Goal: Task Accomplishment & Management: Manage account settings

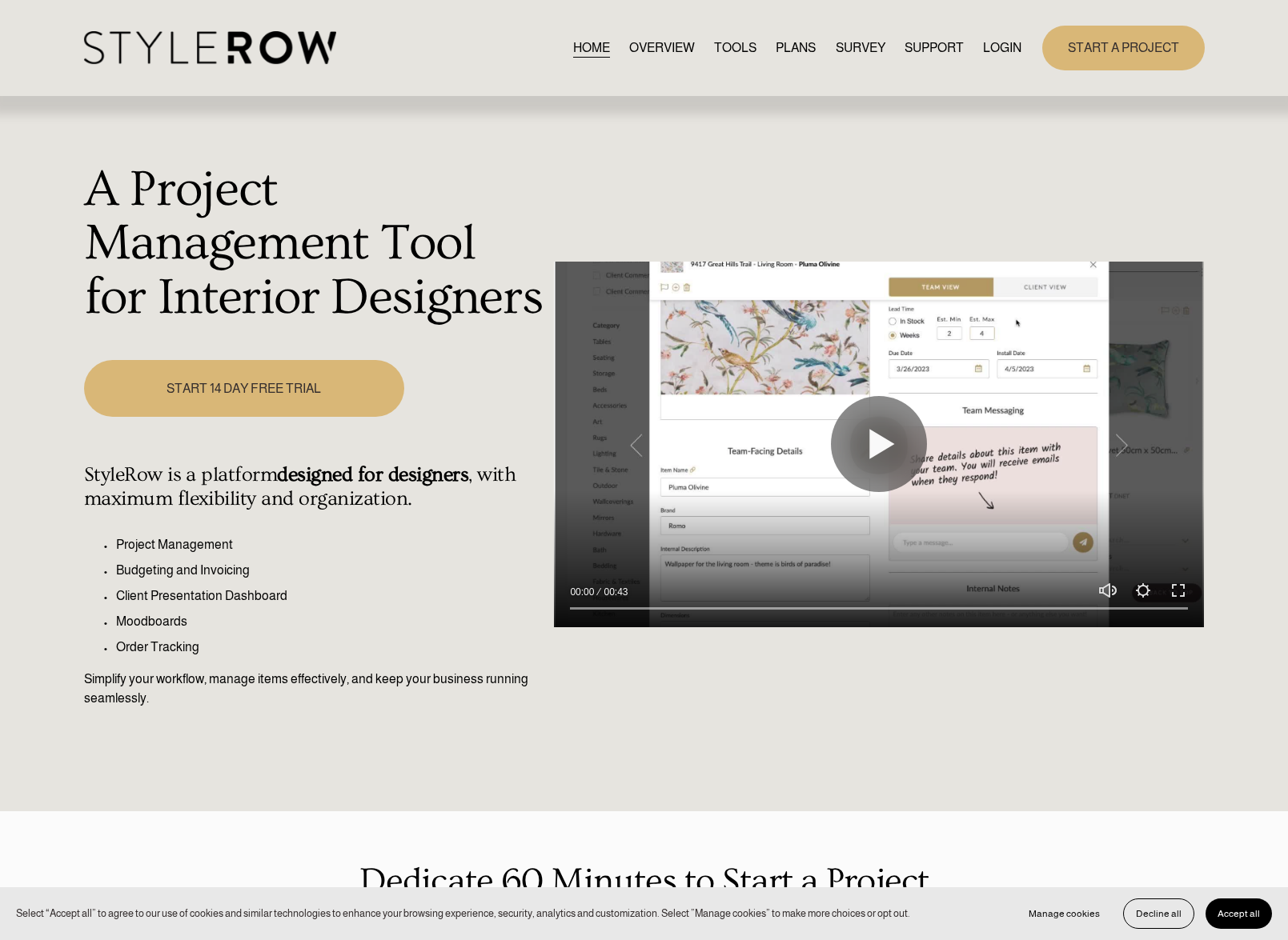
click at [1004, 50] on link "LOGIN" at bounding box center [1001, 47] width 38 height 22
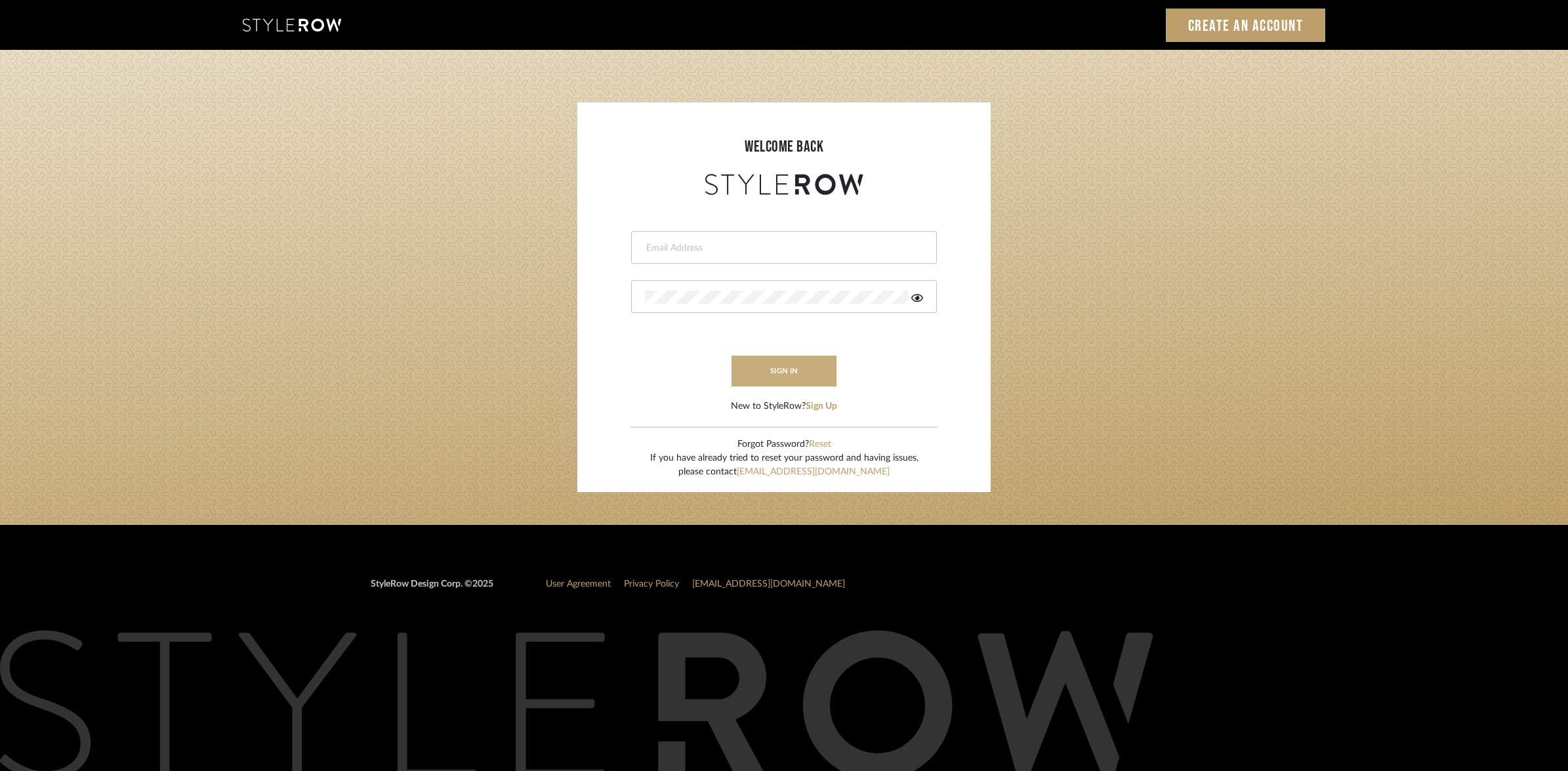
type input "info@theodorebinteriors.com"
click at [797, 375] on button "sign in" at bounding box center [784, 371] width 105 height 31
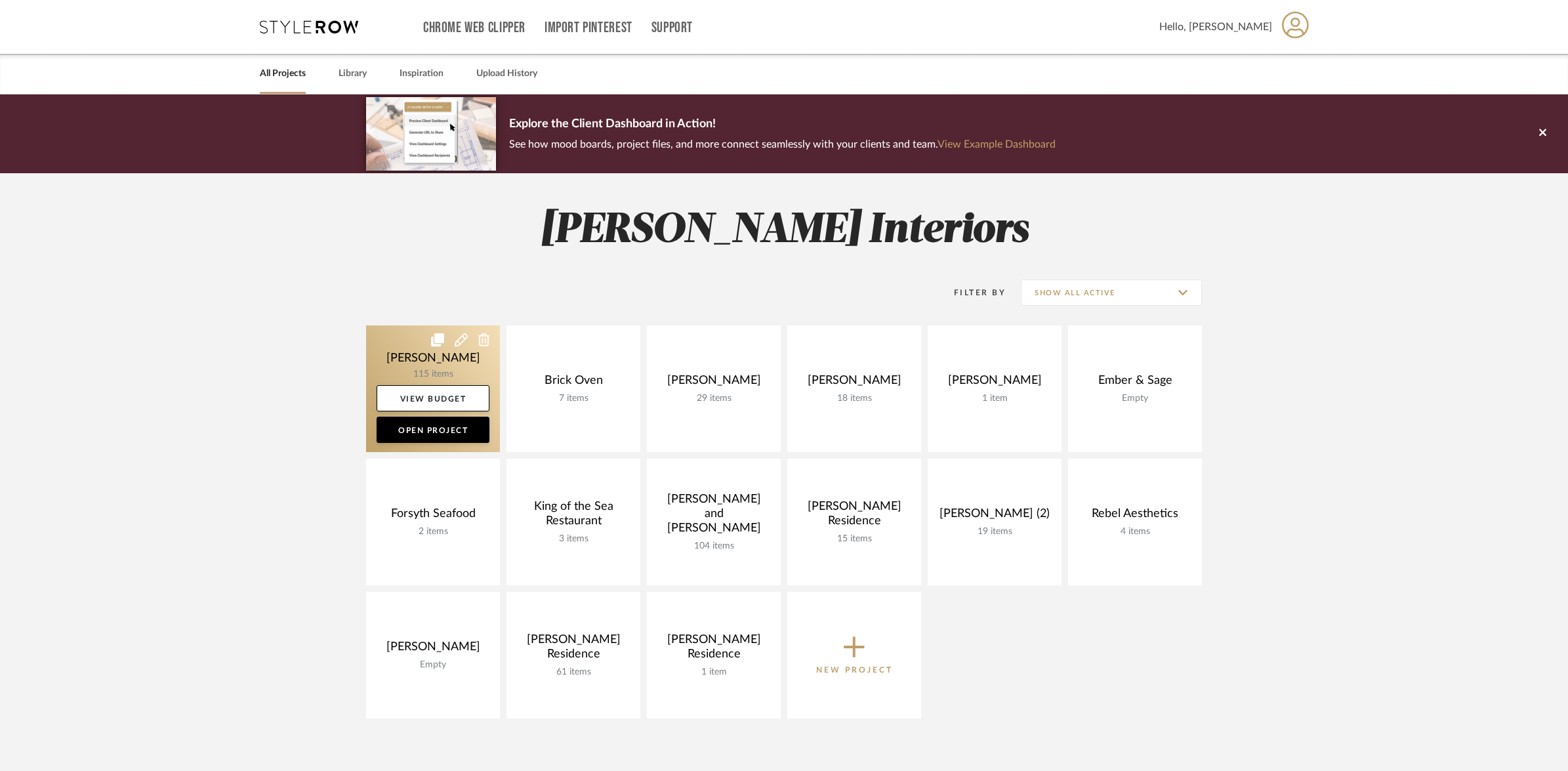
click at [469, 356] on link at bounding box center [433, 388] width 134 height 127
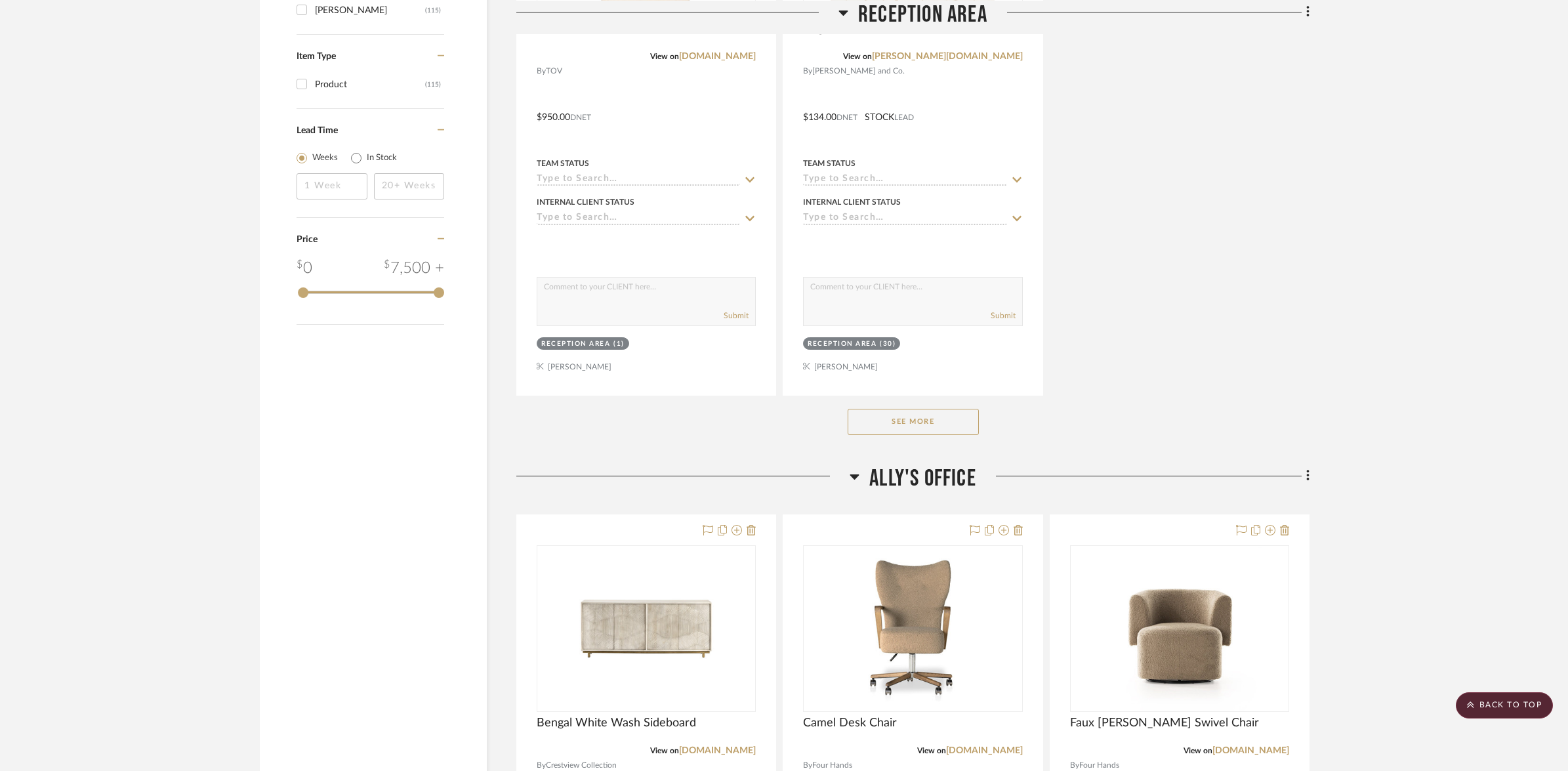
scroll to position [1726, 0]
click at [913, 430] on button "See More" at bounding box center [913, 420] width 132 height 27
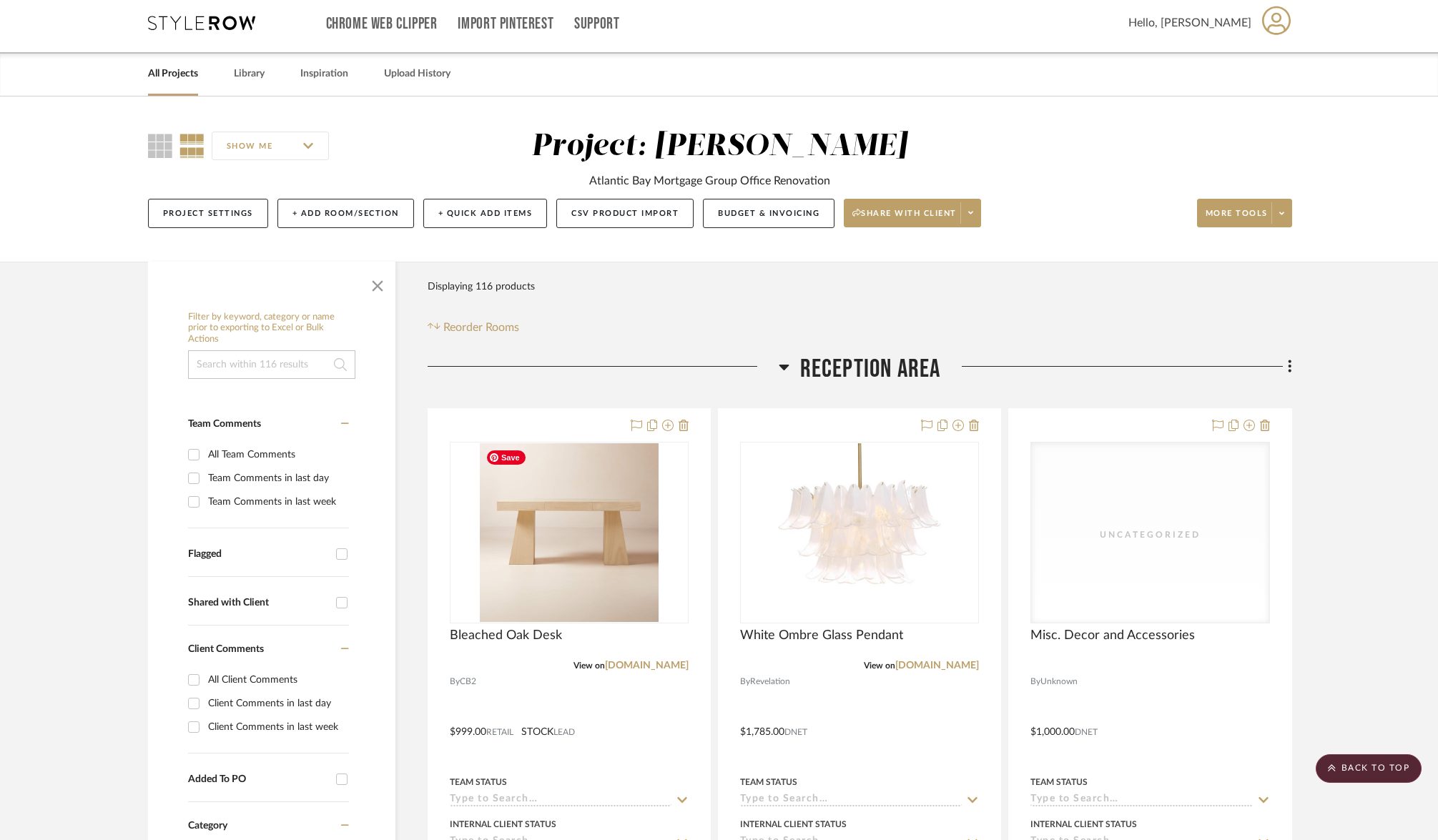
scroll to position [0, 0]
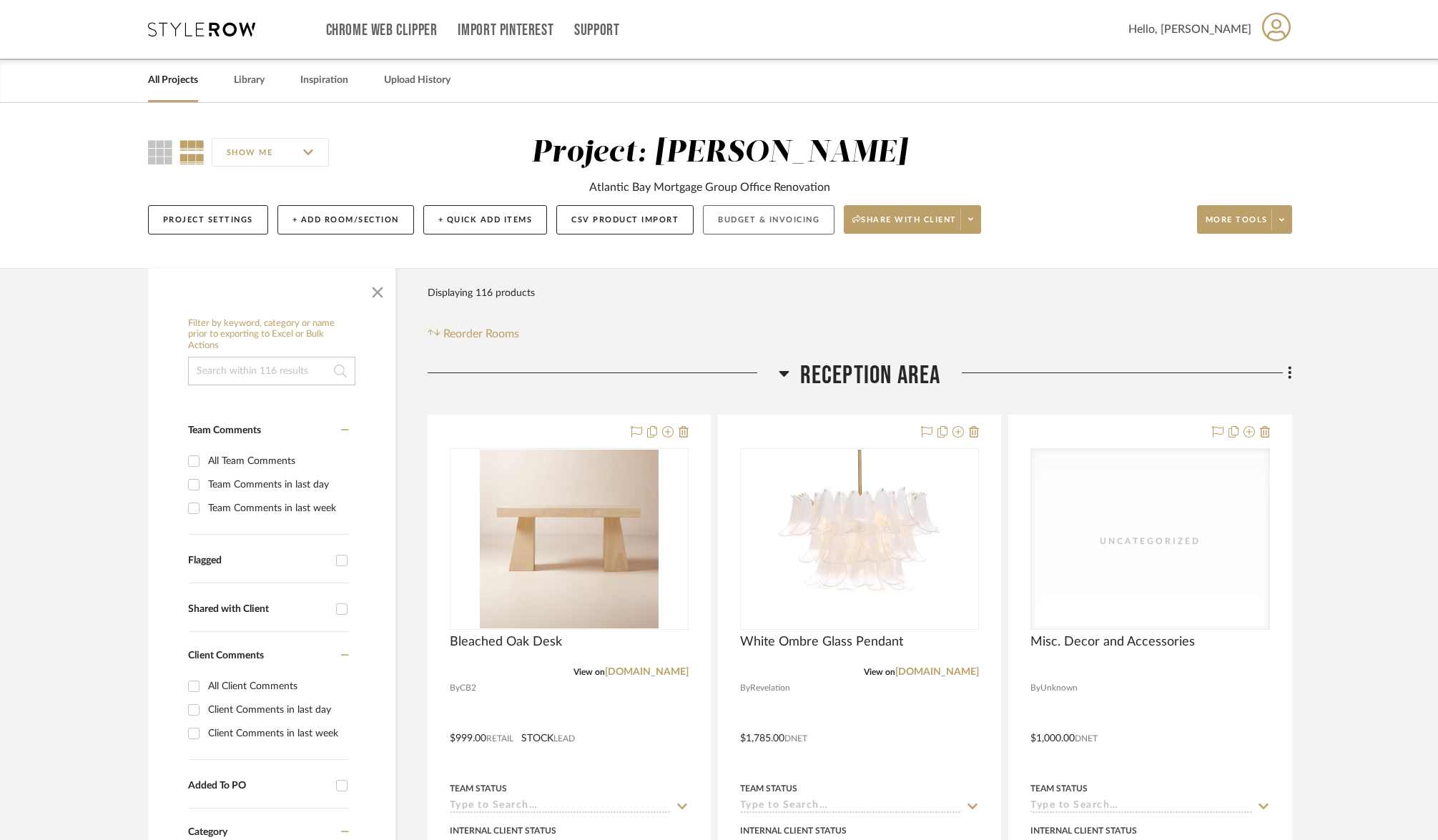
click at [793, 222] on button "Budget & Invoicing" at bounding box center [769, 219] width 132 height 29
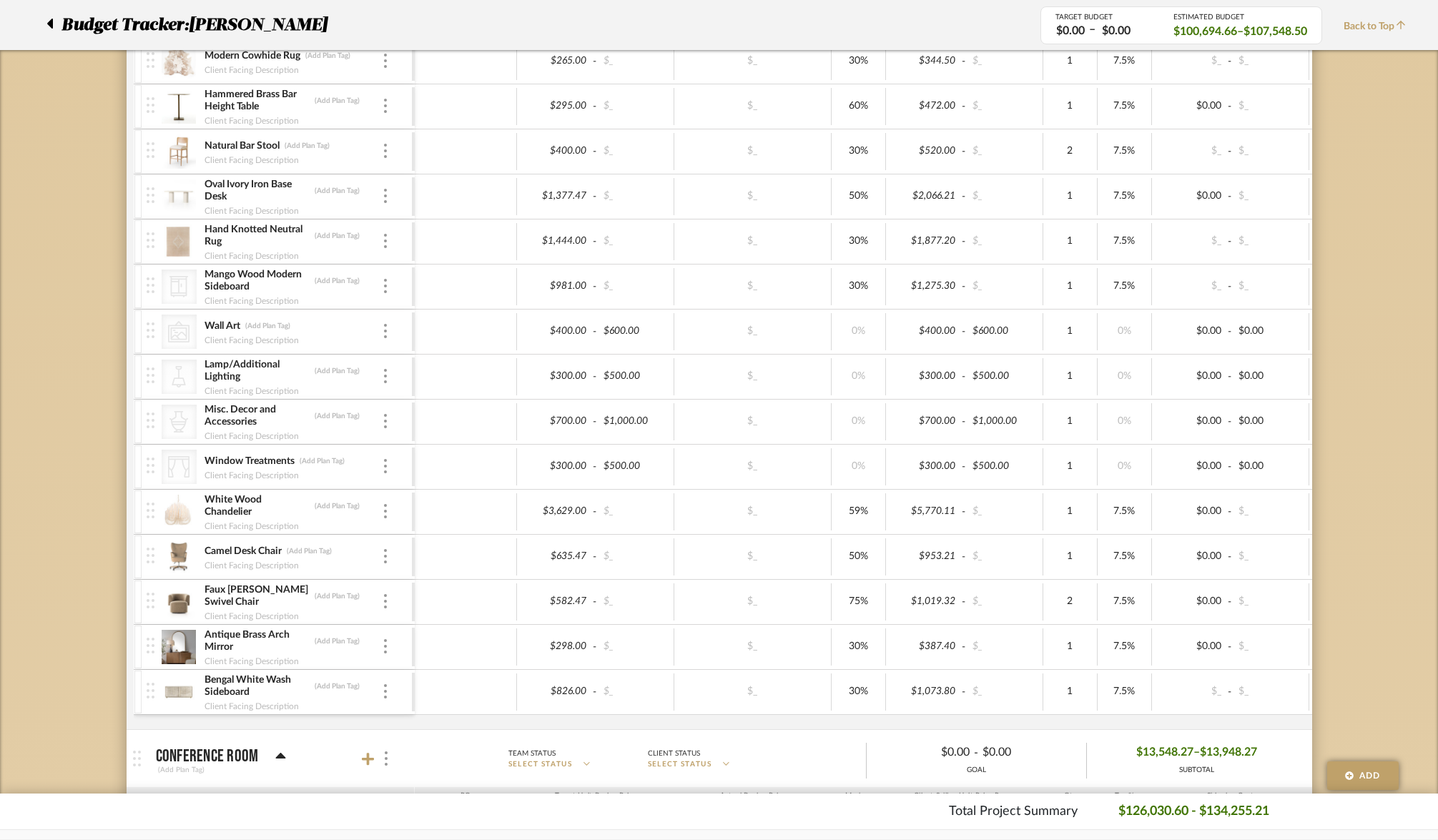
scroll to position [701, 0]
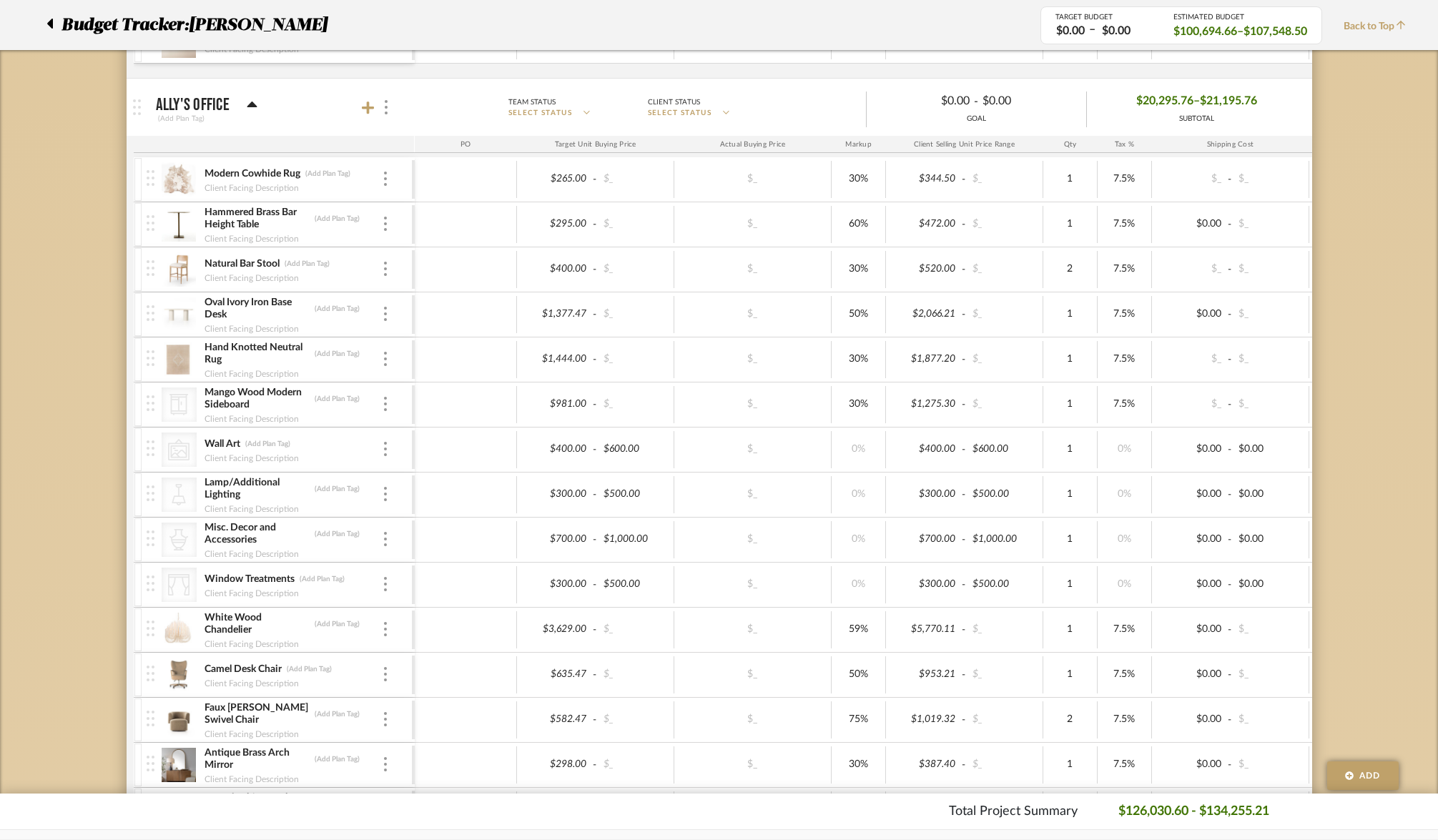
click at [370, 115] on div at bounding box center [378, 107] width 32 height 19
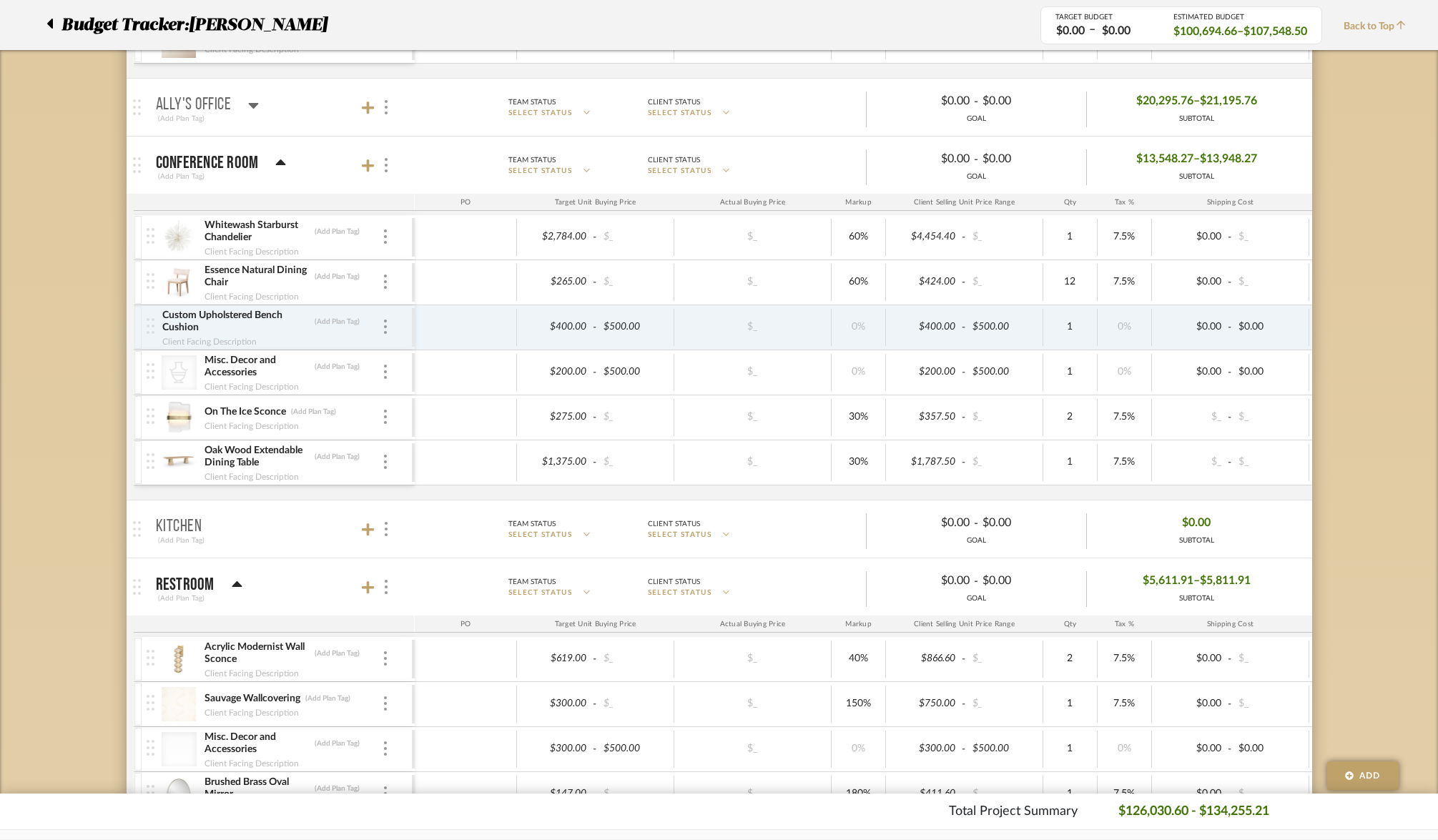
click at [299, 121] on mat-panel-title "Ally's Office (Add Plan Tag)" at bounding box center [282, 107] width 252 height 35
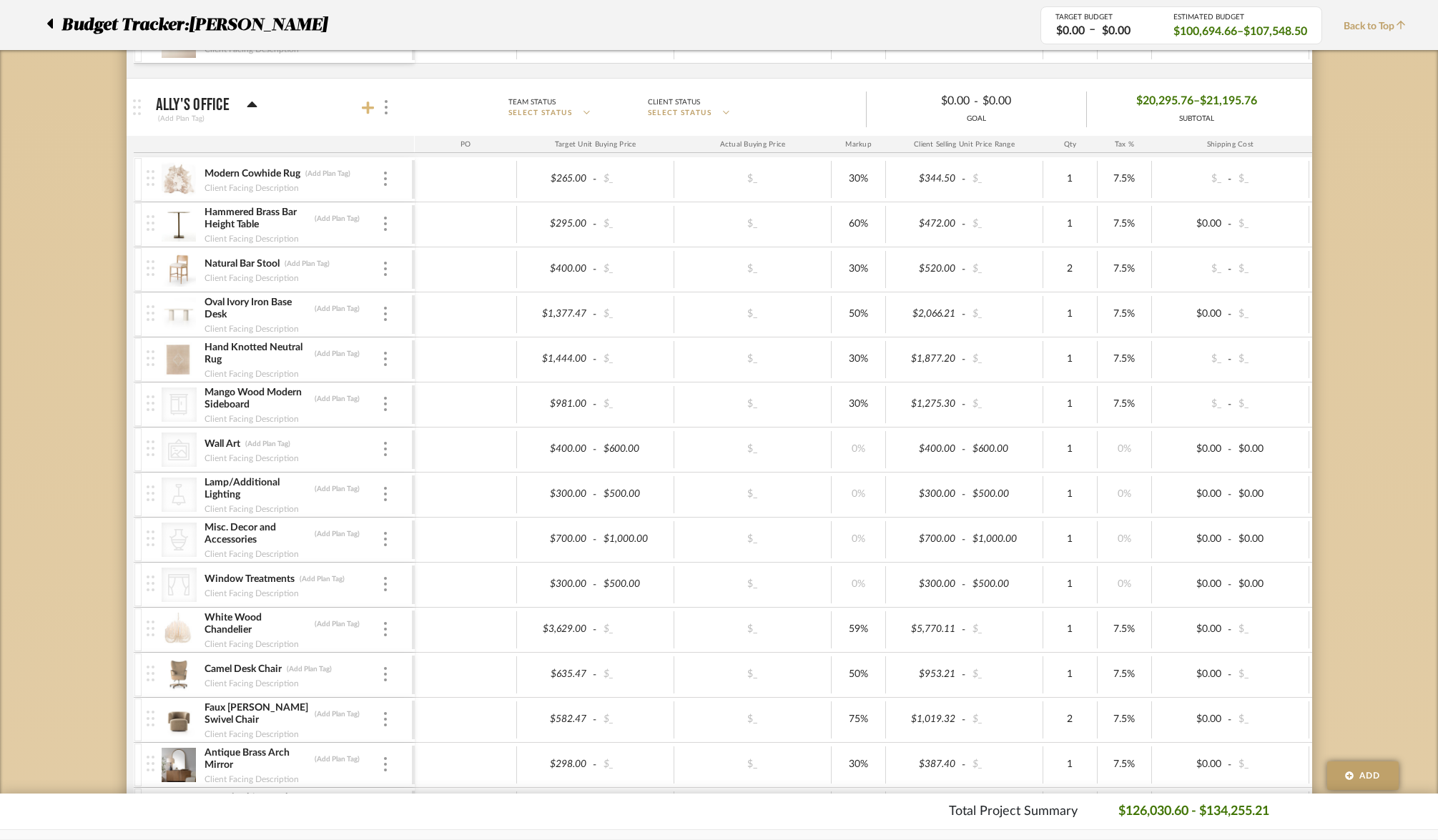
click at [371, 112] on icon at bounding box center [368, 108] width 13 height 14
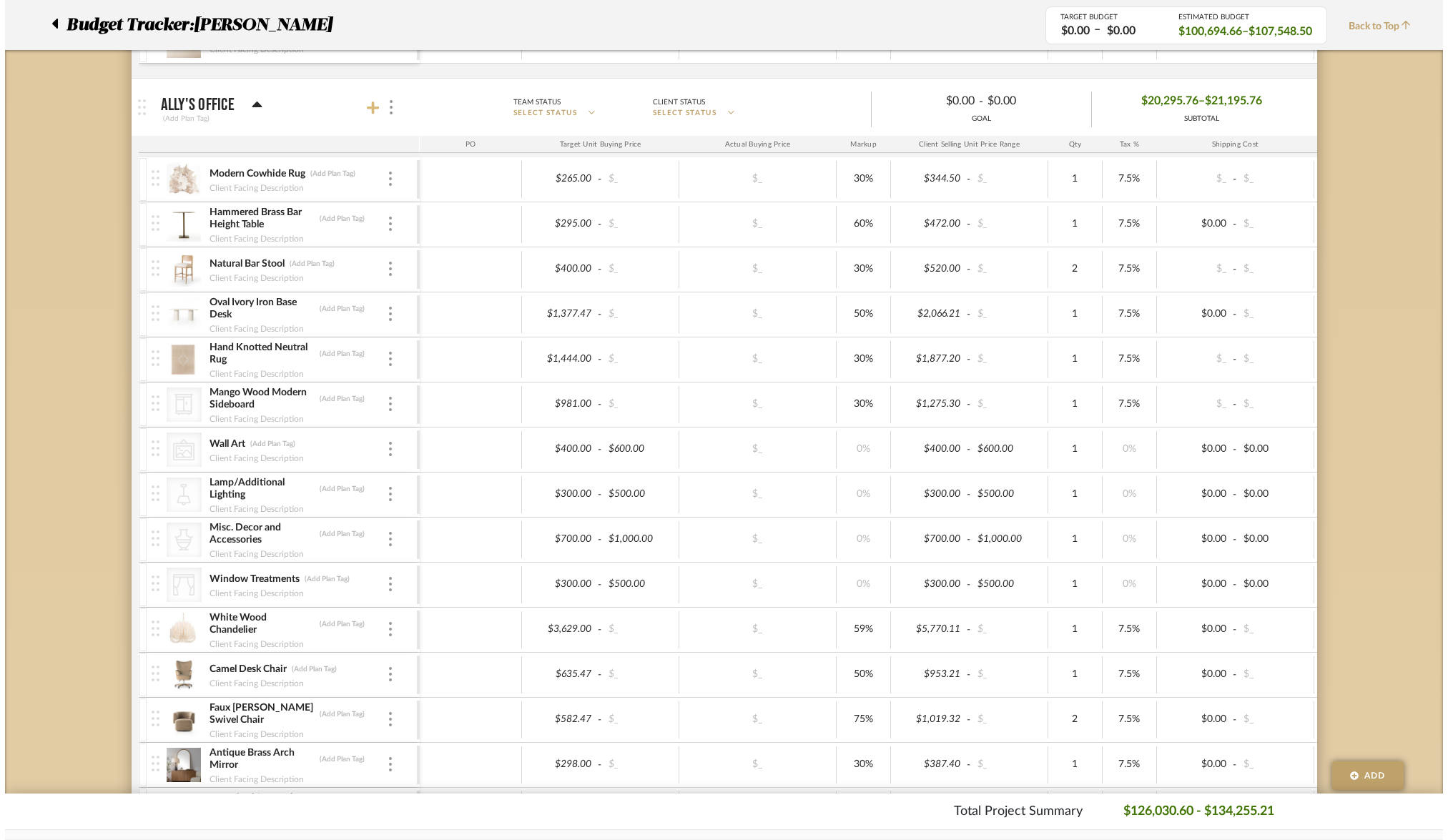
scroll to position [0, 0]
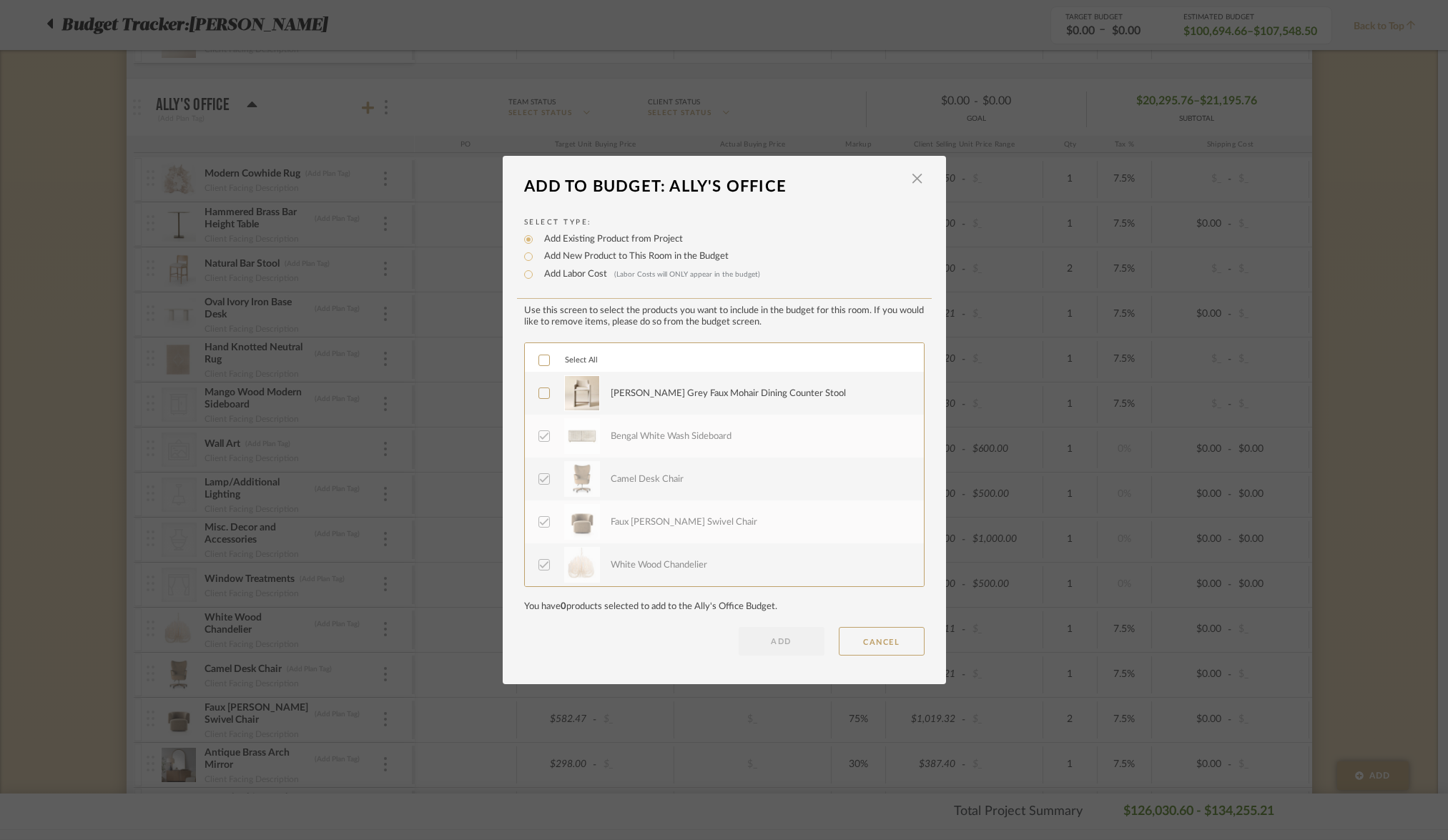
click at [673, 398] on div "[PERSON_NAME] Grey Faux Mohair Dining Counter Stool" at bounding box center [728, 394] width 235 height 14
click at [765, 643] on button "ADD" at bounding box center [782, 641] width 86 height 29
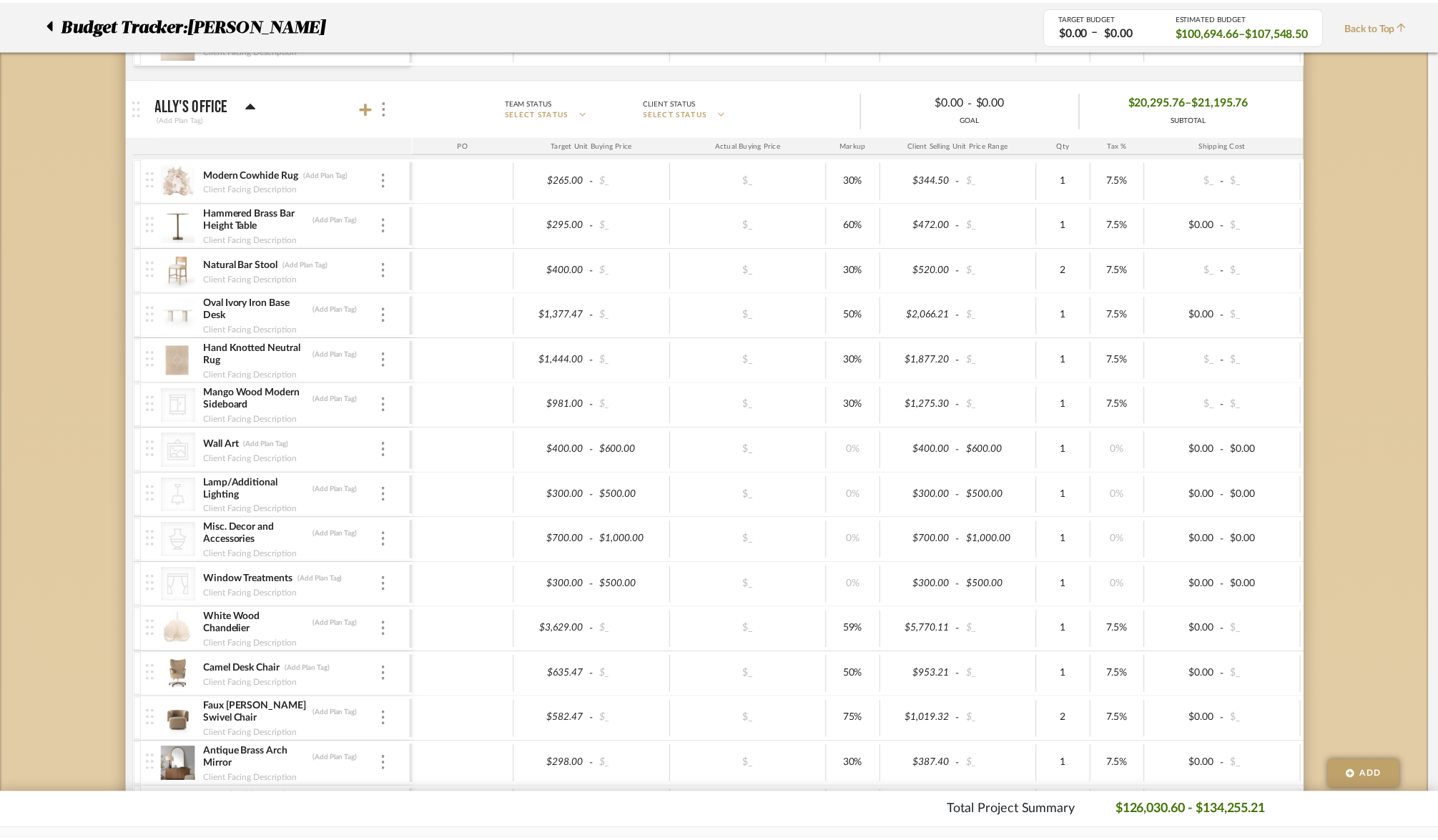
scroll to position [701, 0]
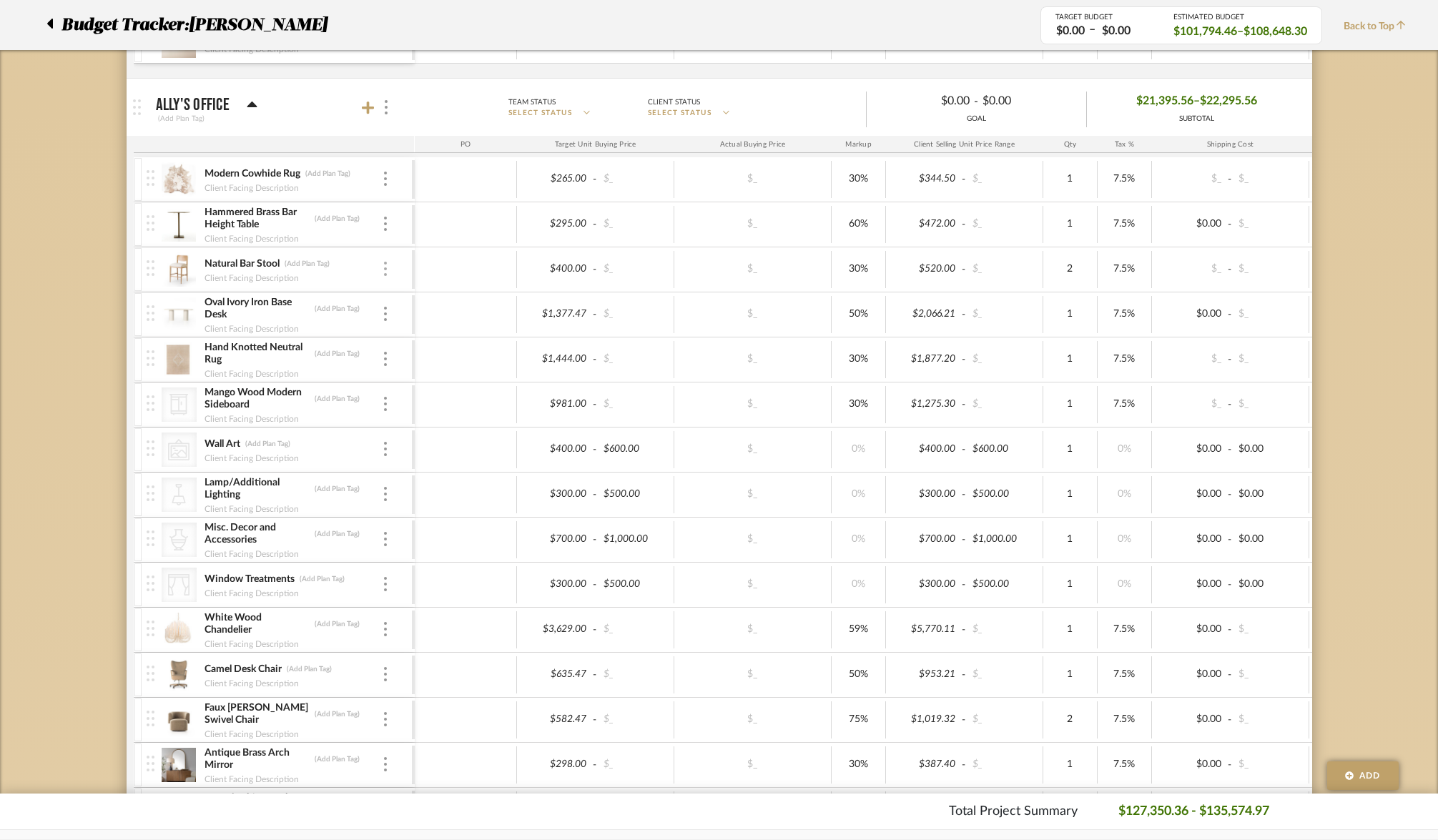
click at [383, 273] on div at bounding box center [385, 269] width 7 height 16
click at [416, 375] on span "Remove Item" at bounding box center [455, 376] width 89 height 12
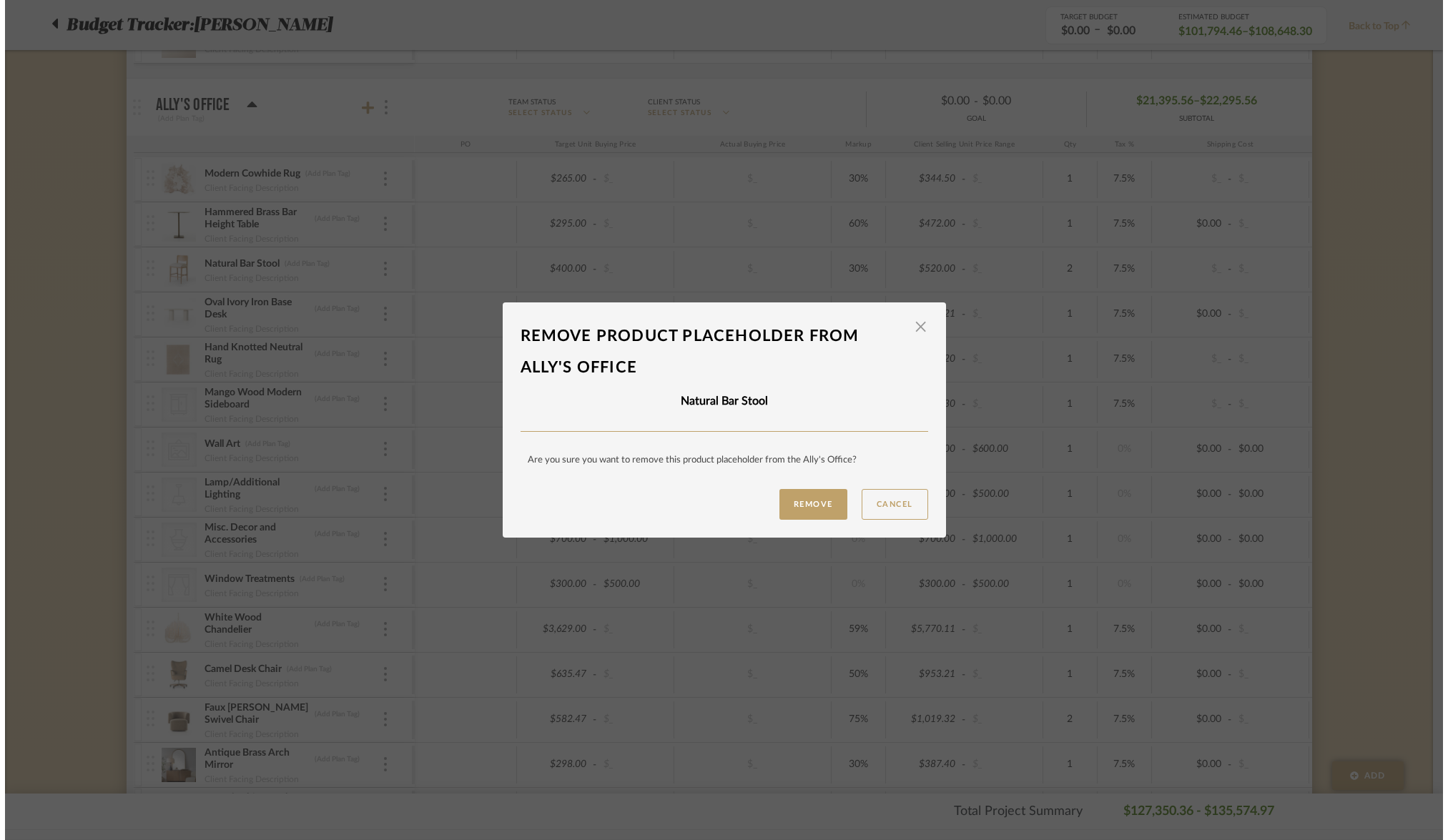
scroll to position [0, 0]
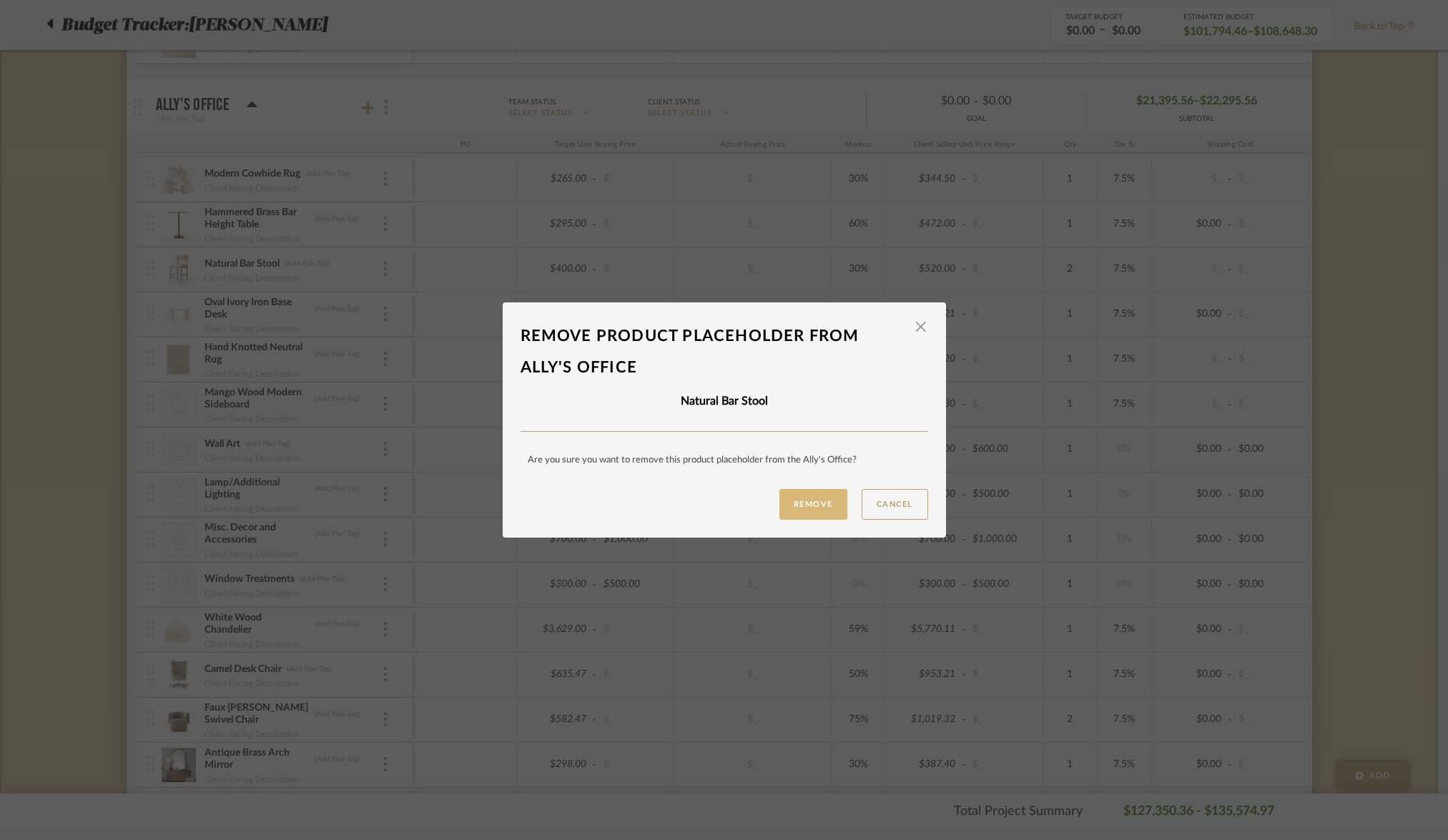
click at [800, 498] on button "Remove" at bounding box center [813, 504] width 68 height 31
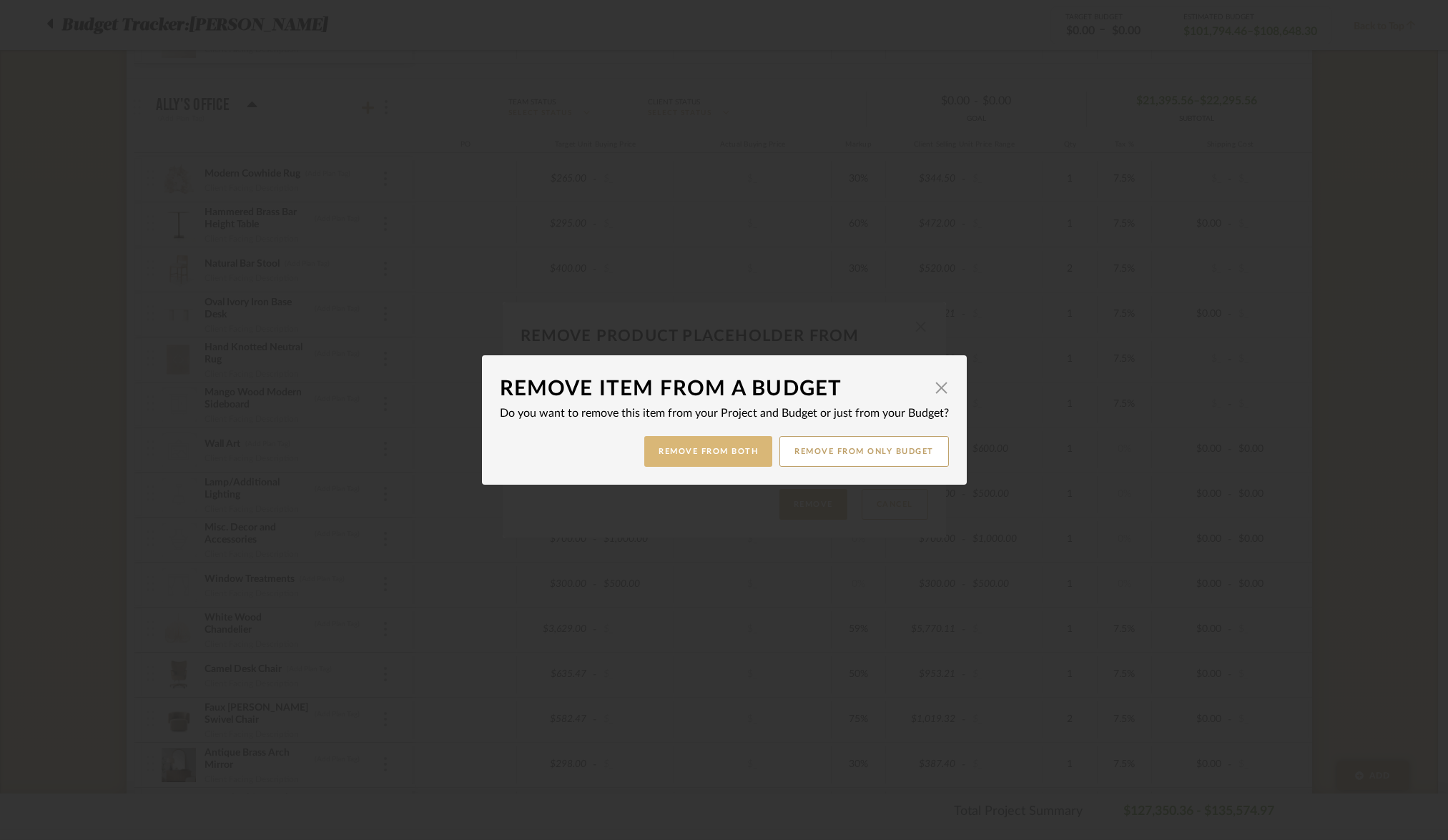
click at [747, 457] on button "Remove from Both" at bounding box center [707, 451] width 128 height 31
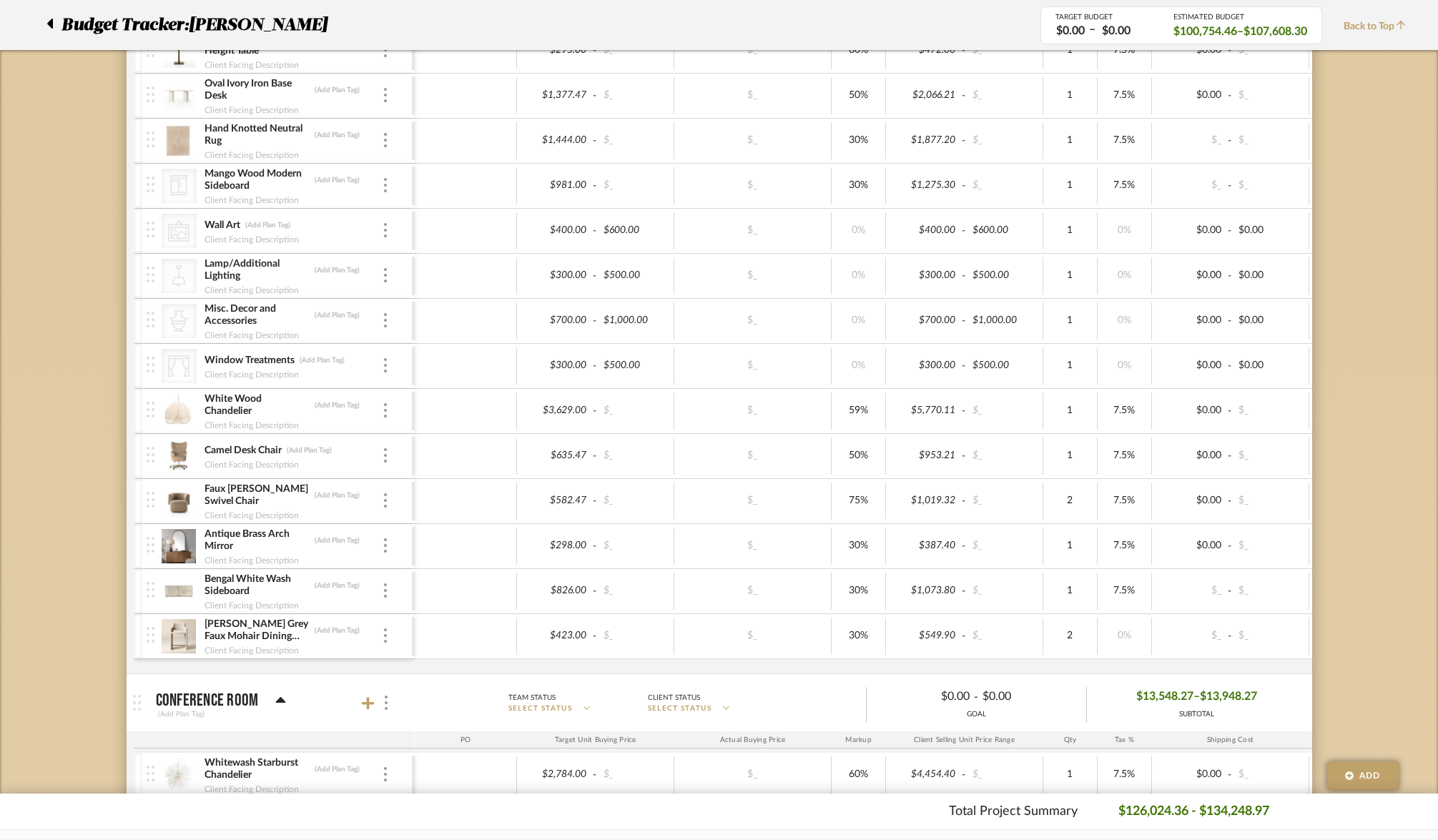
scroll to position [998, 0]
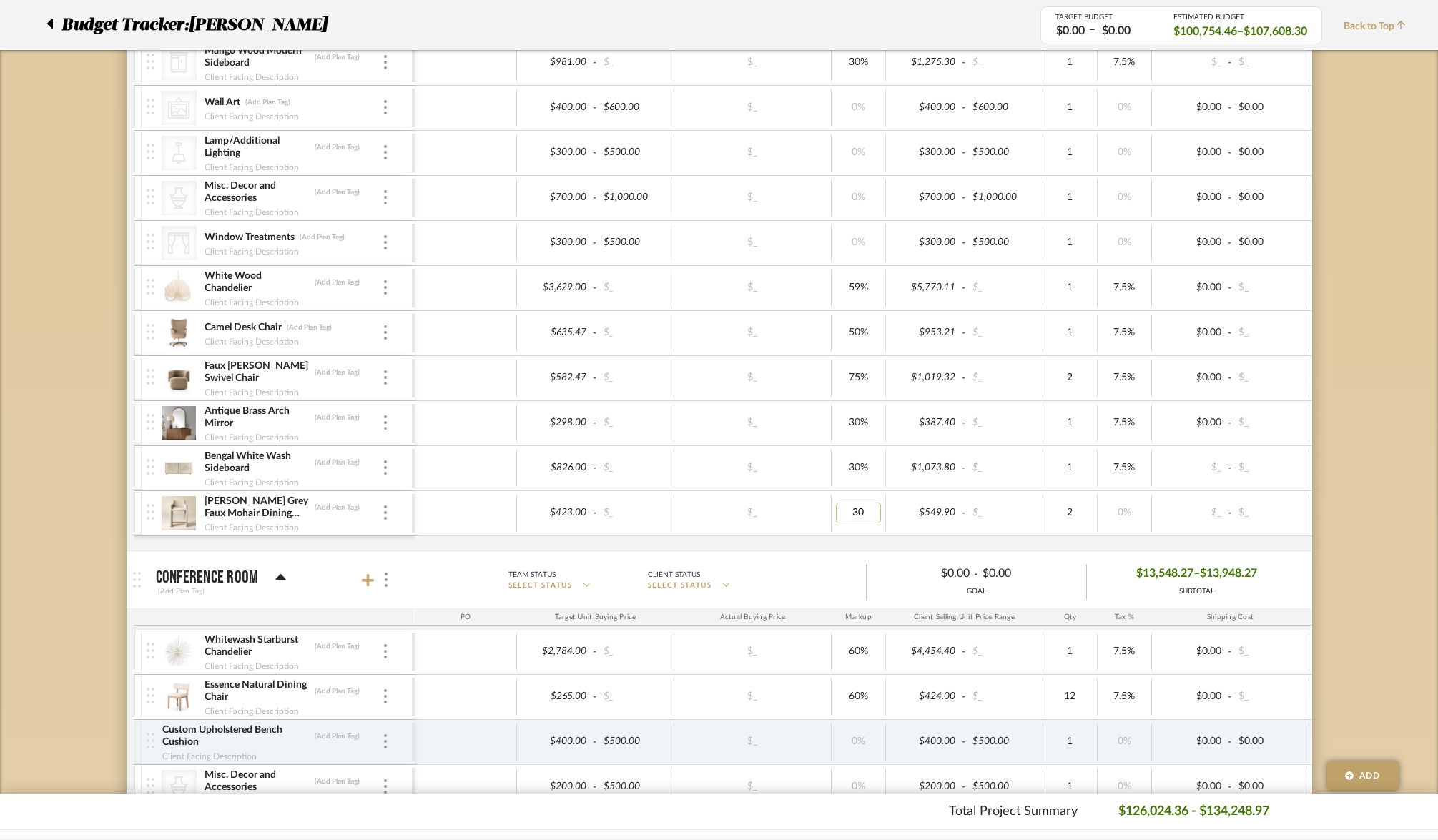
type input "0"
type input "7.5"
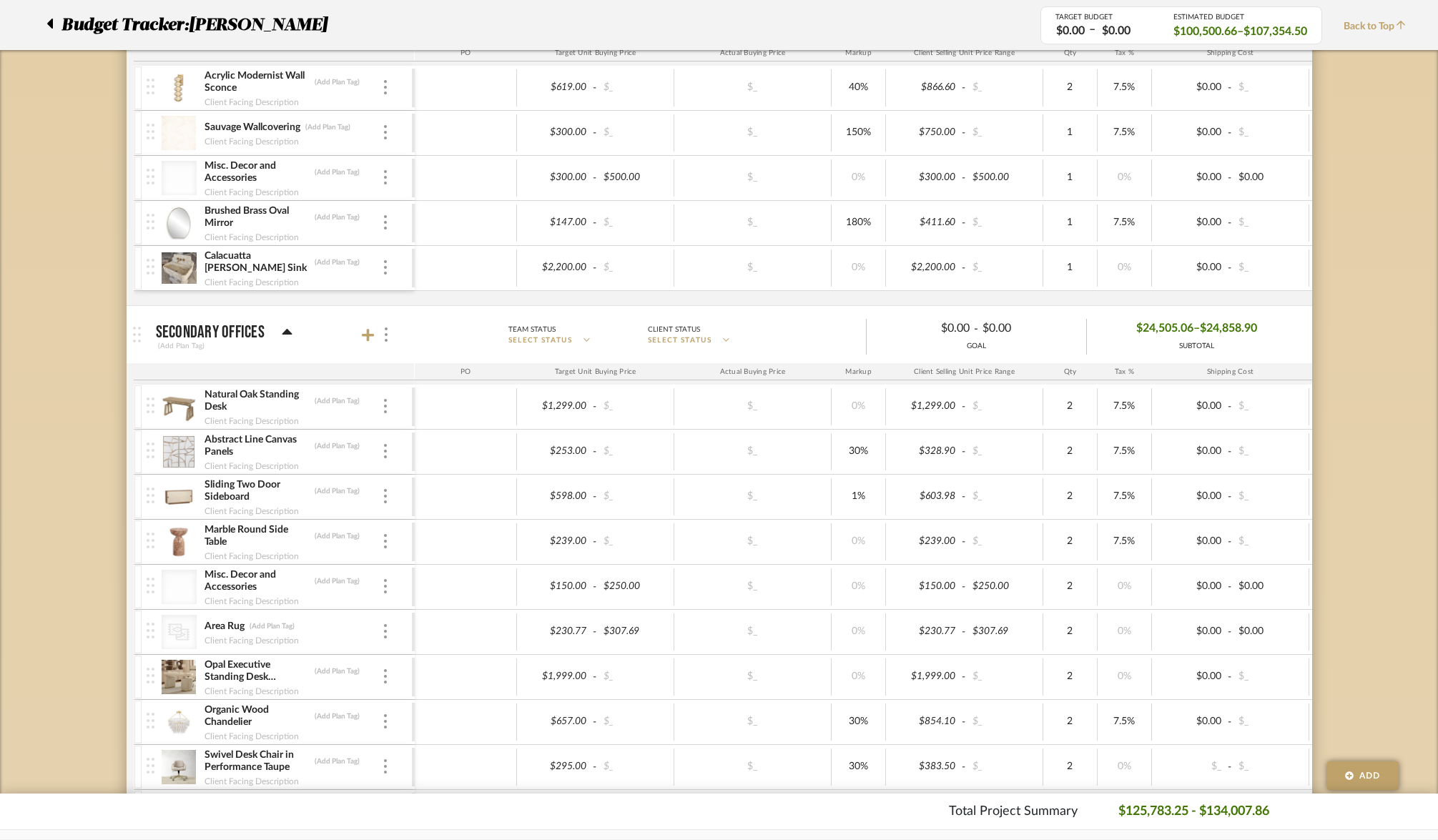
scroll to position [2066, 0]
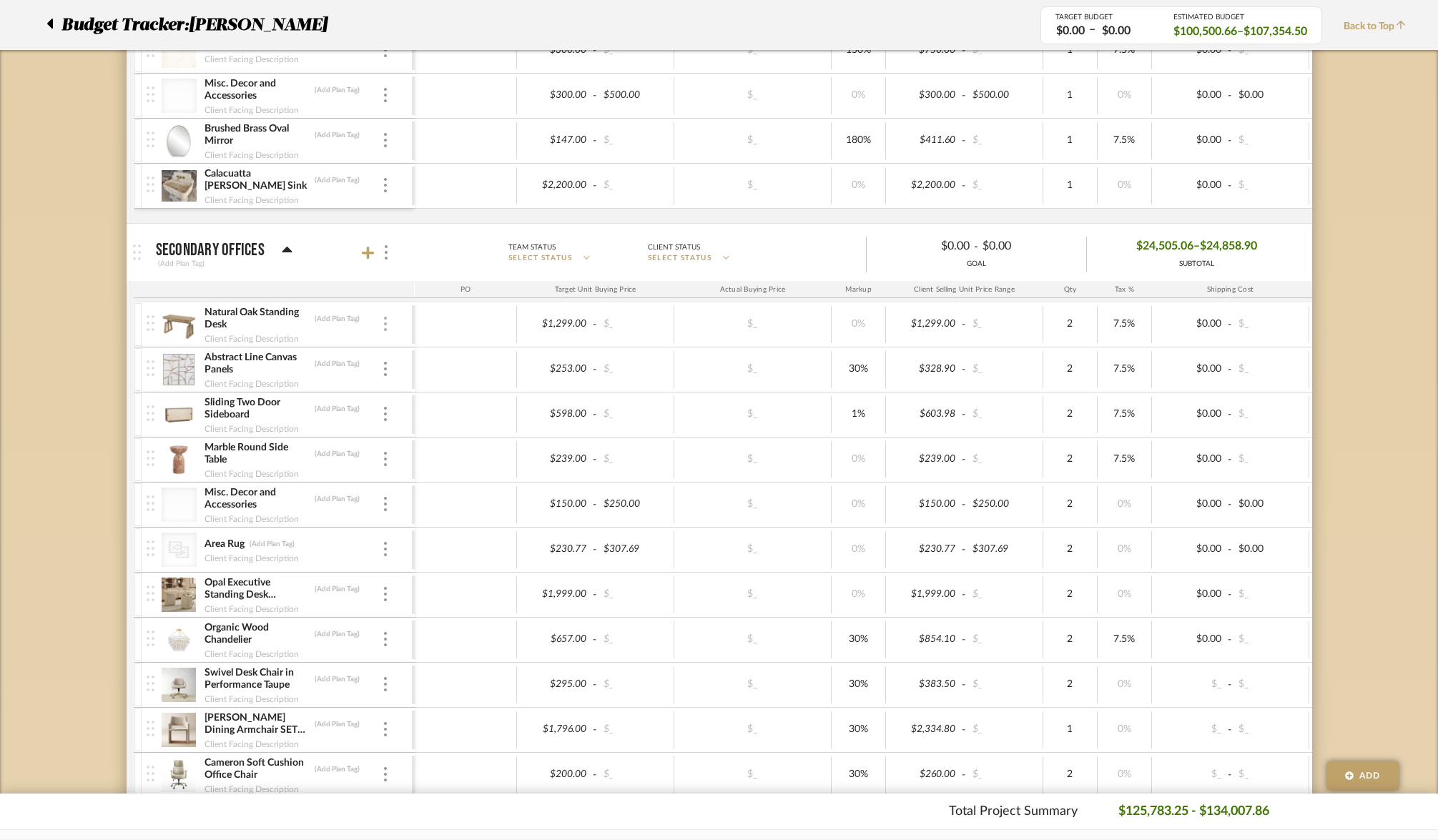
click at [384, 328] on img at bounding box center [385, 324] width 3 height 14
click at [415, 430] on span "Remove Item" at bounding box center [455, 431] width 89 height 12
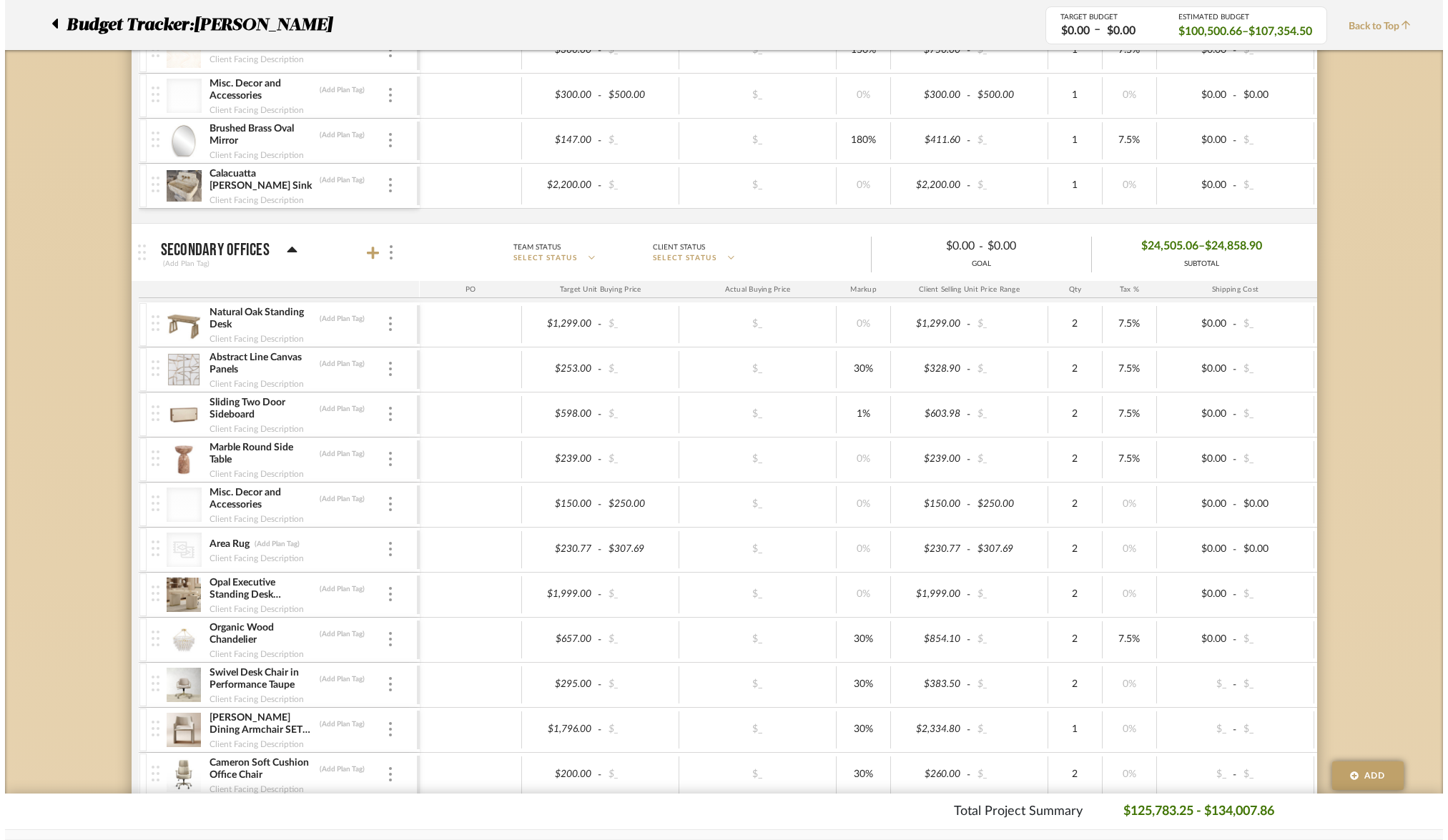
scroll to position [0, 0]
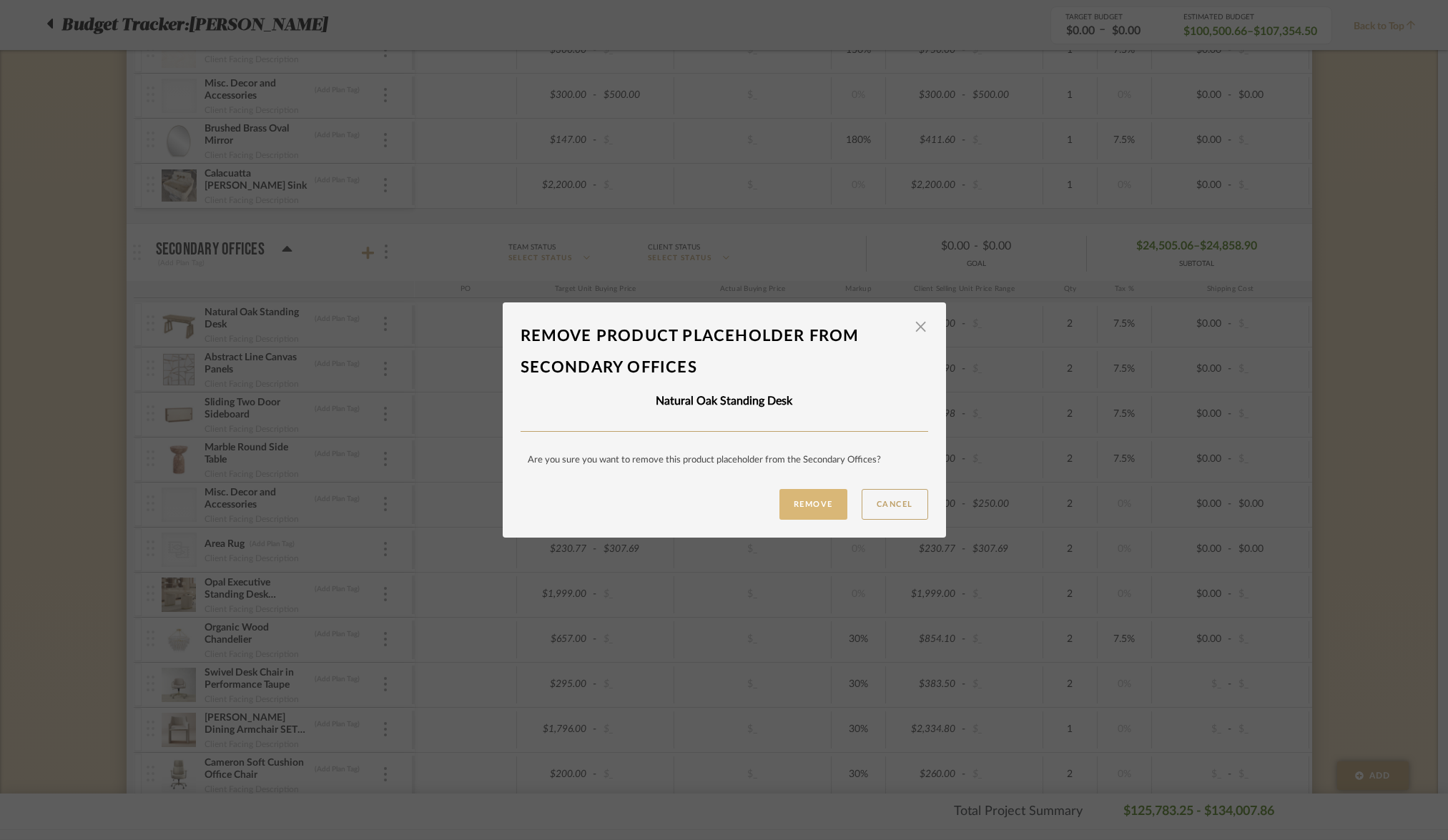
click at [812, 509] on button "Remove" at bounding box center [813, 504] width 68 height 31
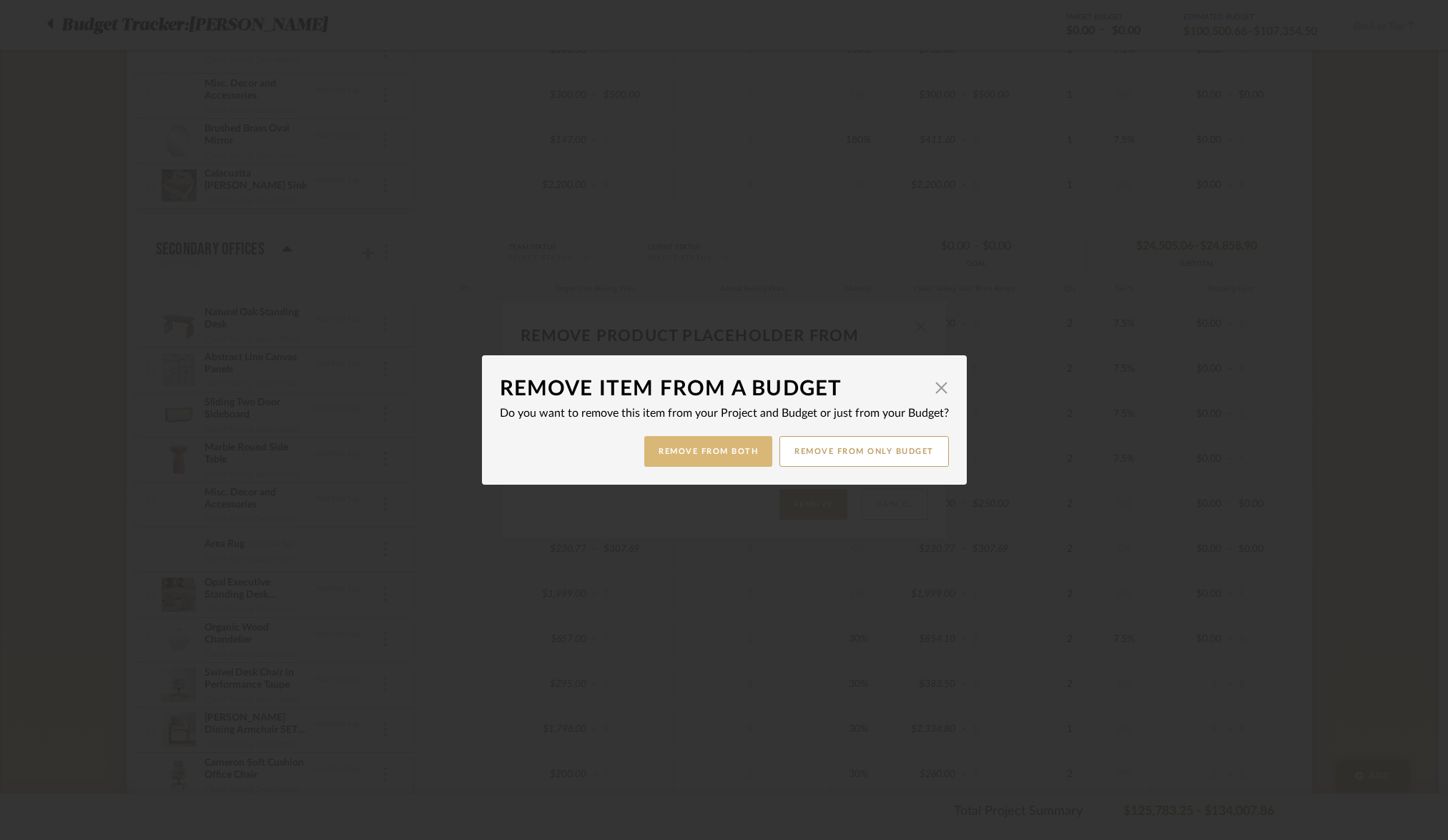
click at [731, 455] on button "Remove from Both" at bounding box center [707, 451] width 128 height 31
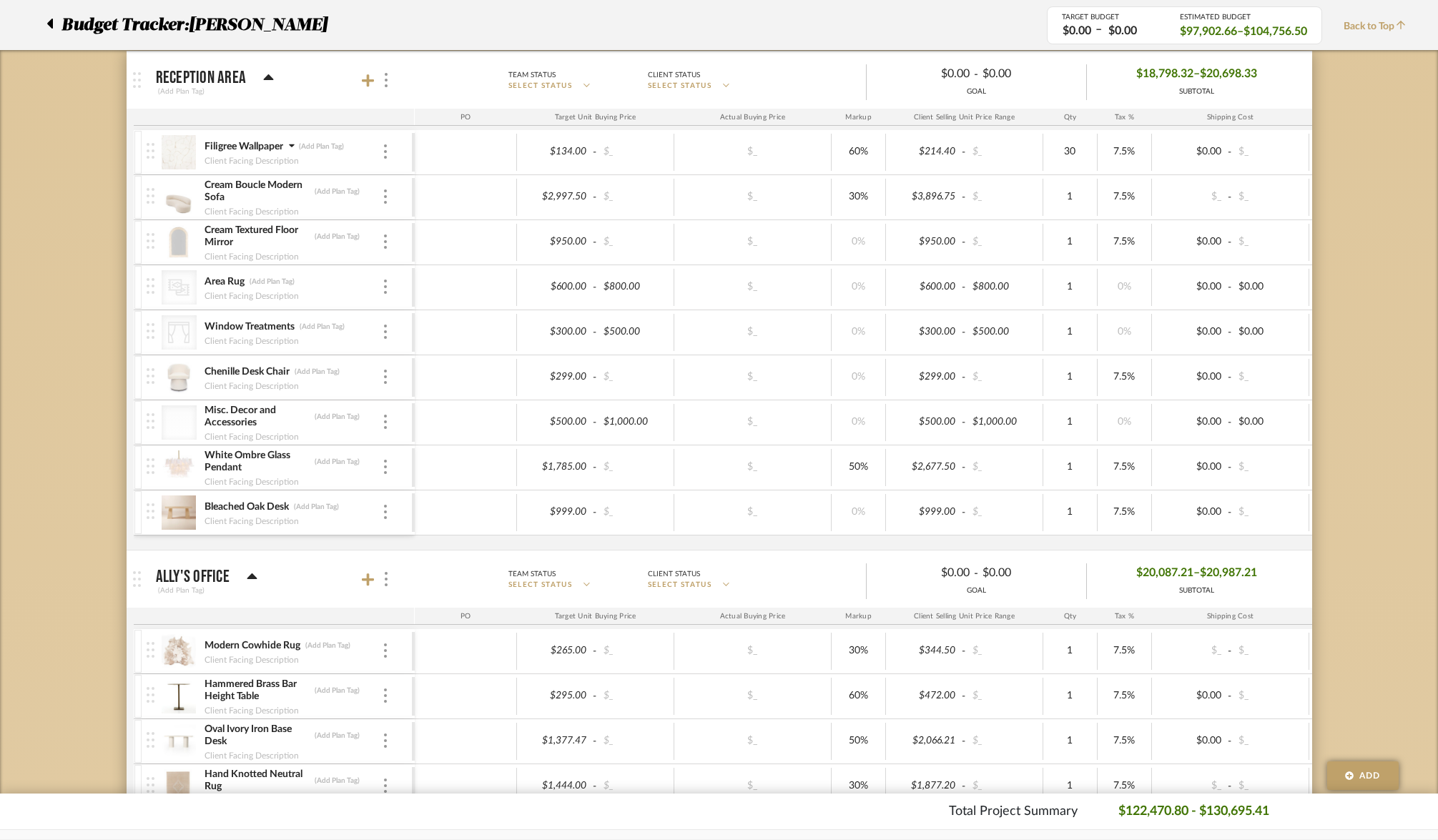
scroll to position [189, 0]
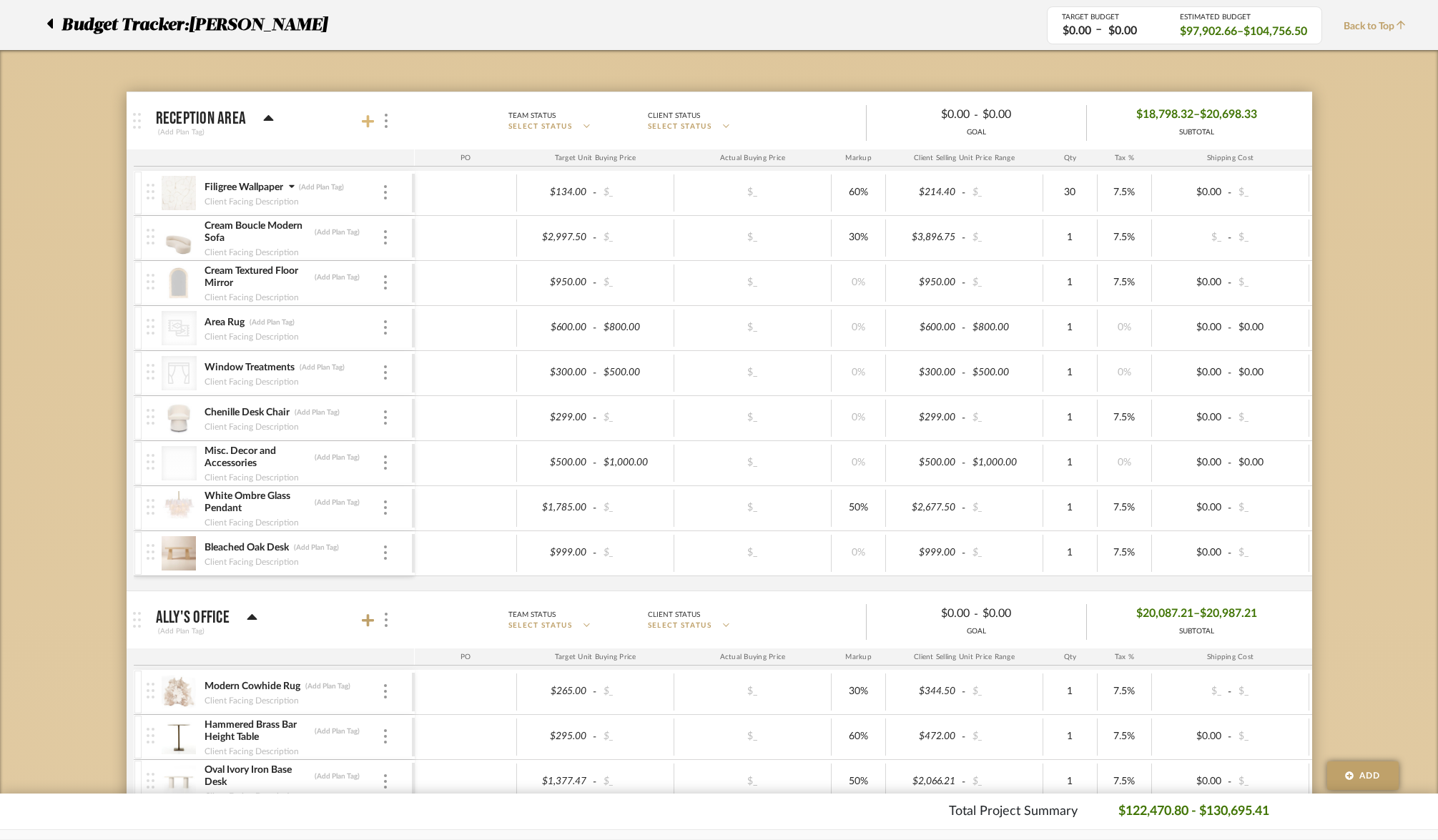
click at [366, 116] on icon at bounding box center [368, 121] width 13 height 13
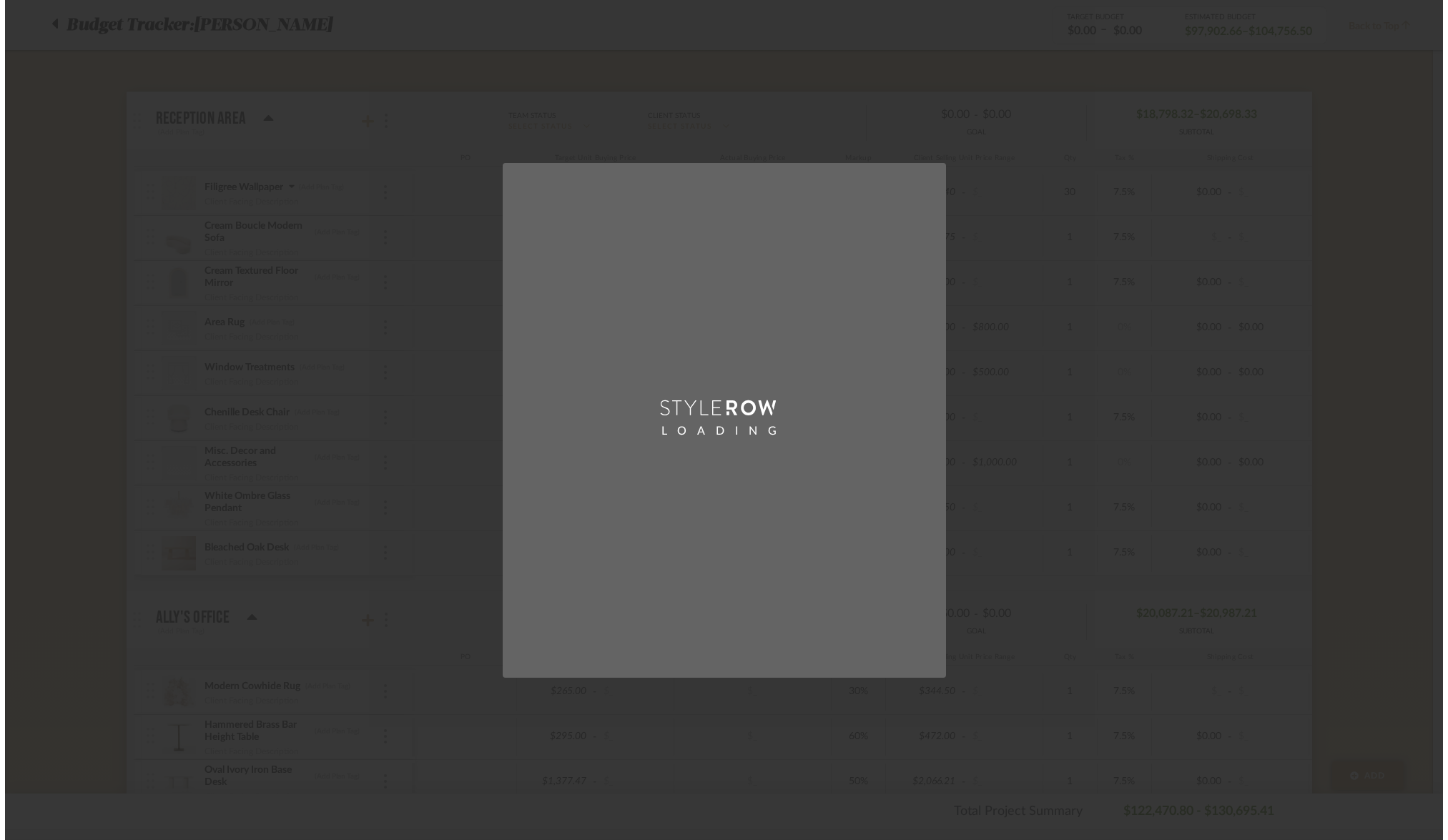
scroll to position [0, 0]
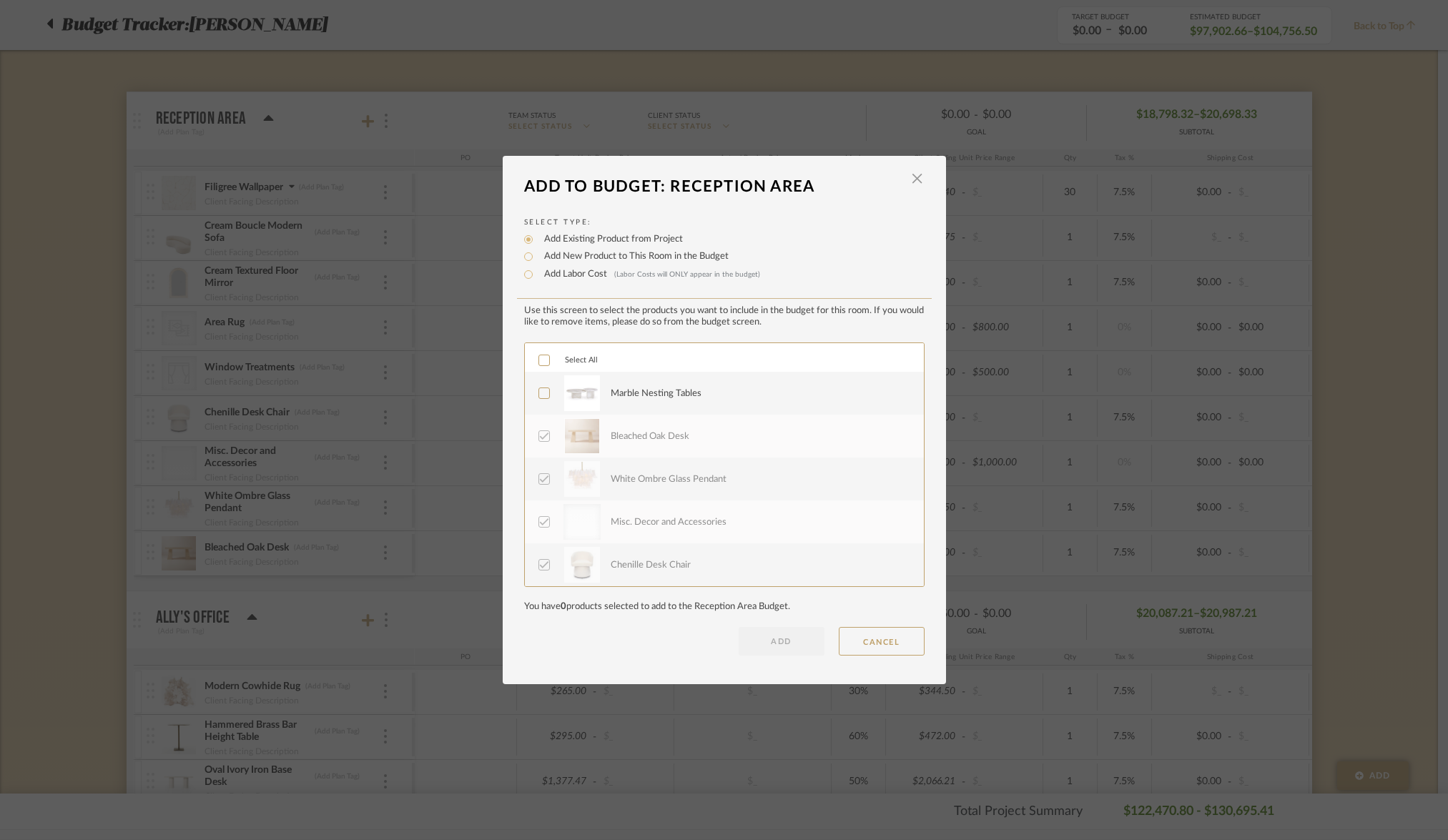
click at [638, 390] on div "Marble Nesting Tables" at bounding box center [655, 394] width 91 height 14
click at [781, 645] on button "ADD" at bounding box center [782, 641] width 86 height 29
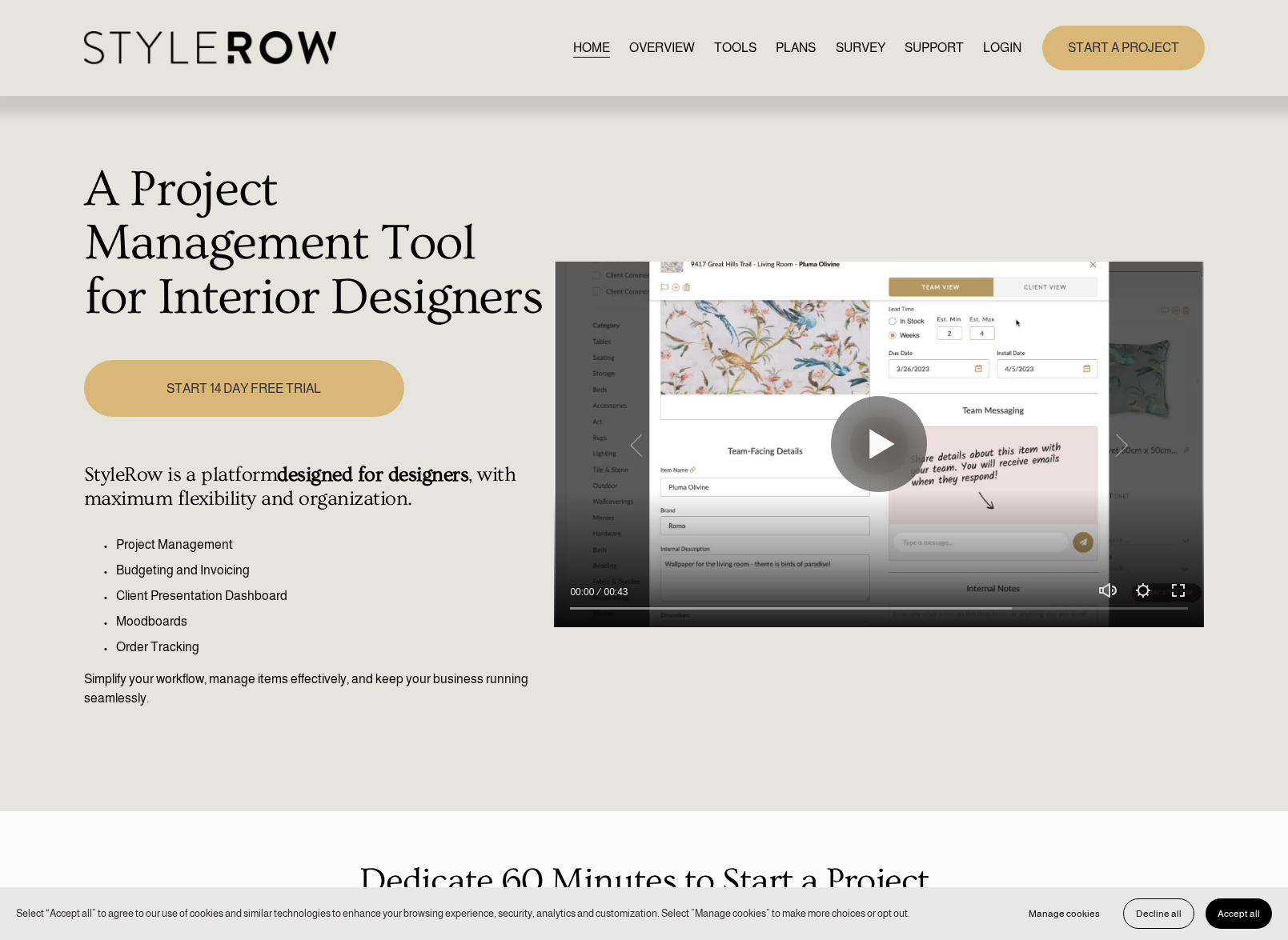
click at [990, 49] on link "LOGIN" at bounding box center [1001, 47] width 38 height 22
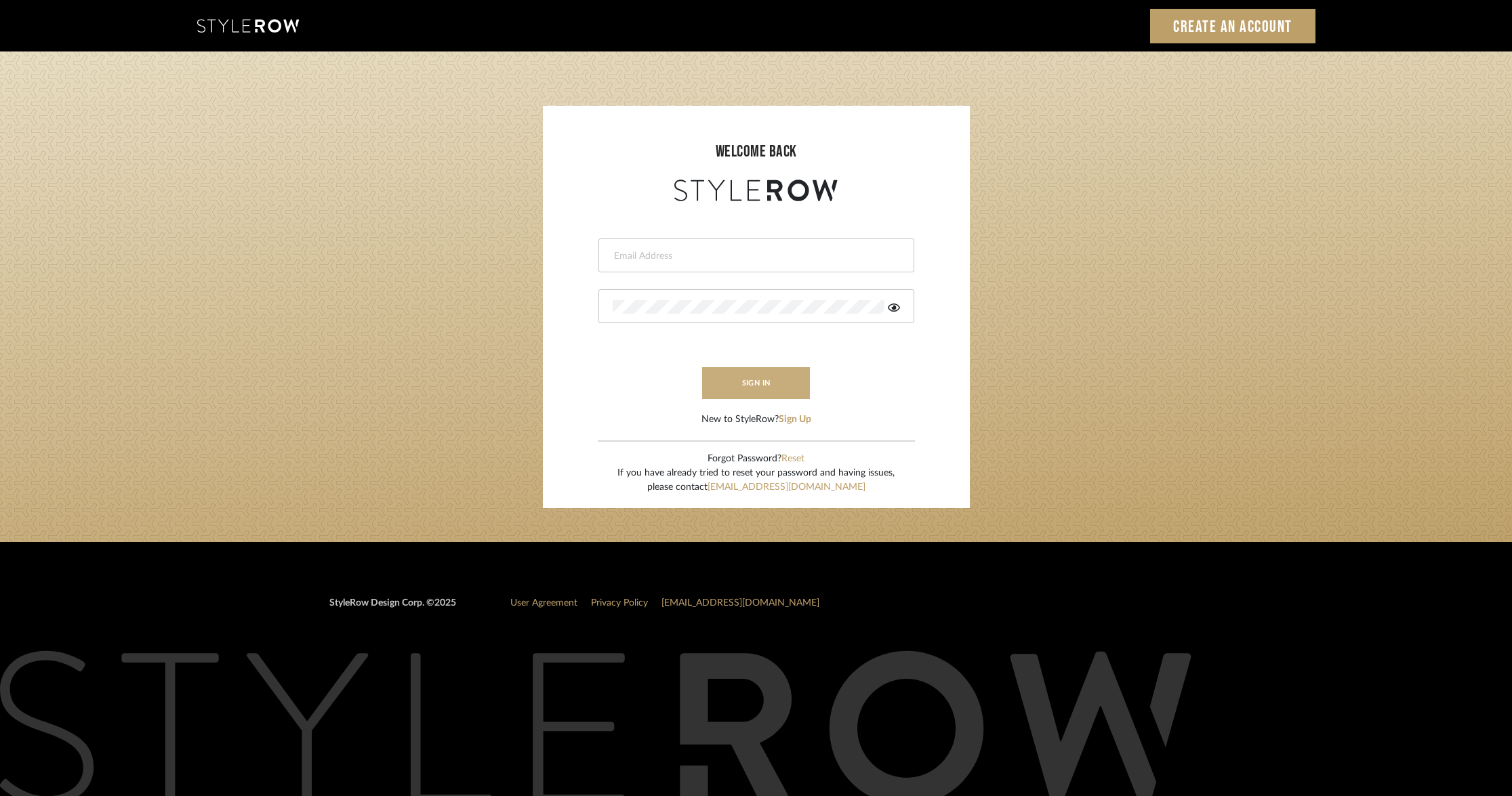
type input "info@theodorebinteriors.com"
click at [757, 383] on button "sign in" at bounding box center [756, 383] width 108 height 32
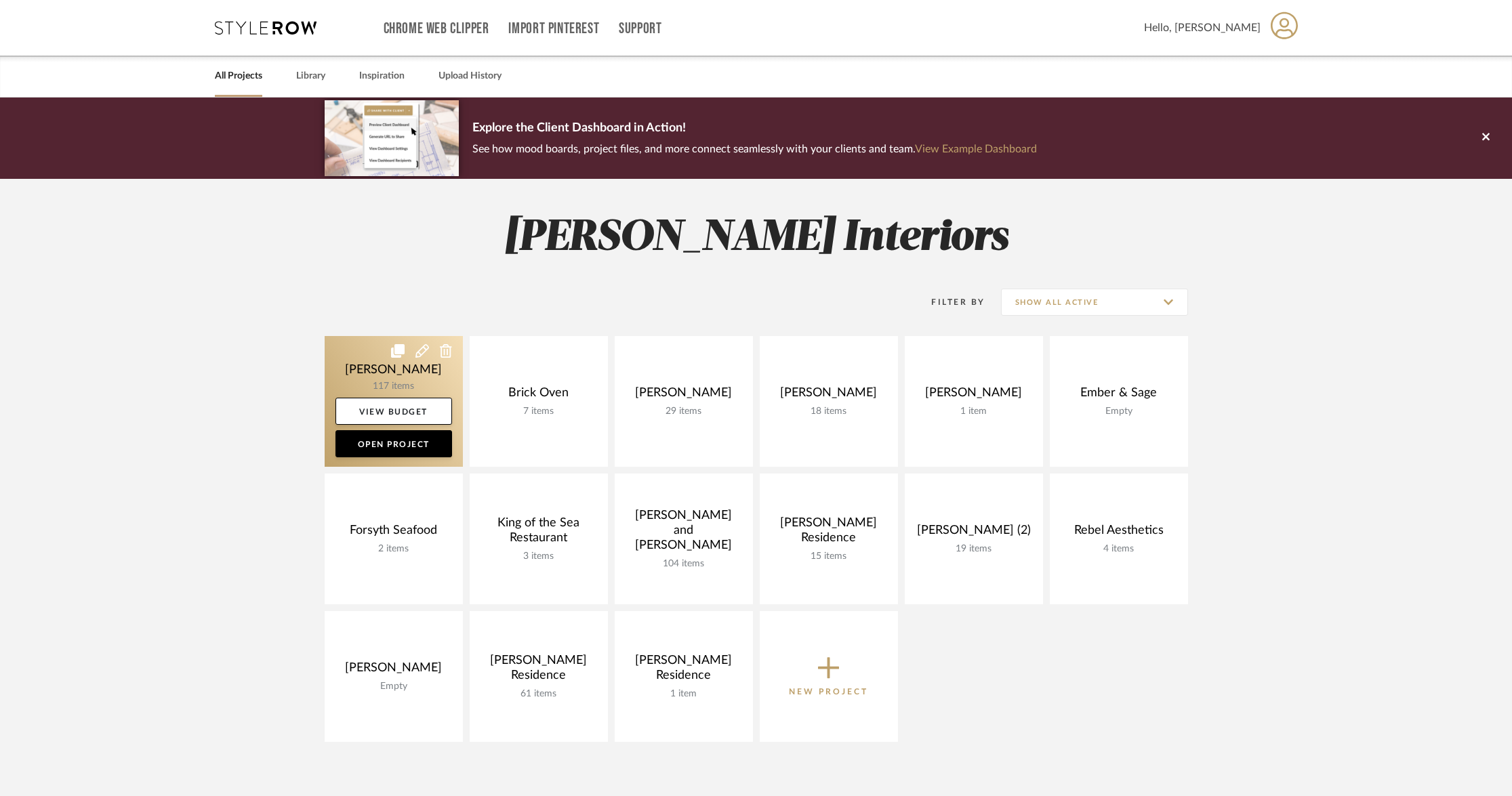
click at [390, 388] on link at bounding box center [394, 401] width 138 height 131
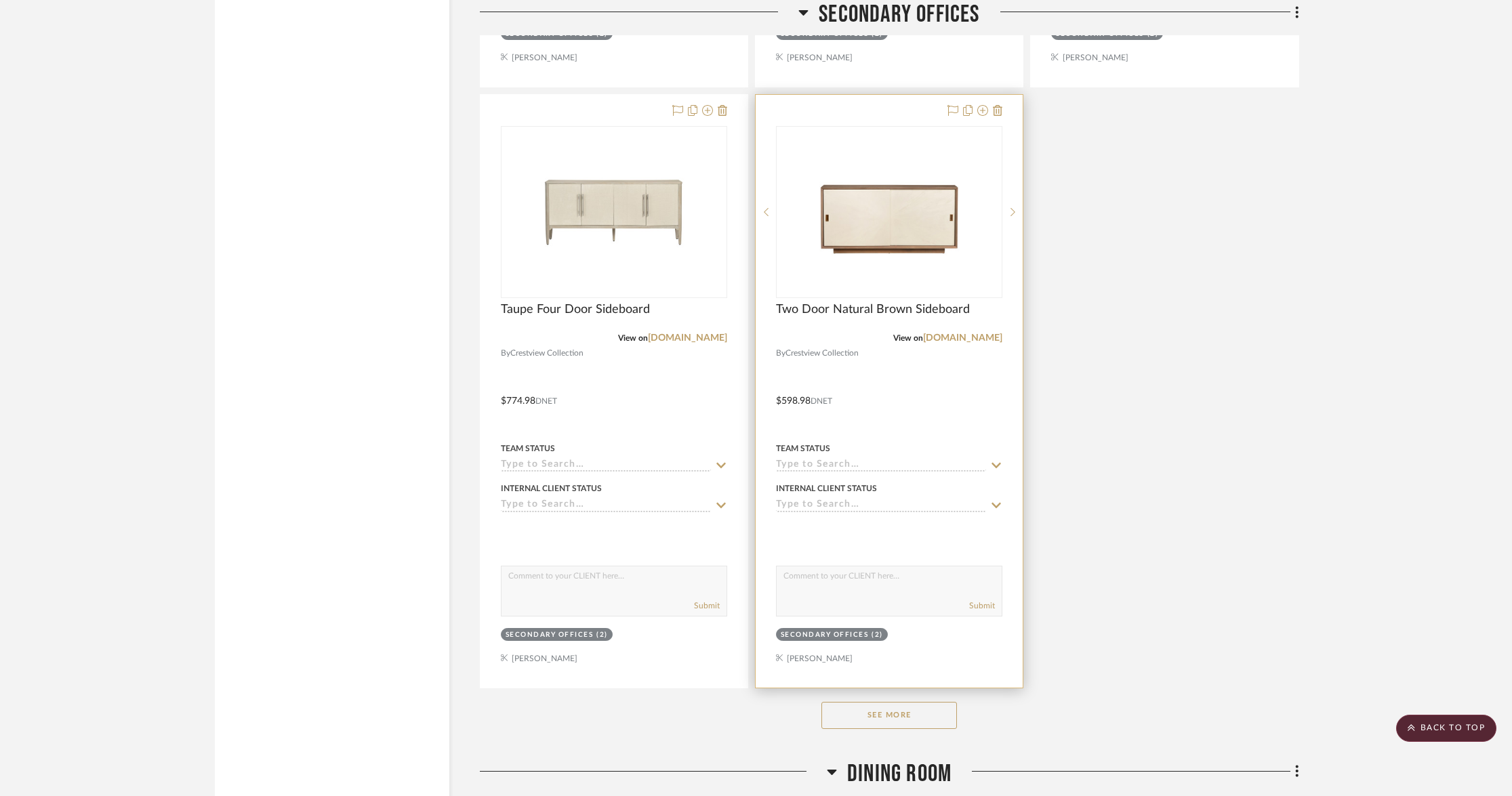
scroll to position [8147, 0]
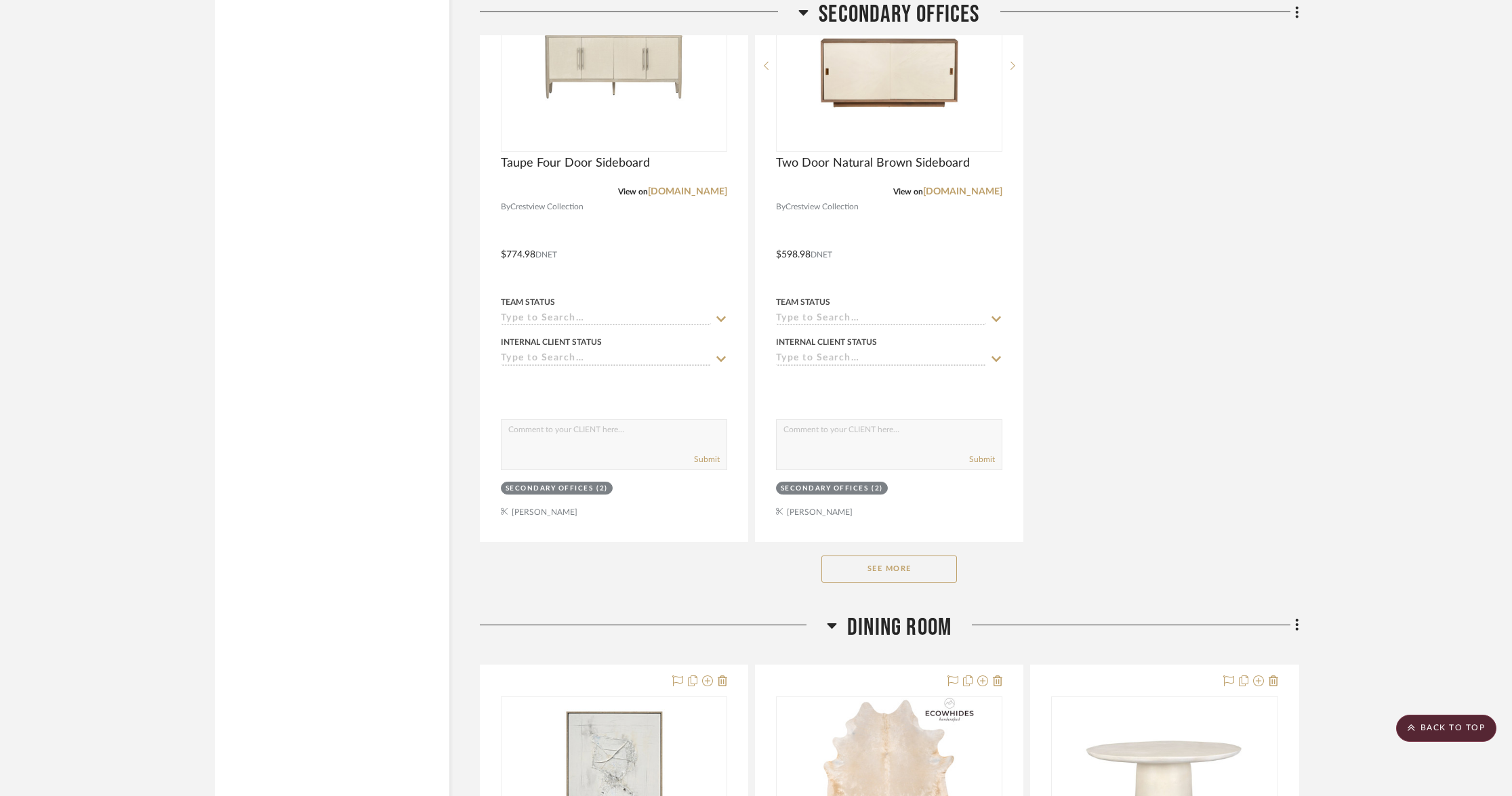
click at [902, 563] on button "See More" at bounding box center [889, 568] width 136 height 28
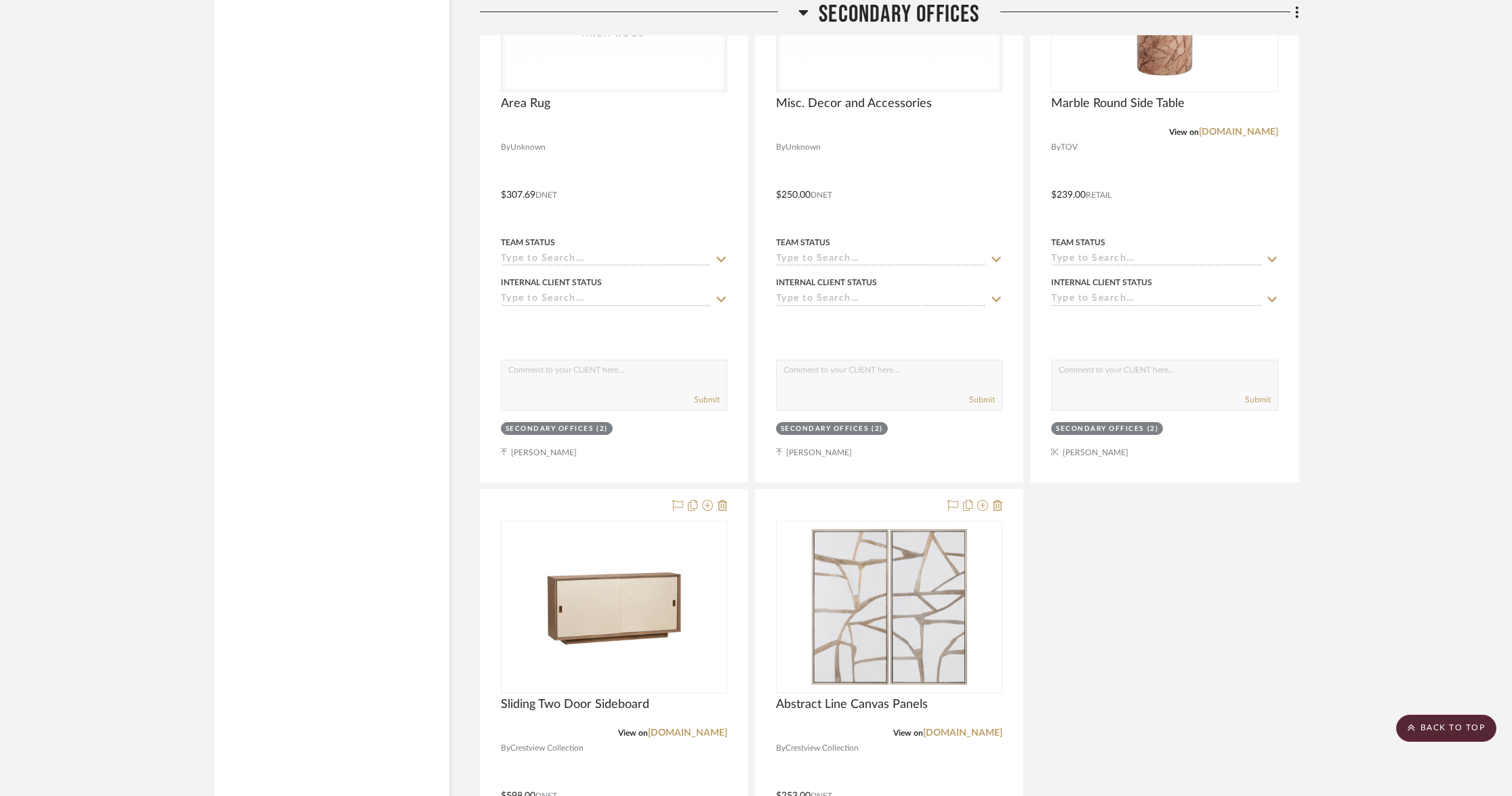
scroll to position [9646, 0]
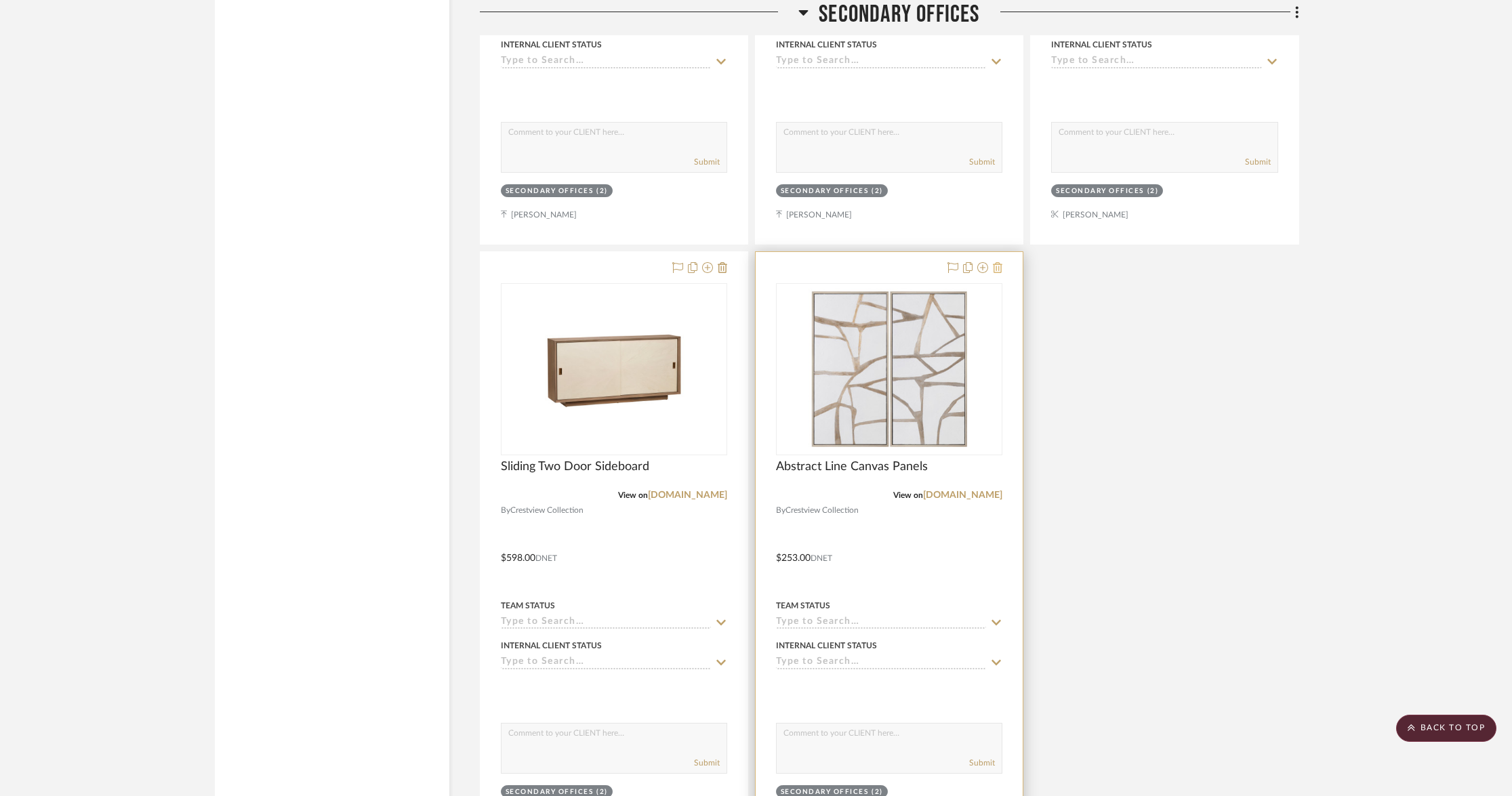
click at [1001, 263] on icon at bounding box center [997, 268] width 9 height 11
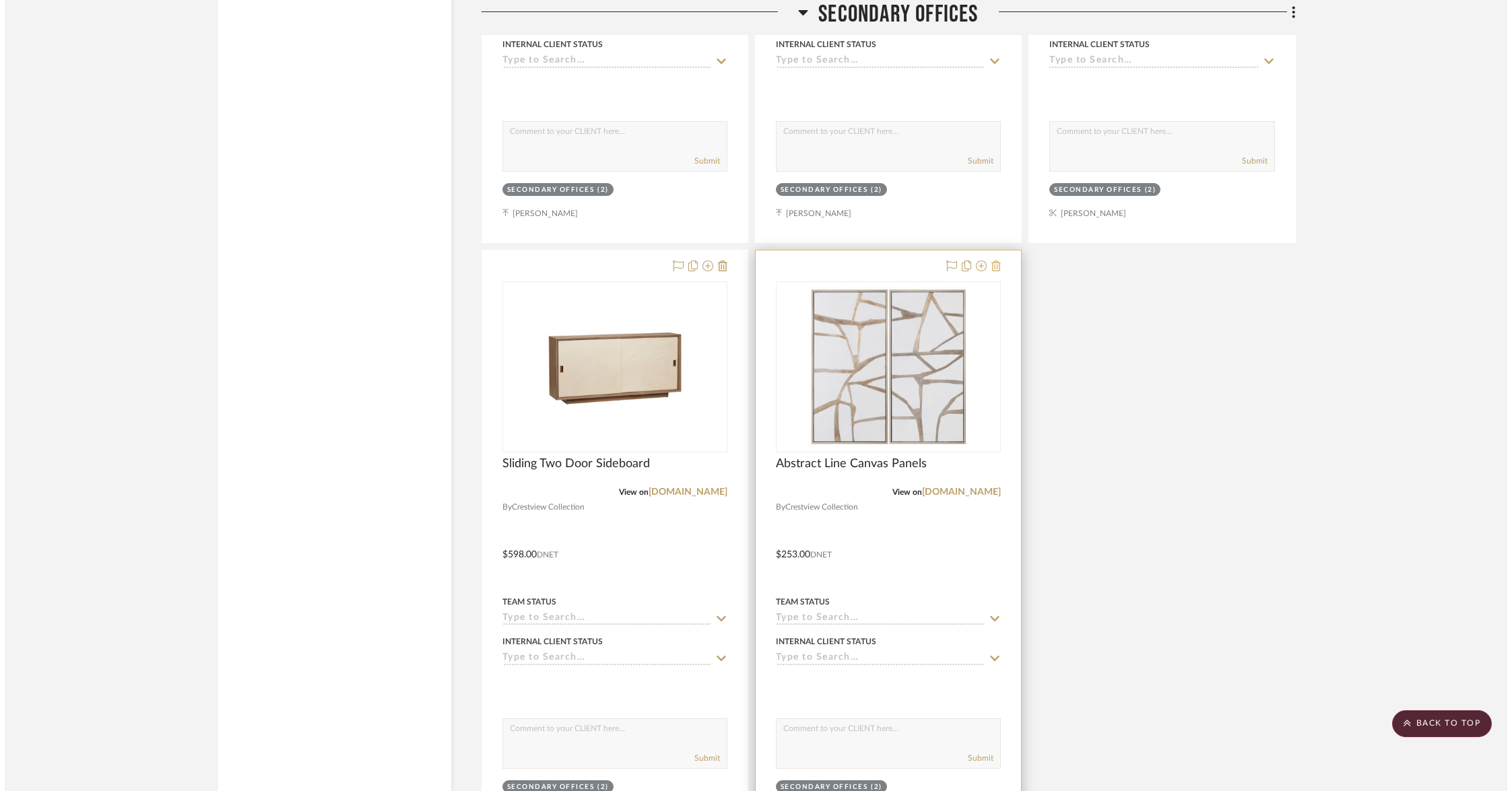
scroll to position [0, 0]
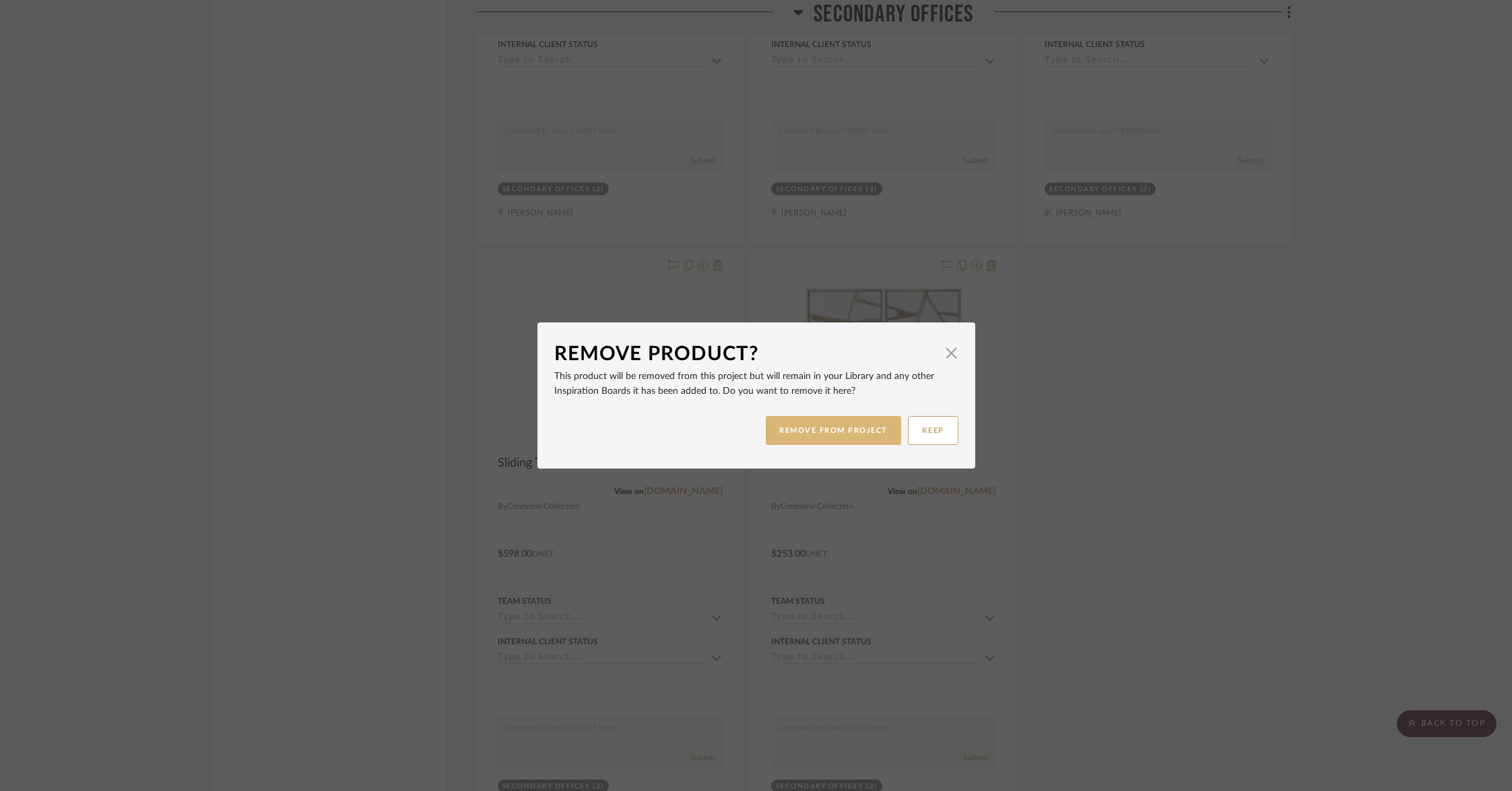
click at [854, 433] on button "REMOVE FROM PROJECT" at bounding box center [833, 430] width 135 height 29
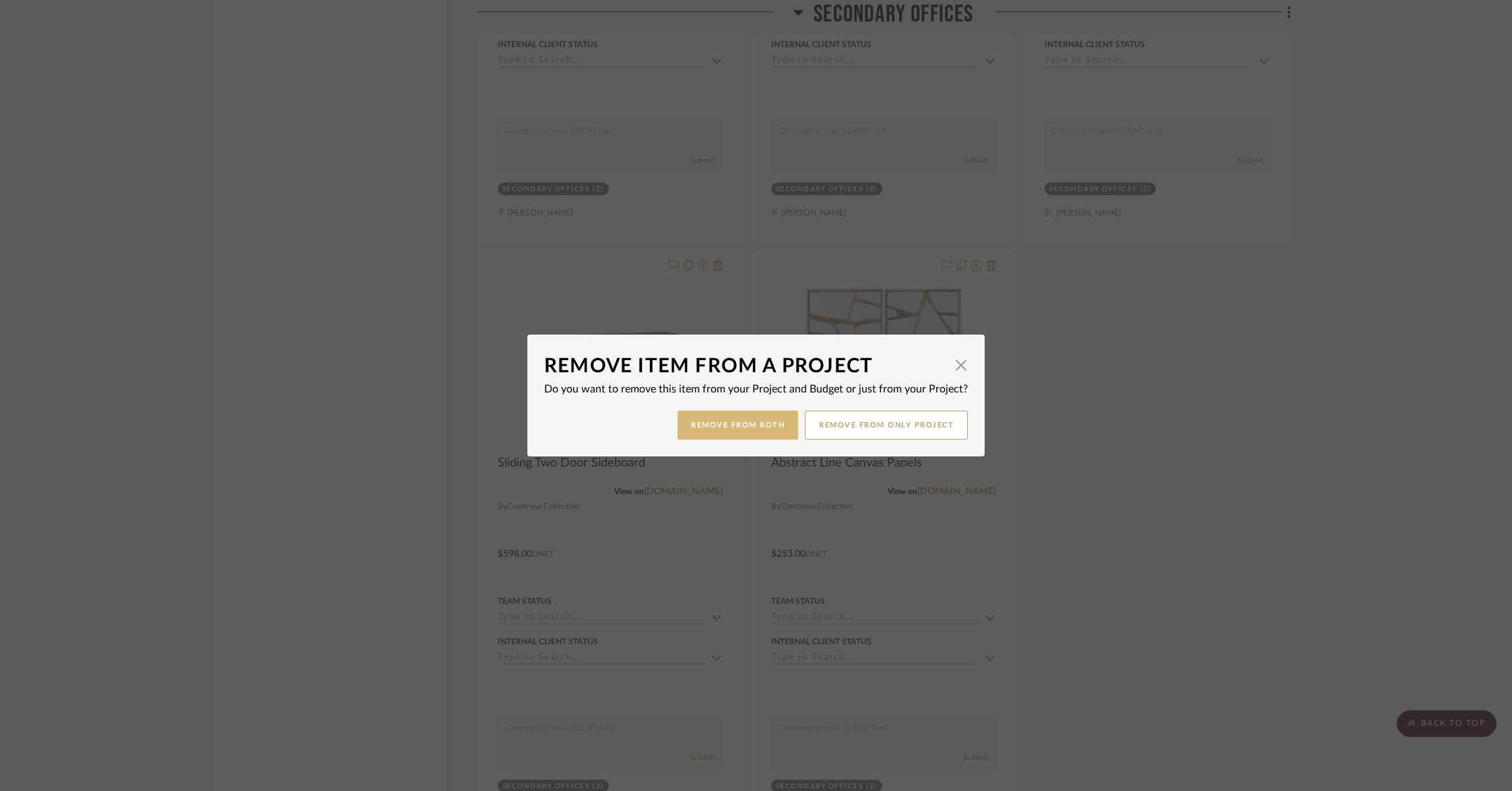
click at [766, 430] on button "Remove from Both" at bounding box center [737, 425] width 120 height 29
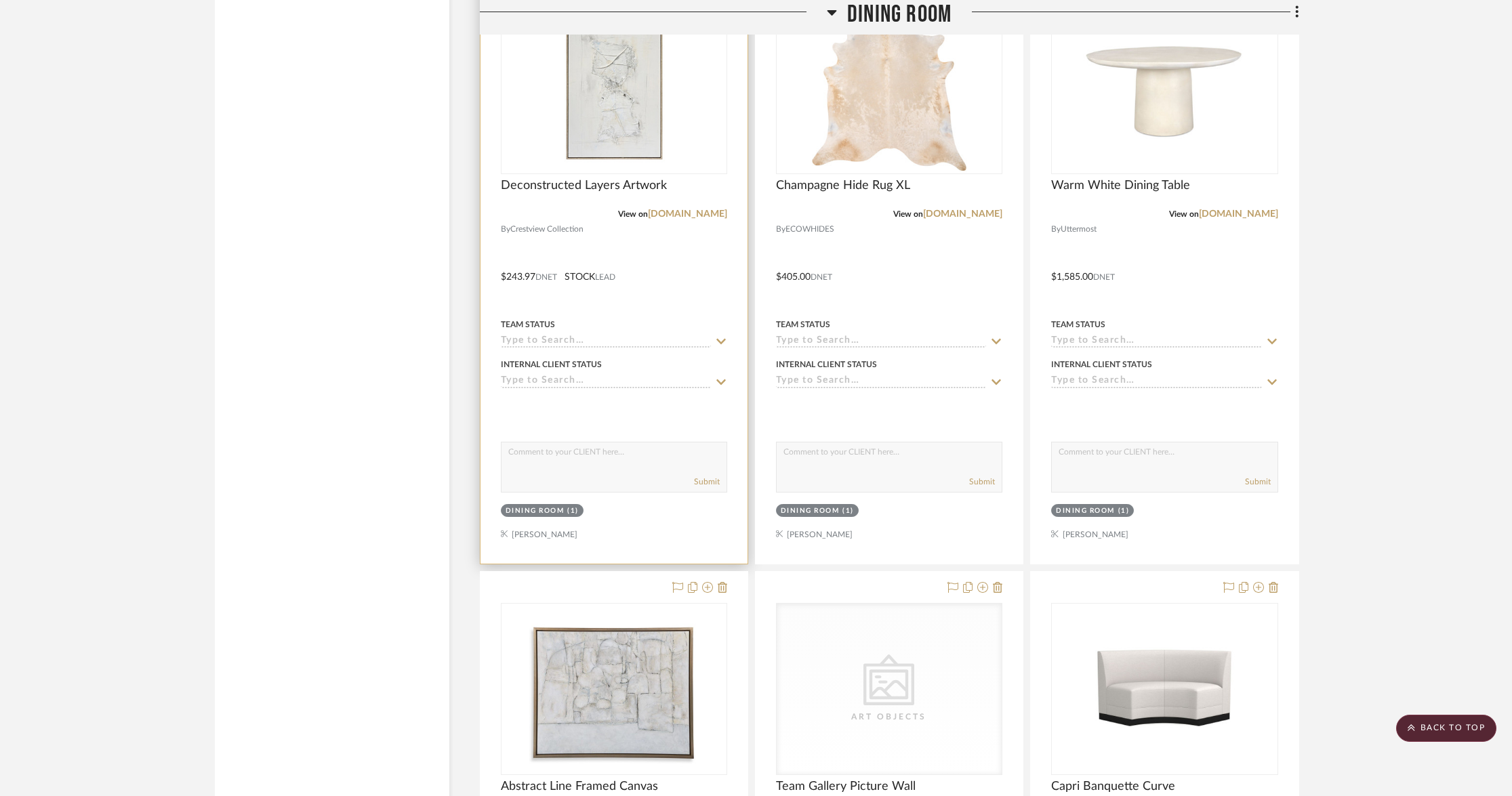
scroll to position [10643, 0]
click at [676, 211] on link "[DOMAIN_NAME]" at bounding box center [687, 215] width 79 height 9
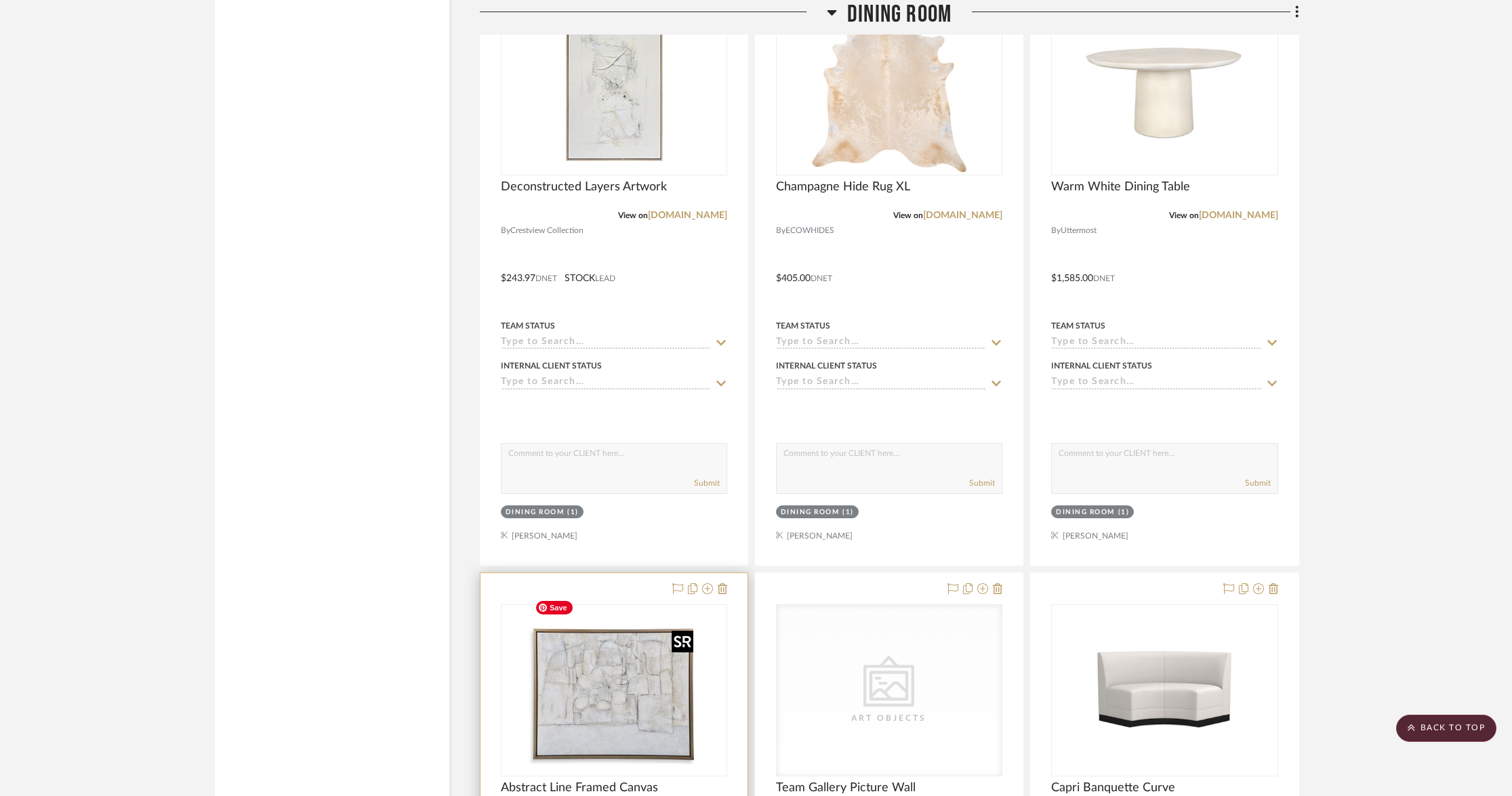
click at [0, 0] on img at bounding box center [0, 0] width 0 height 0
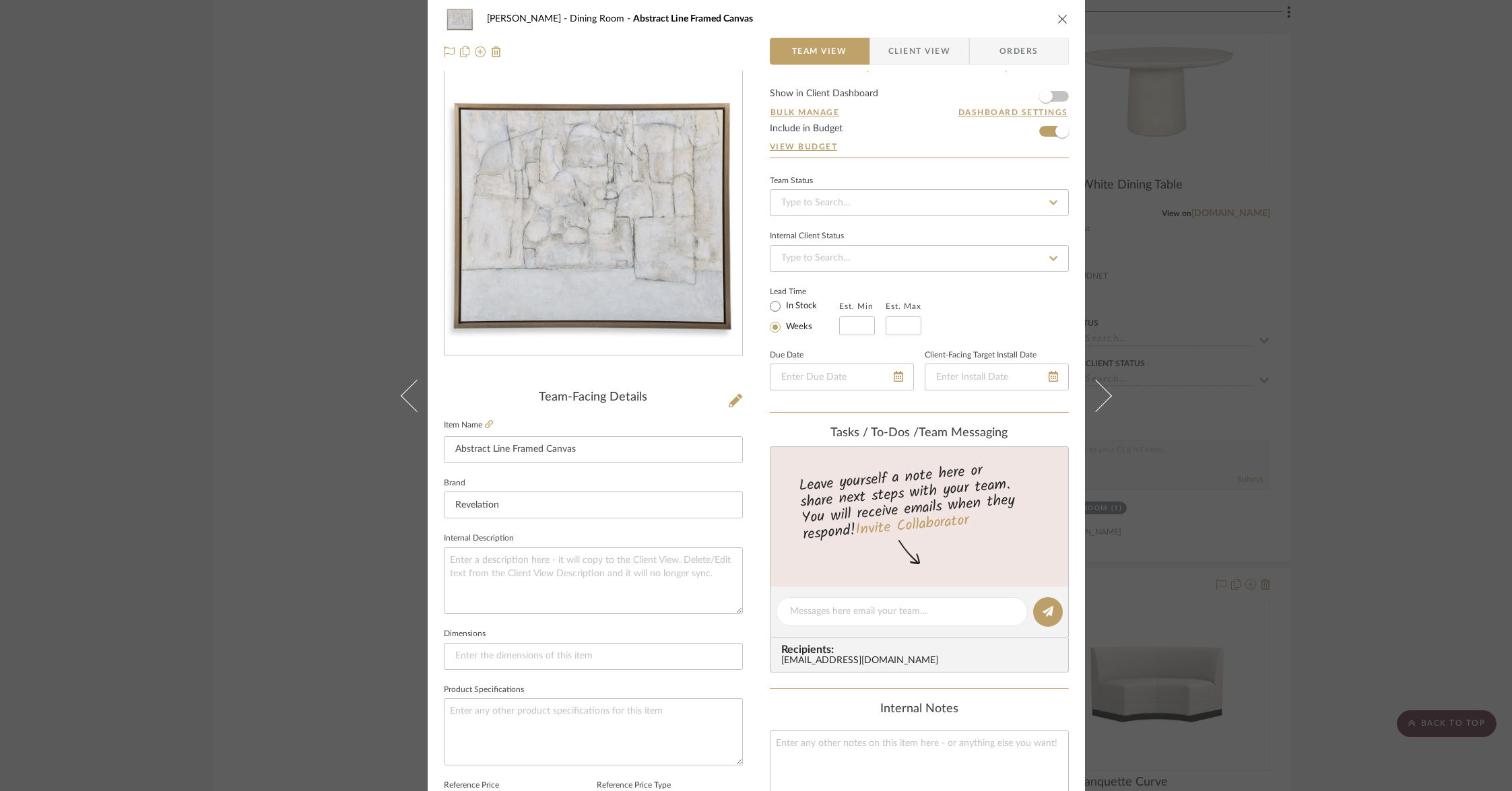
scroll to position [0, 0]
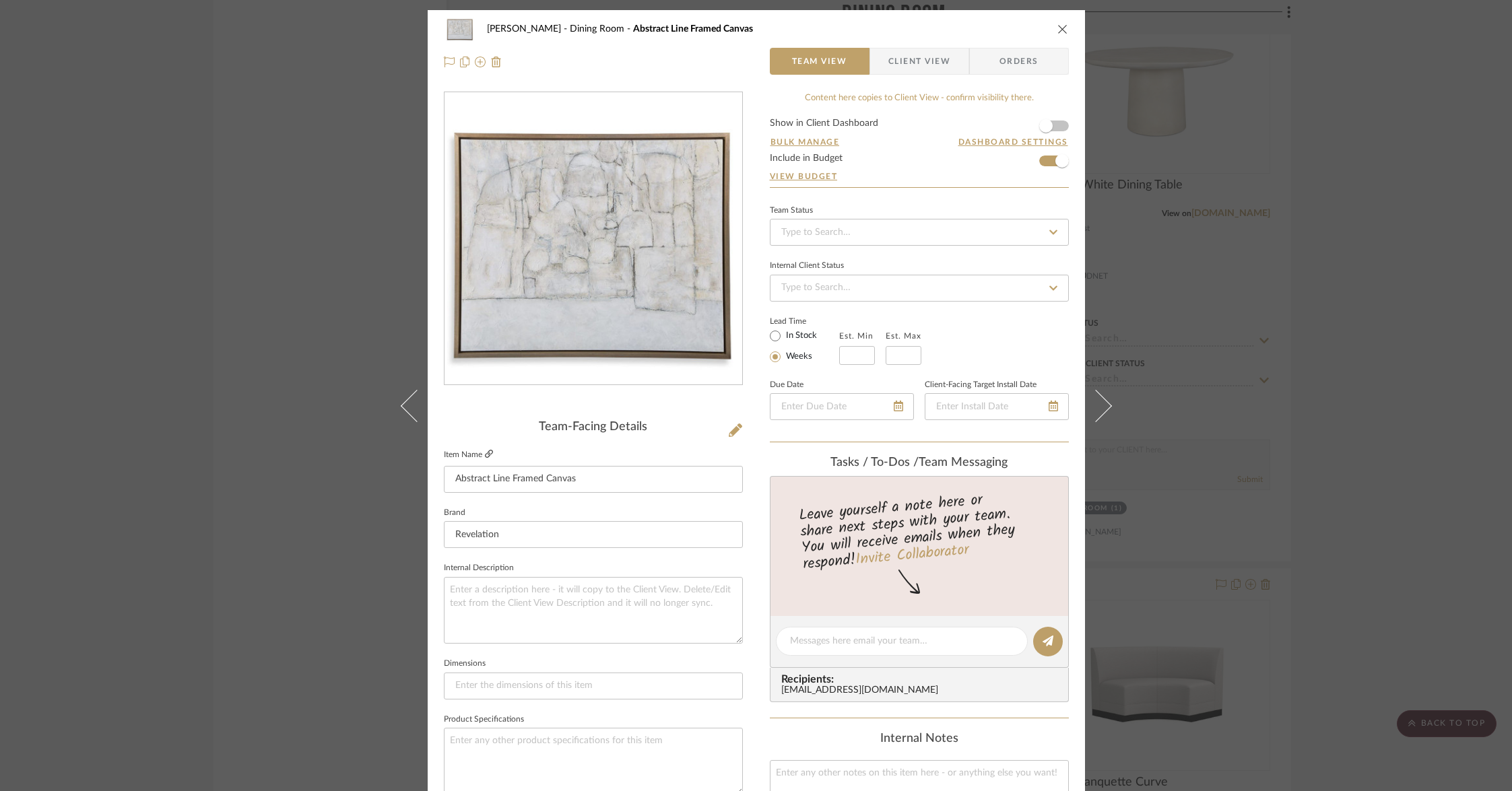
click at [487, 454] on icon at bounding box center [489, 454] width 8 height 8
click at [242, 355] on div "Ally Cain Dining Room Abstract Line Framed Canvas Team View Client View Orders …" at bounding box center [756, 395] width 1512 height 791
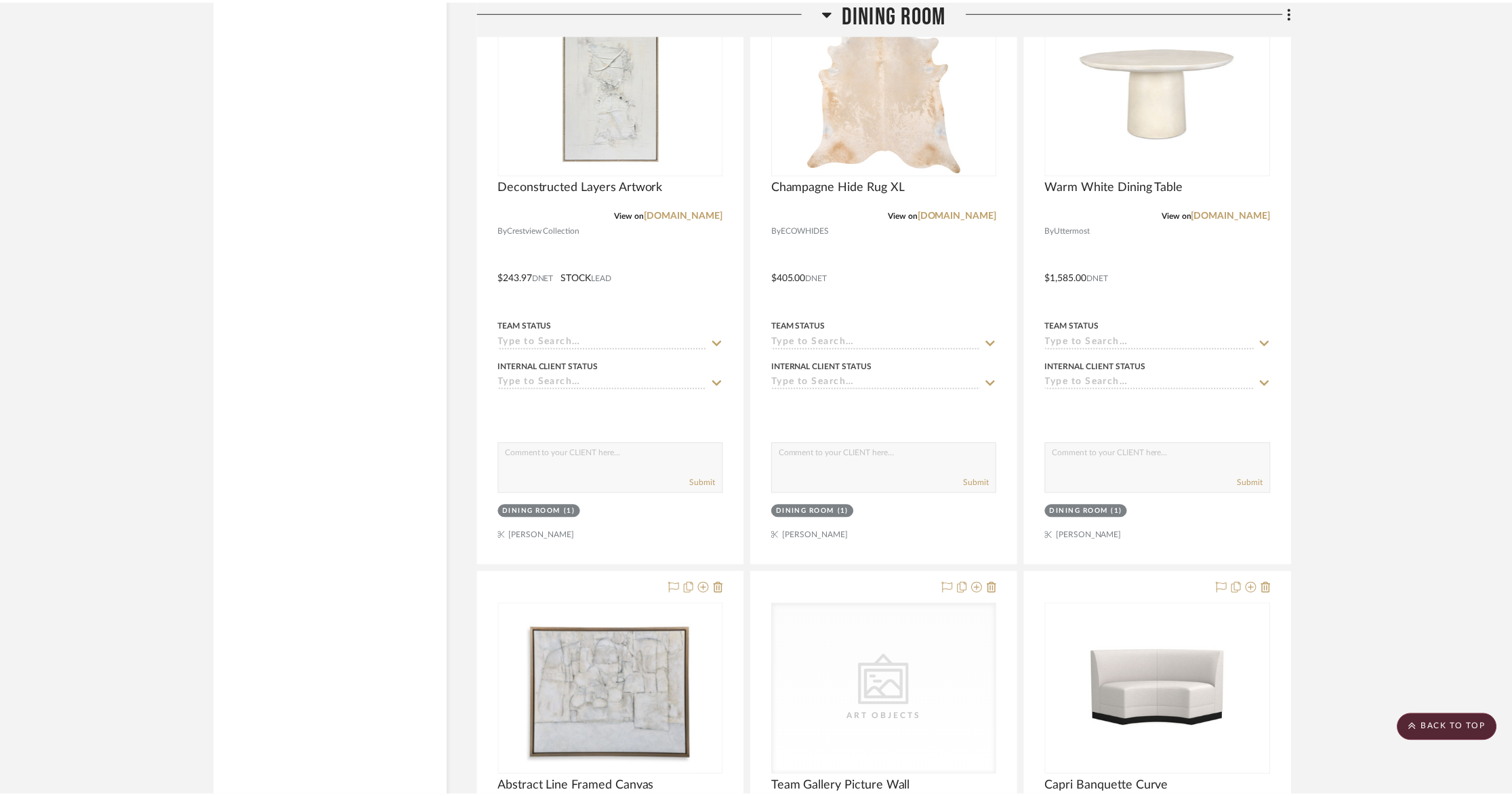
scroll to position [10643, 0]
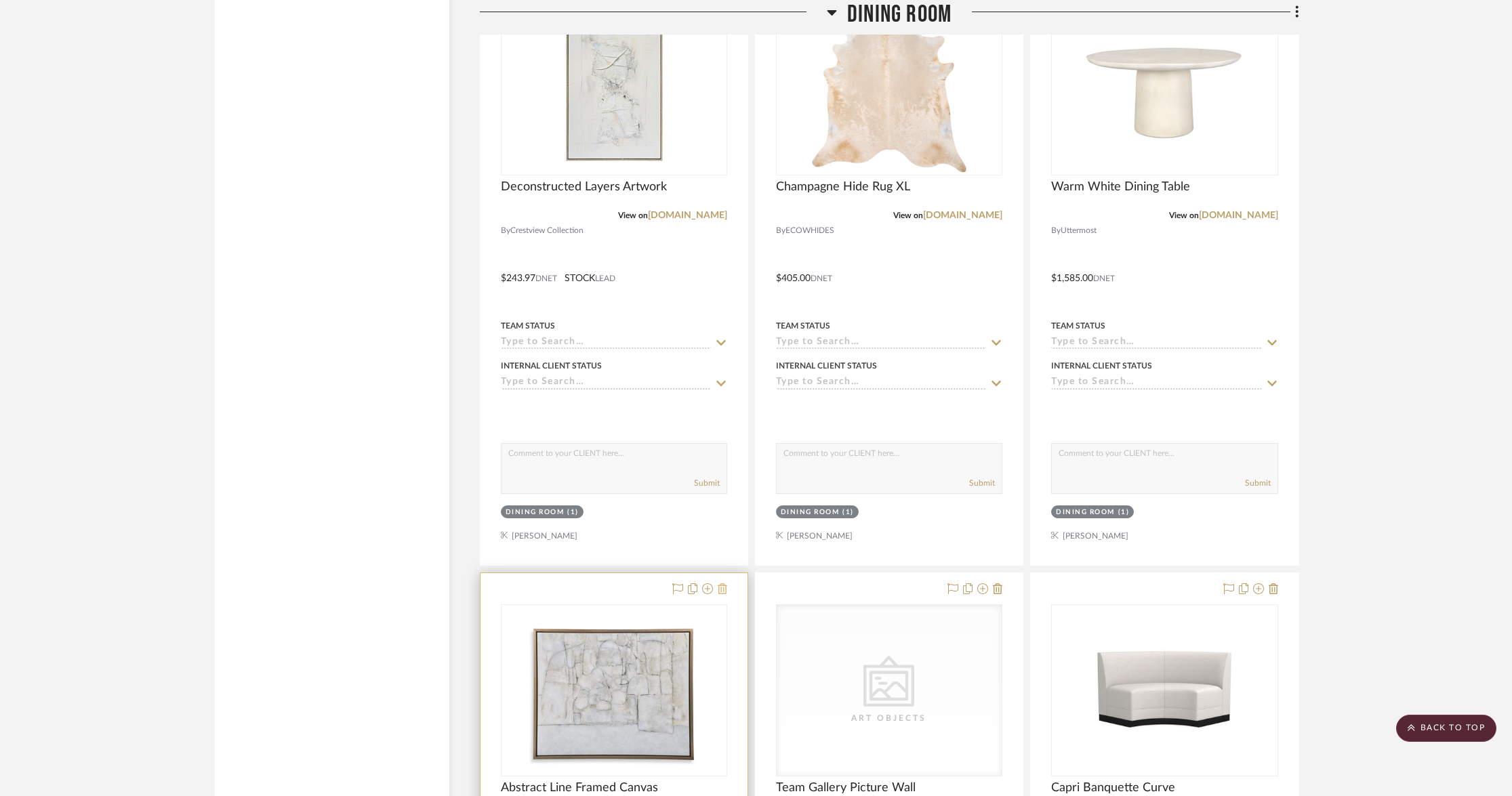
click at [719, 583] on icon at bounding box center [722, 588] width 9 height 11
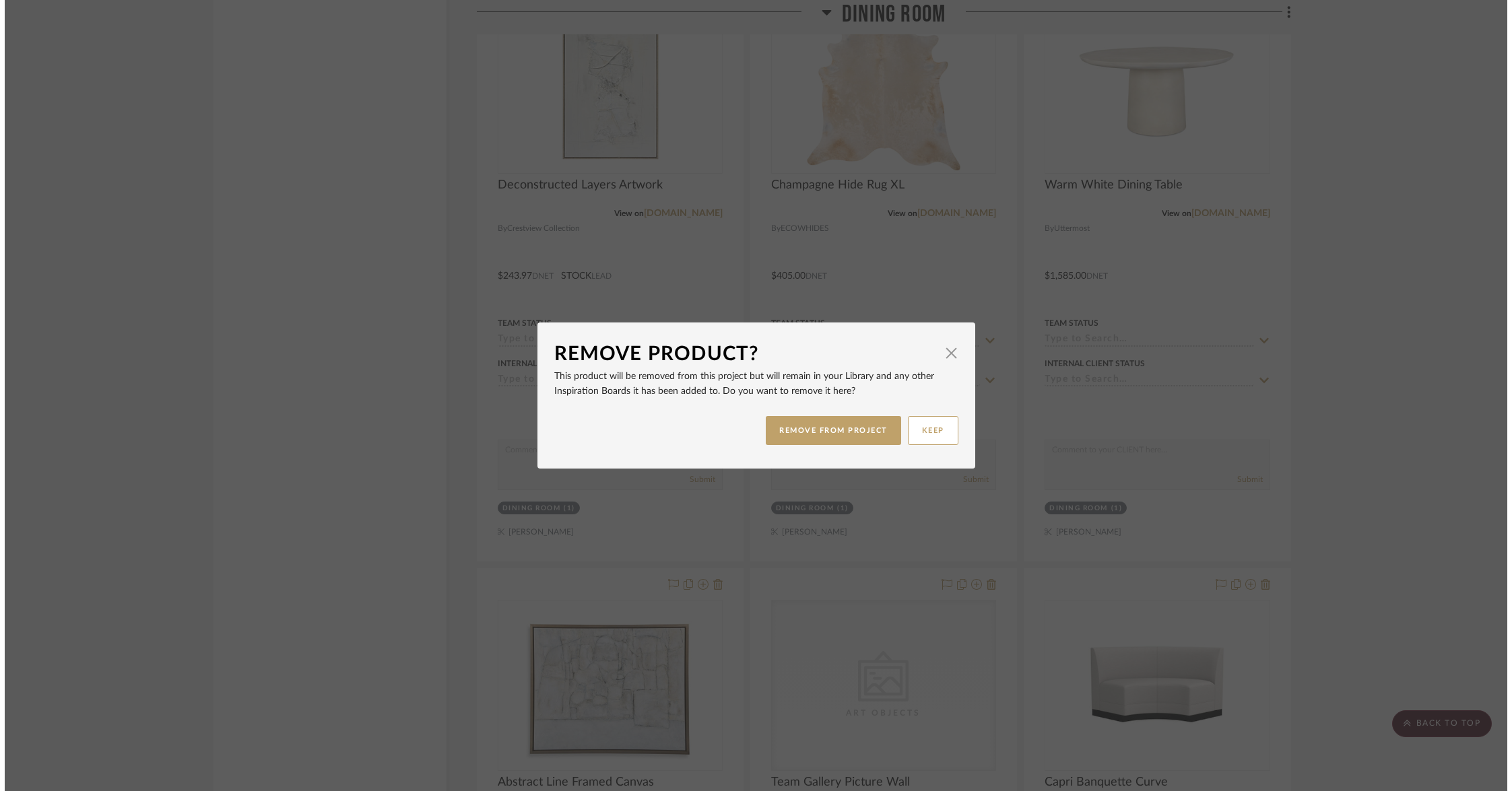
scroll to position [0, 0]
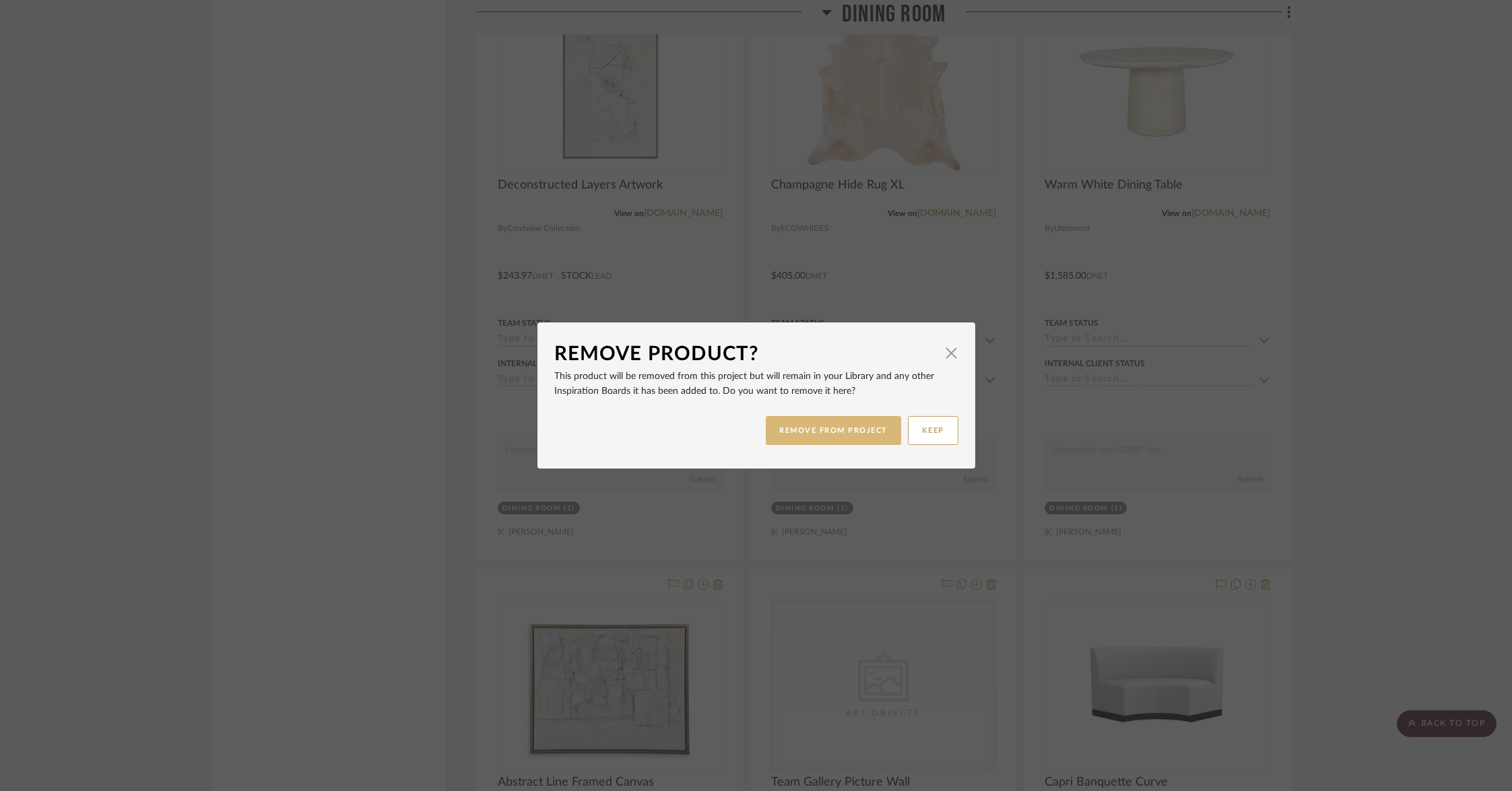
click at [816, 432] on button "REMOVE FROM PROJECT" at bounding box center [833, 430] width 135 height 29
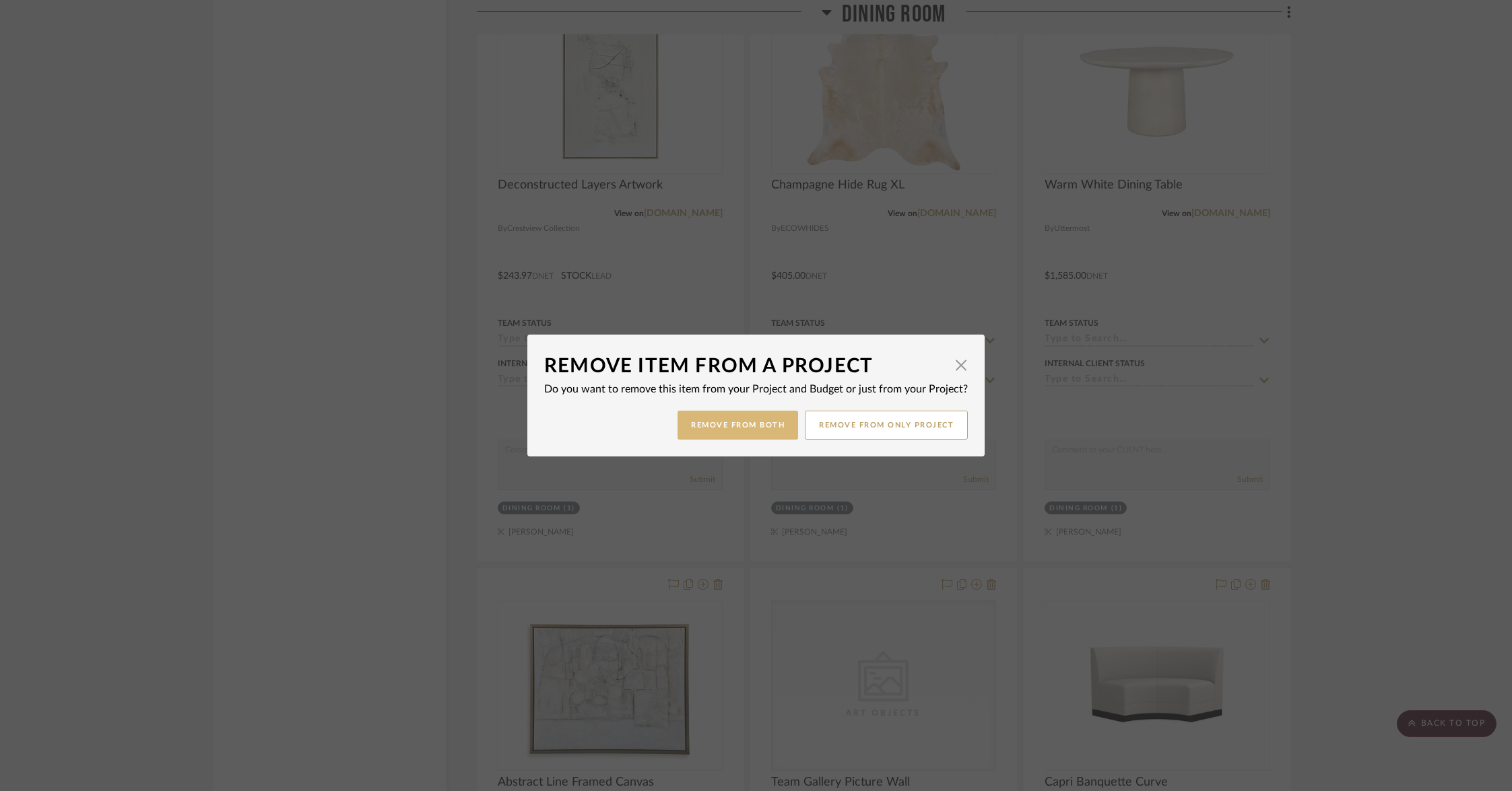
click at [750, 432] on button "Remove from Both" at bounding box center [737, 425] width 120 height 29
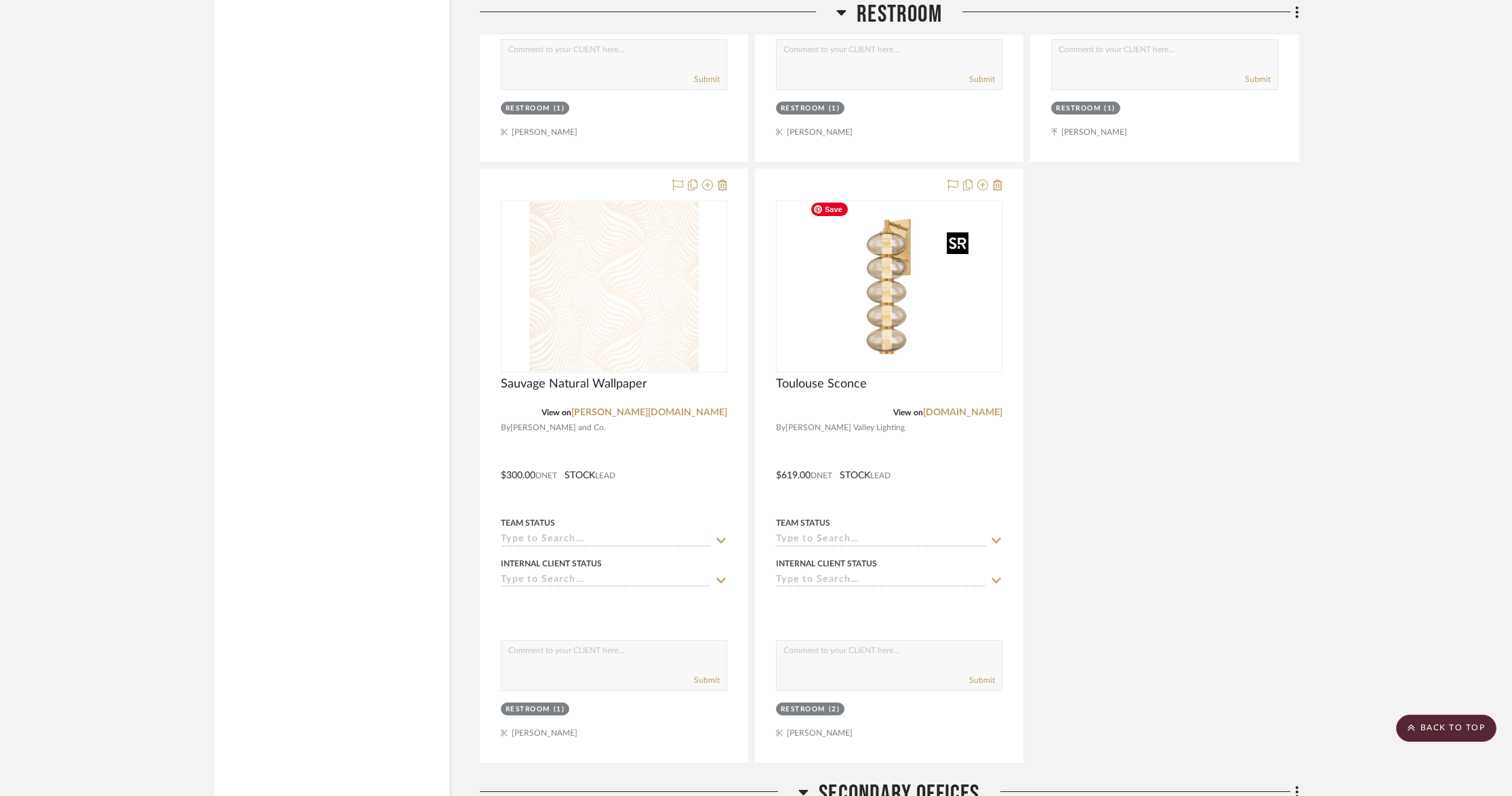
scroll to position [5057, 0]
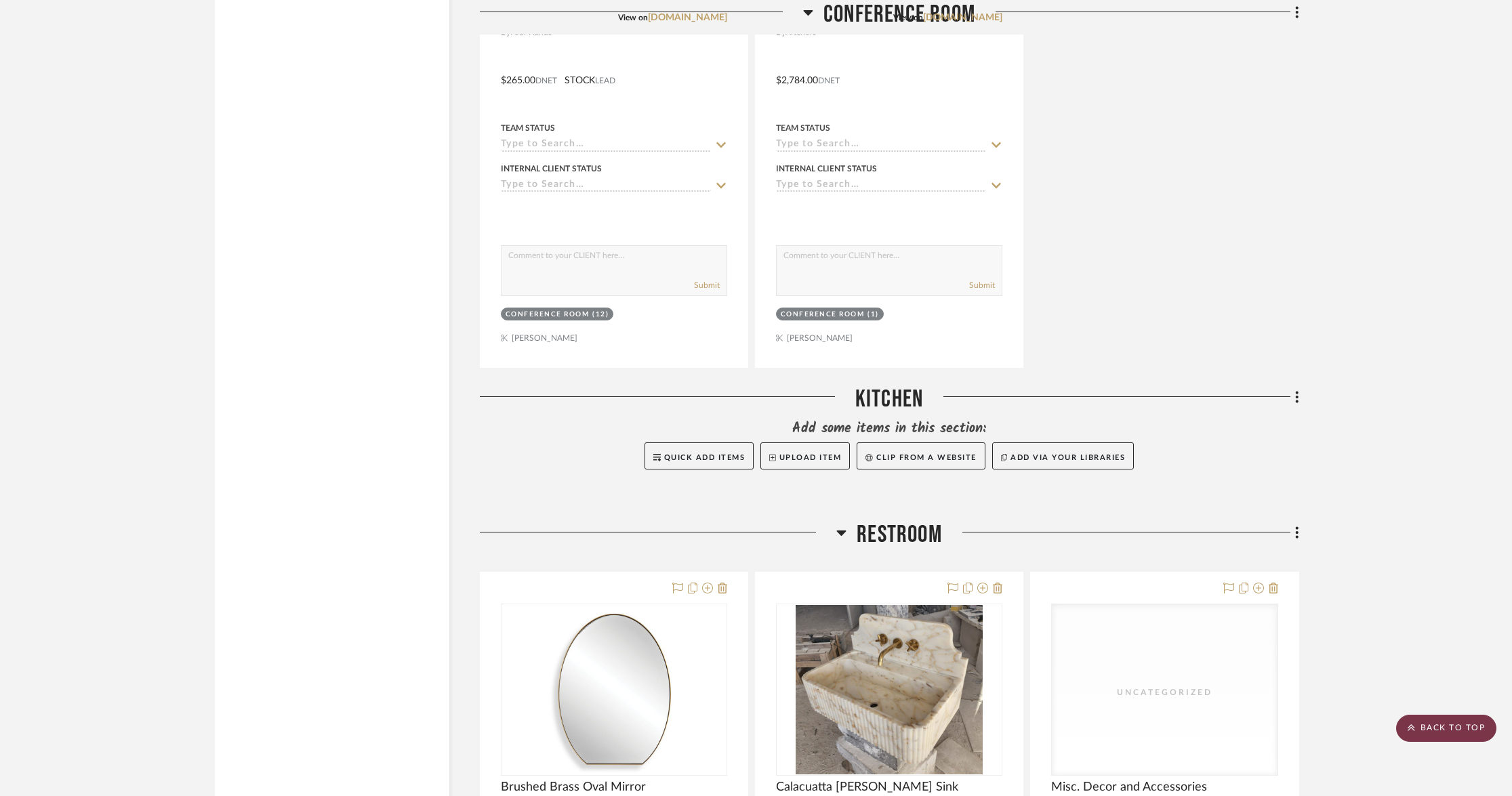
click at [1437, 727] on scroll-to-top-button "BACK TO TOP" at bounding box center [1446, 728] width 100 height 28
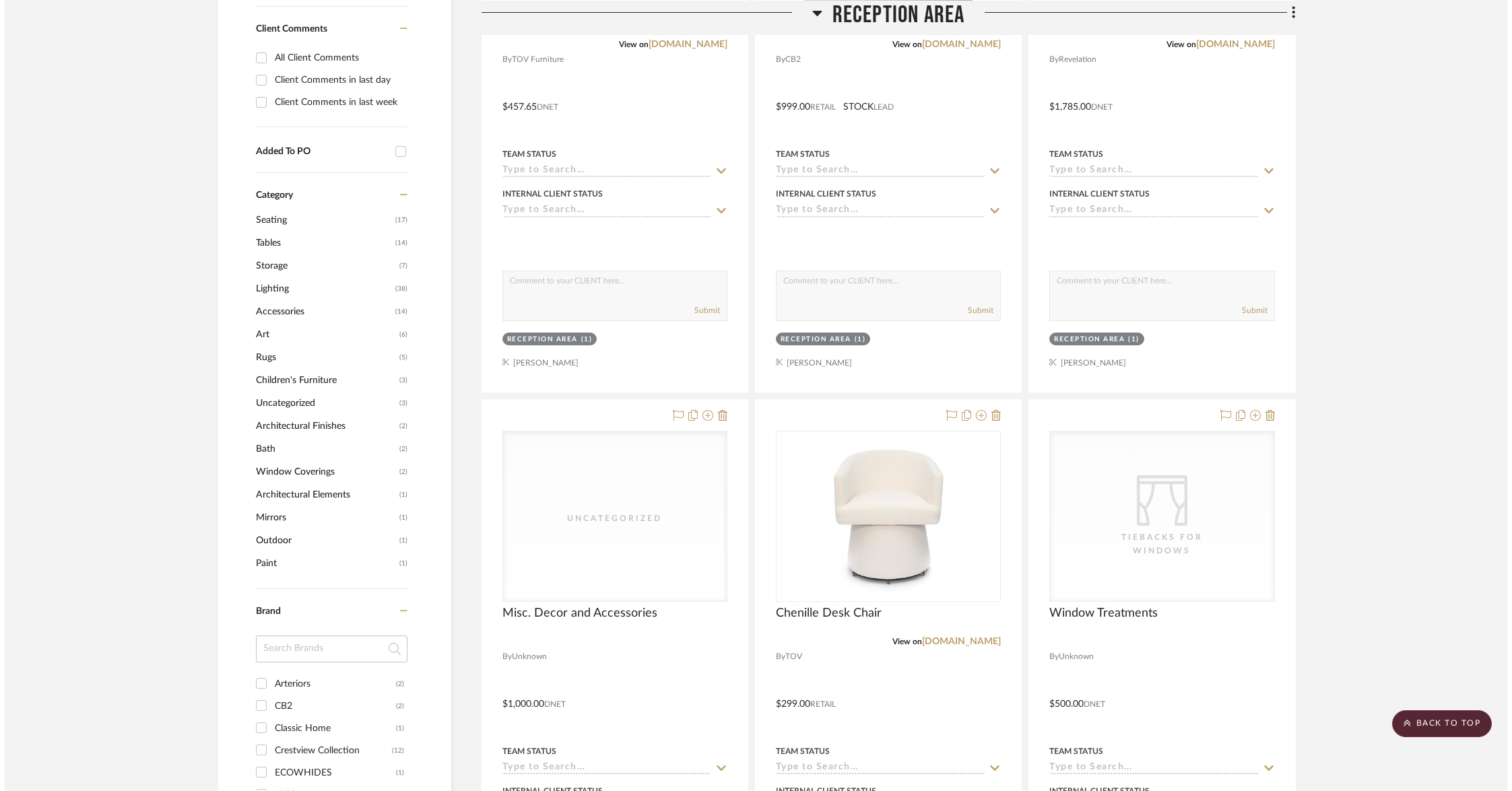
scroll to position [0, 0]
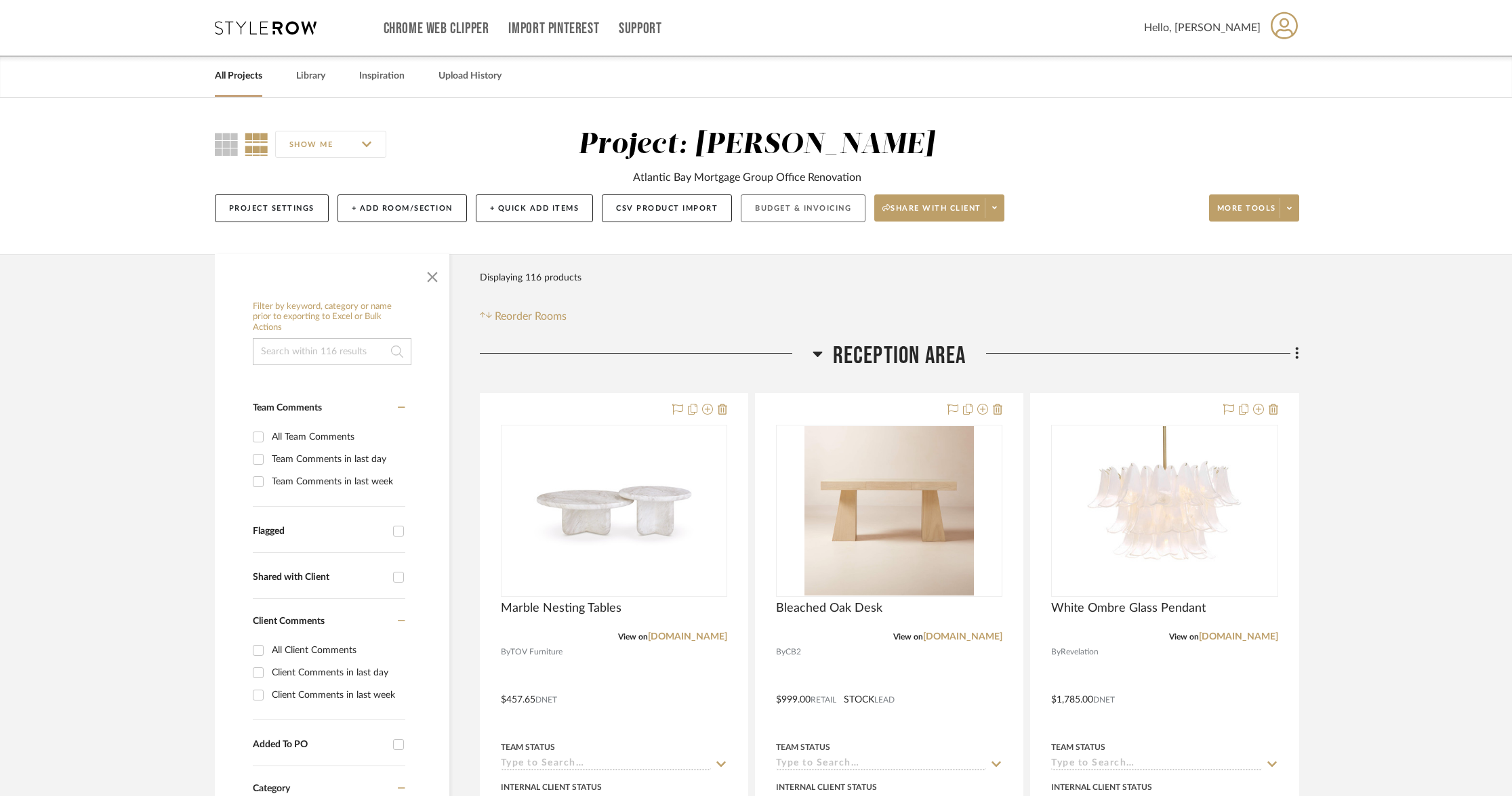
click at [789, 201] on button "Budget & Invoicing" at bounding box center [803, 208] width 125 height 28
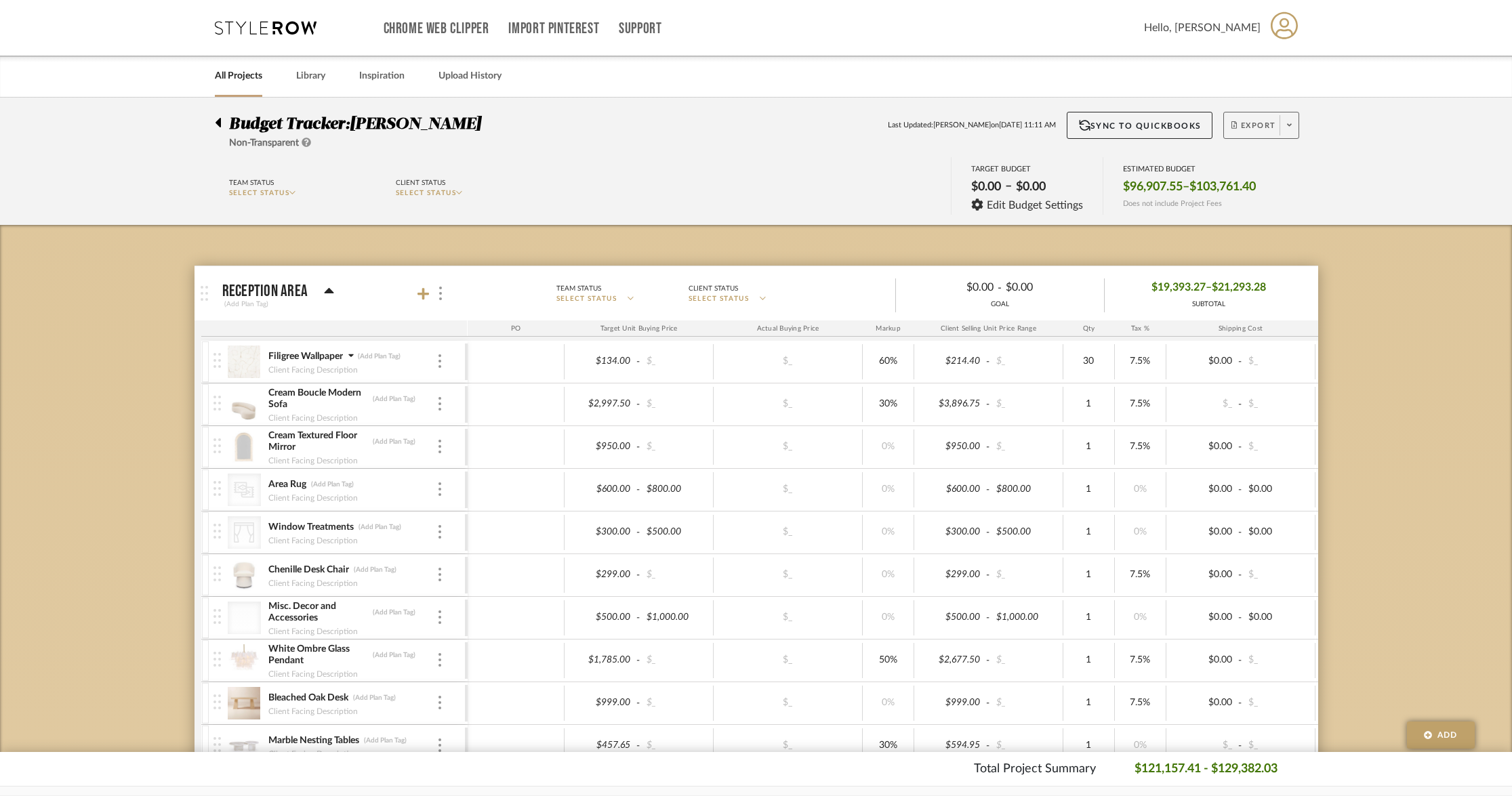
click at [1249, 132] on span "Export" at bounding box center [1254, 131] width 45 height 20
click at [1262, 153] on button "Export PDF" at bounding box center [1285, 163] width 128 height 33
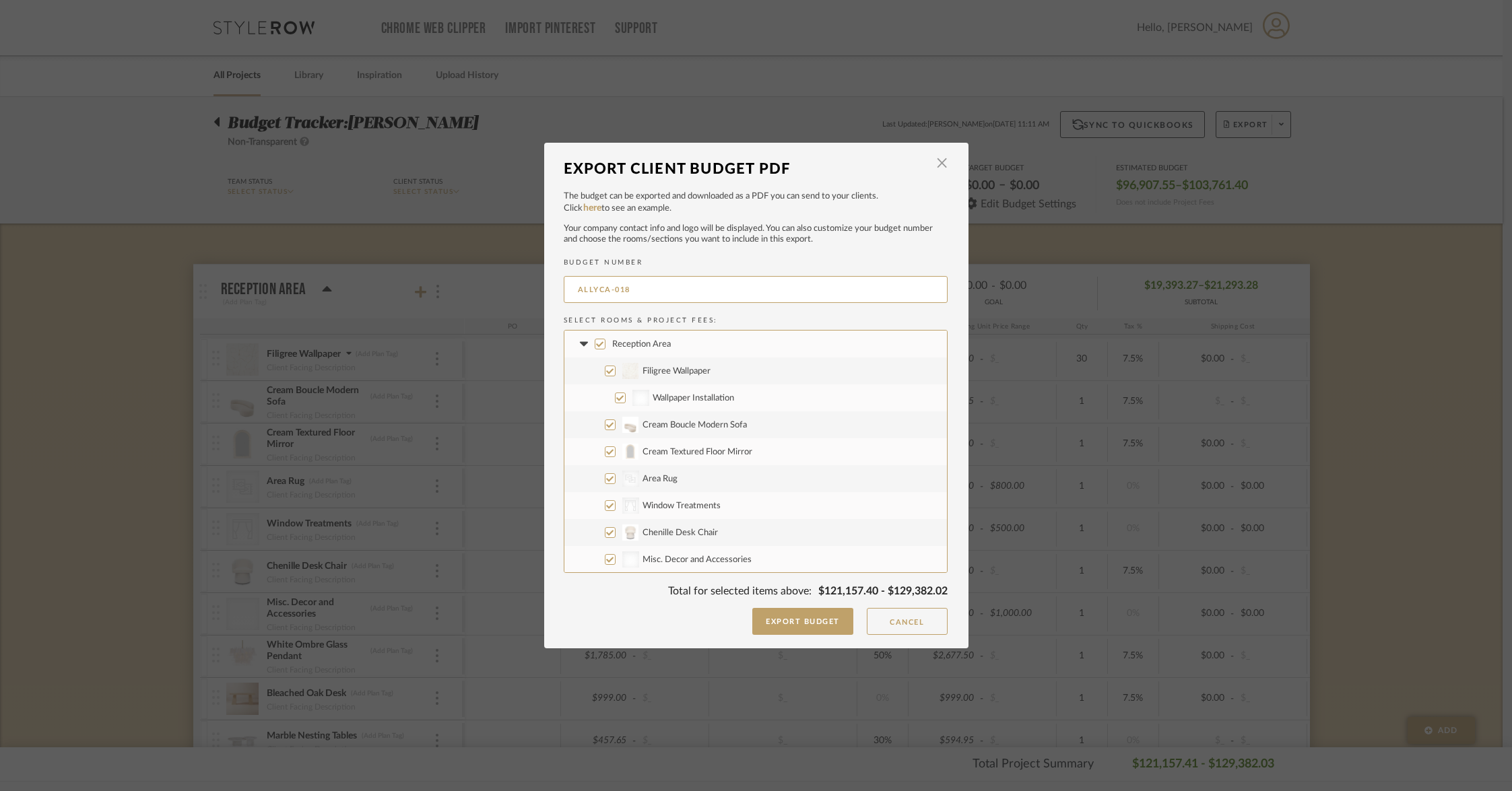
click at [606, 424] on input "Cream Boucle Modern Sofa" at bounding box center [610, 424] width 11 height 11
checkbox input "false"
click at [607, 451] on input "Cream Textured Floor Mirror" at bounding box center [610, 451] width 11 height 11
checkbox input "false"
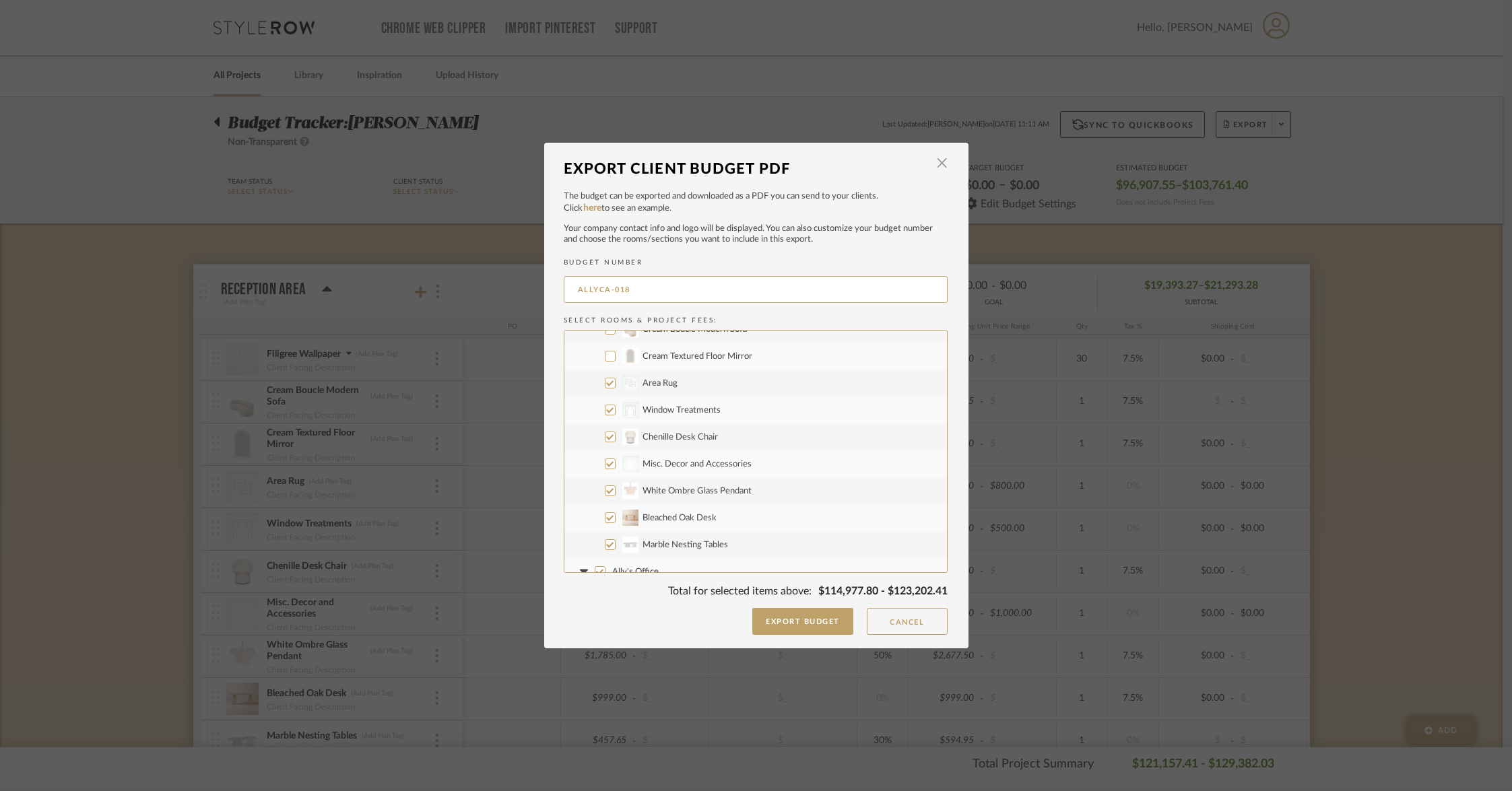
scroll to position [95, 0]
click at [605, 439] on input "Chenille Desk Chair" at bounding box center [610, 436] width 11 height 11
checkbox input "false"
click at [605, 492] on input "White Ombre Glass Pendant" at bounding box center [610, 490] width 11 height 11
checkbox input "false"
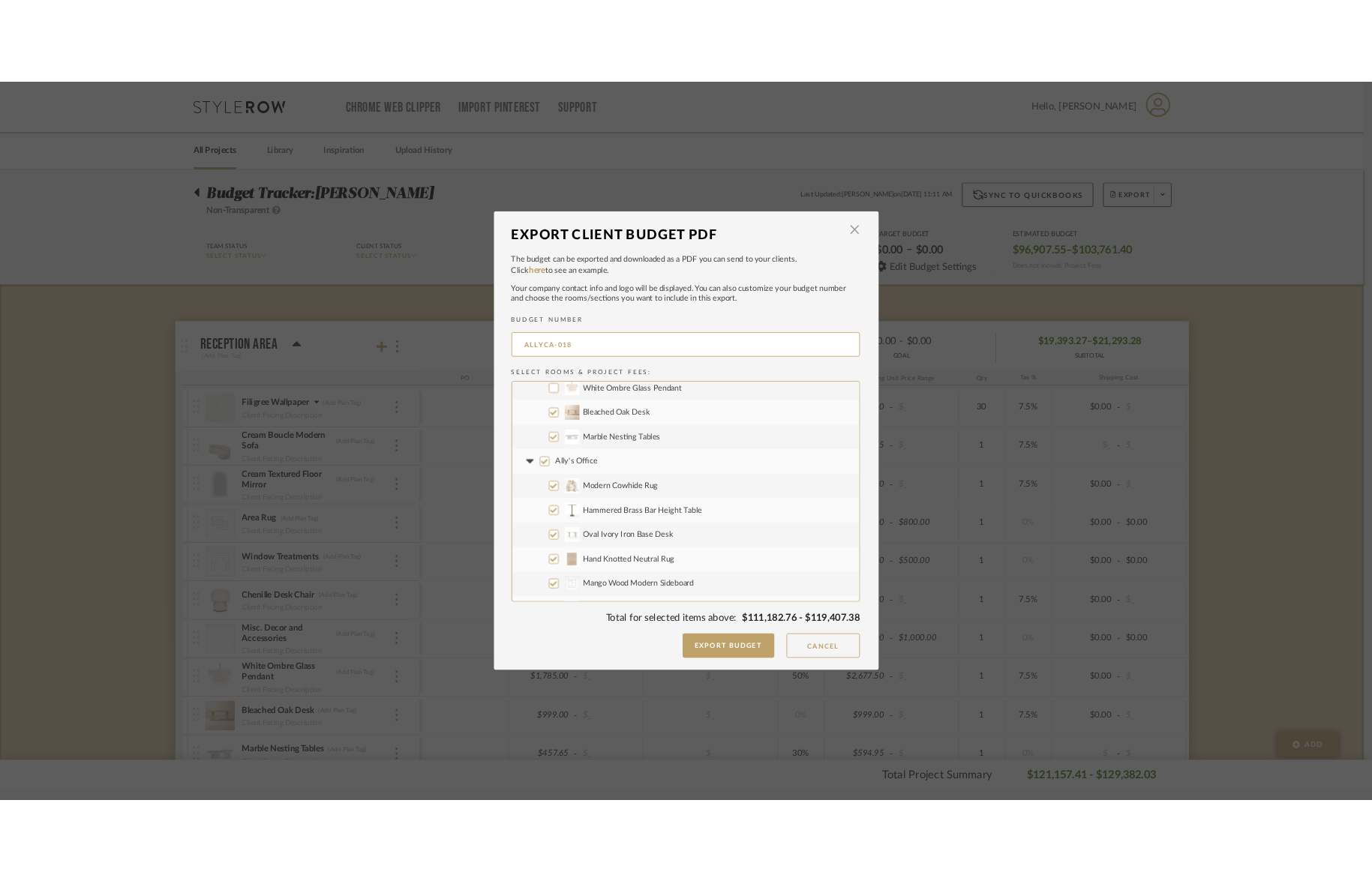
scroll to position [279, 0]
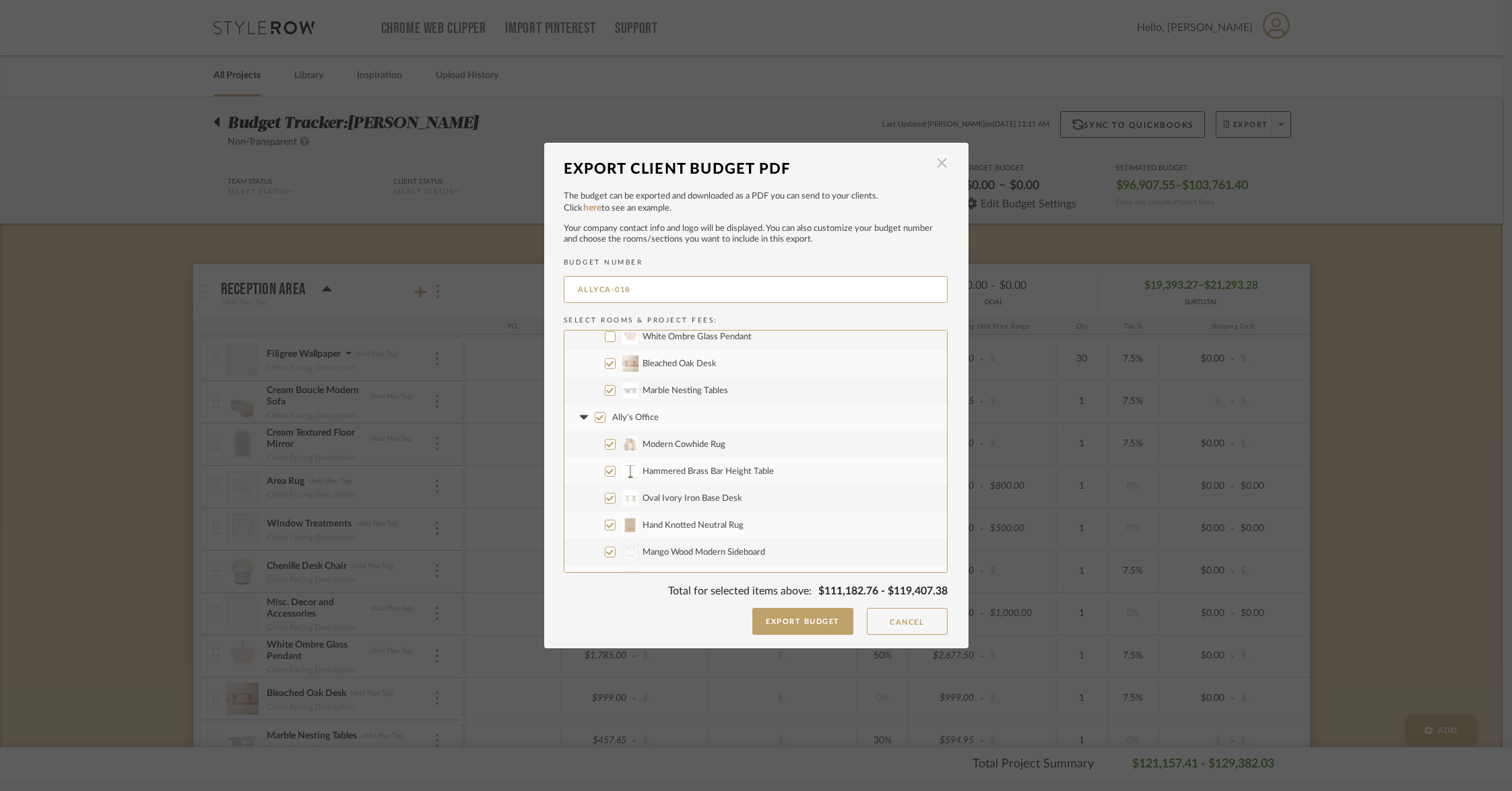
click at [943, 164] on span "button" at bounding box center [942, 163] width 27 height 27
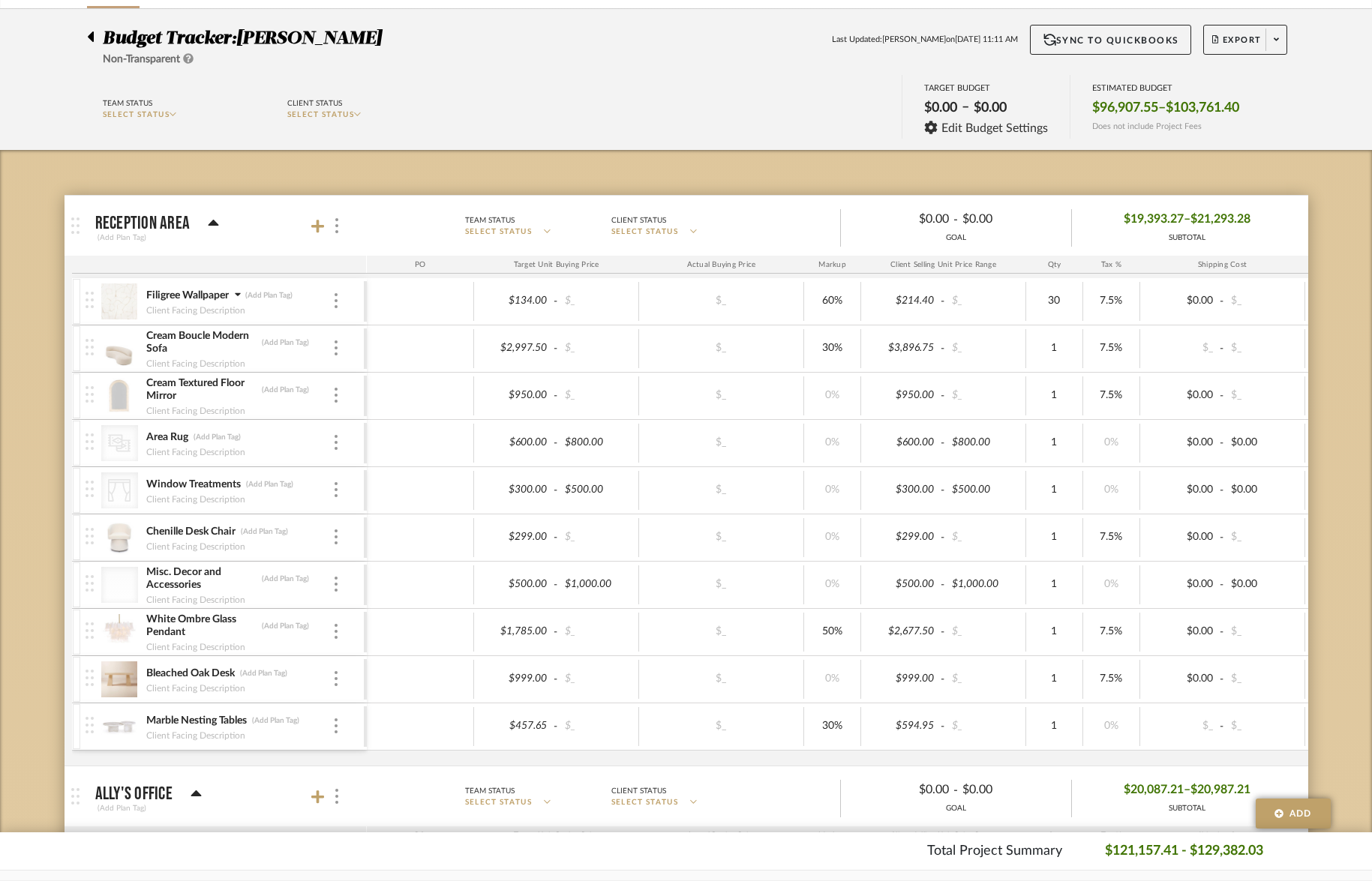
scroll to position [100, 0]
click at [315, 222] on icon at bounding box center [317, 226] width 14 height 15
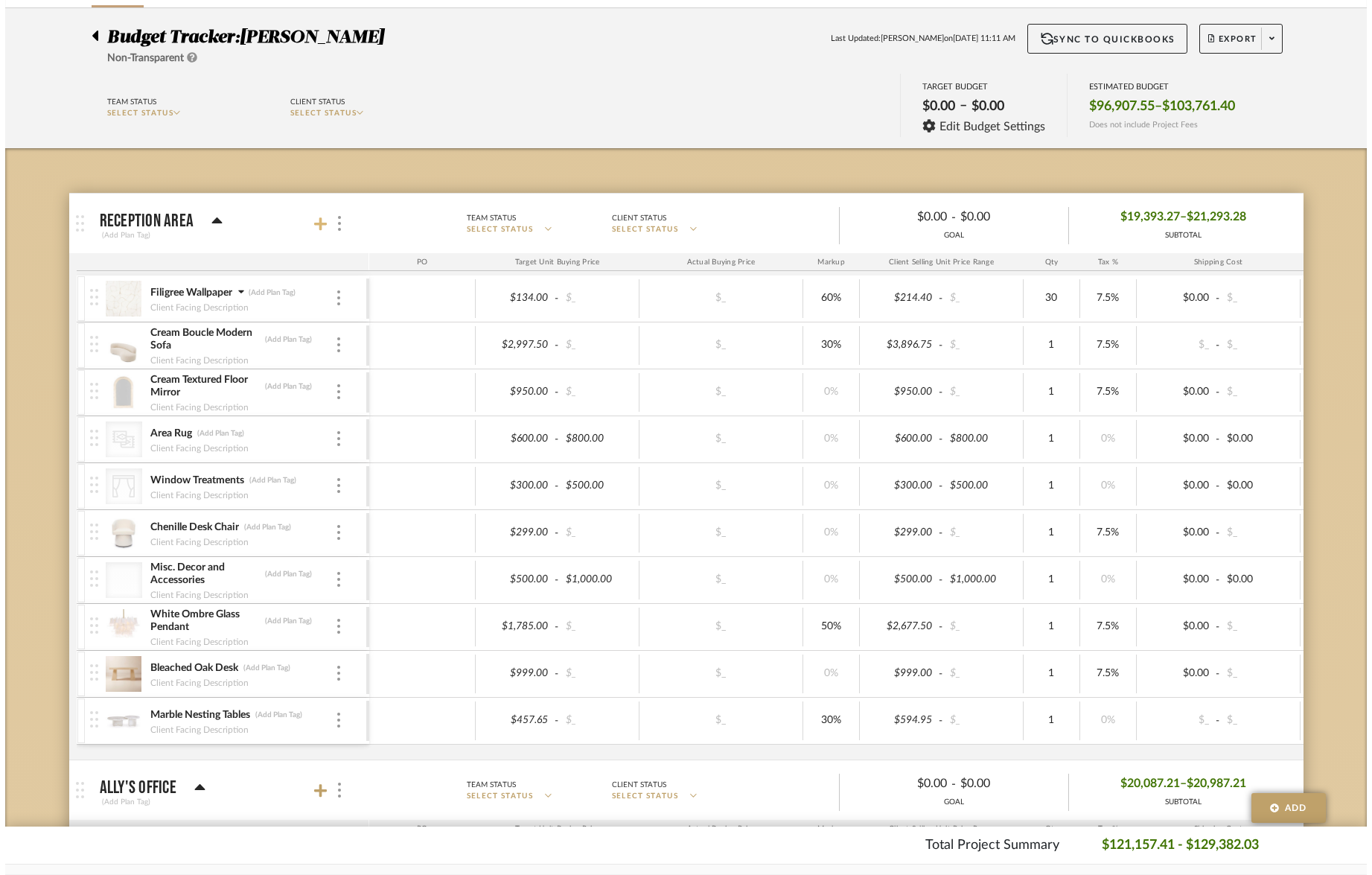
scroll to position [0, 0]
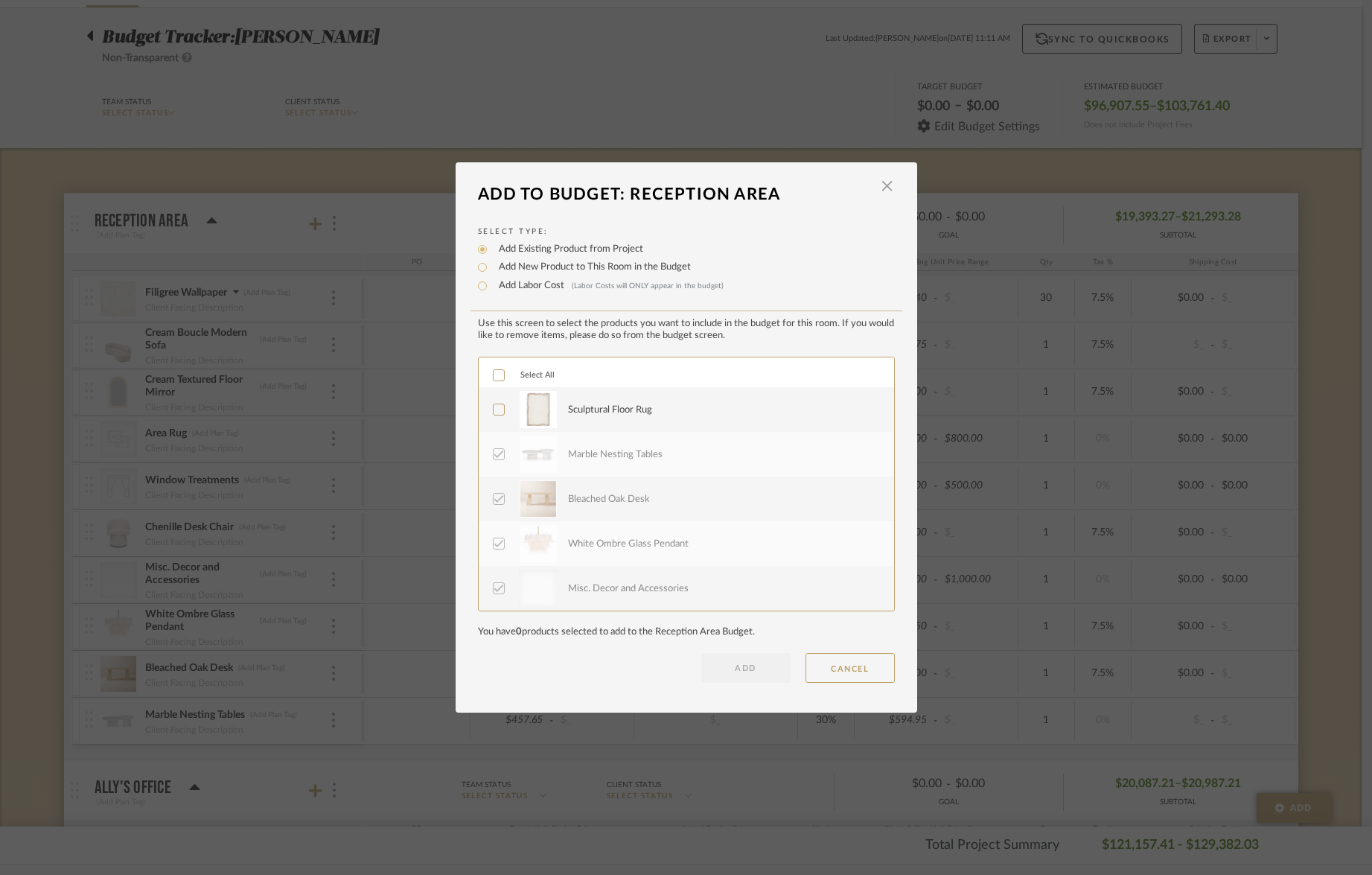
click at [587, 408] on div "Sculptural Floor Rug" at bounding box center [610, 410] width 84 height 15
click at [737, 670] on button "ADD" at bounding box center [746, 668] width 90 height 30
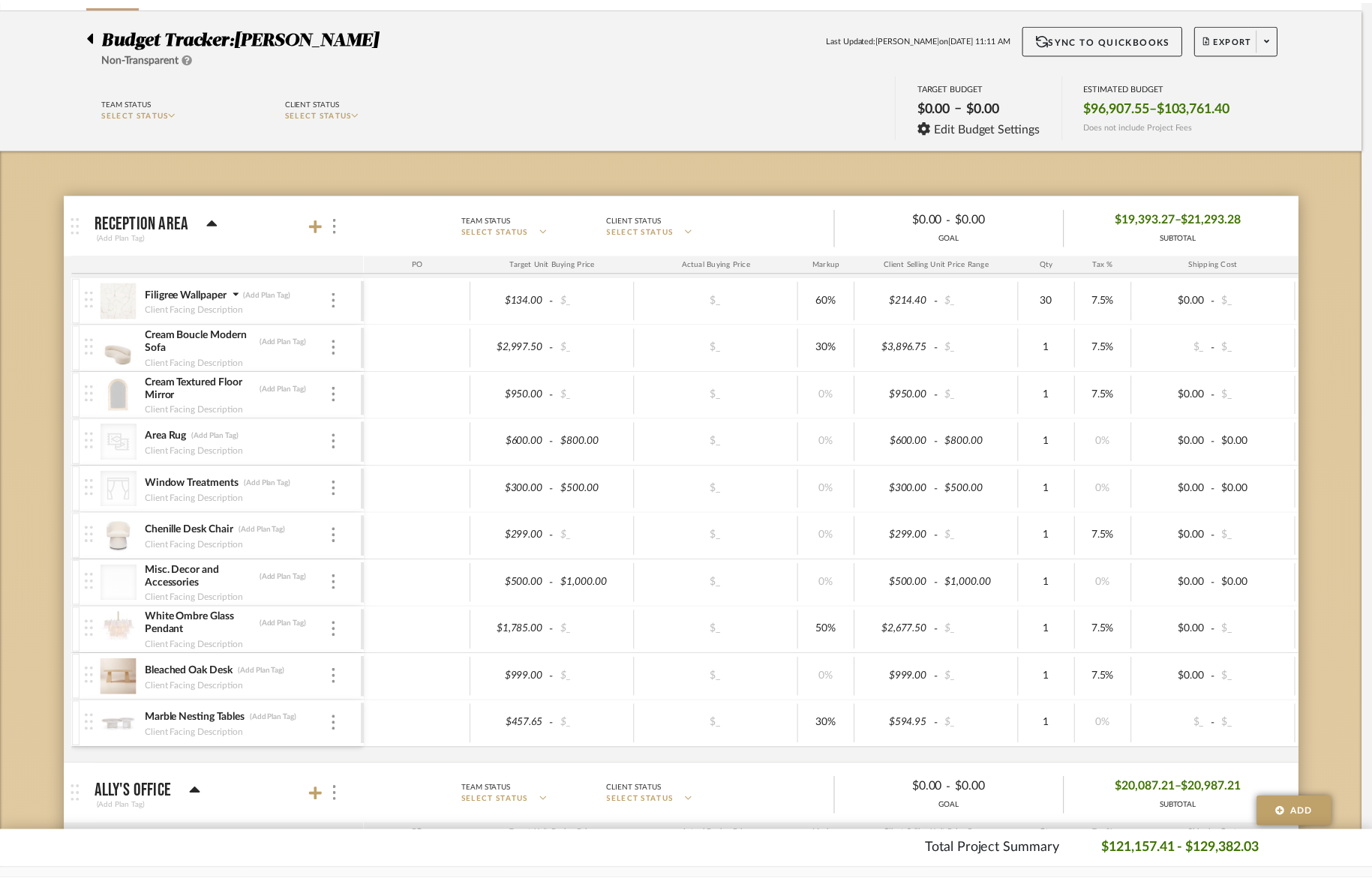
scroll to position [100, 0]
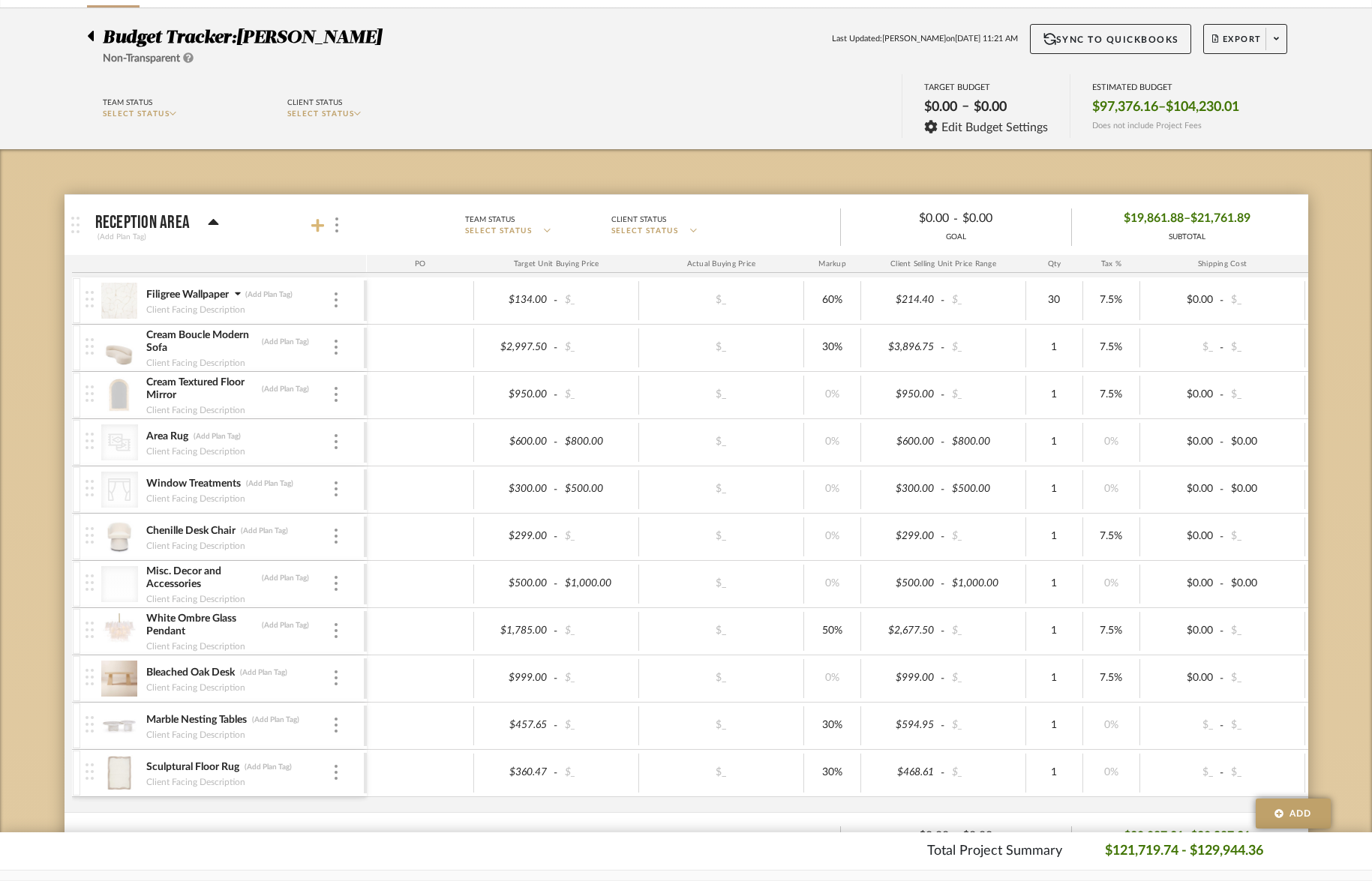
click at [314, 226] on icon at bounding box center [317, 225] width 14 height 14
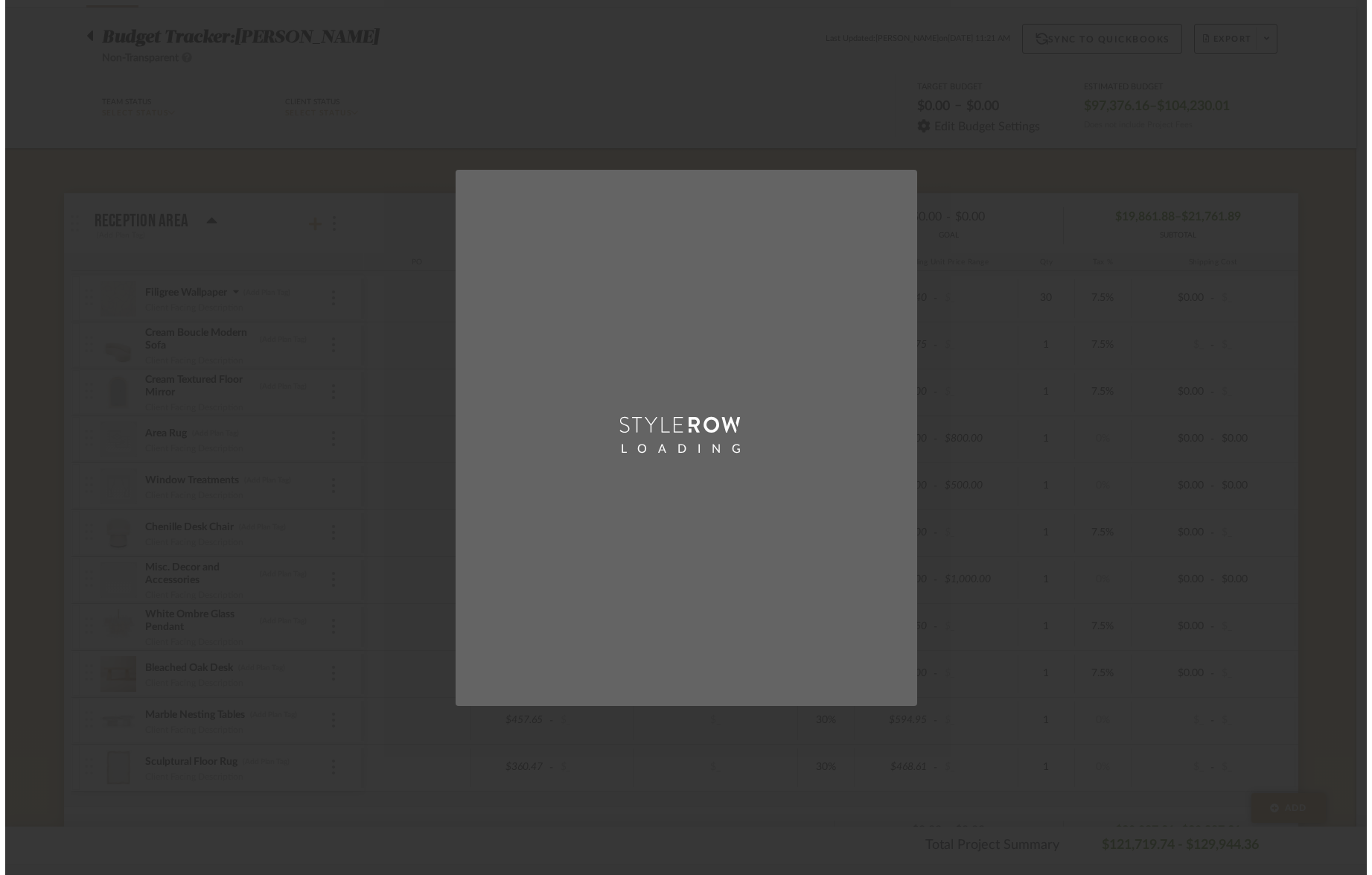
scroll to position [0, 0]
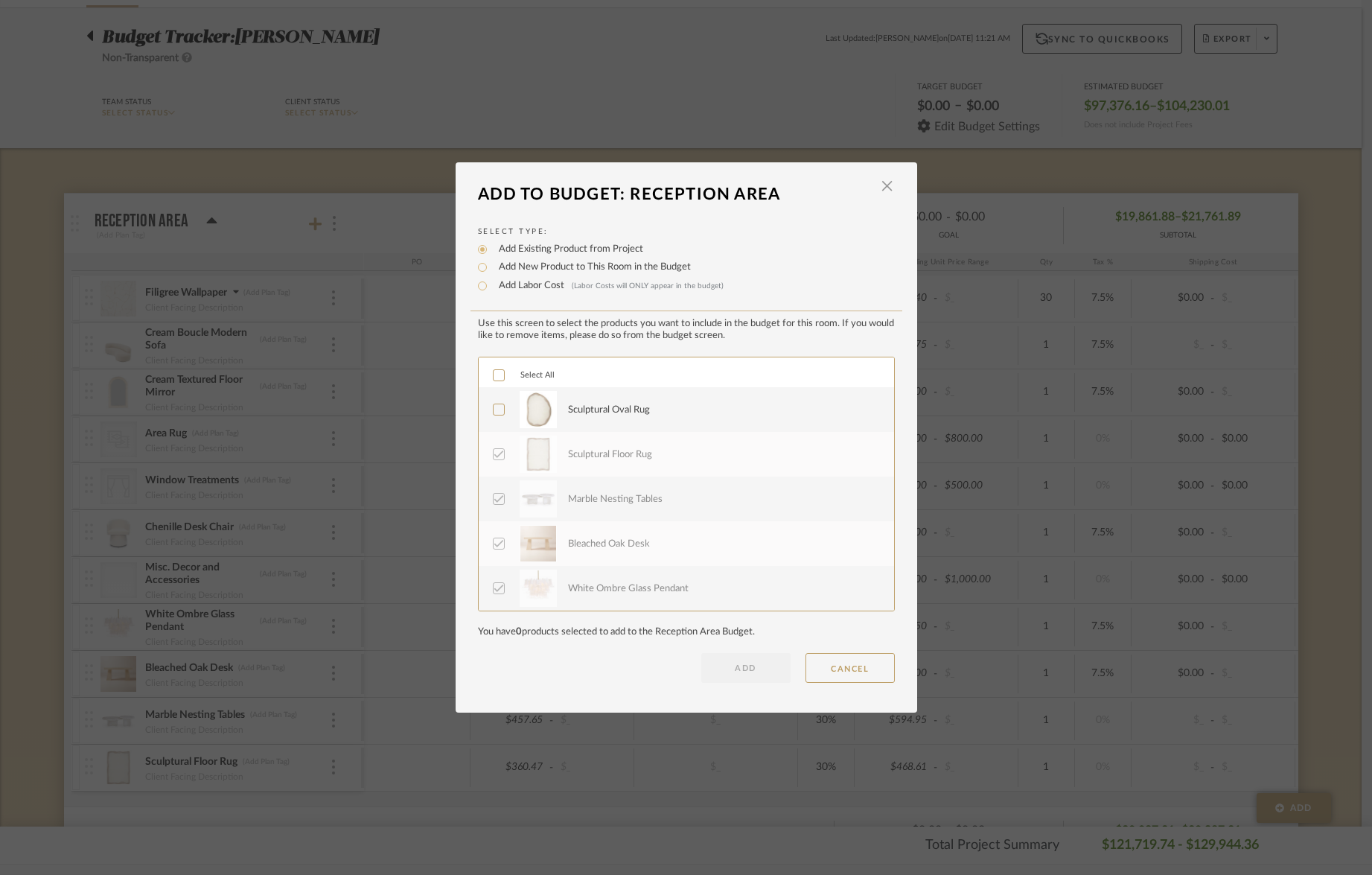
click at [591, 416] on div "Sculptural Oval Rug" at bounding box center [608, 410] width 82 height 15
click at [742, 670] on button "ADD" at bounding box center [746, 668] width 90 height 30
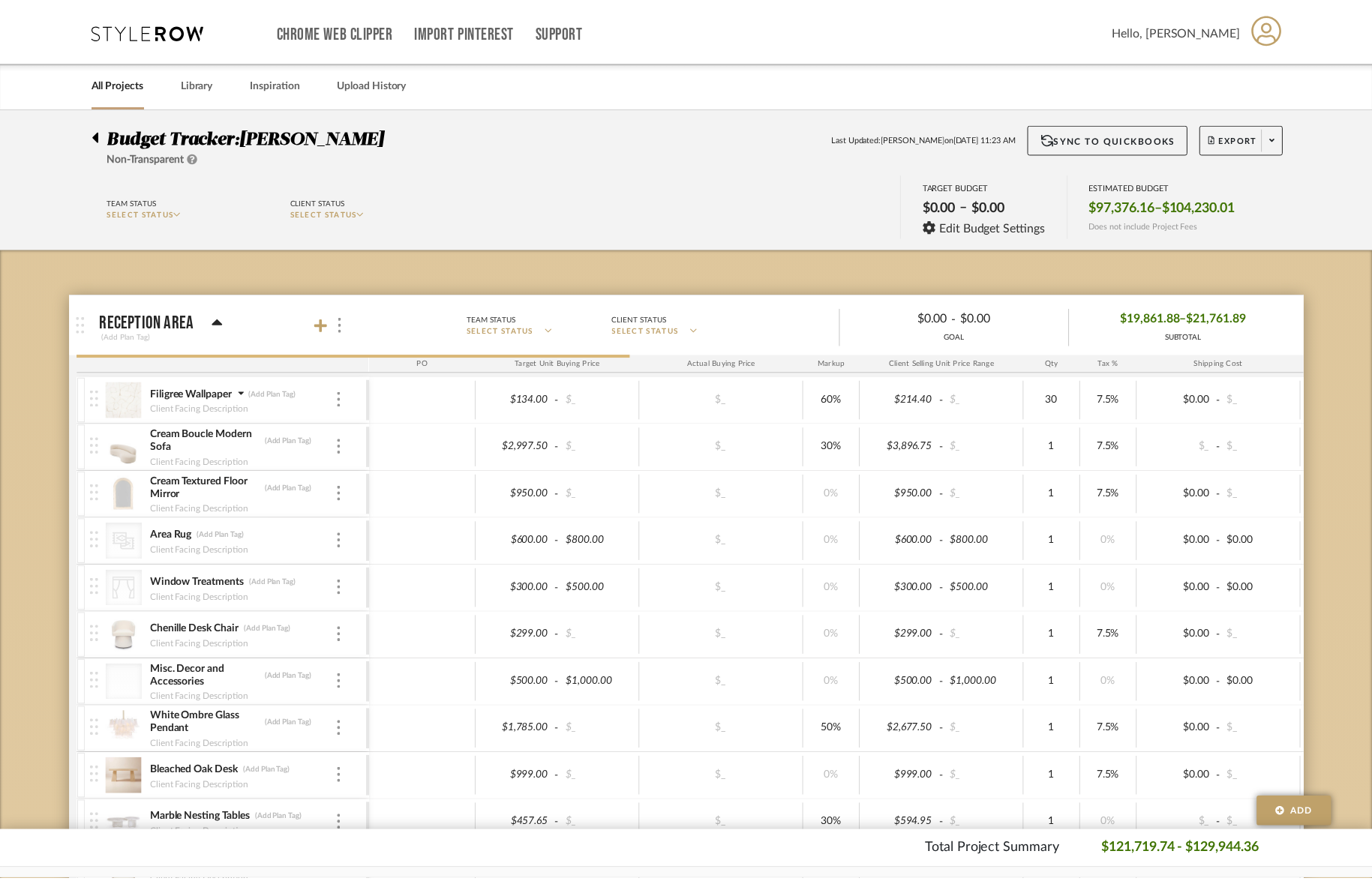
scroll to position [100, 0]
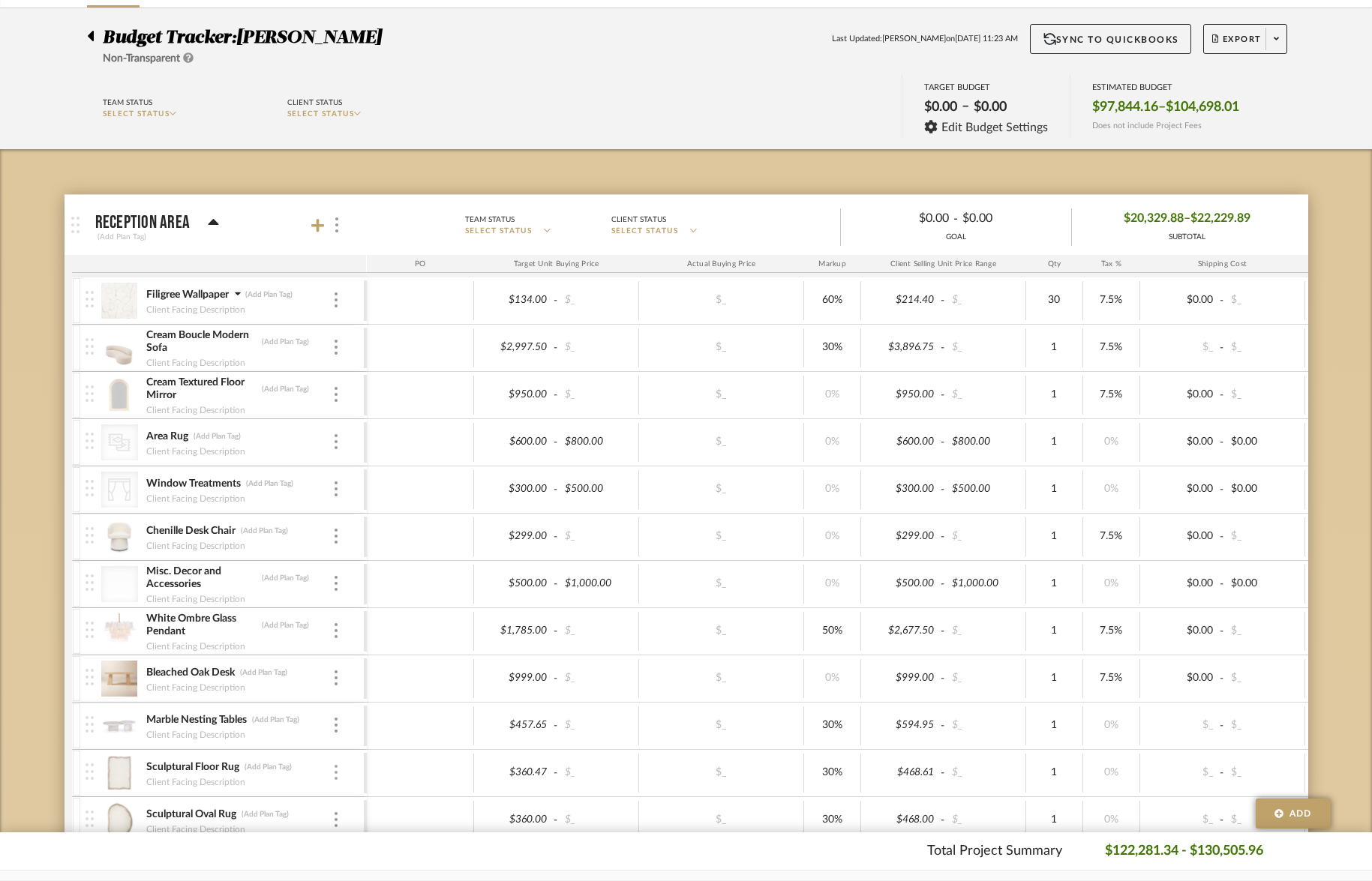
click at [335, 776] on img at bounding box center [335, 772] width 3 height 15
click at [360, 744] on span "Remove Item" at bounding box center [400, 741] width 111 height 14
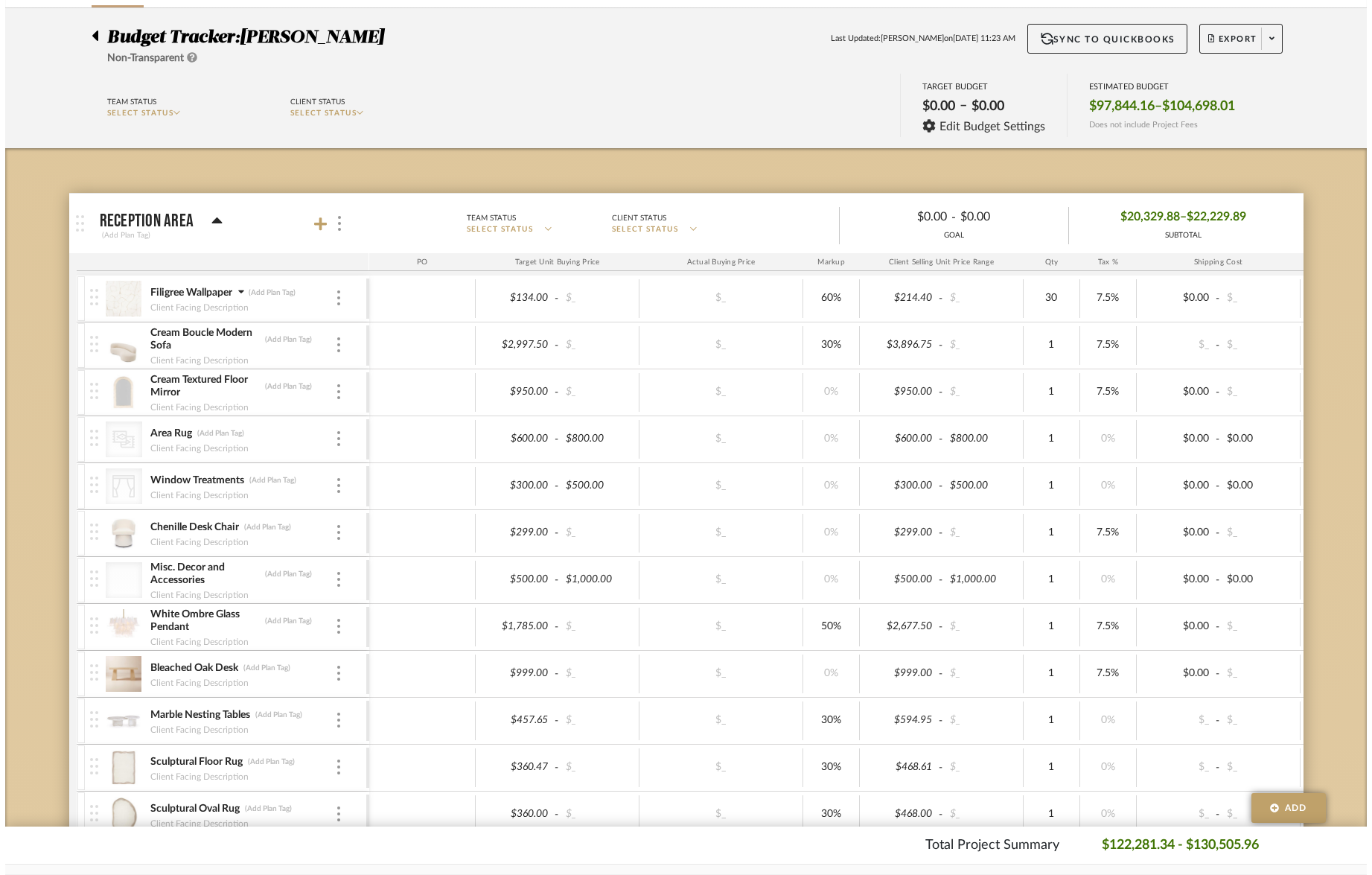
scroll to position [0, 0]
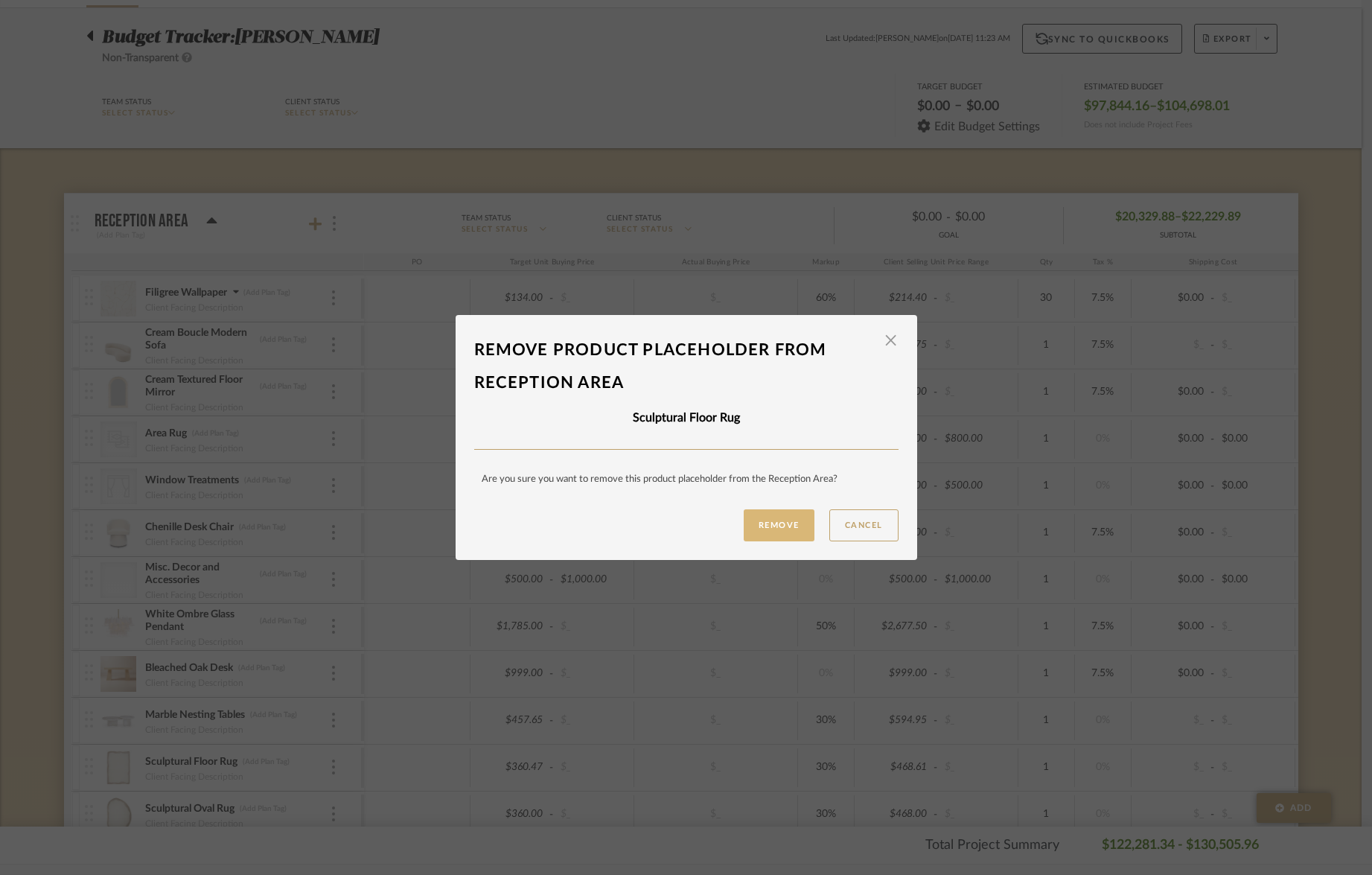
click at [754, 528] on button "Remove" at bounding box center [779, 525] width 71 height 32
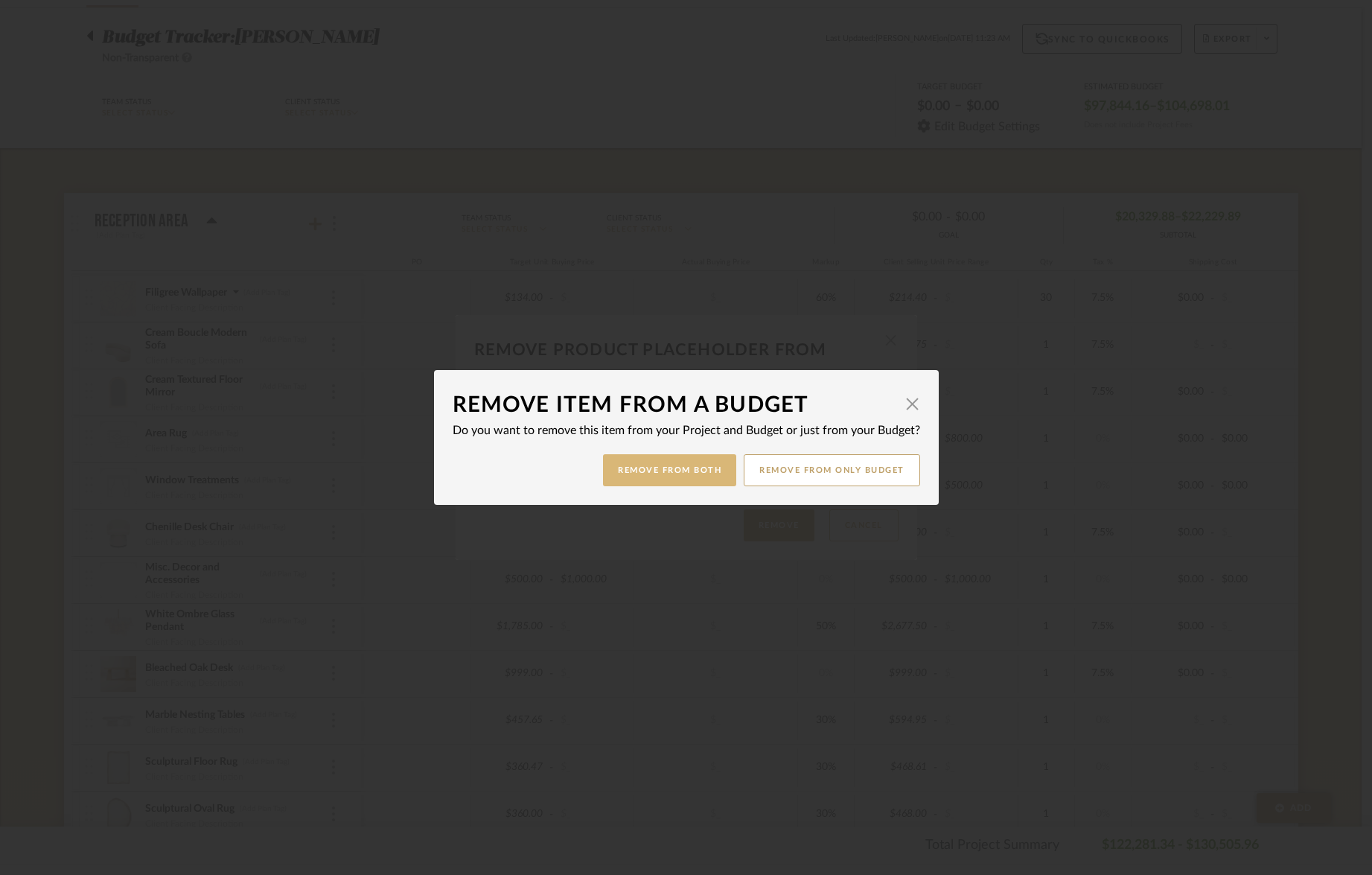
click at [694, 470] on button "Remove from Both" at bounding box center [669, 470] width 133 height 32
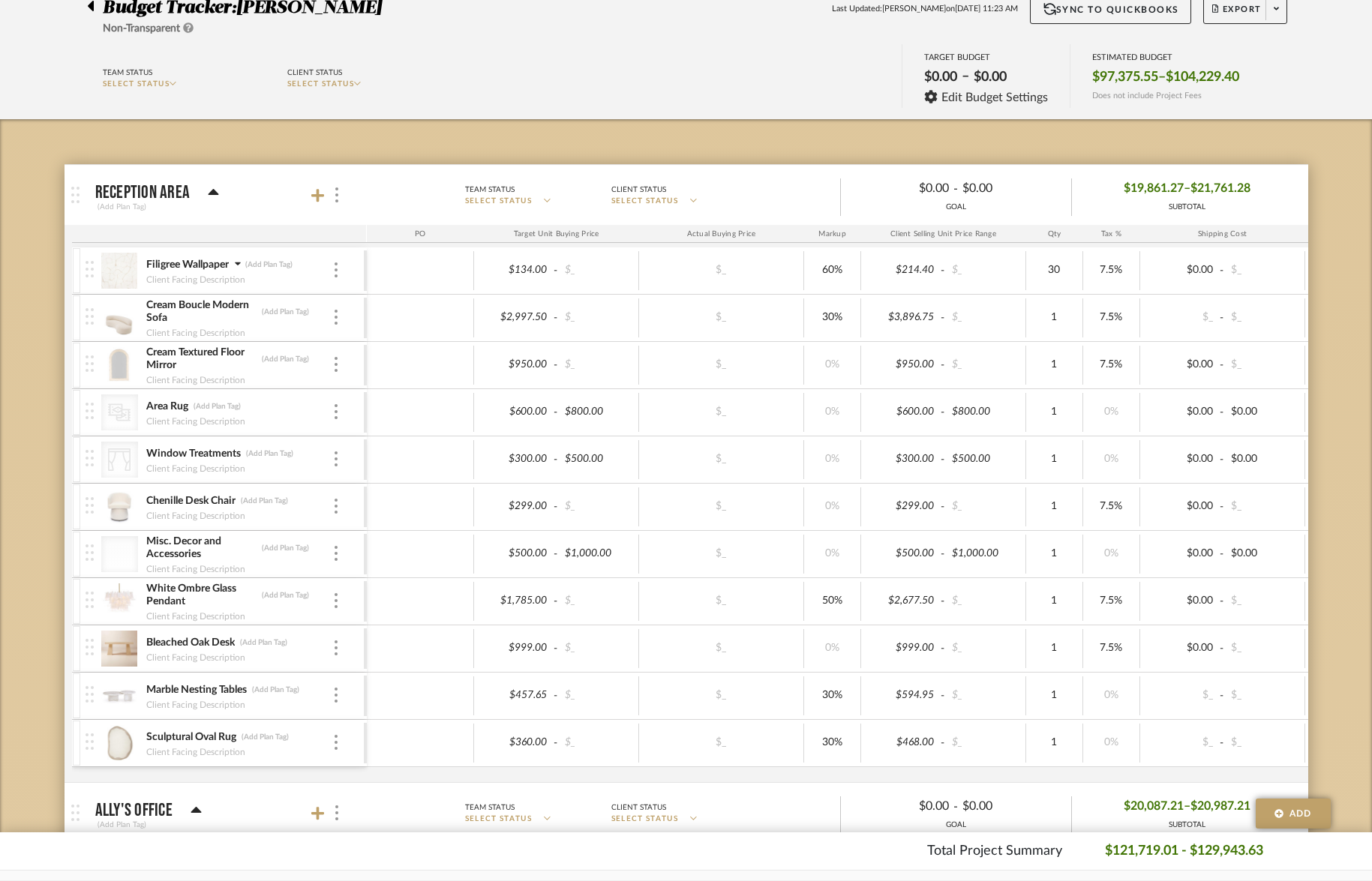
scroll to position [152, 0]
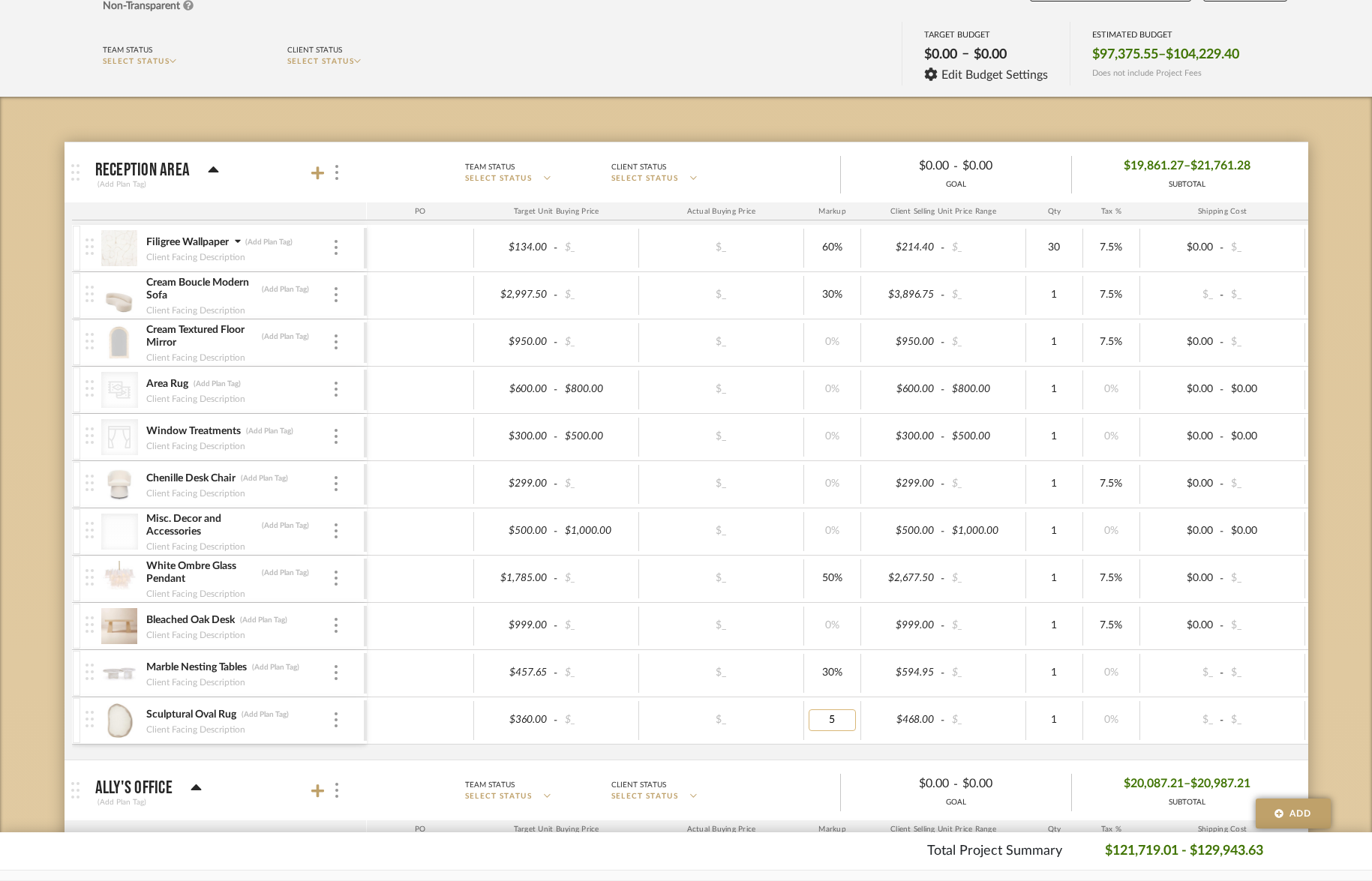
type input "50"
type input "700"
type input "70"
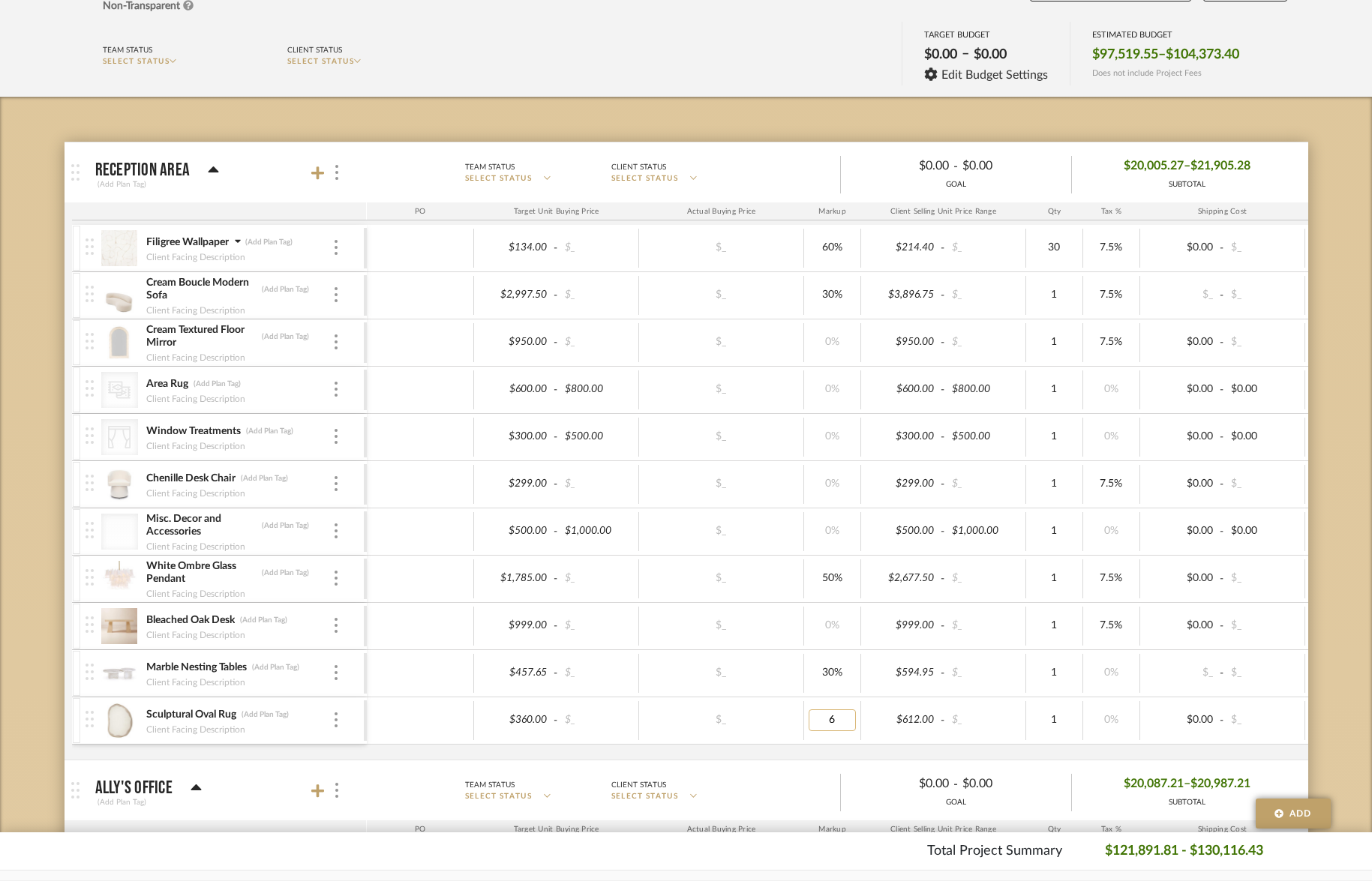
type input "60"
type input "7.5"
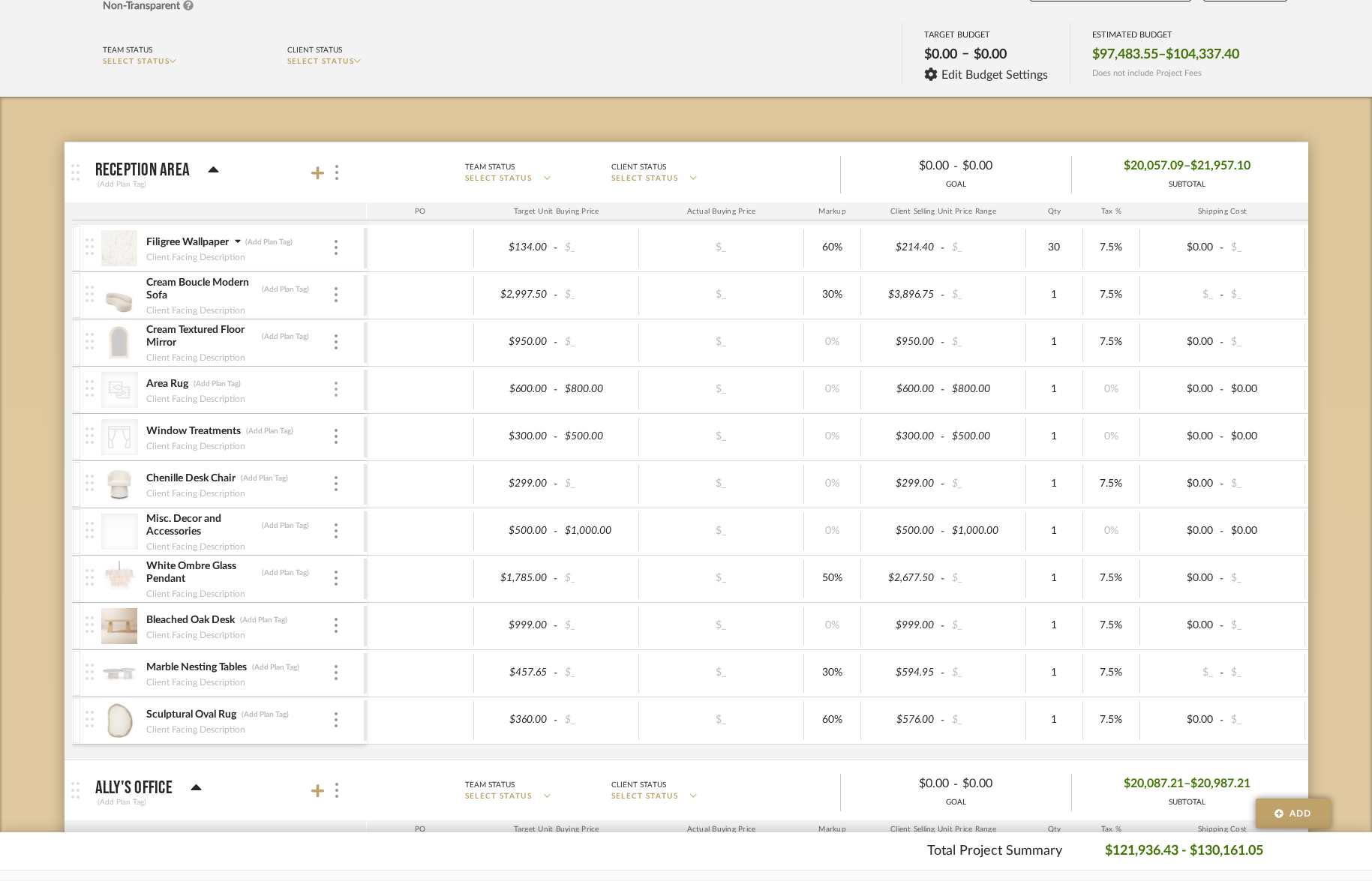
click at [335, 389] on img at bounding box center [335, 389] width 3 height 15
click at [382, 506] on span "Remove Item" at bounding box center [409, 502] width 93 height 13
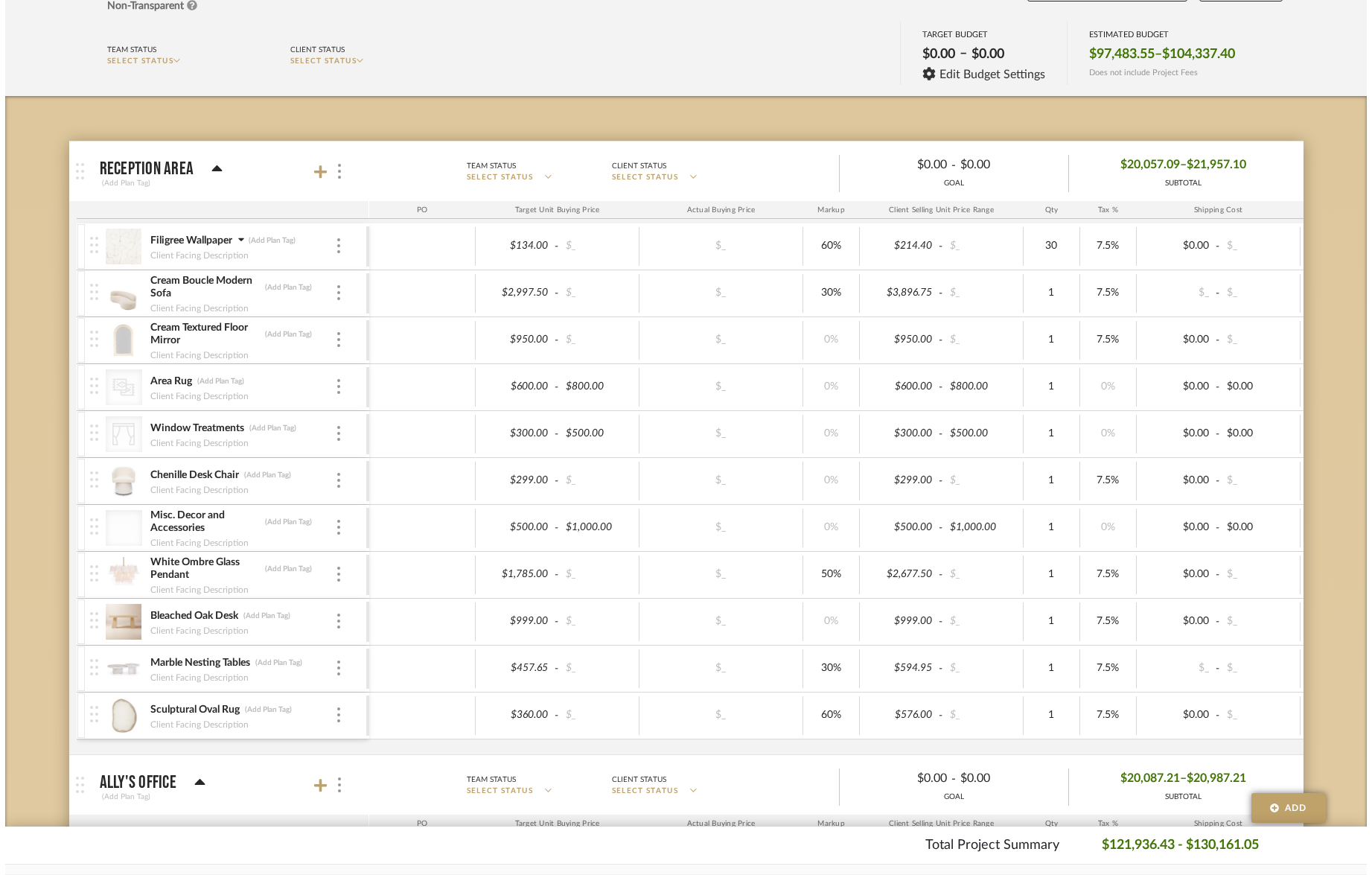
scroll to position [0, 0]
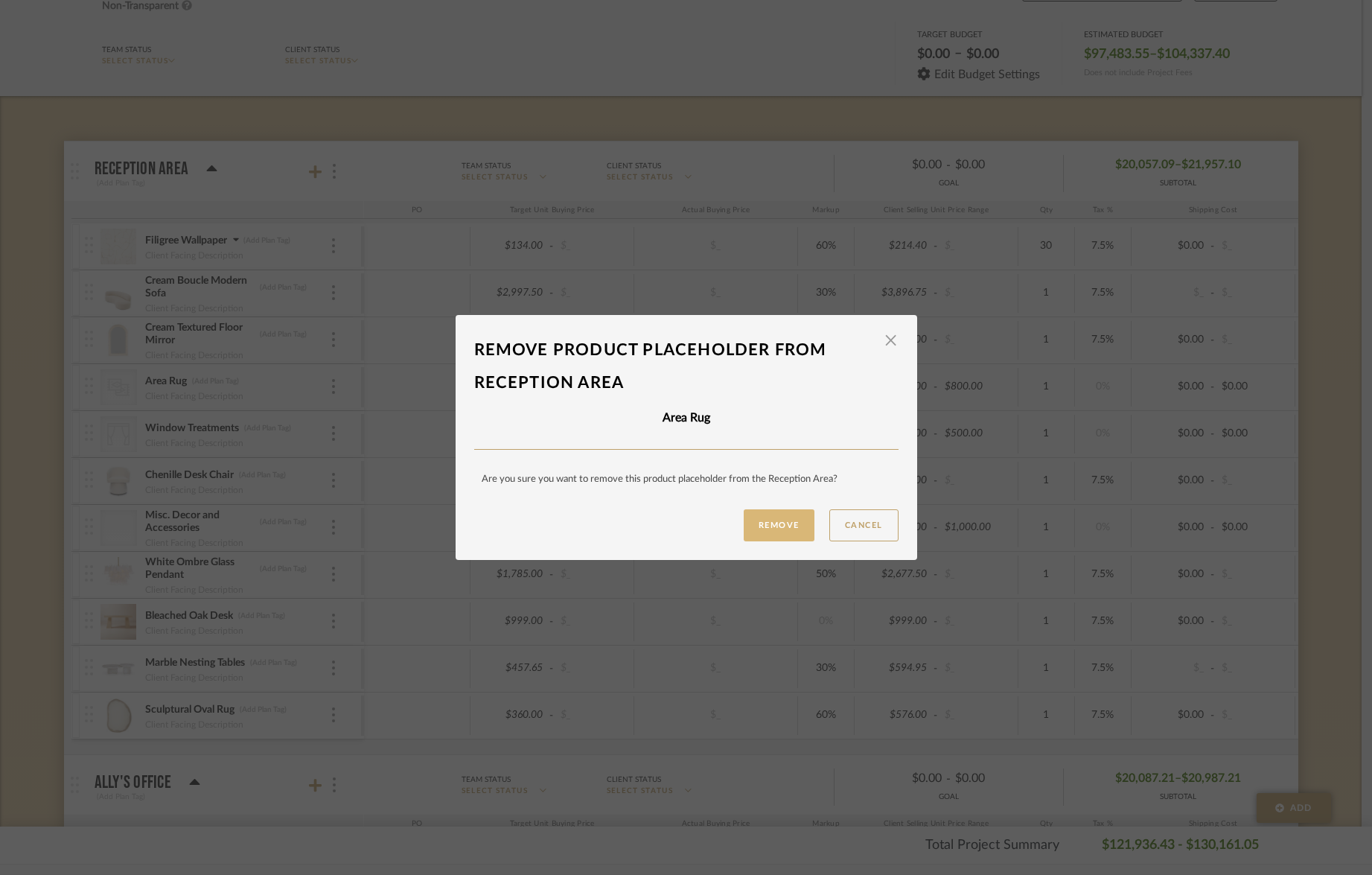
click at [772, 527] on button "Remove" at bounding box center [779, 525] width 71 height 32
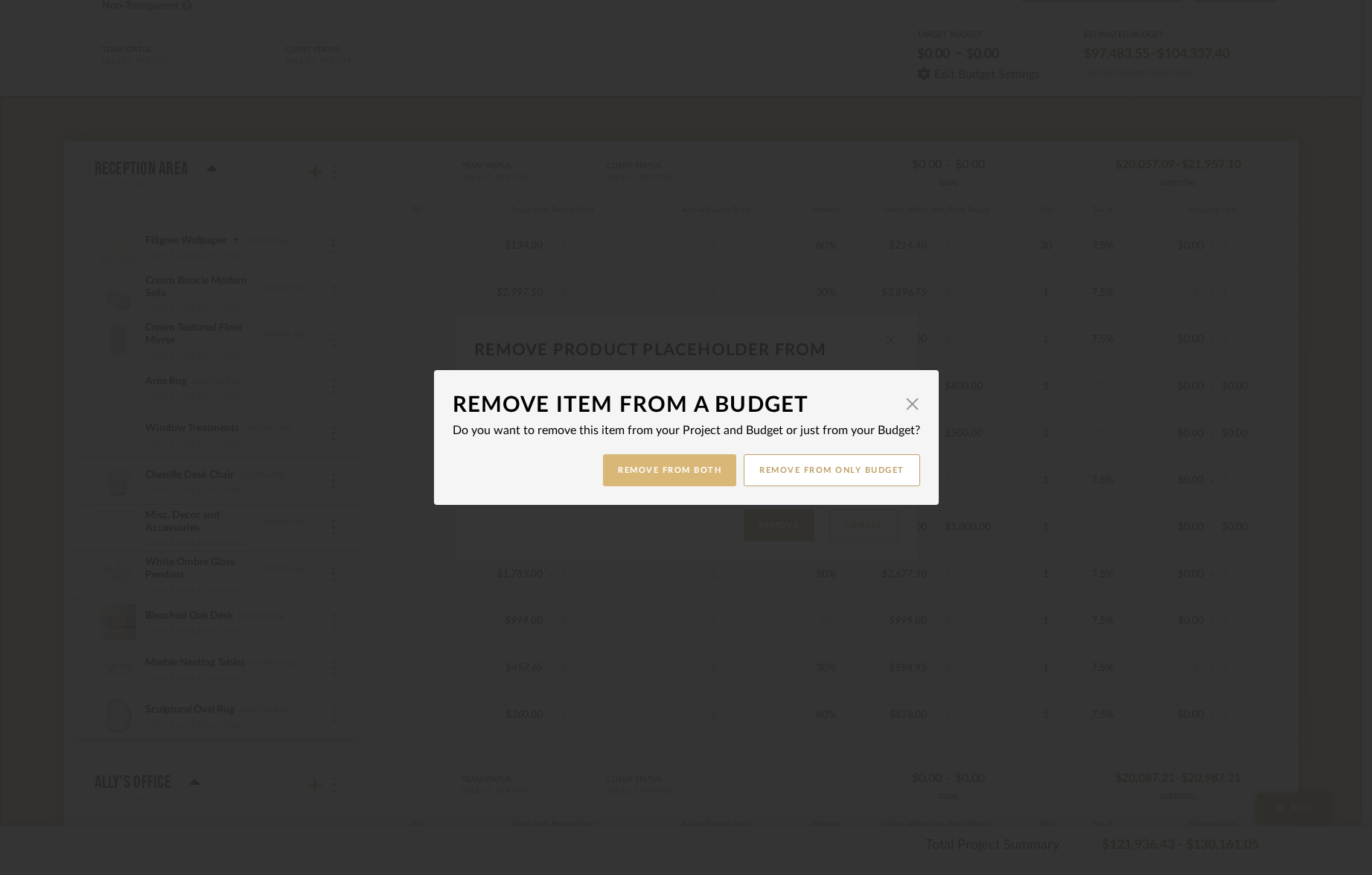
click at [672, 476] on button "Remove from Both" at bounding box center [669, 470] width 133 height 32
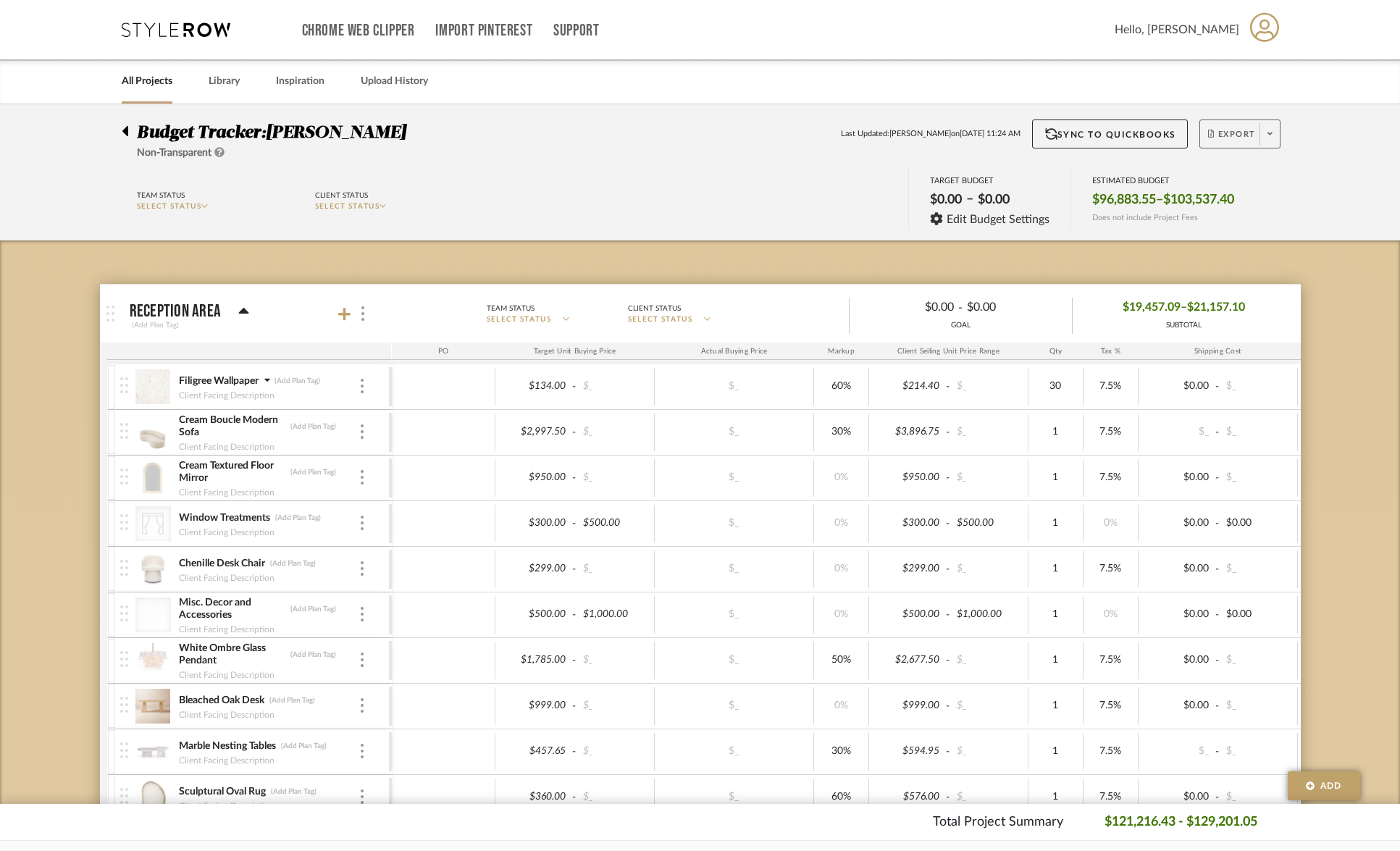
click at [1225, 130] on span "Export" at bounding box center [1232, 140] width 48 height 21
click at [1240, 177] on span "Export PDF" at bounding box center [1265, 176] width 109 height 12
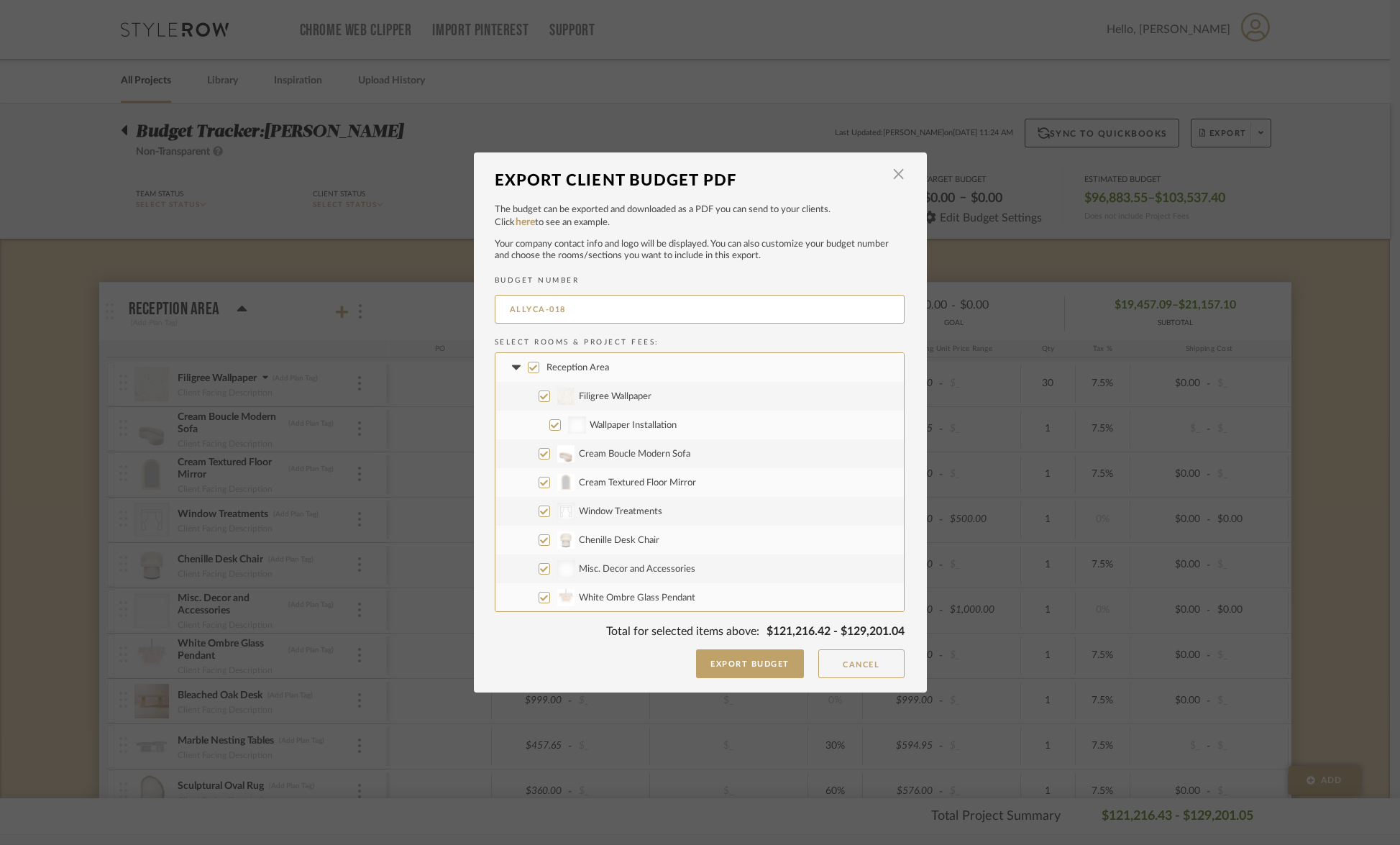
click at [550, 426] on input "Wallpaper Installation" at bounding box center [555, 425] width 12 height 12
checkbox input "false"
click at [539, 457] on input "Cream Boucle Modern Sofa" at bounding box center [544, 453] width 12 height 12
checkbox input "false"
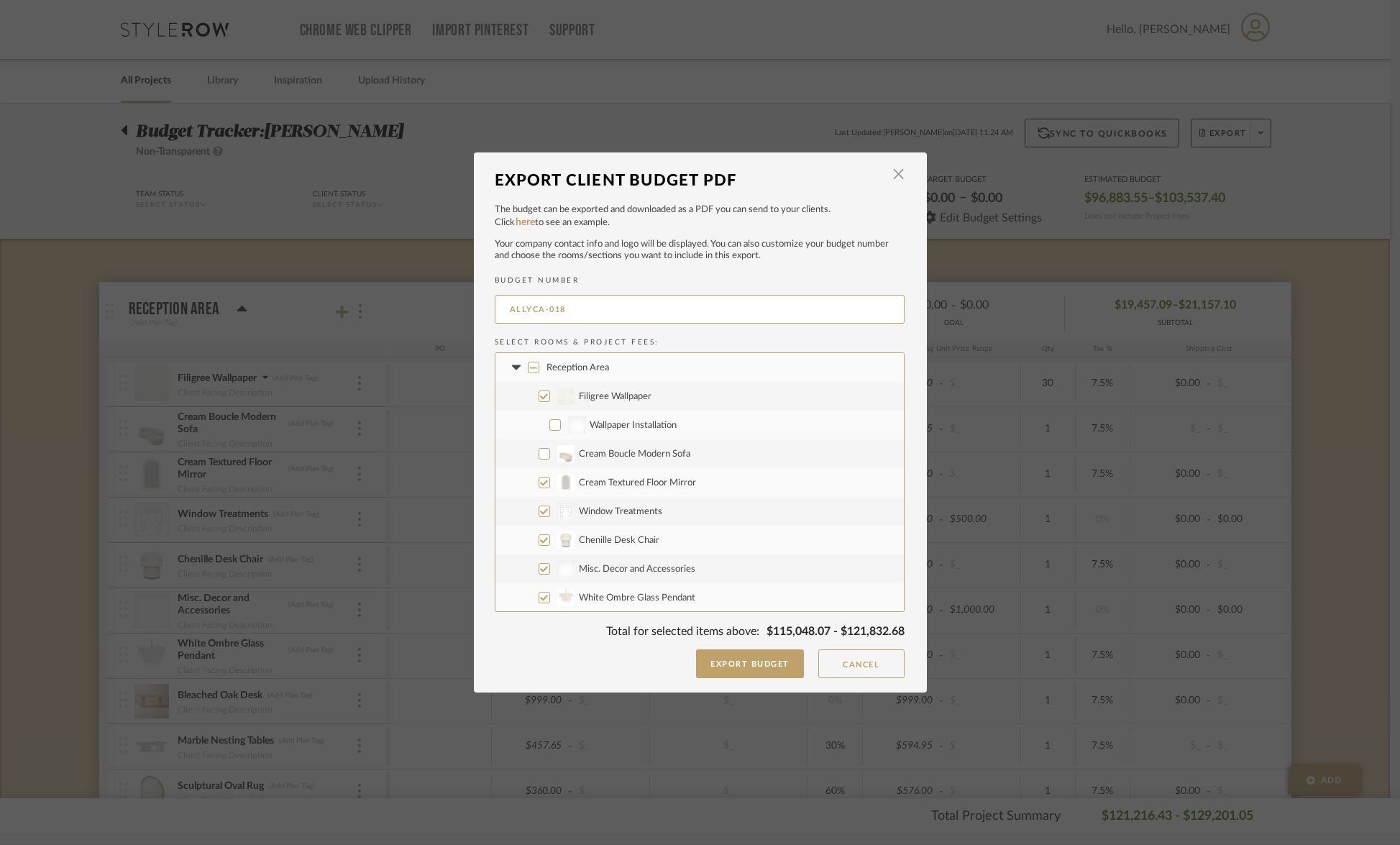
click at [539, 485] on input "Cream Textured Floor Mirror" at bounding box center [544, 482] width 12 height 12
checkbox input "false"
click at [539, 453] on input "Chenille Desk Chair" at bounding box center [544, 453] width 12 height 12
checkbox input "false"
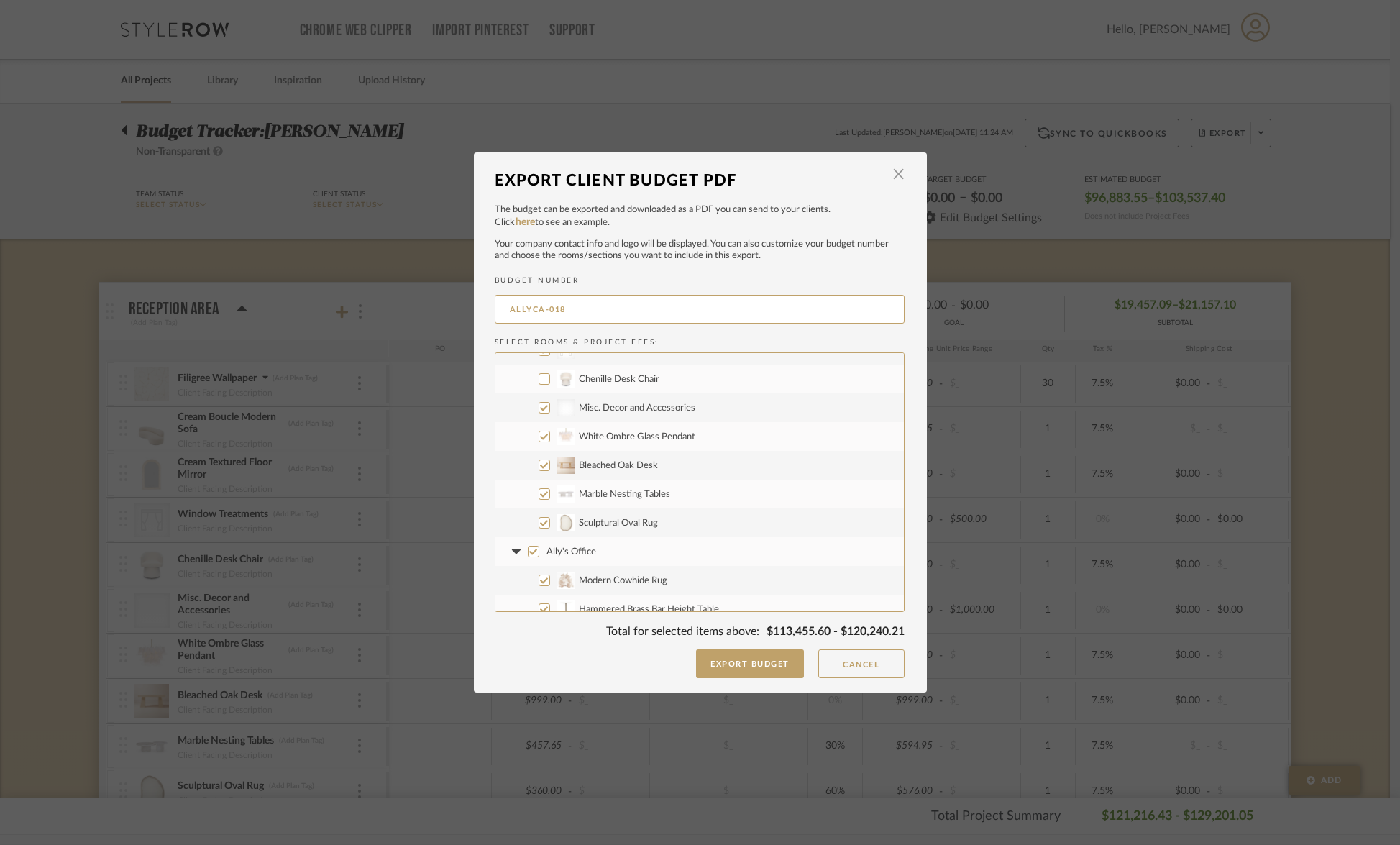
scroll to position [162, 0]
click at [539, 437] on input "White Ombre Glass Pendant" at bounding box center [544, 435] width 12 height 12
checkbox input "false"
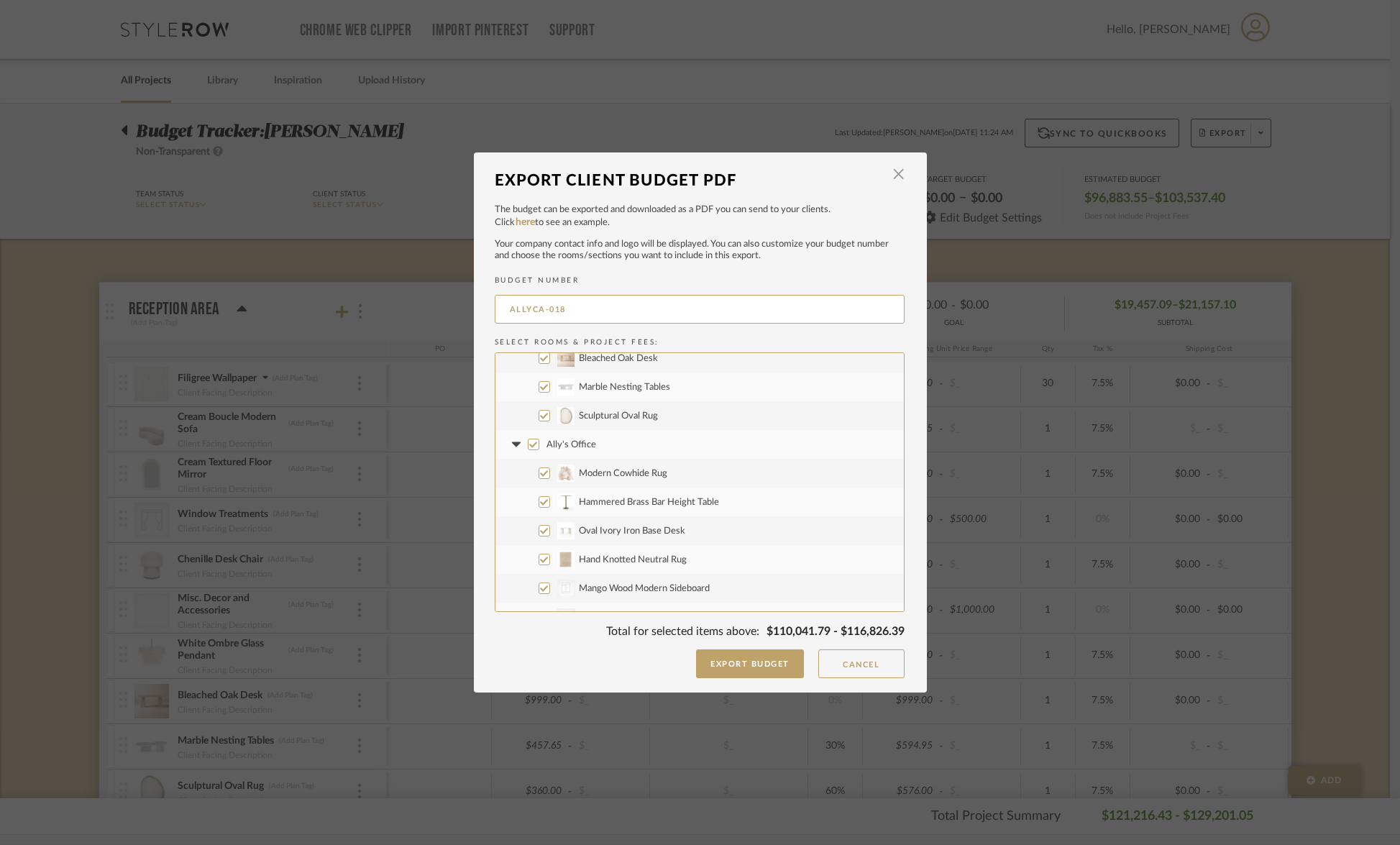
scroll to position [324, 0]
click at [540, 419] on input "Modern Cowhide Rug" at bounding box center [544, 418] width 12 height 12
checkbox input "false"
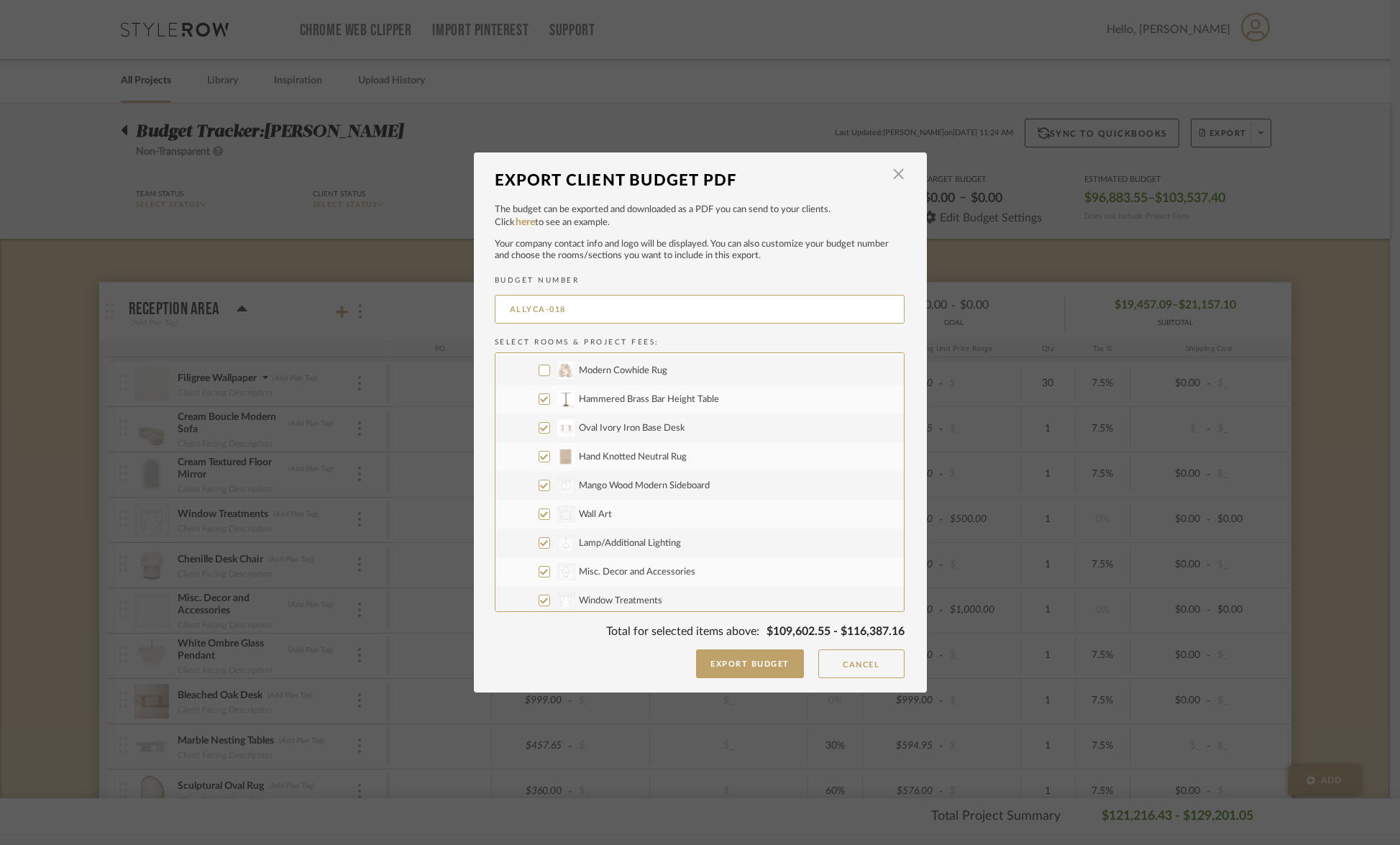
click at [542, 432] on input "Oval Ivory Iron Base Desk" at bounding box center [544, 427] width 12 height 12
checkbox input "false"
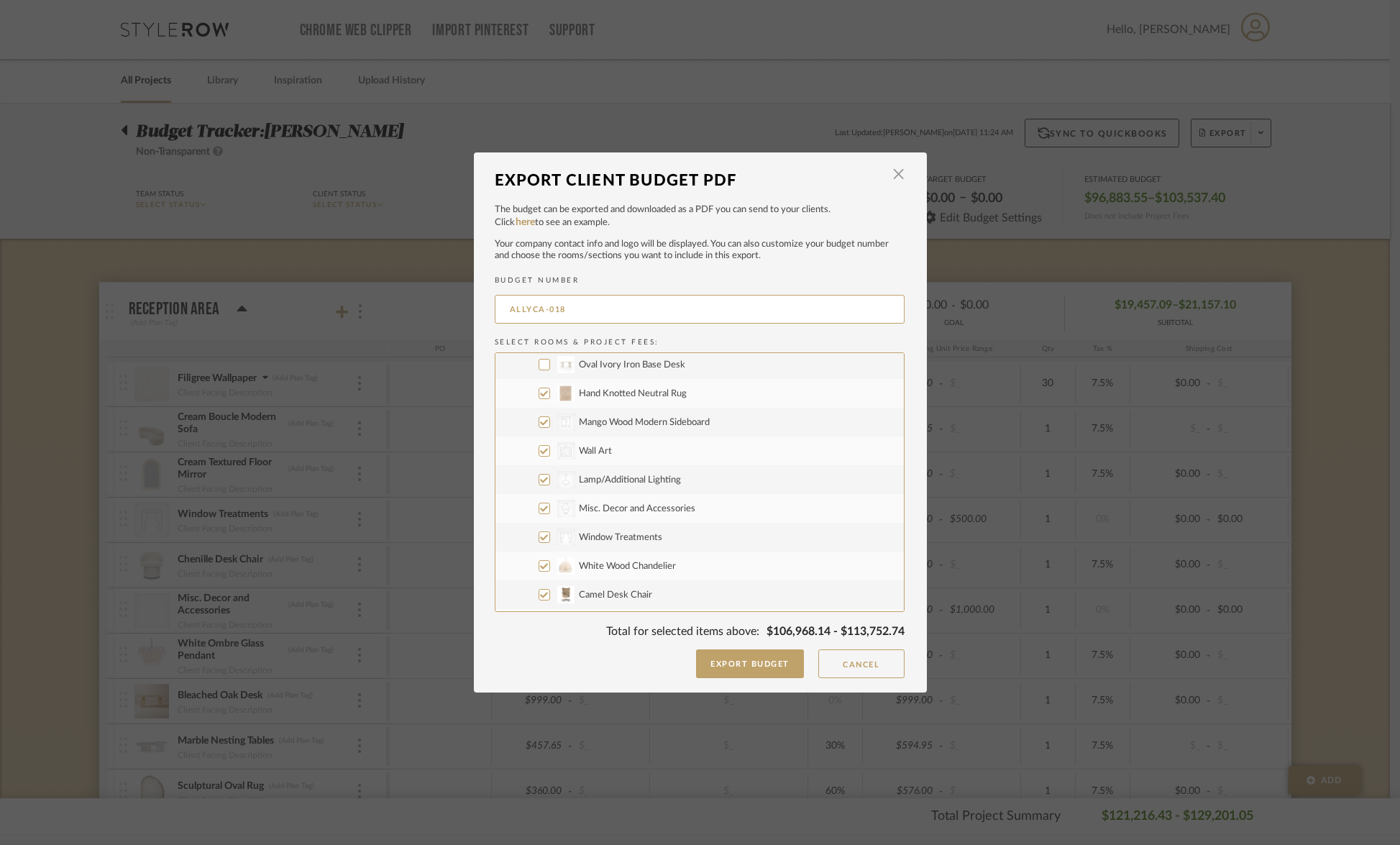
click at [539, 426] on input "CategoryIconStorage Created with Sketch. Mango Wood Modern Sideboard" at bounding box center [544, 422] width 12 height 12
checkbox input "false"
click at [539, 480] on input "White Wood Chandelier" at bounding box center [544, 478] width 12 height 12
checkbox input "false"
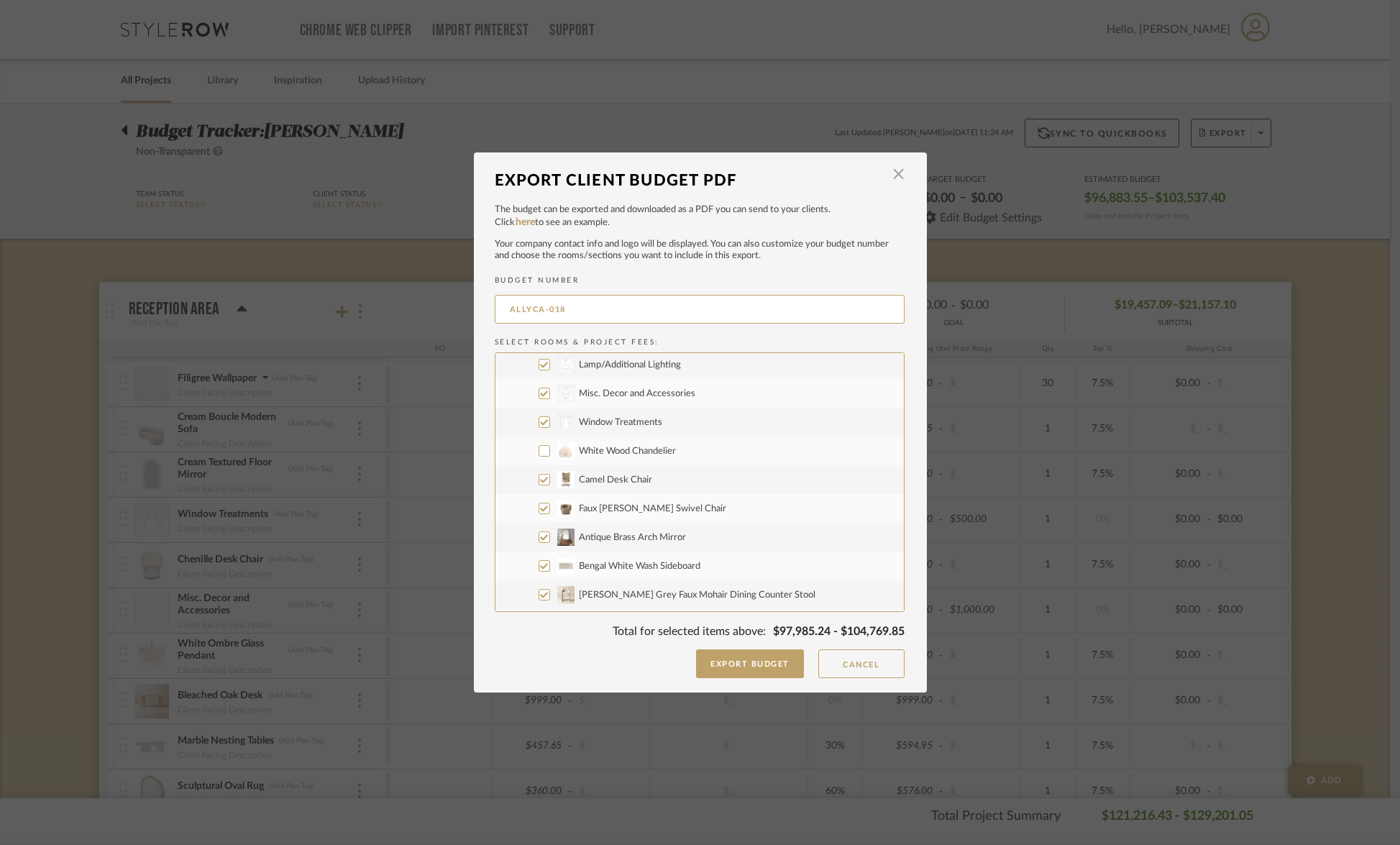
scroll to position [571, 0]
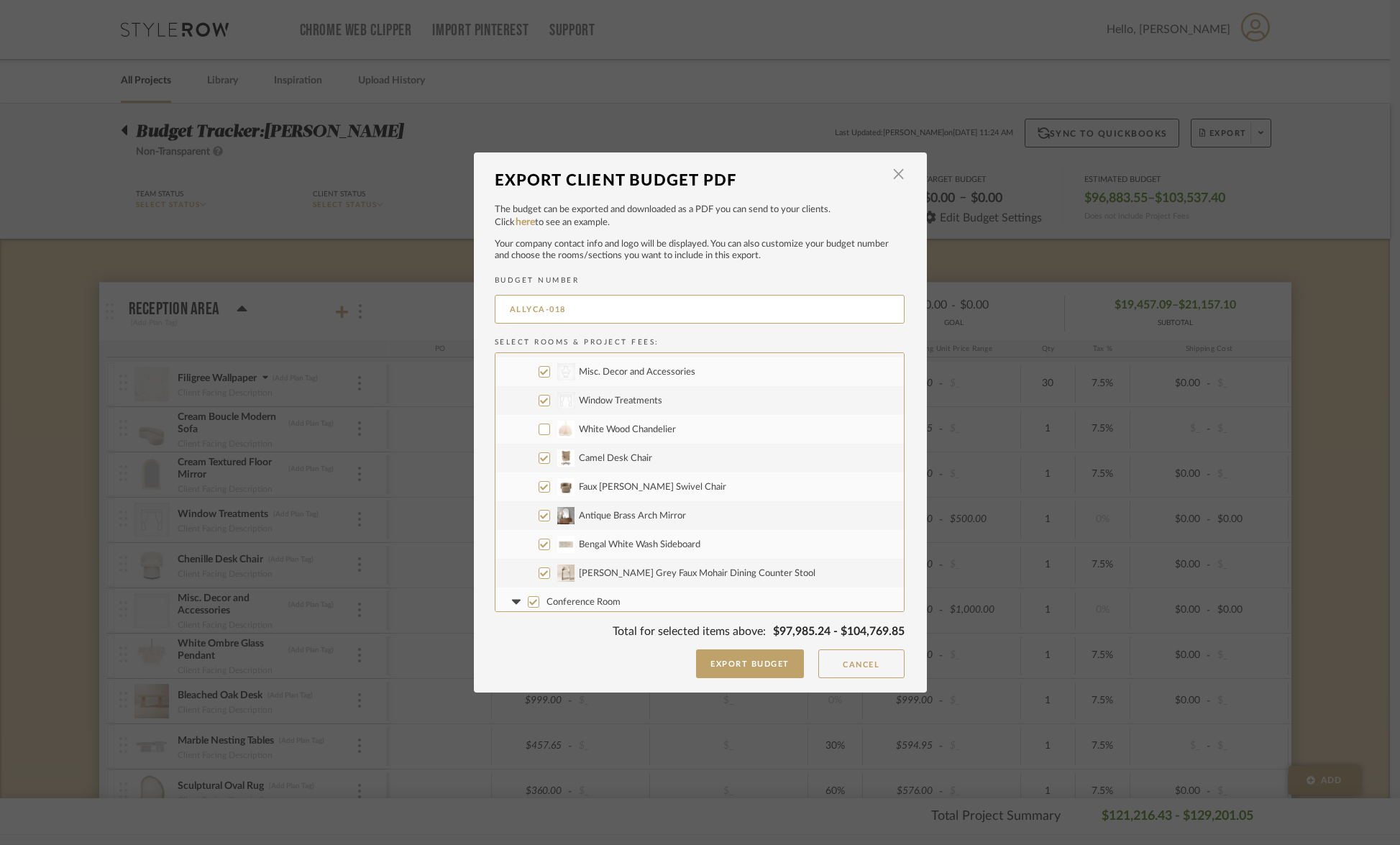
drag, startPoint x: 536, startPoint y: 464, endPoint x: 538, endPoint y: 480, distance: 16.1
click at [536, 464] on label "Camel Desk Chair" at bounding box center [700, 457] width 409 height 29
click at [539, 464] on input "Camel Desk Chair" at bounding box center [544, 457] width 12 height 12
checkbox input "false"
click at [539, 485] on input "Faux [PERSON_NAME] Swivel Chair" at bounding box center [544, 487] width 12 height 12
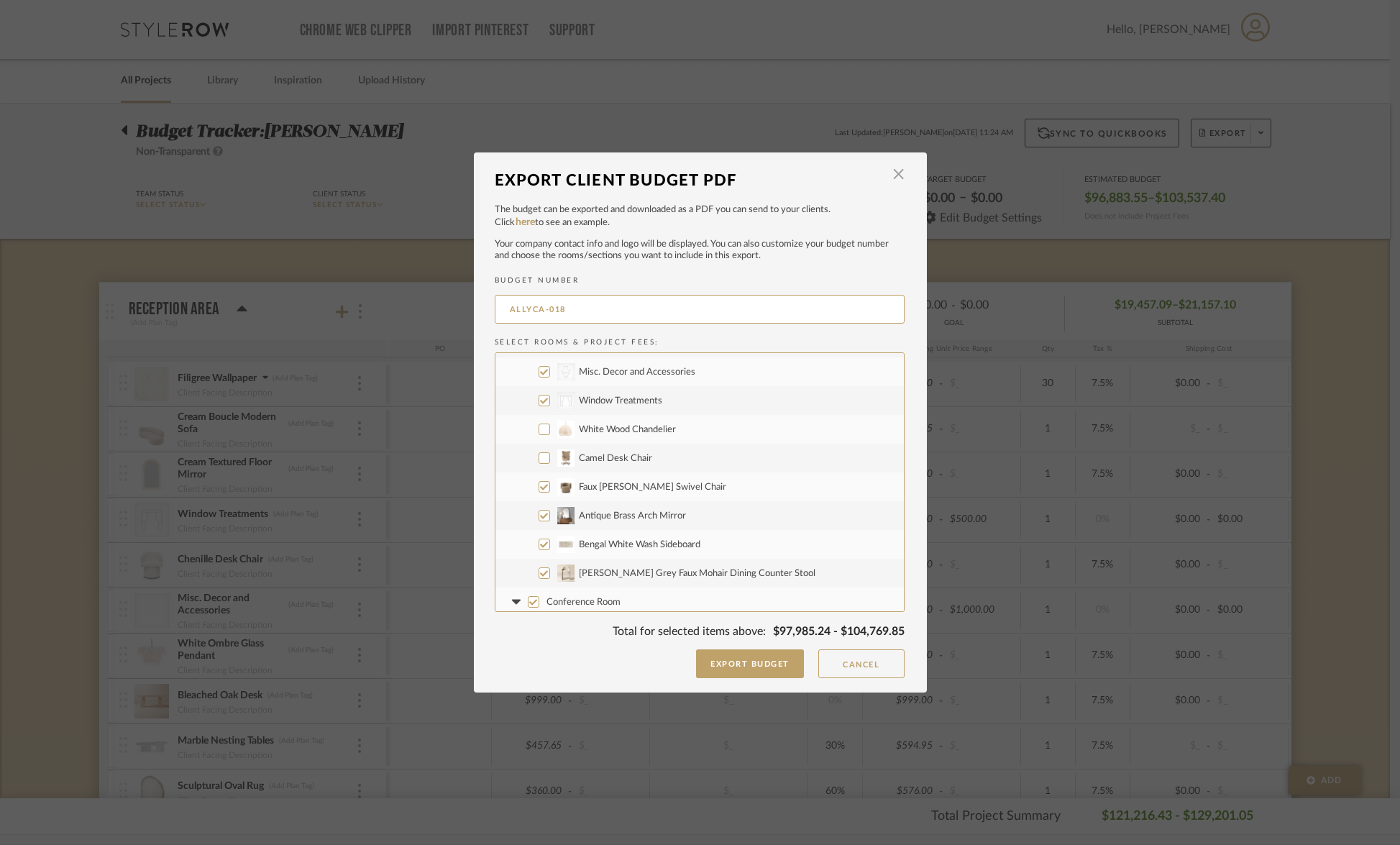
checkbox input "false"
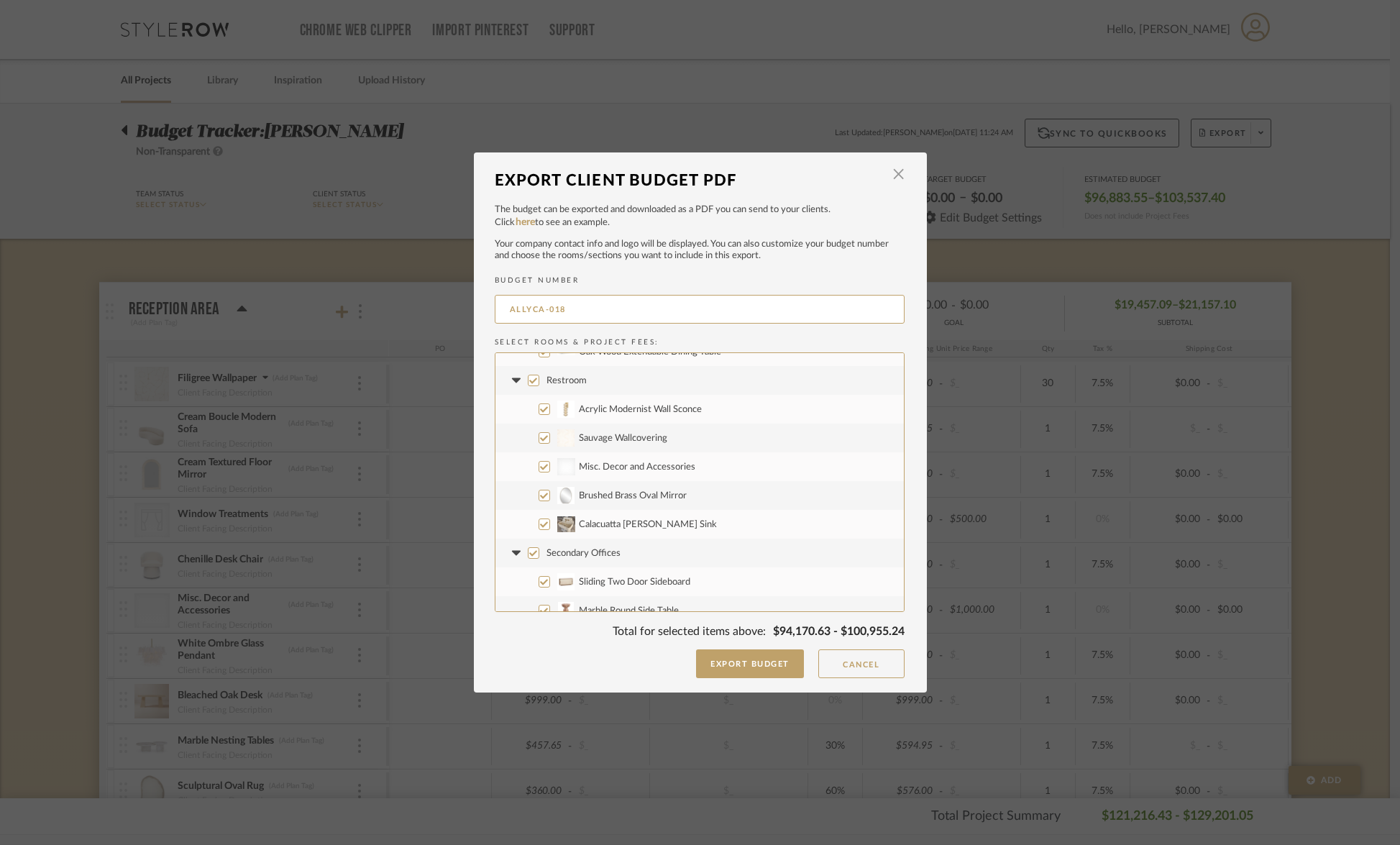
scroll to position [995, 0]
click at [539, 413] on input "Acrylic Modernist Wall Sconce" at bounding box center [544, 408] width 12 height 12
checkbox input "false"
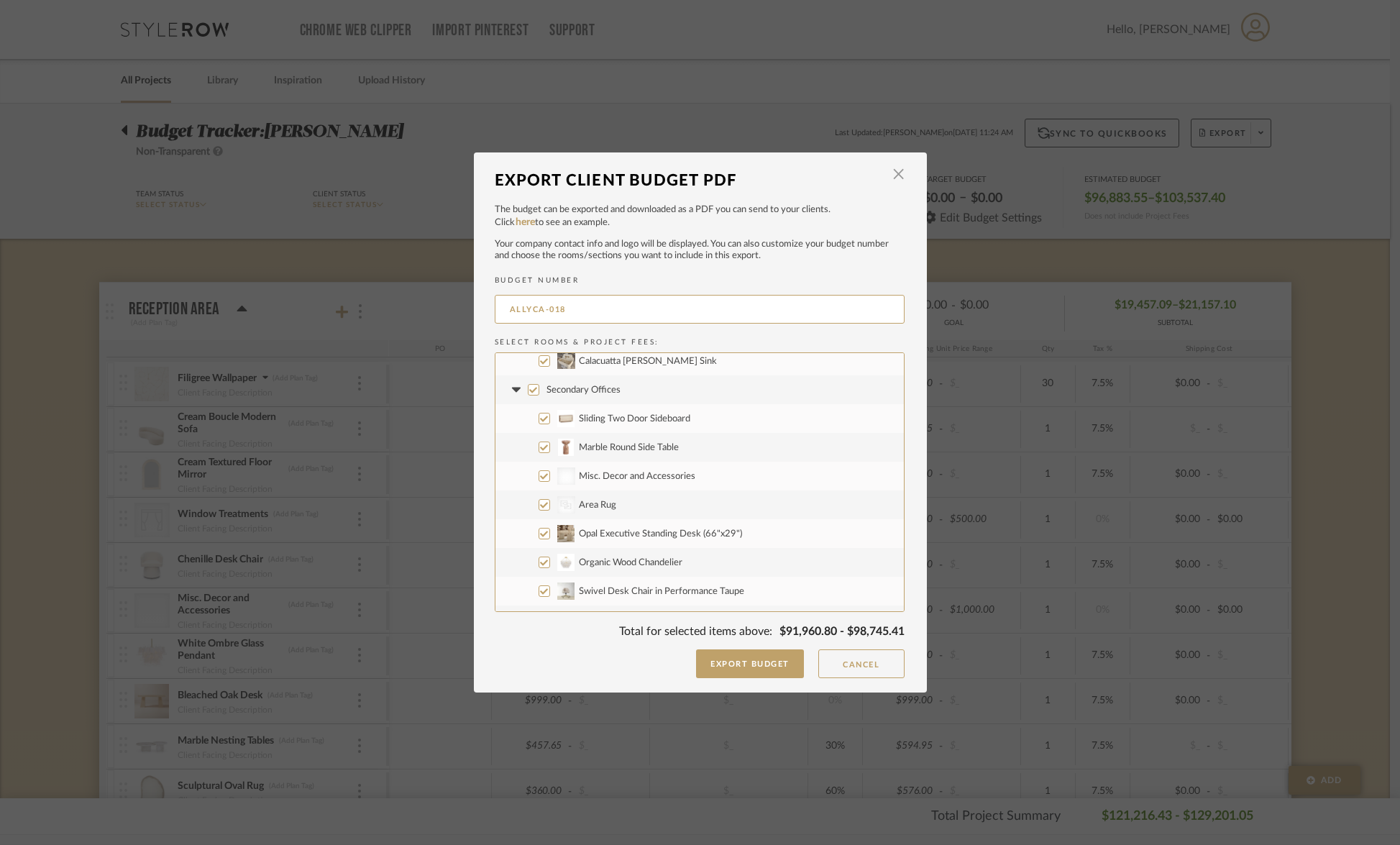
click at [539, 359] on input "Calacuatta [PERSON_NAME] Sink" at bounding box center [544, 361] width 12 height 12
checkbox input "false"
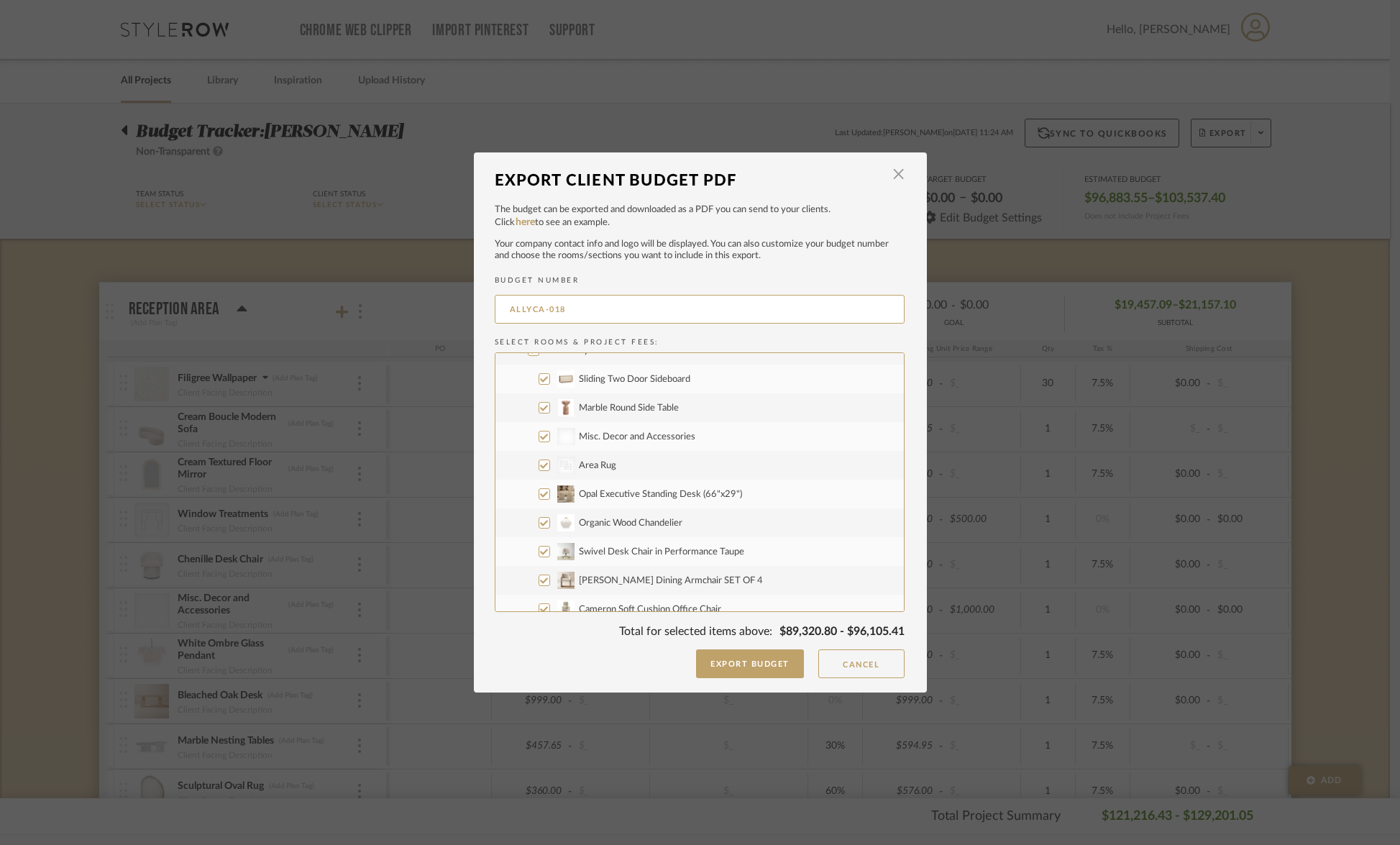
click at [540, 381] on input "Sliding Two Door Sideboard" at bounding box center [544, 379] width 12 height 12
checkbox input "false"
click at [541, 413] on input "Marble Round Side Table" at bounding box center [544, 407] width 12 height 12
checkbox input "false"
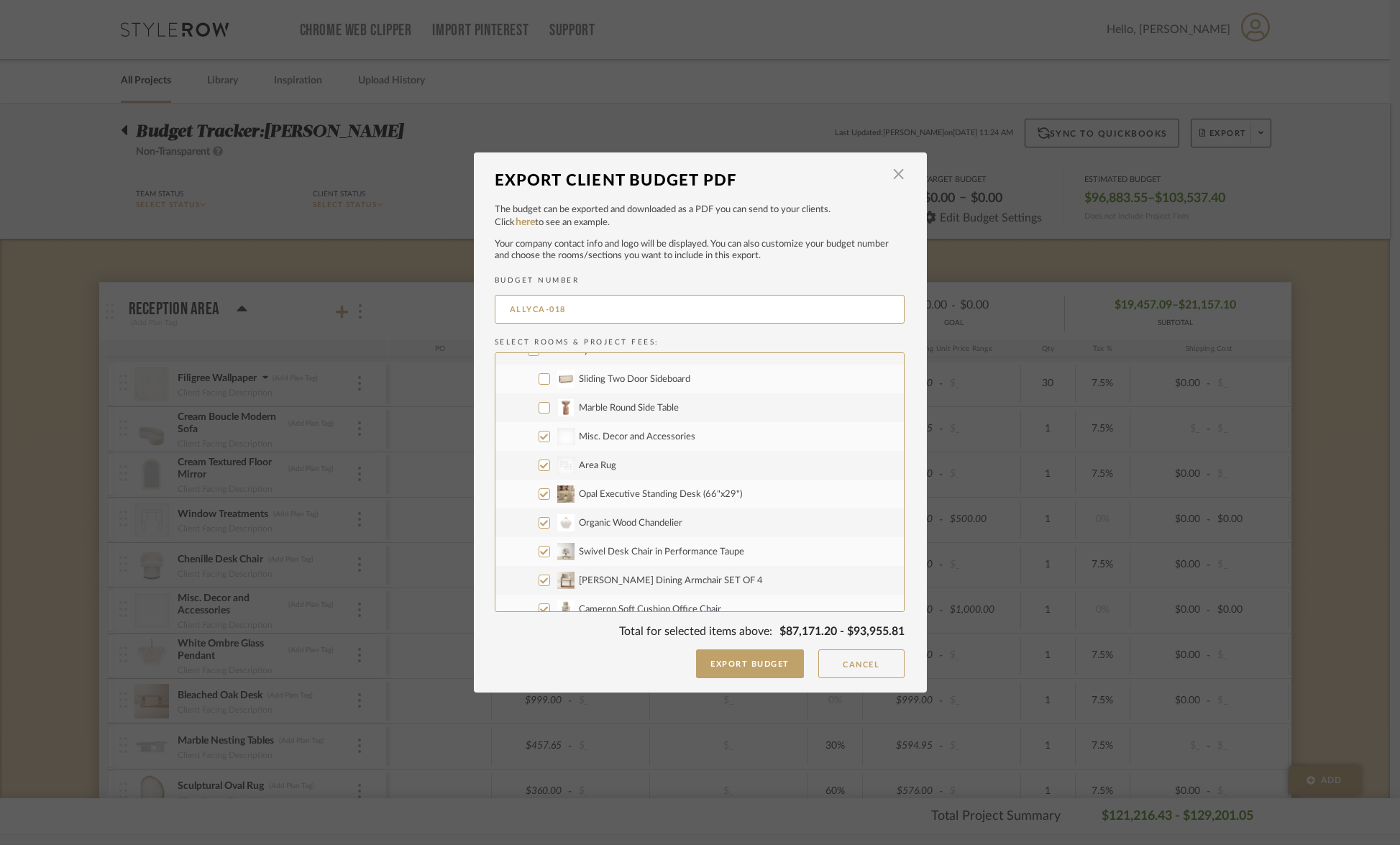
click at [540, 466] on input "CategoryIconRugs Created with Sketch. Area Rug" at bounding box center [544, 465] width 12 height 12
checkbox input "false"
click at [539, 524] on input "Organic Wood Chandelier" at bounding box center [544, 522] width 12 height 12
checkbox input "false"
click at [539, 552] on input "Swivel Desk Chair in Performance Taupe" at bounding box center [544, 551] width 12 height 12
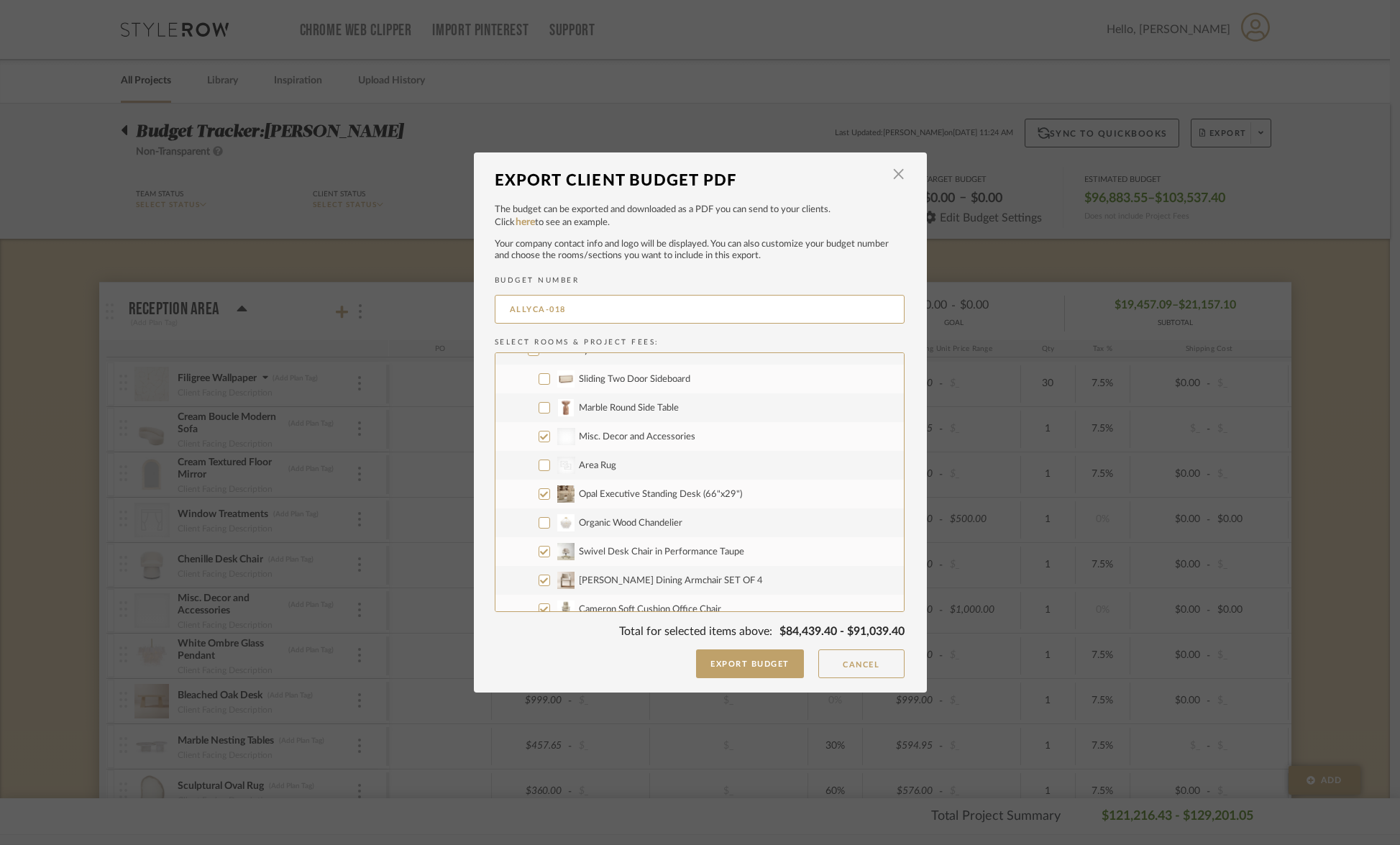
checkbox input "false"
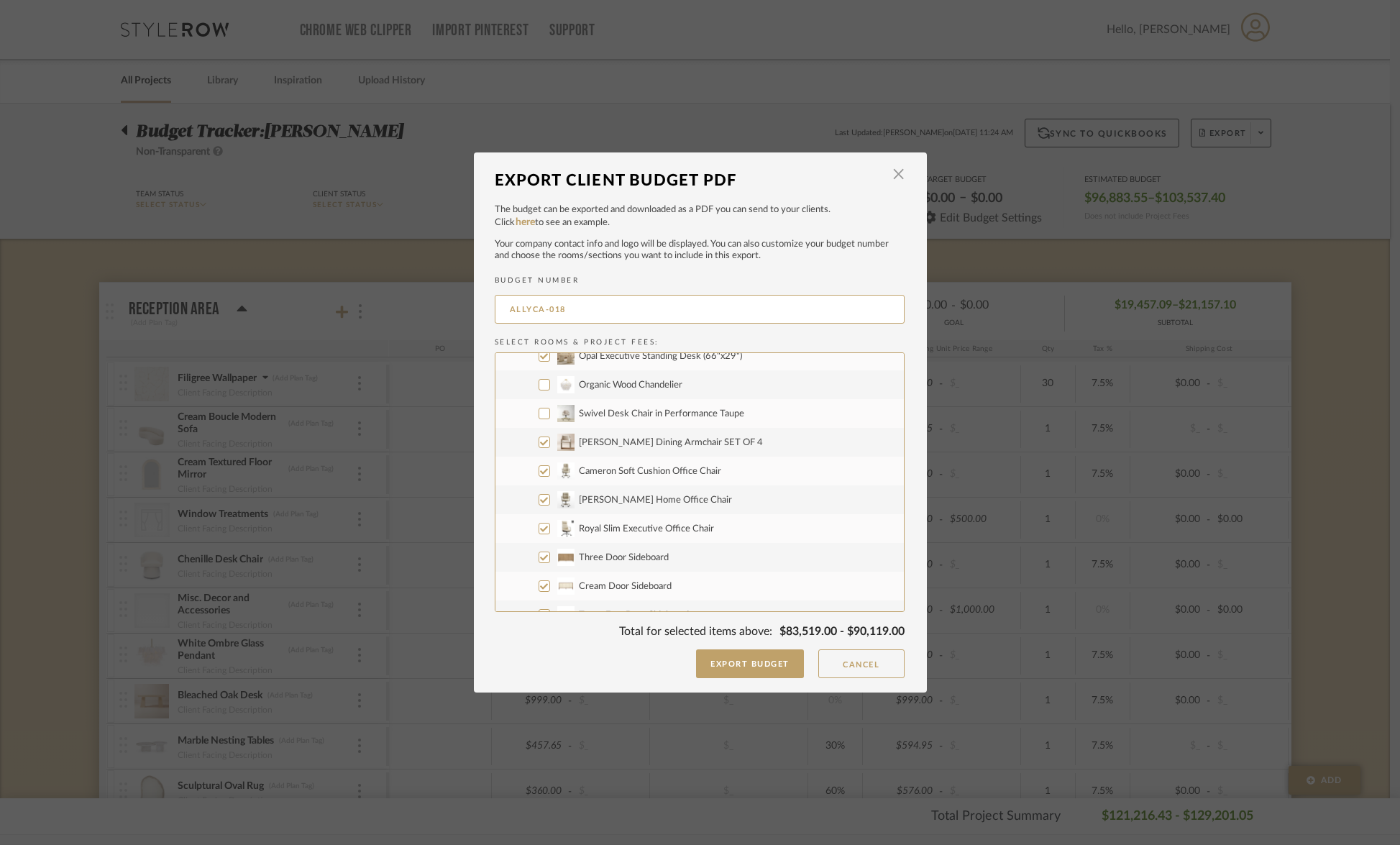
click at [539, 472] on input "Cameron Soft Cushion Office Chair" at bounding box center [544, 471] width 12 height 12
checkbox input "false"
click at [539, 499] on input "[PERSON_NAME] Home Office Chair" at bounding box center [544, 499] width 12 height 12
checkbox input "false"
click at [539, 528] on input "Royal Slim Executive Office Chair" at bounding box center [544, 528] width 12 height 12
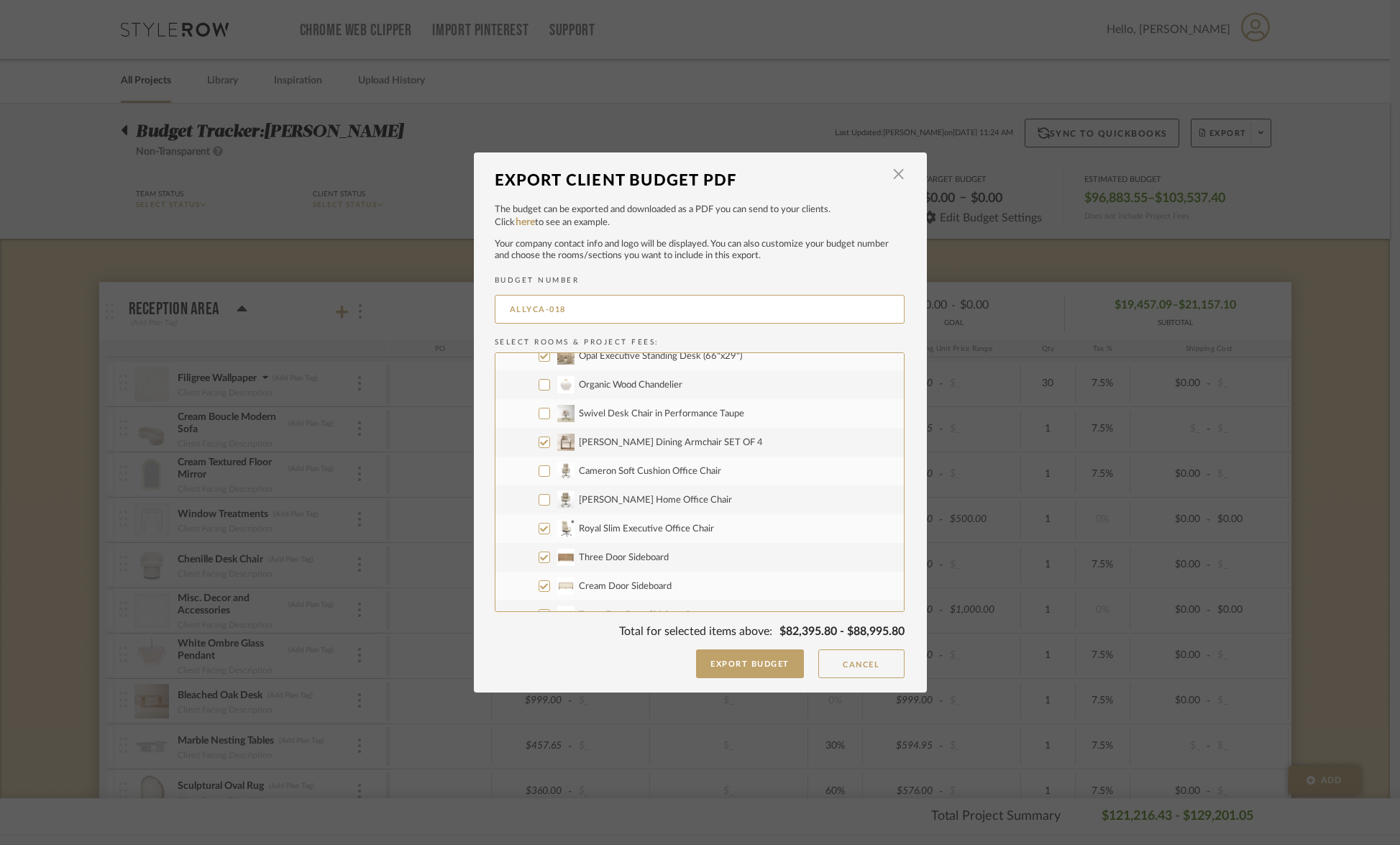
checkbox input "false"
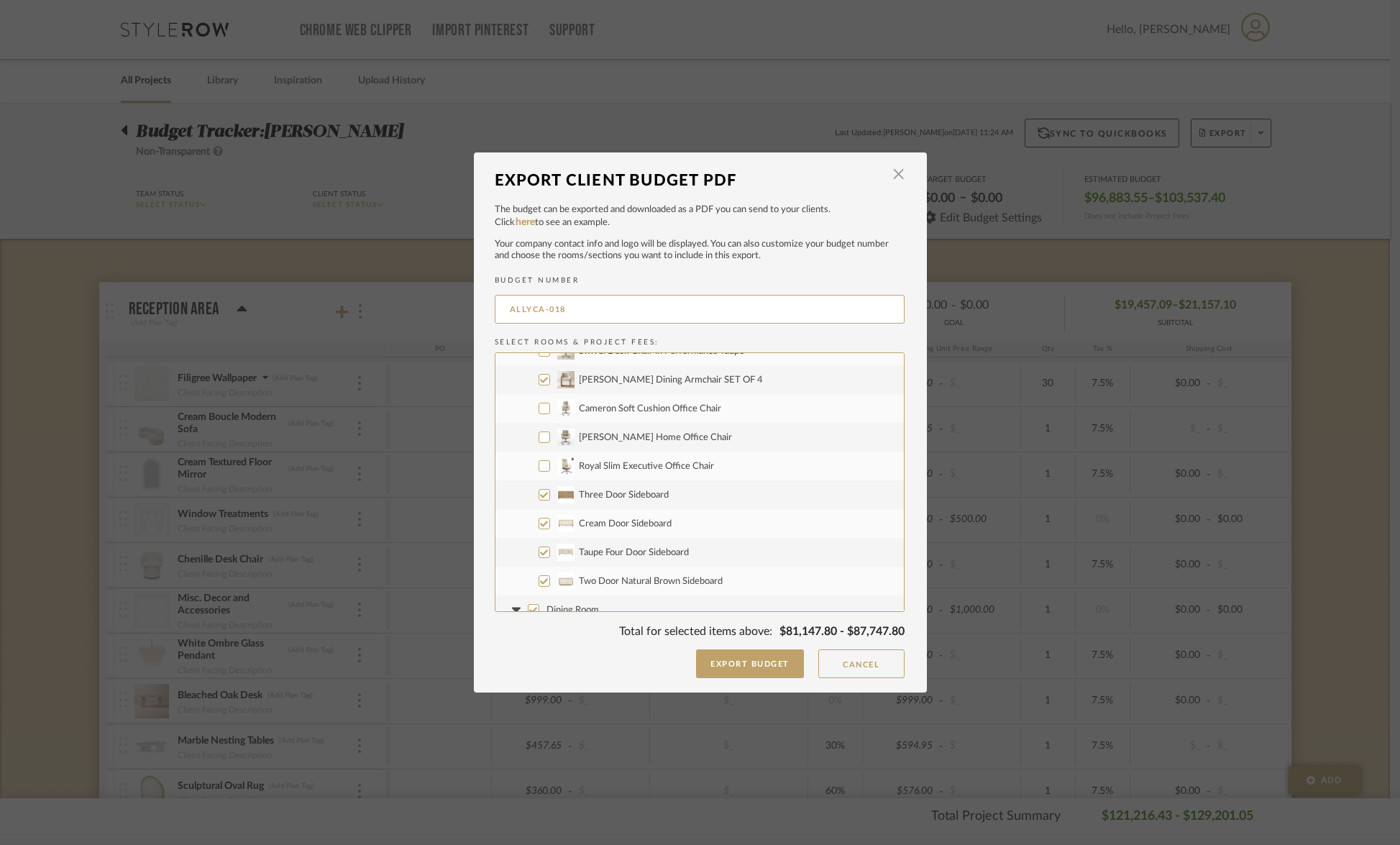
scroll to position [1403, 0]
click at [540, 493] on input "Three Door Sideboard" at bounding box center [544, 488] width 12 height 12
checkbox input "false"
click at [540, 519] on input "Cream Door Sideboard" at bounding box center [544, 518] width 12 height 12
checkbox input "false"
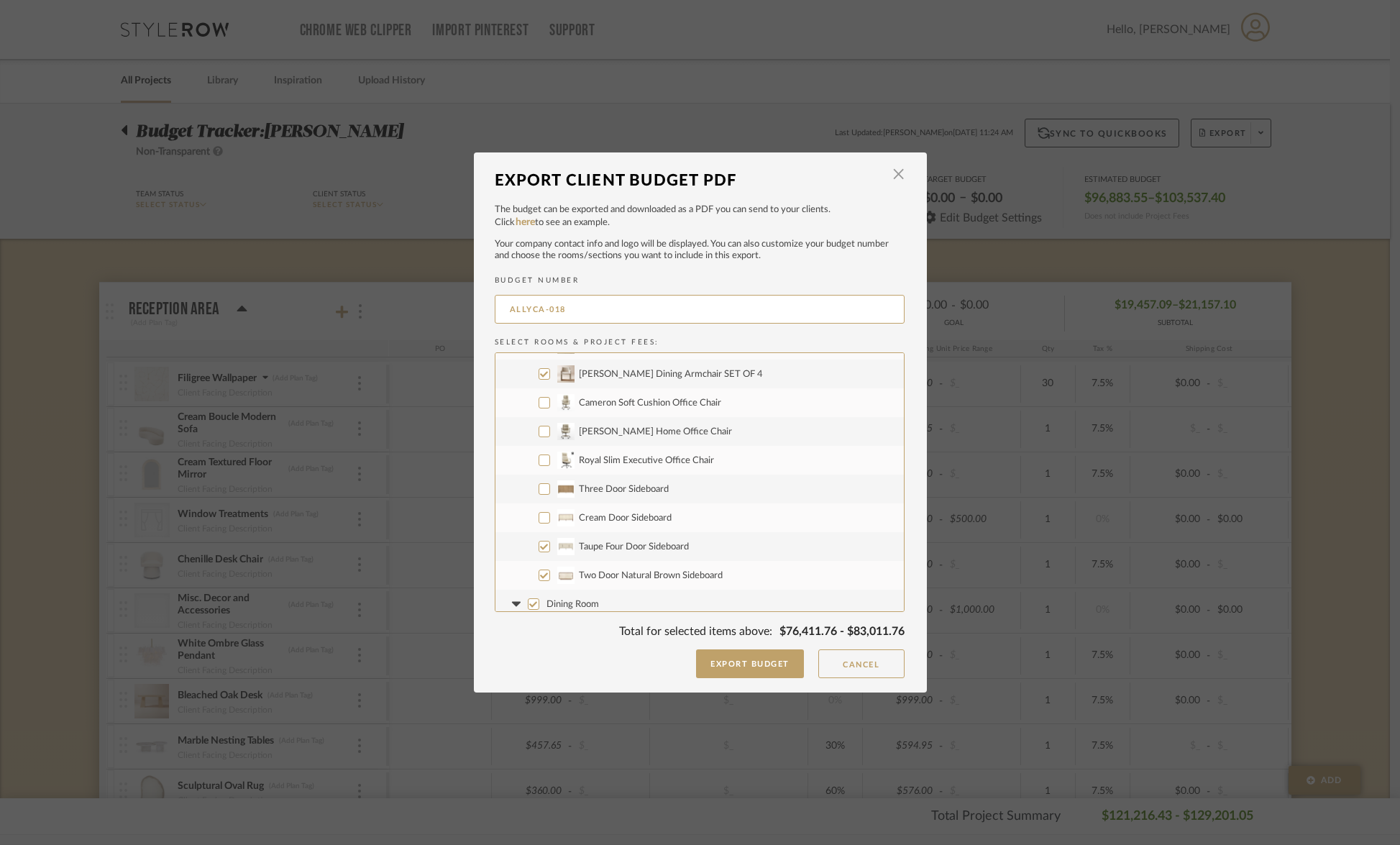
click at [540, 544] on input "Taupe Four Door Sideboard" at bounding box center [544, 546] width 12 height 12
checkbox input "false"
click at [541, 578] on input "Two Door Natural Brown Sideboard" at bounding box center [544, 575] width 12 height 12
checkbox input "false"
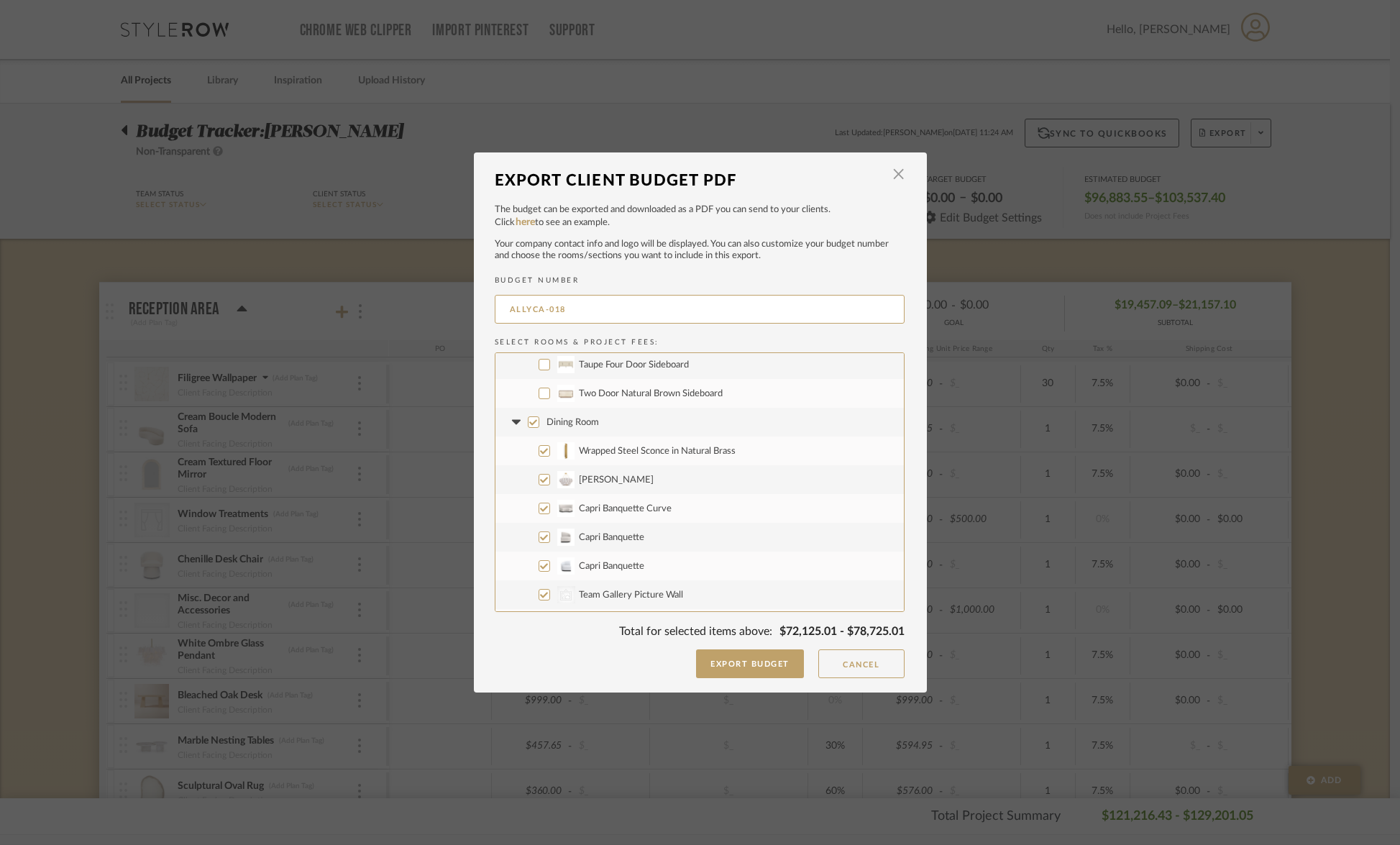
scroll to position [1644, 0]
click at [539, 394] on input "Wrapped Steel Sconce in Natural Brass" at bounding box center [544, 391] width 12 height 12
checkbox input "false"
click at [539, 417] on input "Coco Dome Chandelier" at bounding box center [544, 420] width 12 height 12
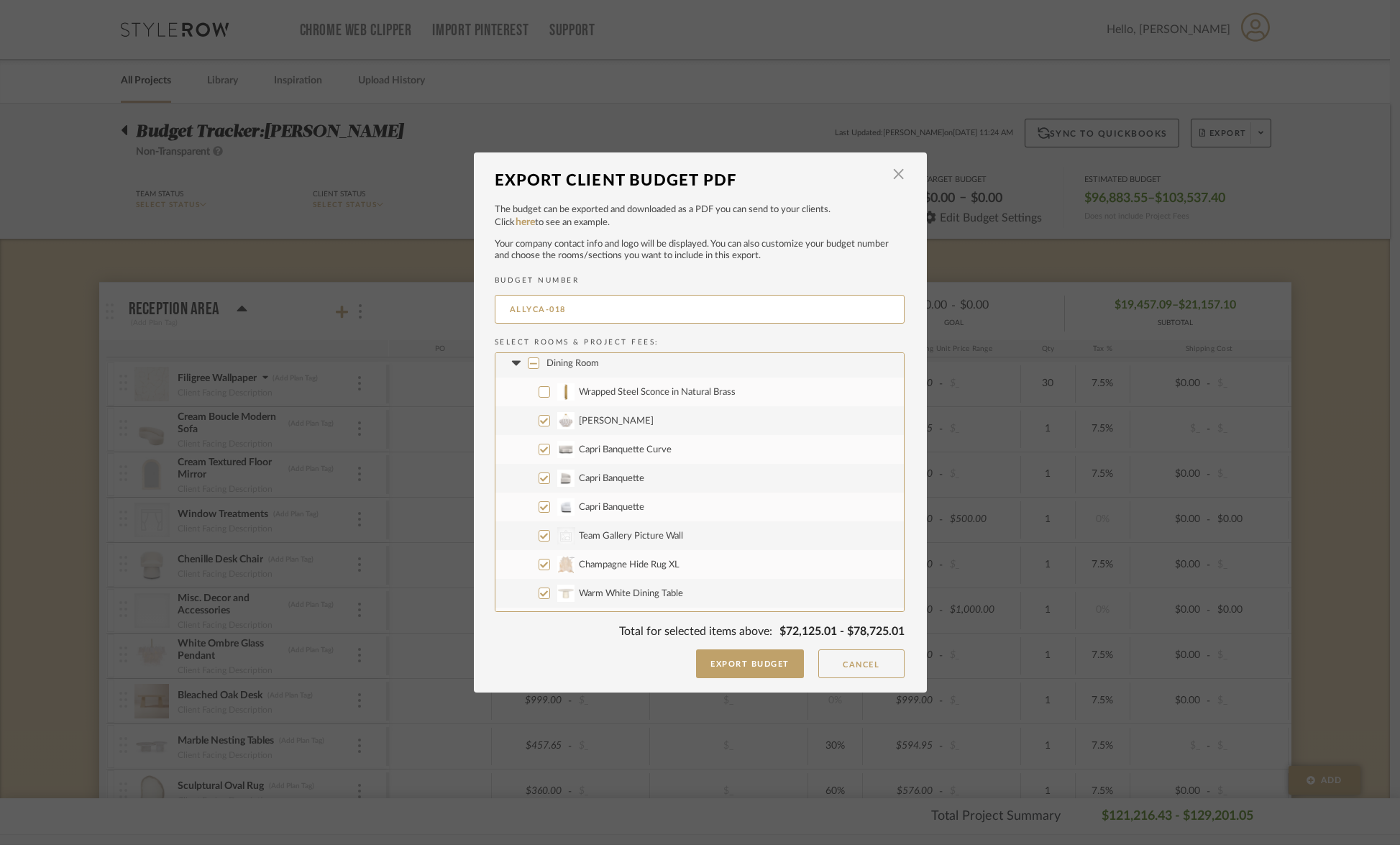
checkbox input "false"
drag, startPoint x: 539, startPoint y: 448, endPoint x: 539, endPoint y: 459, distance: 11.0
click at [539, 448] on input "Capri Banquette Curve" at bounding box center [544, 449] width 12 height 12
checkbox input "false"
click at [539, 477] on input "Capri Banquette" at bounding box center [544, 478] width 12 height 12
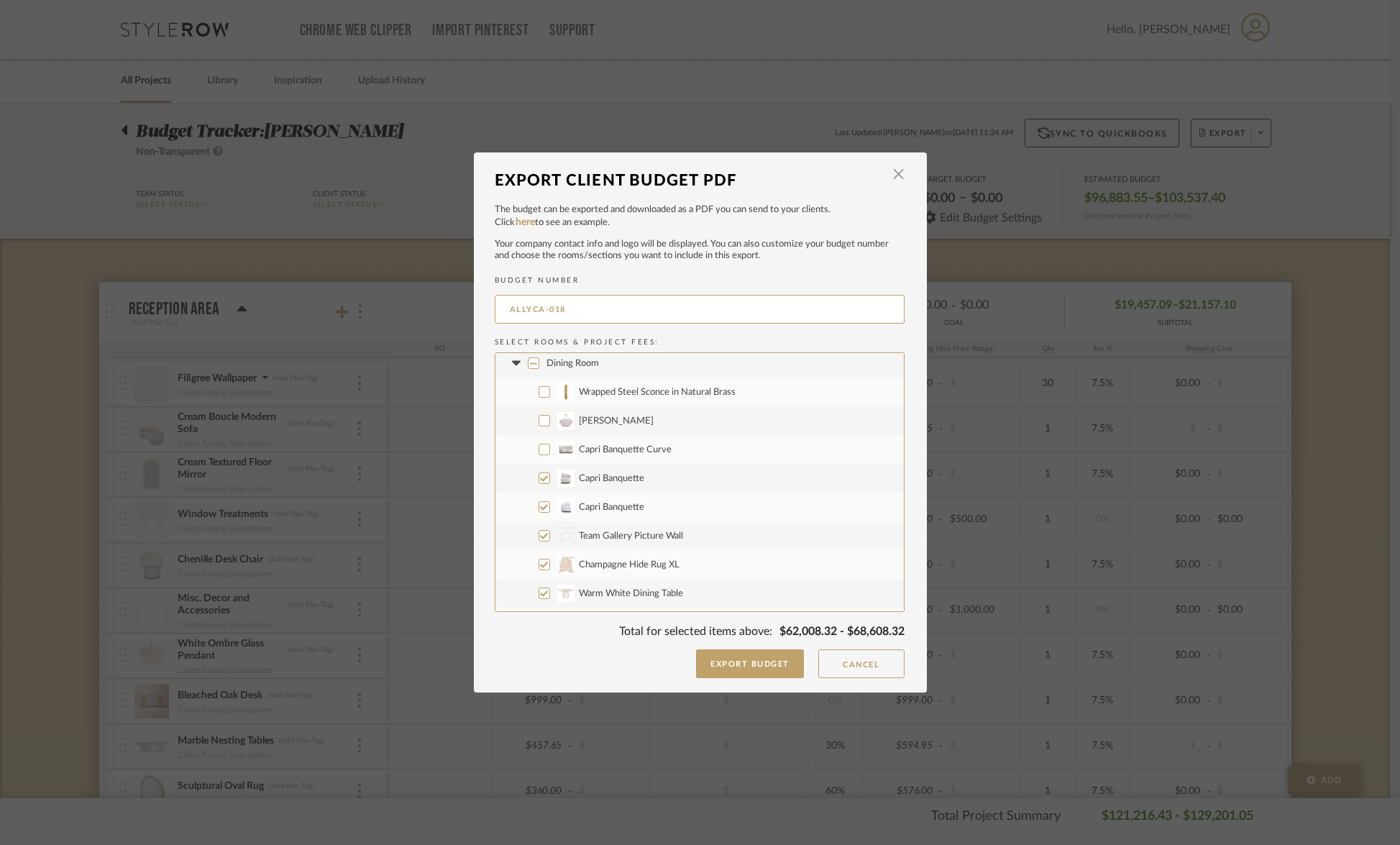
checkbox input "false"
click at [539, 505] on input "Capri Banquette" at bounding box center [544, 506] width 12 height 12
checkbox input "false"
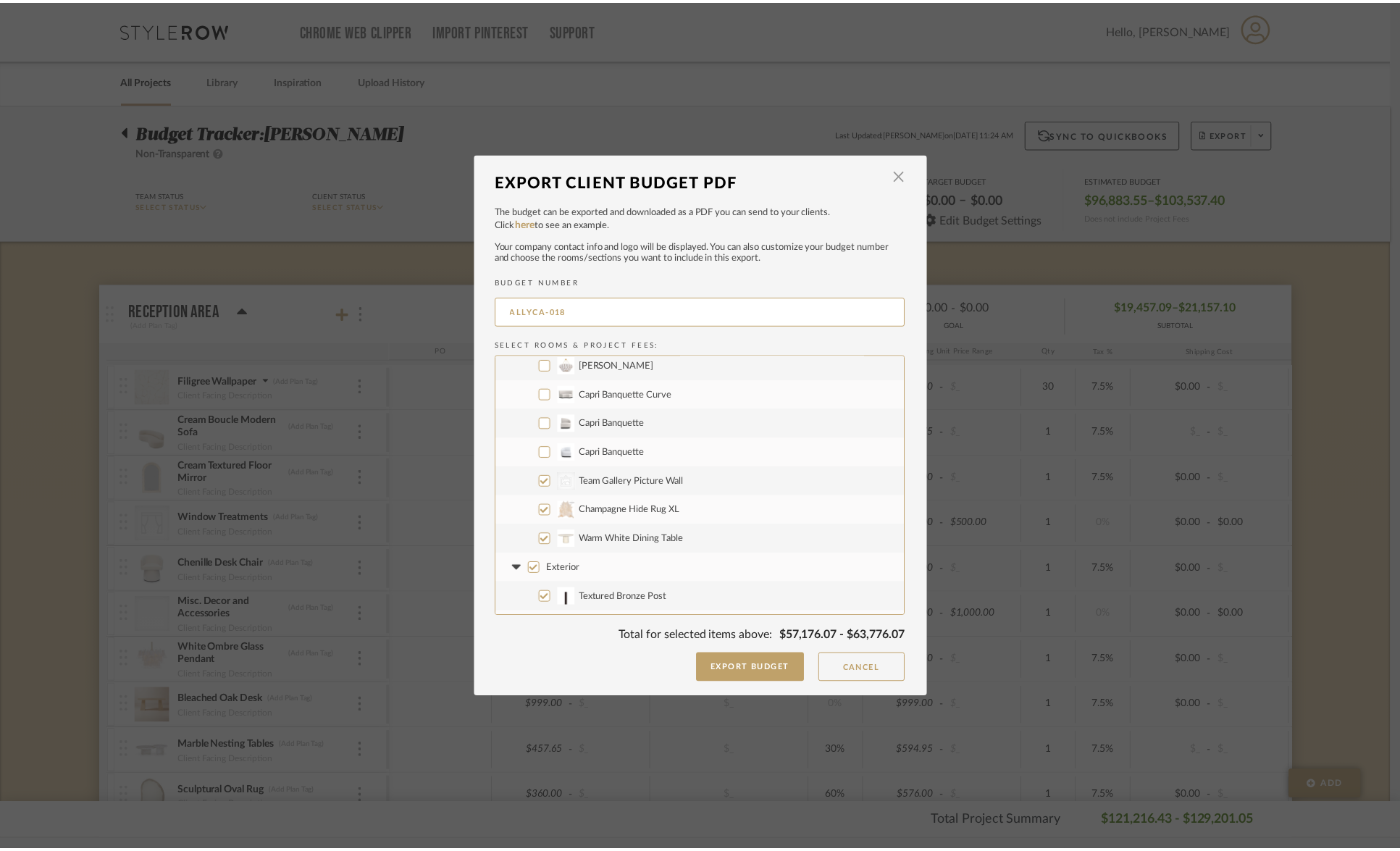
scroll to position [1715, 0]
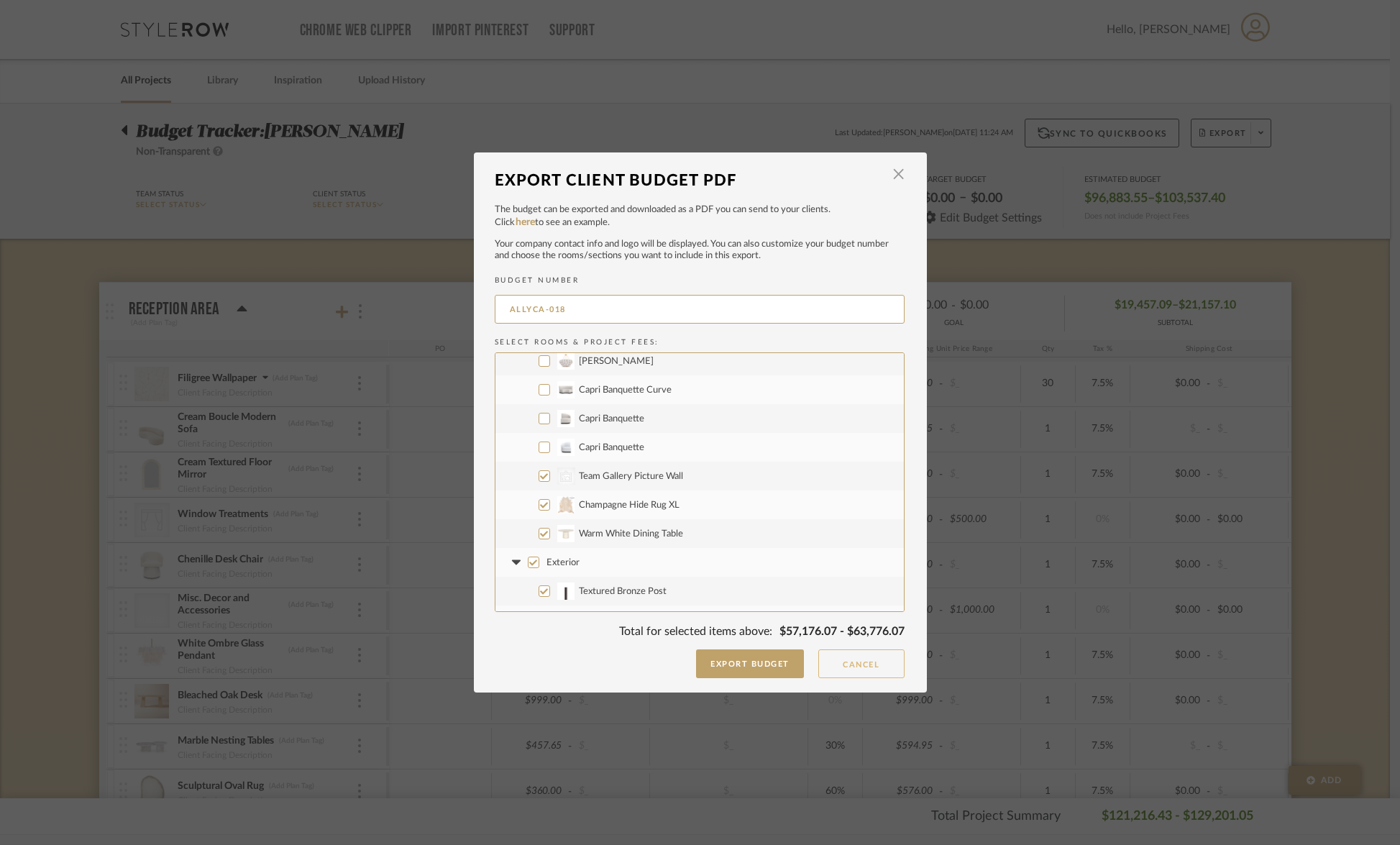
click at [863, 673] on button "Cancel" at bounding box center [862, 664] width 87 height 29
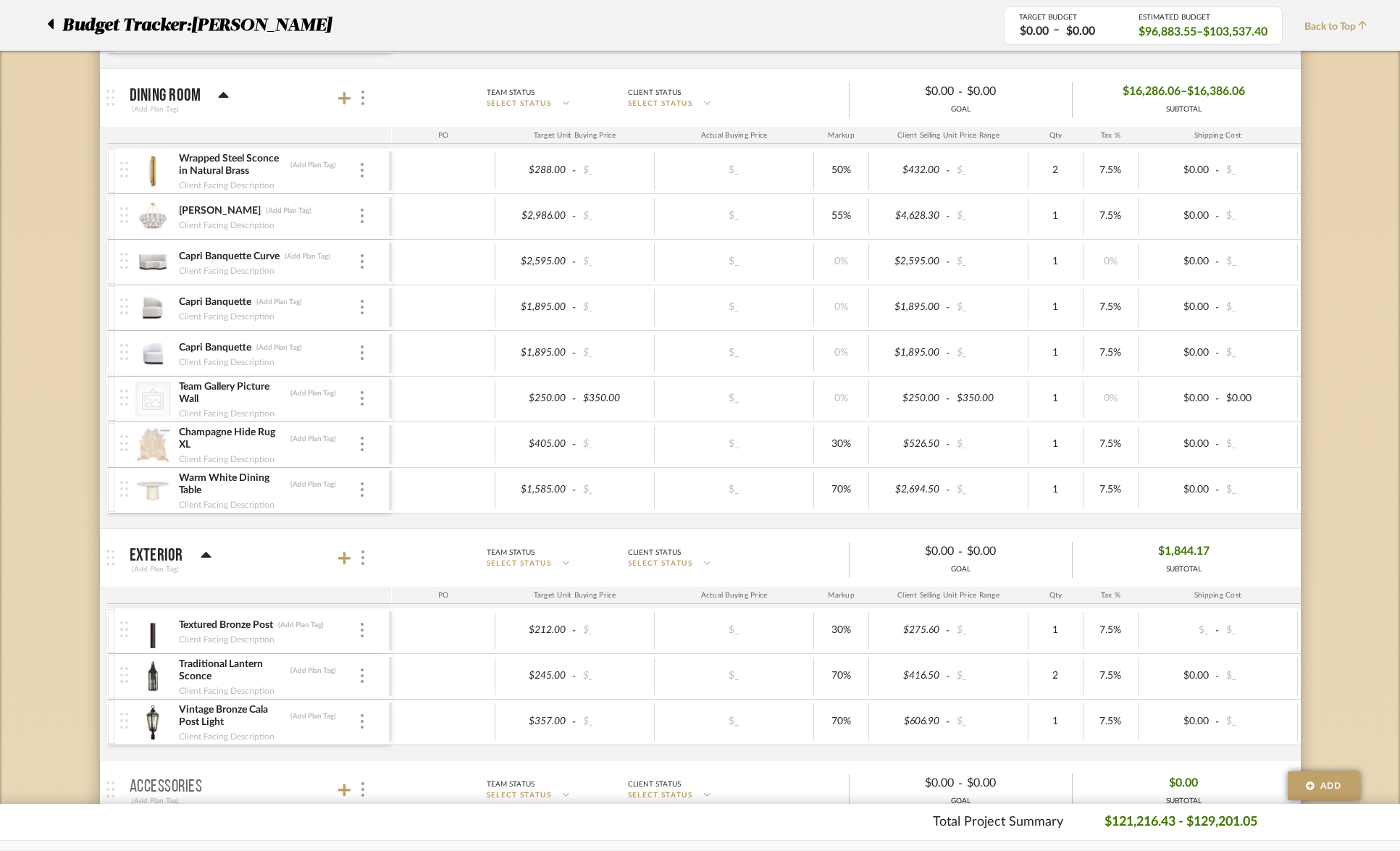
scroll to position [3073, 0]
click at [343, 97] on icon at bounding box center [345, 101] width 13 height 13
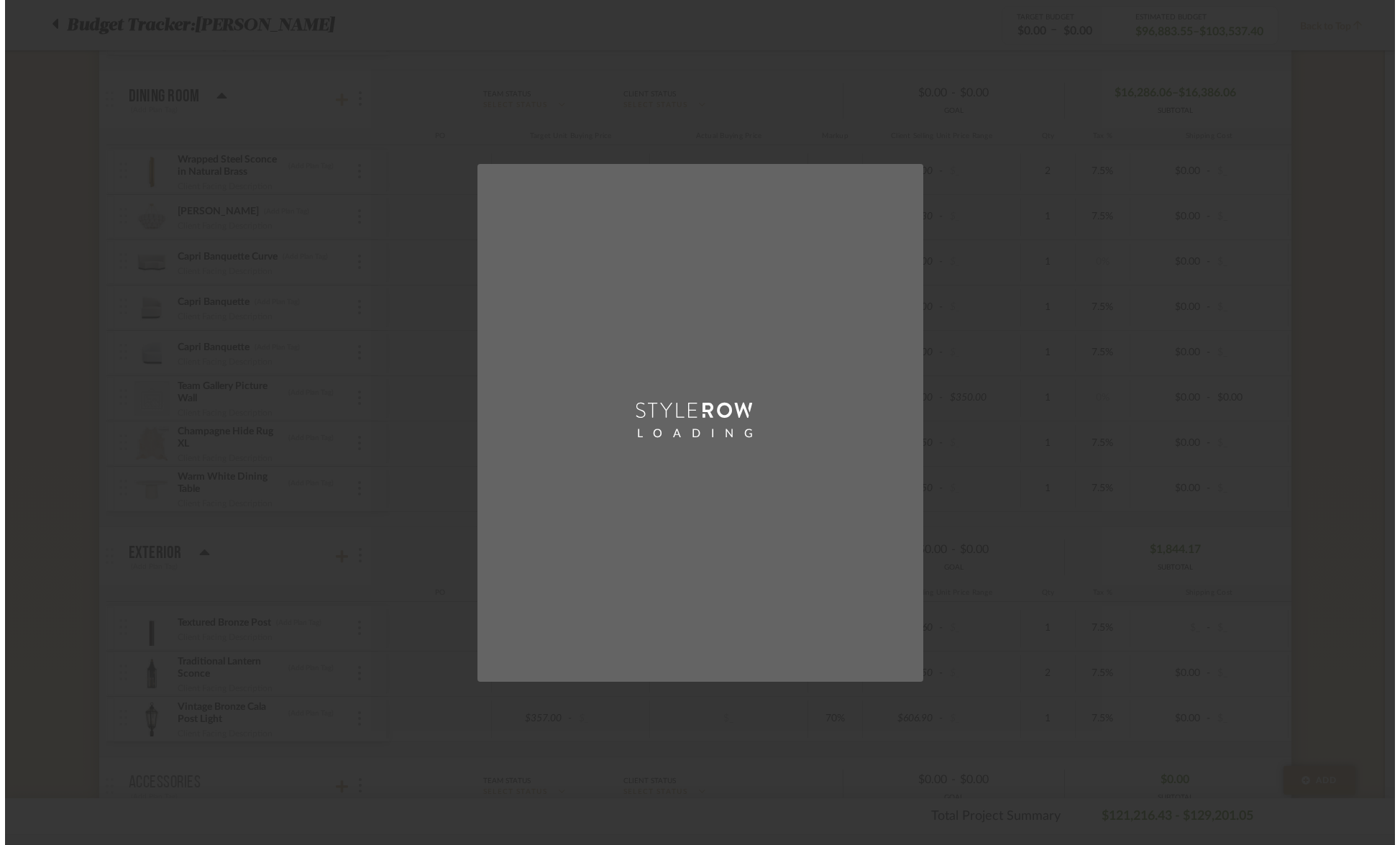
scroll to position [0, 0]
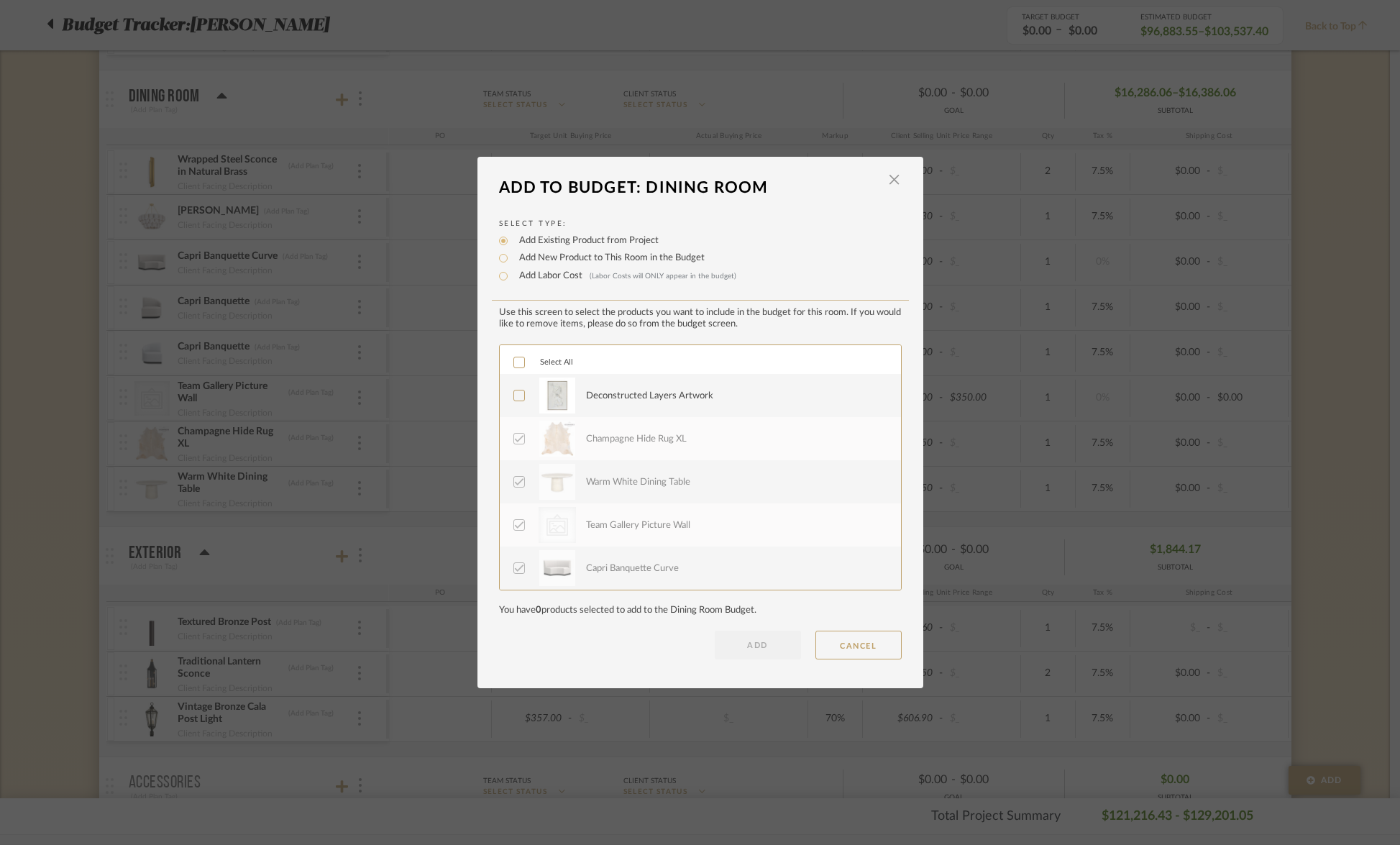
click at [518, 400] on icon at bounding box center [519, 395] width 10 height 10
click at [752, 645] on button "ADD" at bounding box center [758, 645] width 87 height 29
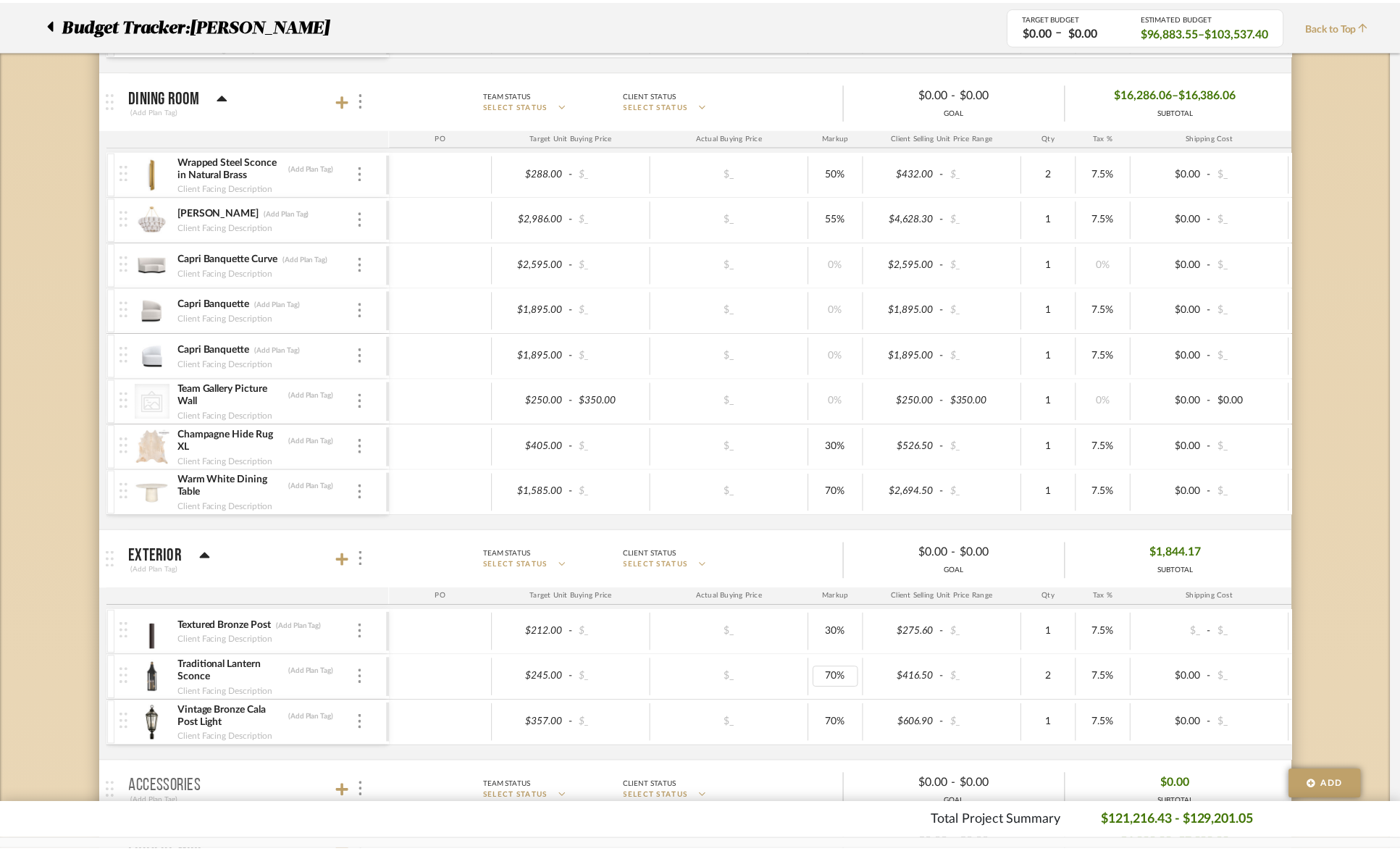
scroll to position [3073, 0]
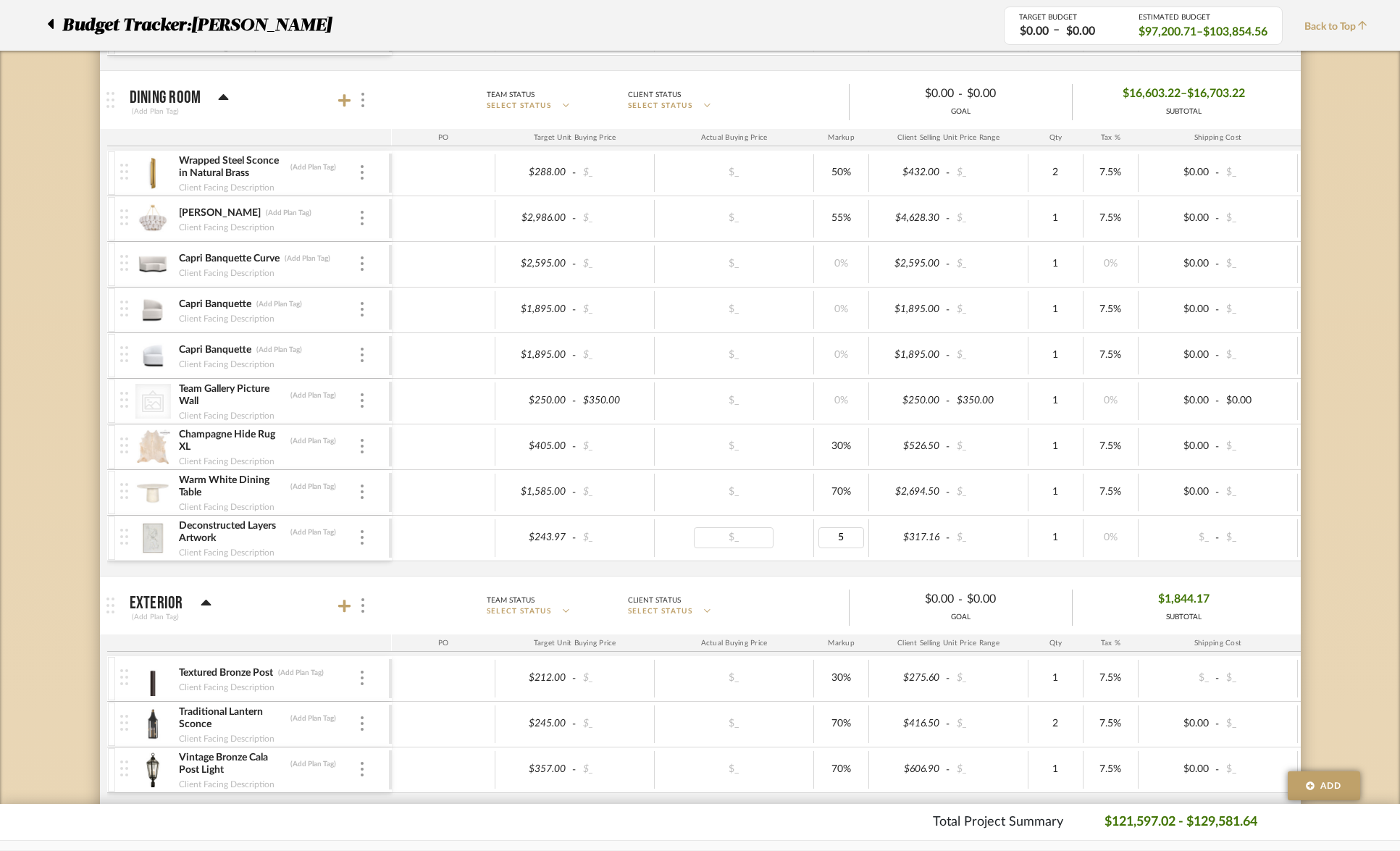
type input "50"
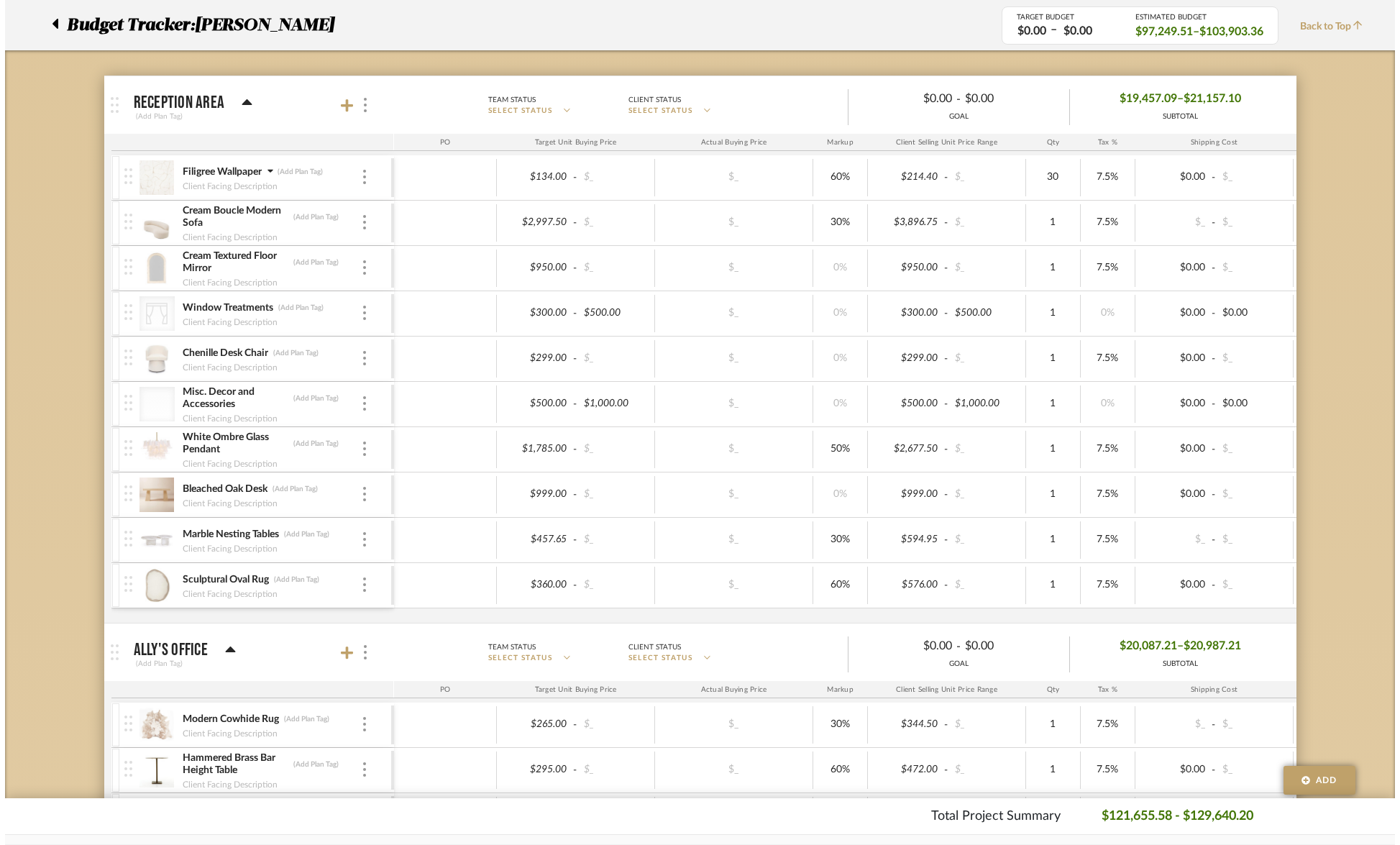
scroll to position [0, 0]
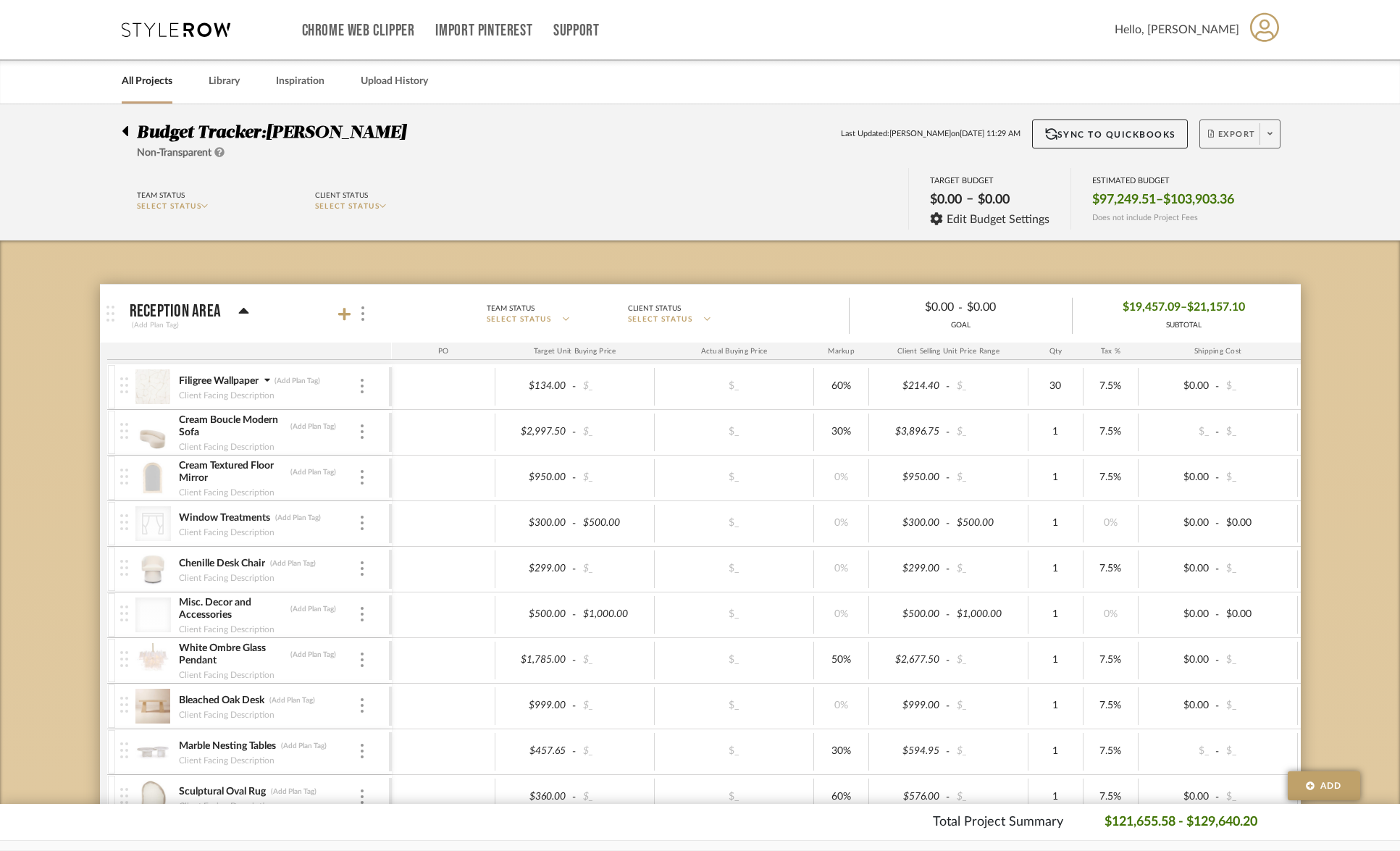
click at [1244, 134] on span "Export" at bounding box center [1232, 140] width 48 height 21
click at [1251, 191] on button "Export PDF" at bounding box center [1265, 175] width 137 height 35
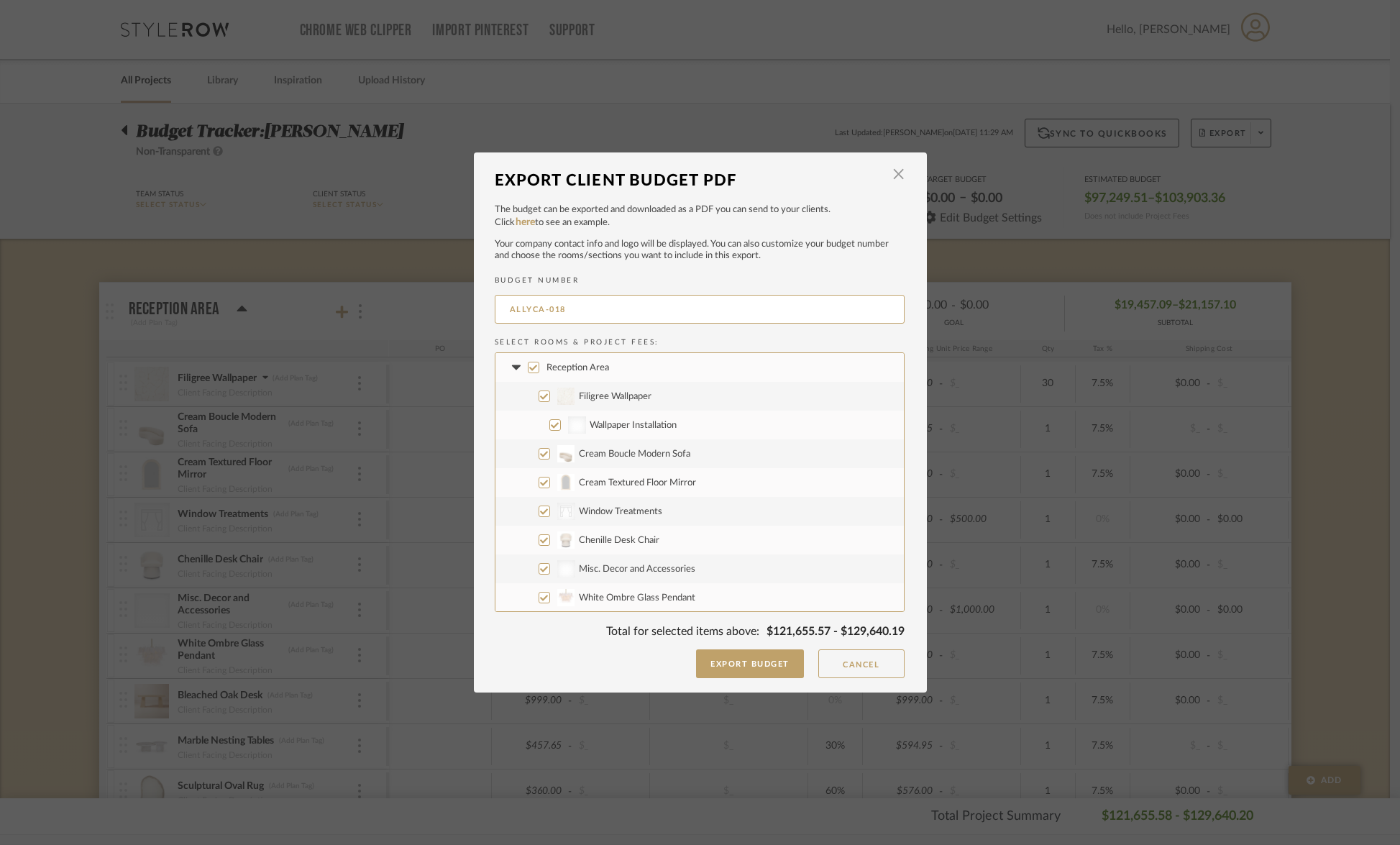
click at [550, 426] on input "Wallpaper Installation" at bounding box center [555, 425] width 12 height 12
checkbox input "false"
click at [540, 457] on input "Cream Boucle Modern Sofa" at bounding box center [544, 453] width 12 height 12
checkbox input "false"
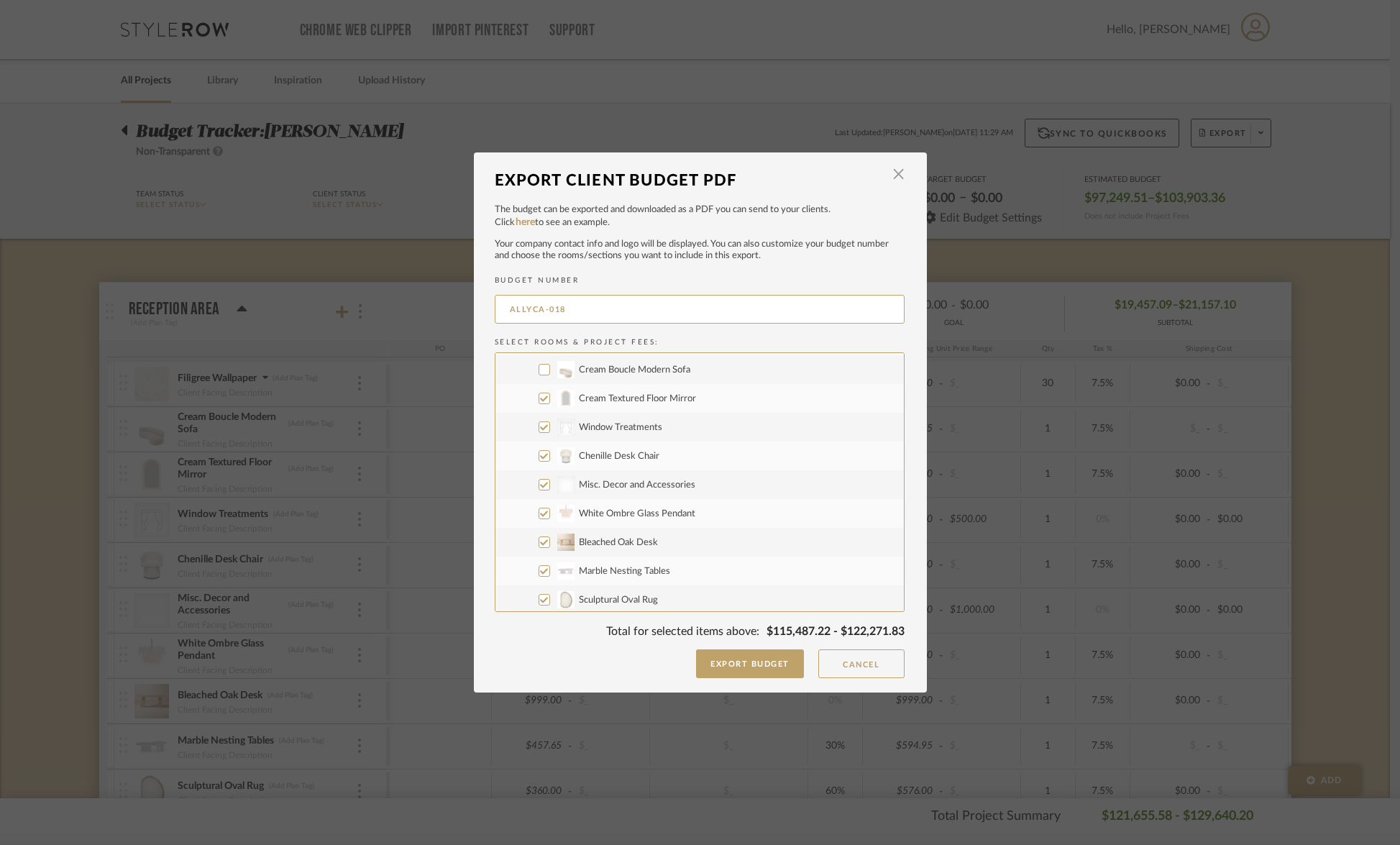
scroll to position [86, 0]
click at [539, 398] on input "Cream Textured Floor Mirror" at bounding box center [544, 396] width 12 height 12
checkbox input "false"
click at [541, 458] on input "Chenille Desk Chair" at bounding box center [544, 454] width 12 height 12
checkbox input "false"
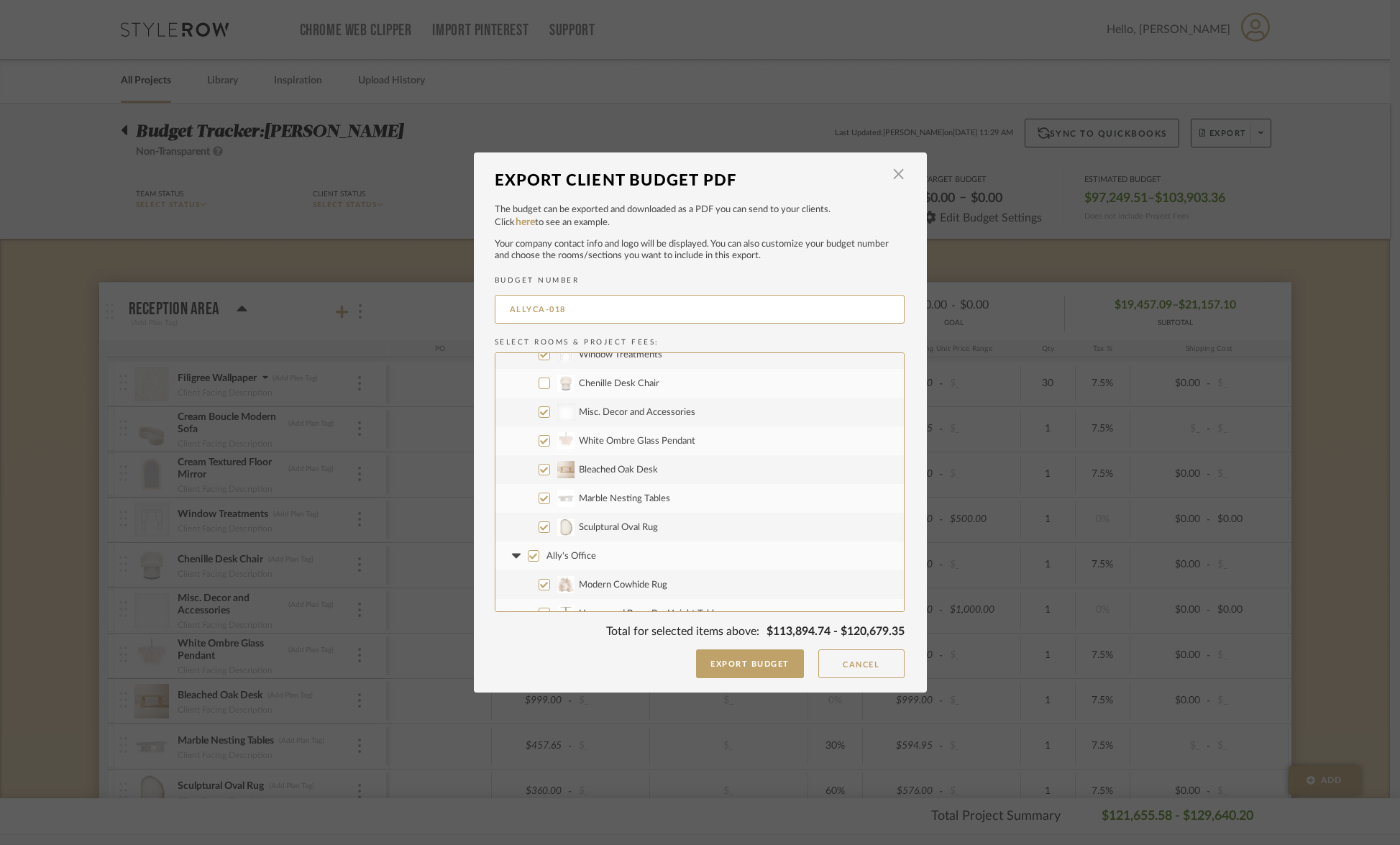
scroll to position [163, 0]
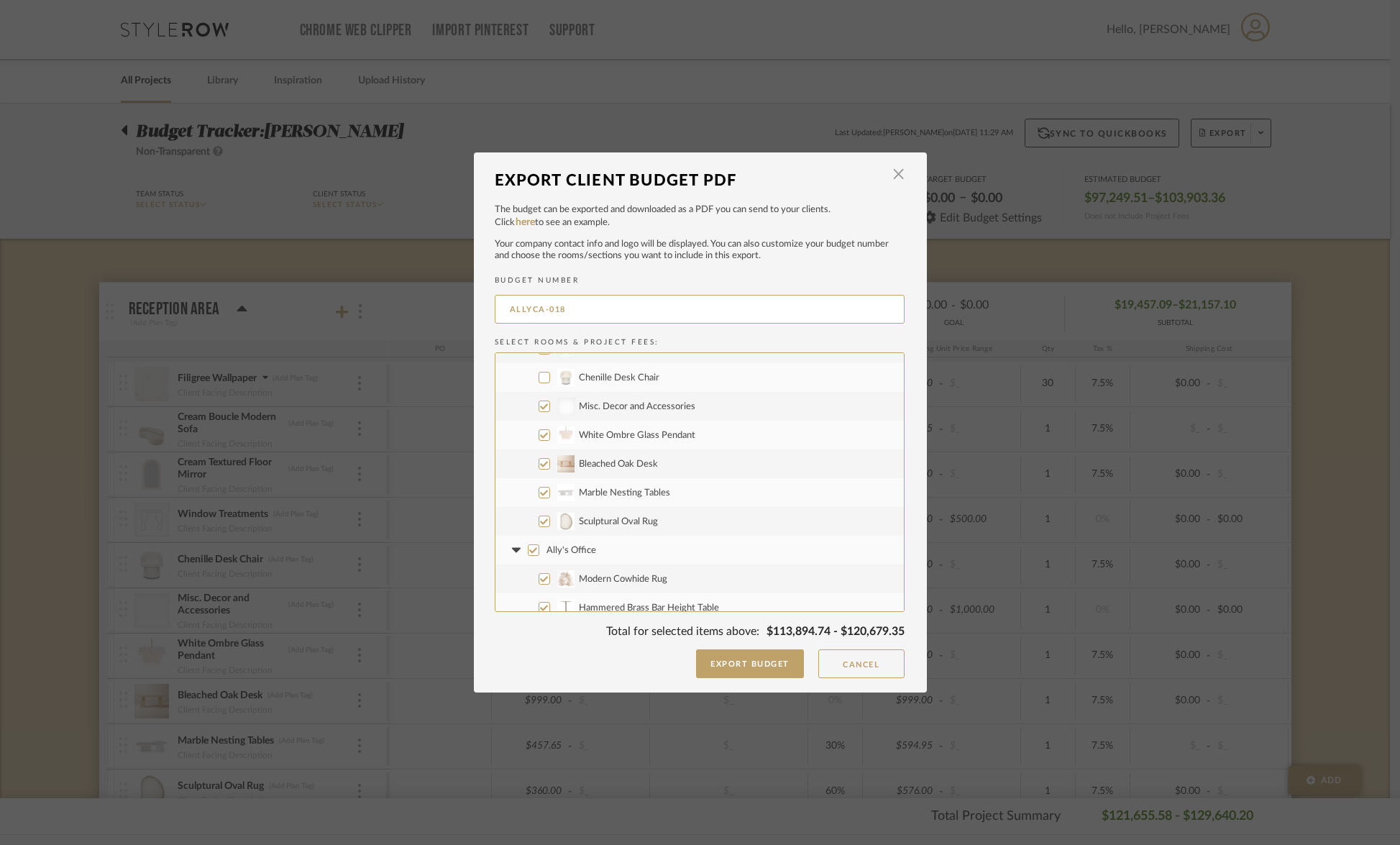
click at [540, 436] on input "White Ombre Glass Pendant" at bounding box center [544, 434] width 12 height 12
checkbox input "false"
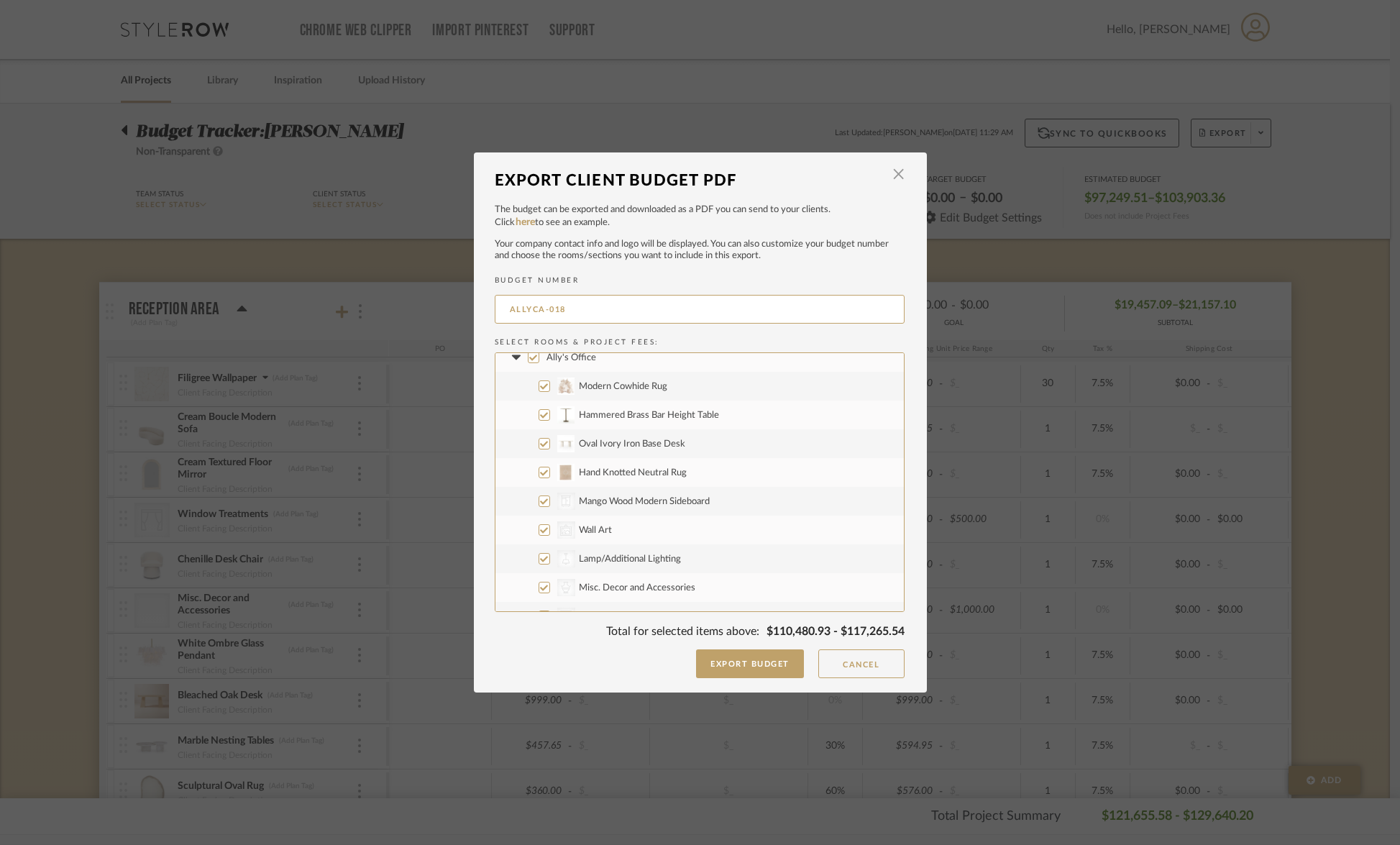
scroll to position [357, 0]
click at [540, 386] on input "Modern Cowhide Rug" at bounding box center [544, 384] width 12 height 12
checkbox input "false"
click at [539, 443] on input "Oval Ivory Iron Base Desk" at bounding box center [544, 442] width 12 height 12
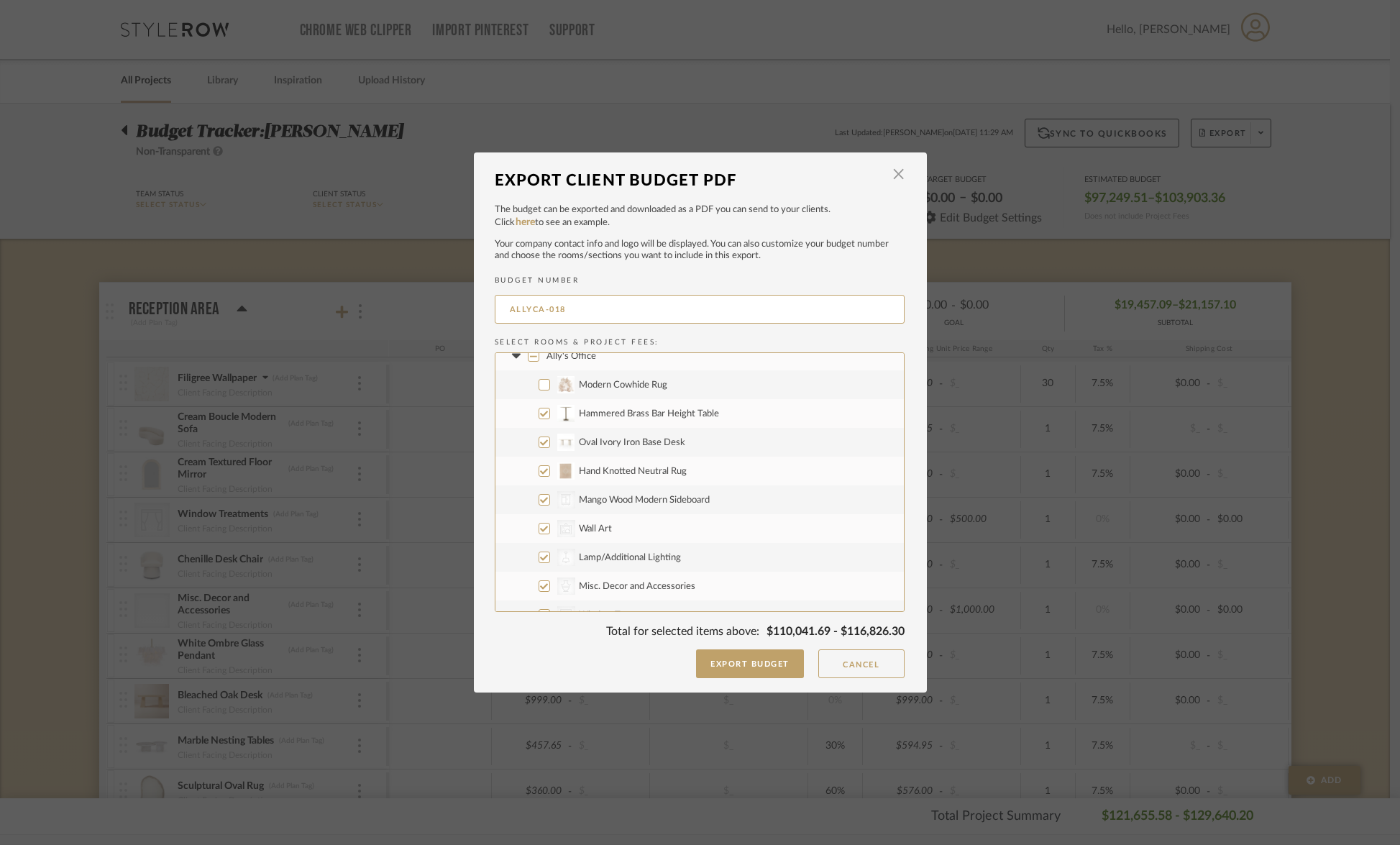
checkbox input "false"
click at [541, 470] on input "Hand Knotted Neutral Rug" at bounding box center [544, 471] width 12 height 12
checkbox input "false"
click at [539, 501] on input "CategoryIconStorage Created with Sketch. Mango Wood Modern Sideboard" at bounding box center [544, 499] width 12 height 12
checkbox input "false"
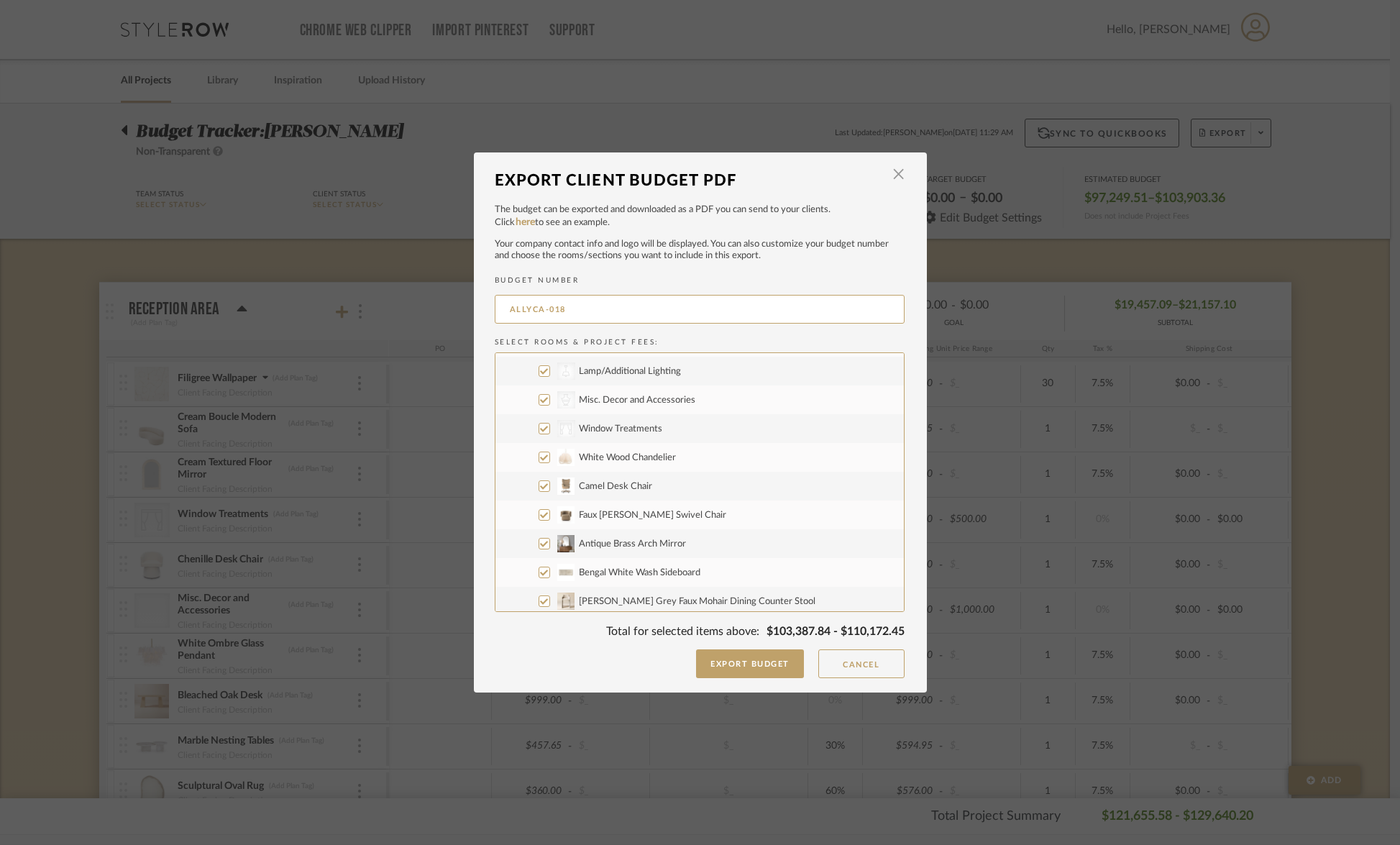
scroll to position [543, 0]
click at [540, 460] on input "White Wood Chandelier" at bounding box center [544, 457] width 12 height 12
checkbox input "false"
click at [540, 492] on label "Camel Desk Chair" at bounding box center [700, 486] width 409 height 29
click at [540, 492] on input "Camel Desk Chair" at bounding box center [544, 486] width 12 height 12
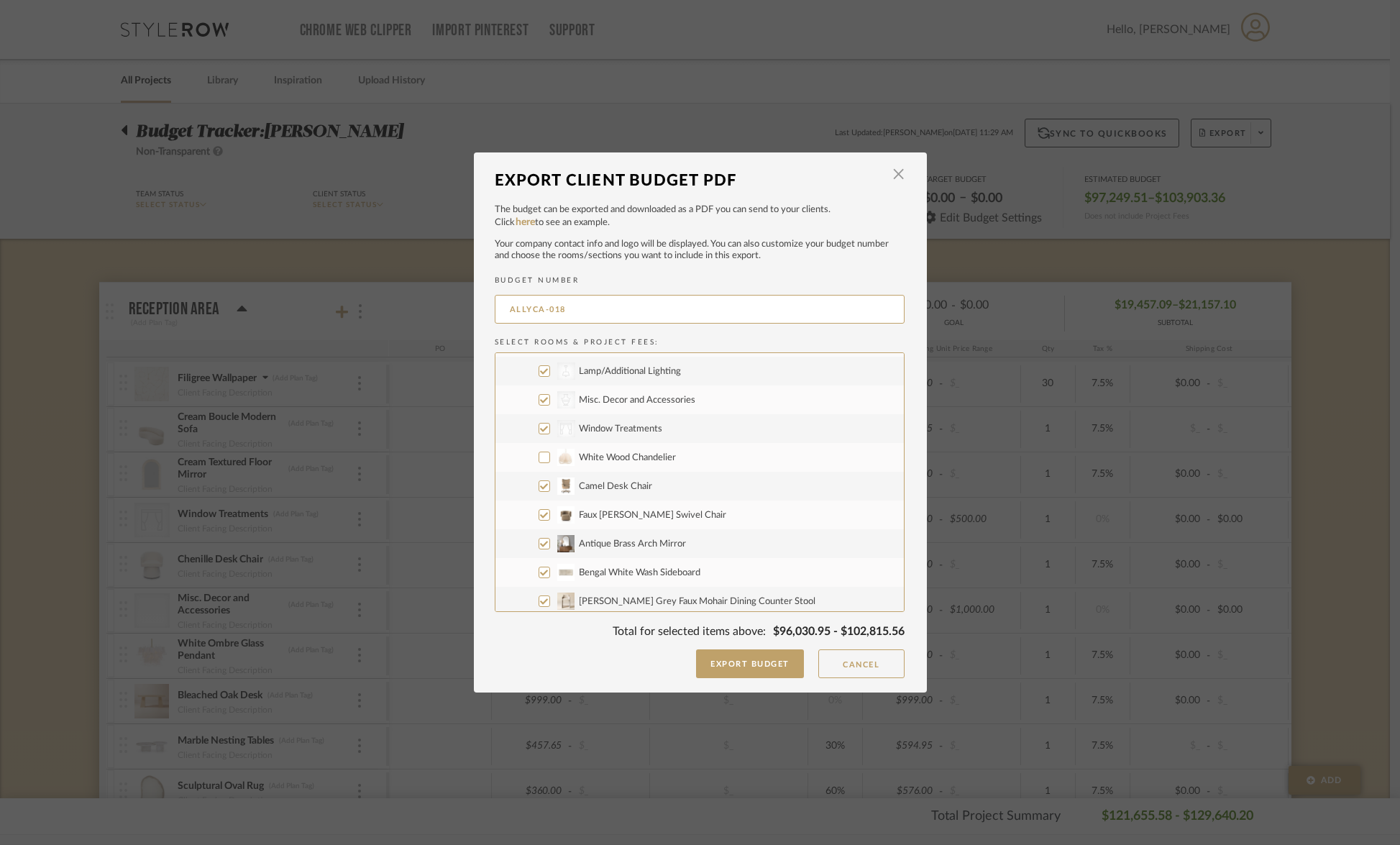
checkbox input "false"
click at [541, 511] on input "Faux [PERSON_NAME] Swivel Chair" at bounding box center [544, 511] width 12 height 12
checkbox input "false"
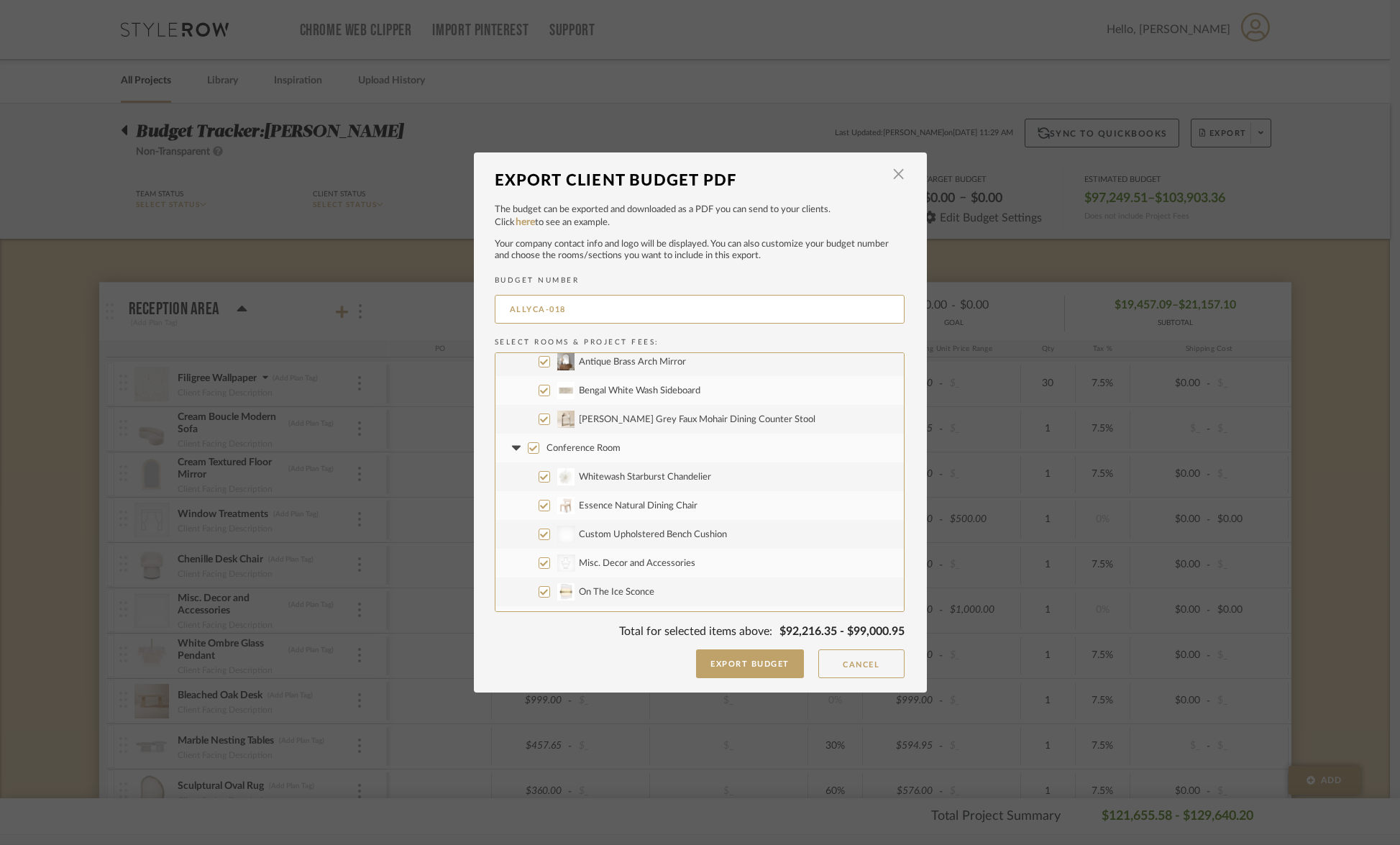
scroll to position [773, 0]
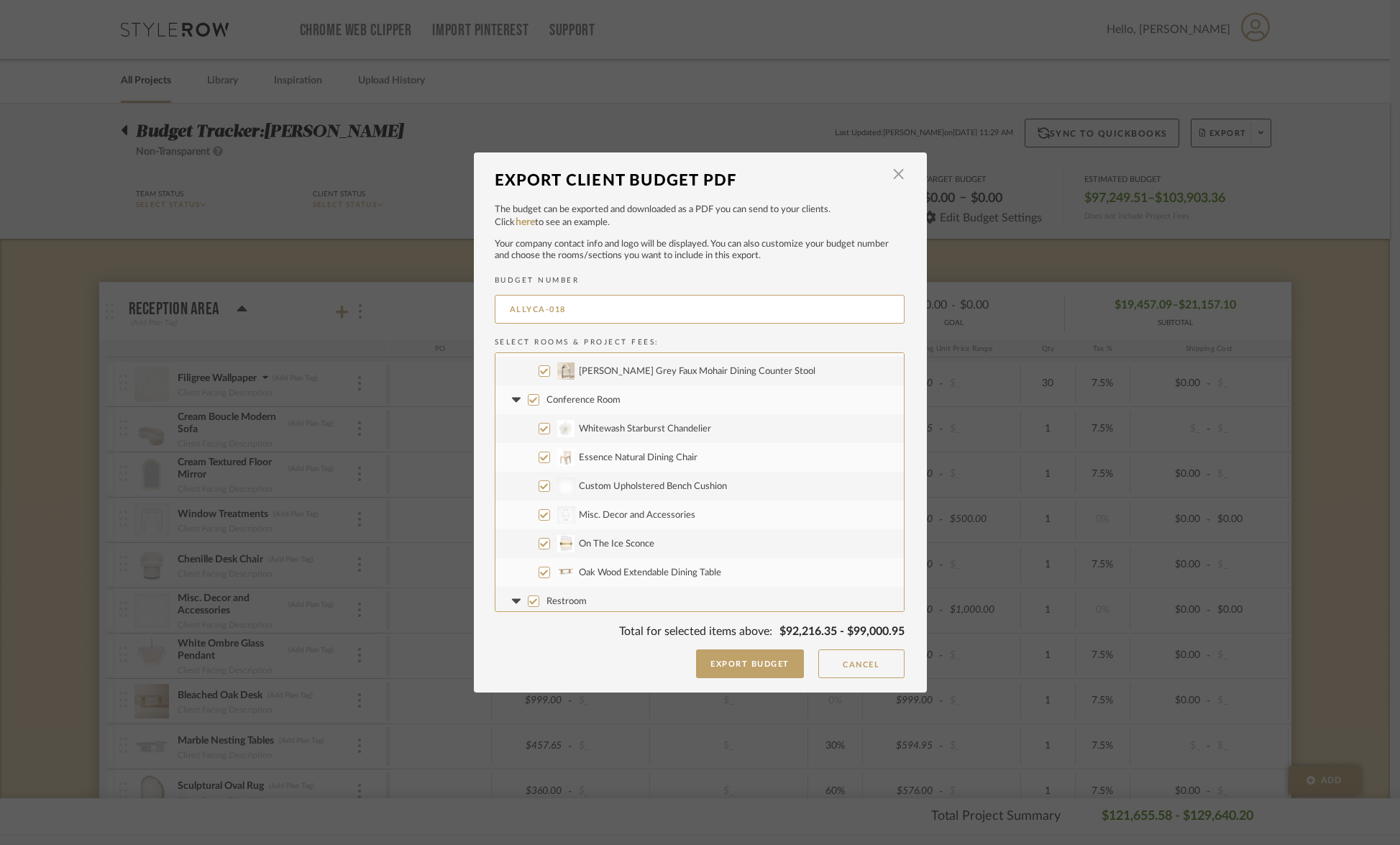
click at [539, 432] on input "Whitewash Starburst Chandelier" at bounding box center [544, 428] width 12 height 12
checkbox input "false"
click at [540, 459] on input "Essence Natural Dining Chair" at bounding box center [544, 457] width 12 height 12
checkbox input "false"
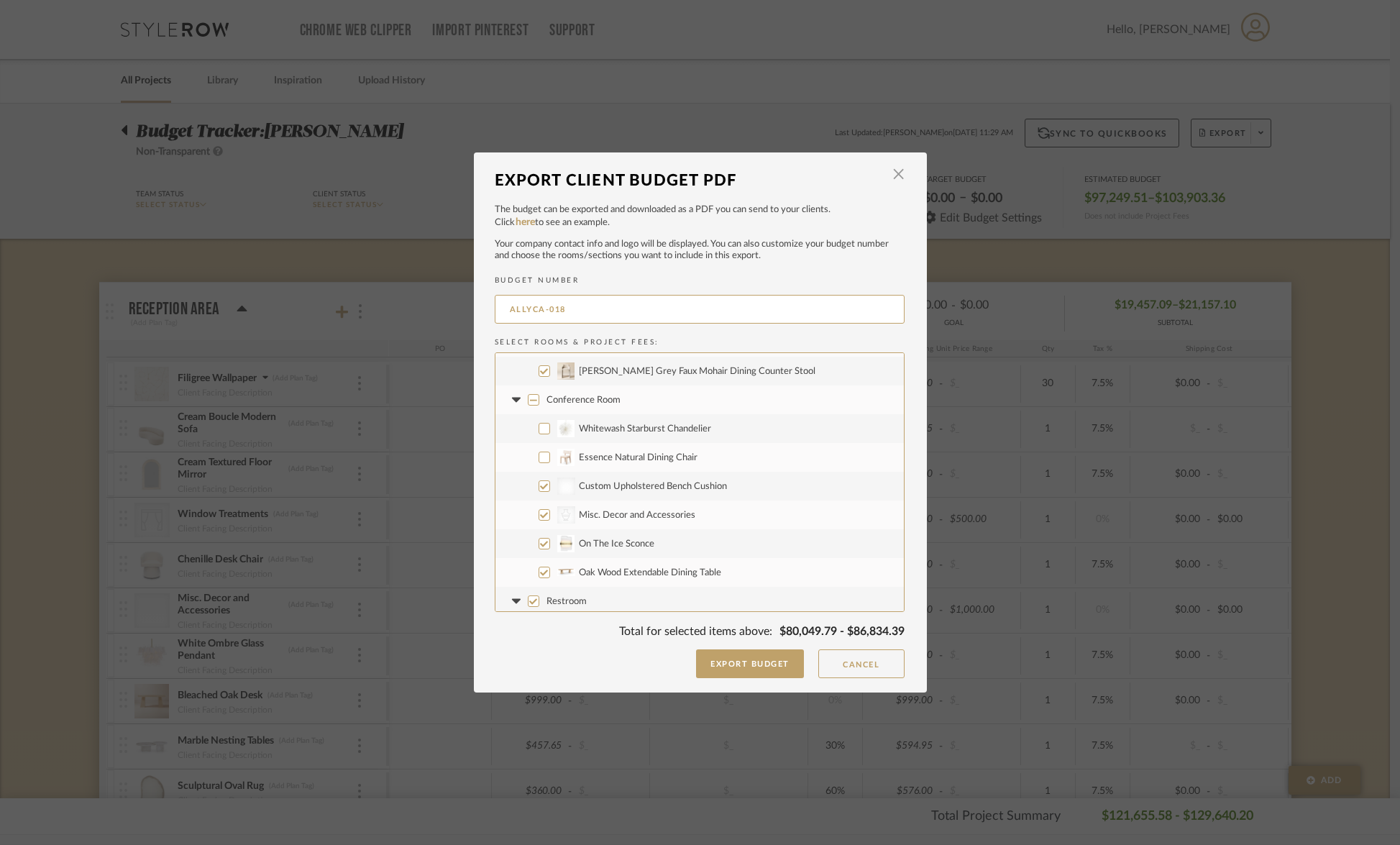
click at [539, 543] on input "On The Ice Sconce" at bounding box center [544, 543] width 12 height 12
checkbox input "false"
click at [540, 571] on input "Oak Wood Extendable Dining Table" at bounding box center [544, 572] width 12 height 12
checkbox input "false"
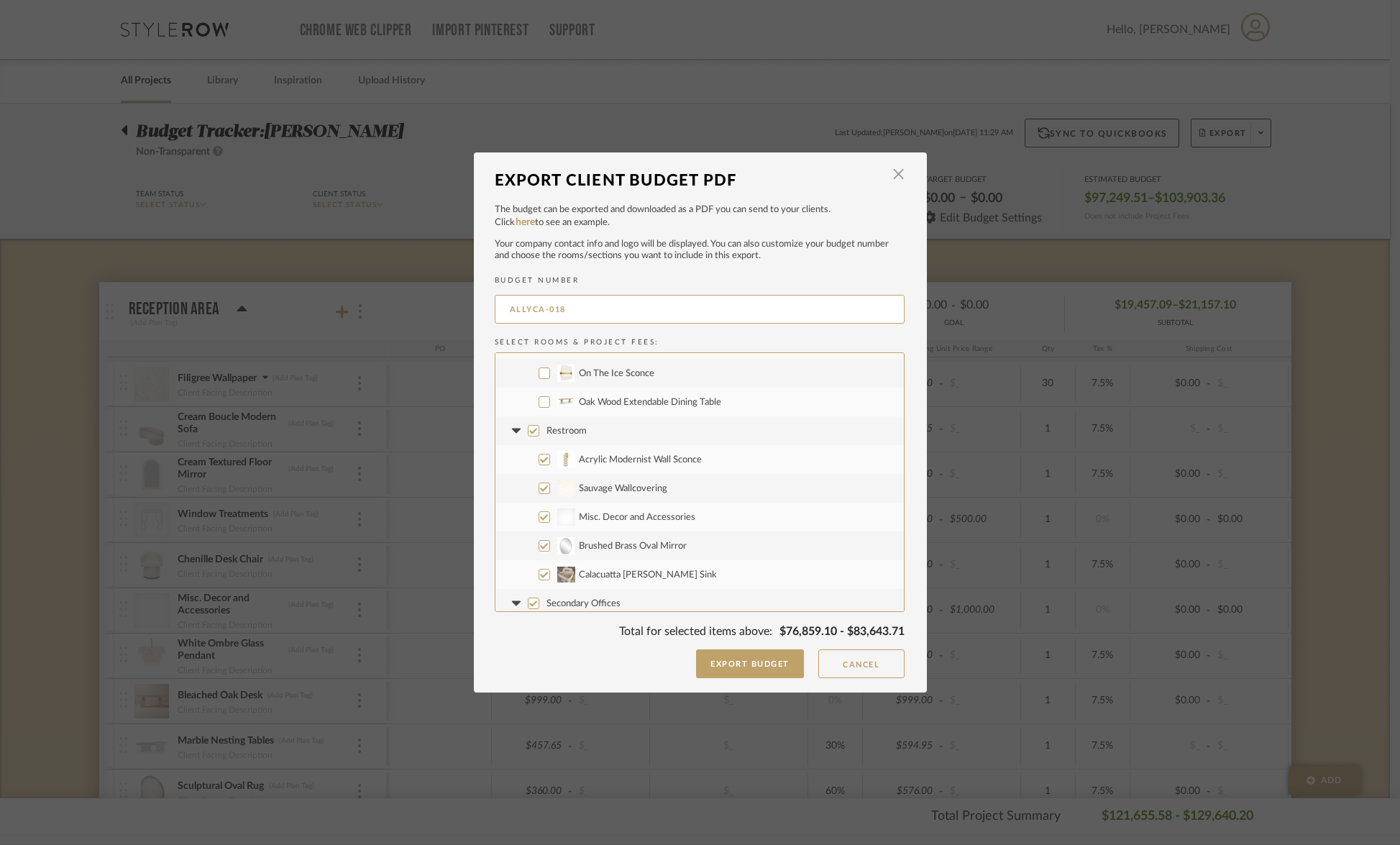
click at [539, 458] on input "Acrylic Modernist Wall Sconce" at bounding box center [544, 459] width 12 height 12
checkbox input "false"
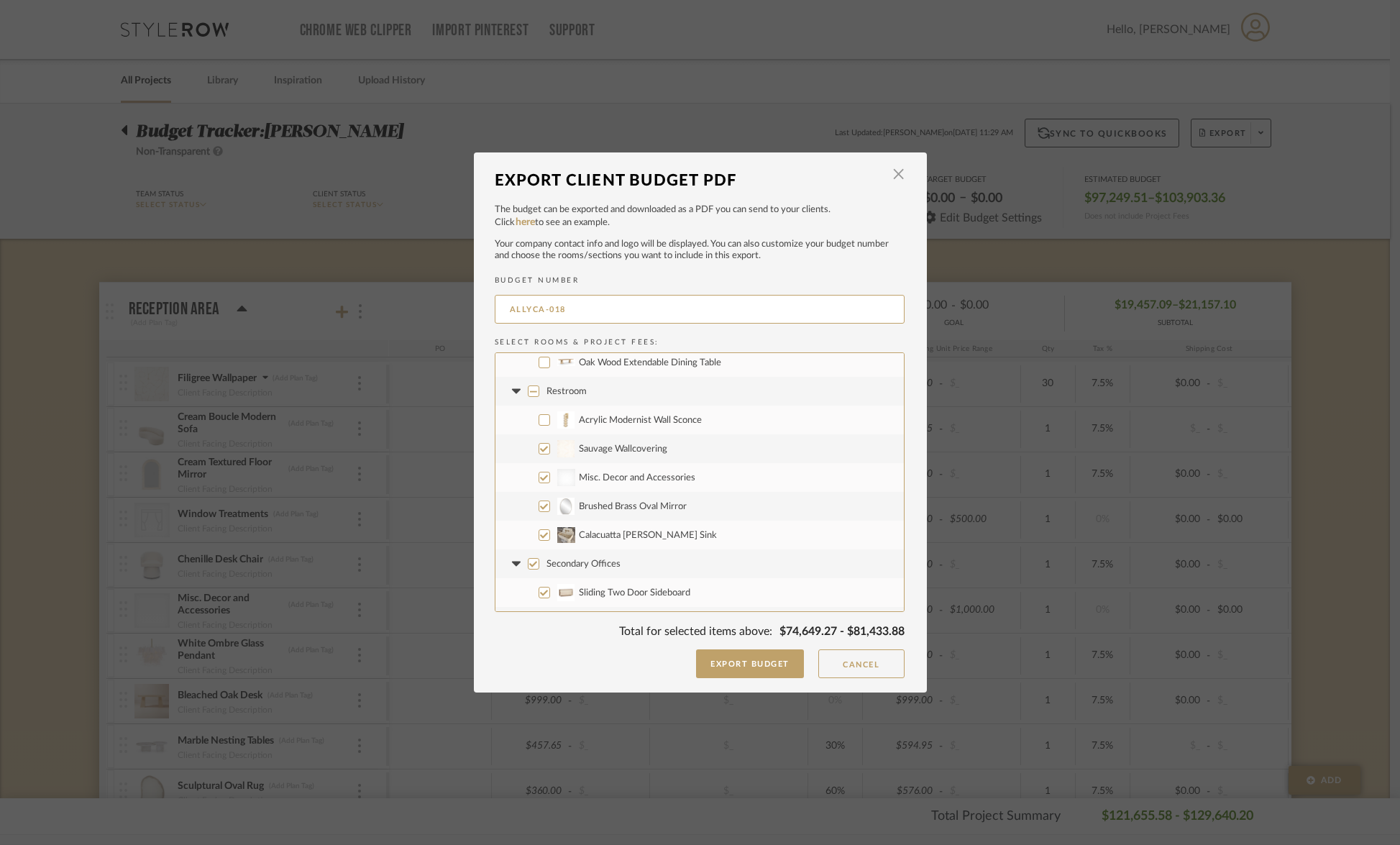
scroll to position [983, 0]
click at [539, 536] on input "Calacuatta [PERSON_NAME] Sink" at bounding box center [544, 534] width 12 height 12
checkbox input "false"
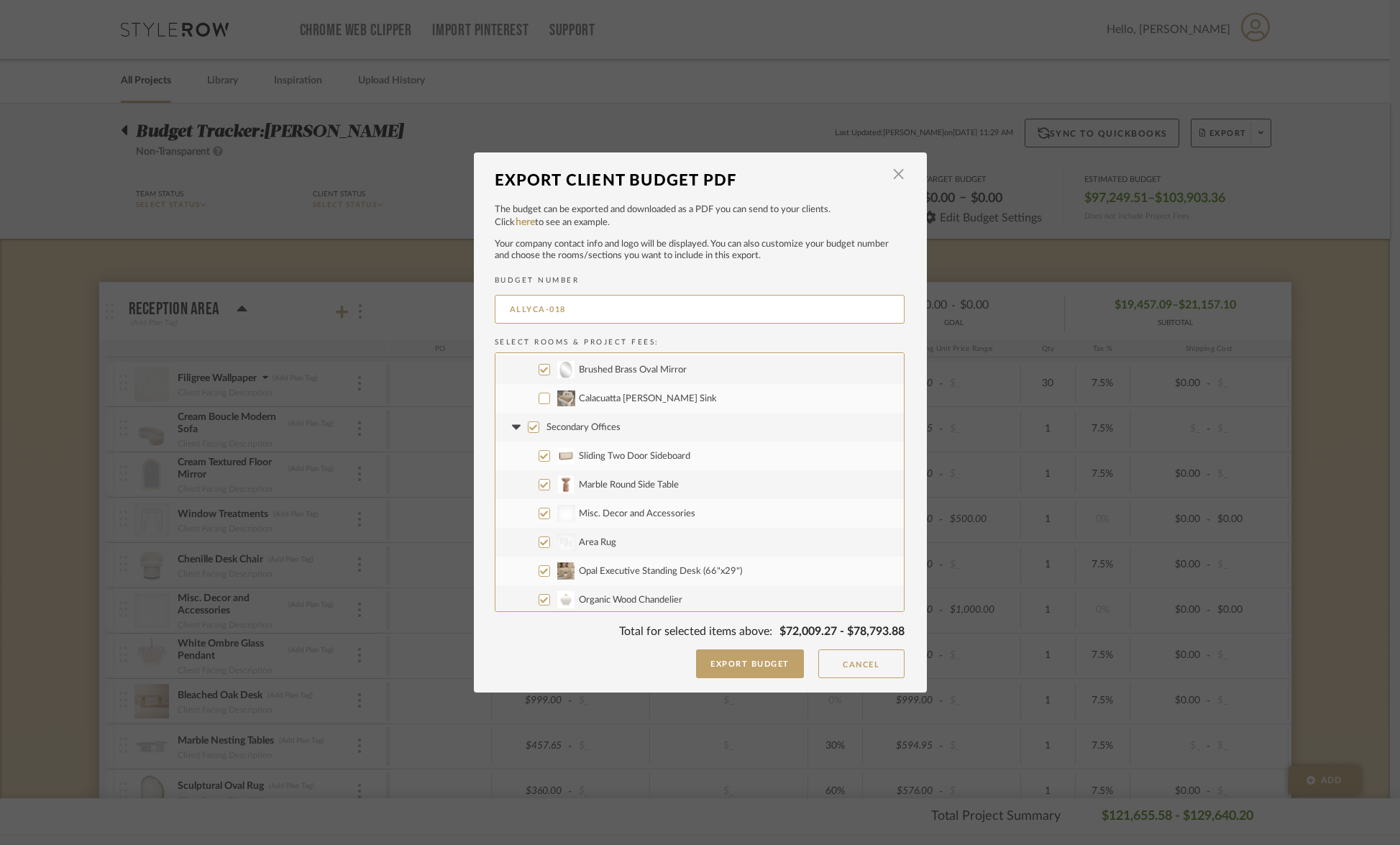
click at [539, 459] on input "Sliding Two Door Sideboard" at bounding box center [544, 456] width 12 height 12
checkbox input "false"
click at [539, 486] on input "Marble Round Side Table" at bounding box center [544, 484] width 12 height 12
checkbox input "false"
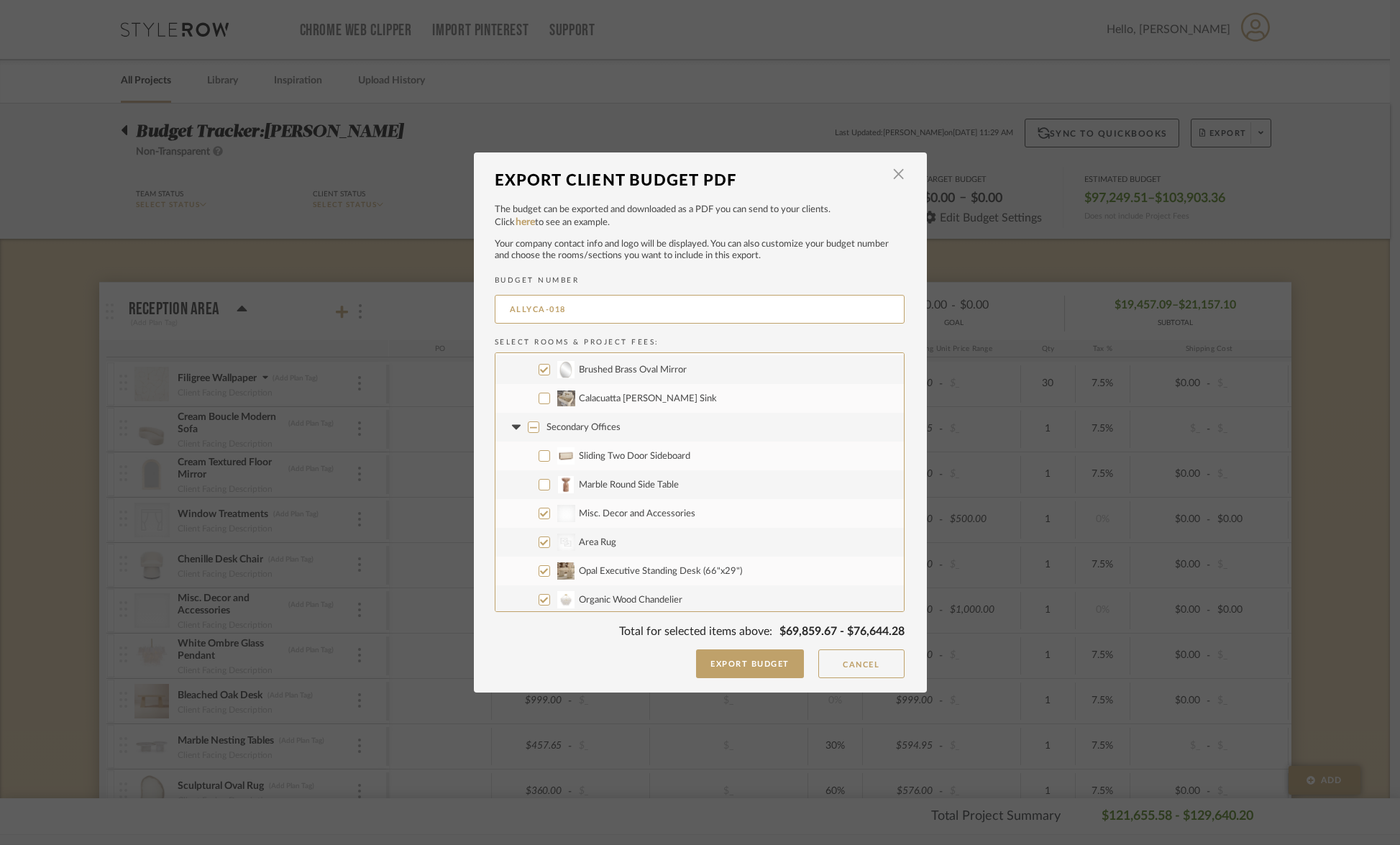
click at [540, 545] on input "CategoryIconRugs Created with Sketch. Area Rug" at bounding box center [544, 542] width 12 height 12
checkbox input "false"
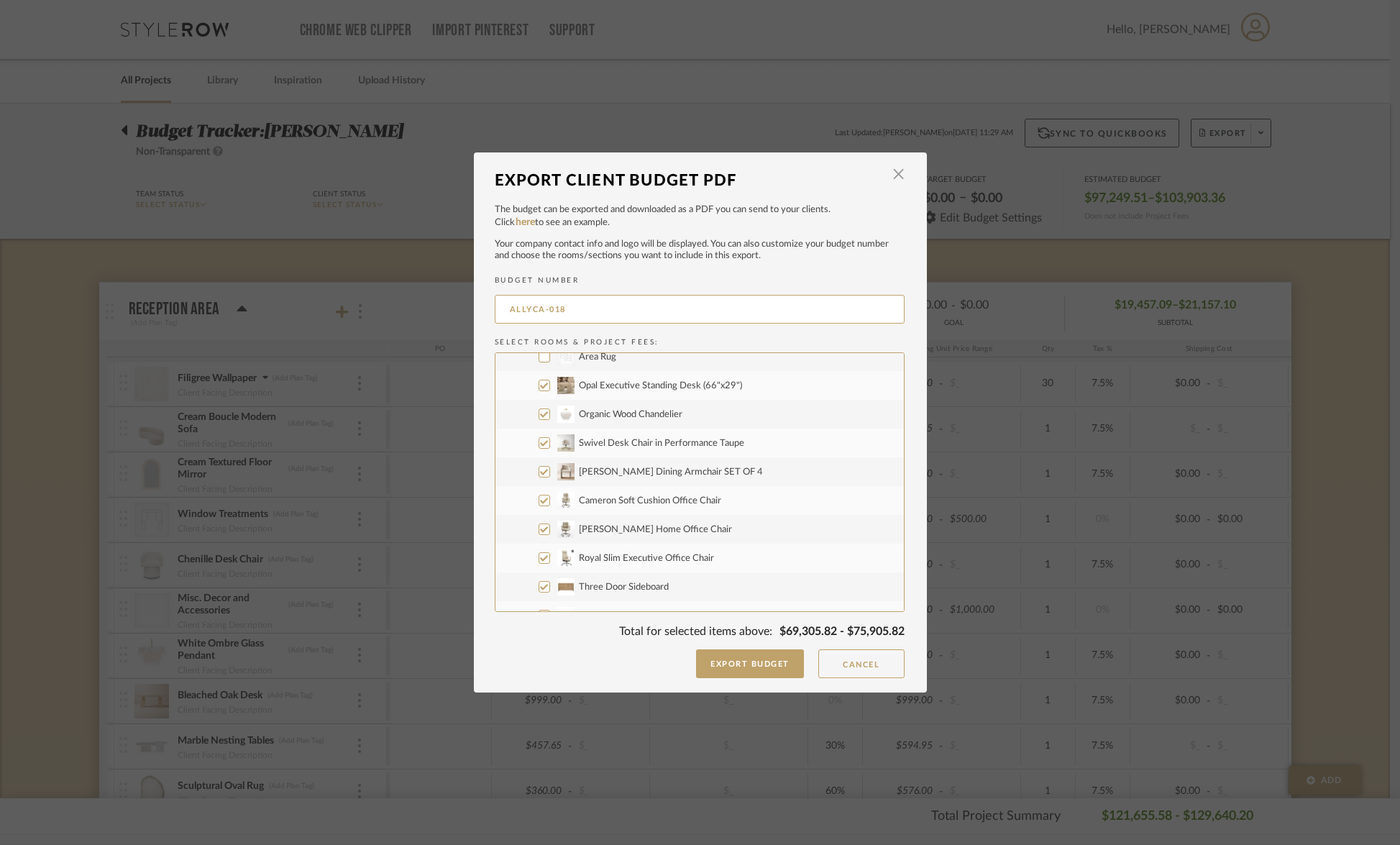
scroll to position [1317, 0]
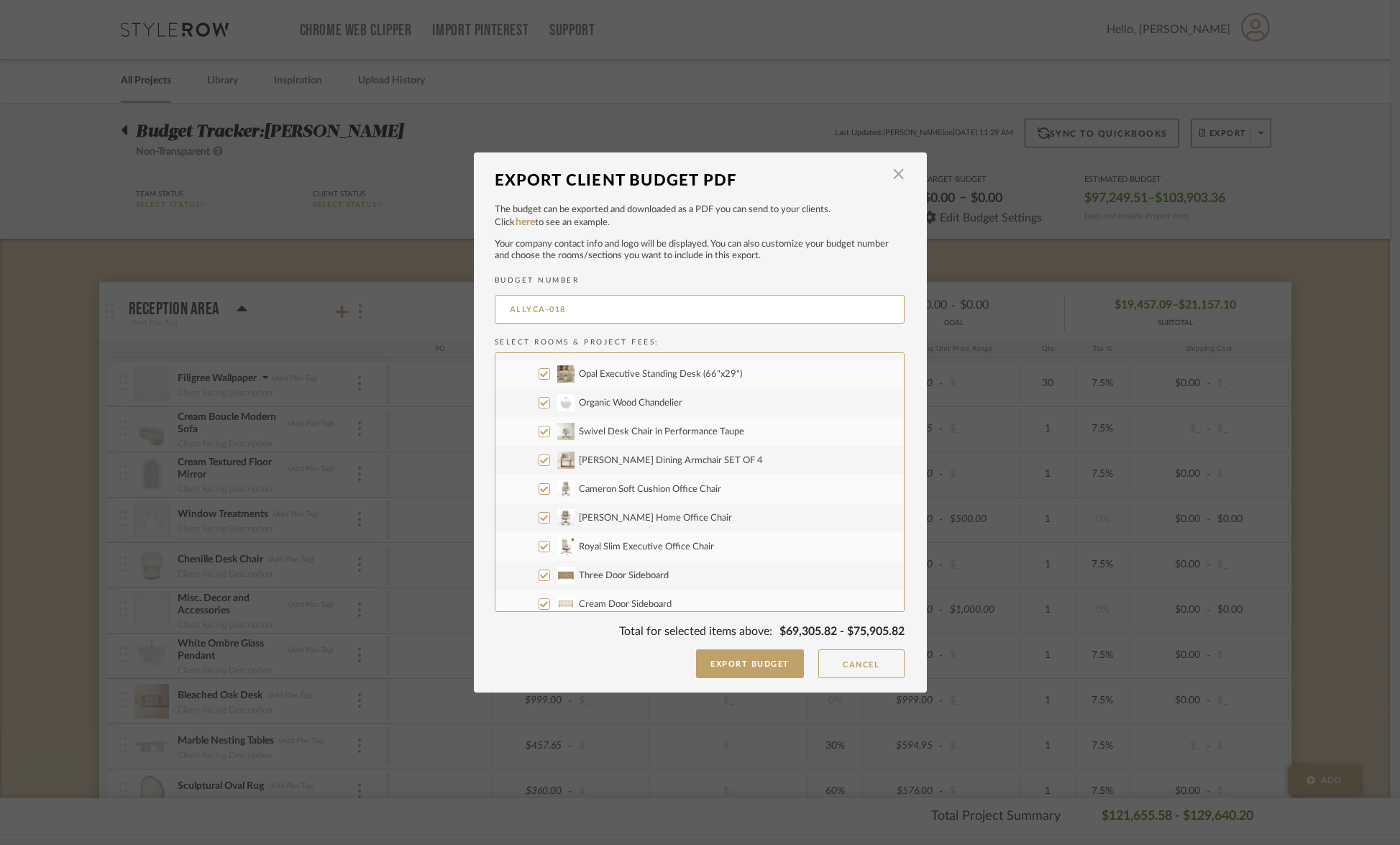
click at [540, 403] on input "Organic Wood Chandelier" at bounding box center [544, 403] width 12 height 12
checkbox input "false"
click at [539, 434] on input "Swivel Desk Chair in Performance Taupe" at bounding box center [544, 431] width 12 height 12
checkbox input "false"
click at [541, 462] on input "Foley Dining Armchair SET OF 4" at bounding box center [544, 460] width 12 height 12
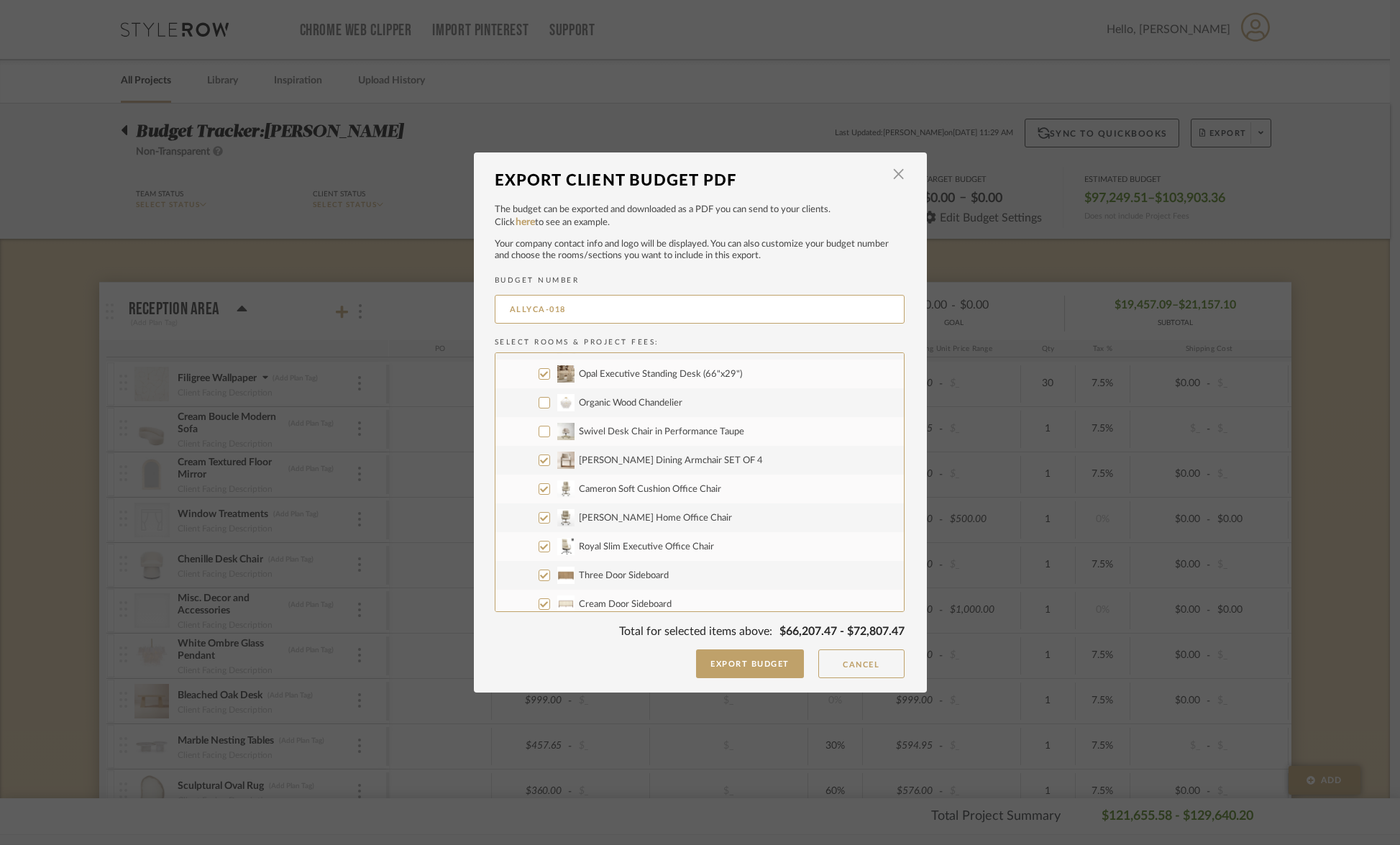
checkbox input "false"
drag, startPoint x: 539, startPoint y: 489, endPoint x: 539, endPoint y: 503, distance: 14.0
click at [540, 489] on input "Cameron Soft Cushion Office Chair" at bounding box center [544, 488] width 12 height 12
checkbox input "false"
drag, startPoint x: 539, startPoint y: 517, endPoint x: 540, endPoint y: 534, distance: 17.0
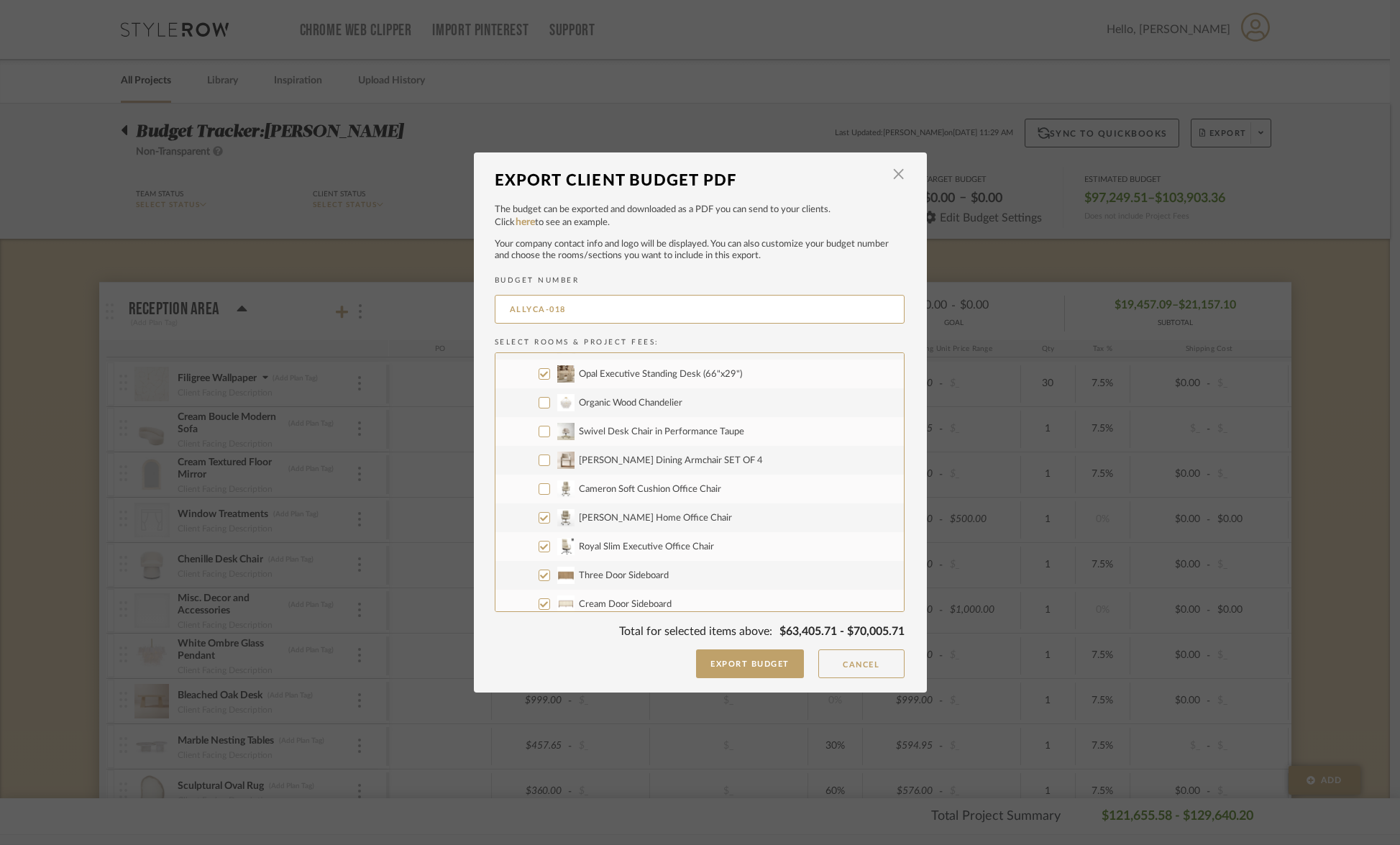
click at [540, 518] on input "[PERSON_NAME] Home Office Chair" at bounding box center [544, 518] width 12 height 12
checkbox input "false"
click at [541, 546] on input "Royal Slim Executive Office Chair" at bounding box center [544, 546] width 12 height 12
checkbox input "false"
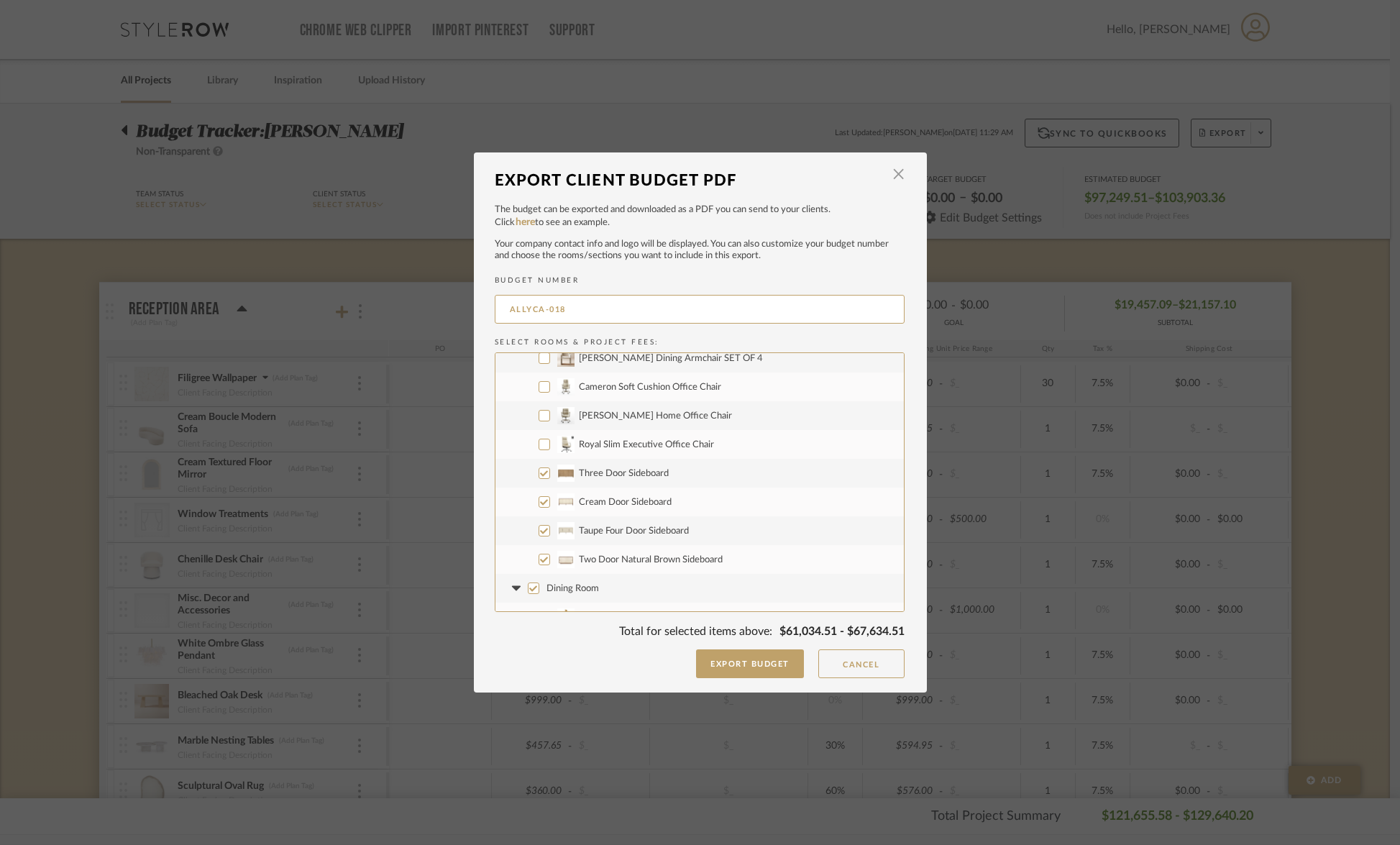
click at [539, 474] on input "Three Door Sideboard" at bounding box center [544, 472] width 12 height 12
checkbox input "false"
click at [539, 501] on input "Cream Door Sideboard" at bounding box center [544, 502] width 12 height 12
checkbox input "false"
click at [539, 528] on input "Taupe Four Door Sideboard" at bounding box center [544, 530] width 12 height 12
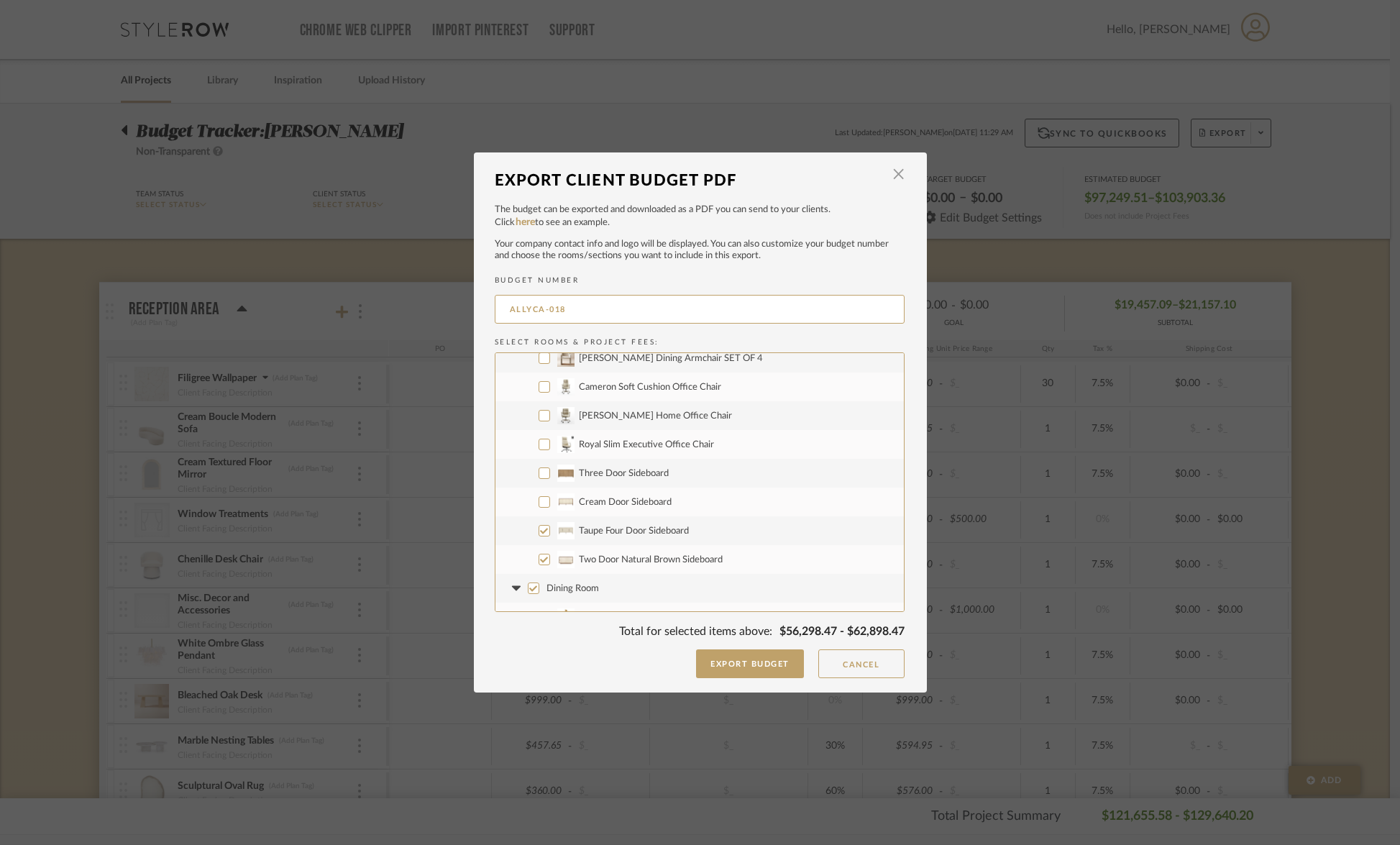
checkbox input "false"
click at [539, 559] on input "Two Door Natural Brown Sideboard" at bounding box center [544, 559] width 12 height 12
checkbox input "false"
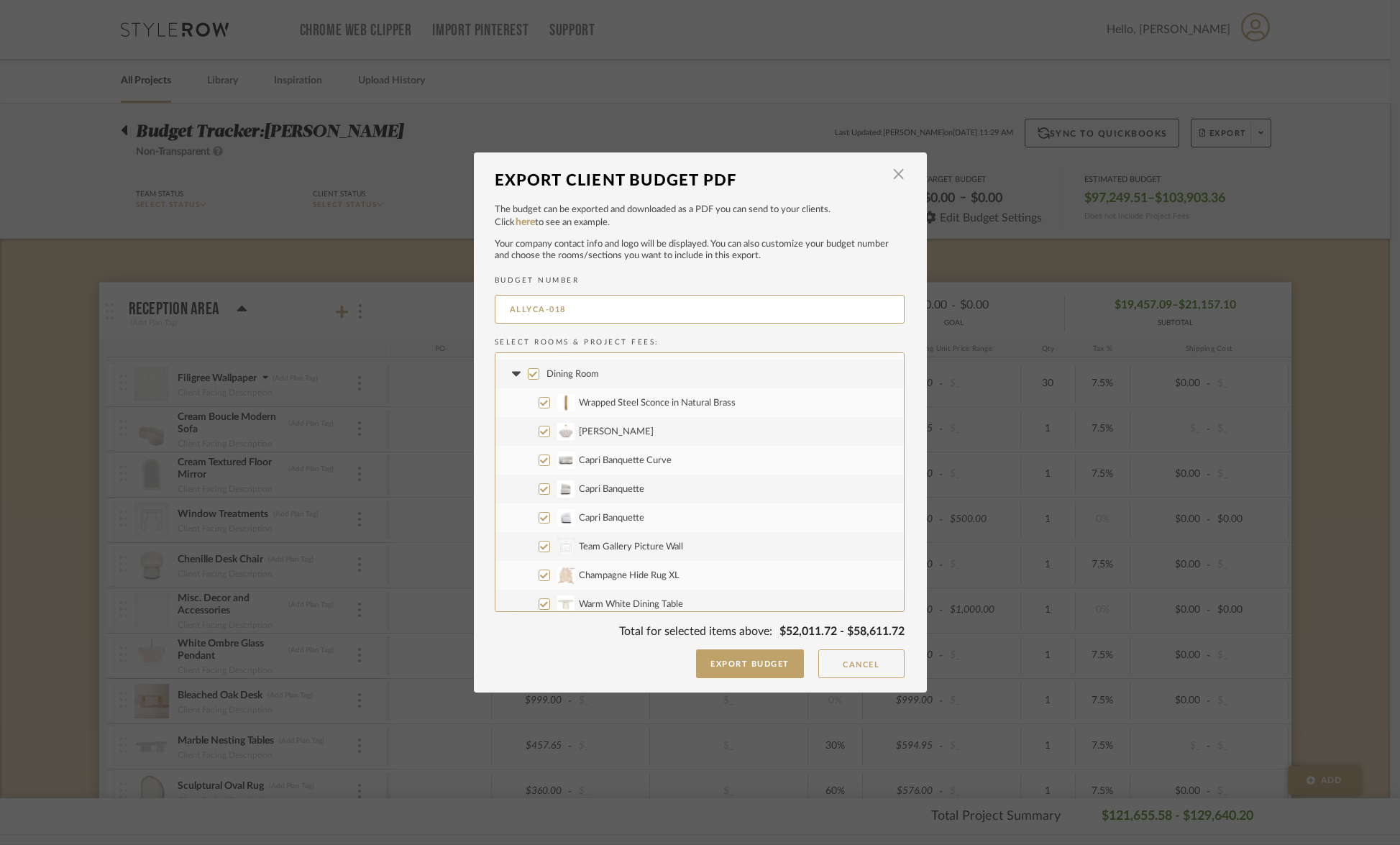
scroll to position [1648, 0]
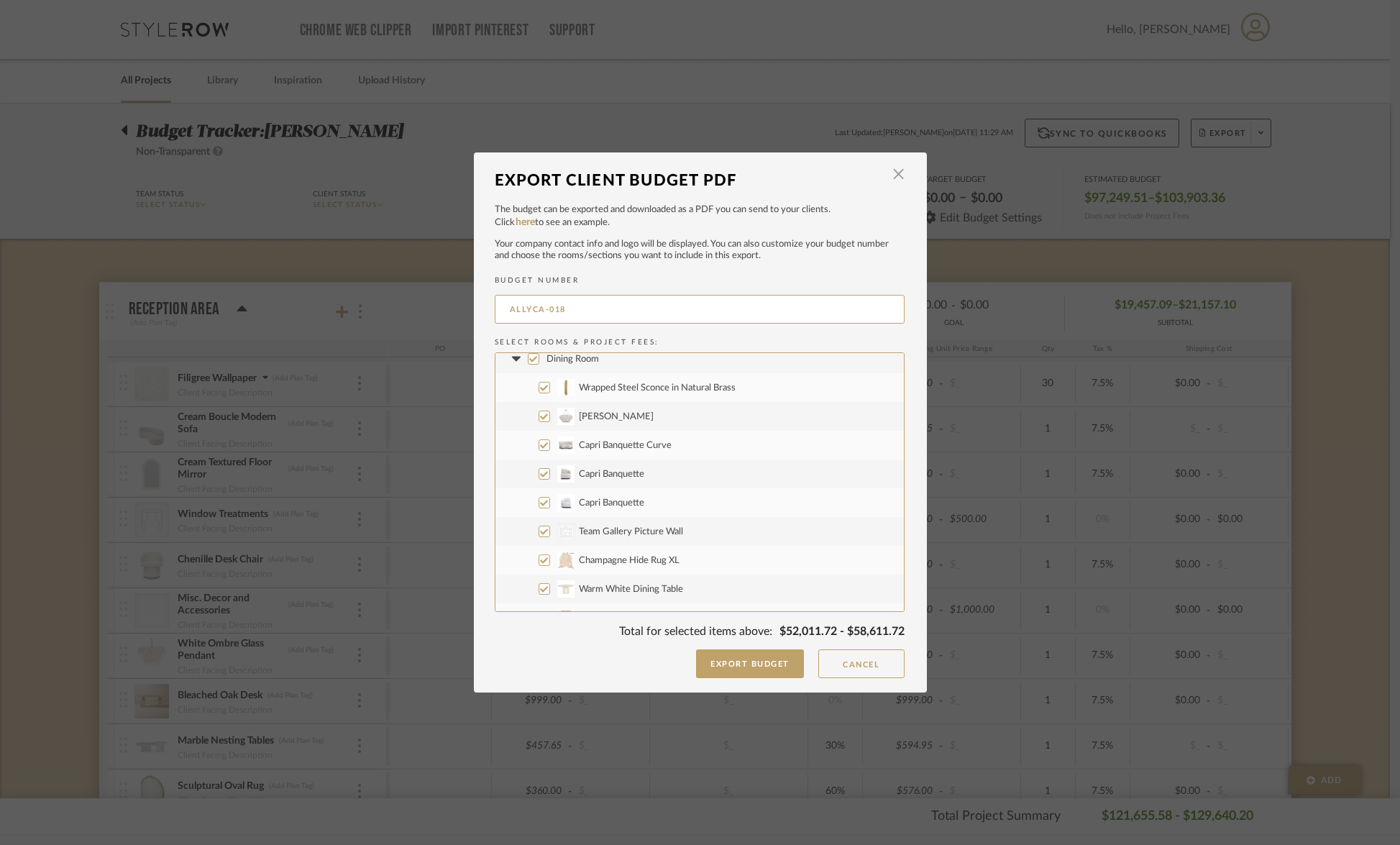
click at [540, 391] on input "Wrapped Steel Sconce in Natural Brass" at bounding box center [544, 388] width 12 height 12
checkbox input "false"
click at [540, 414] on input "Coco Dome Chandelier" at bounding box center [544, 416] width 12 height 12
checkbox input "false"
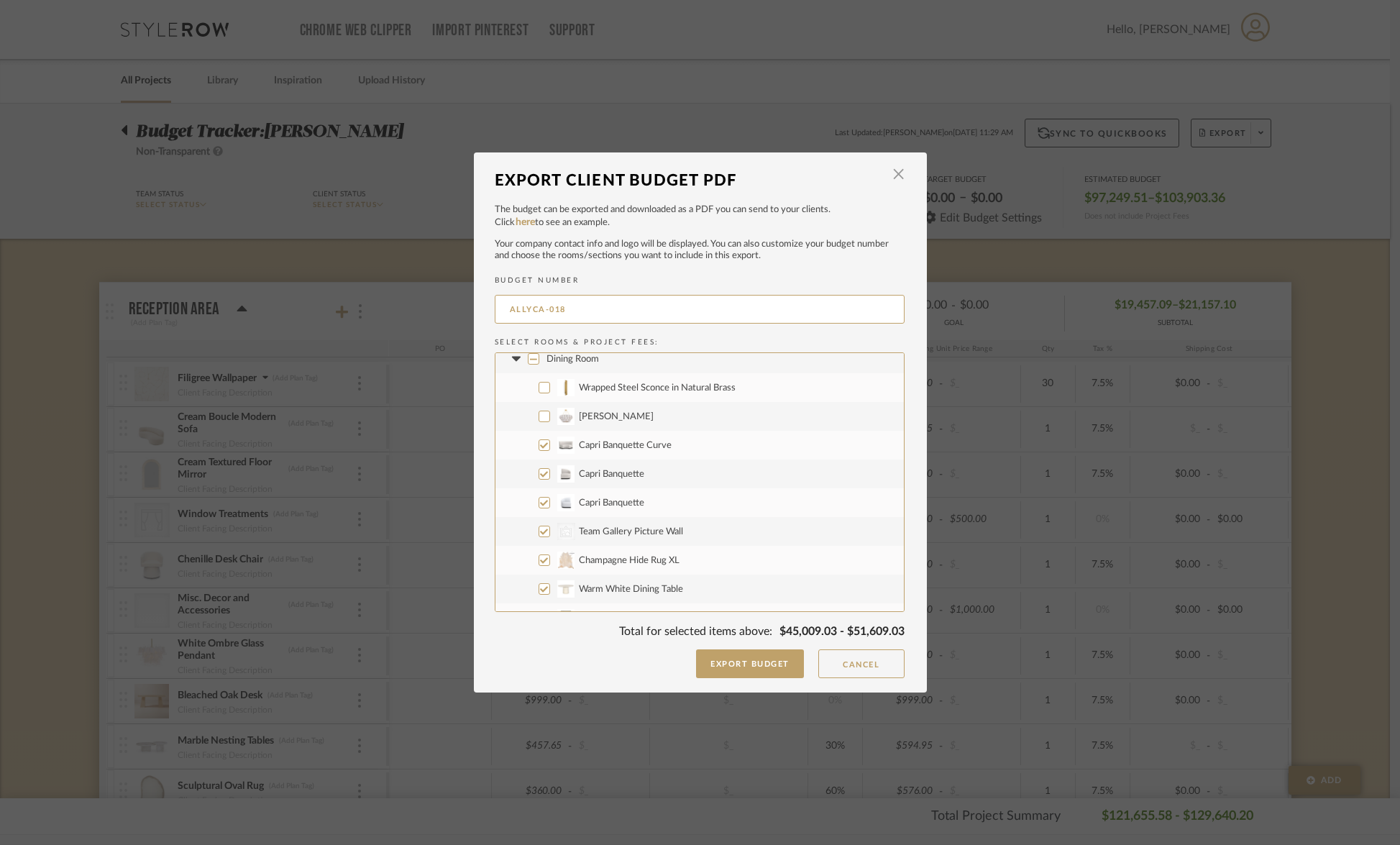
click at [539, 449] on input "Capri Banquette Curve" at bounding box center [544, 445] width 12 height 12
checkbox input "false"
click at [539, 475] on input "Capri Banquette" at bounding box center [544, 473] width 12 height 12
checkbox input "false"
click at [540, 504] on input "Capri Banquette" at bounding box center [544, 503] width 12 height 12
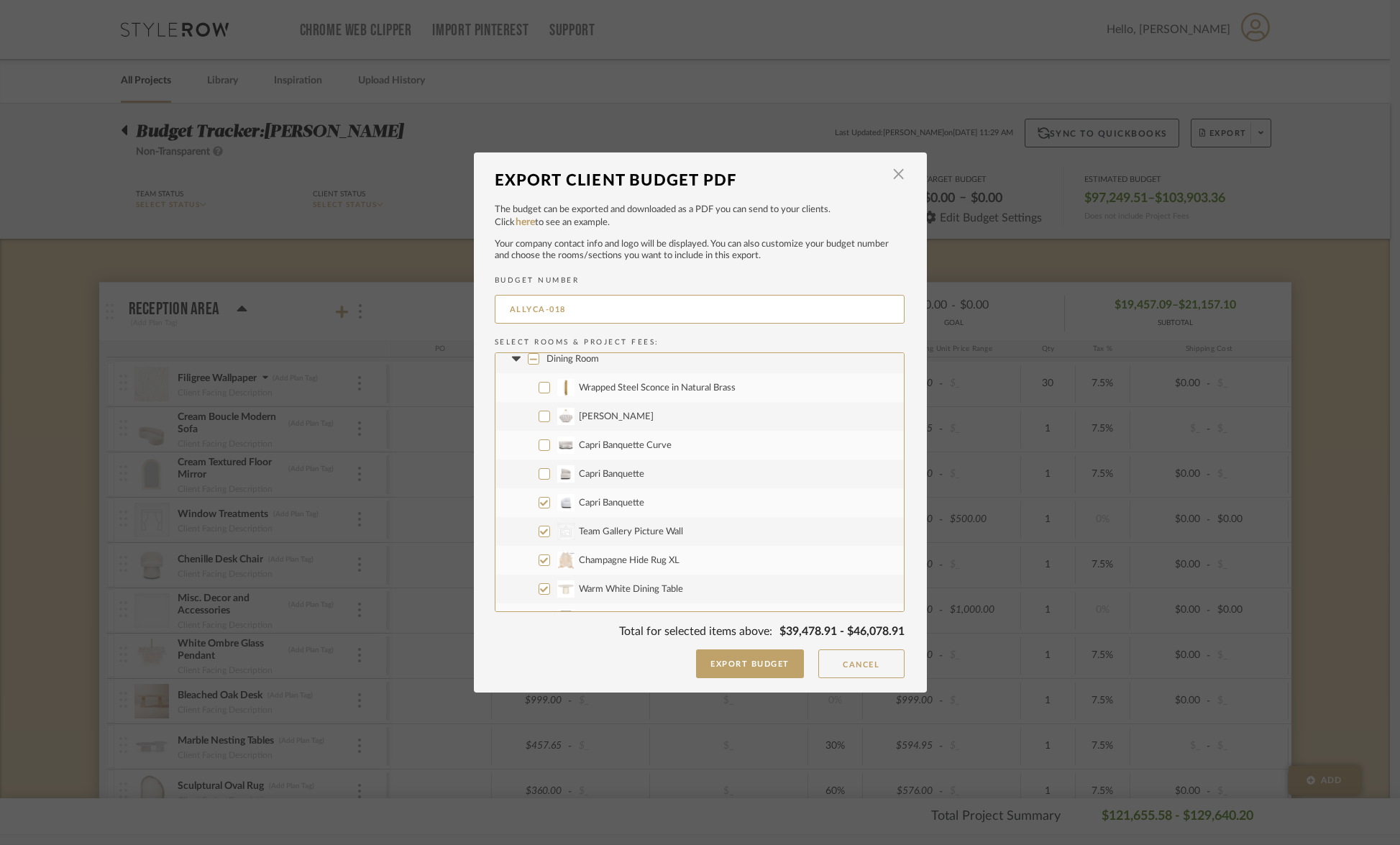
checkbox input "false"
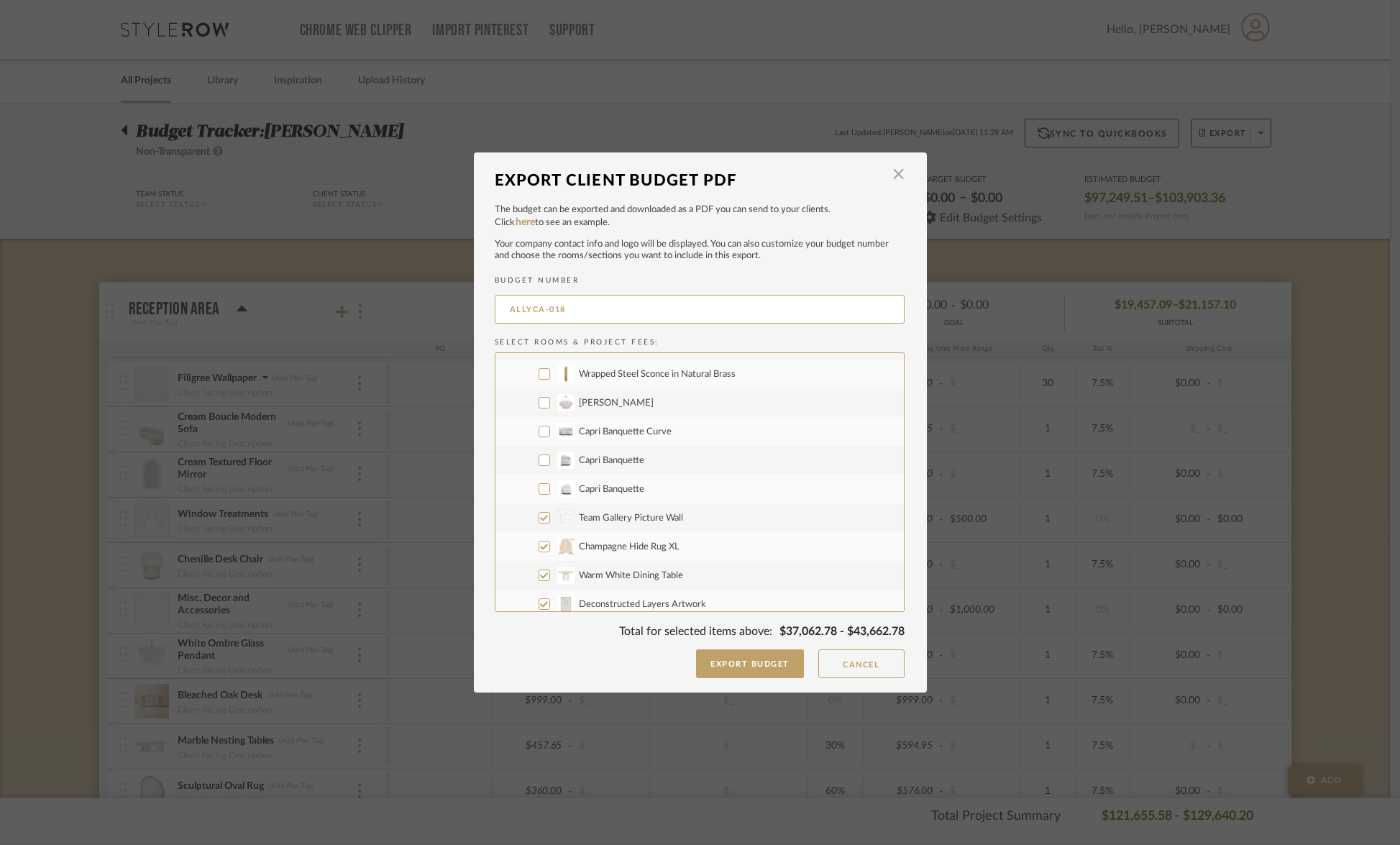
click at [539, 549] on input "Champagne Hide Rug XL" at bounding box center [544, 546] width 12 height 12
checkbox input "false"
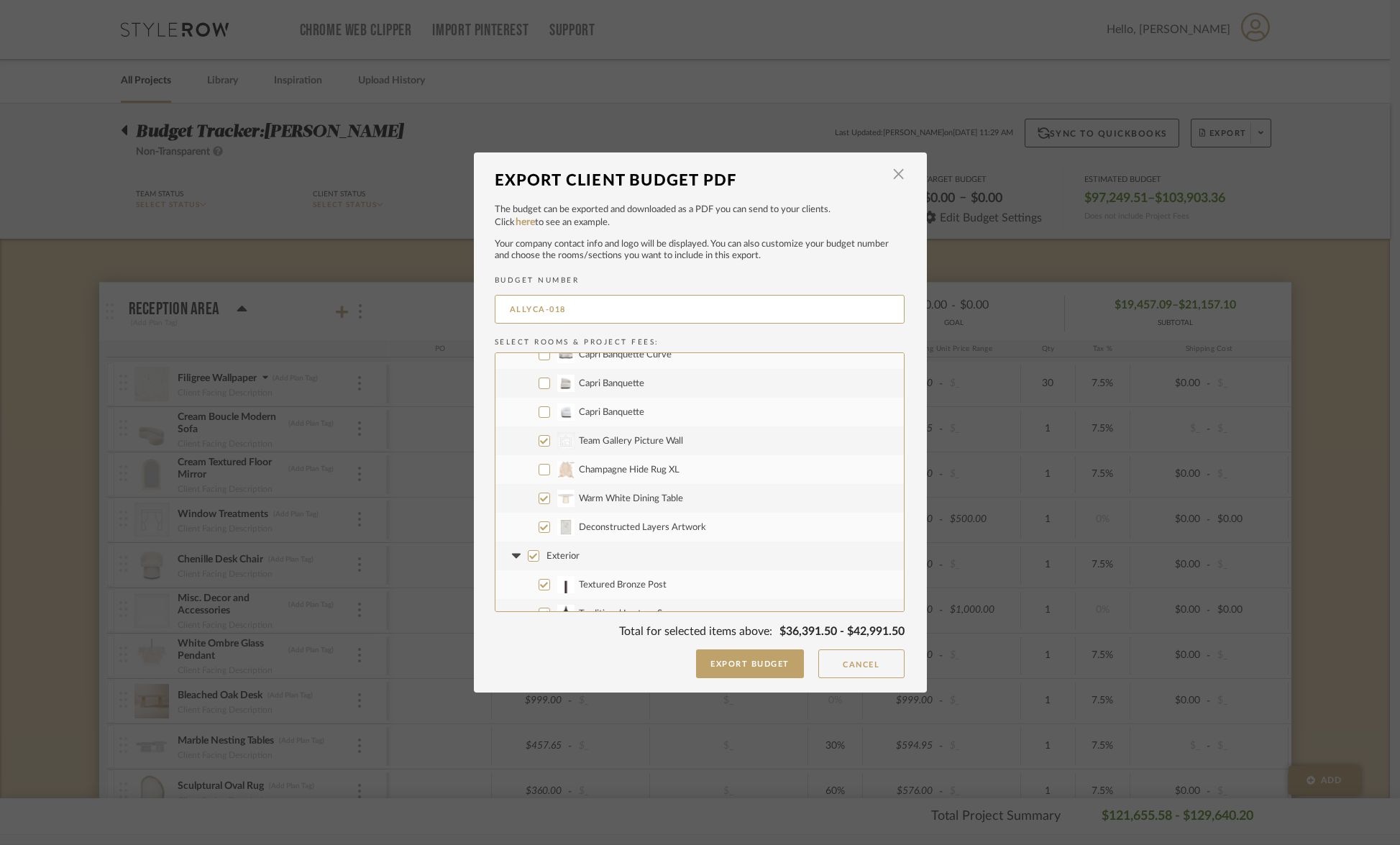
click at [539, 500] on input "Warm White Dining Table" at bounding box center [544, 498] width 12 height 12
checkbox input "false"
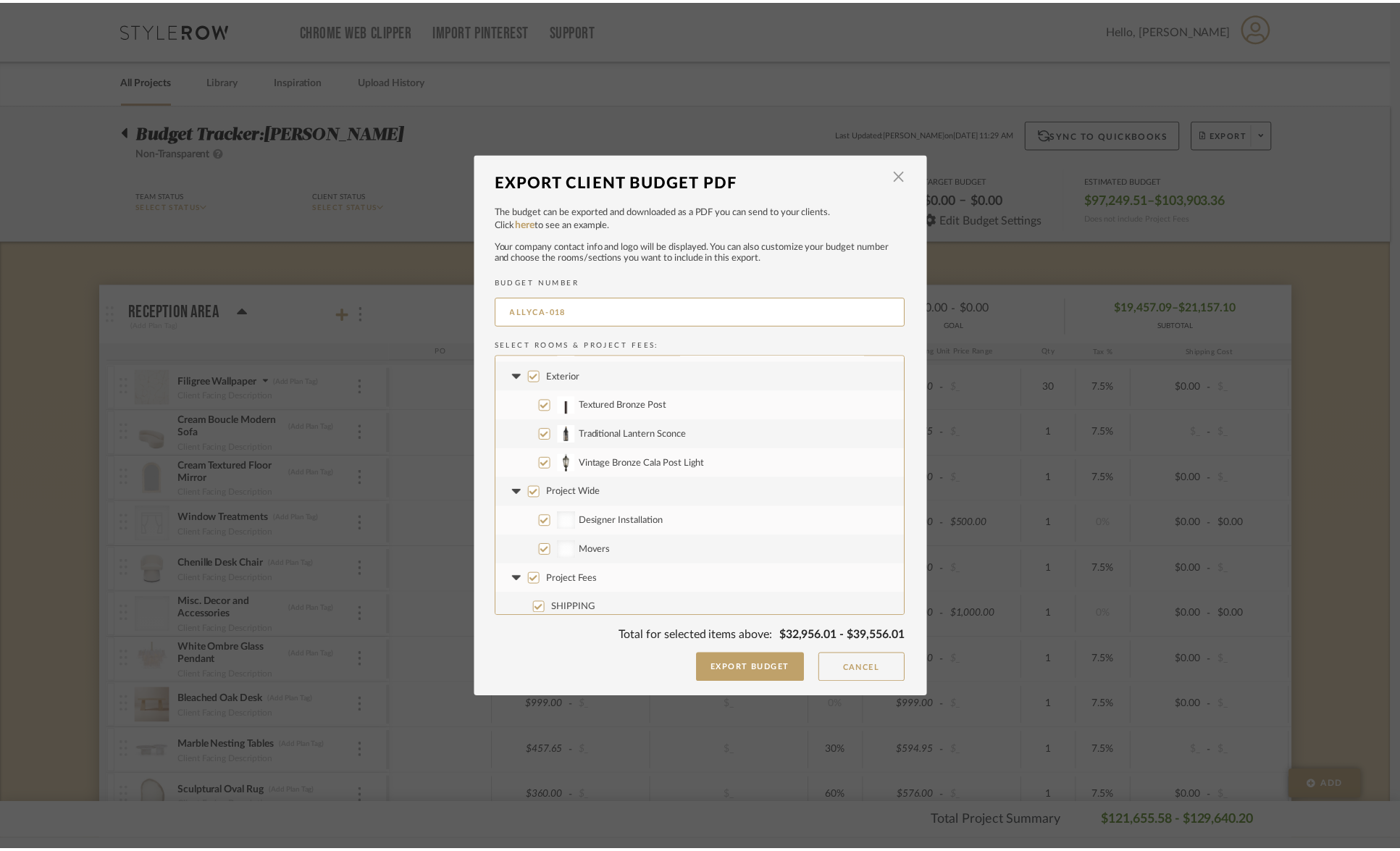
scroll to position [1942, 0]
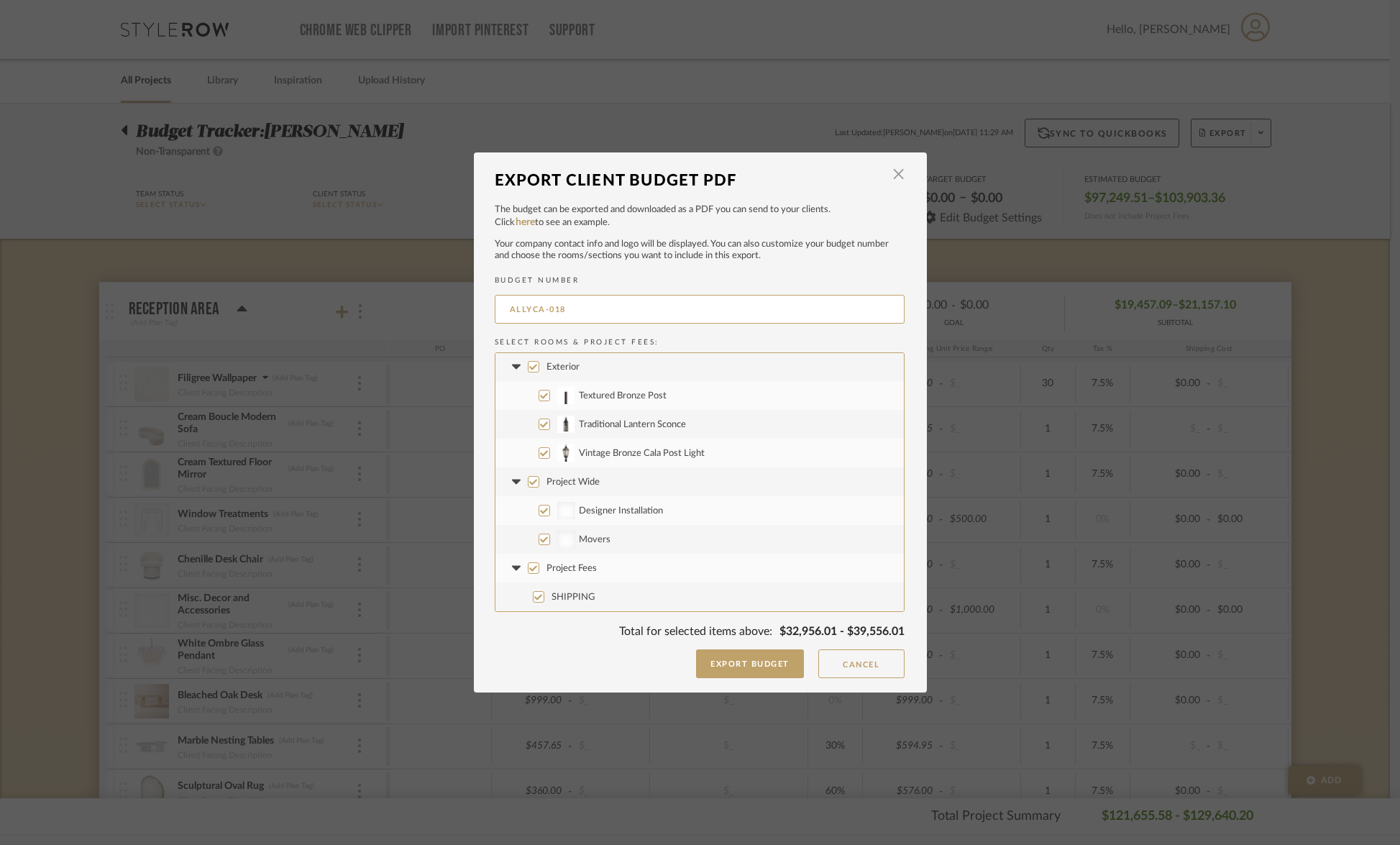
click at [529, 485] on input "Project Wide" at bounding box center [534, 481] width 12 height 12
checkbox input "false"
click at [746, 664] on button "Export Budget" at bounding box center [750, 664] width 108 height 29
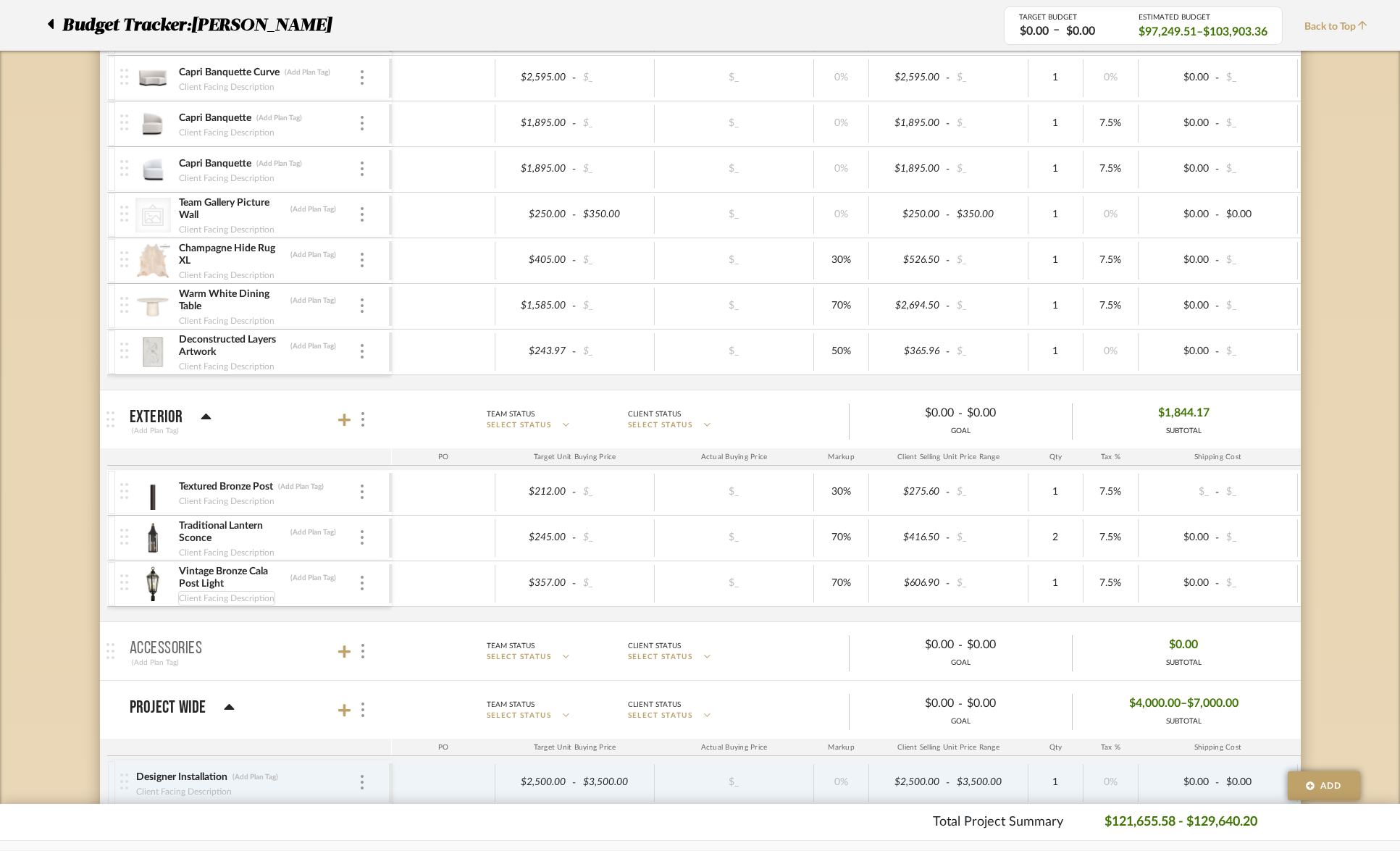
scroll to position [3263, 0]
type input "3"
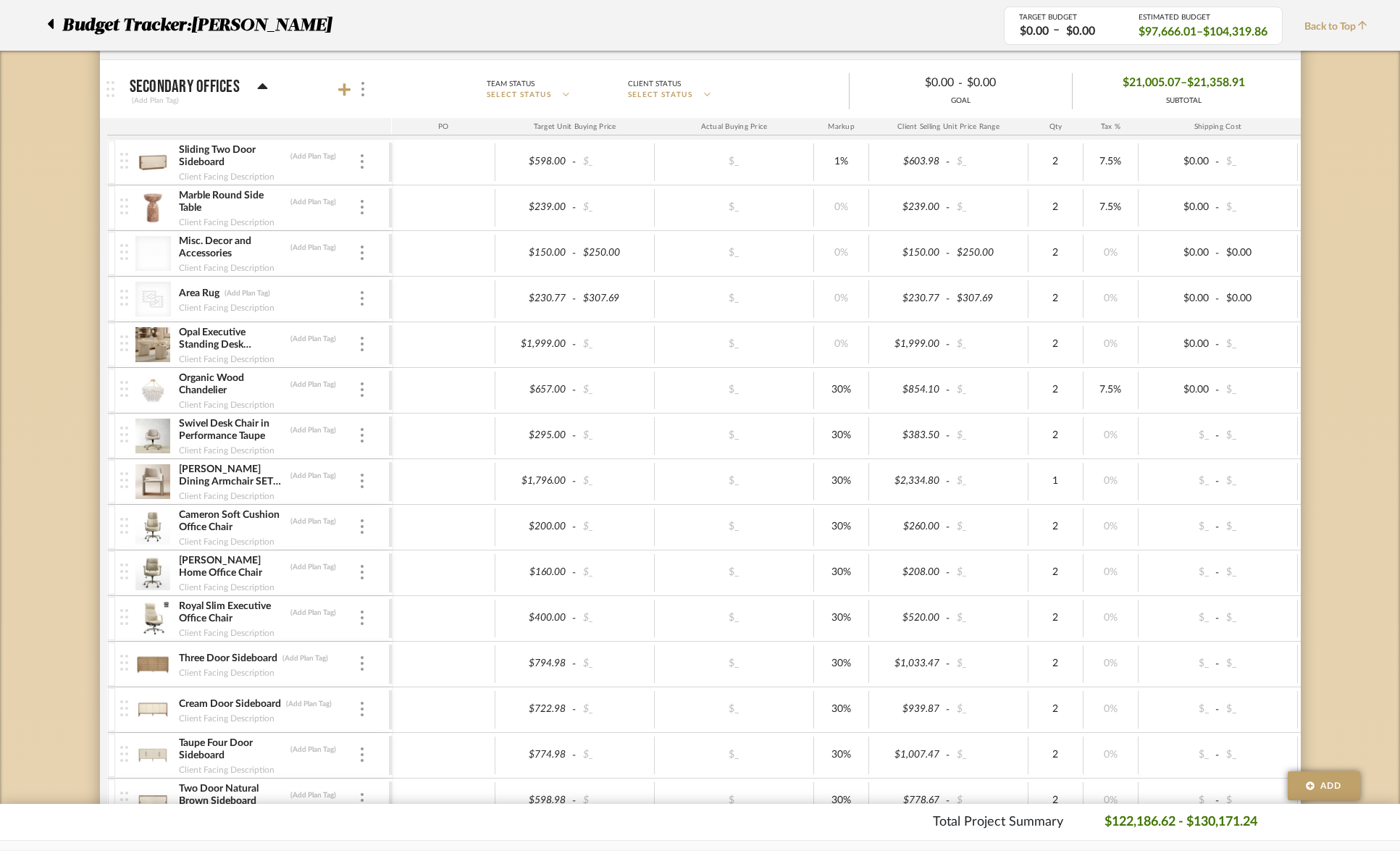
scroll to position [2300, 0]
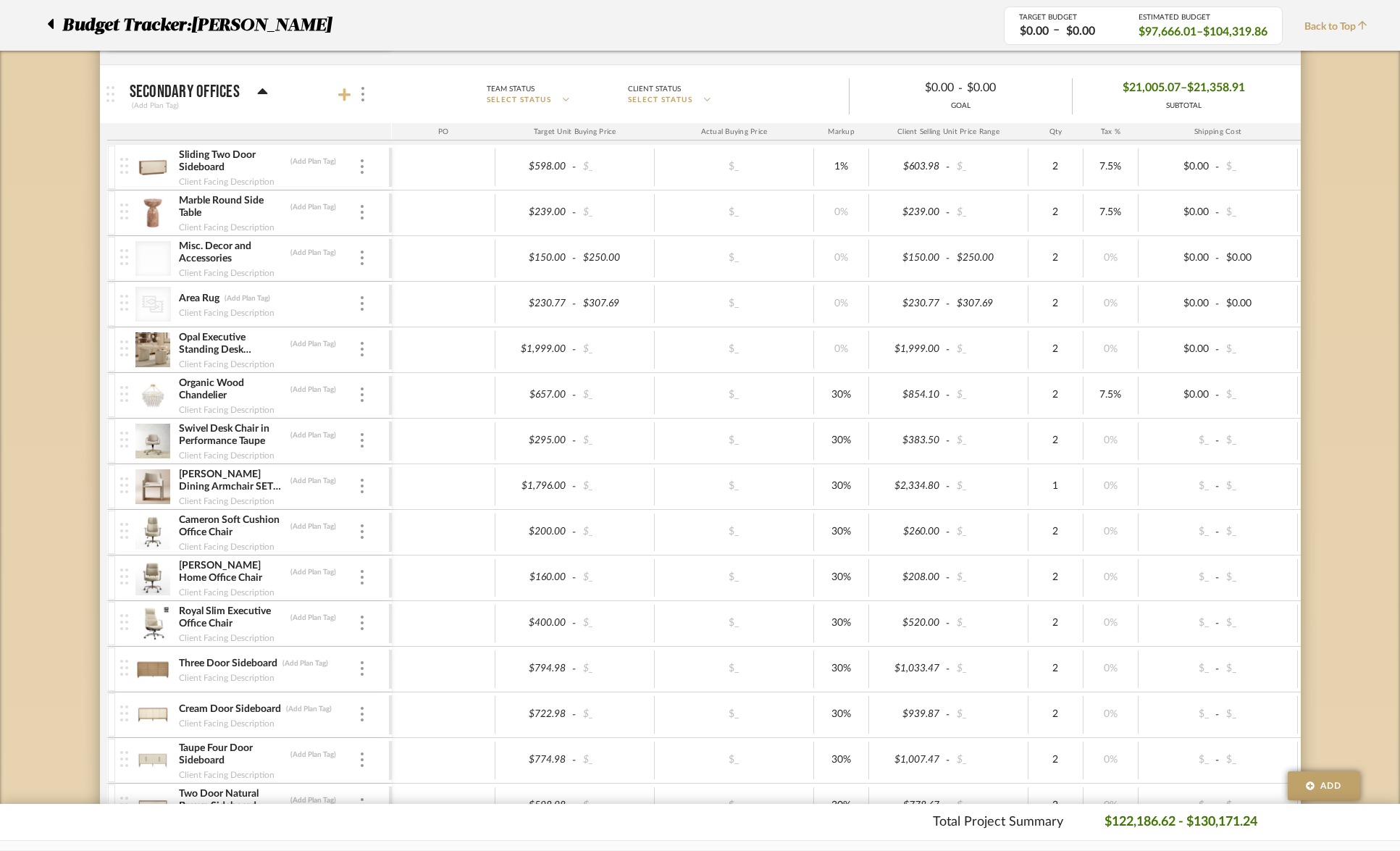
click at [349, 91] on icon at bounding box center [345, 94] width 13 height 14
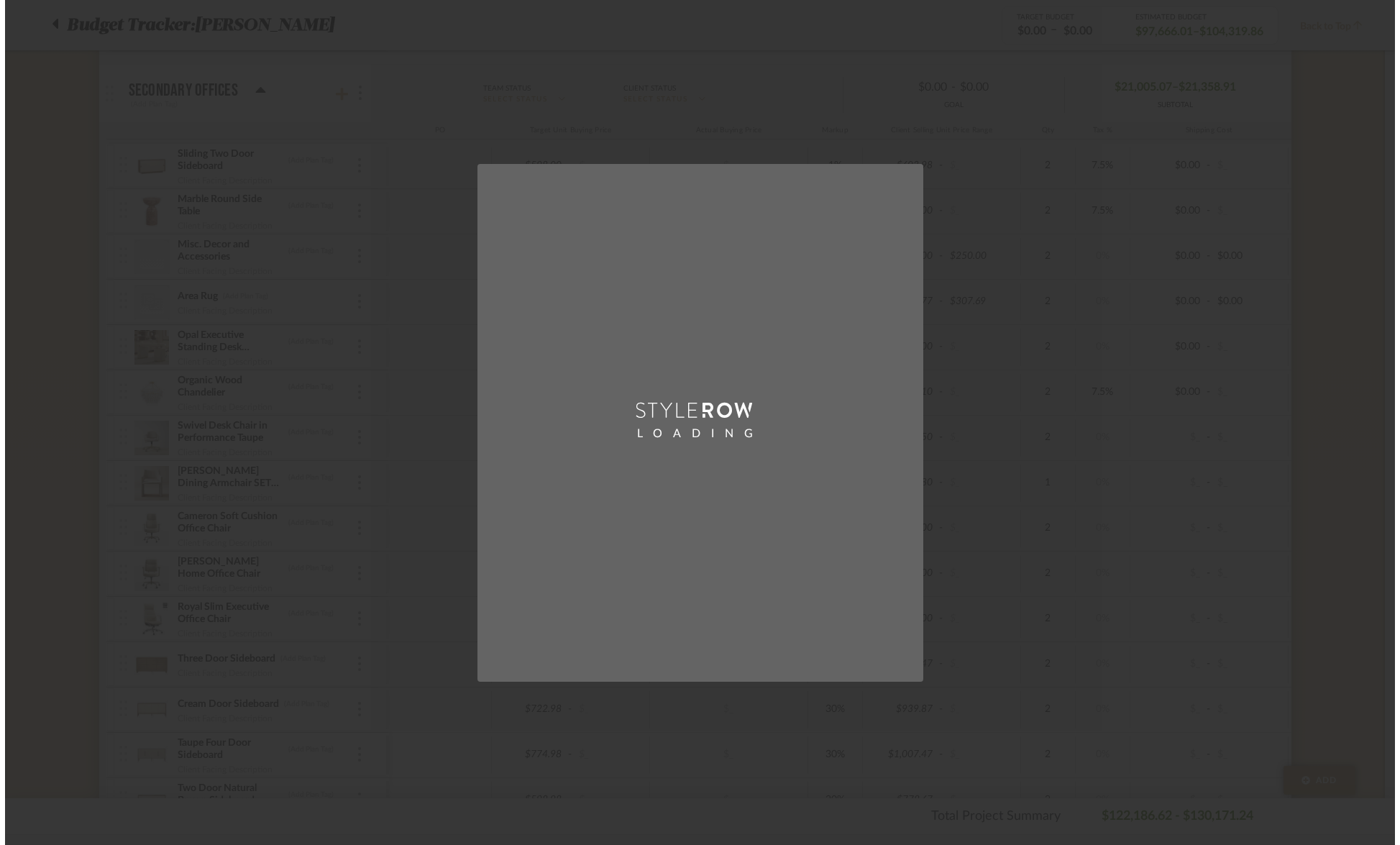
scroll to position [0, 0]
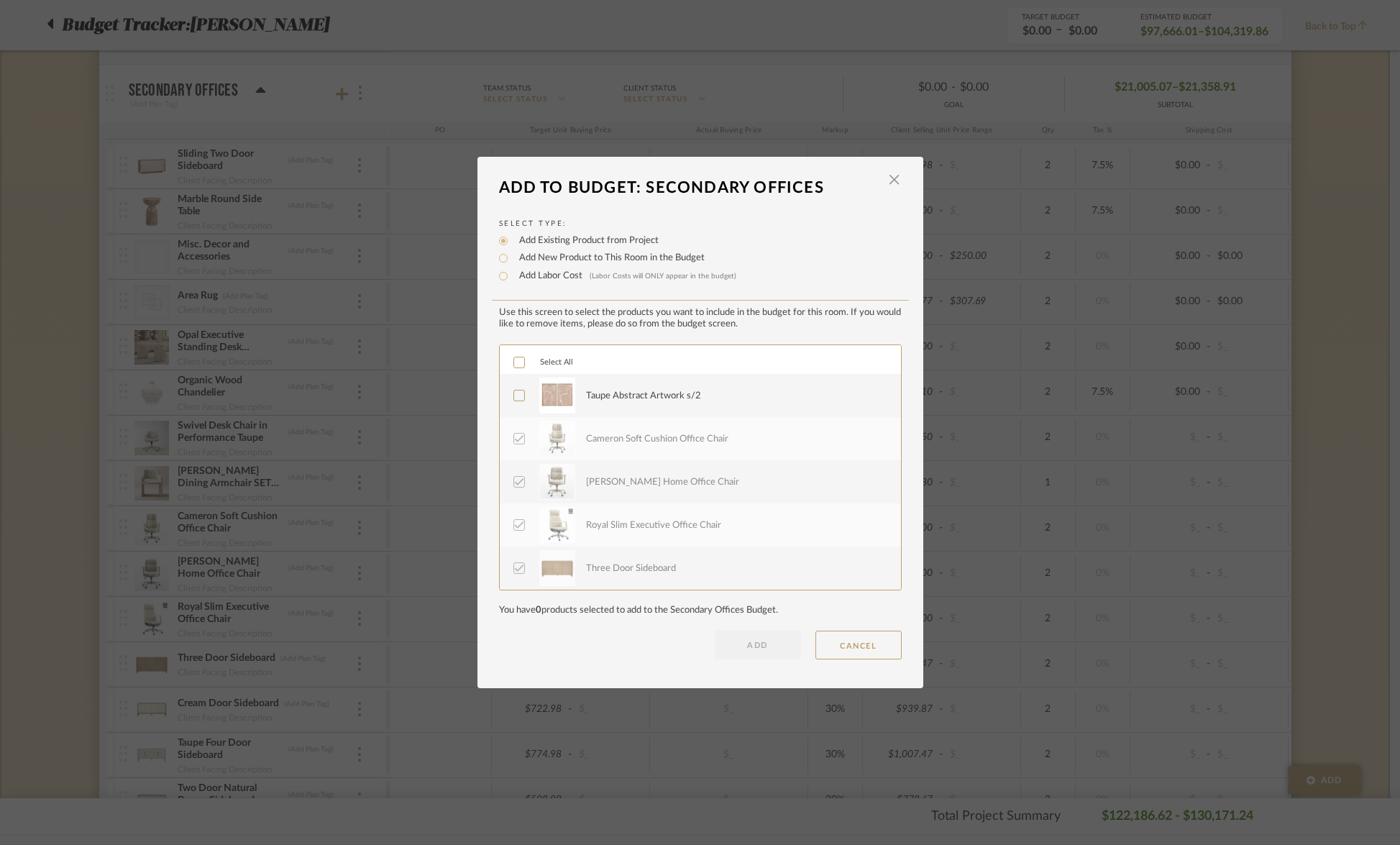
click at [626, 396] on div "Taupe Abstract Artwork s/2" at bounding box center [643, 396] width 115 height 14
click at [754, 654] on button "ADD" at bounding box center [758, 645] width 87 height 29
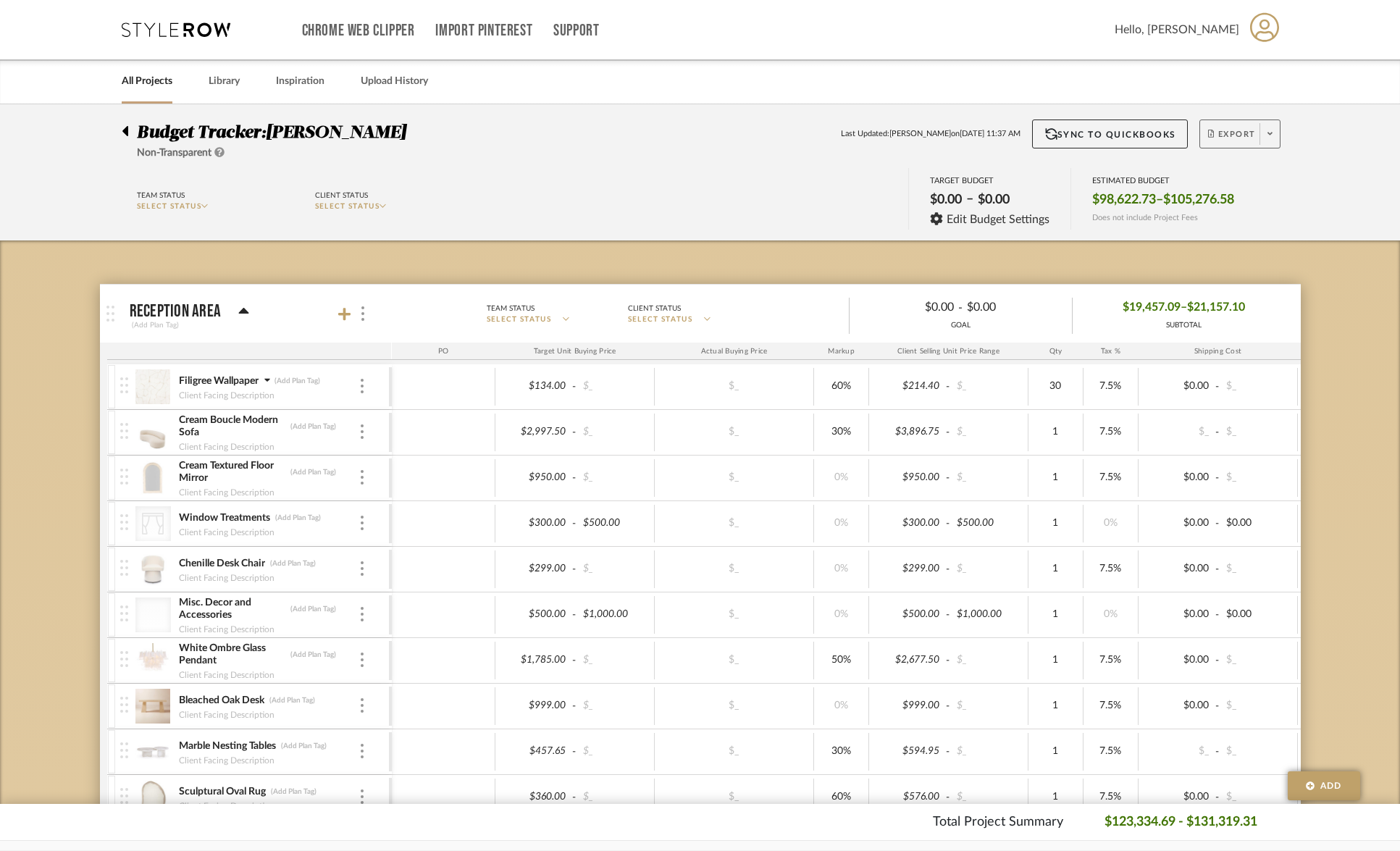
click at [1221, 133] on span "Export" at bounding box center [1232, 140] width 48 height 21
click at [1240, 168] on button "Export PDF" at bounding box center [1265, 175] width 137 height 35
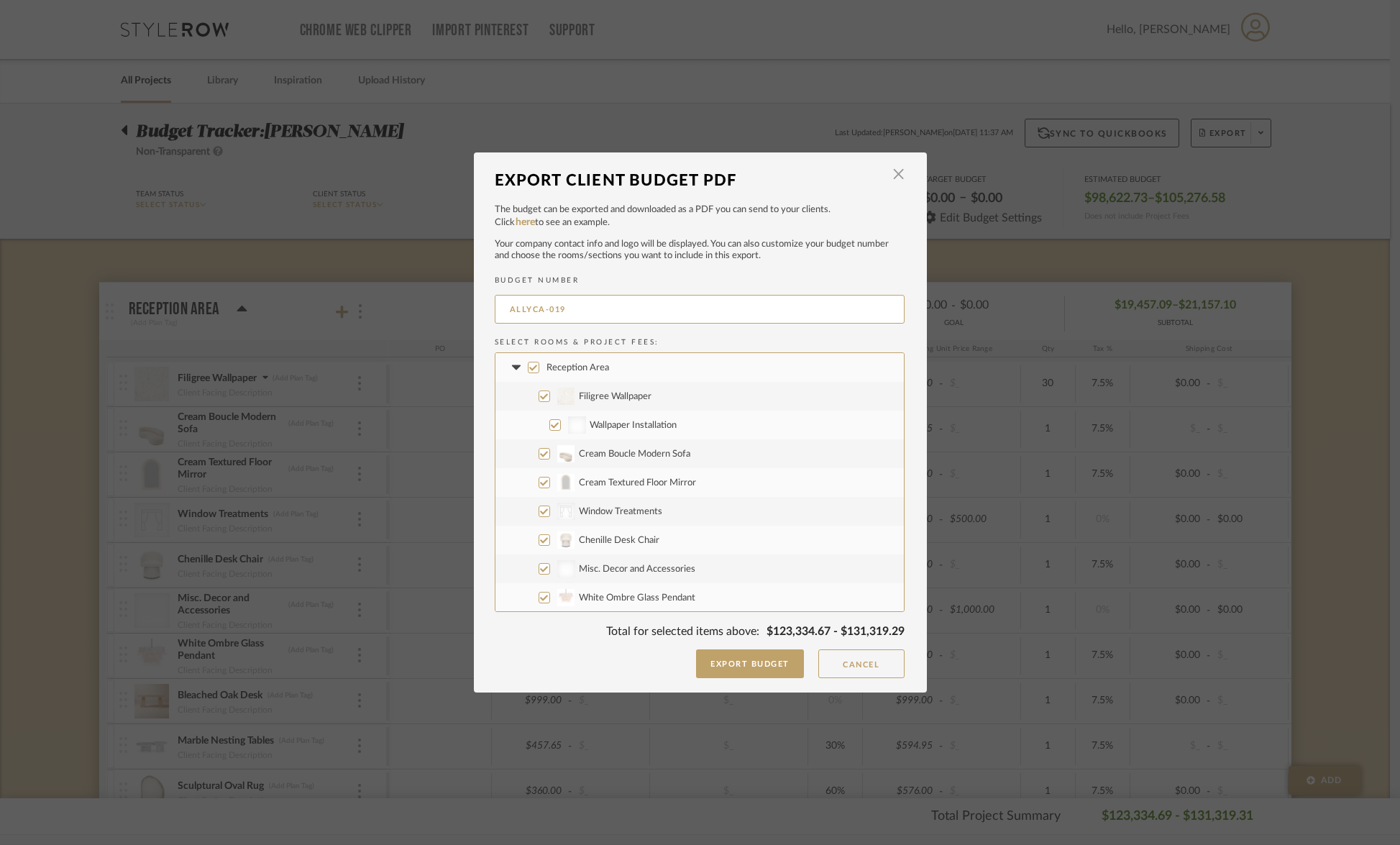
click at [539, 451] on input "Cream Boucle Modern Sofa" at bounding box center [544, 453] width 12 height 12
checkbox input "false"
click at [539, 482] on input "Cream Textured Floor Mirror" at bounding box center [544, 482] width 12 height 12
checkbox input "false"
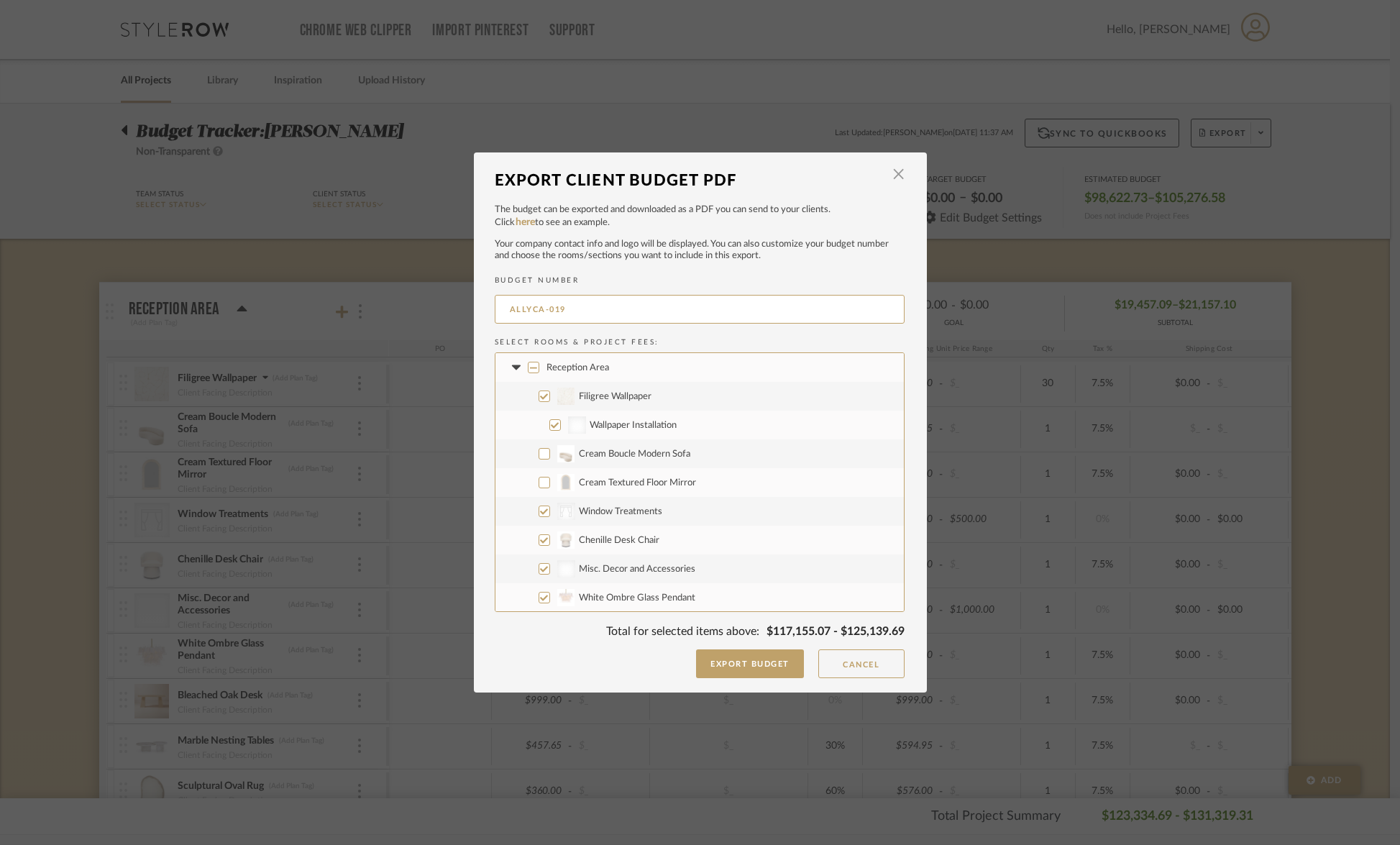
click at [539, 540] on input "Chenille Desk Chair" at bounding box center [544, 540] width 12 height 12
checkbox input "false"
click at [539, 549] on input "White Ombre Glass Pendant" at bounding box center [544, 549] width 12 height 12
checkbox input "false"
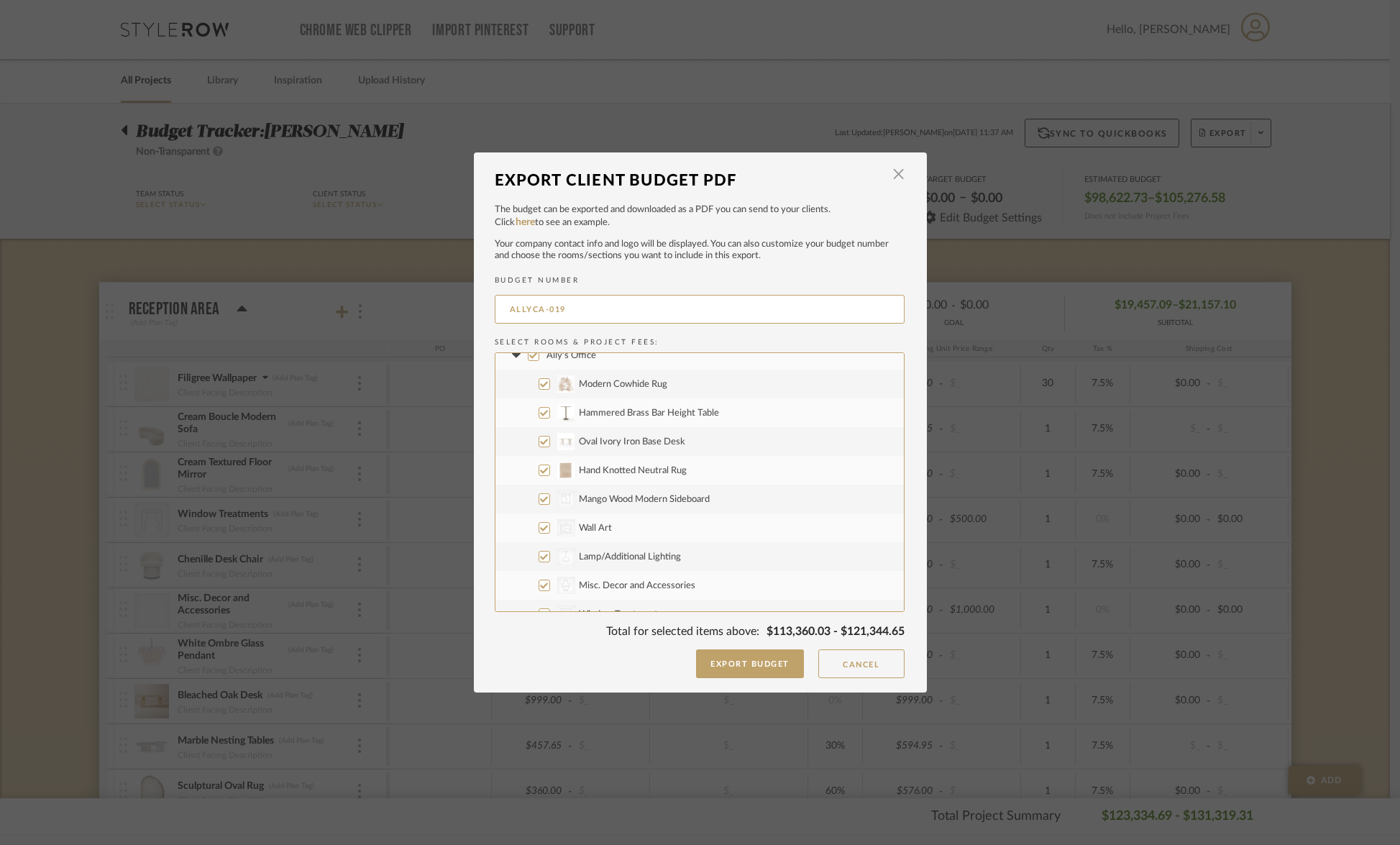
click at [539, 388] on input "Modern Cowhide Rug" at bounding box center [544, 384] width 12 height 12
checkbox input "false"
click at [540, 442] on input "Oval Ivory Iron Base Desk" at bounding box center [544, 442] width 12 height 12
checkbox input "false"
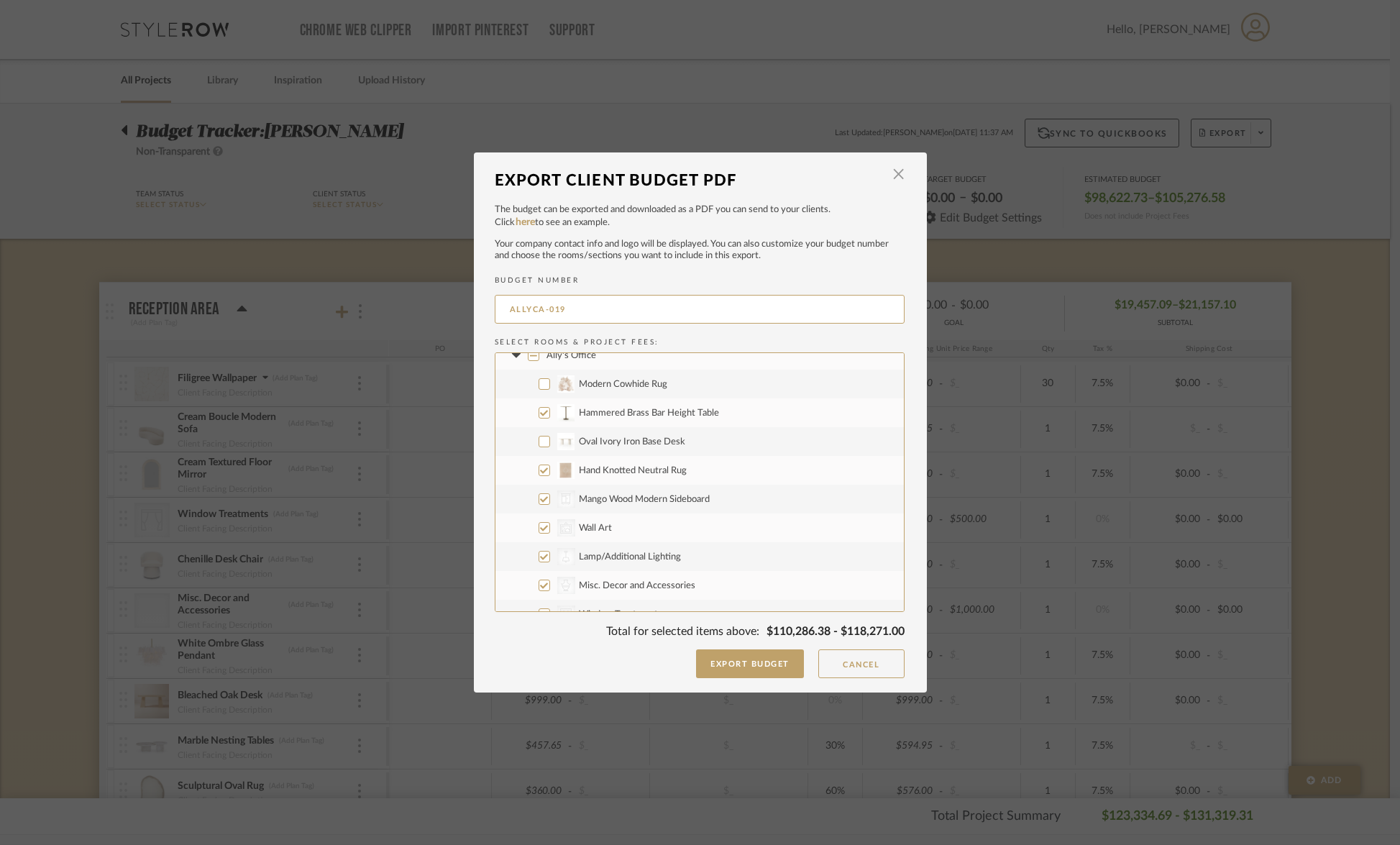
click at [539, 471] on input "Hand Knotted Neutral Rug" at bounding box center [544, 470] width 12 height 12
checkbox input "false"
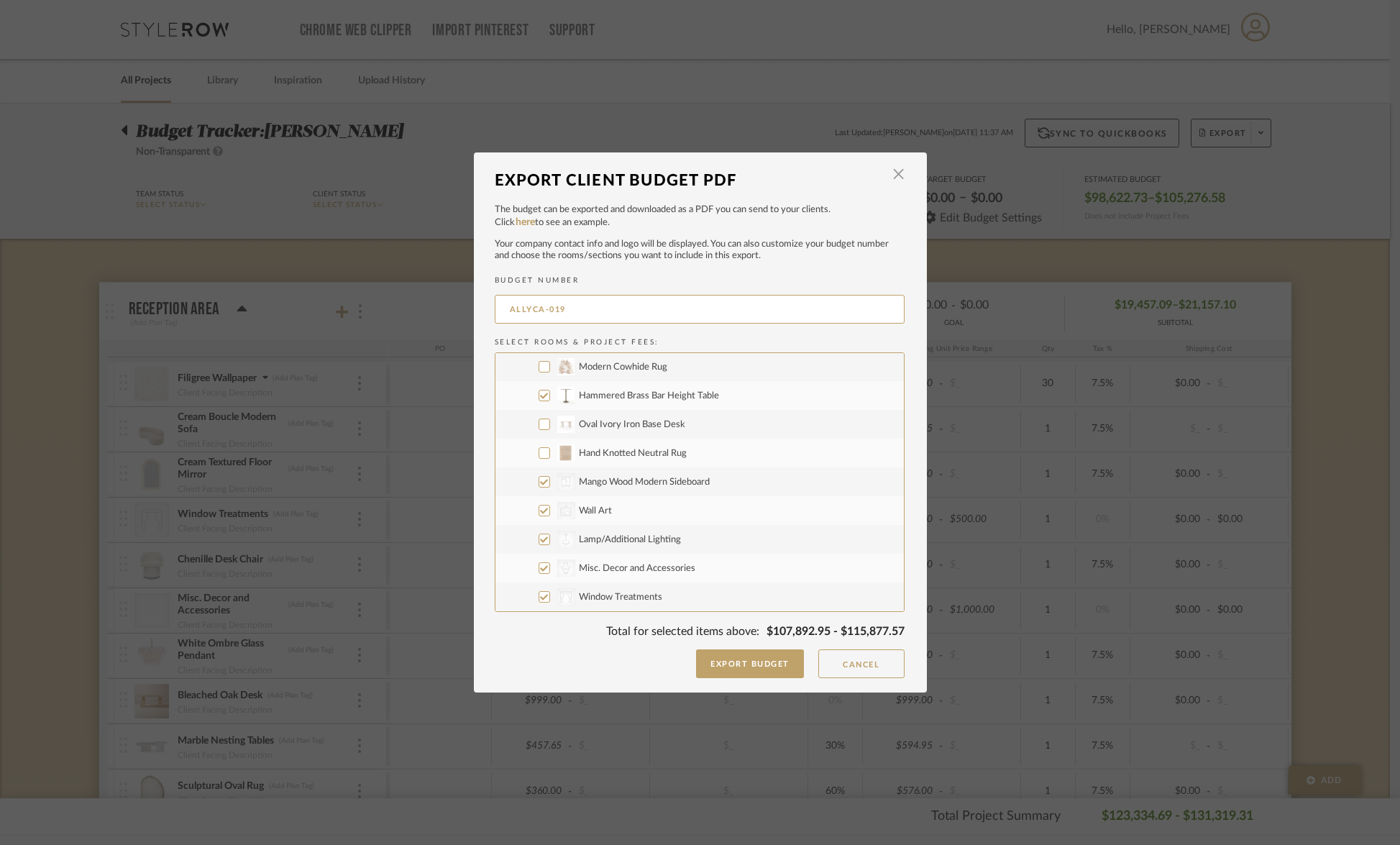
click at [542, 483] on input "CategoryIconStorage Created with Sketch. Mango Wood Modern Sideboard" at bounding box center [544, 481] width 12 height 12
checkbox input "false"
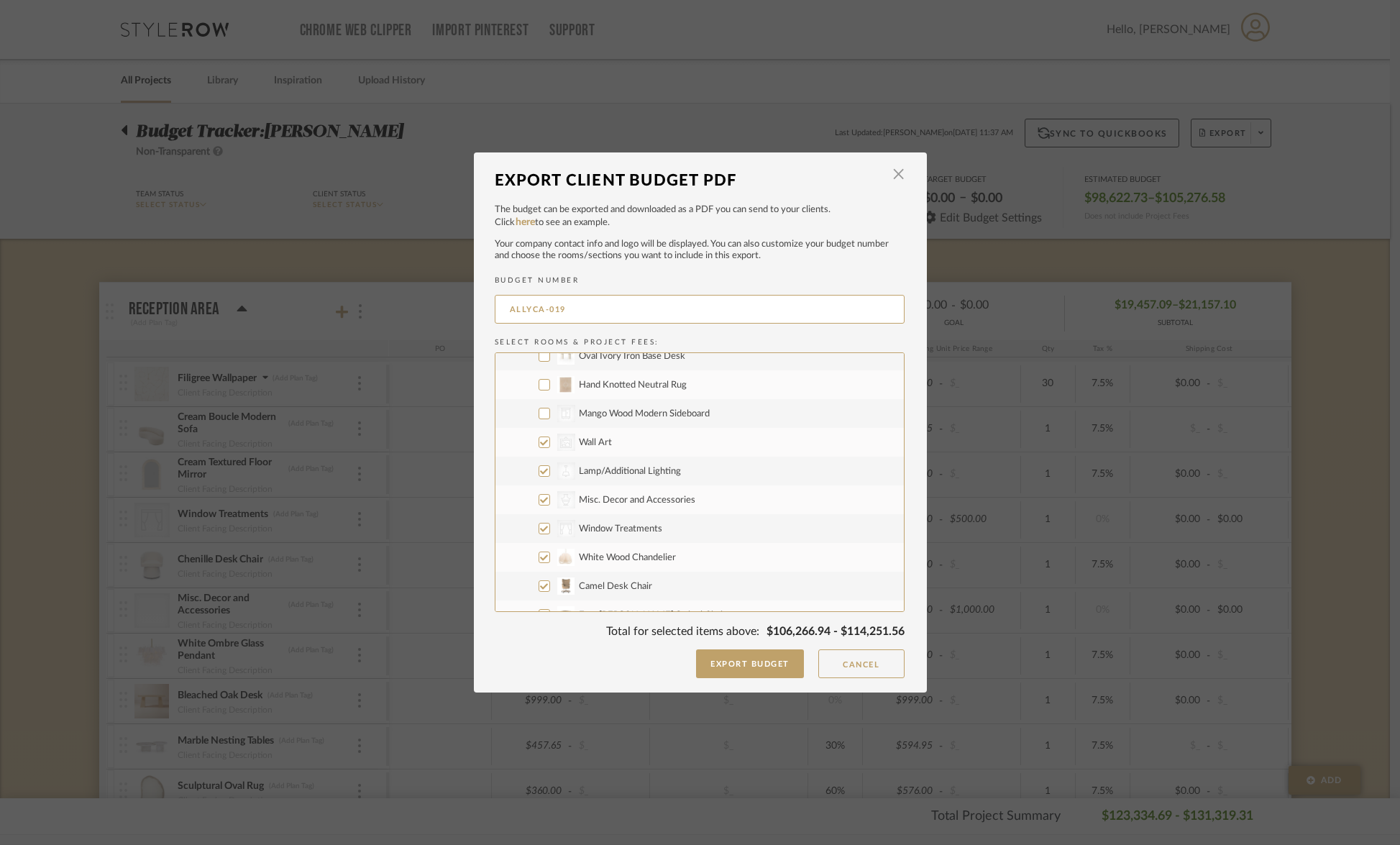
scroll to position [577, 0]
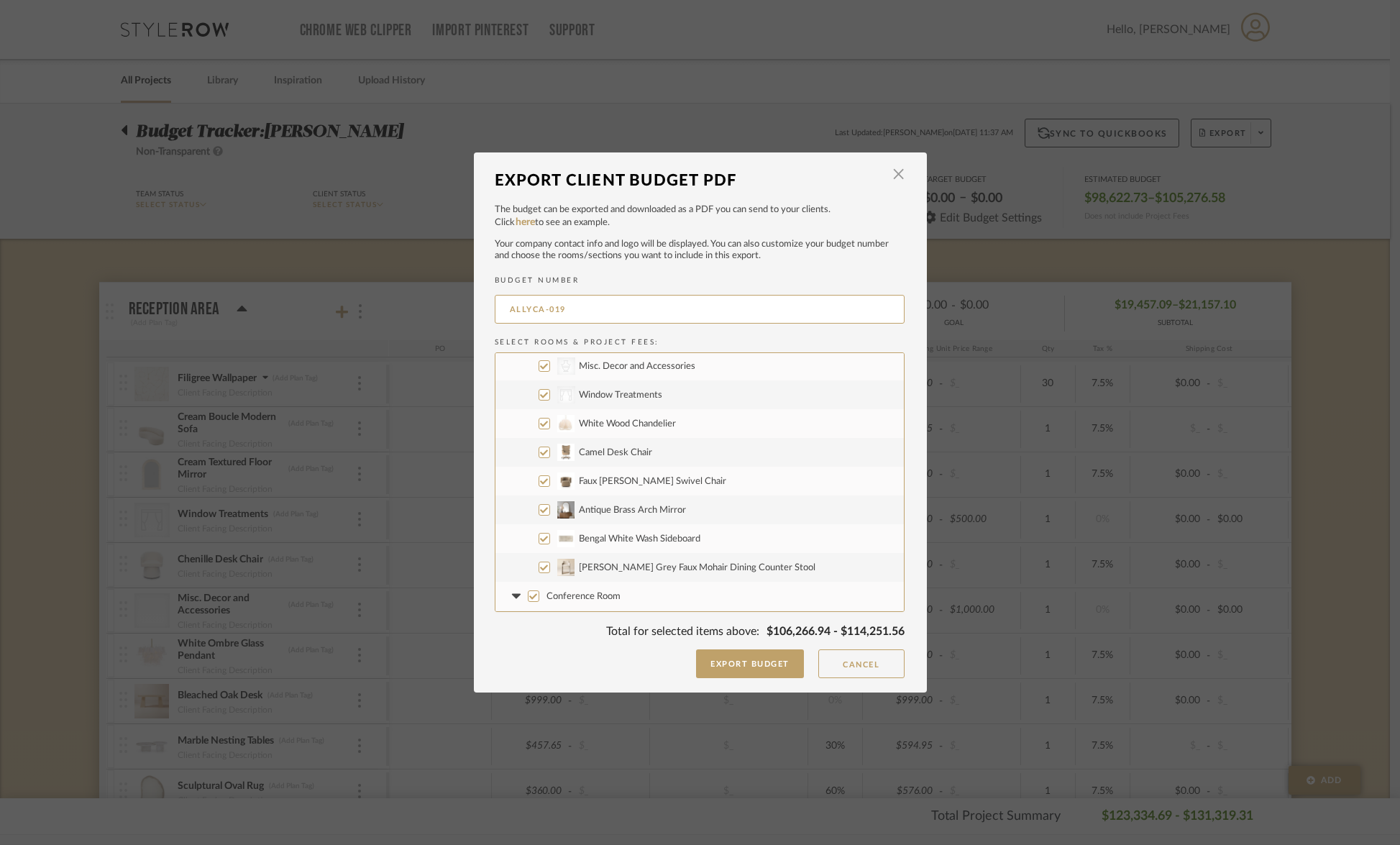
click at [539, 425] on input "White Wood Chandelier" at bounding box center [544, 423] width 12 height 12
checkbox input "false"
click at [539, 454] on input "Camel Desk Chair" at bounding box center [544, 452] width 12 height 12
checkbox input "false"
click at [540, 480] on input "Faux [PERSON_NAME] Swivel Chair" at bounding box center [544, 480] width 12 height 12
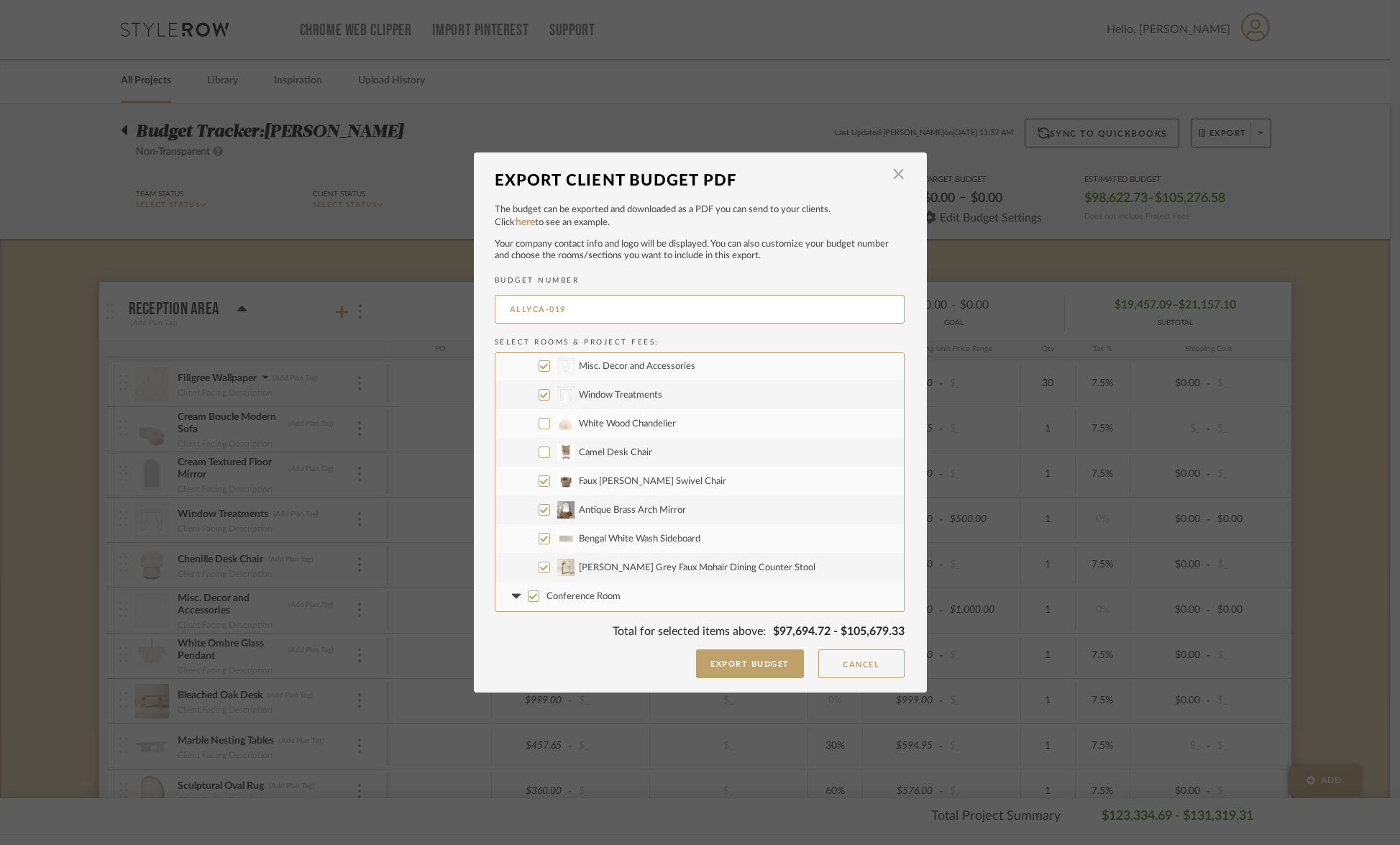
checkbox input "false"
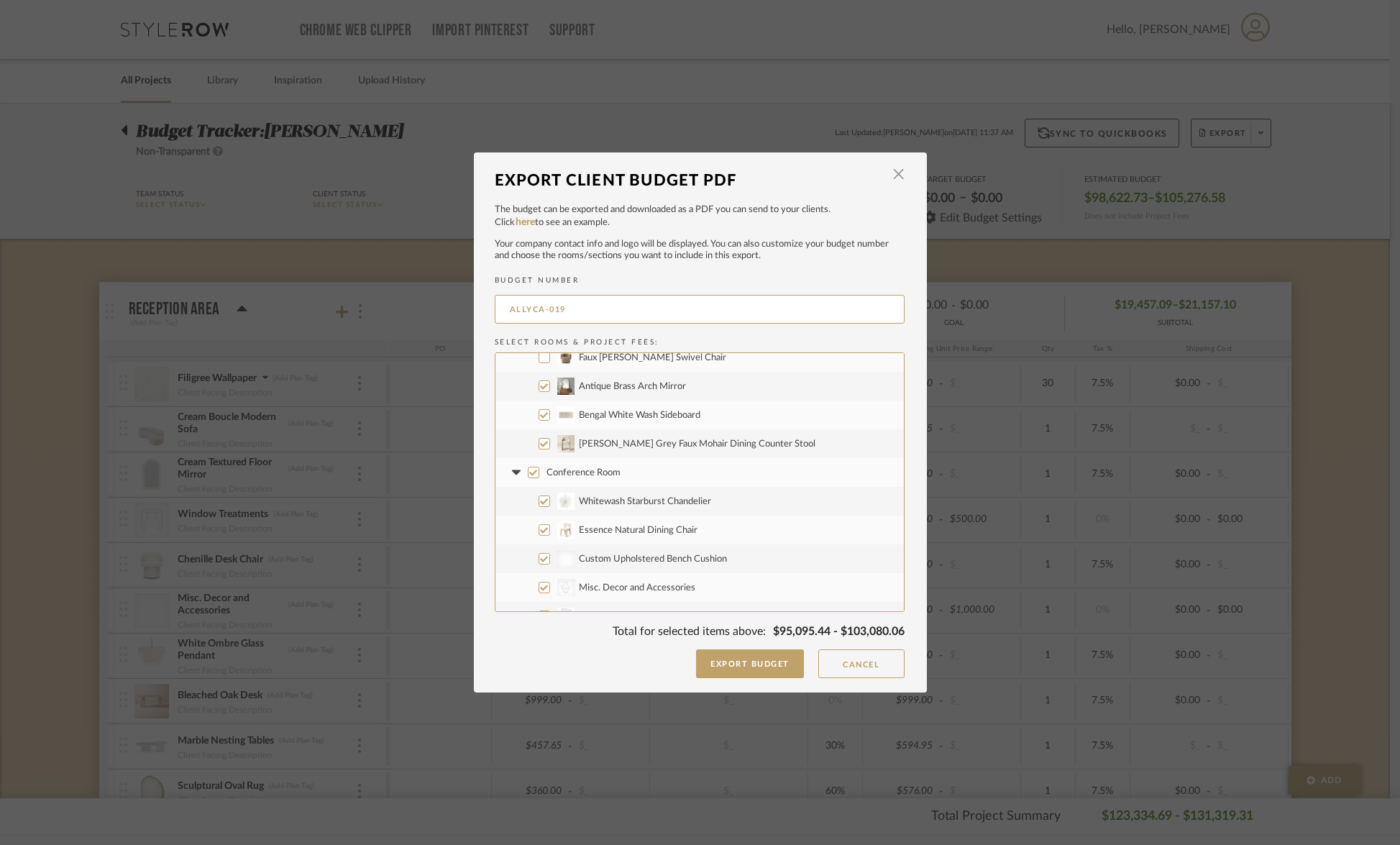
scroll to position [705, 0]
click at [542, 500] on input "Whitewash Starburst Chandelier" at bounding box center [544, 496] width 12 height 12
checkbox input "false"
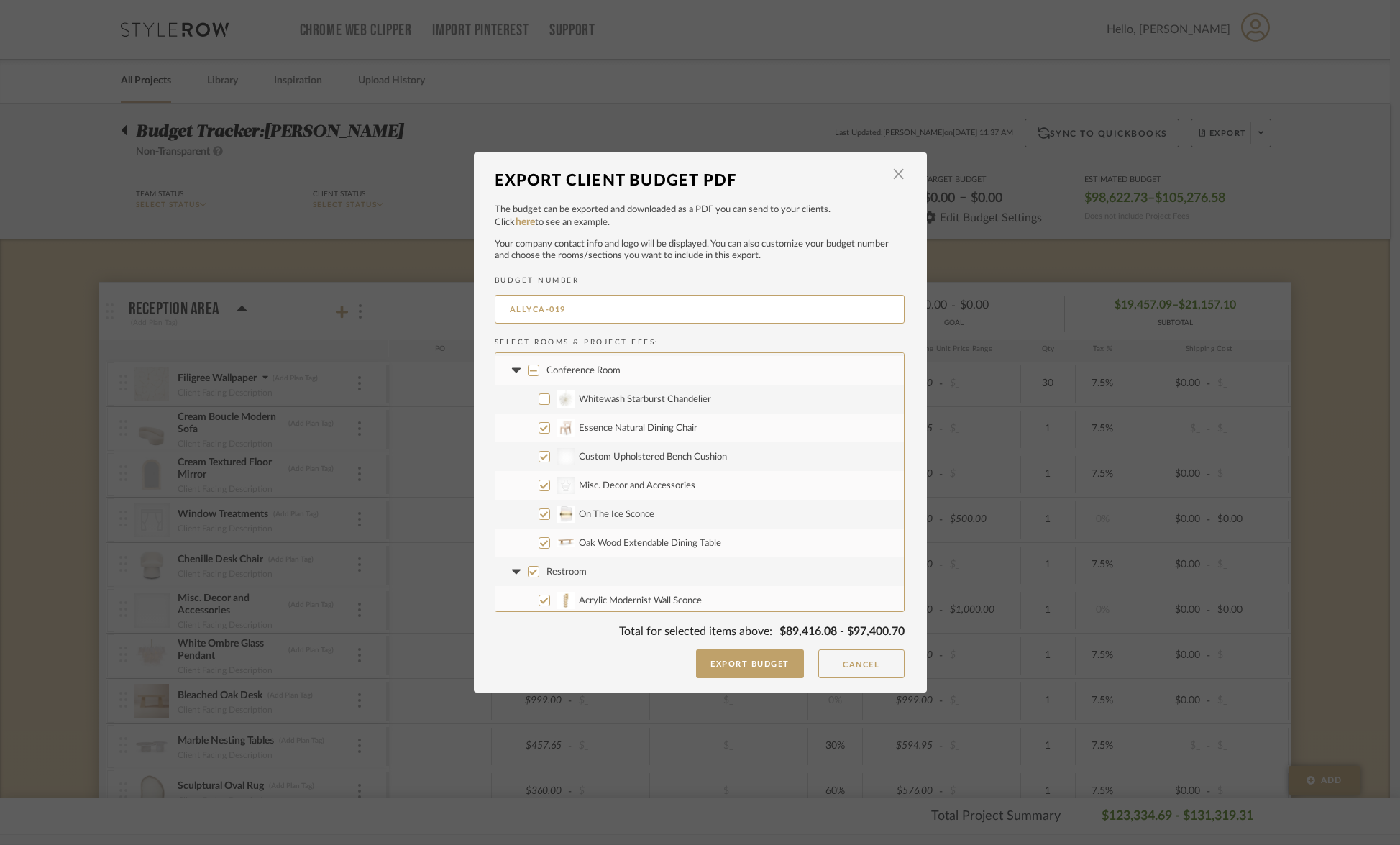
scroll to position [806, 0]
click at [539, 424] on input "Essence Natural Dining Chair" at bounding box center [544, 424] width 12 height 12
checkbox input "false"
click at [539, 511] on input "On The Ice Sconce" at bounding box center [544, 511] width 12 height 12
checkbox input "false"
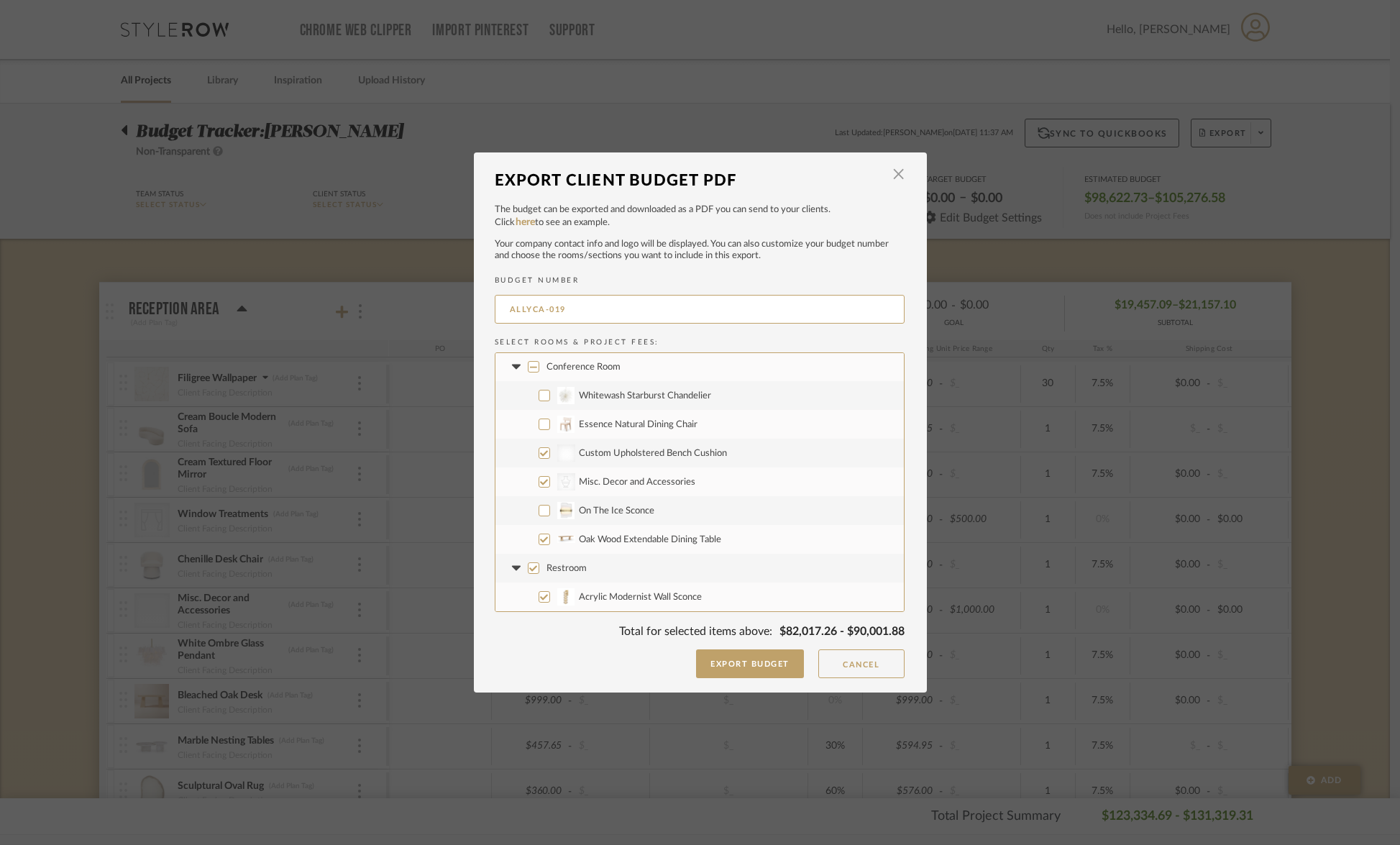
click at [539, 540] on input "Oak Wood Extendable Dining Table" at bounding box center [544, 539] width 12 height 12
checkbox input "false"
click at [539, 476] on input "Acrylic Modernist Wall Sconce" at bounding box center [544, 476] width 12 height 12
checkbox input "false"
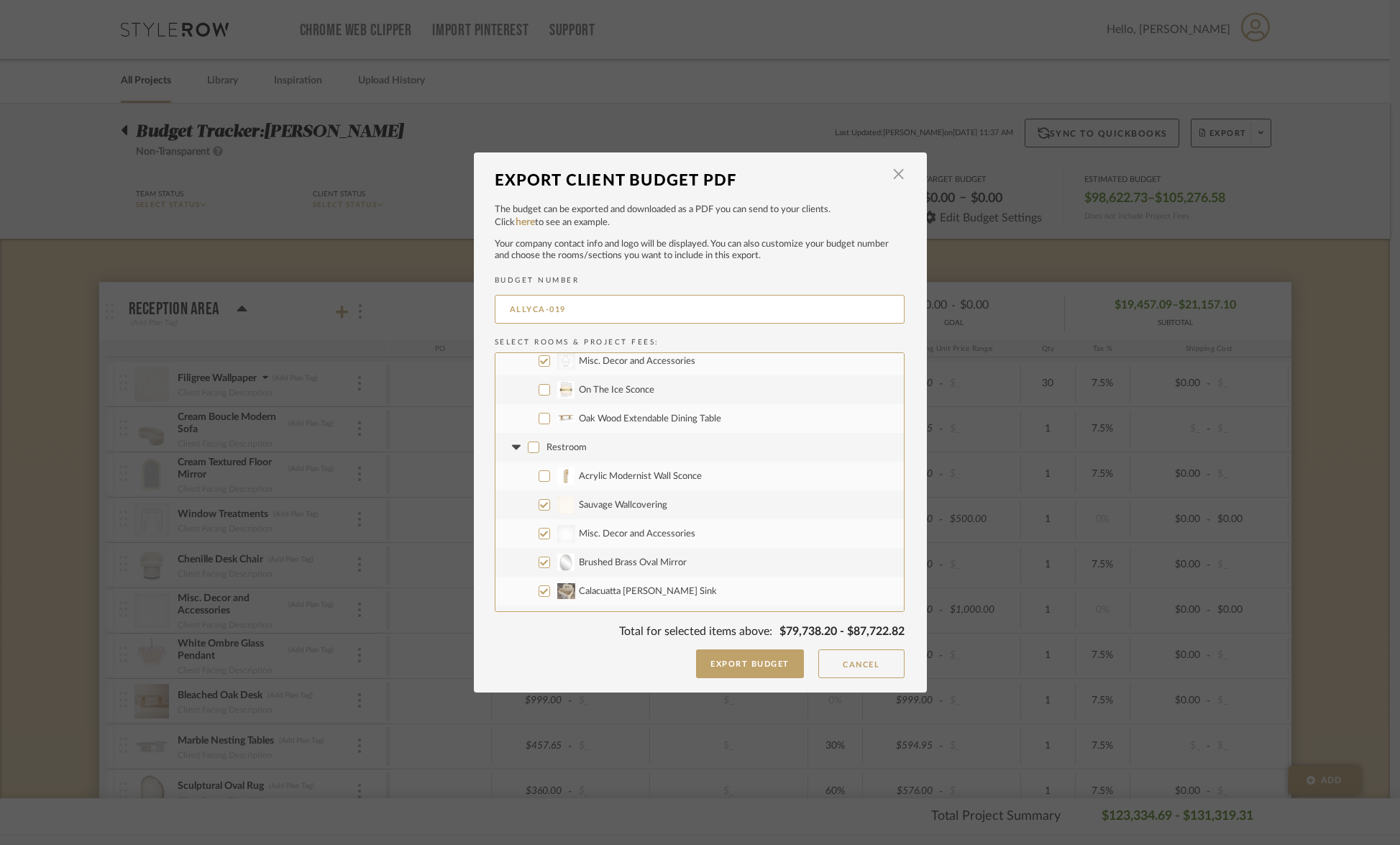
checkbox input "false"
click at [540, 525] on input "Calacuatta [PERSON_NAME] Sink" at bounding box center [544, 525] width 12 height 12
checkbox input "false"
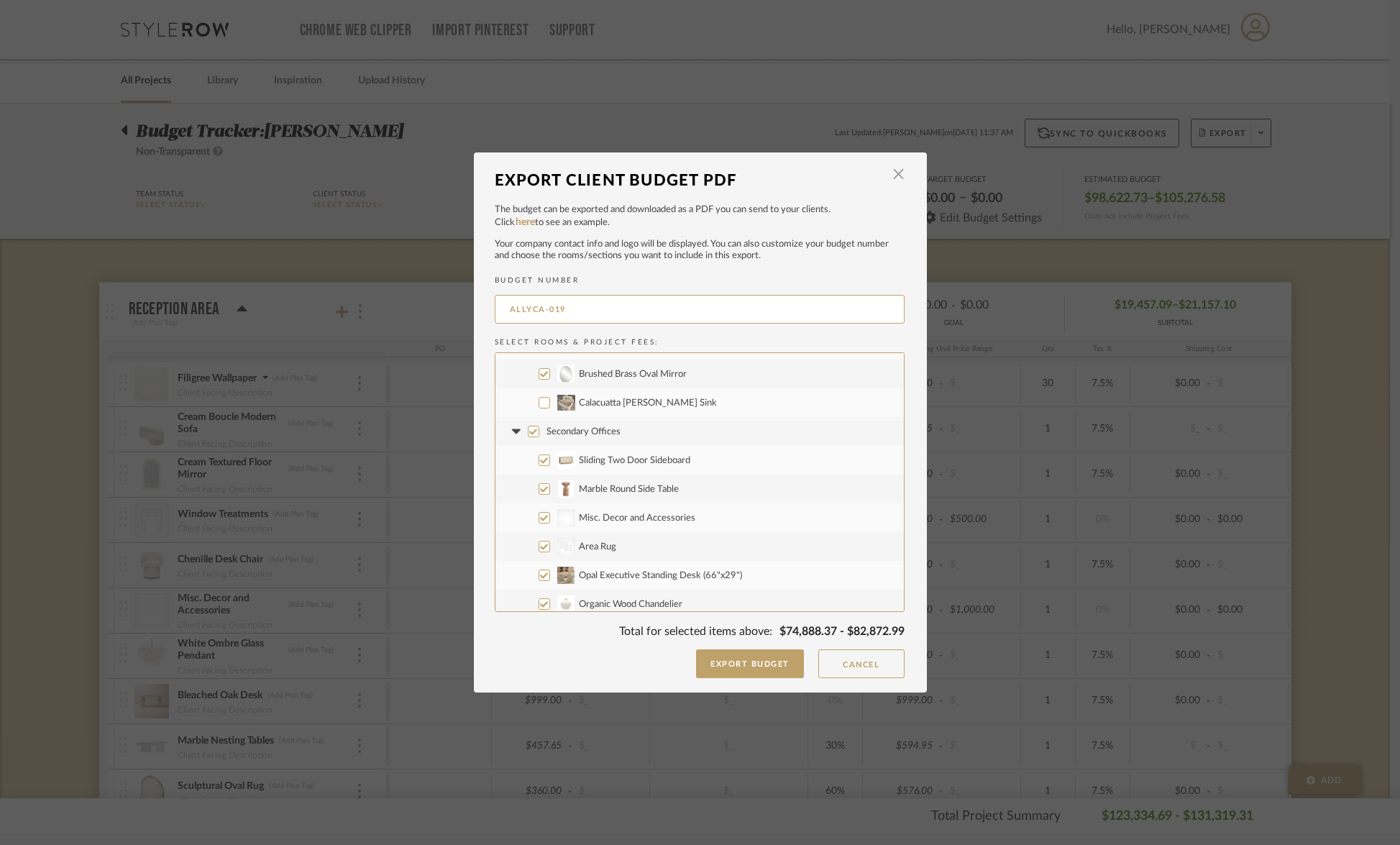
scroll to position [1123, 0]
click at [539, 483] on input "Marble Round Side Table" at bounding box center [544, 481] width 12 height 12
checkbox input "false"
click at [540, 455] on input "Sliding Two Door Sideboard" at bounding box center [544, 453] width 12 height 12
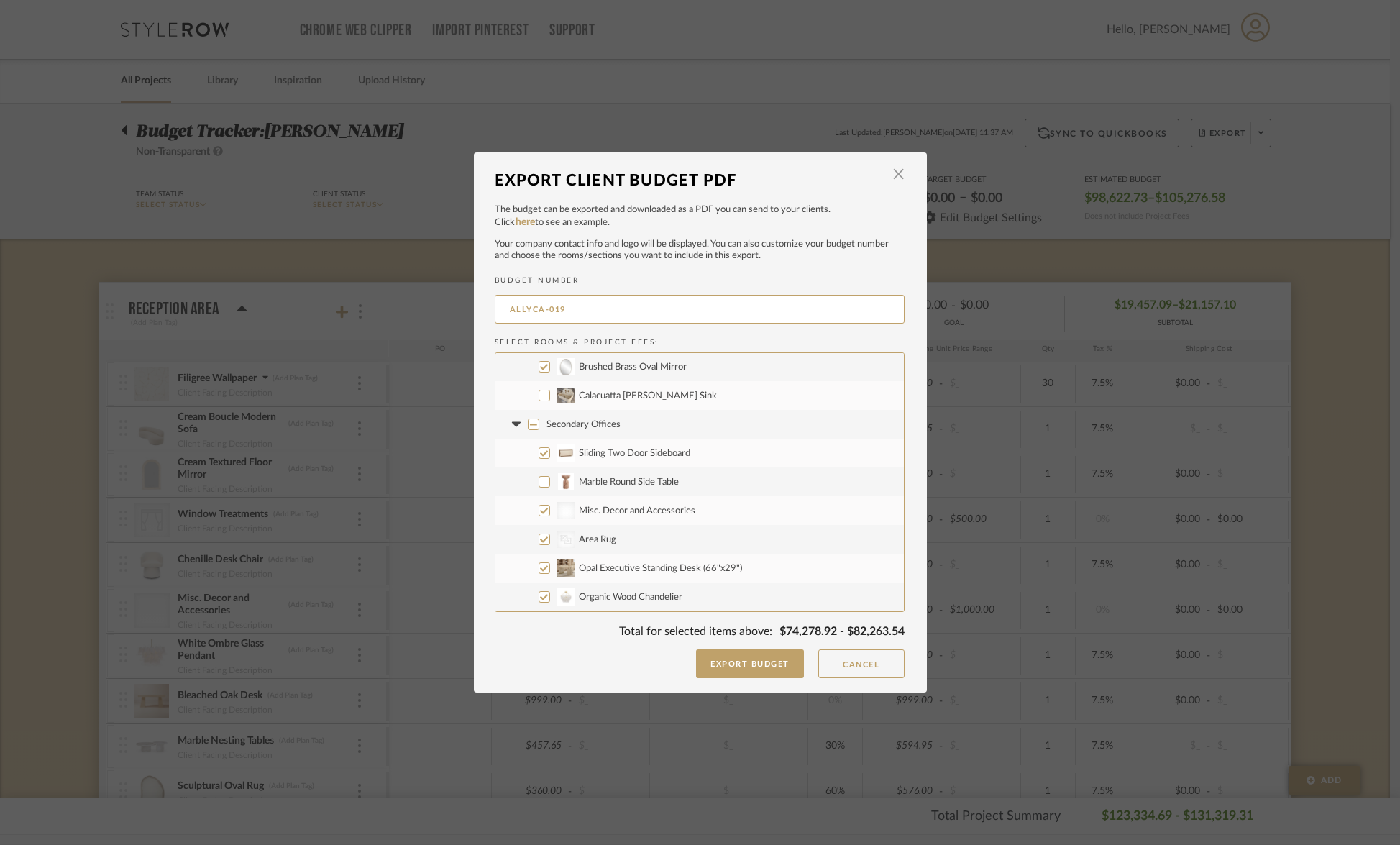
checkbox input "false"
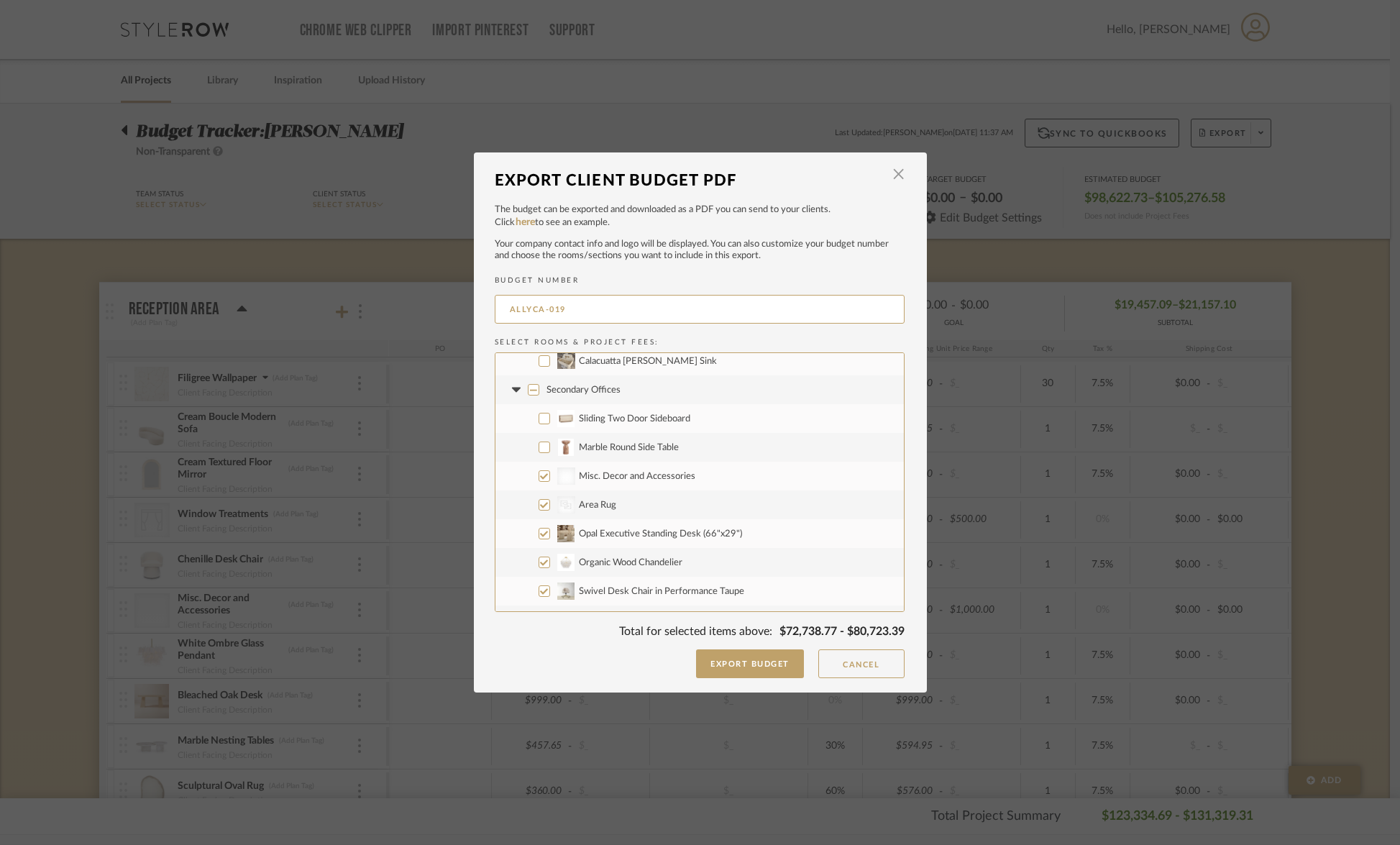
click at [539, 509] on input "CategoryIconRugs Created with Sketch. Area Rug" at bounding box center [544, 504] width 12 height 12
checkbox input "false"
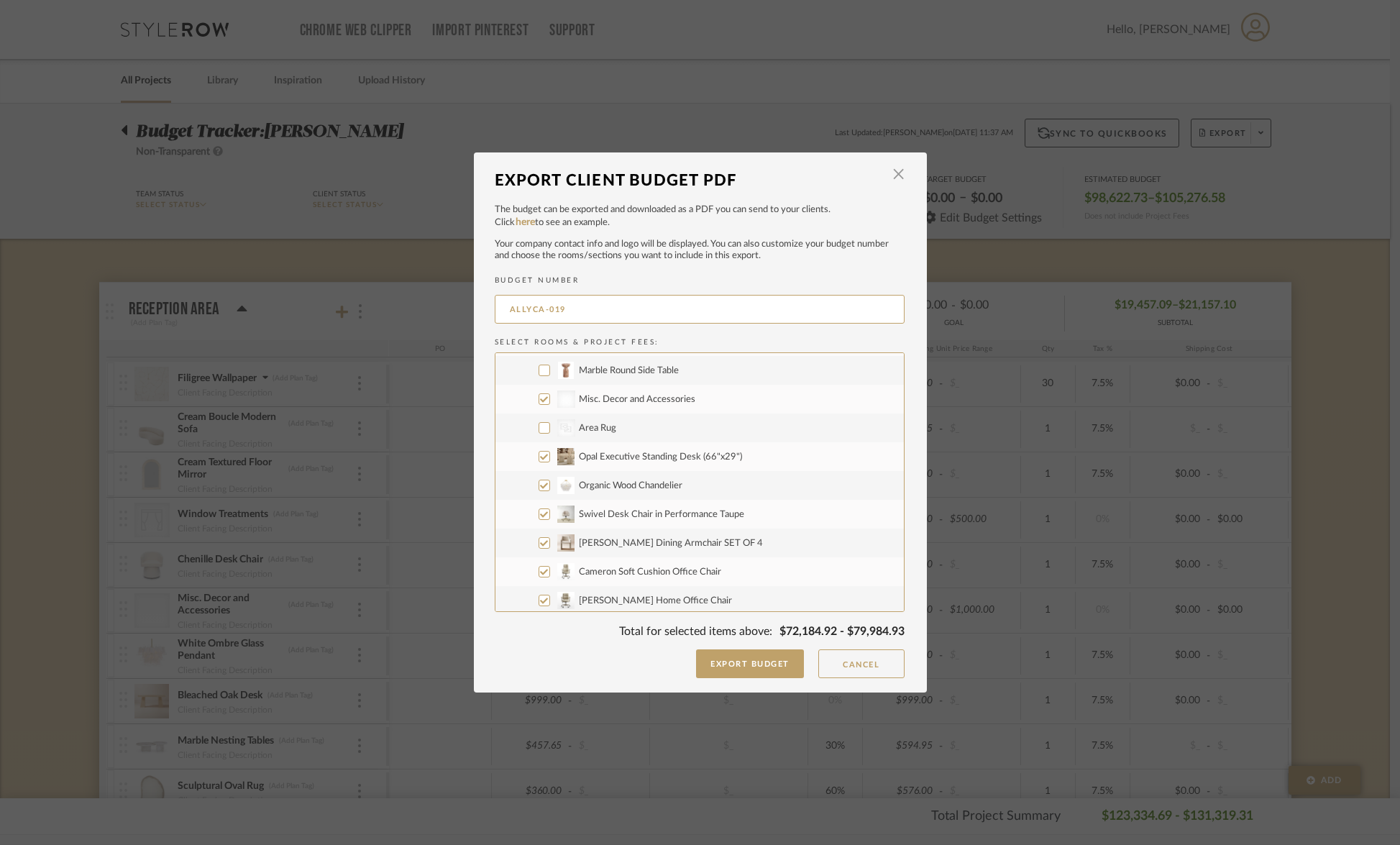
scroll to position [1243, 0]
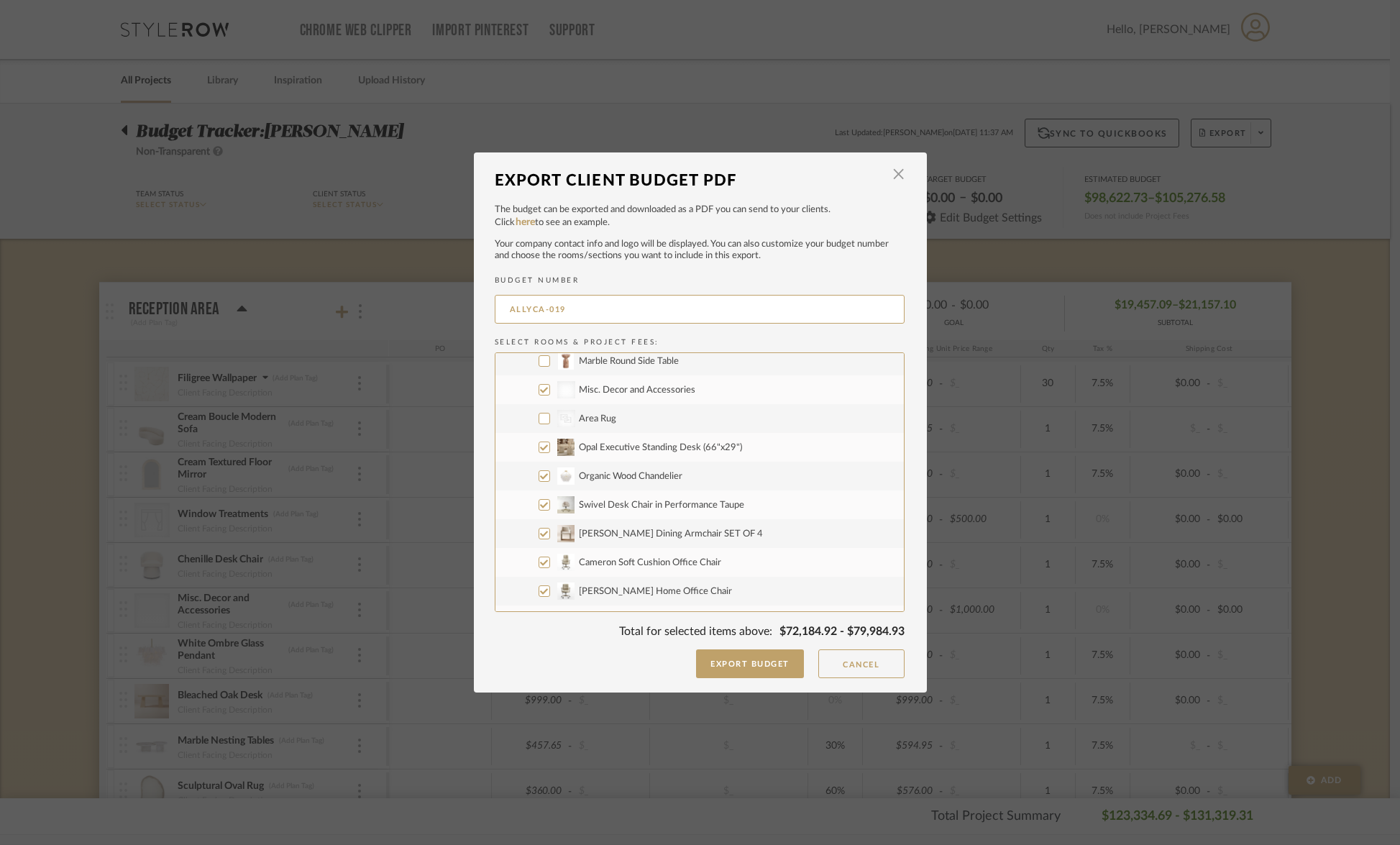
click at [539, 507] on input "Swivel Desk Chair in Performance Taupe" at bounding box center [544, 504] width 12 height 12
checkbox input "false"
click at [540, 479] on input "Organic Wood Chandelier" at bounding box center [544, 476] width 12 height 12
checkbox input "false"
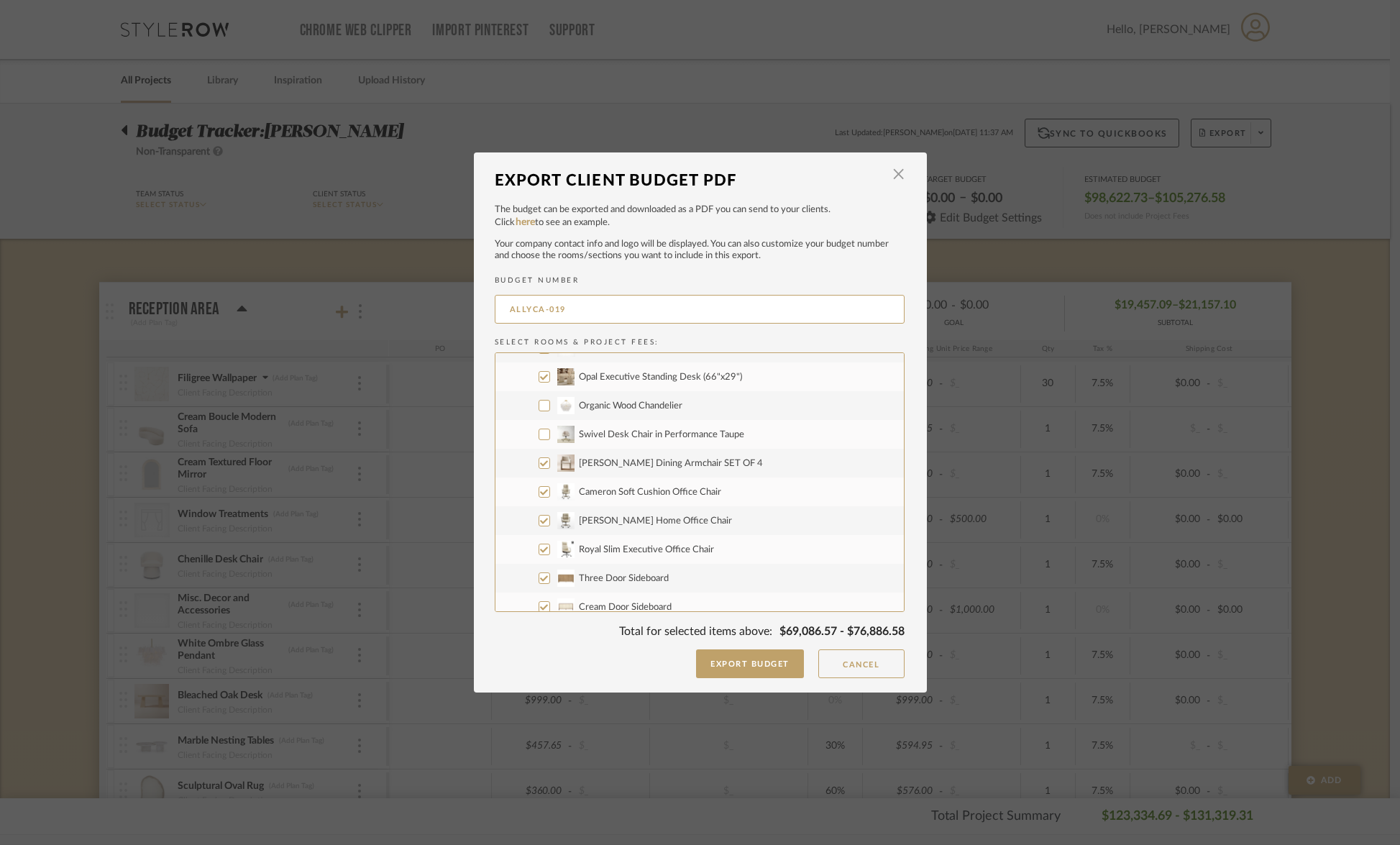
scroll to position [1315, 0]
click at [539, 492] on input "Cameron Soft Cushion Office Chair" at bounding box center [544, 491] width 12 height 12
checkbox input "false"
drag, startPoint x: 538, startPoint y: 518, endPoint x: 536, endPoint y: 534, distance: 16.1
click at [539, 519] on input "[PERSON_NAME] Home Office Chair" at bounding box center [544, 519] width 12 height 12
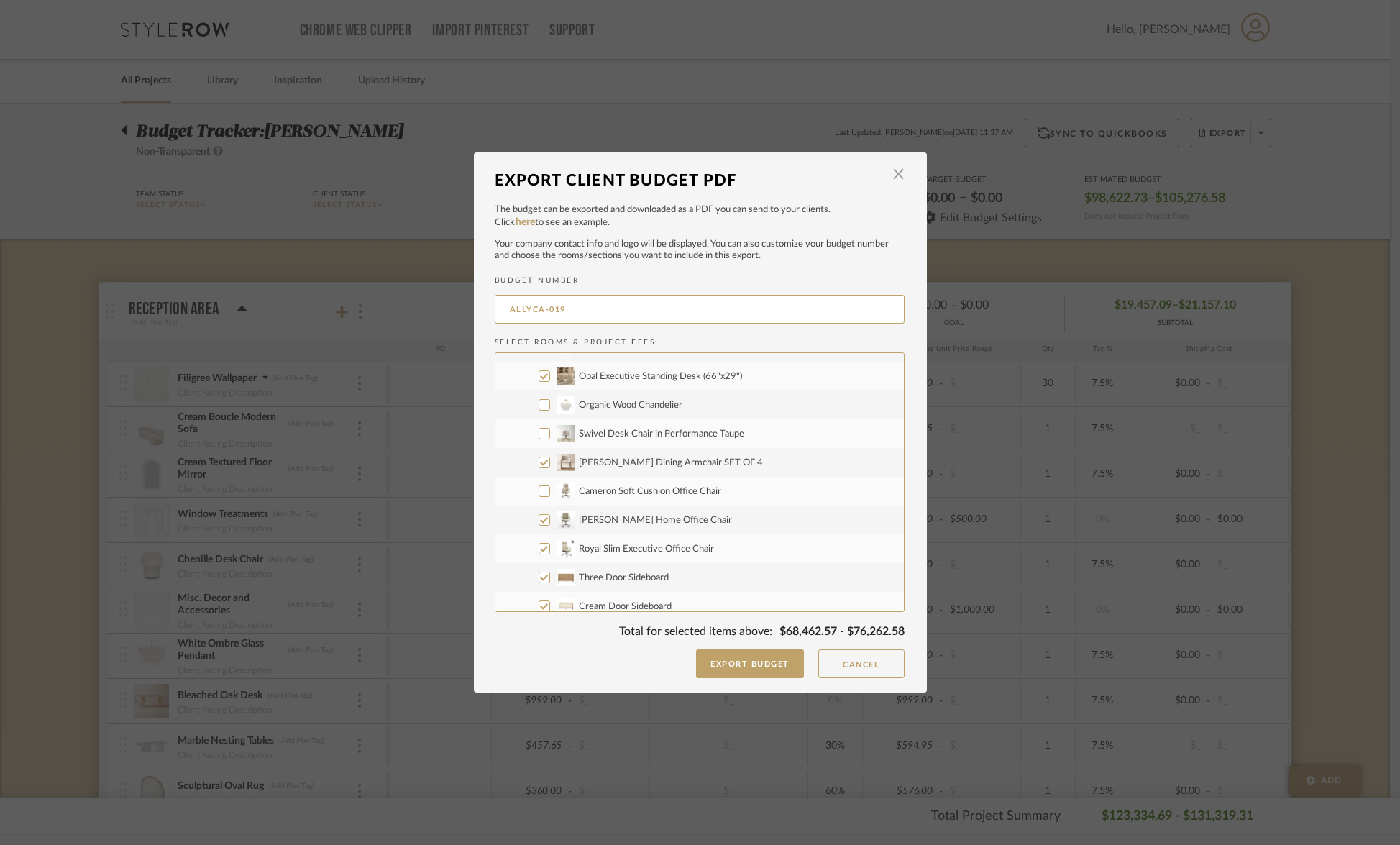
checkbox input "false"
click at [539, 547] on input "Royal Slim Executive Office Chair" at bounding box center [544, 549] width 12 height 12
checkbox input "false"
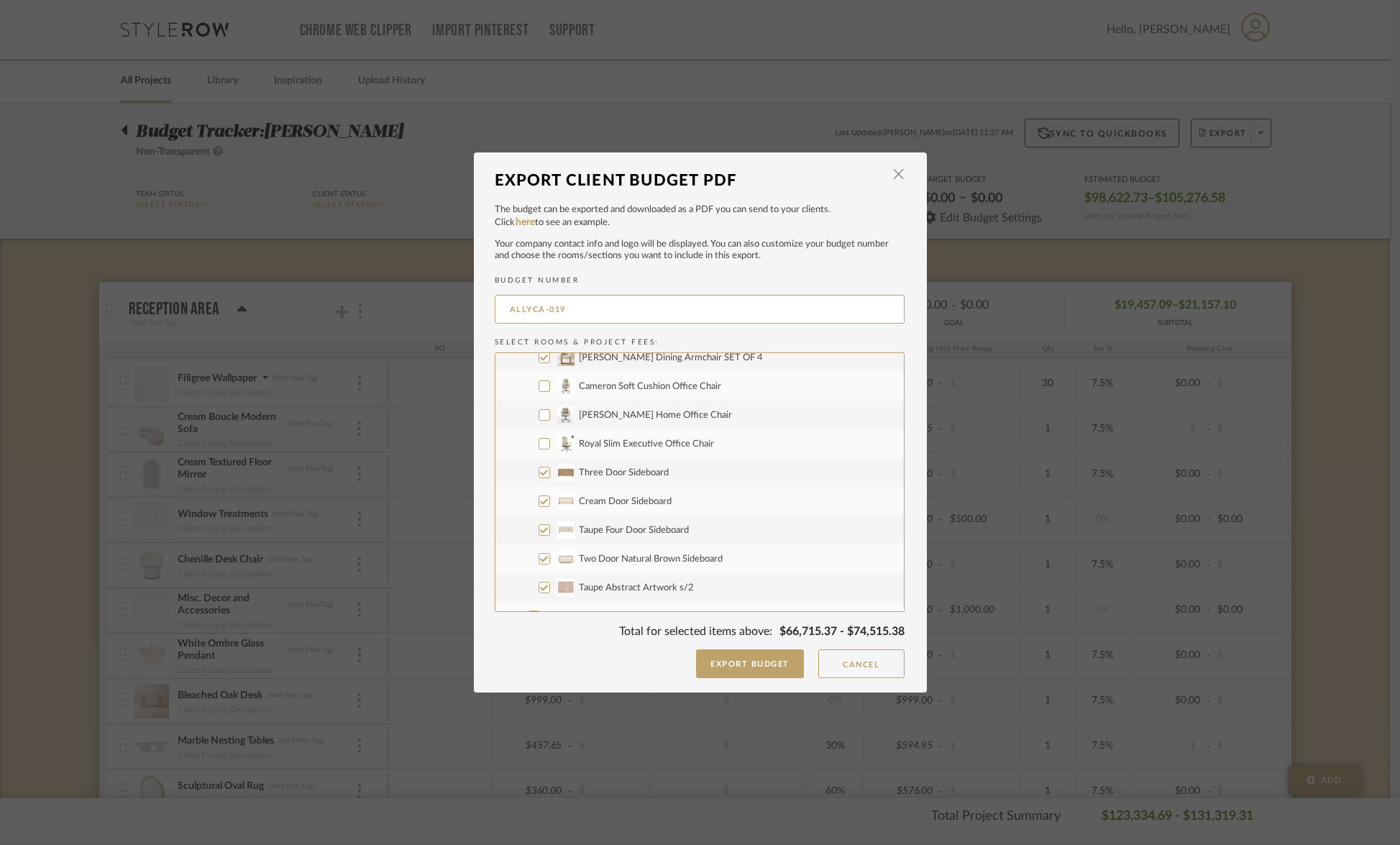
scroll to position [1420, 0]
drag, startPoint x: 535, startPoint y: 472, endPoint x: 543, endPoint y: 495, distance: 24.4
click at [539, 472] on input "Three Door Sideboard" at bounding box center [544, 472] width 12 height 12
checkbox input "false"
click at [540, 501] on input "Cream Door Sideboard" at bounding box center [544, 500] width 12 height 12
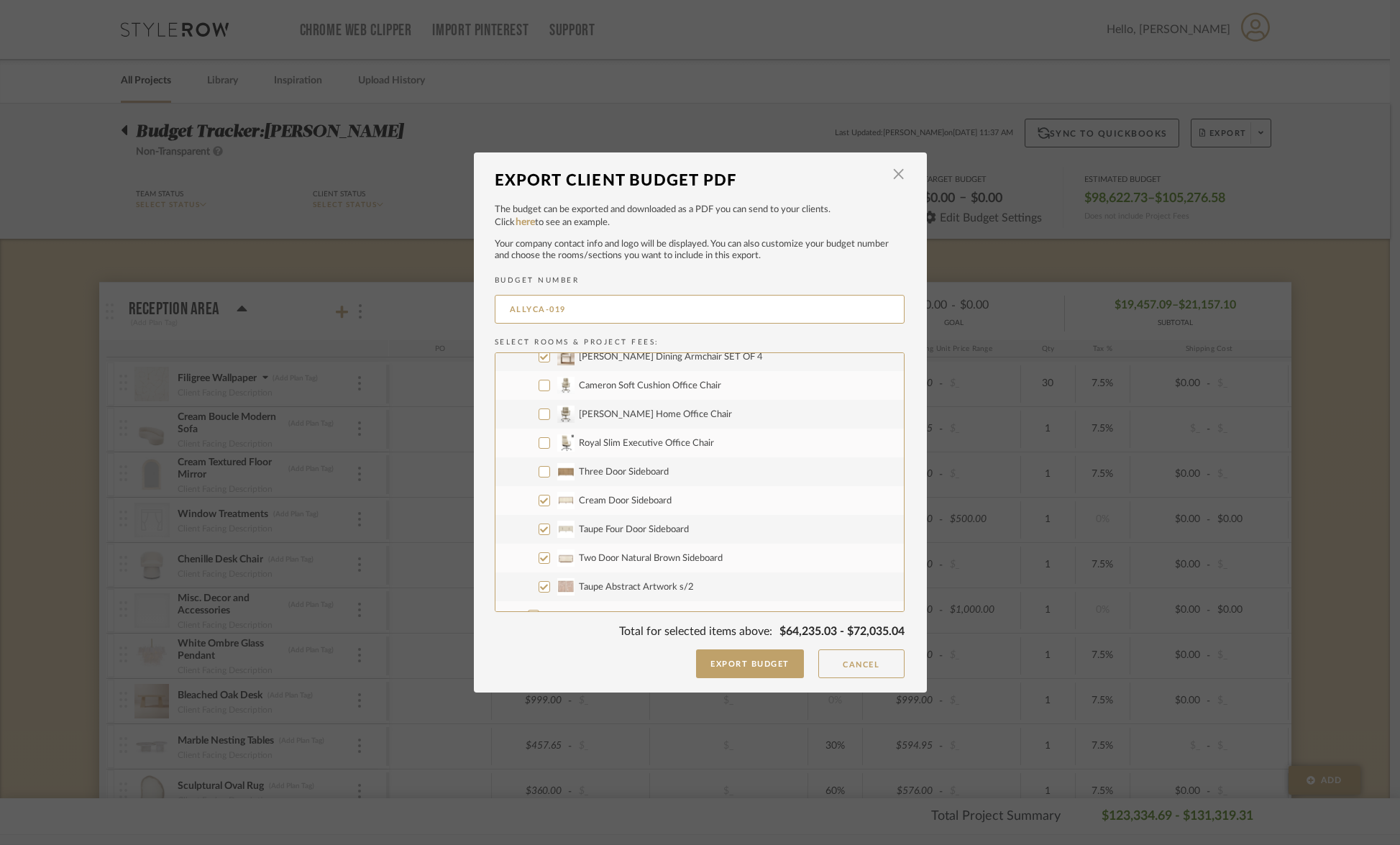
checkbox input "false"
click at [540, 532] on input "Taupe Four Door Sideboard" at bounding box center [544, 529] width 12 height 12
checkbox input "false"
click at [542, 557] on input "Two Door Natural Brown Sideboard" at bounding box center [544, 557] width 12 height 12
checkbox input "false"
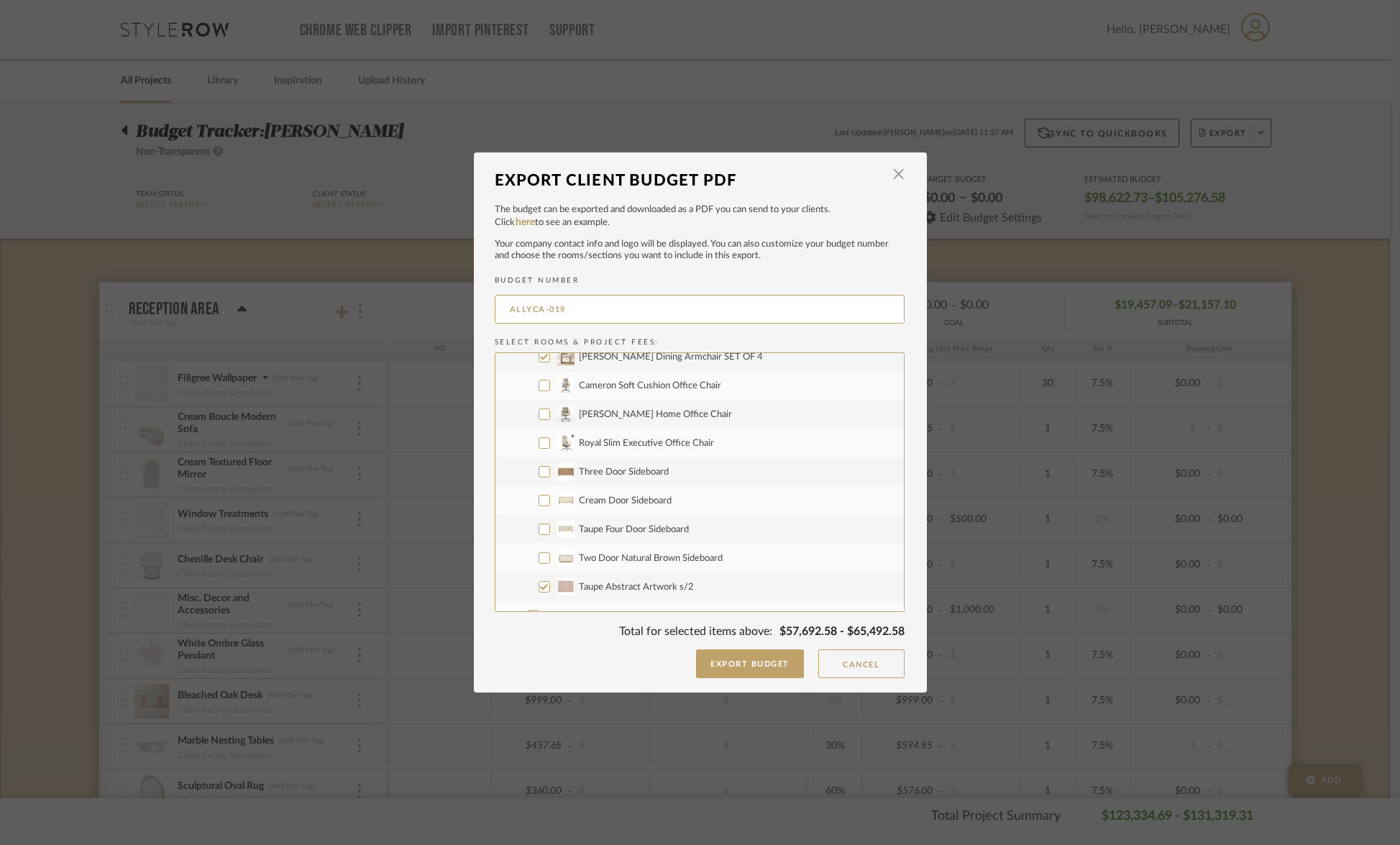
scroll to position [1511, 0]
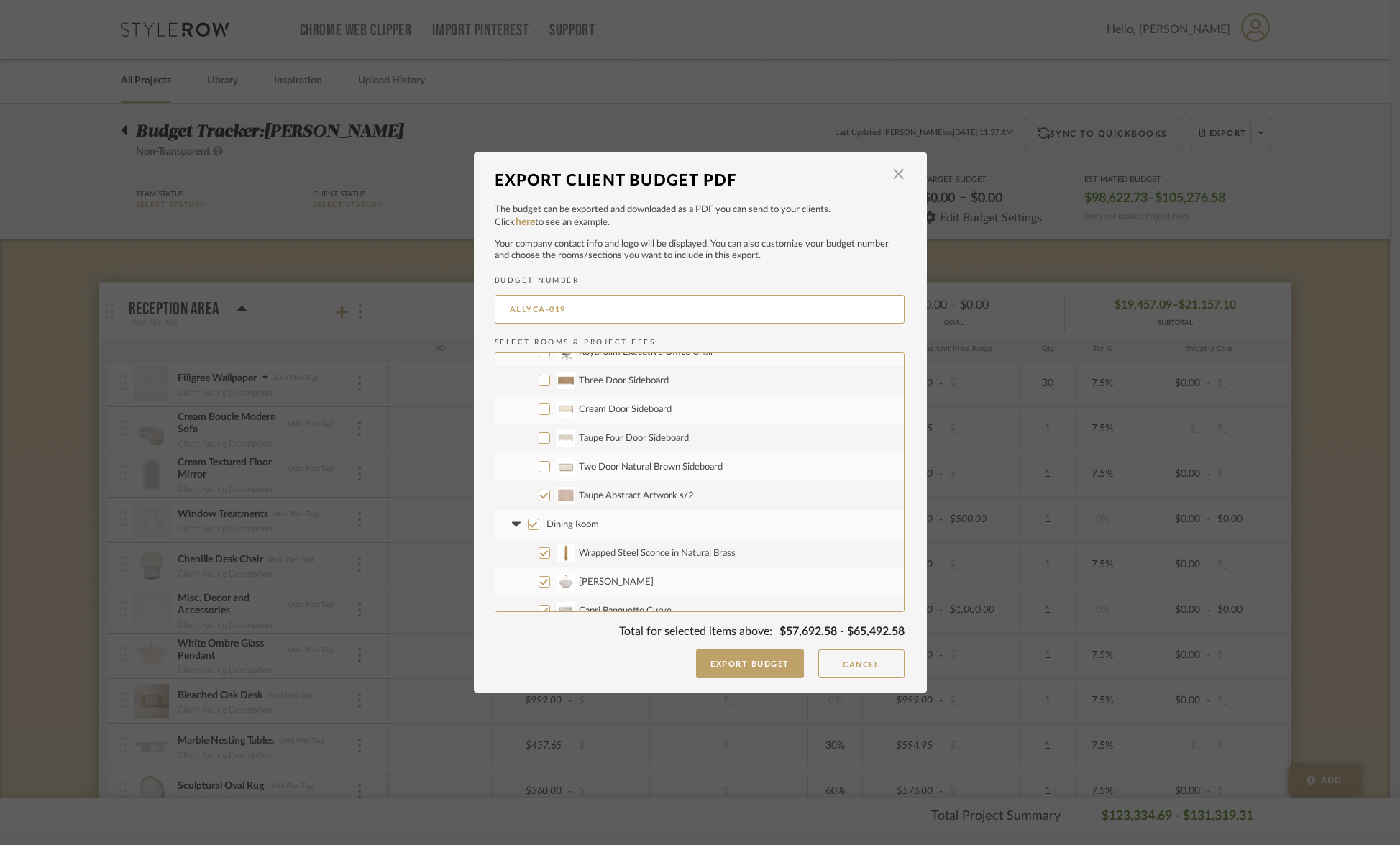
click at [541, 493] on input "Taupe Abstract Artwork s/2" at bounding box center [544, 495] width 12 height 12
checkbox input "false"
click at [542, 460] on input "Wrapped Steel Sconce in Natural Brass" at bounding box center [544, 460] width 12 height 12
checkbox input "false"
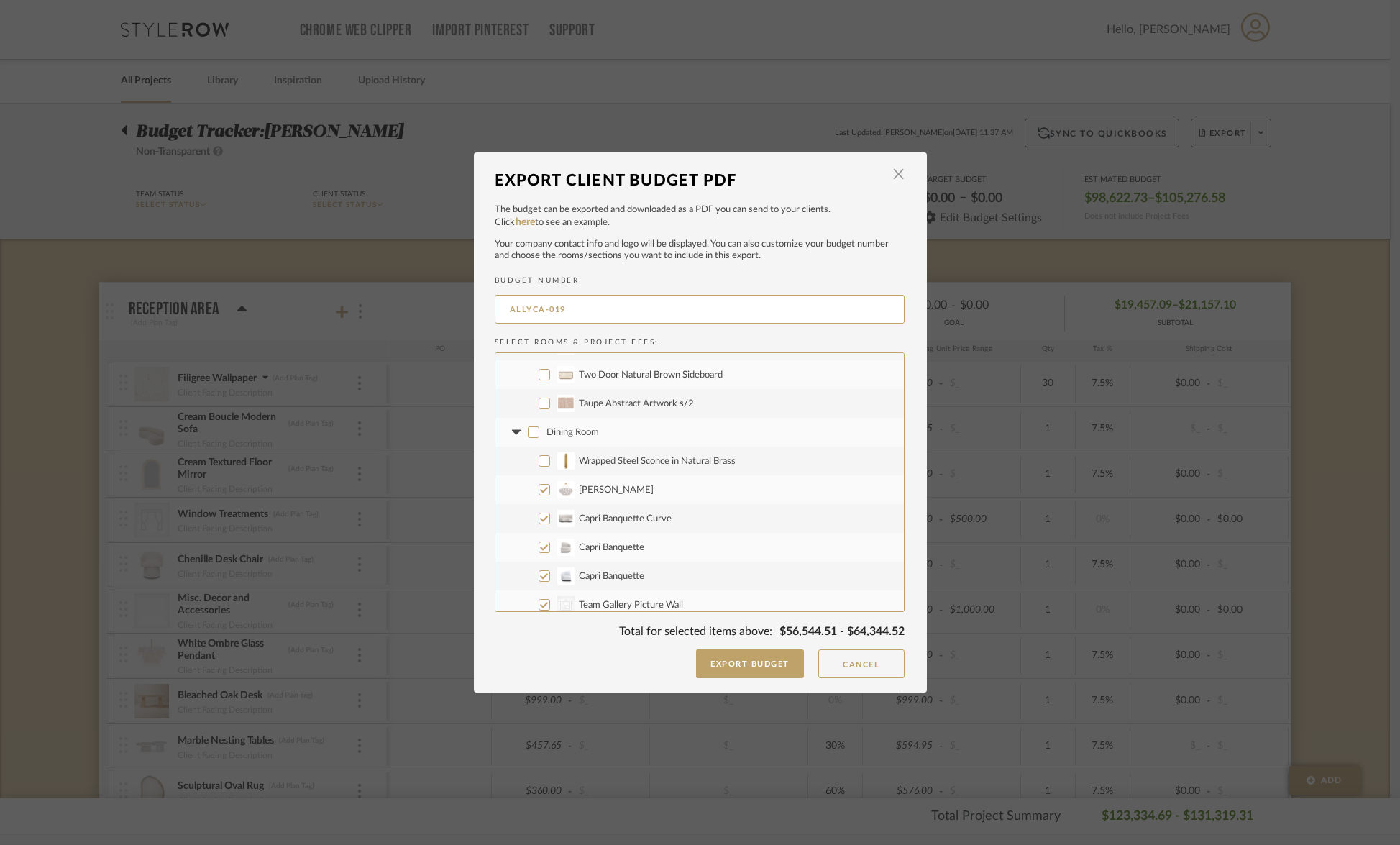
checkbox input "false"
click at [539, 488] on input "Coco Dome Chandelier" at bounding box center [544, 489] width 12 height 12
checkbox input "false"
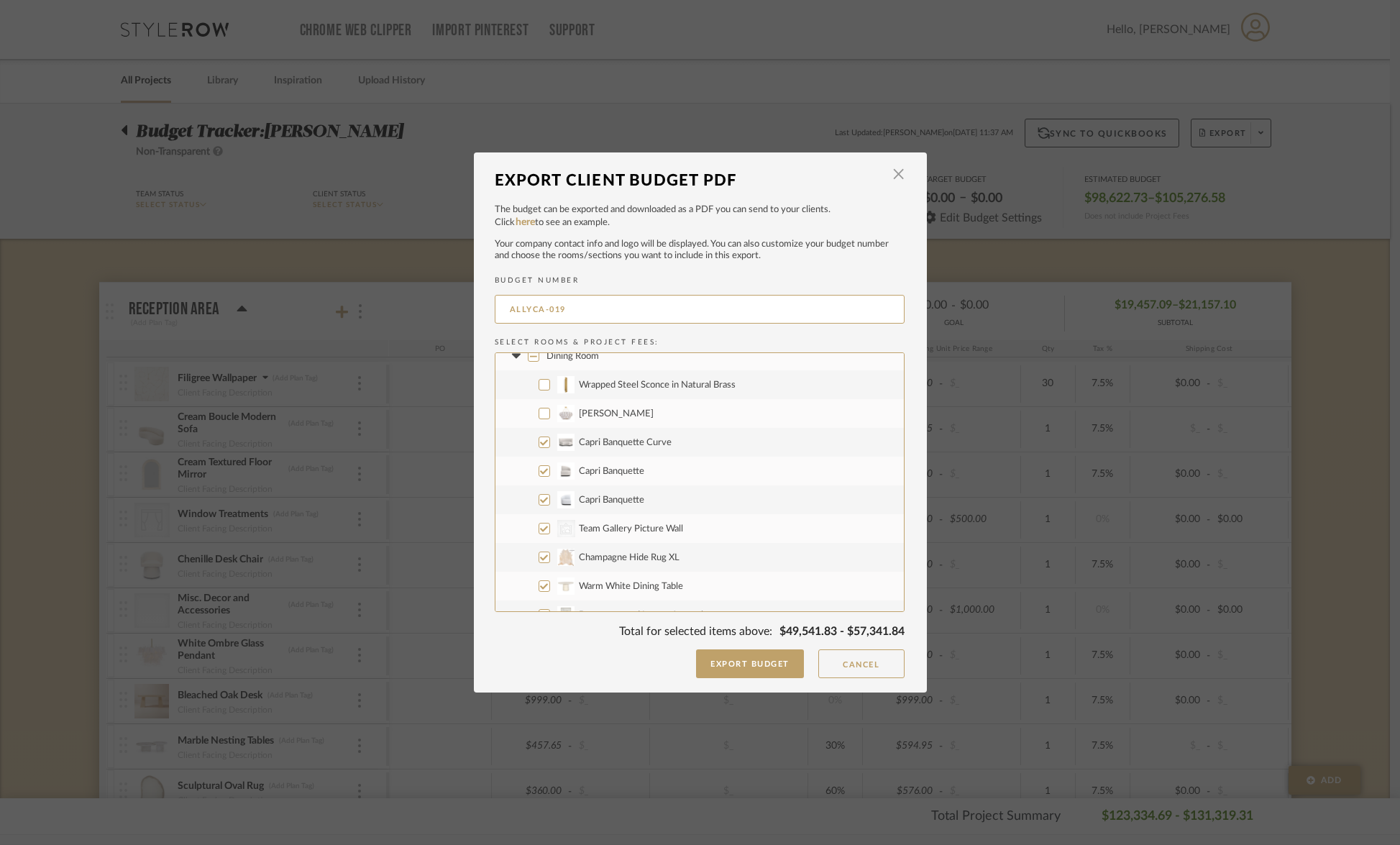
scroll to position [1690, 0]
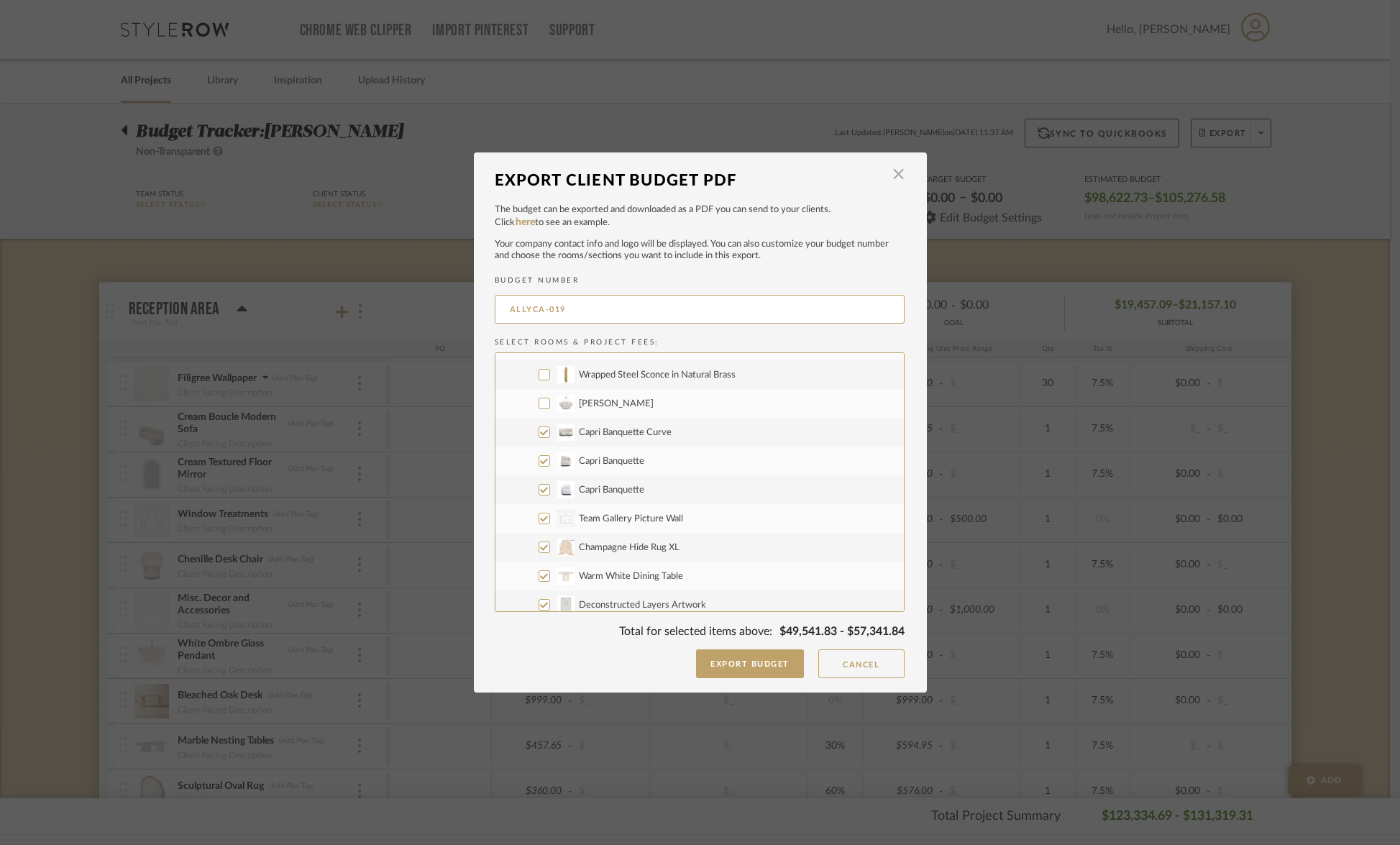
click at [539, 433] on input "Capri Banquette Curve" at bounding box center [544, 432] width 12 height 12
checkbox input "false"
click at [539, 459] on input "Capri Banquette" at bounding box center [544, 460] width 12 height 12
checkbox input "false"
click at [540, 489] on input "Capri Banquette" at bounding box center [544, 489] width 12 height 12
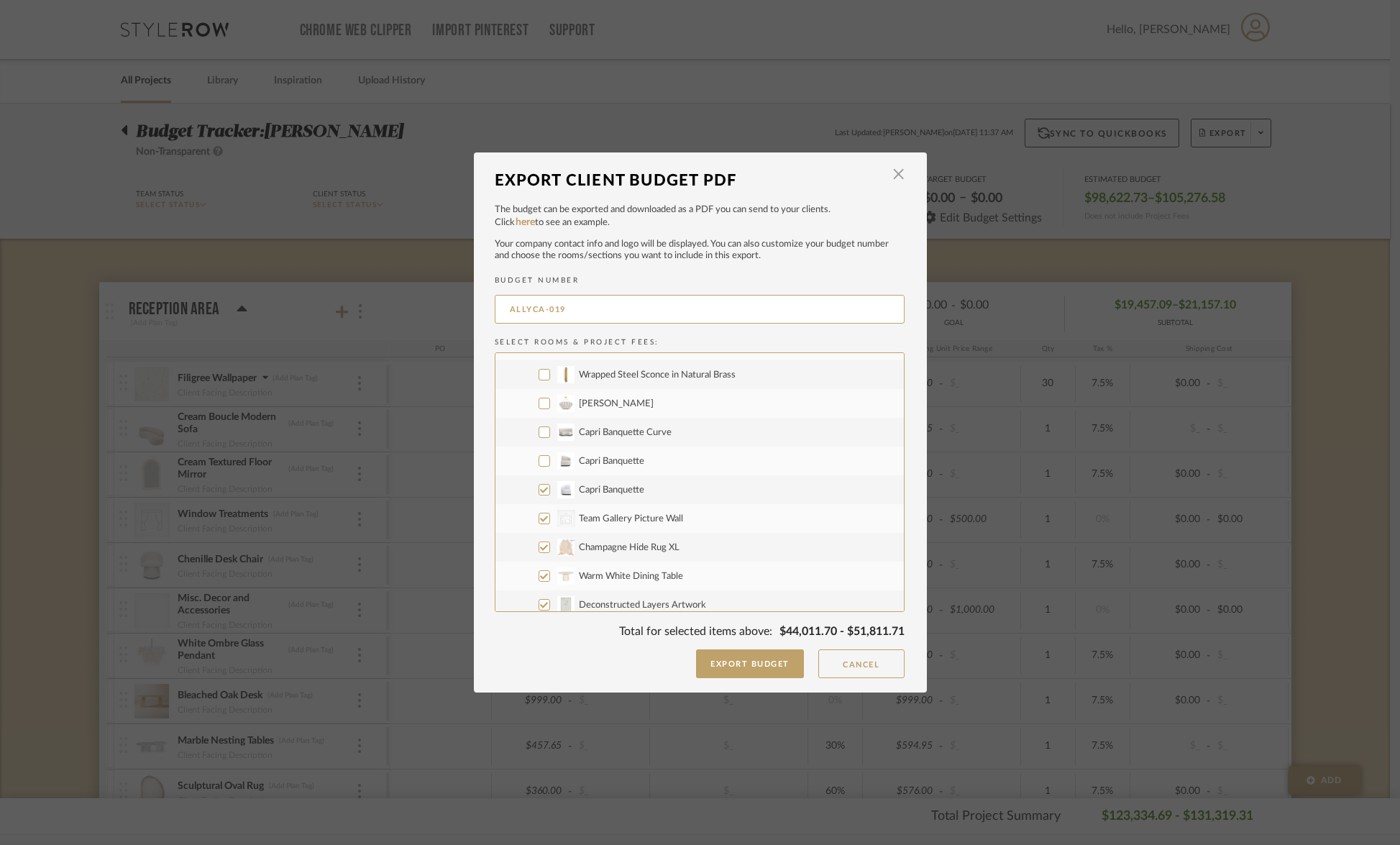
checkbox input "false"
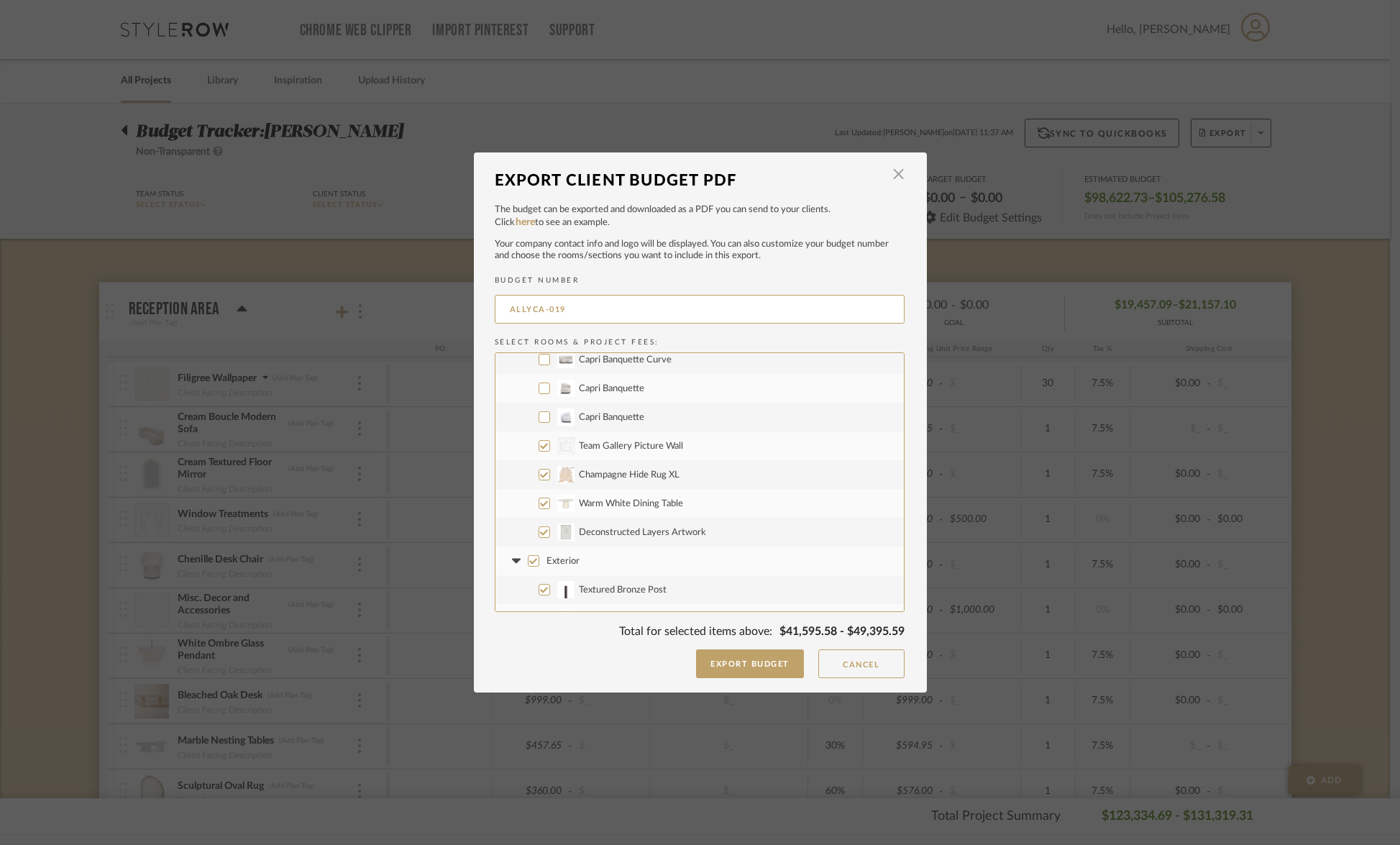
click at [539, 502] on input "Warm White Dining Table" at bounding box center [544, 503] width 12 height 12
checkbox input "false"
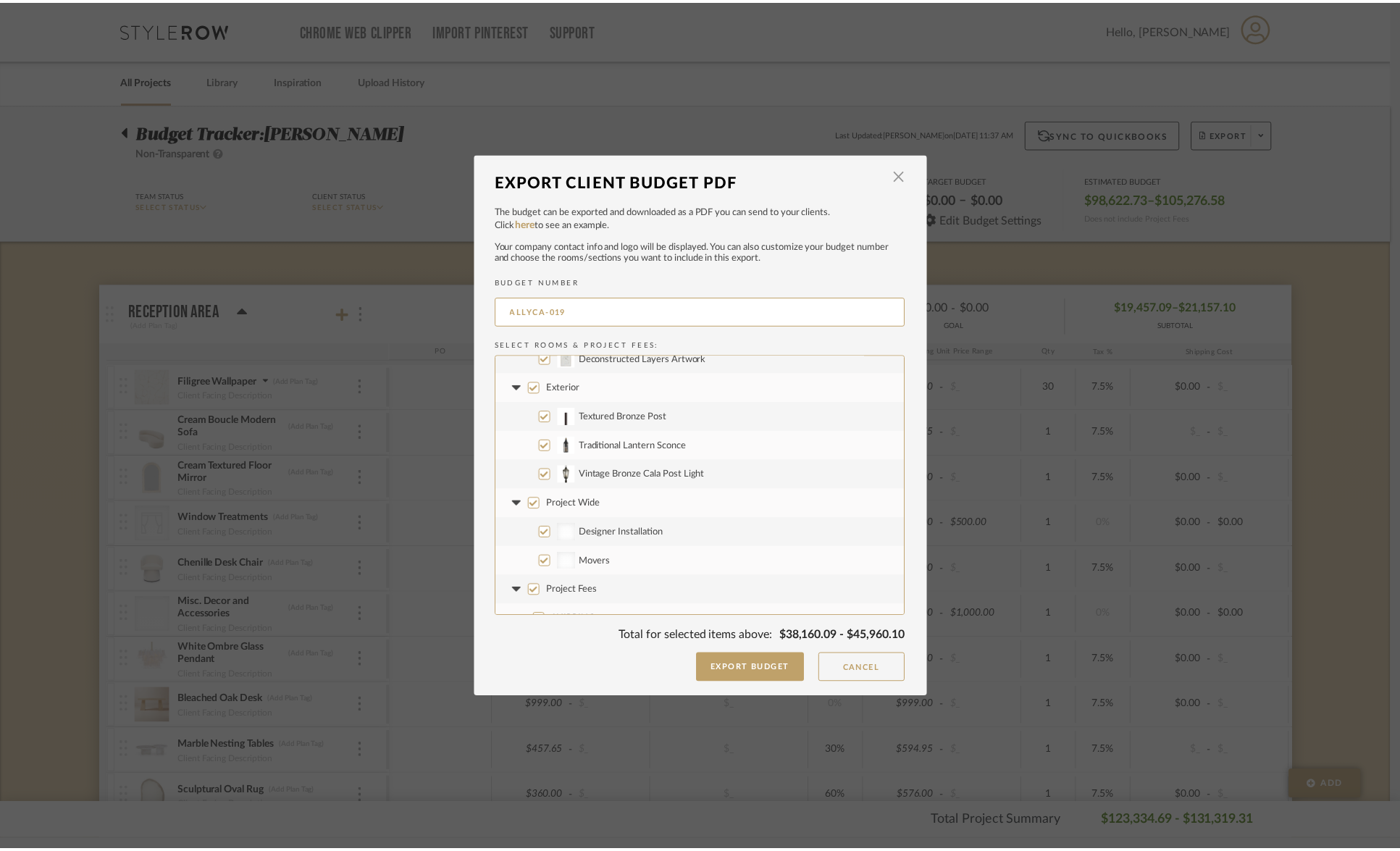
scroll to position [1963, 0]
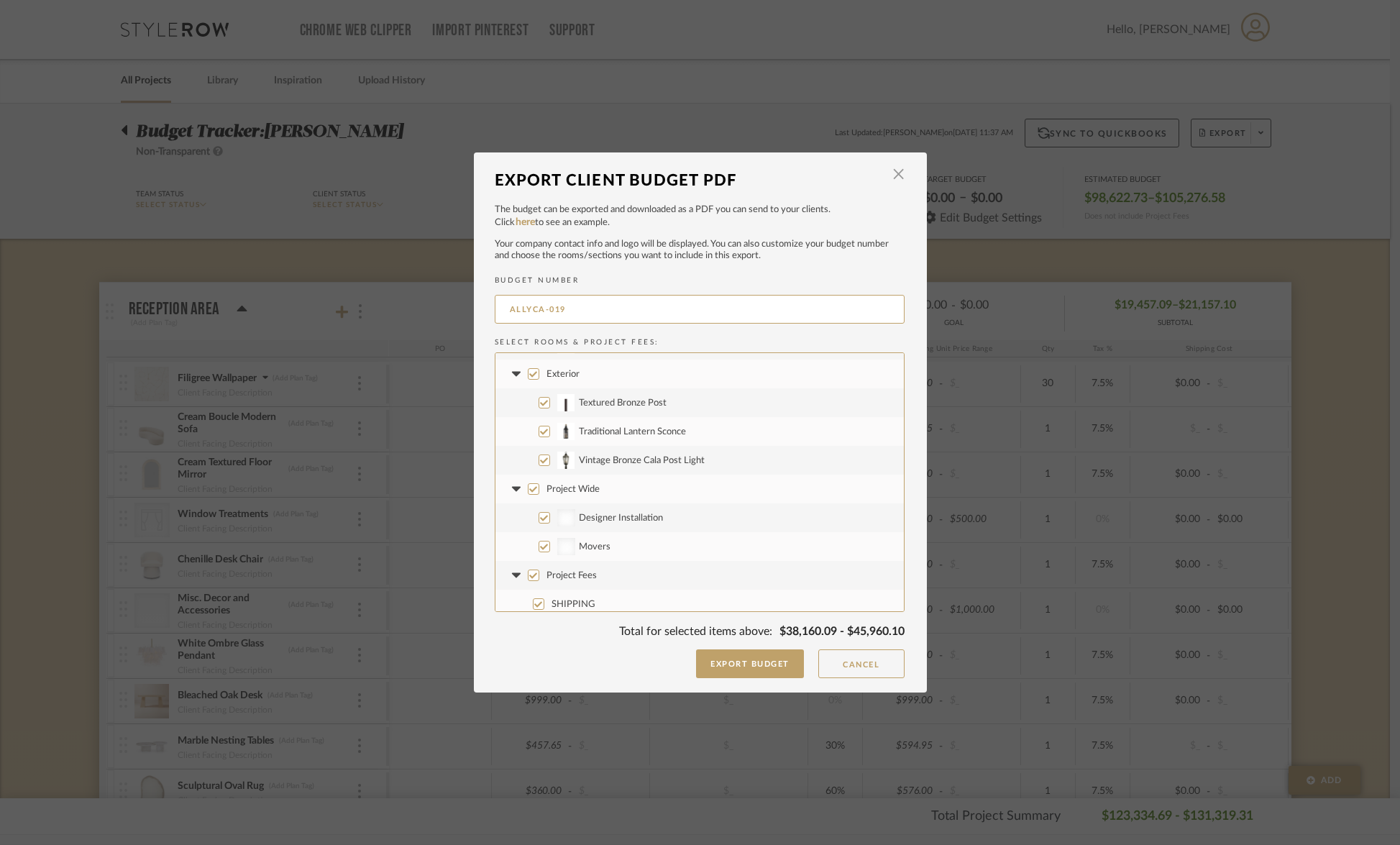
click at [528, 488] on input "Project Wide" at bounding box center [534, 488] width 12 height 12
checkbox input "false"
click at [758, 670] on button "Export Budget" at bounding box center [750, 664] width 108 height 29
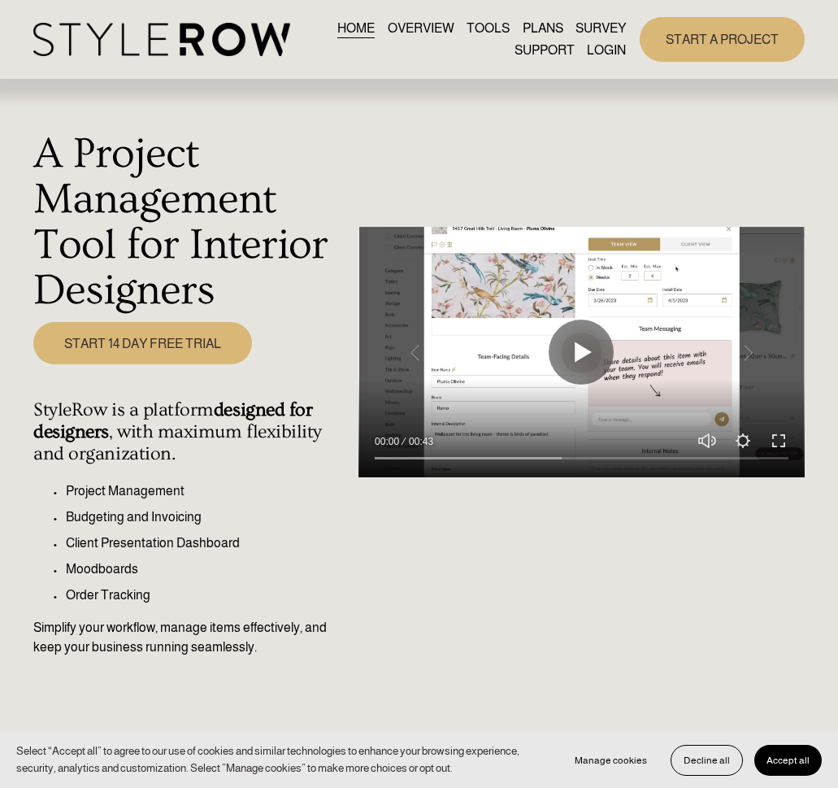
click at [604, 37] on link "SURVEY" at bounding box center [600, 28] width 50 height 22
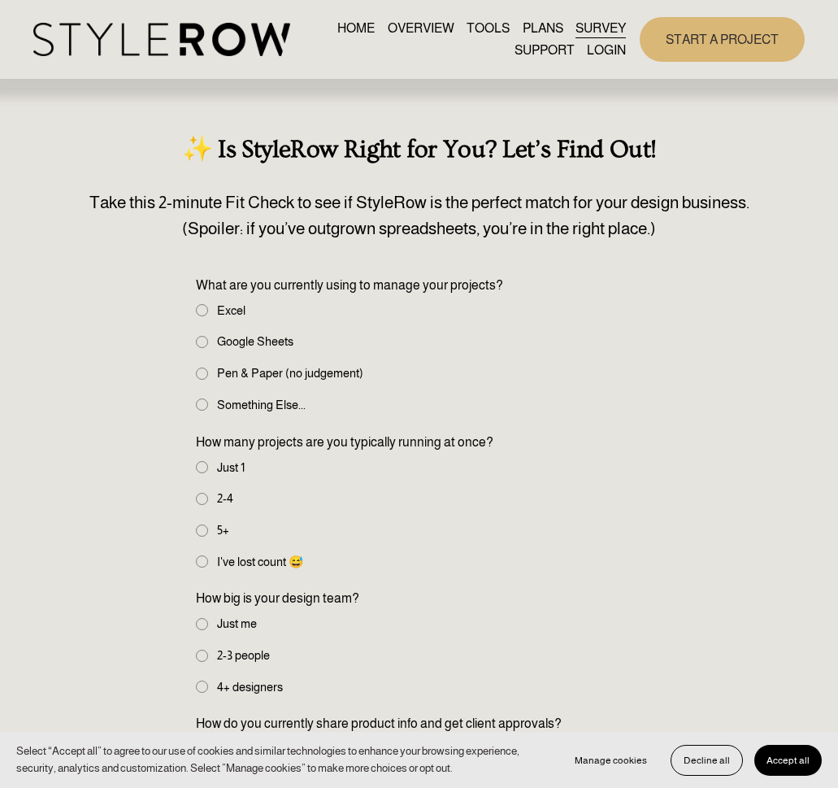
drag, startPoint x: 923, startPoint y: 243, endPoint x: 1231, endPoint y: 206, distance: 310.3
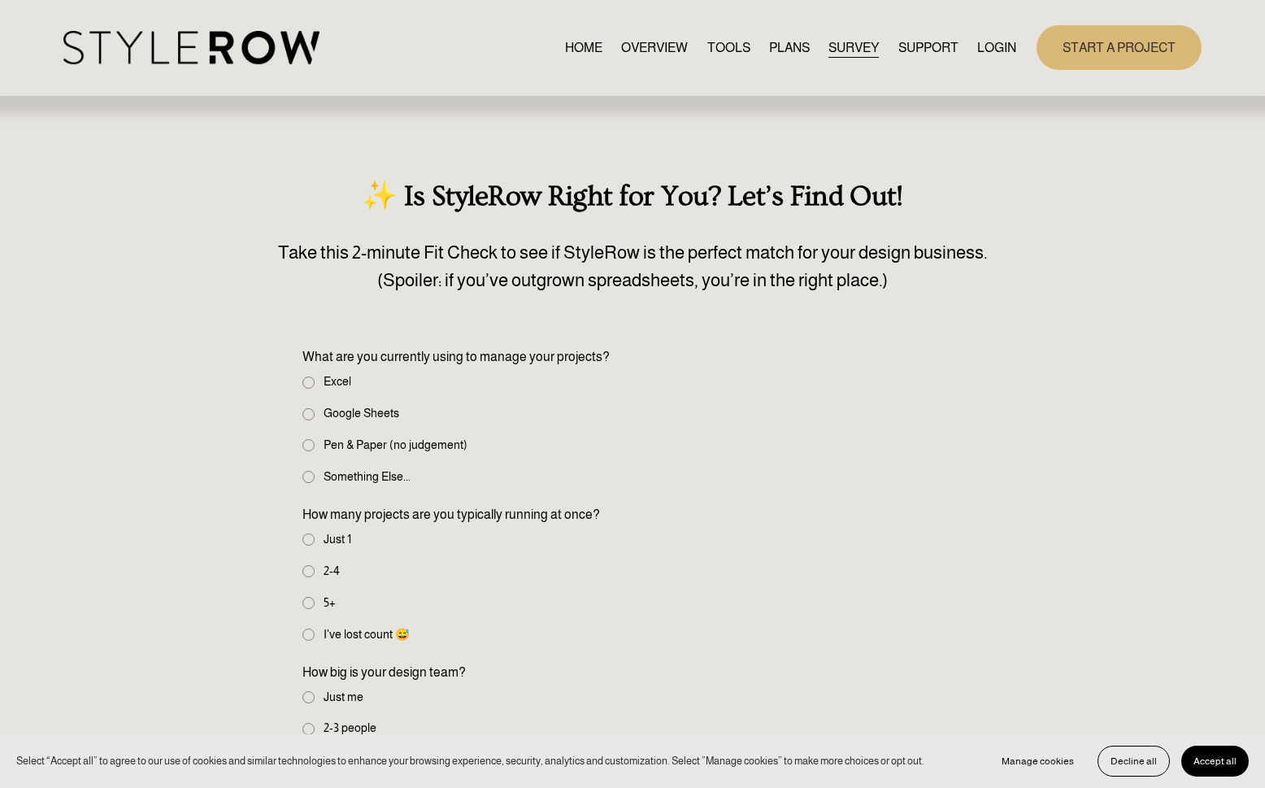
click at [837, 49] on link "LOGIN" at bounding box center [996, 48] width 39 height 22
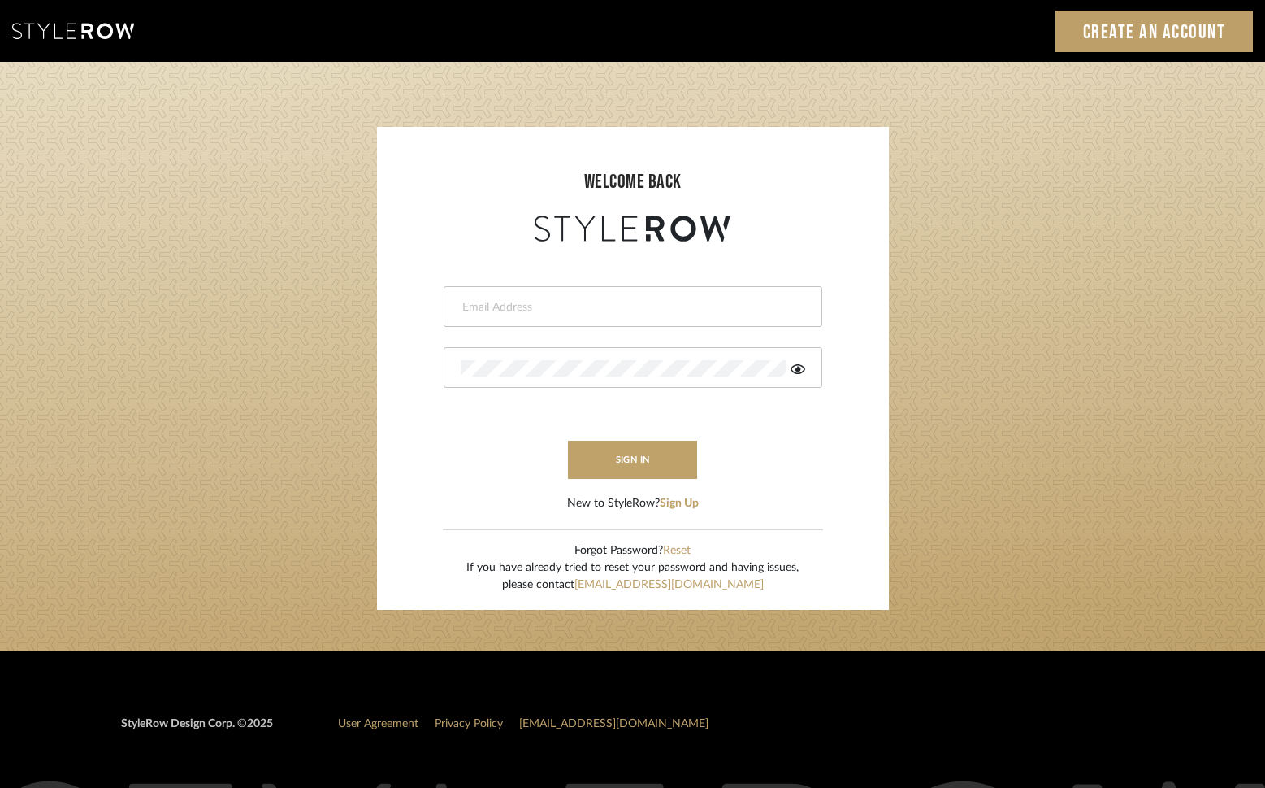
type input "[EMAIL_ADDRESS][DOMAIN_NAME]"
drag, startPoint x: 842, startPoint y: 443, endPoint x: 784, endPoint y: 449, distance: 58.1
click at [842, 443] on form "info@theodorebinteriors.com sign in New to StyleRow? Sign Up" at bounding box center [633, 378] width 480 height 267
click at [615, 454] on button "sign in" at bounding box center [633, 460] width 130 height 38
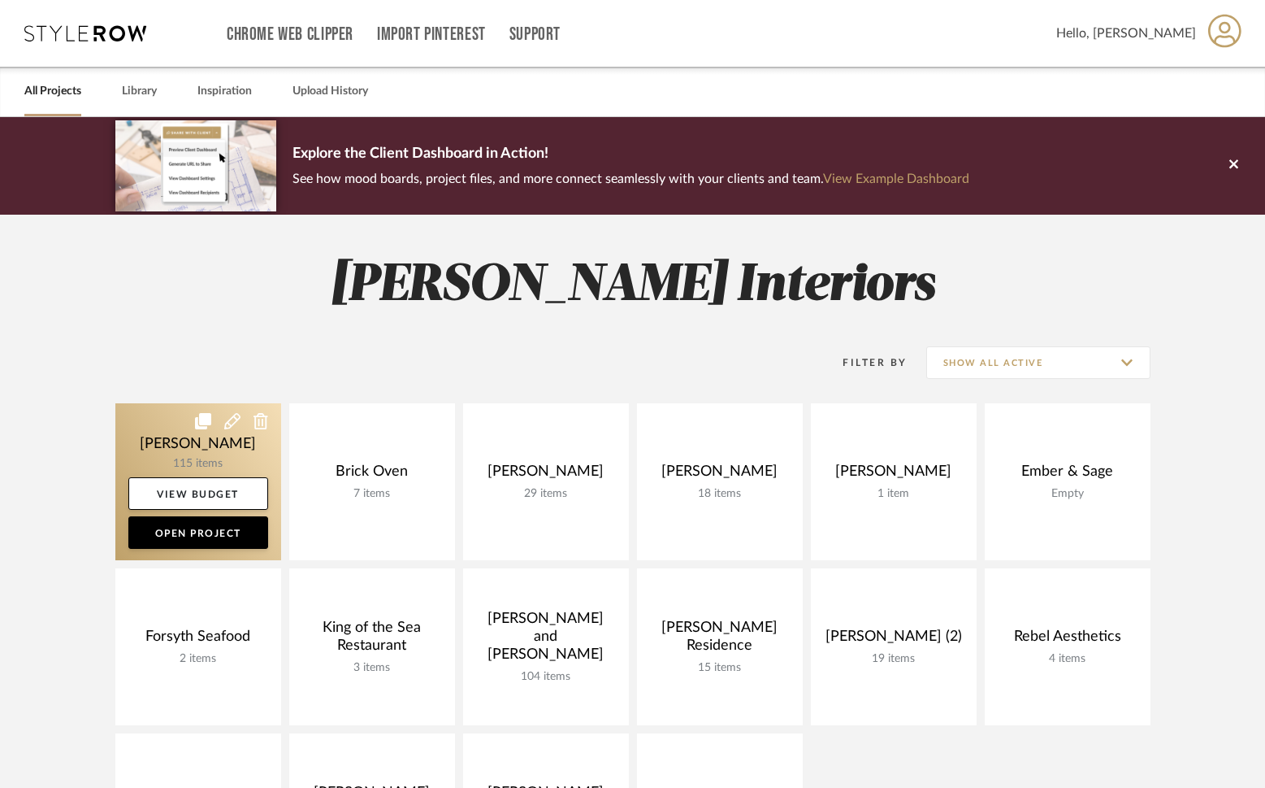
click at [201, 443] on link at bounding box center [198, 481] width 166 height 157
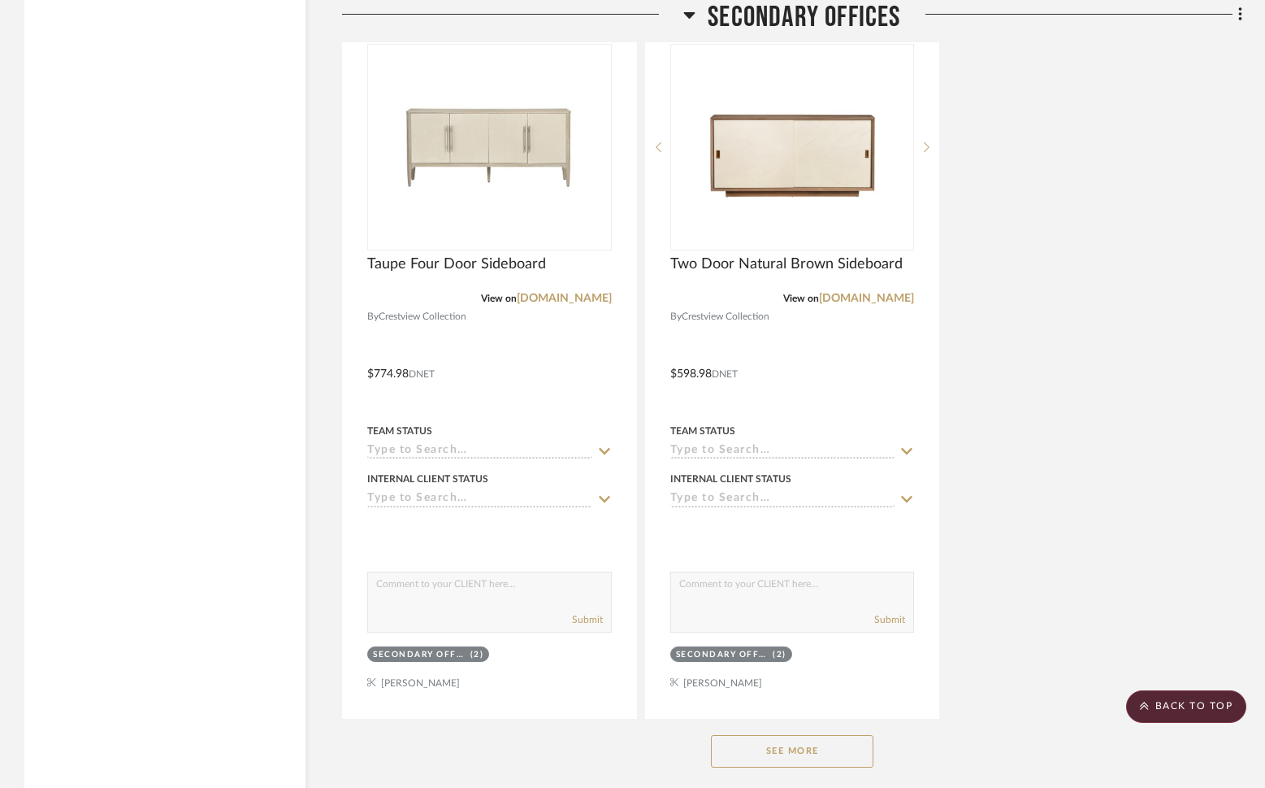
scroll to position [9823, 0]
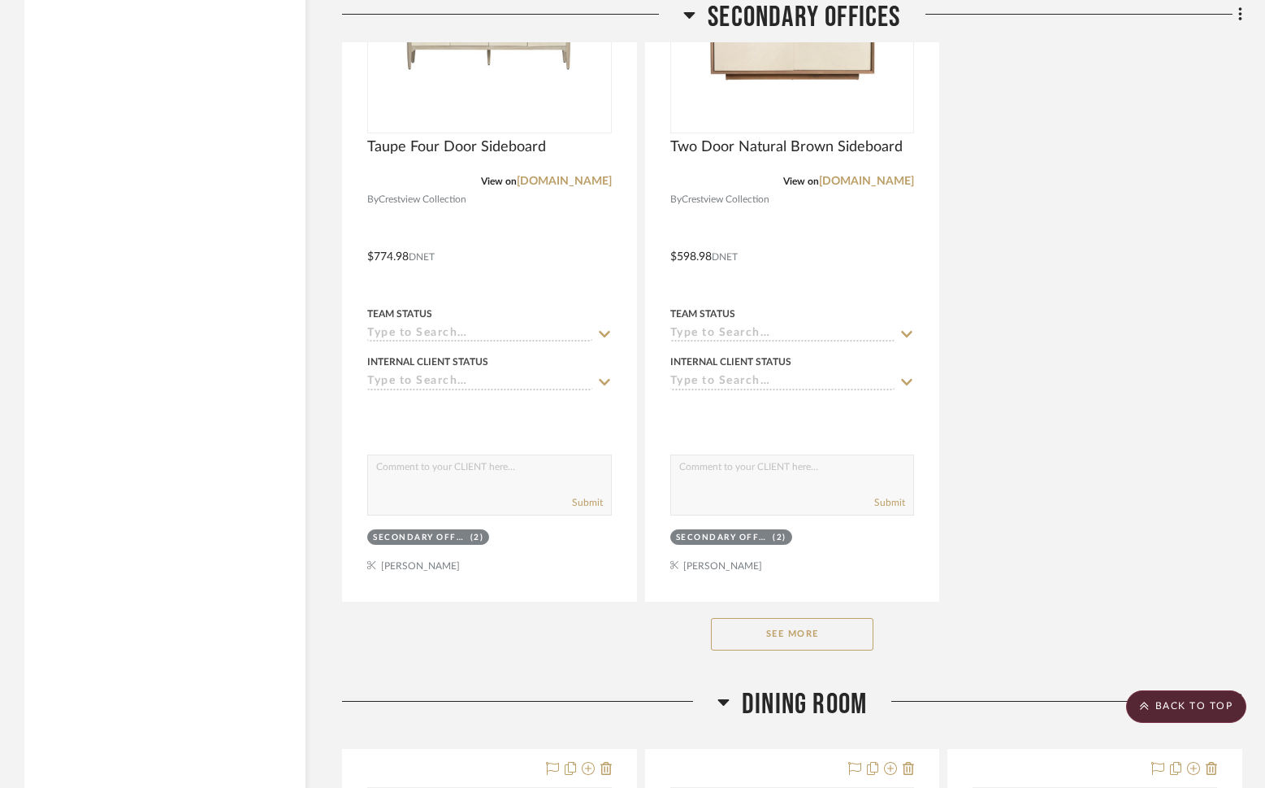
click at [781, 624] on button "See More" at bounding box center [792, 634] width 163 height 33
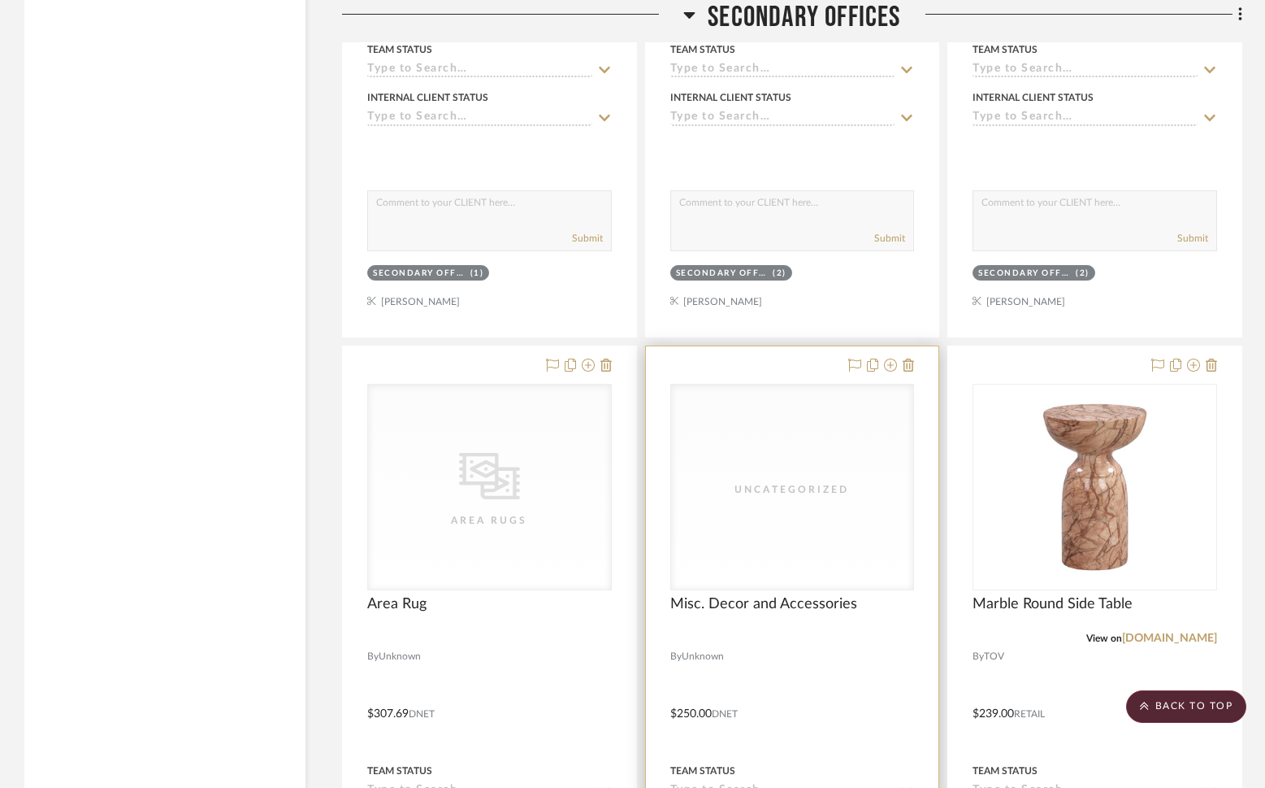
scroll to position [11005, 0]
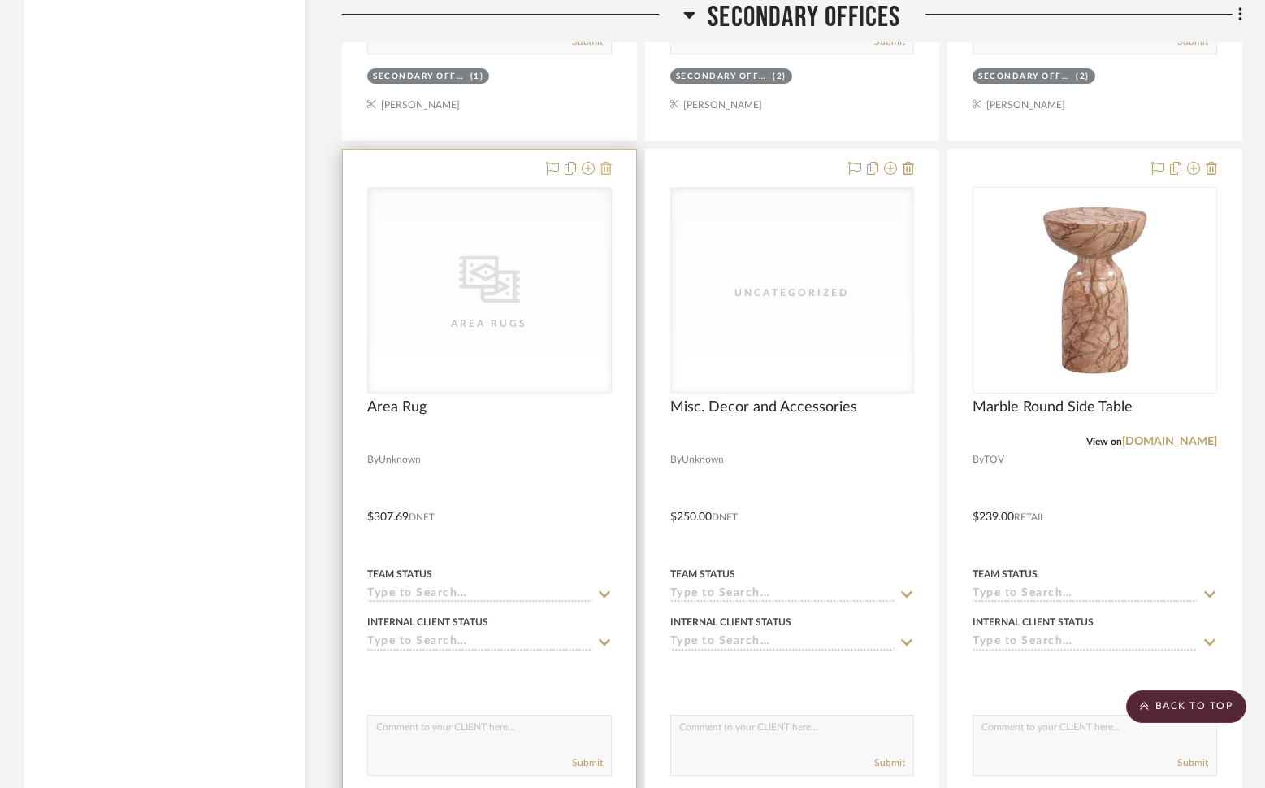
click at [609, 162] on icon at bounding box center [606, 168] width 11 height 13
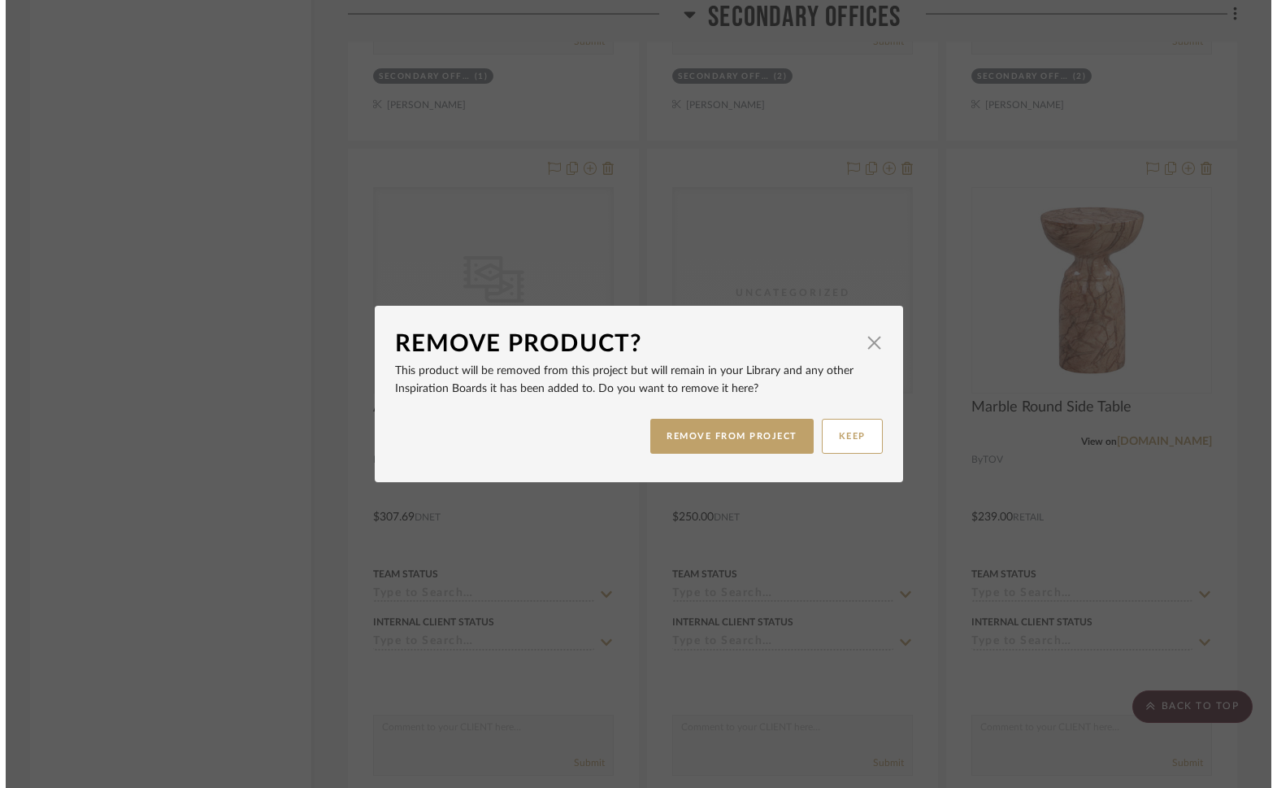
scroll to position [0, 0]
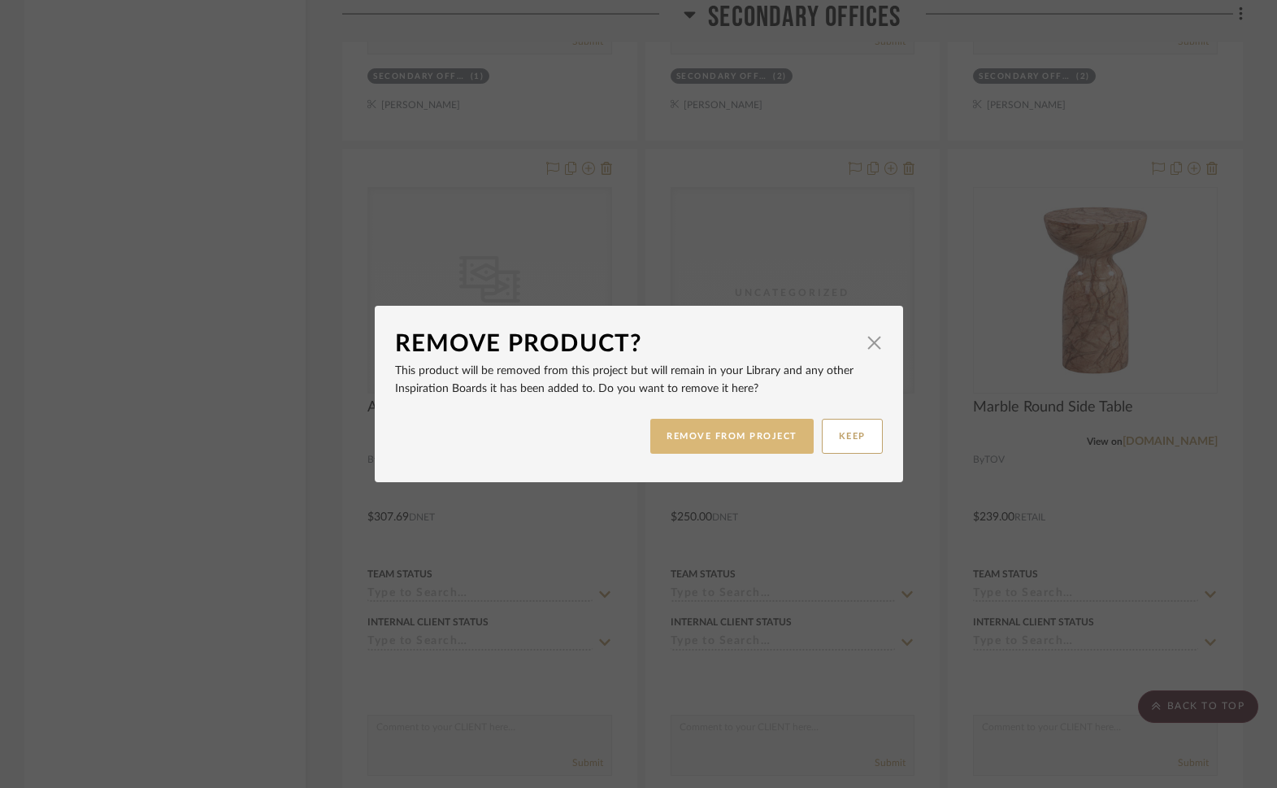
click at [740, 434] on button "REMOVE FROM PROJECT" at bounding box center [731, 436] width 163 height 35
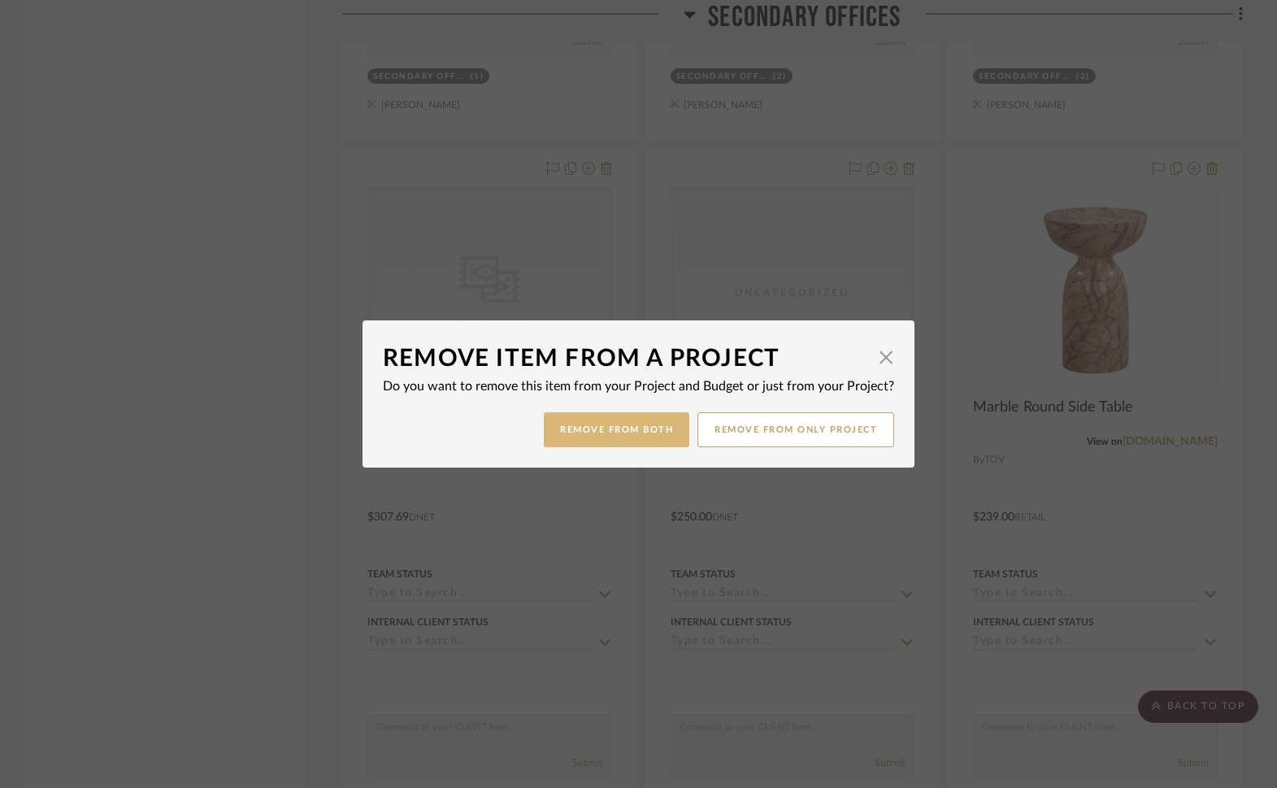
click at [632, 440] on button "Remove from Both" at bounding box center [616, 429] width 145 height 35
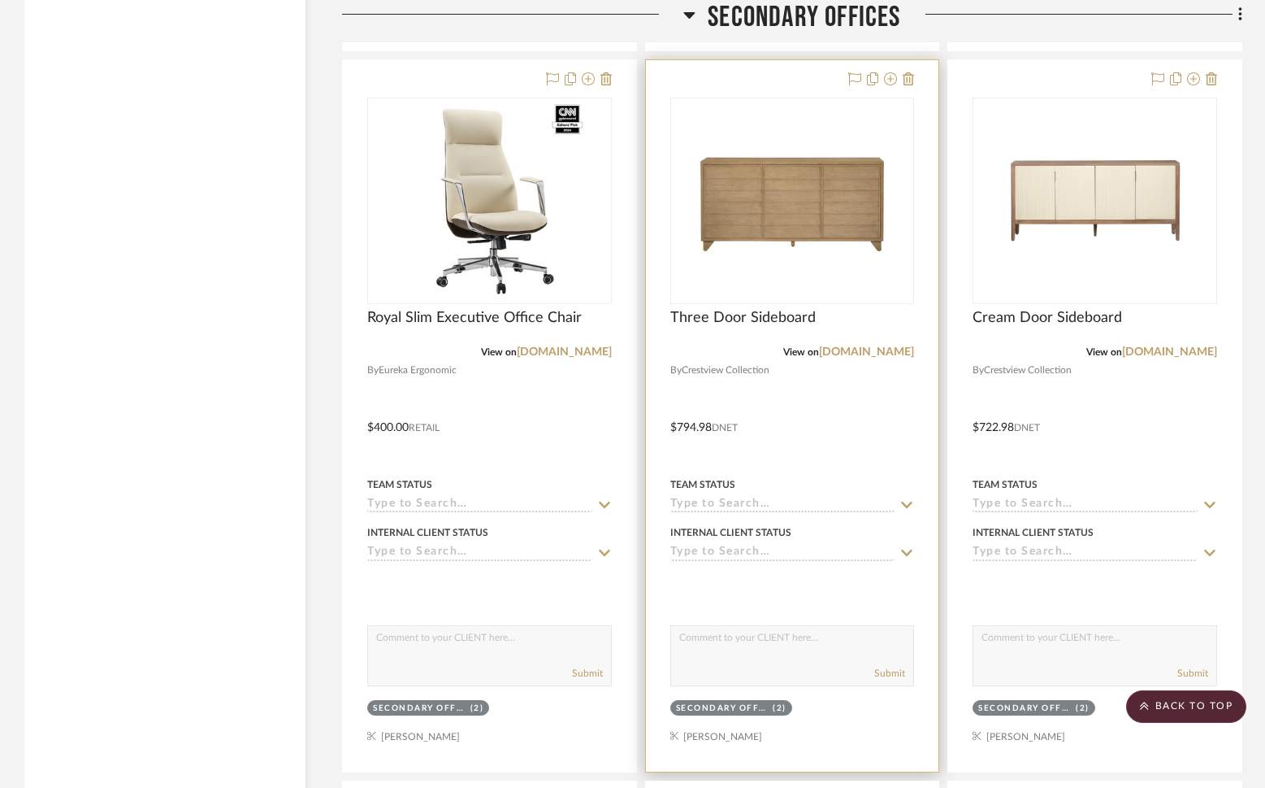
scroll to position [9143, 0]
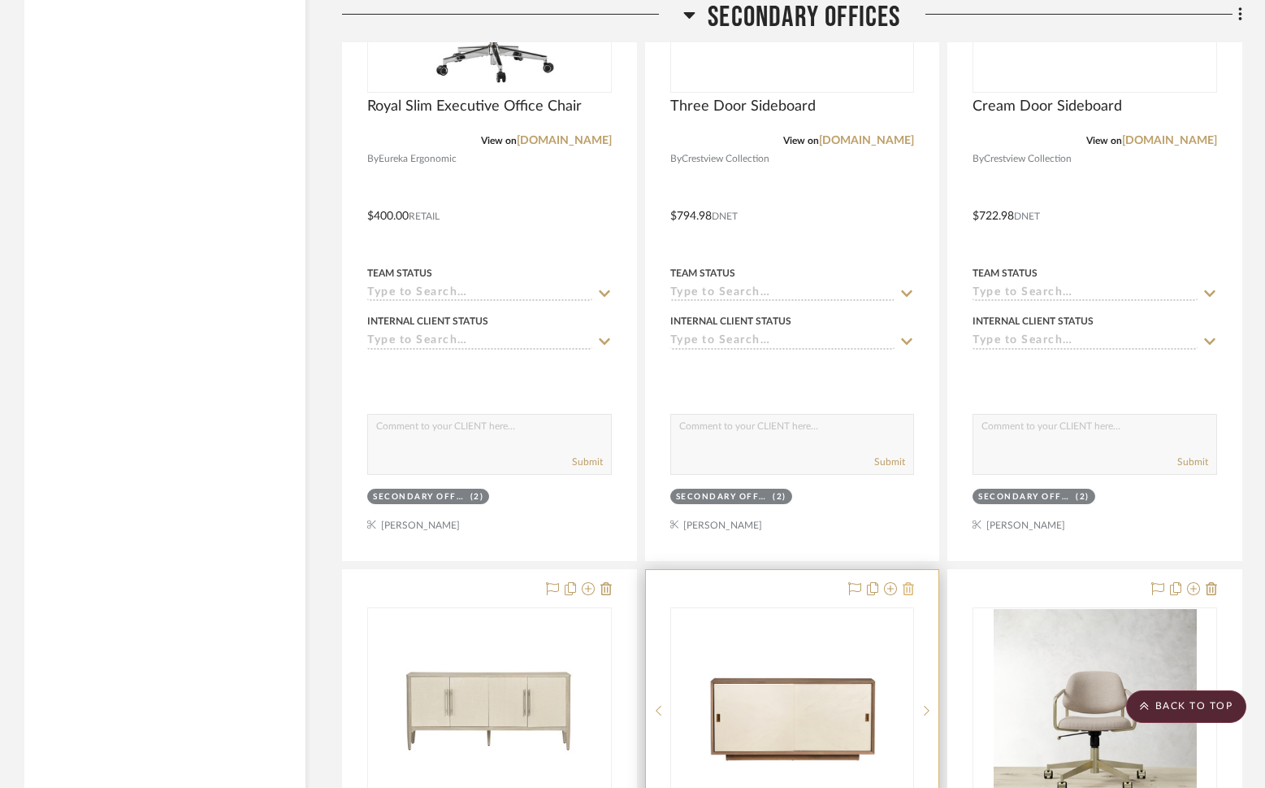
click at [914, 582] on icon at bounding box center [908, 588] width 11 height 13
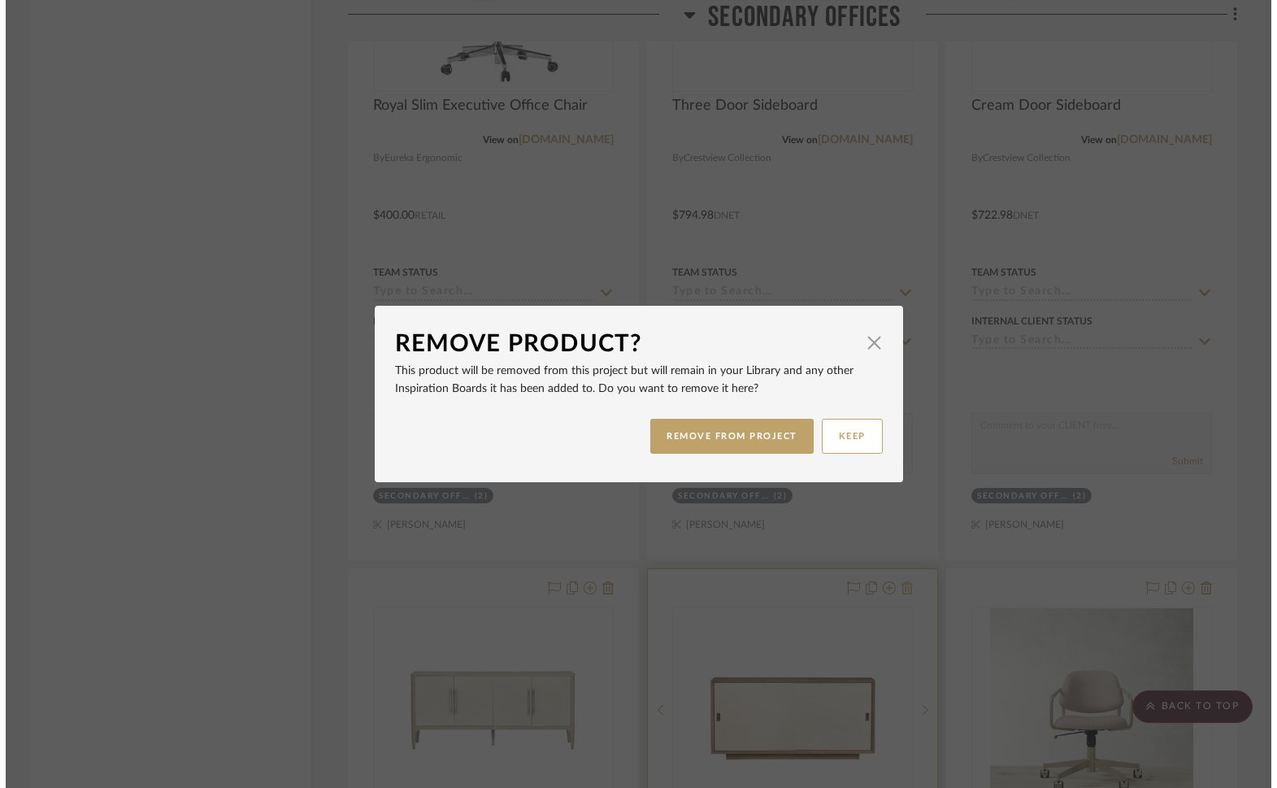
scroll to position [0, 0]
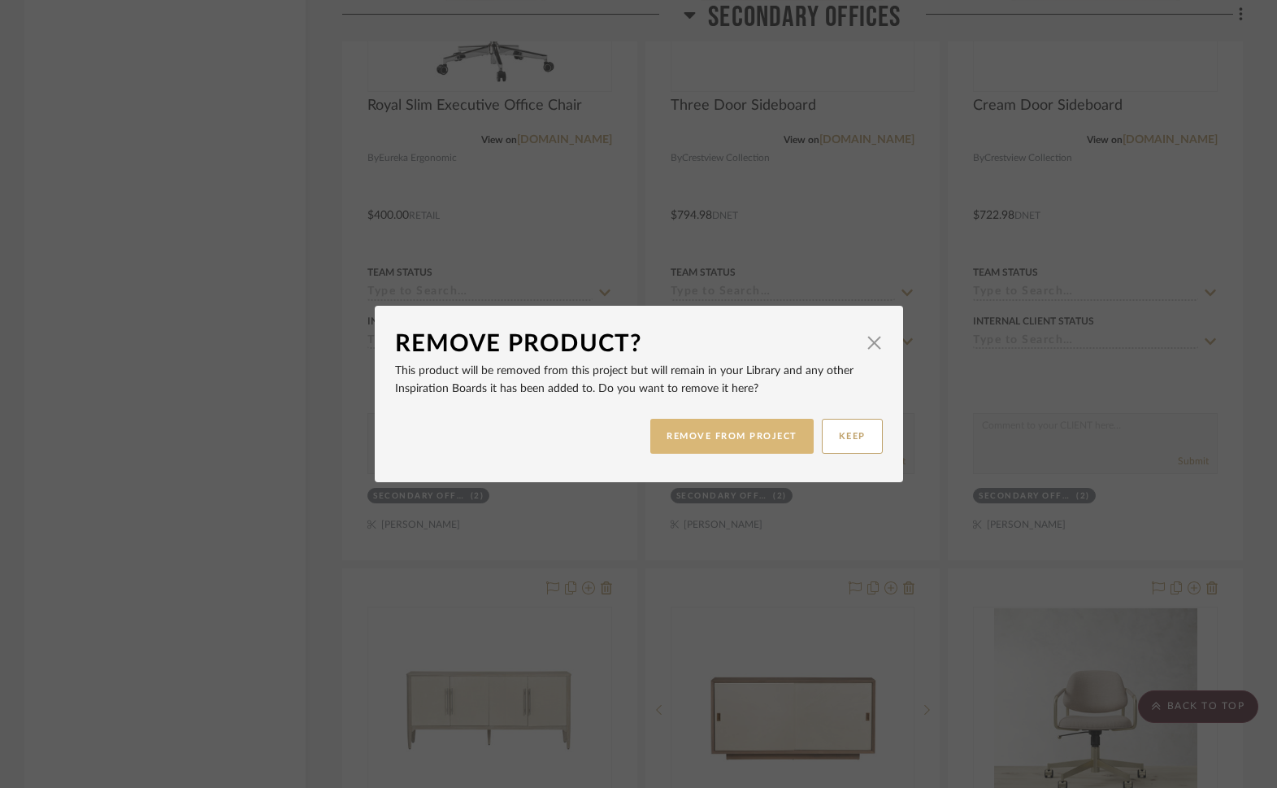
click at [736, 441] on button "REMOVE FROM PROJECT" at bounding box center [731, 436] width 163 height 35
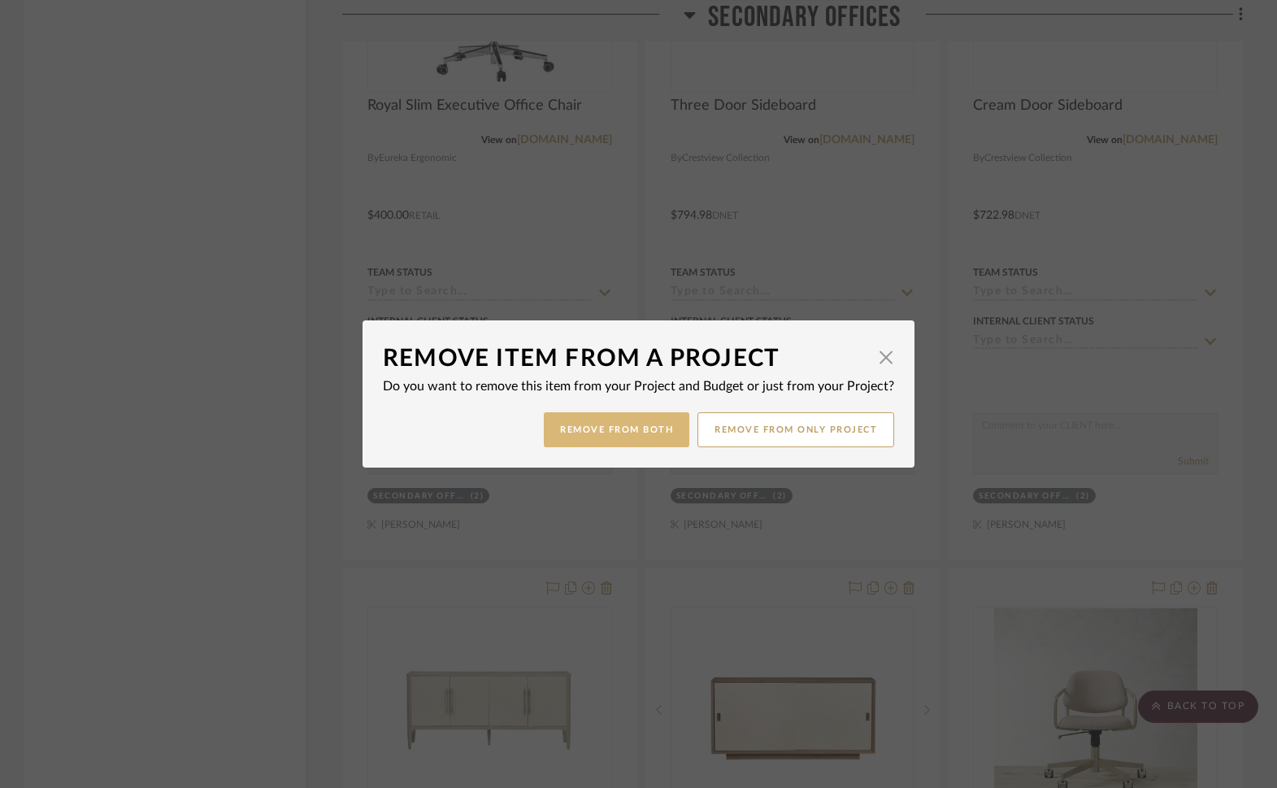
click at [613, 433] on button "Remove from Both" at bounding box center [616, 429] width 145 height 35
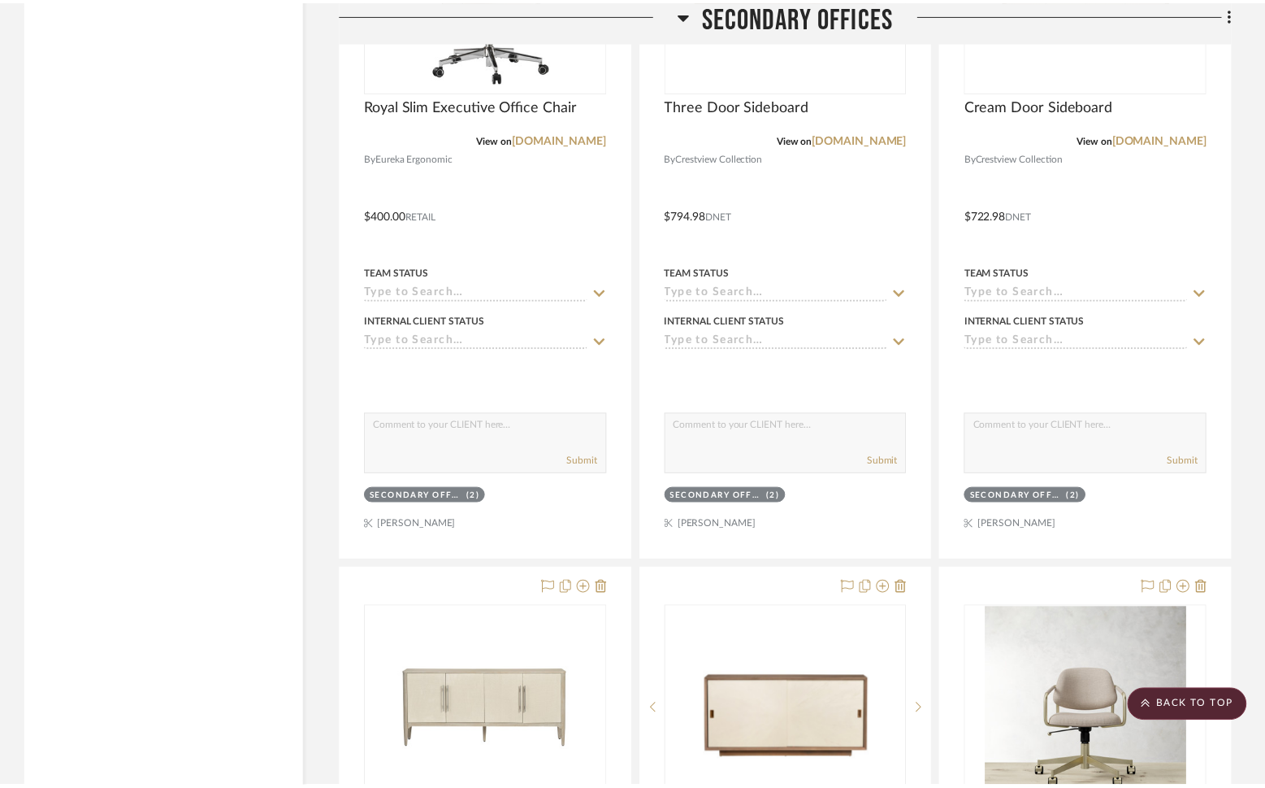
scroll to position [9143, 0]
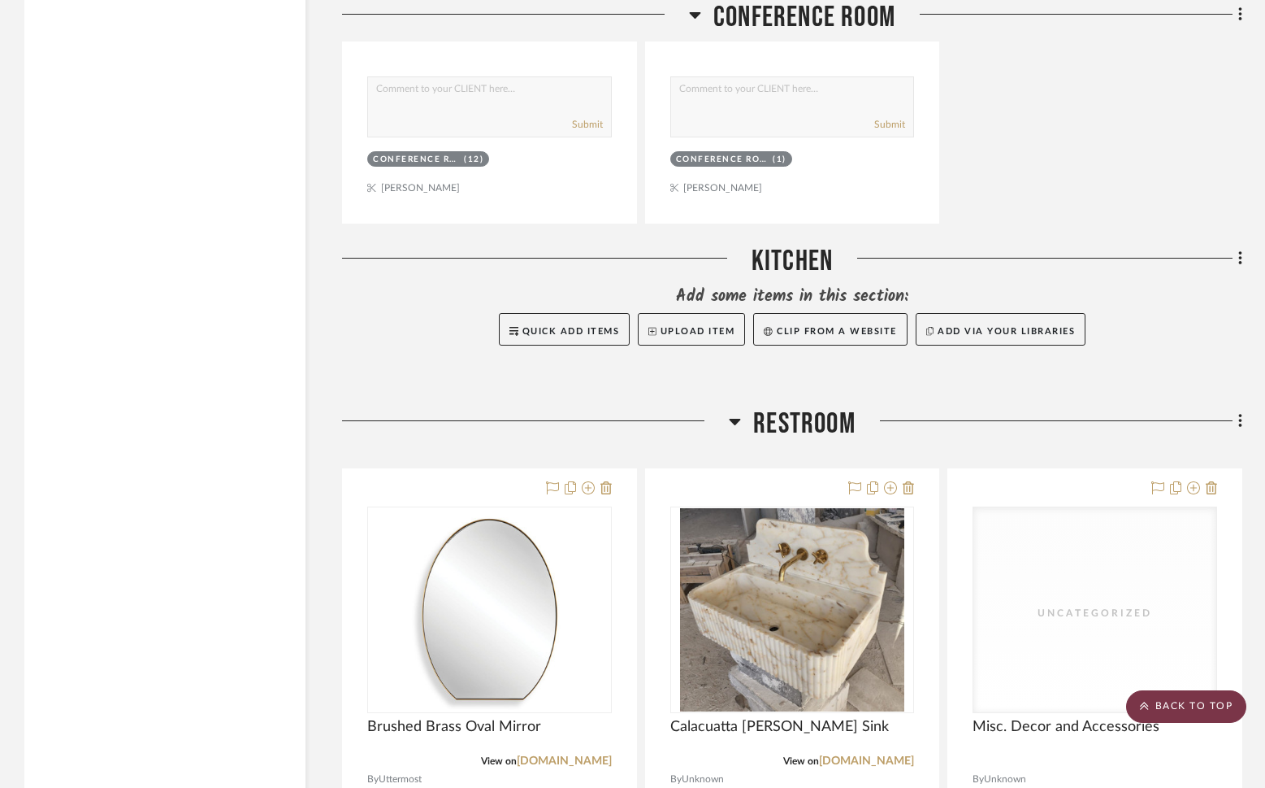
click at [1205, 701] on scroll-to-top-button "BACK TO TOP" at bounding box center [1186, 706] width 120 height 33
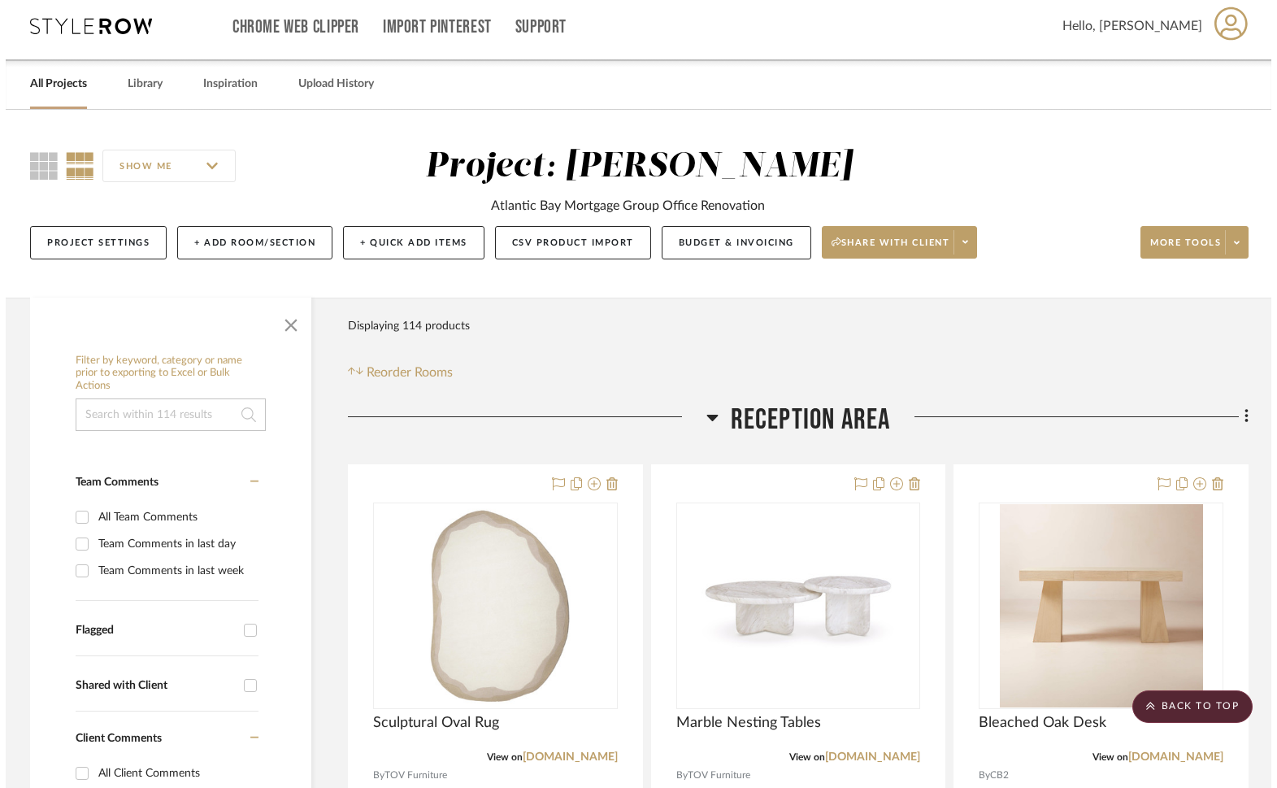
scroll to position [0, 0]
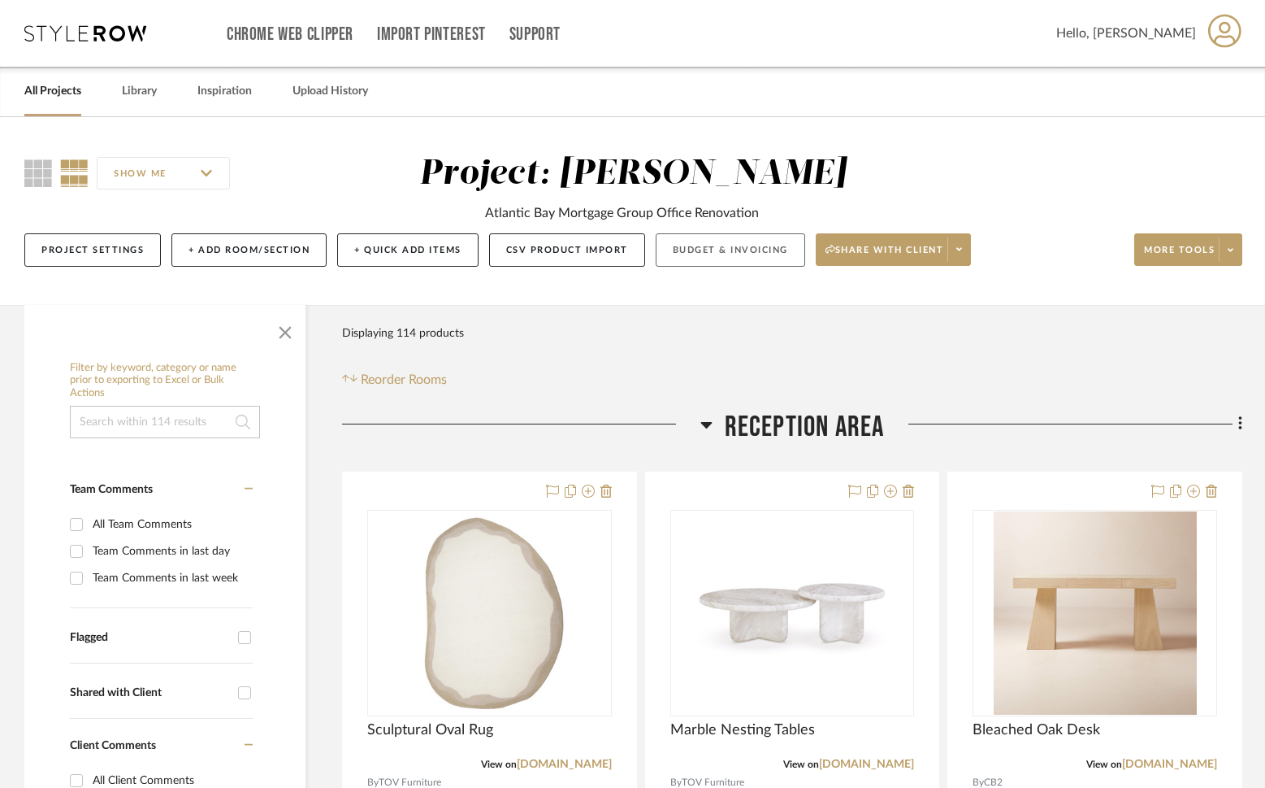
click at [690, 257] on button "Budget & Invoicing" at bounding box center [731, 249] width 150 height 33
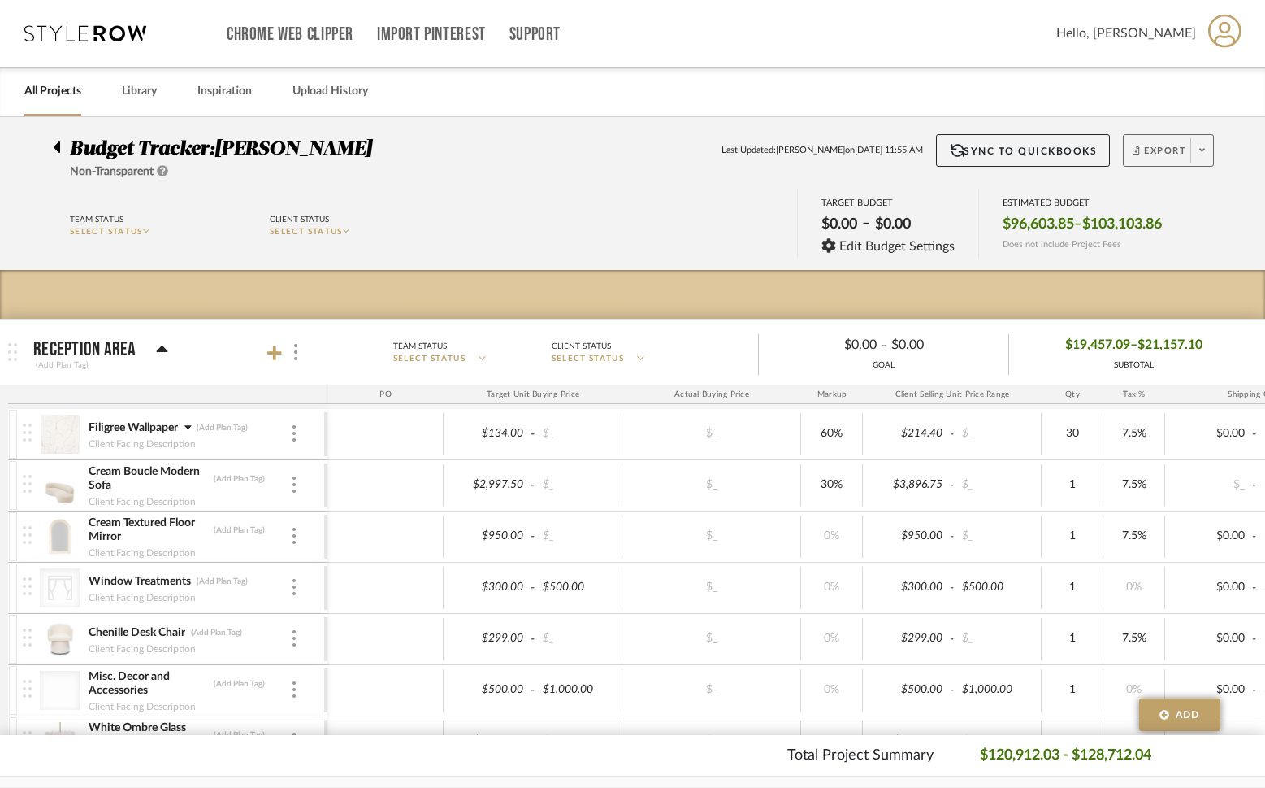
click at [1146, 156] on span "Export" at bounding box center [1160, 157] width 54 height 24
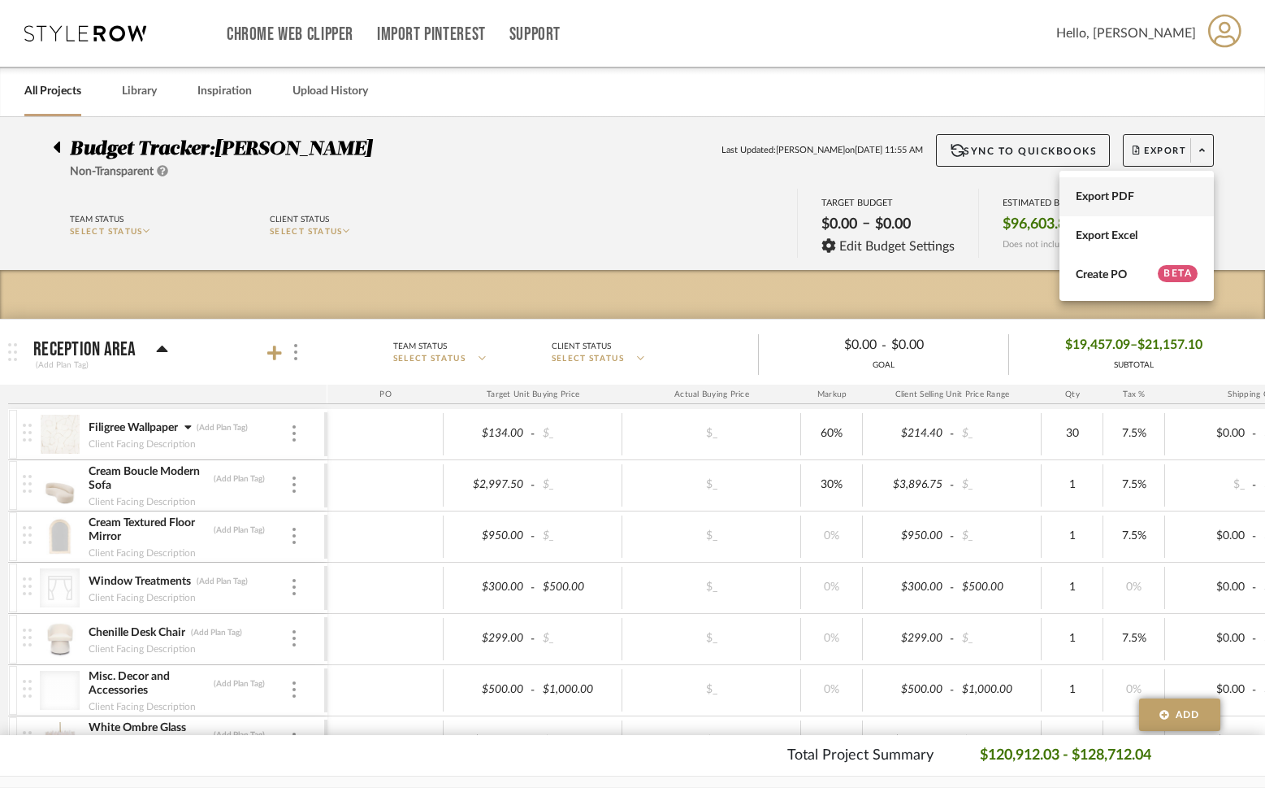
click at [1123, 204] on button "Export PDF" at bounding box center [1137, 196] width 154 height 39
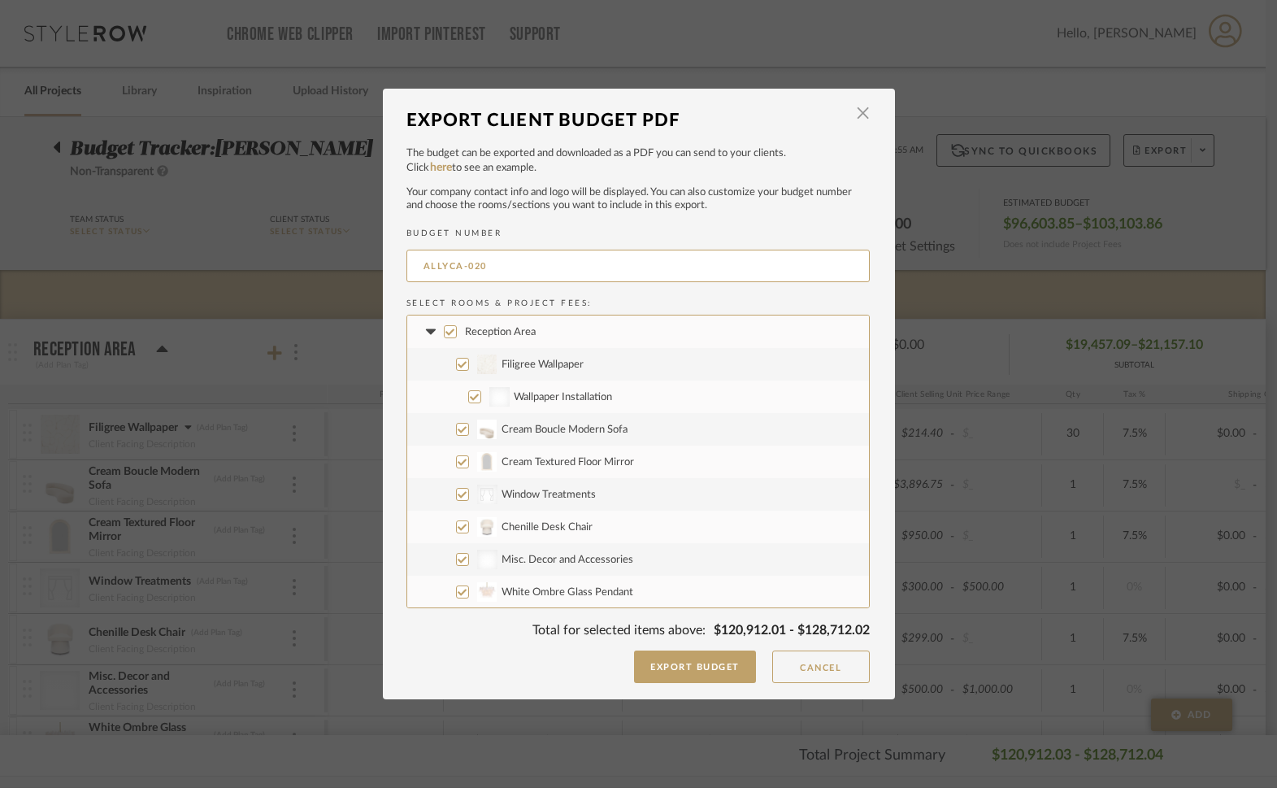
click at [444, 330] on input "Reception Area" at bounding box center [450, 331] width 13 height 13
checkbox input "false"
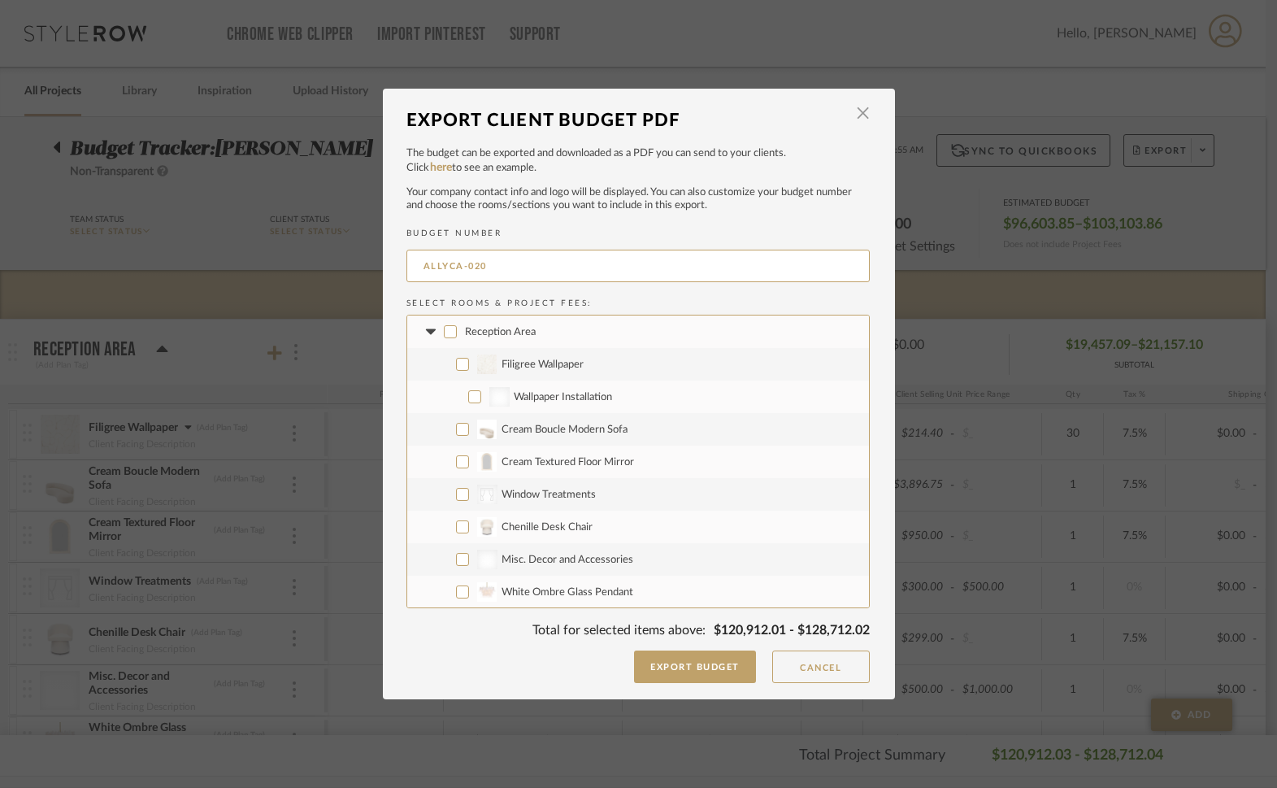
checkbox input "false"
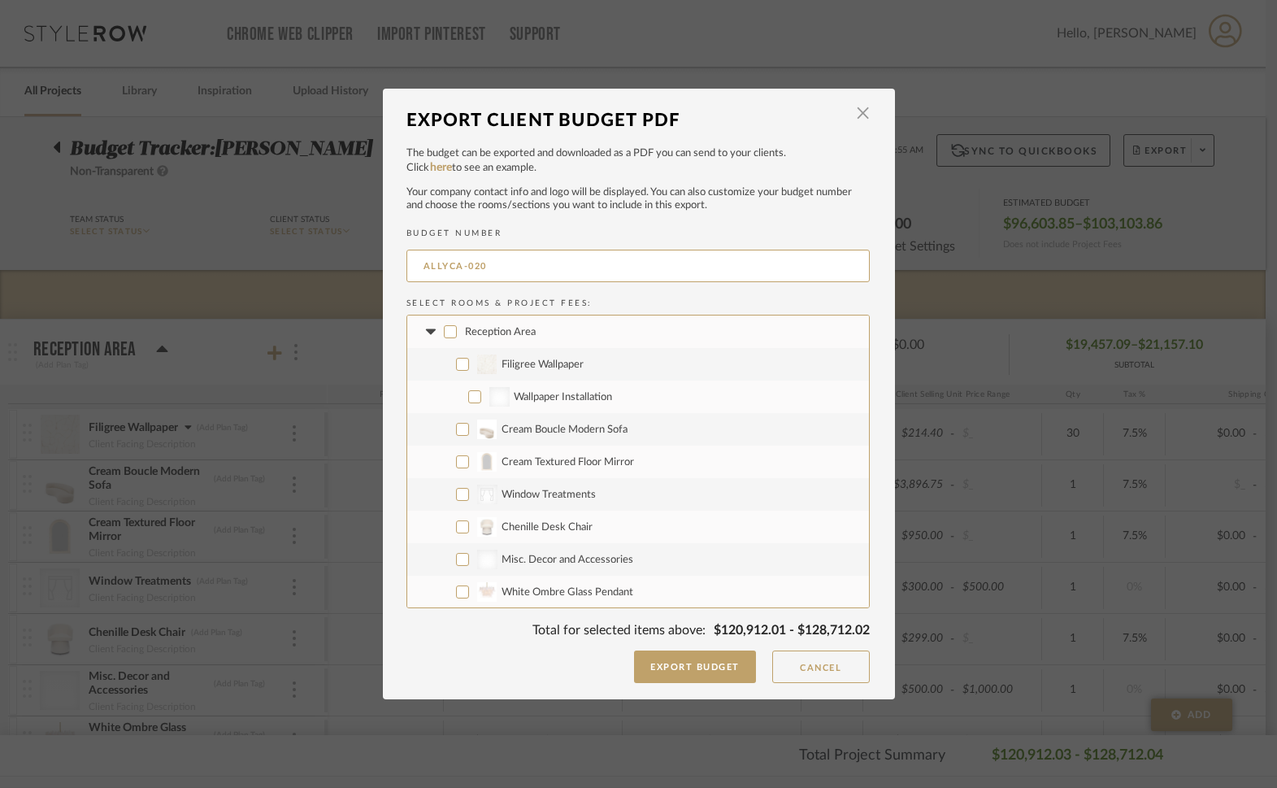
checkbox input "false"
click at [429, 332] on icon at bounding box center [431, 331] width 17 height 7
click at [444, 364] on input "Ally's Office" at bounding box center [450, 364] width 13 height 13
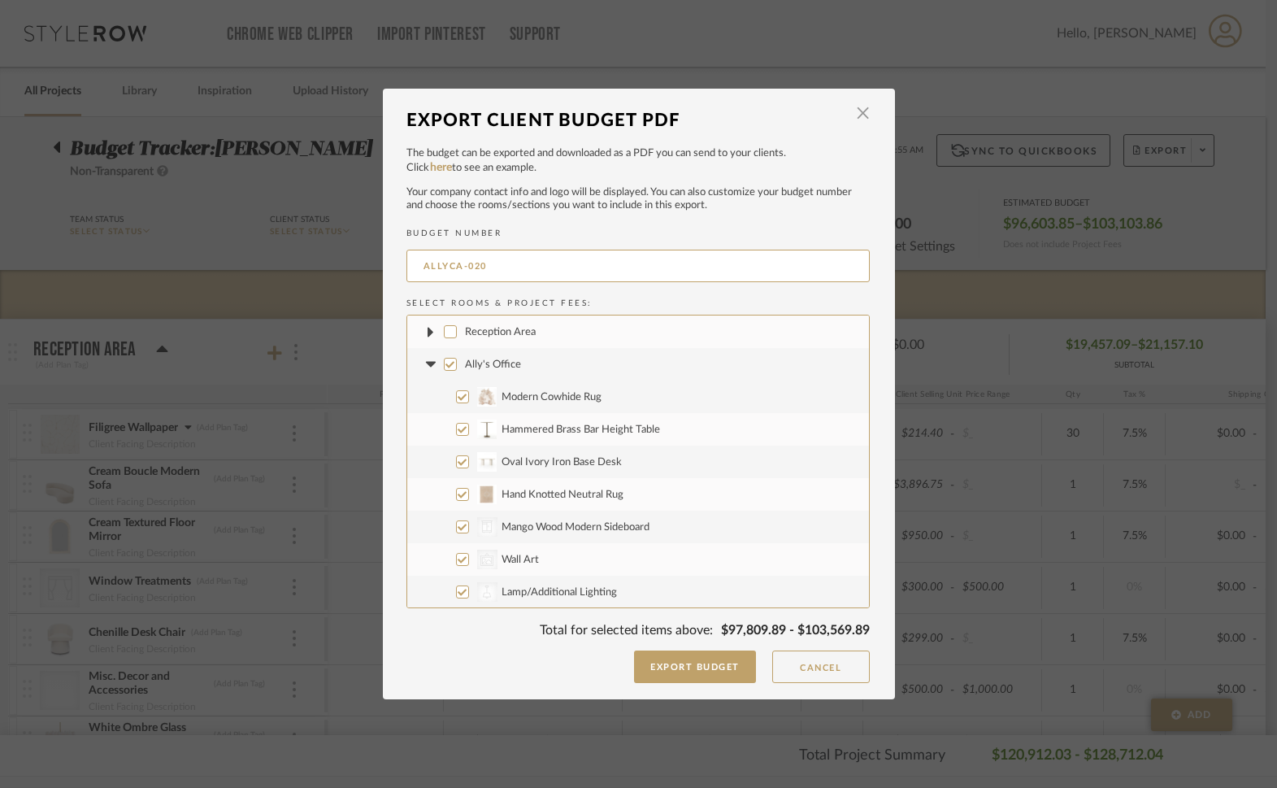
checkbox input "false"
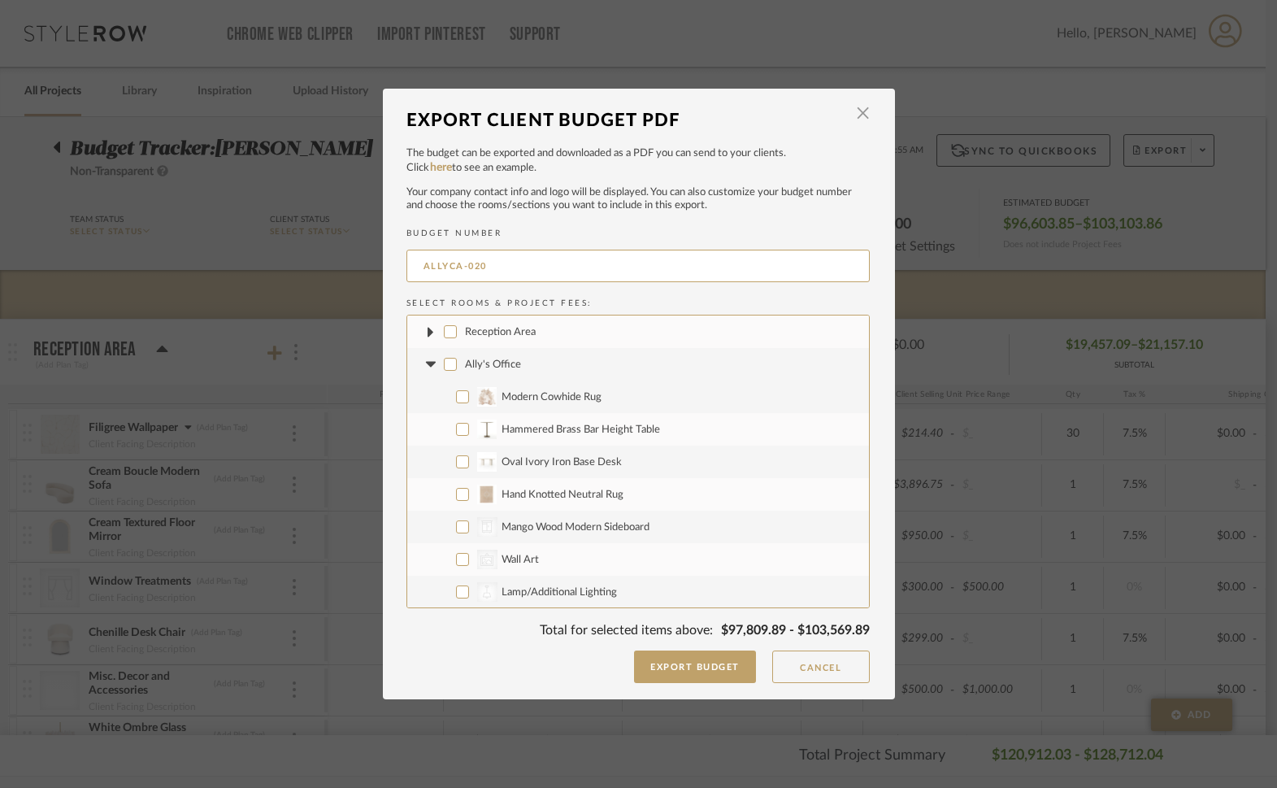
checkbox input "false"
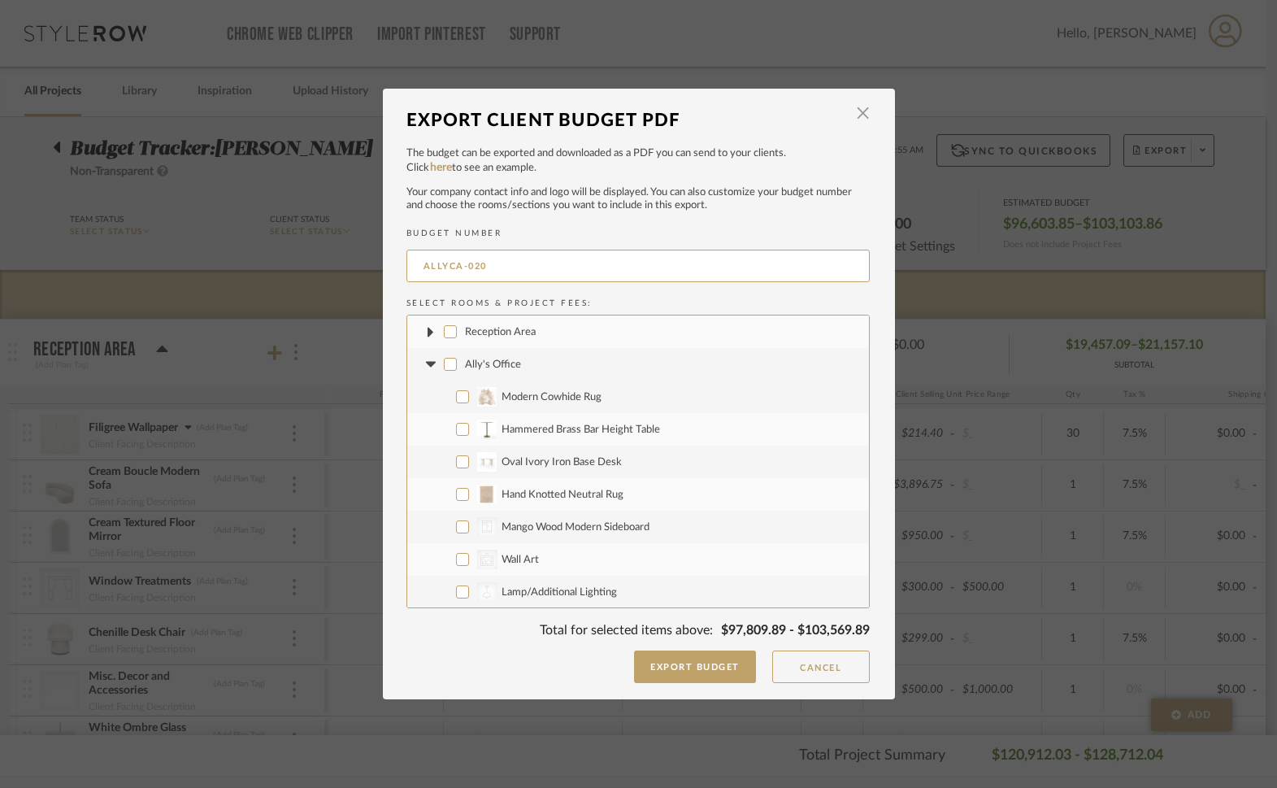
checkbox input "false"
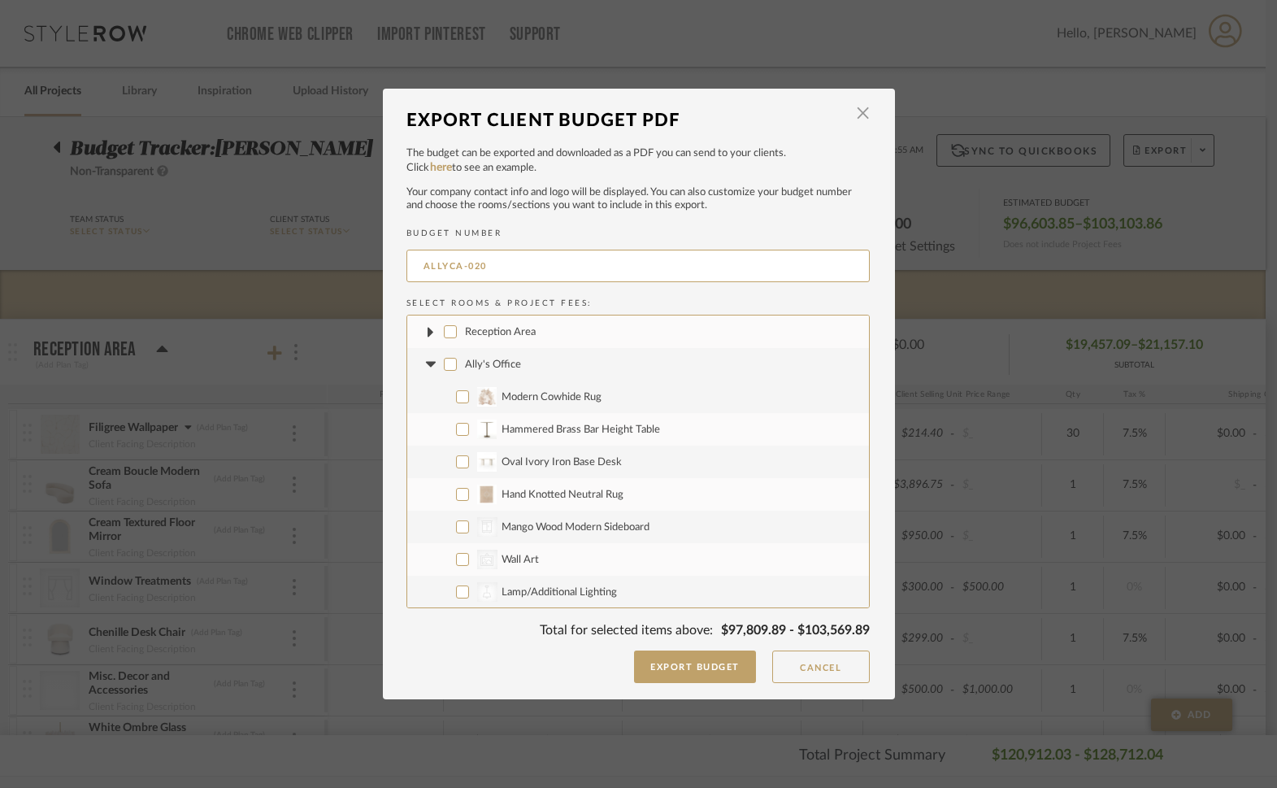
checkbox input "false"
click at [428, 364] on icon at bounding box center [431, 364] width 17 height 7
click at [445, 399] on input "Conference Room" at bounding box center [450, 396] width 13 height 13
checkbox input "false"
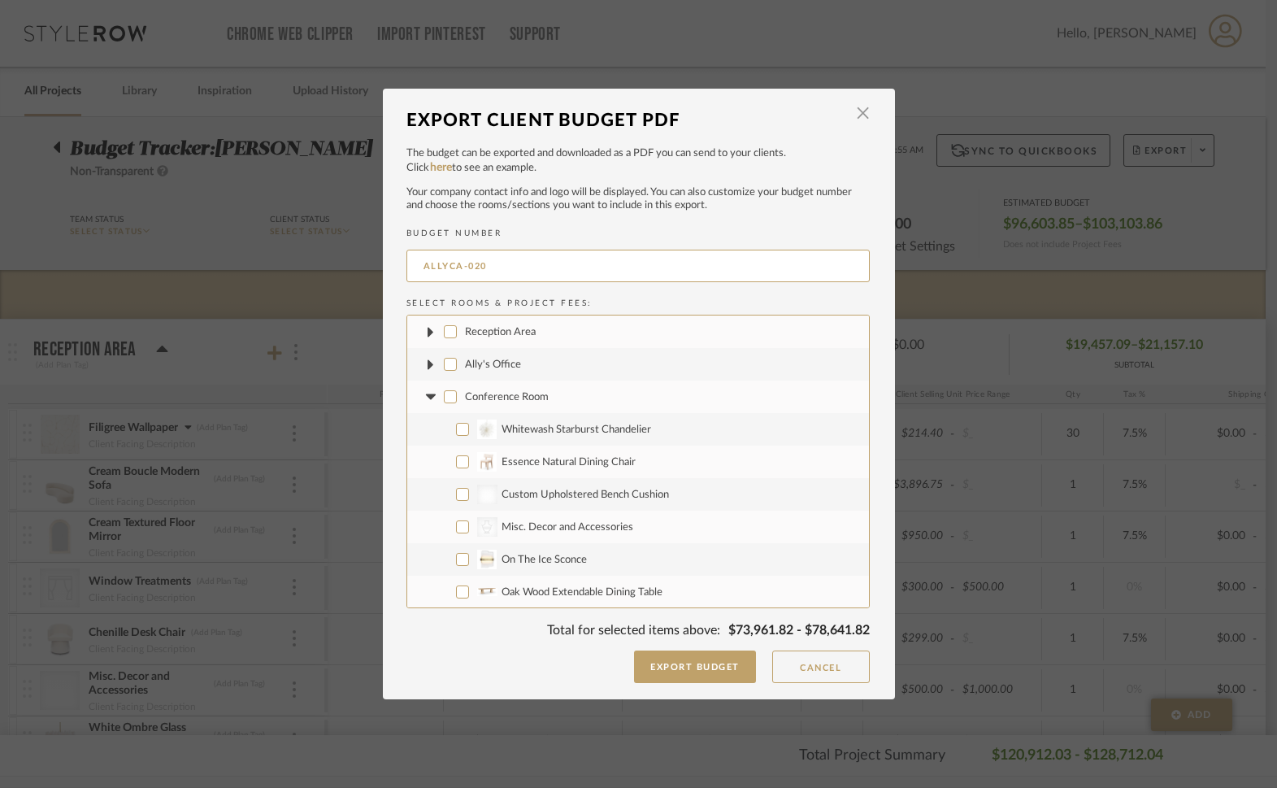
checkbox input "false"
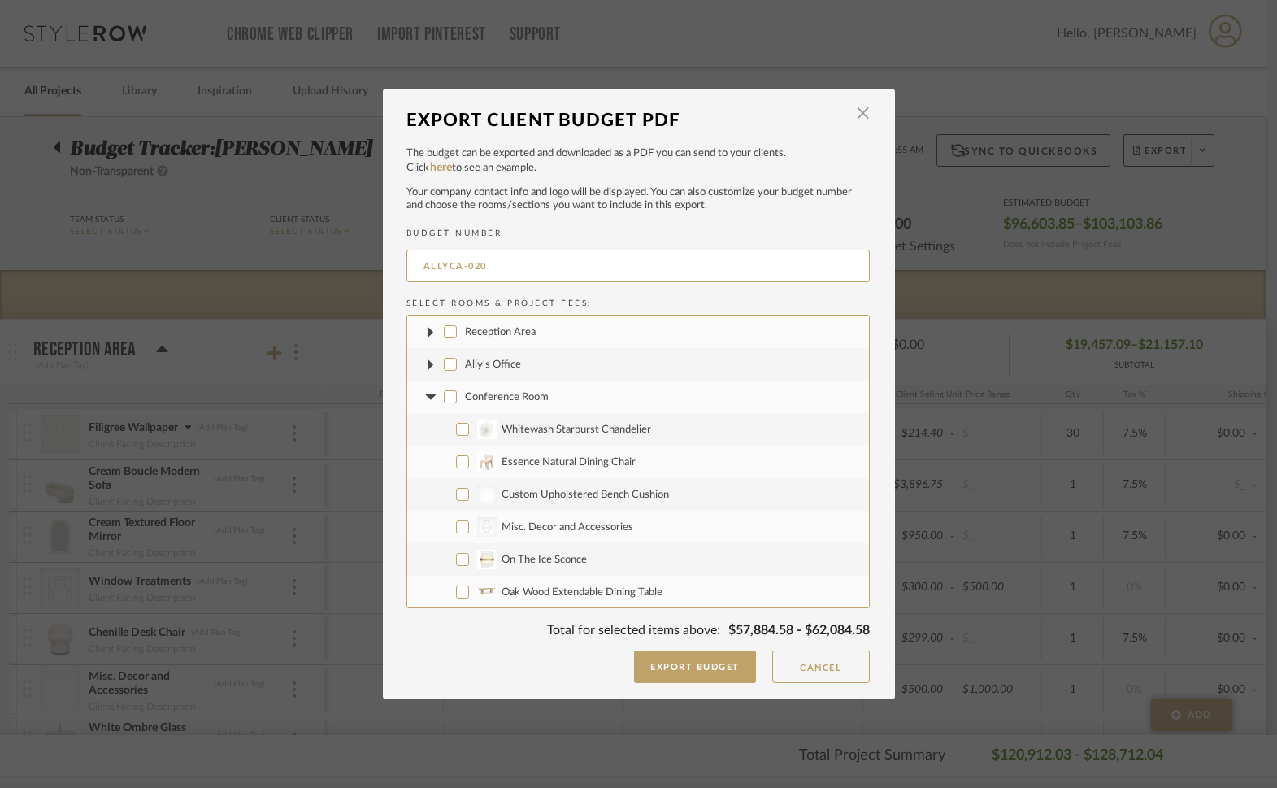
click at [430, 398] on icon at bounding box center [431, 396] width 17 height 7
click at [445, 433] on input "Restroom" at bounding box center [450, 429] width 13 height 13
checkbox input "false"
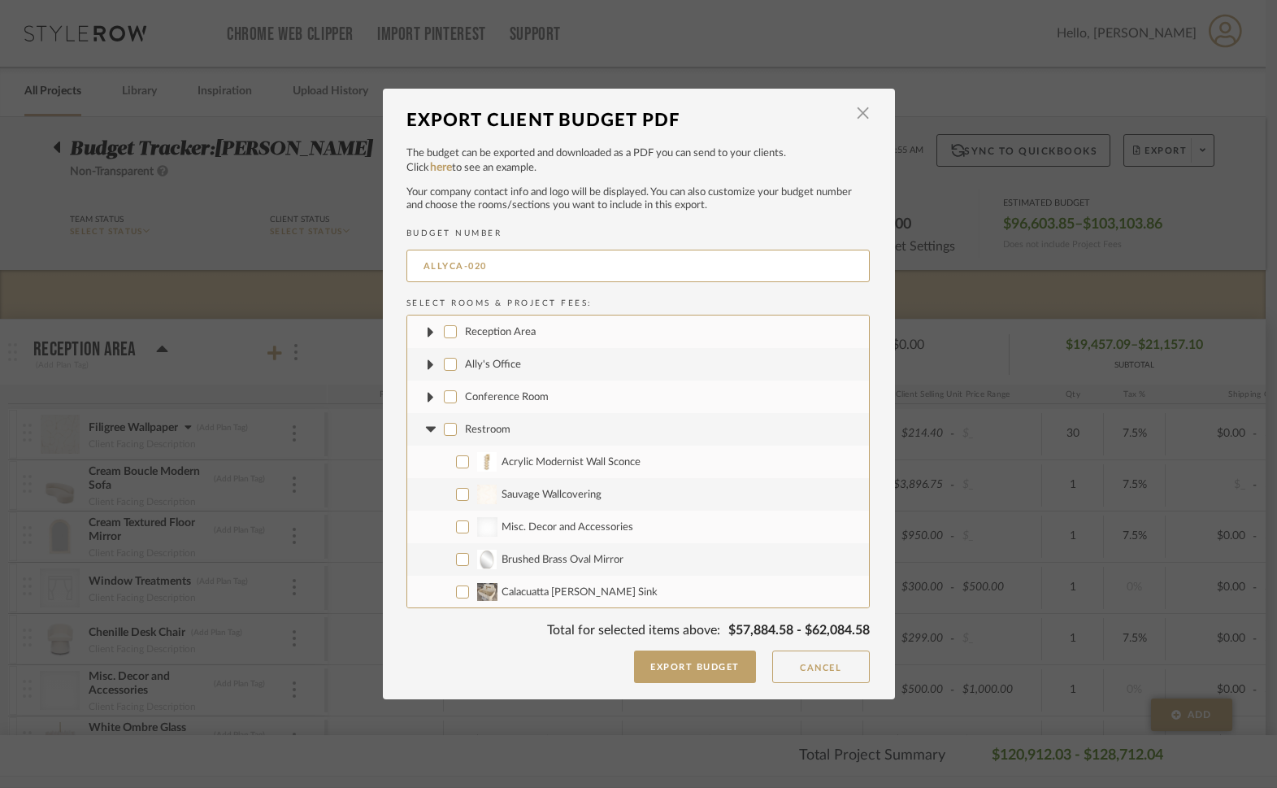
checkbox input "false"
click at [428, 430] on icon at bounding box center [431, 429] width 17 height 7
click at [456, 496] on input "Sliding Two Door Sideboard" at bounding box center [462, 494] width 13 height 13
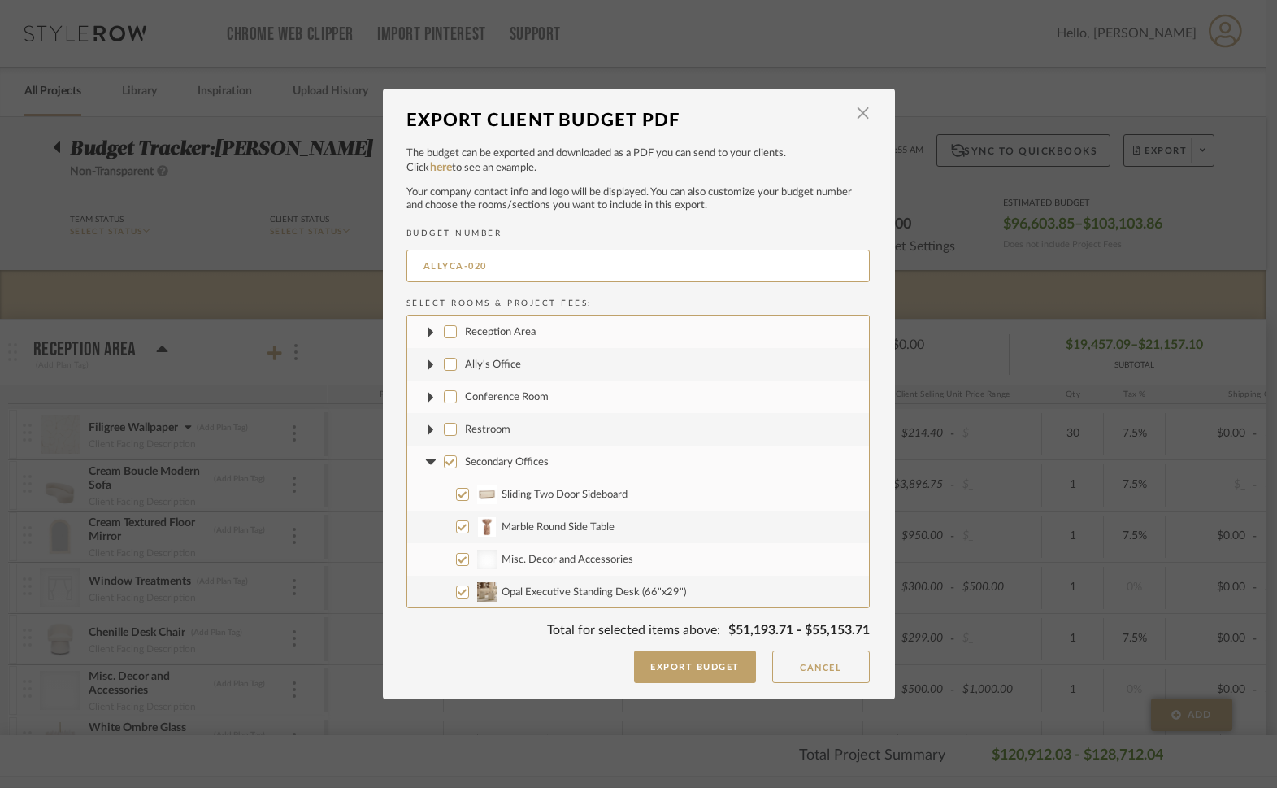
checkbox input "false"
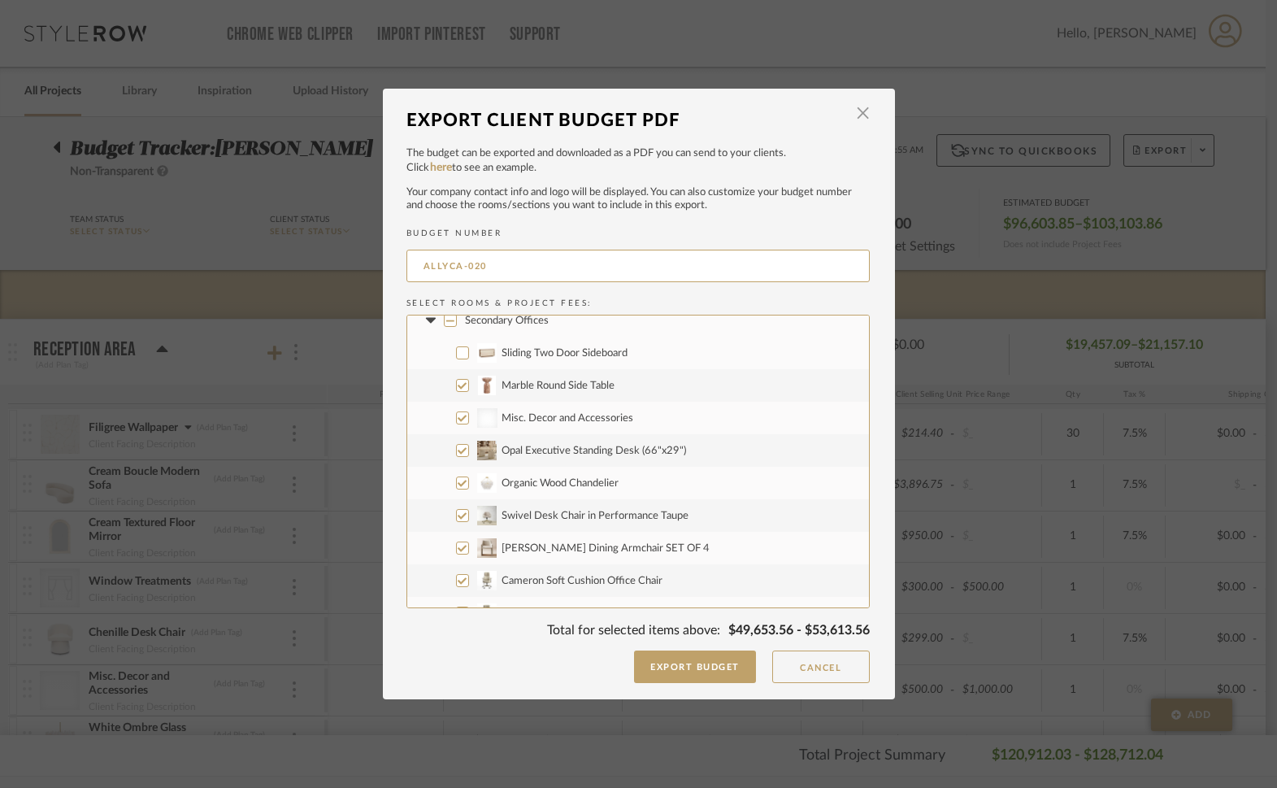
scroll to position [142, 0]
click at [458, 452] on input "Opal Executive Standing Desk (66"x29")" at bounding box center [462, 449] width 13 height 13
checkbox input "false"
click at [457, 482] on input "Organic Wood Chandelier" at bounding box center [462, 481] width 13 height 13
checkbox input "false"
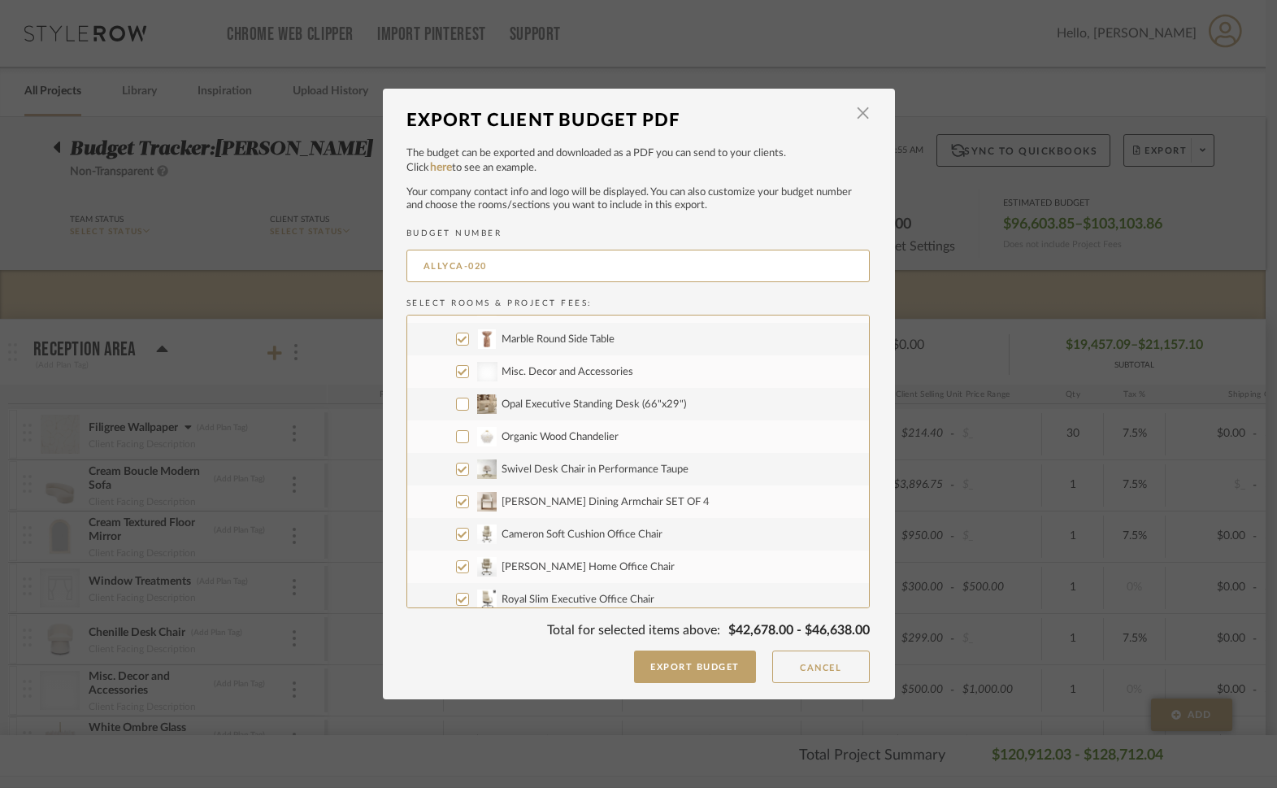
scroll to position [204, 0]
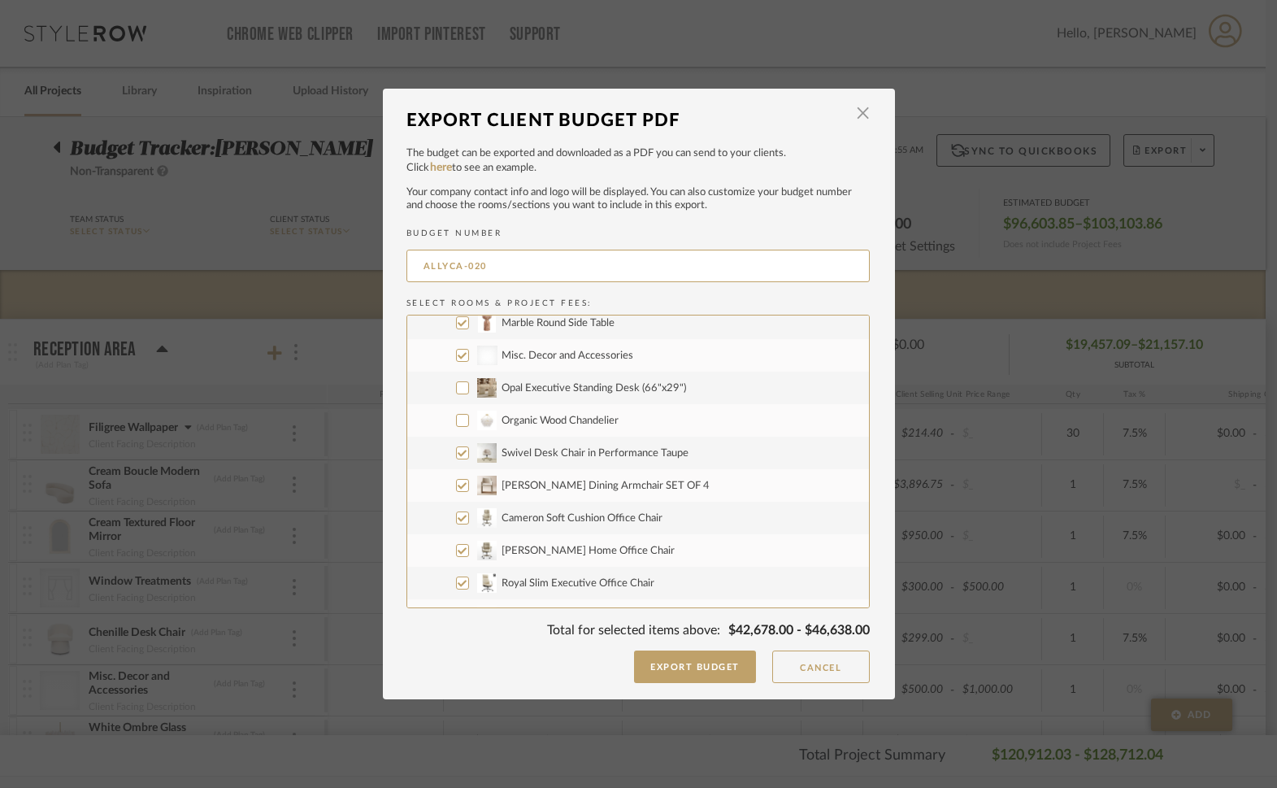
click at [457, 455] on input "Swivel Desk Chair in Performance Taupe" at bounding box center [462, 452] width 13 height 13
checkbox input "false"
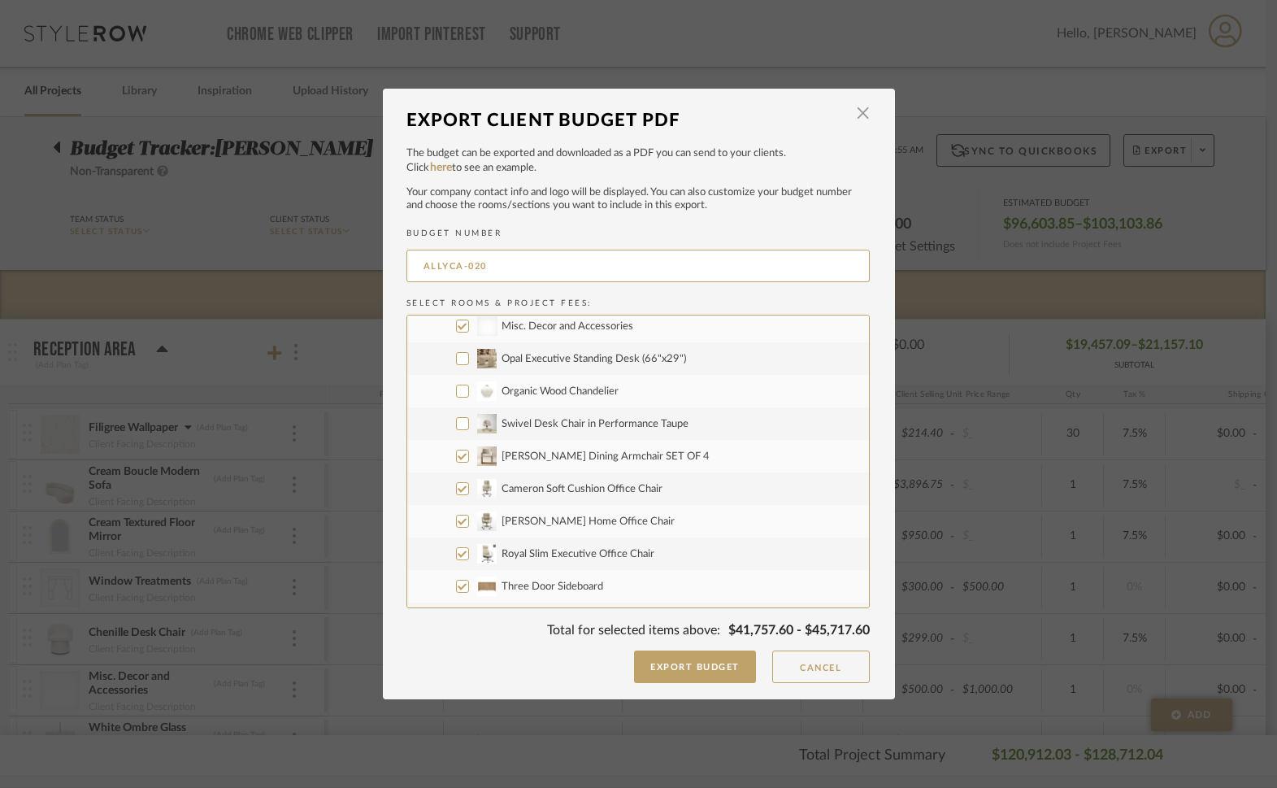
click at [457, 456] on input "Foley Dining Armchair SET OF 4" at bounding box center [462, 455] width 13 height 13
checkbox input "false"
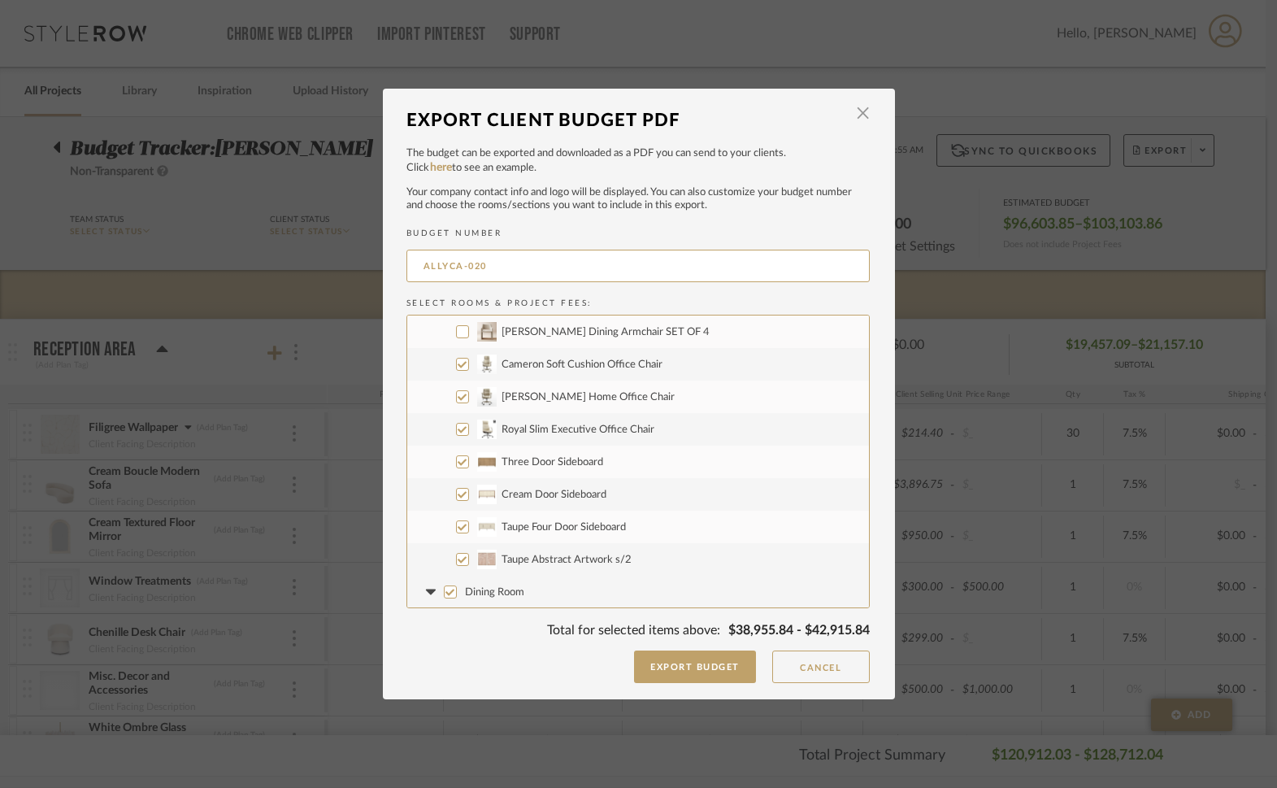
scroll to position [361, 0]
click at [444, 590] on input "Dining Room" at bounding box center [450, 588] width 13 height 13
checkbox input "false"
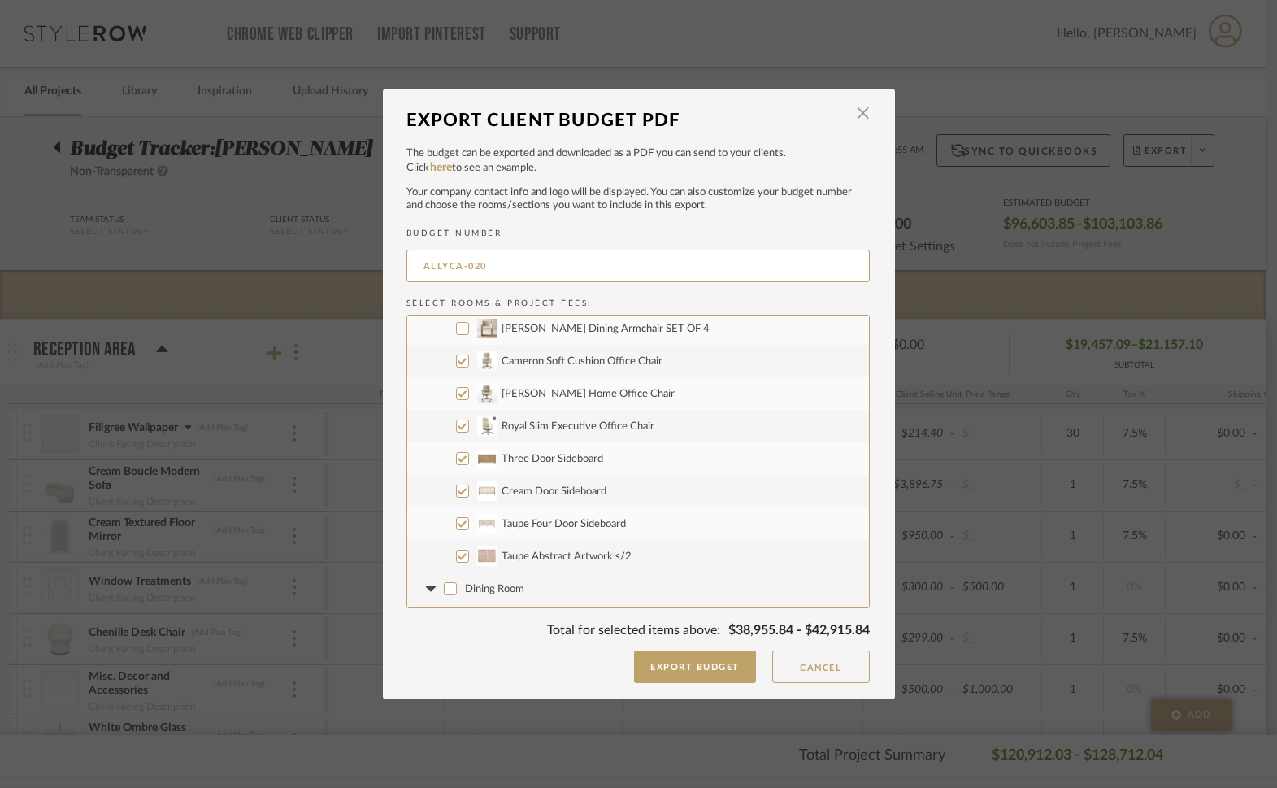
checkbox input "false"
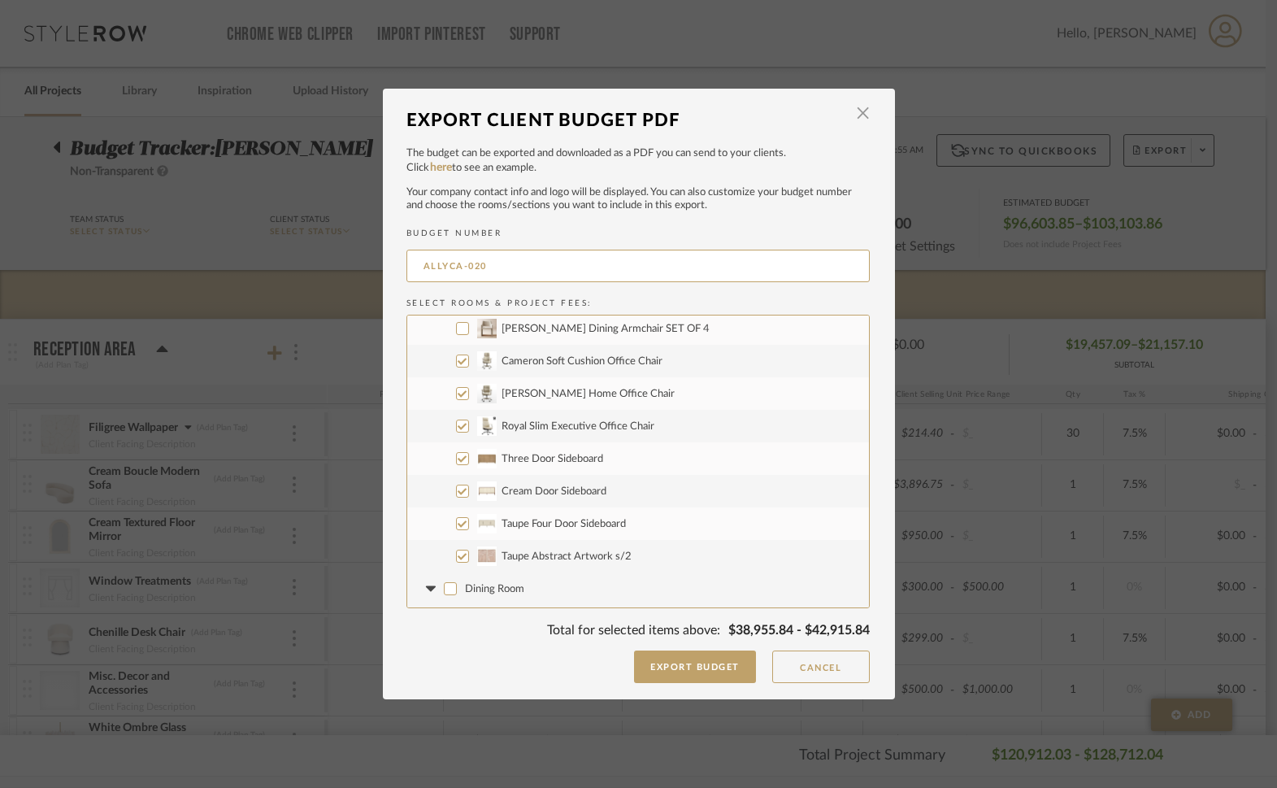
checkbox input "false"
click at [458, 554] on input "Taupe Abstract Artwork s/2" at bounding box center [462, 555] width 13 height 13
checkbox input "false"
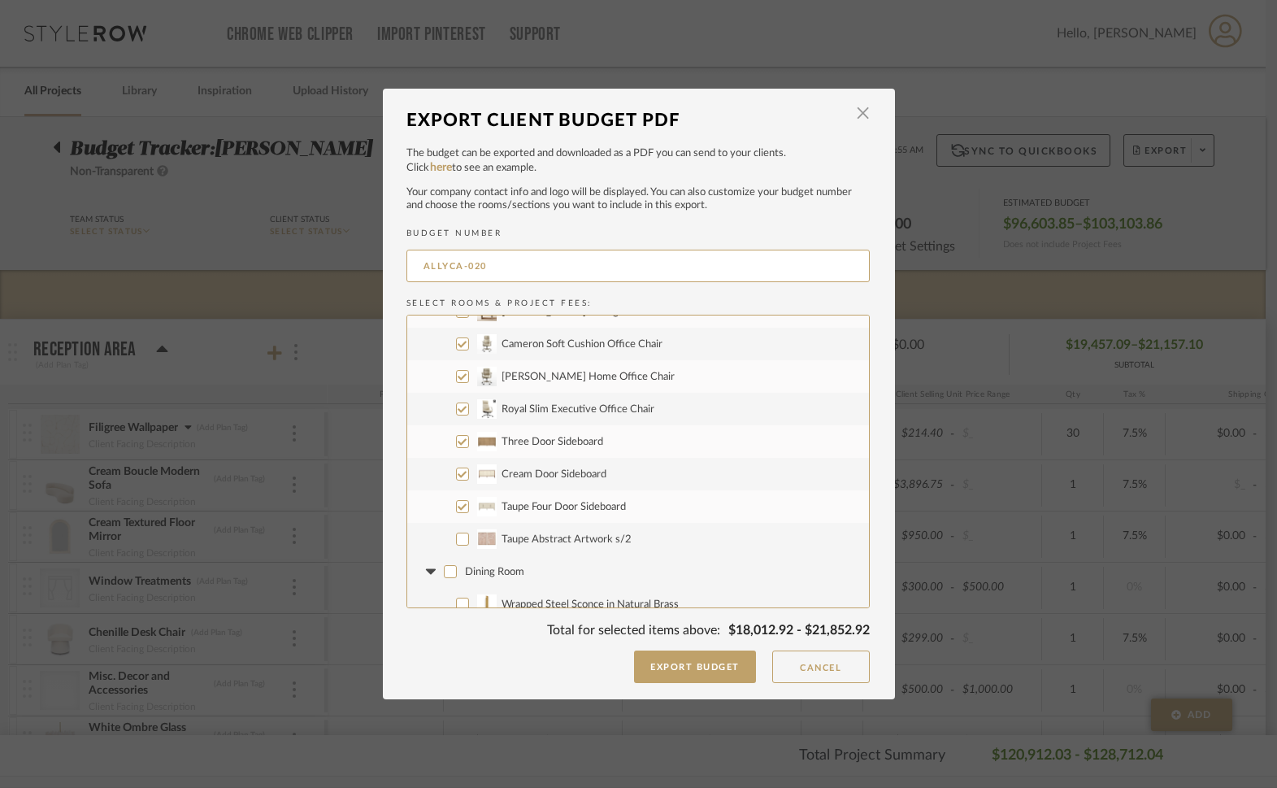
click at [430, 570] on icon at bounding box center [431, 571] width 17 height 7
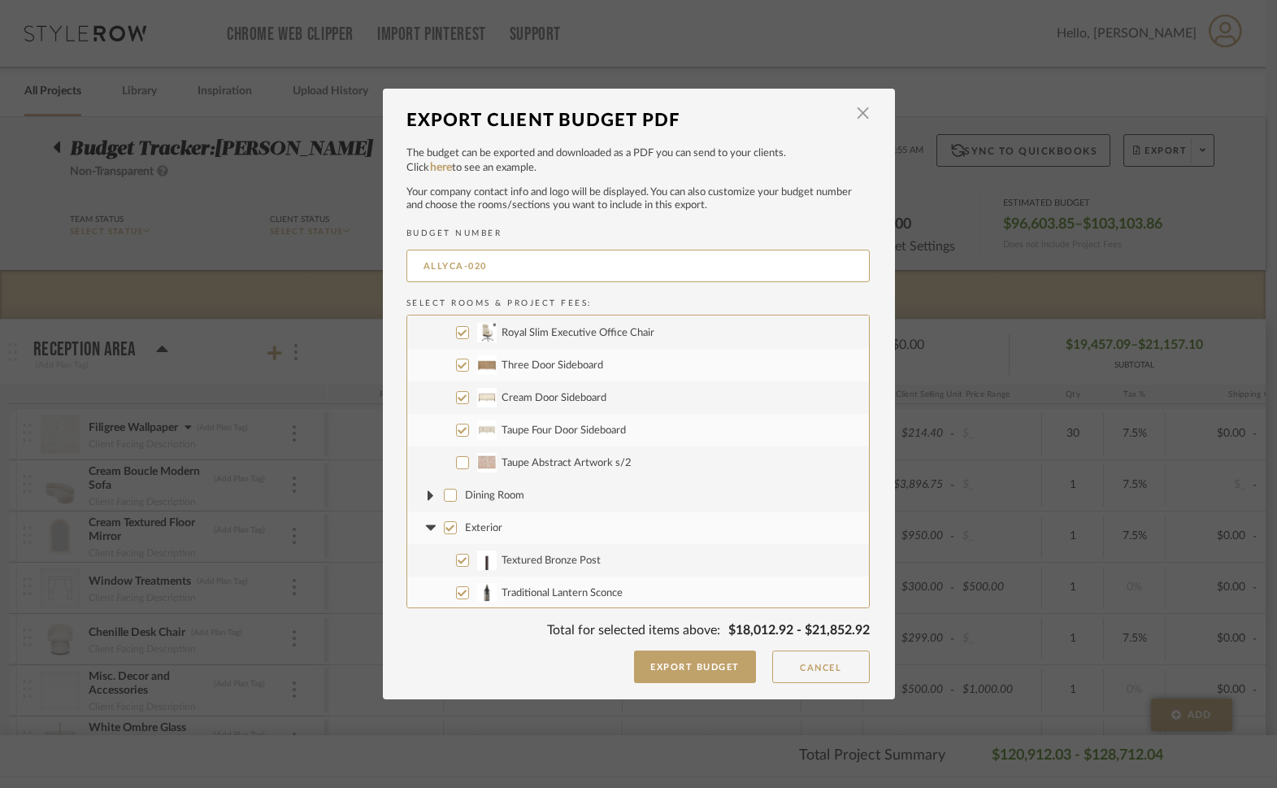
scroll to position [471, 0]
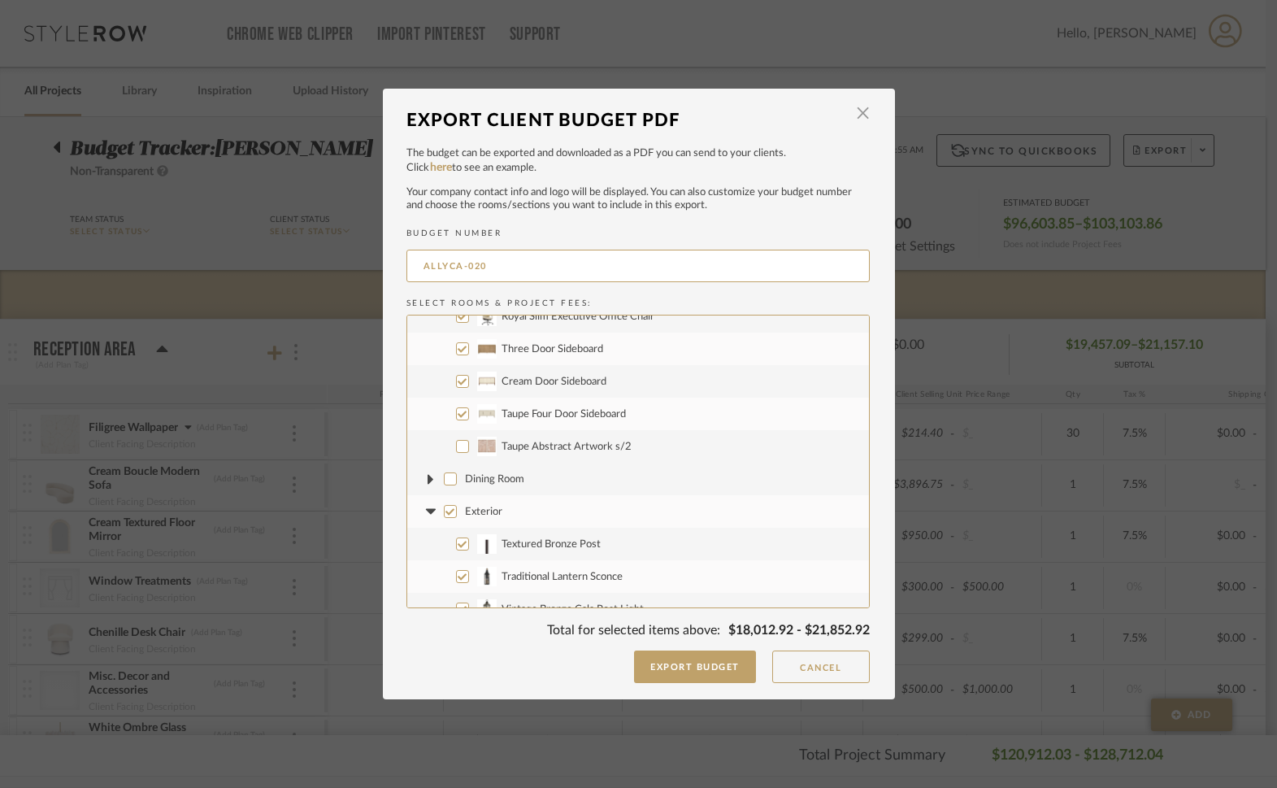
click at [444, 510] on input "Exterior" at bounding box center [450, 511] width 13 height 13
checkbox input "false"
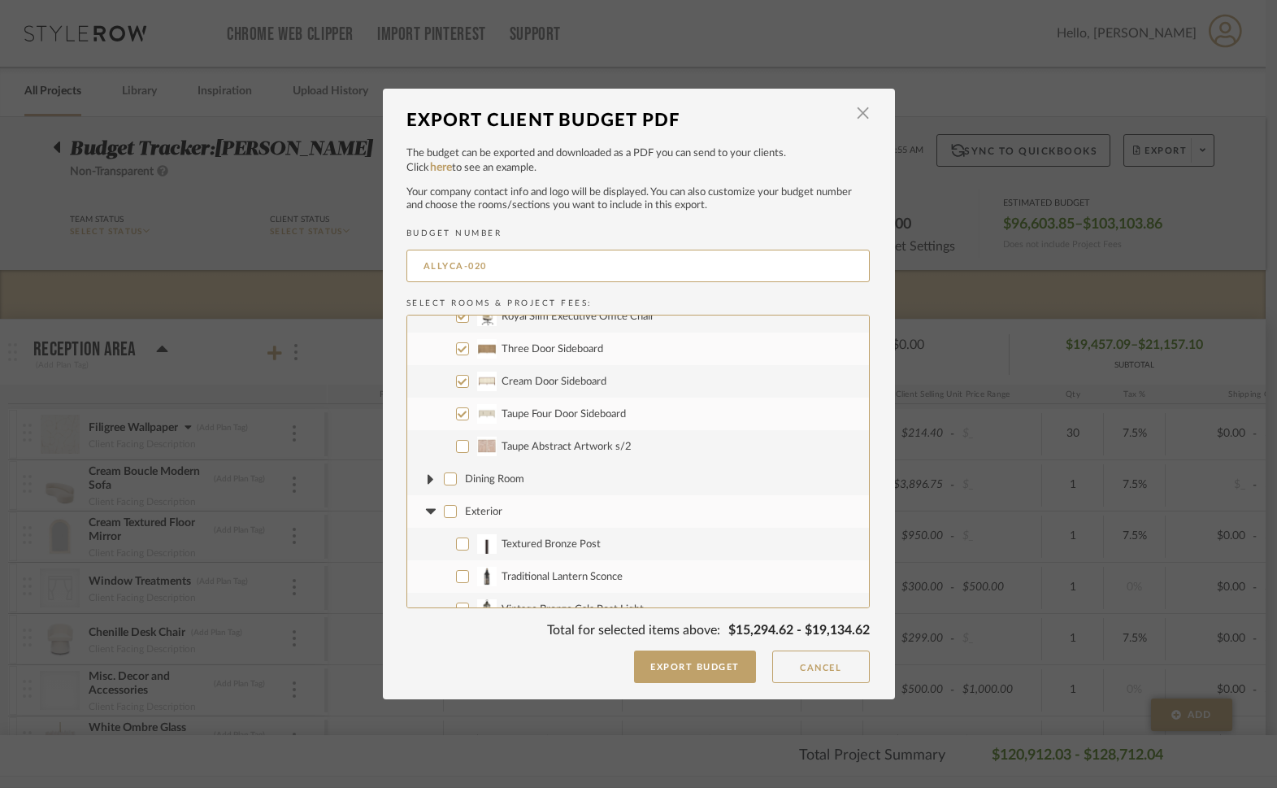
click at [429, 513] on icon at bounding box center [431, 511] width 17 height 7
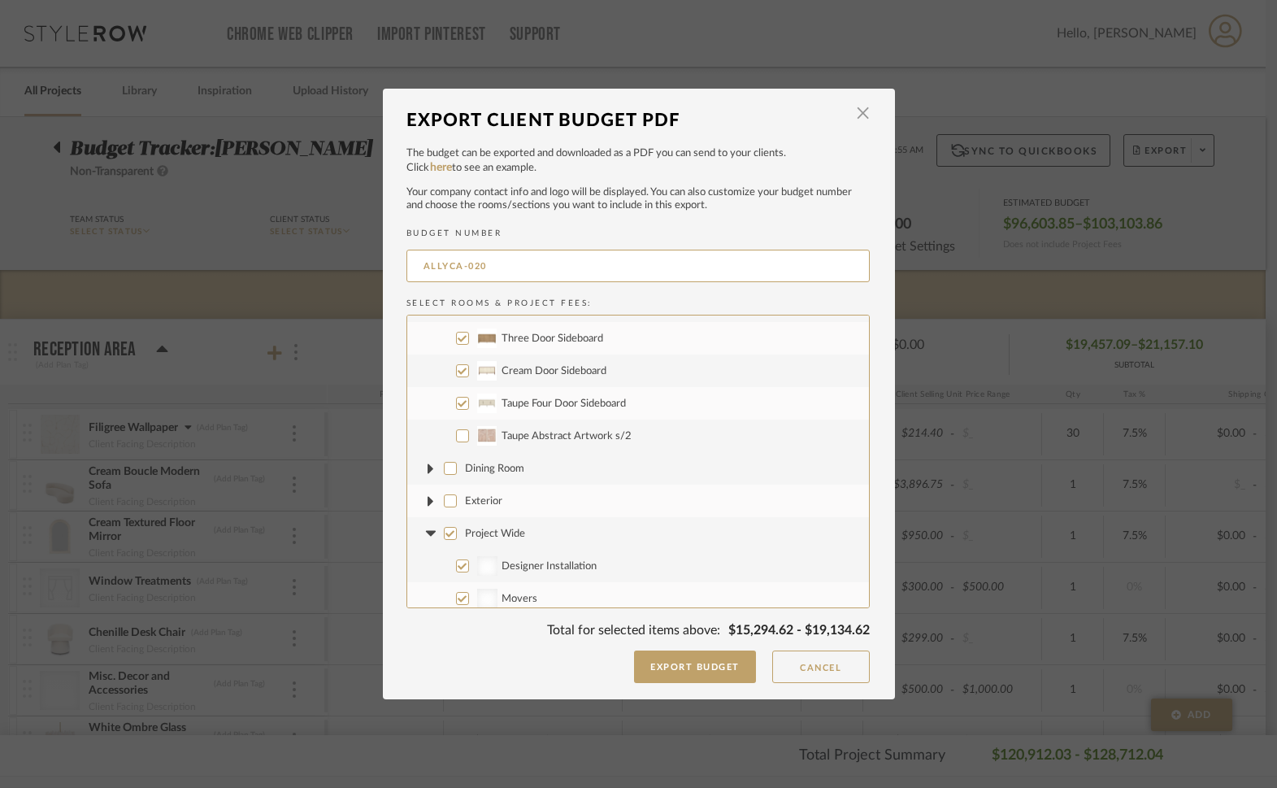
scroll to position [497, 0]
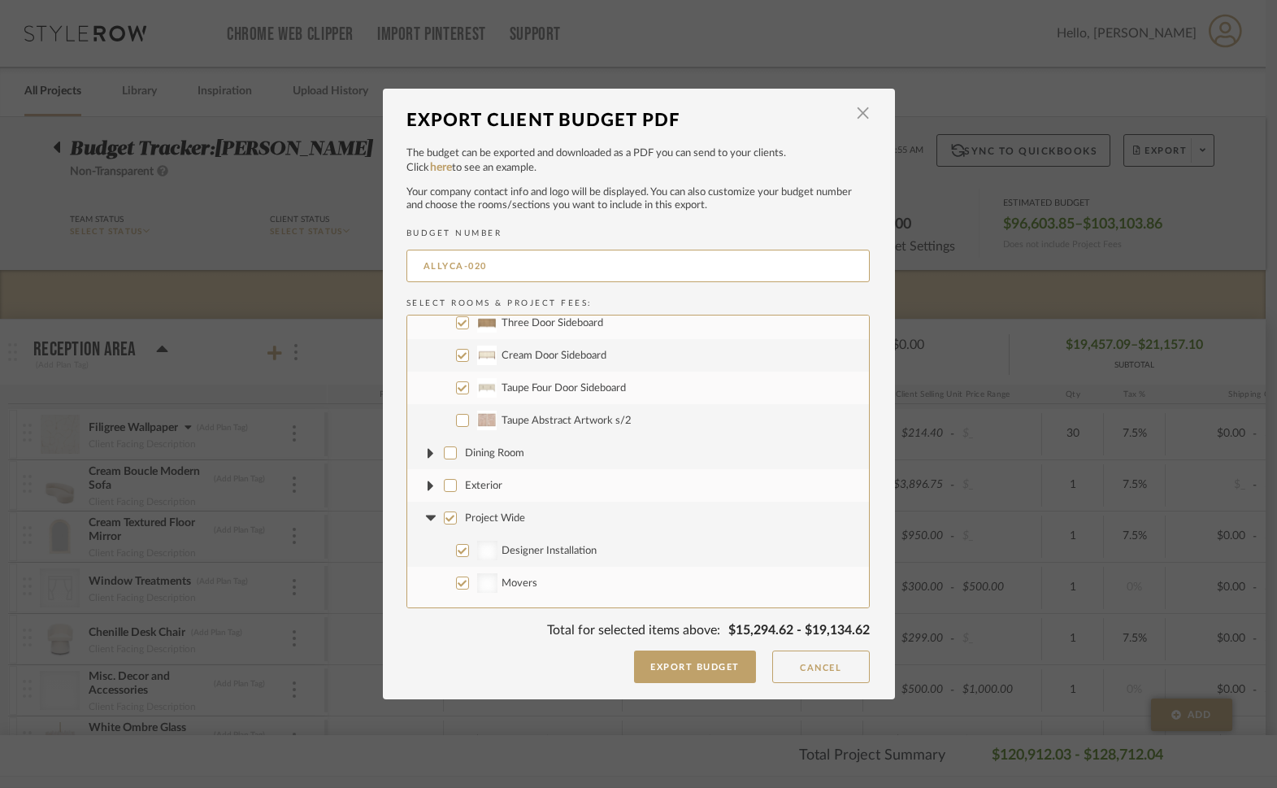
click at [448, 519] on input "Project Wide" at bounding box center [450, 517] width 13 height 13
checkbox input "false"
click at [426, 519] on icon at bounding box center [431, 517] width 10 height 6
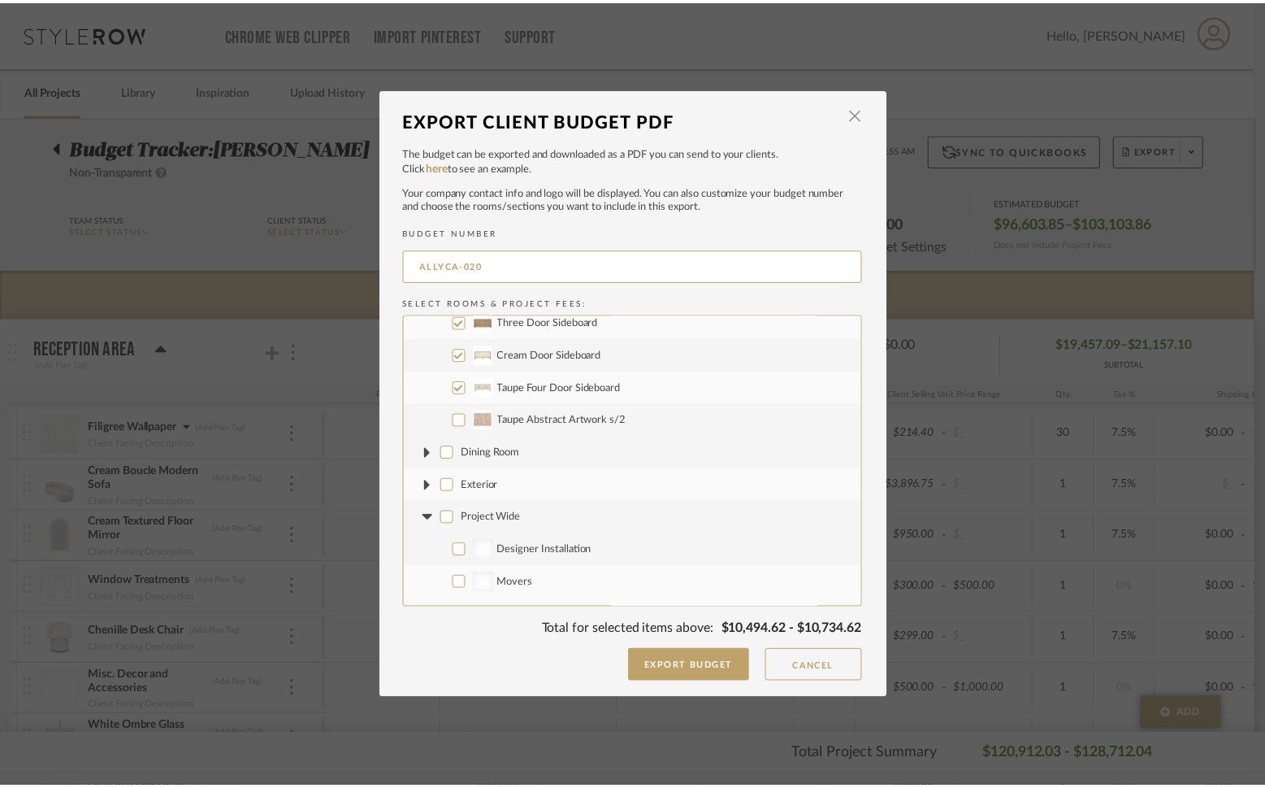
scroll to position [488, 0]
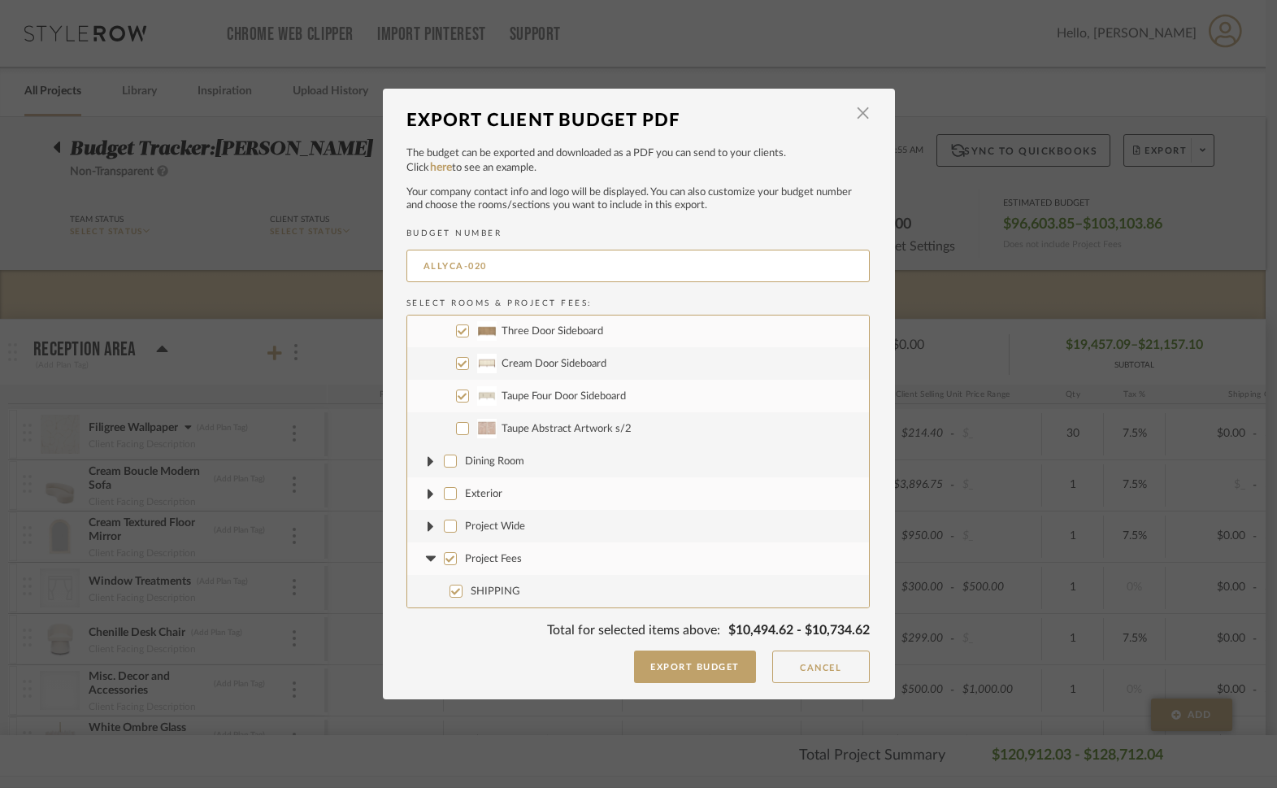
click at [448, 558] on input "Project Fees" at bounding box center [450, 558] width 13 height 13
checkbox input "false"
click at [445, 560] on input "Project Fees" at bounding box center [450, 558] width 13 height 13
checkbox input "true"
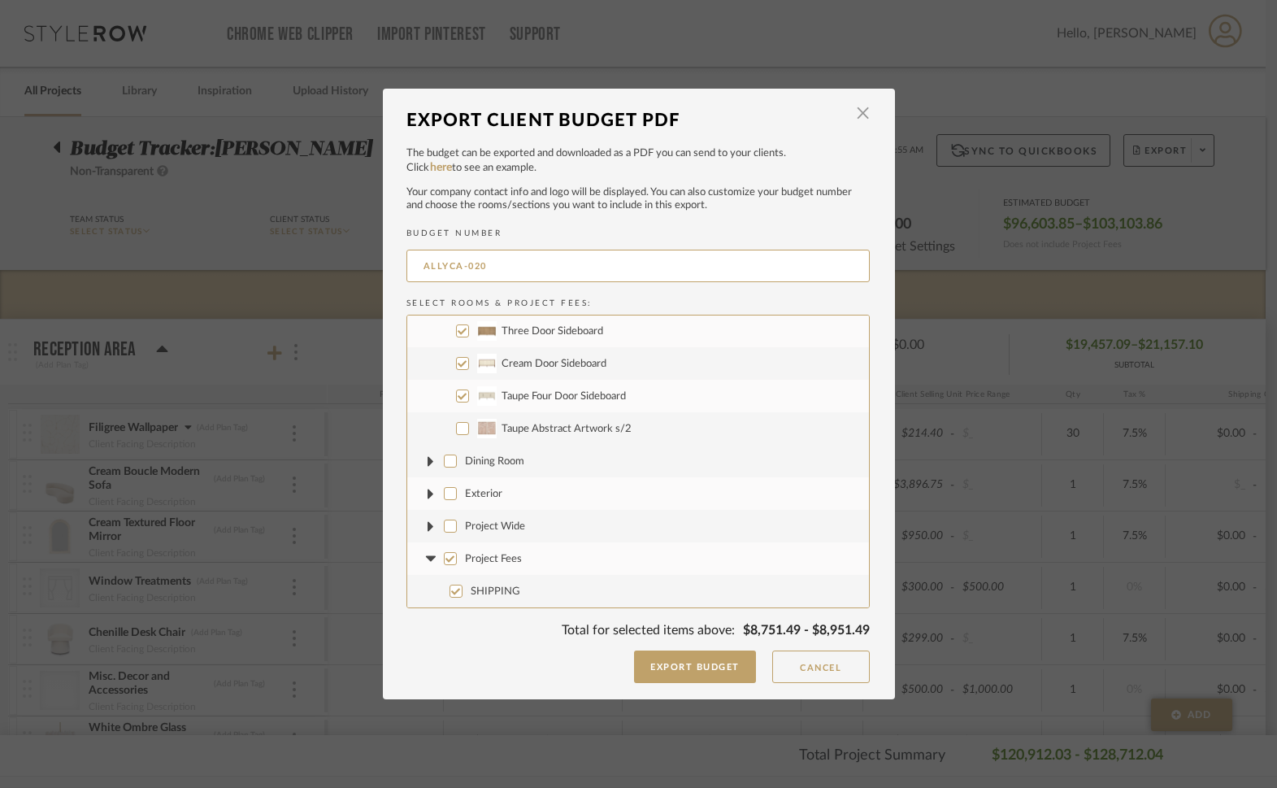
checkbox input "true"
click at [678, 666] on button "Export Budget" at bounding box center [695, 666] width 122 height 33
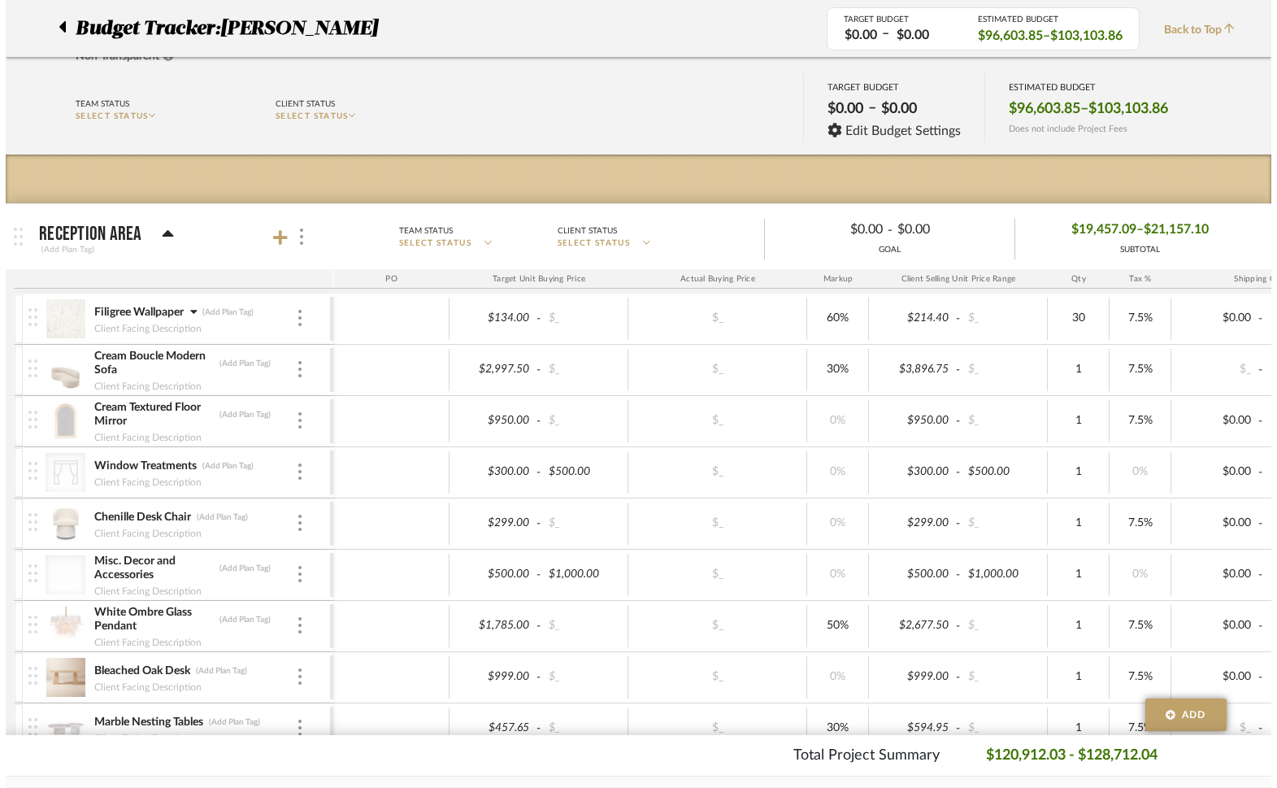
scroll to position [0, 0]
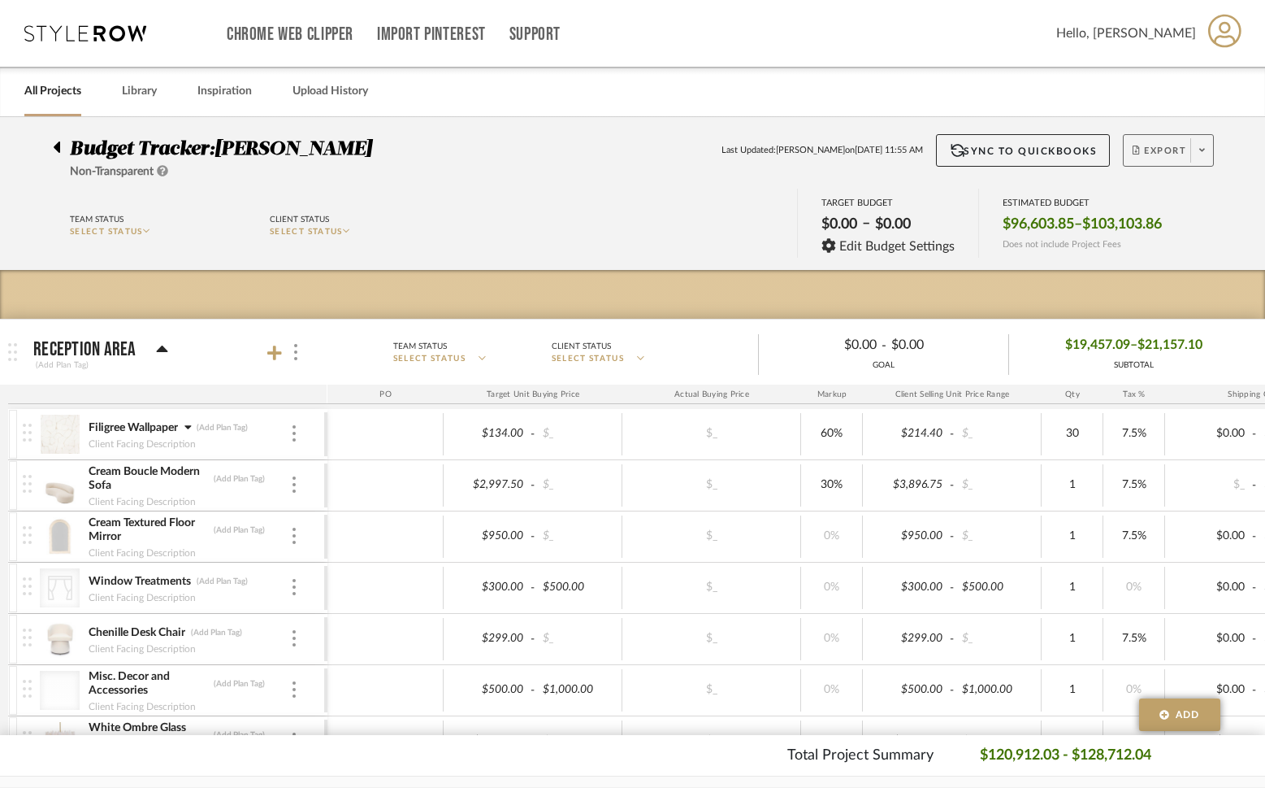
click at [1151, 163] on span "Export" at bounding box center [1160, 157] width 54 height 24
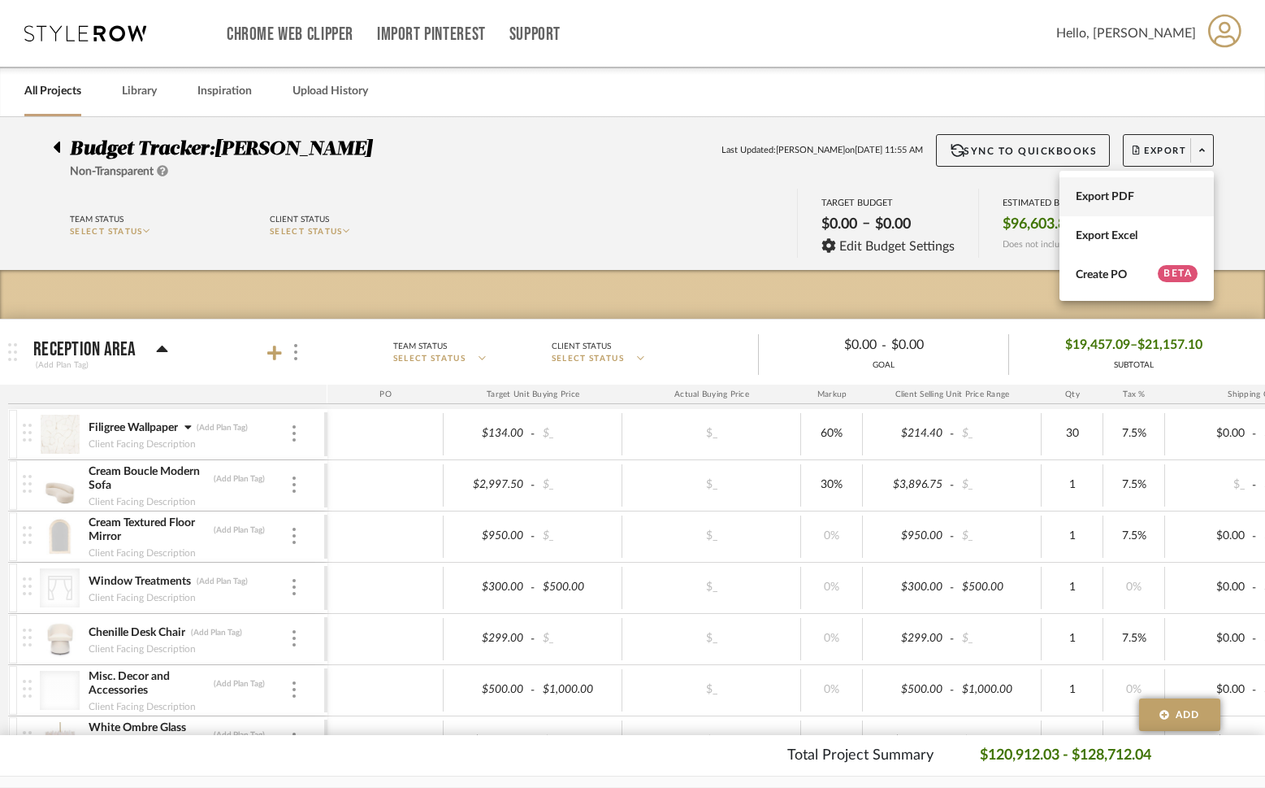
click at [1144, 193] on span "Export PDF" at bounding box center [1137, 197] width 122 height 14
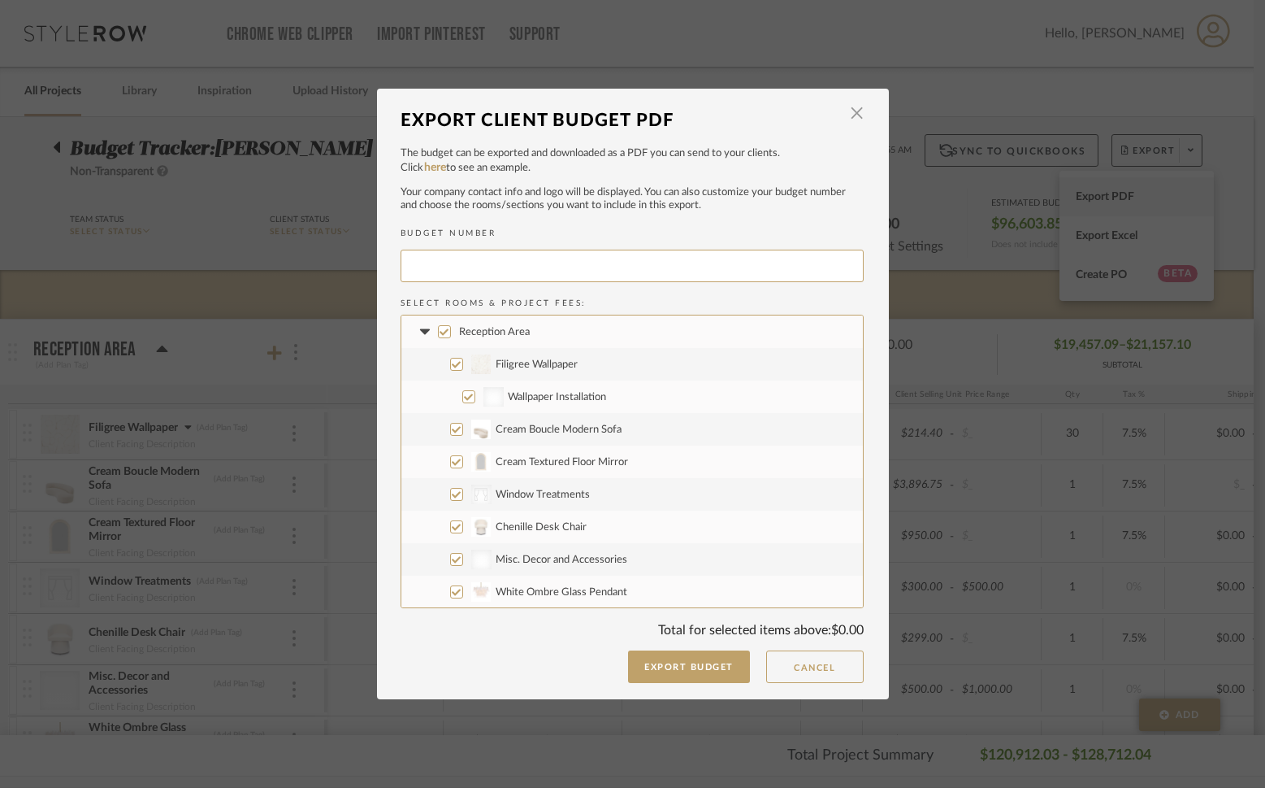
type input "ALLYCA-021"
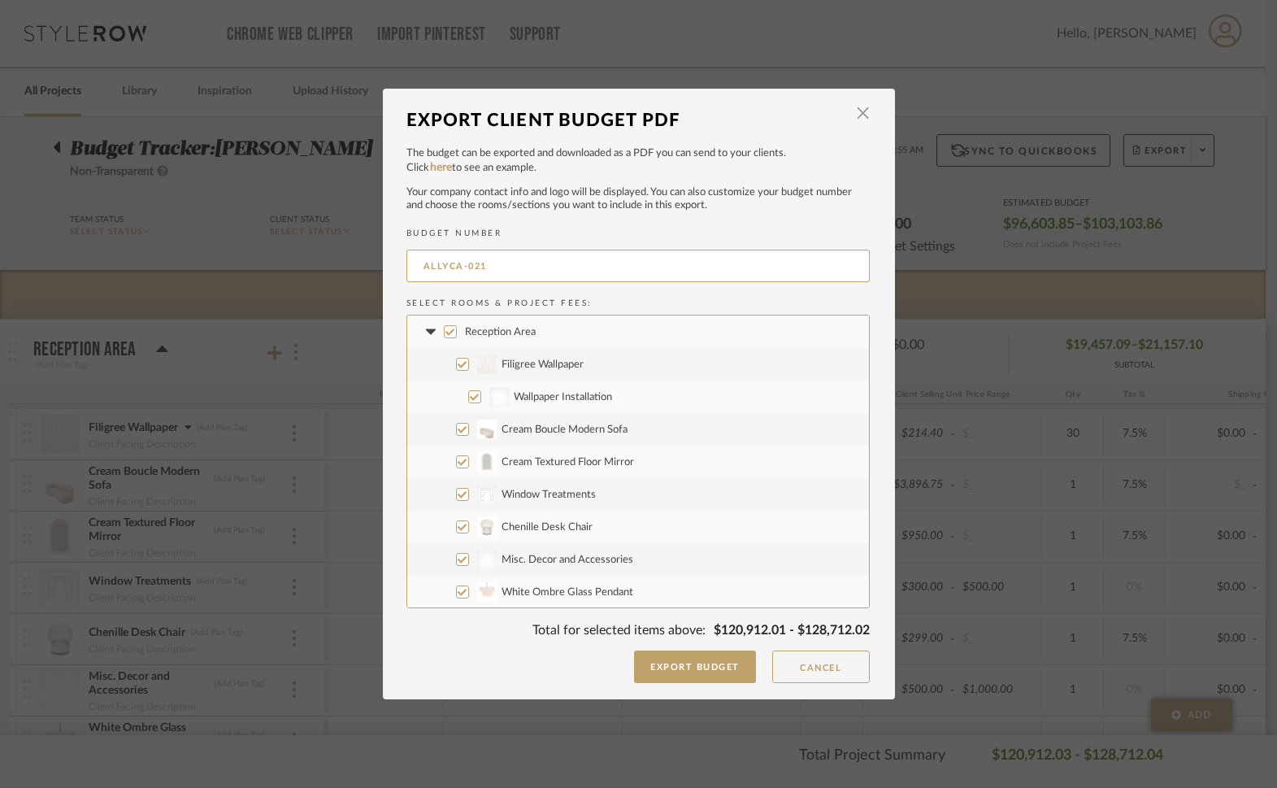
click at [447, 333] on input "Reception Area" at bounding box center [450, 331] width 13 height 13
checkbox input "false"
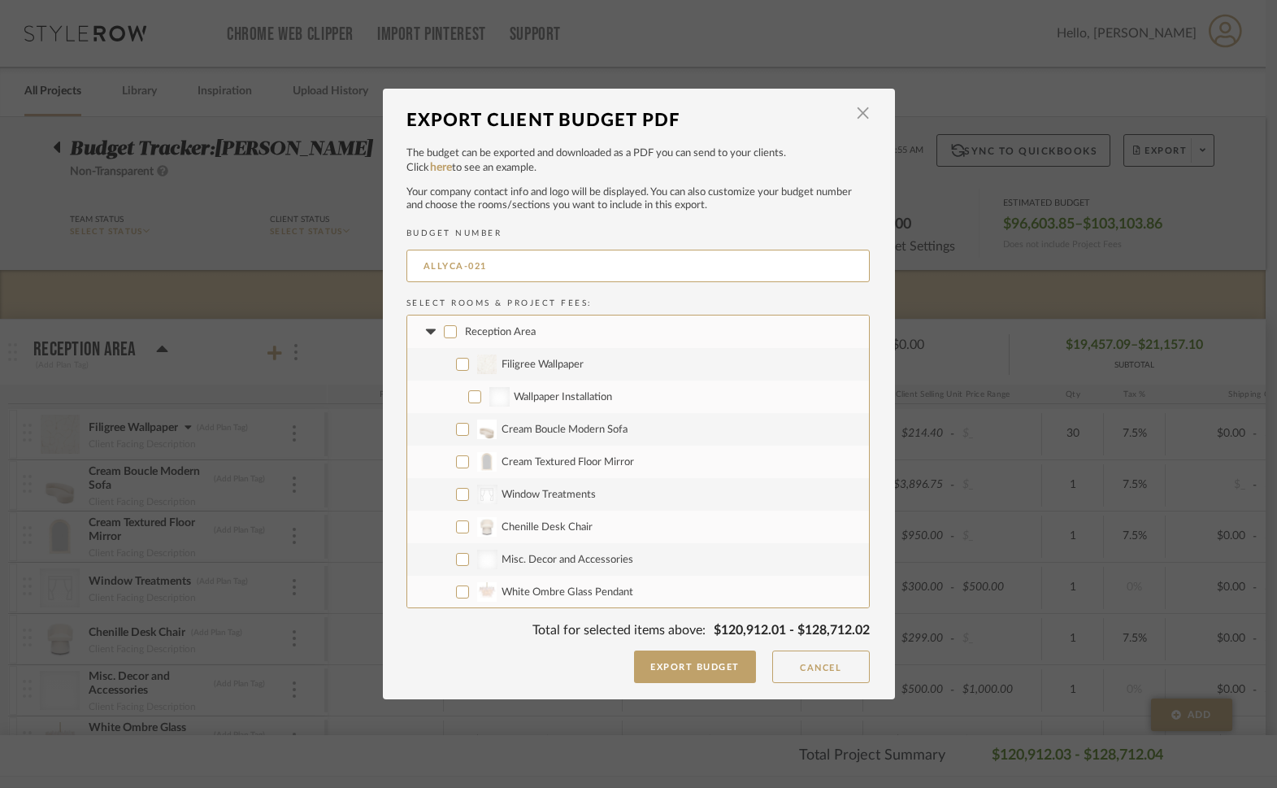
checkbox input "false"
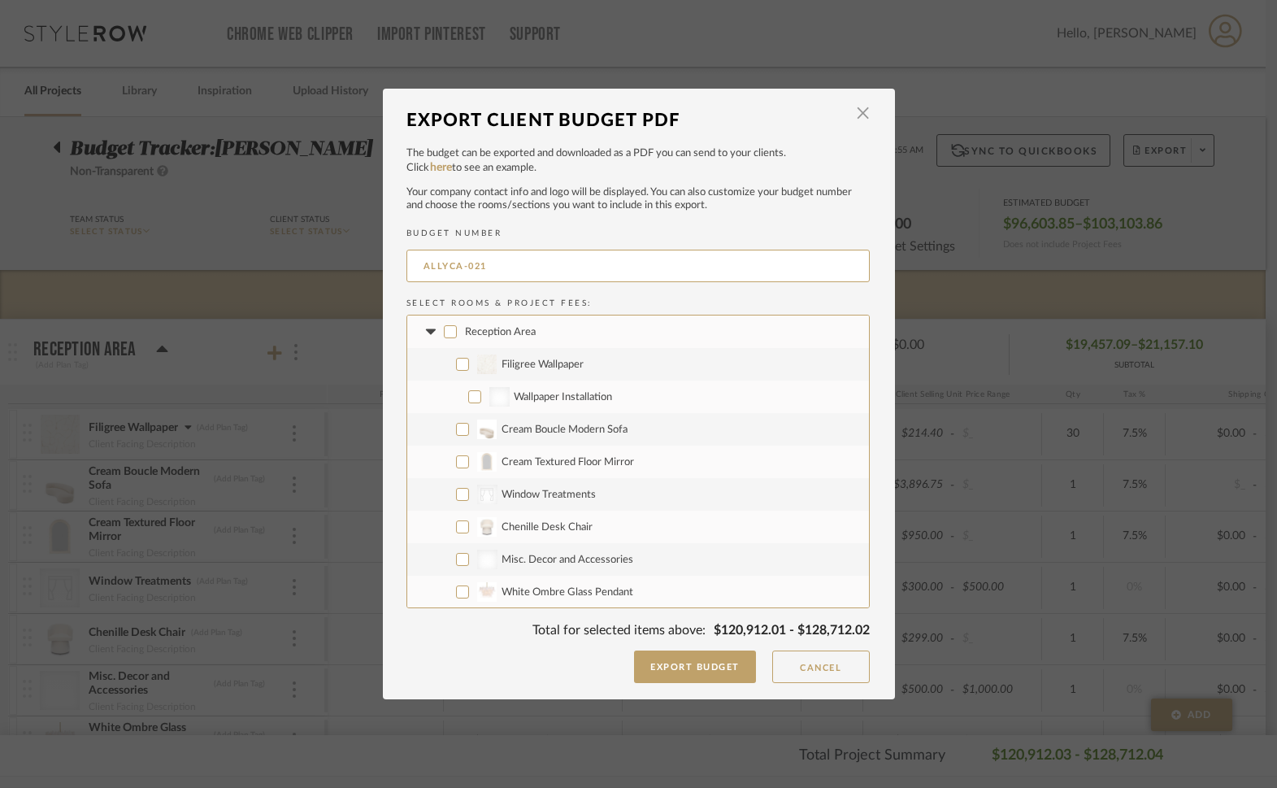
checkbox input "false"
click at [424, 333] on icon at bounding box center [431, 331] width 17 height 7
click at [445, 368] on input "Ally's Office" at bounding box center [450, 364] width 13 height 13
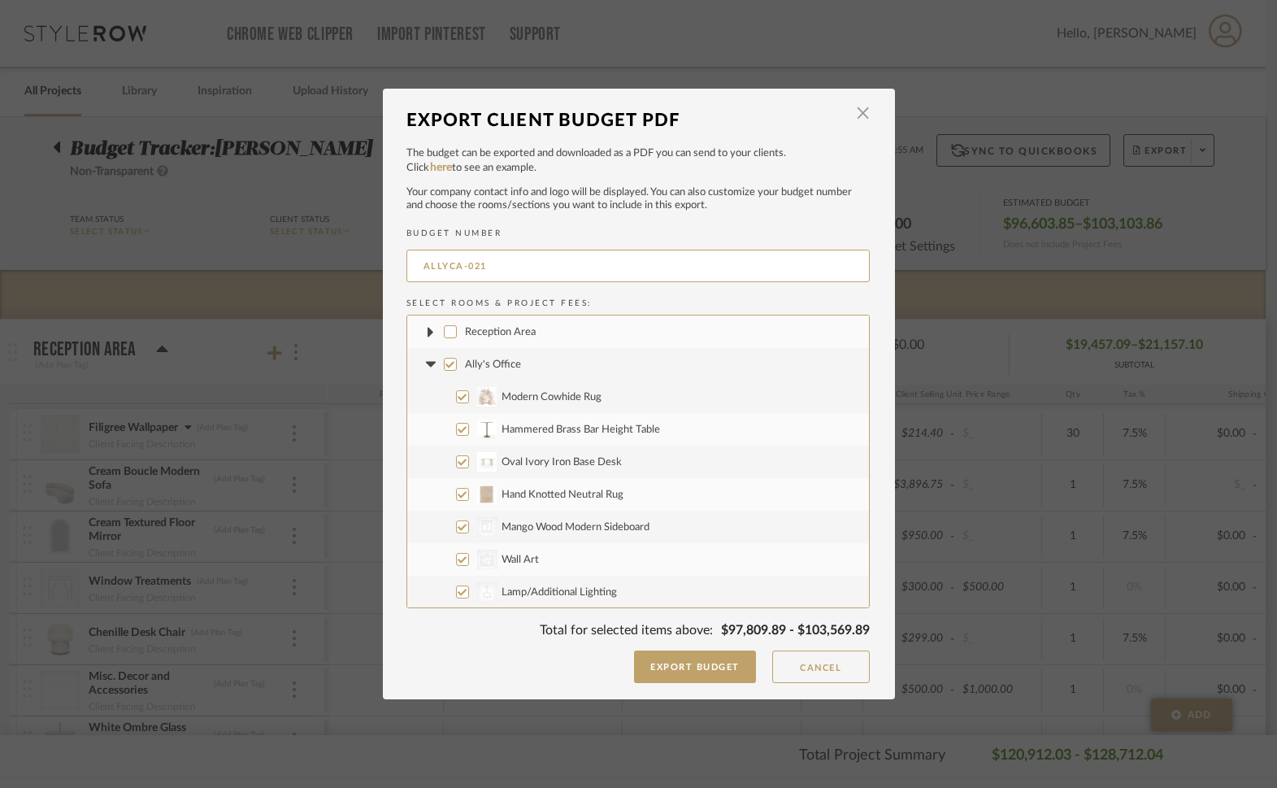
checkbox input "false"
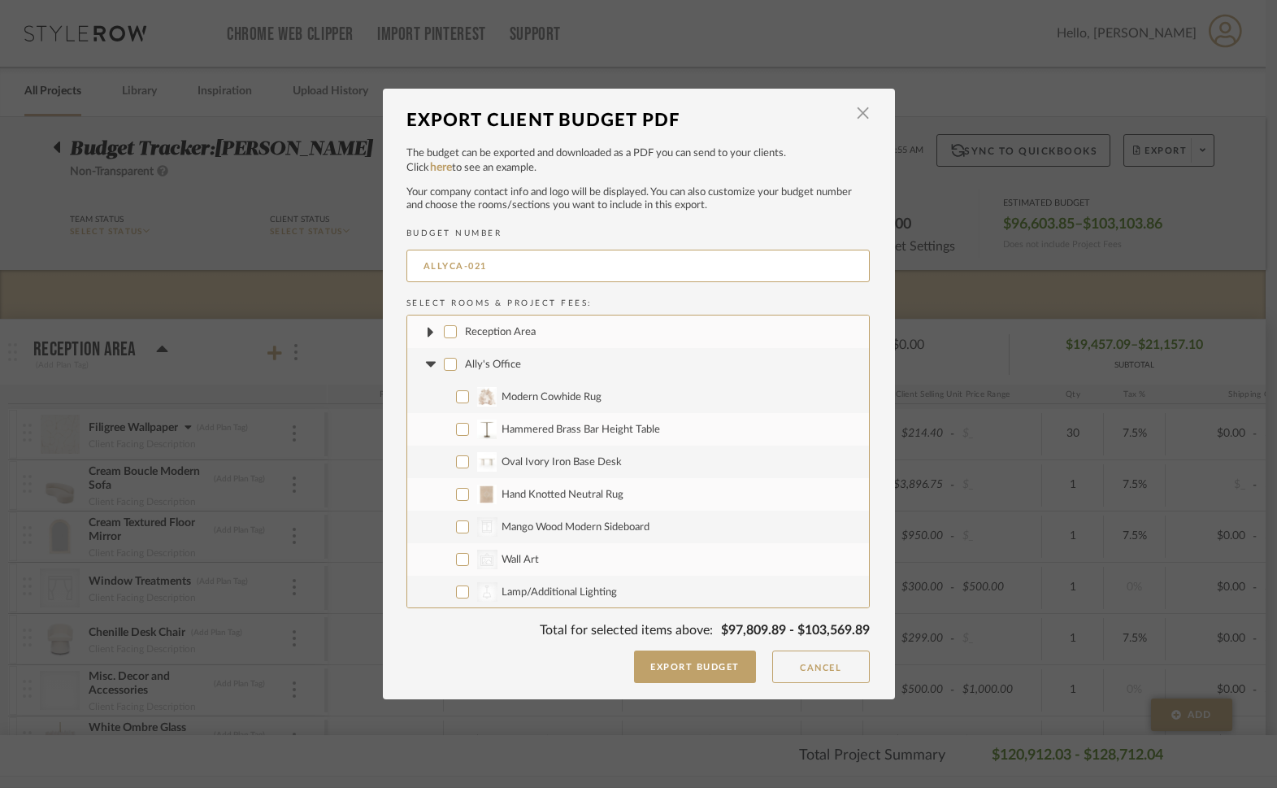
checkbox input "false"
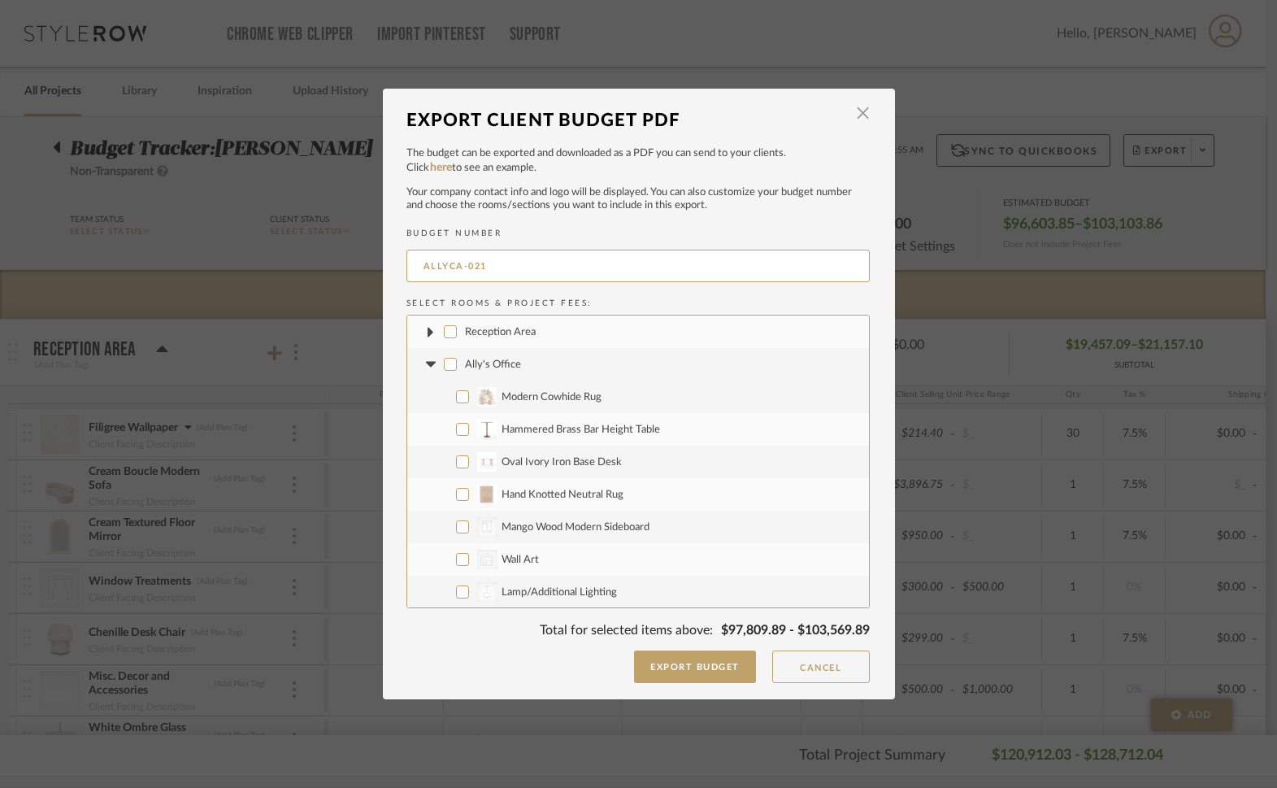
checkbox input "false"
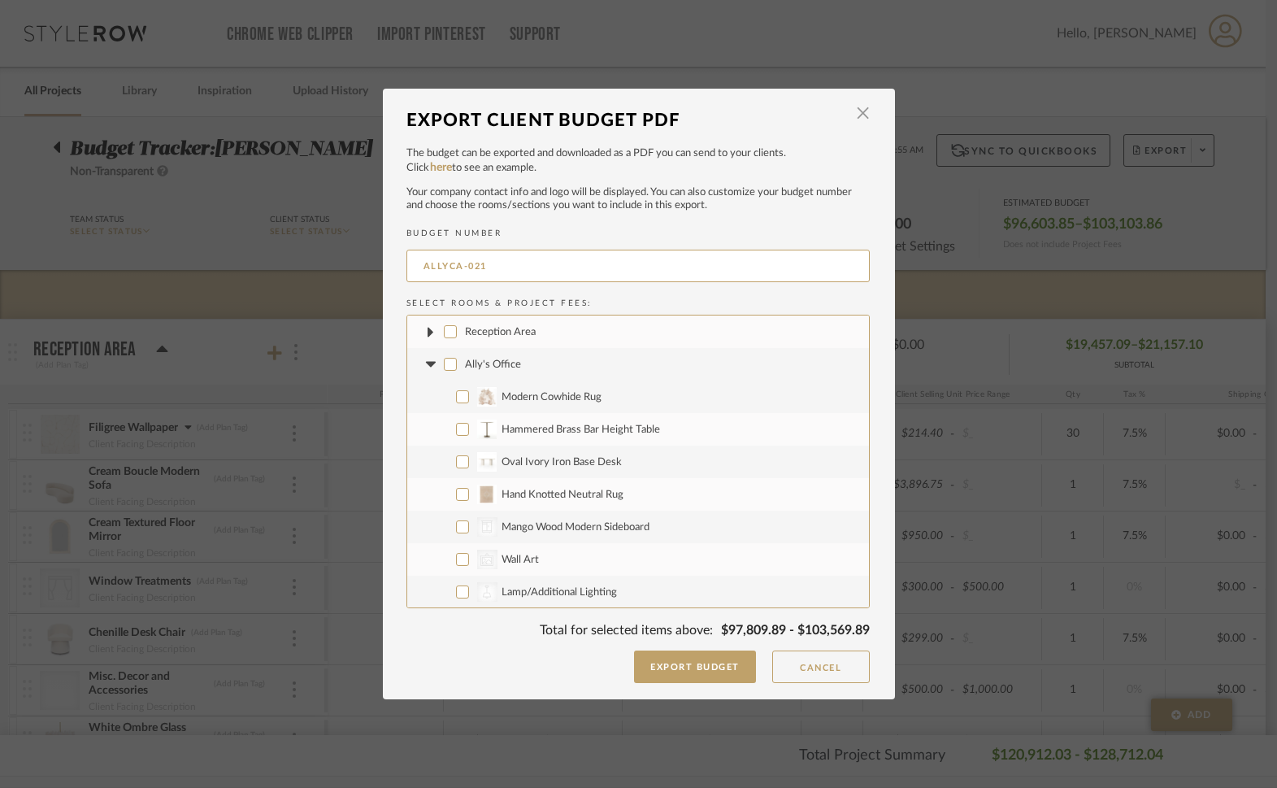
checkbox input "false"
click at [432, 367] on fa-icon at bounding box center [431, 364] width 17 height 17
drag, startPoint x: 447, startPoint y: 400, endPoint x: 435, endPoint y: 401, distance: 12.2
click at [447, 400] on input "Conference Room" at bounding box center [450, 396] width 13 height 13
checkbox input "false"
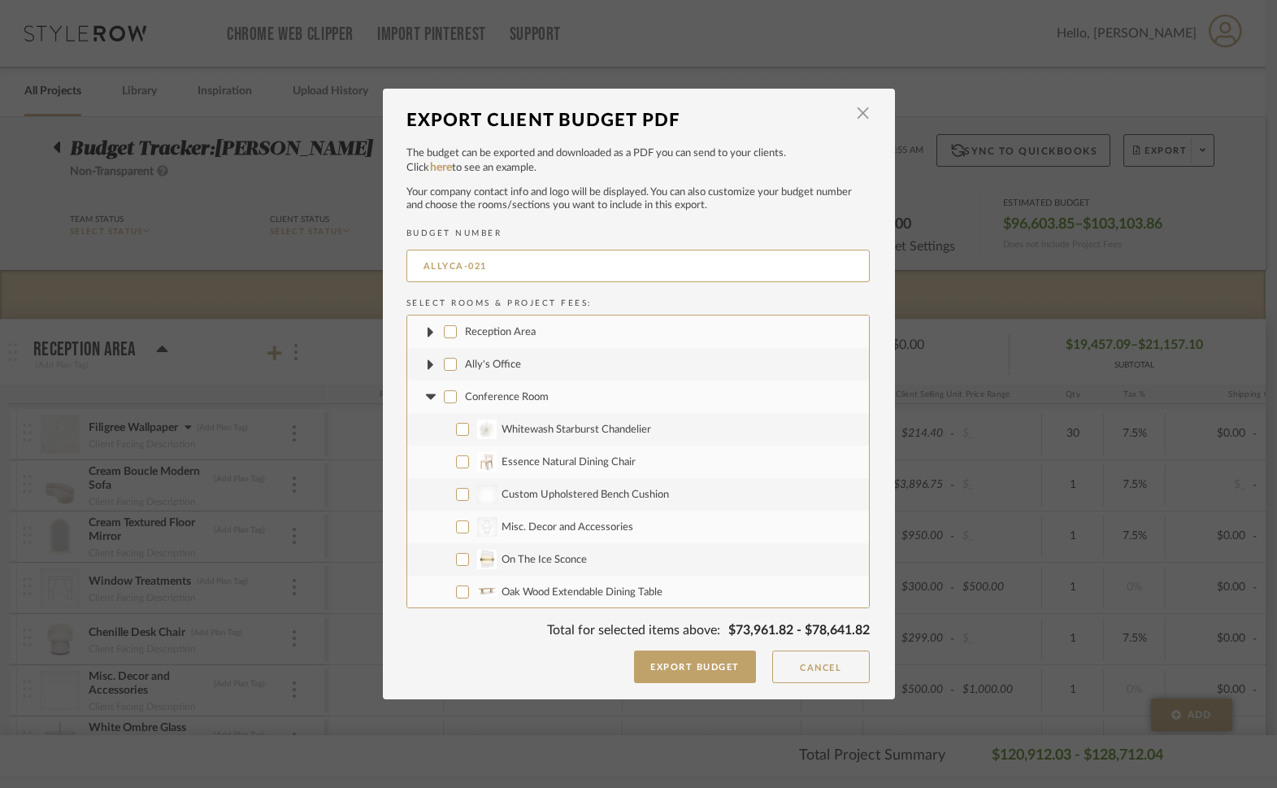
checkbox input "false"
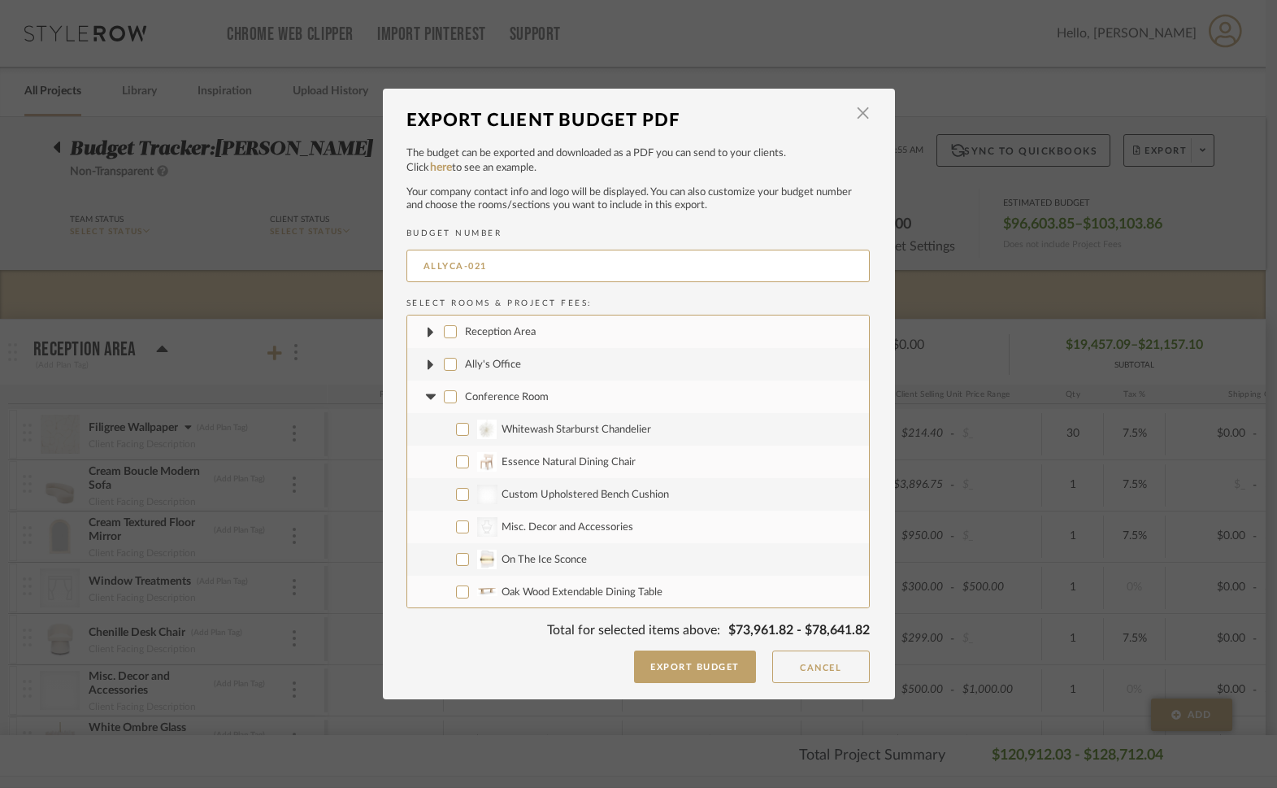
checkbox input "false"
click at [428, 397] on icon at bounding box center [431, 396] width 17 height 7
click at [449, 424] on input "Restroom" at bounding box center [450, 429] width 13 height 13
checkbox input "false"
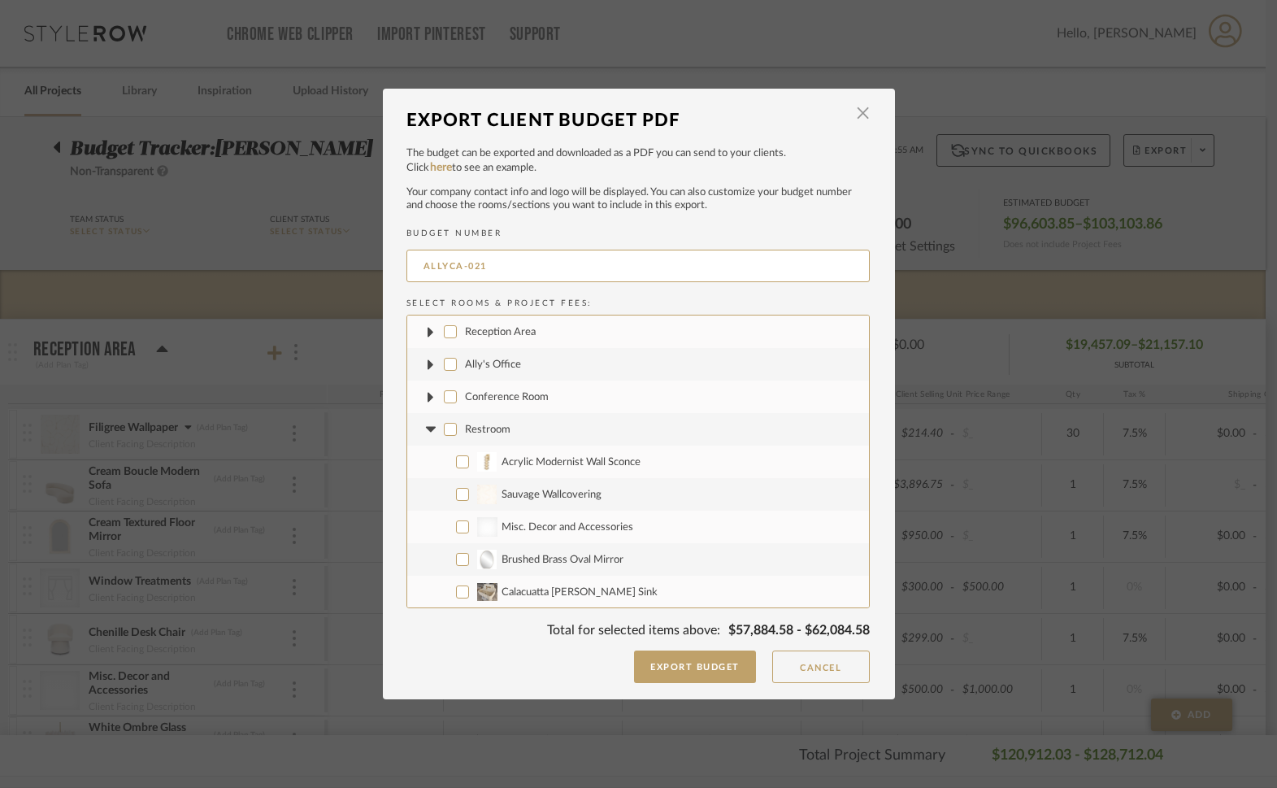
checkbox input "false"
click at [431, 431] on icon at bounding box center [431, 429] width 17 height 7
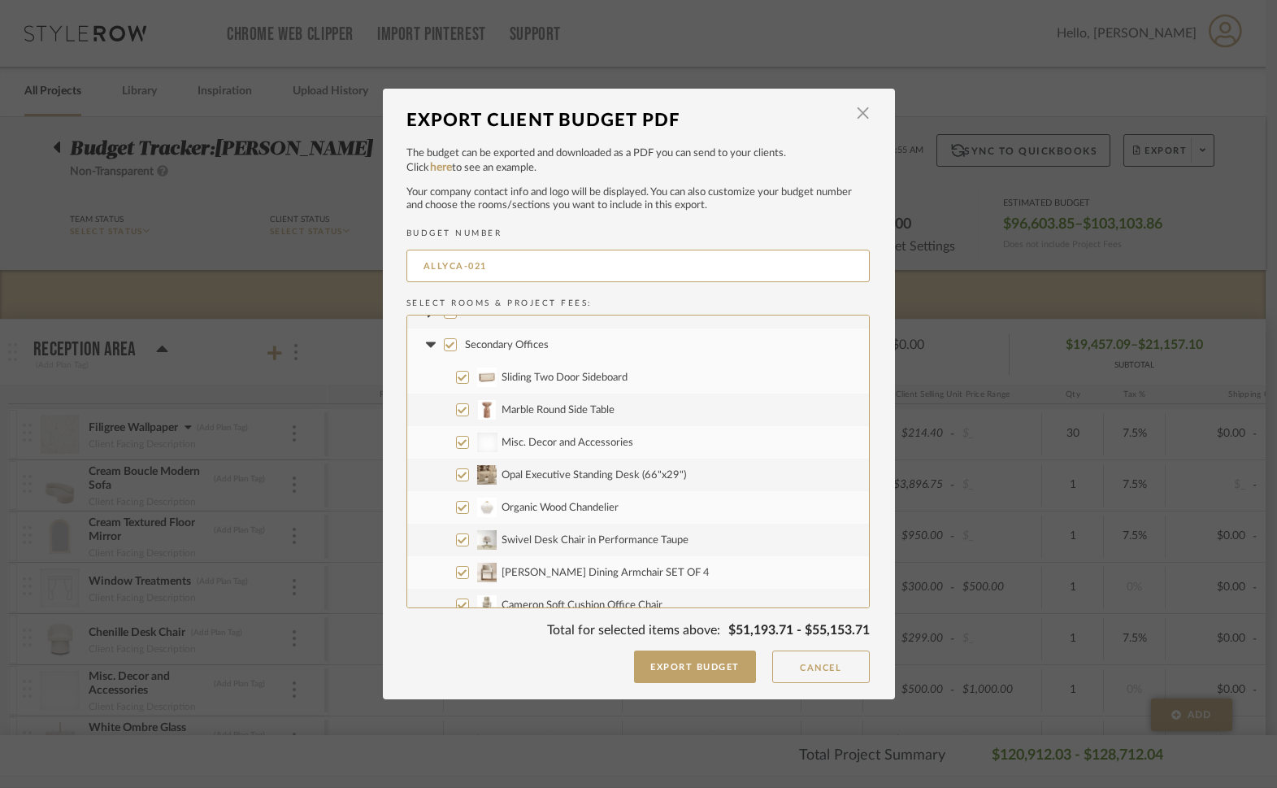
scroll to position [124, 0]
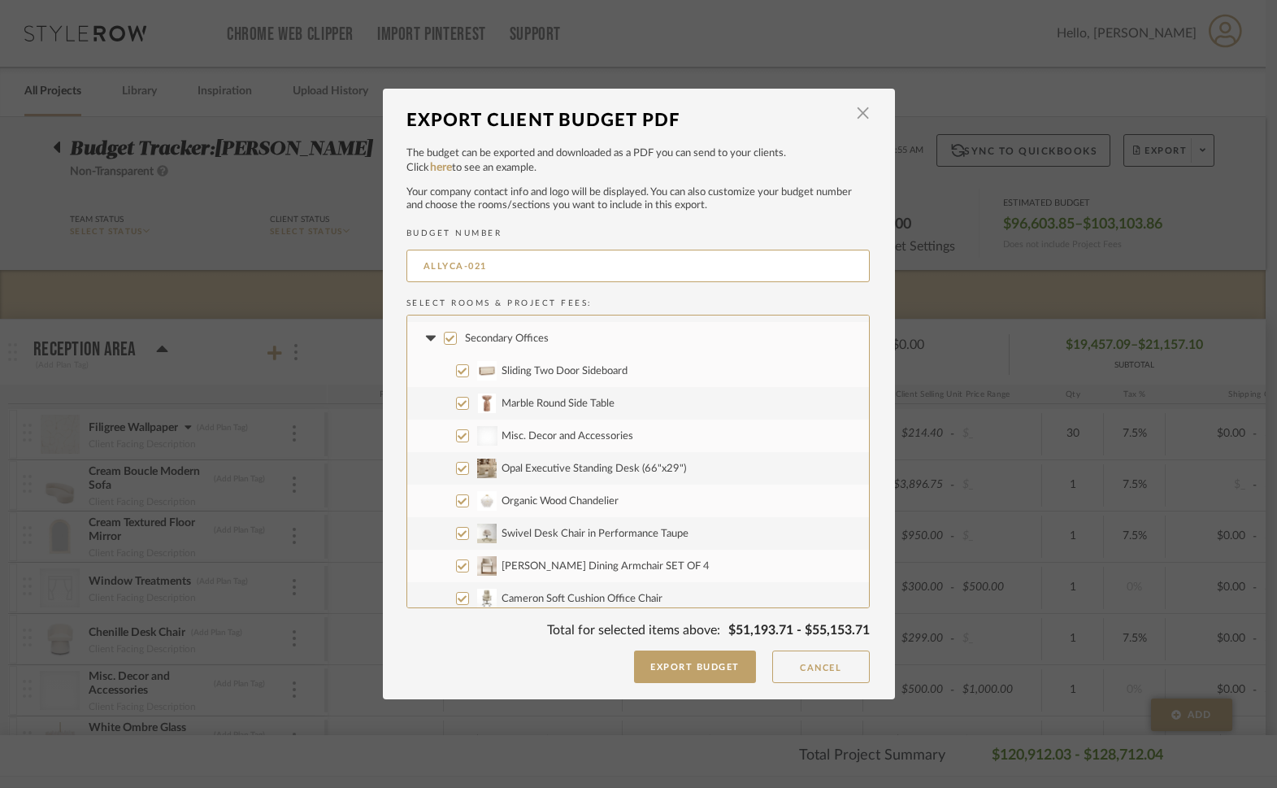
click at [458, 468] on input "Opal Executive Standing Desk (66"x29")" at bounding box center [462, 468] width 13 height 13
checkbox input "false"
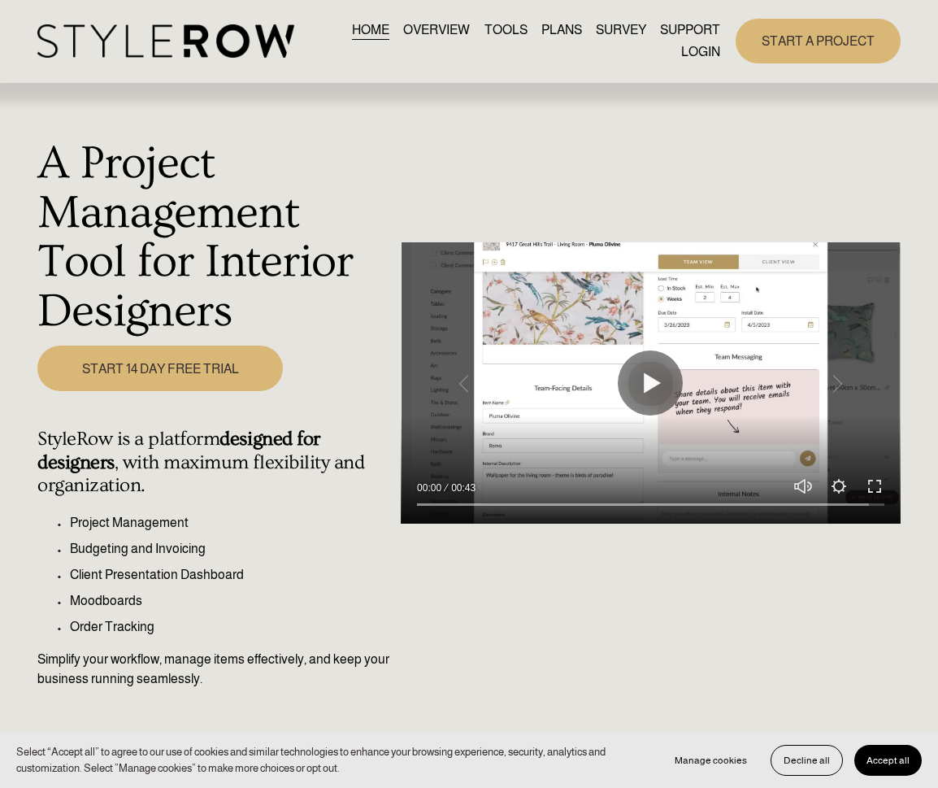
click at [685, 54] on link "LOGIN" at bounding box center [700, 52] width 39 height 22
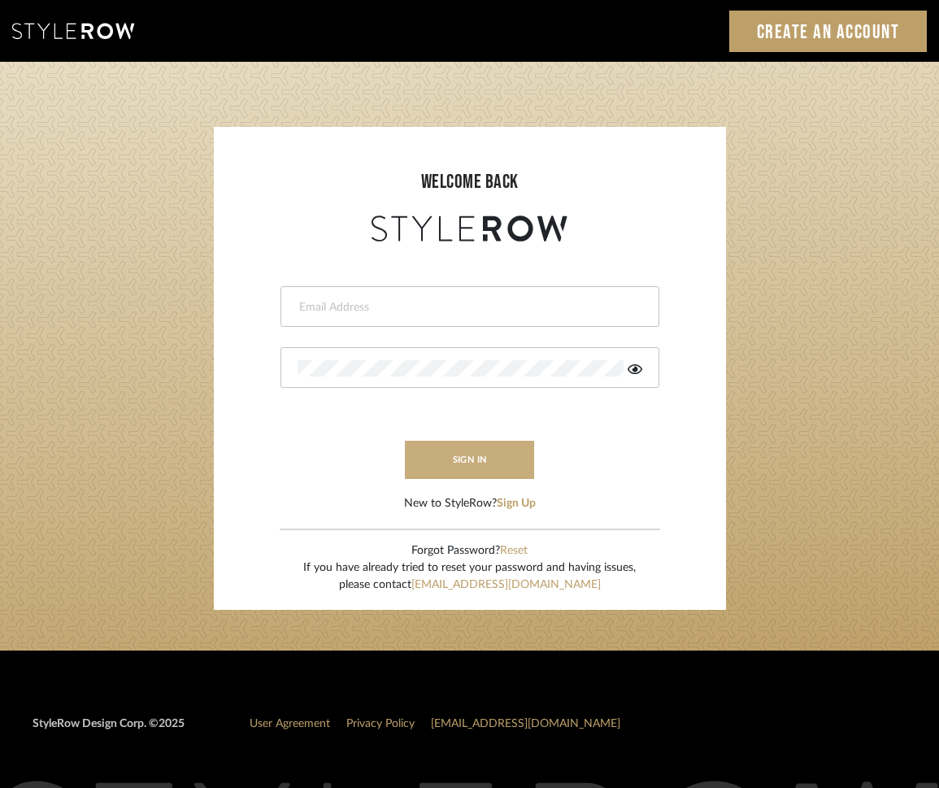
type input "[EMAIL_ADDRESS][DOMAIN_NAME]"
click at [466, 465] on button "sign in" at bounding box center [470, 460] width 130 height 38
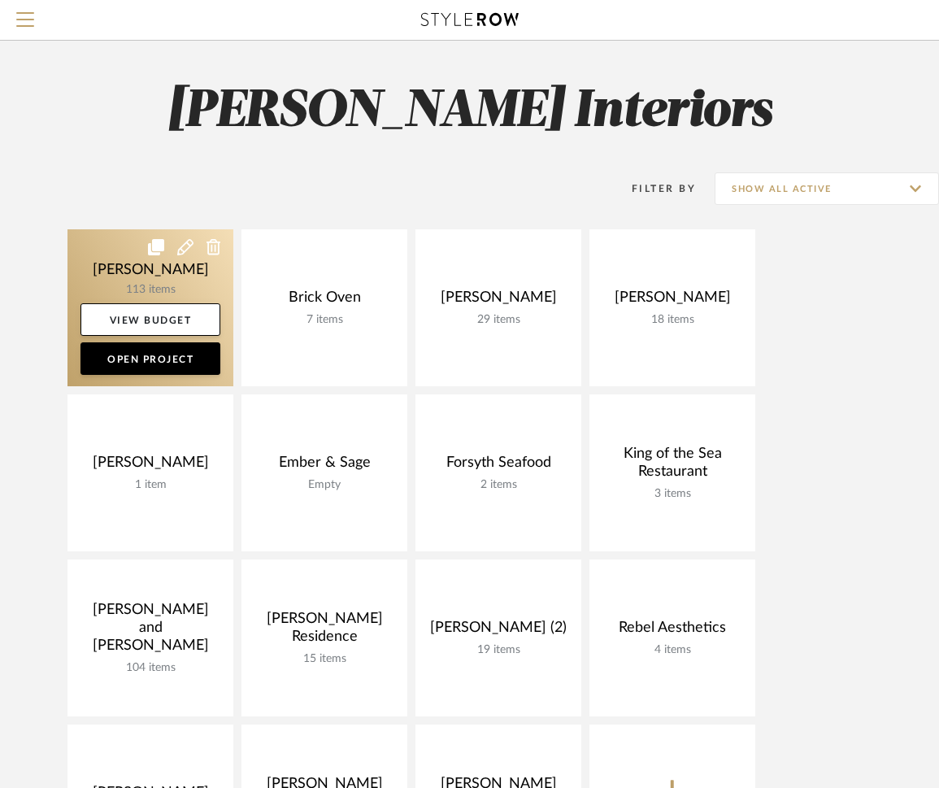
click at [189, 282] on link at bounding box center [150, 307] width 166 height 157
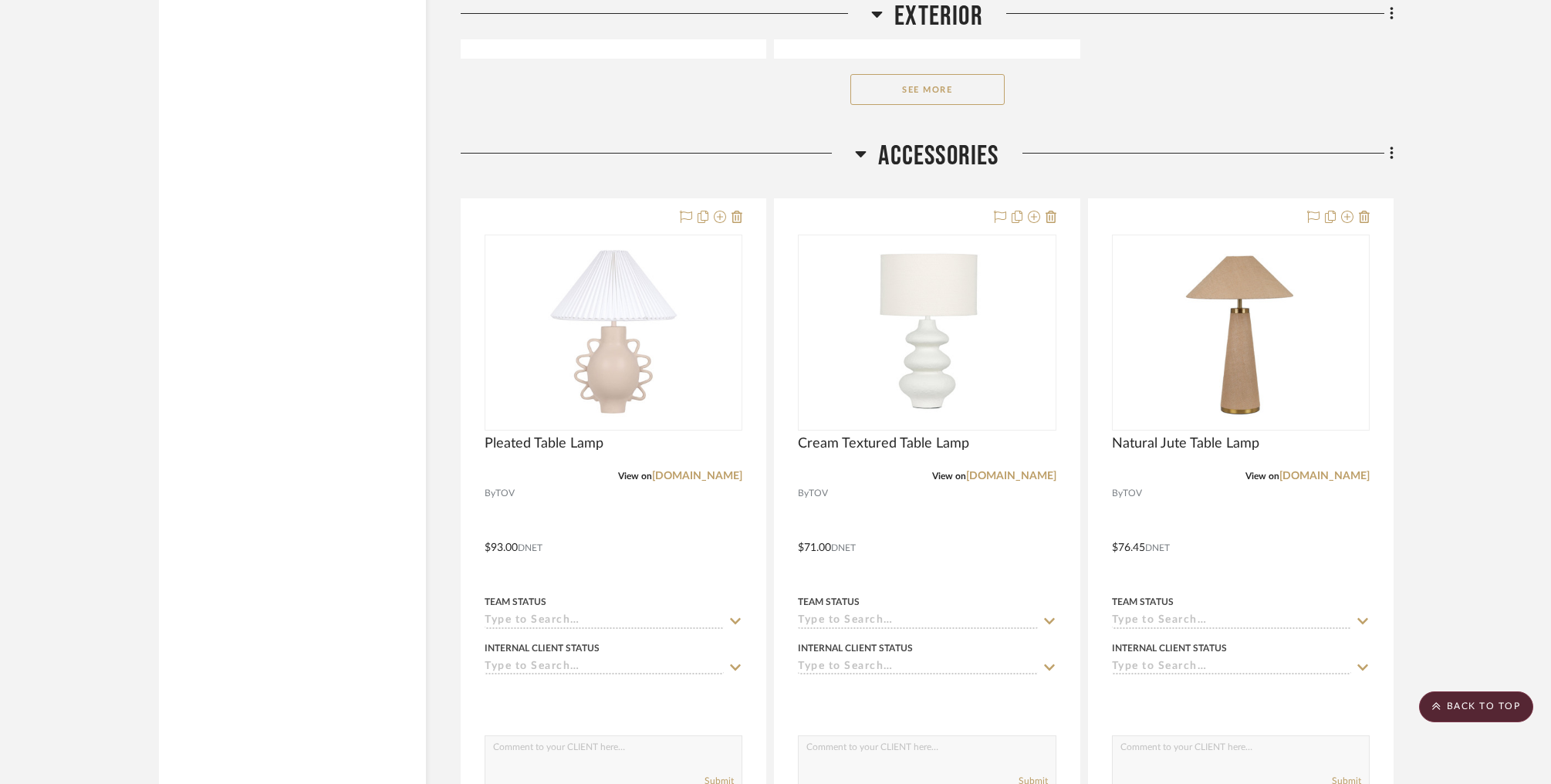
scroll to position [14171, 0]
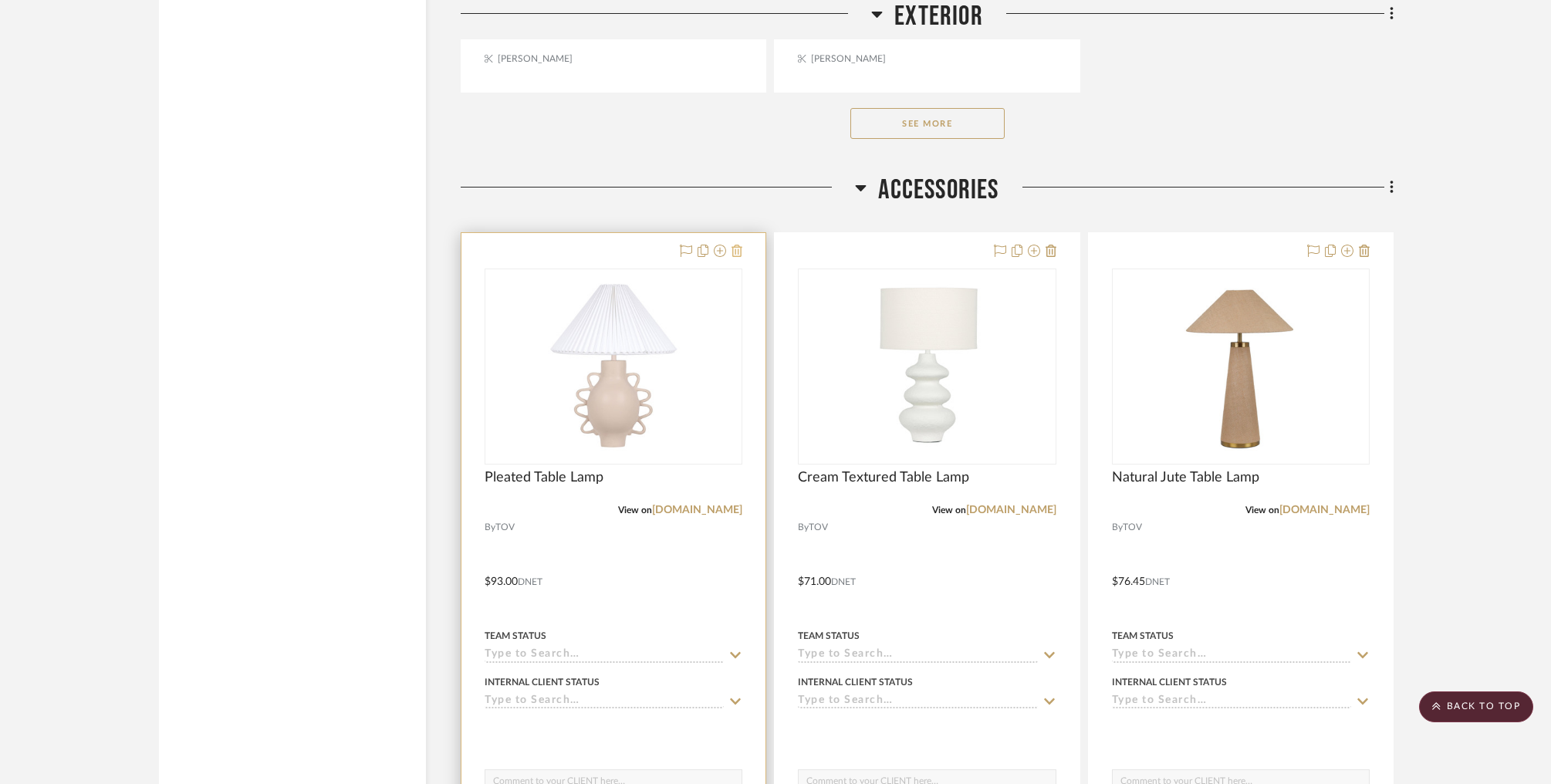
click at [741, 245] on icon at bounding box center [737, 251] width 10 height 12
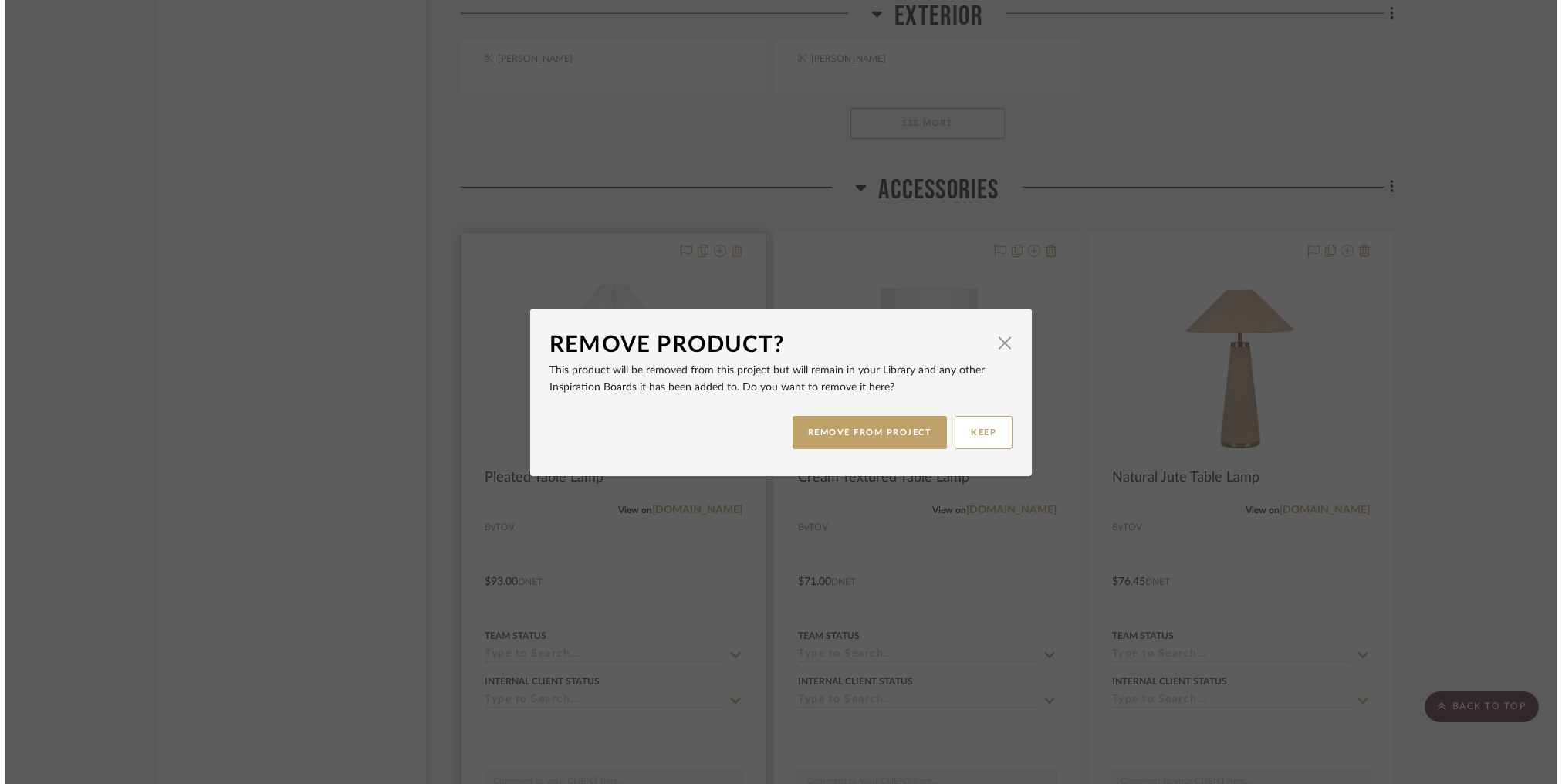
scroll to position [0, 0]
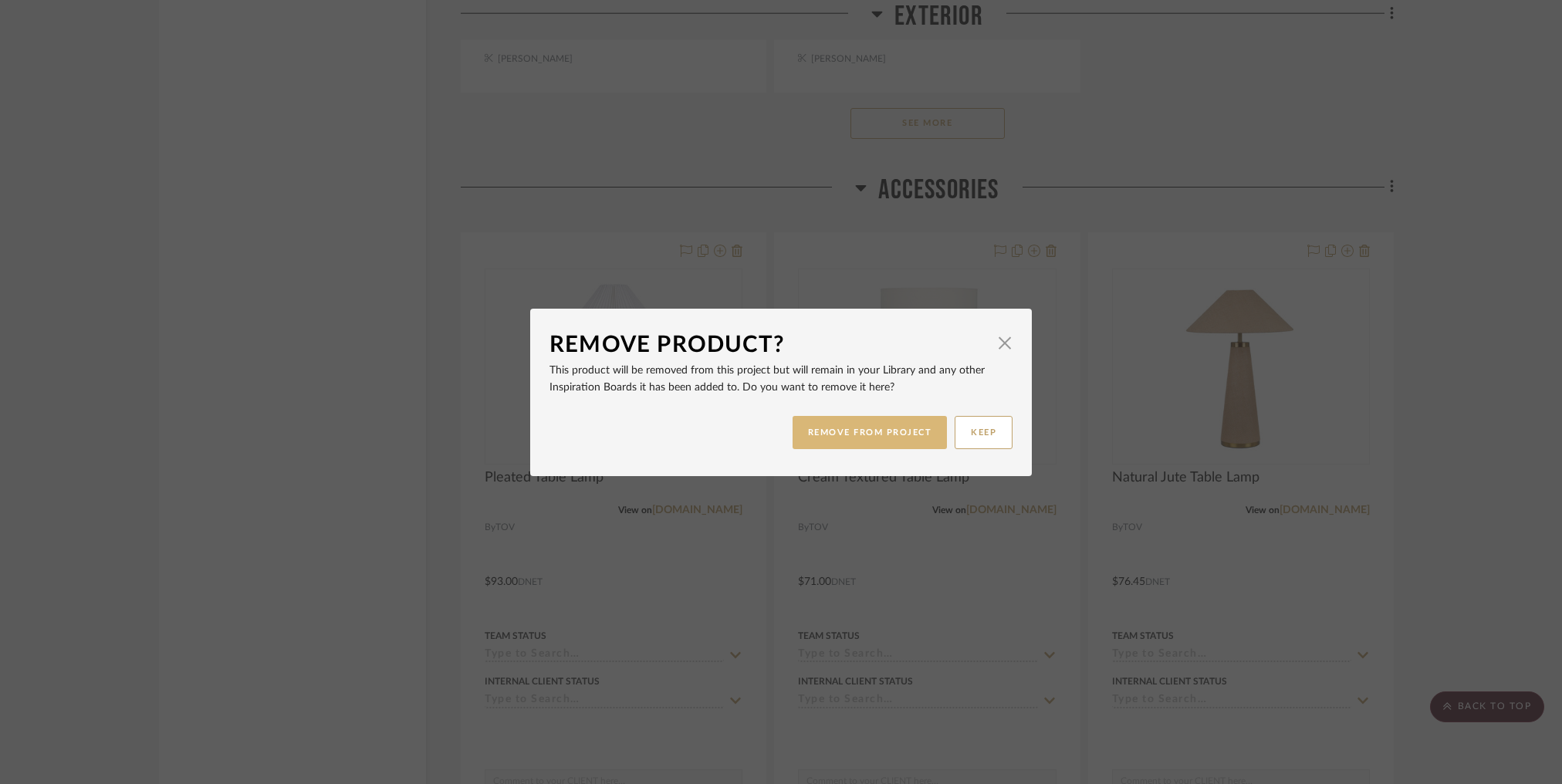
click at [861, 440] on button "REMOVE FROM PROJECT" at bounding box center [870, 432] width 155 height 33
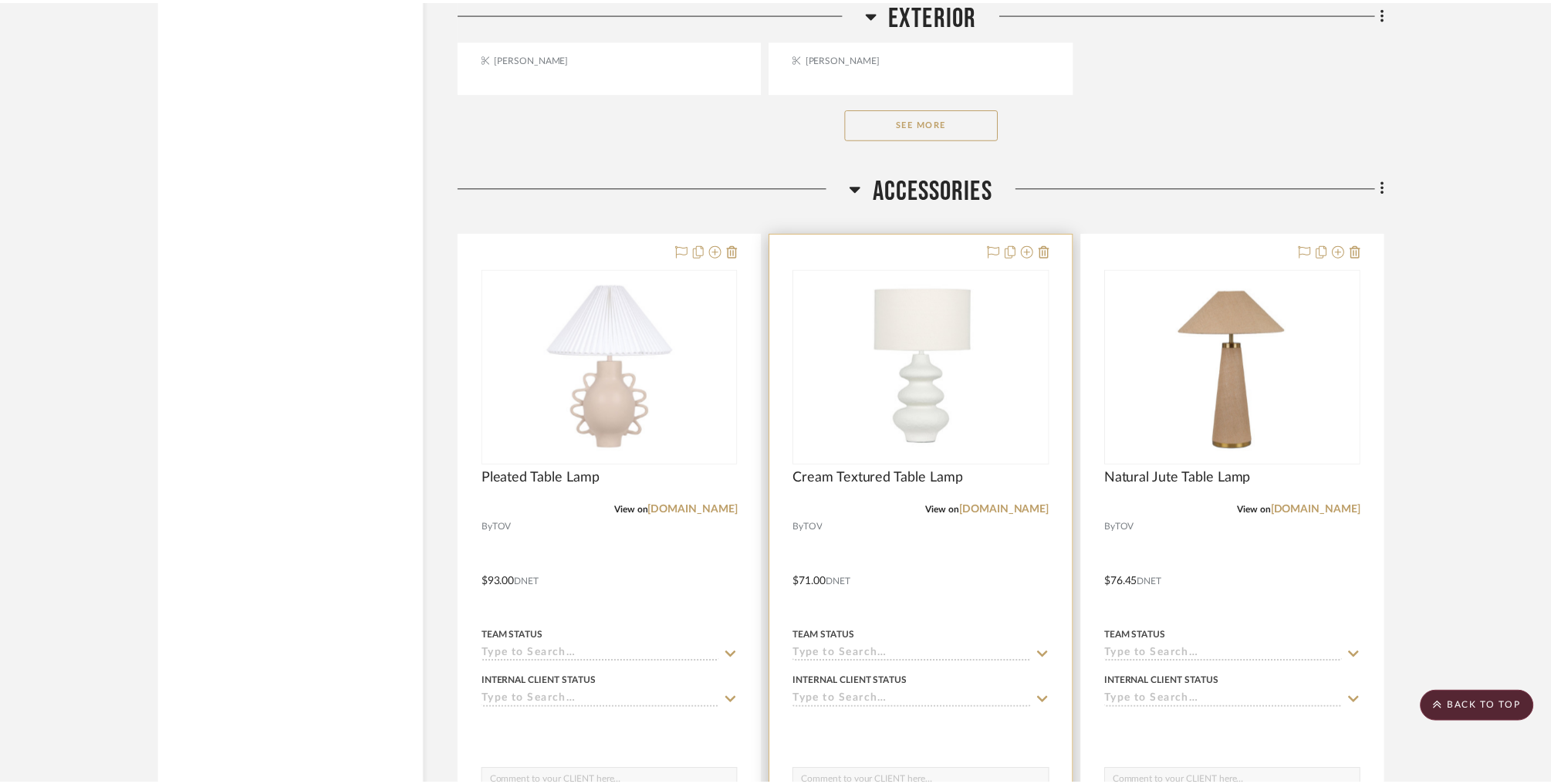
scroll to position [14171, 0]
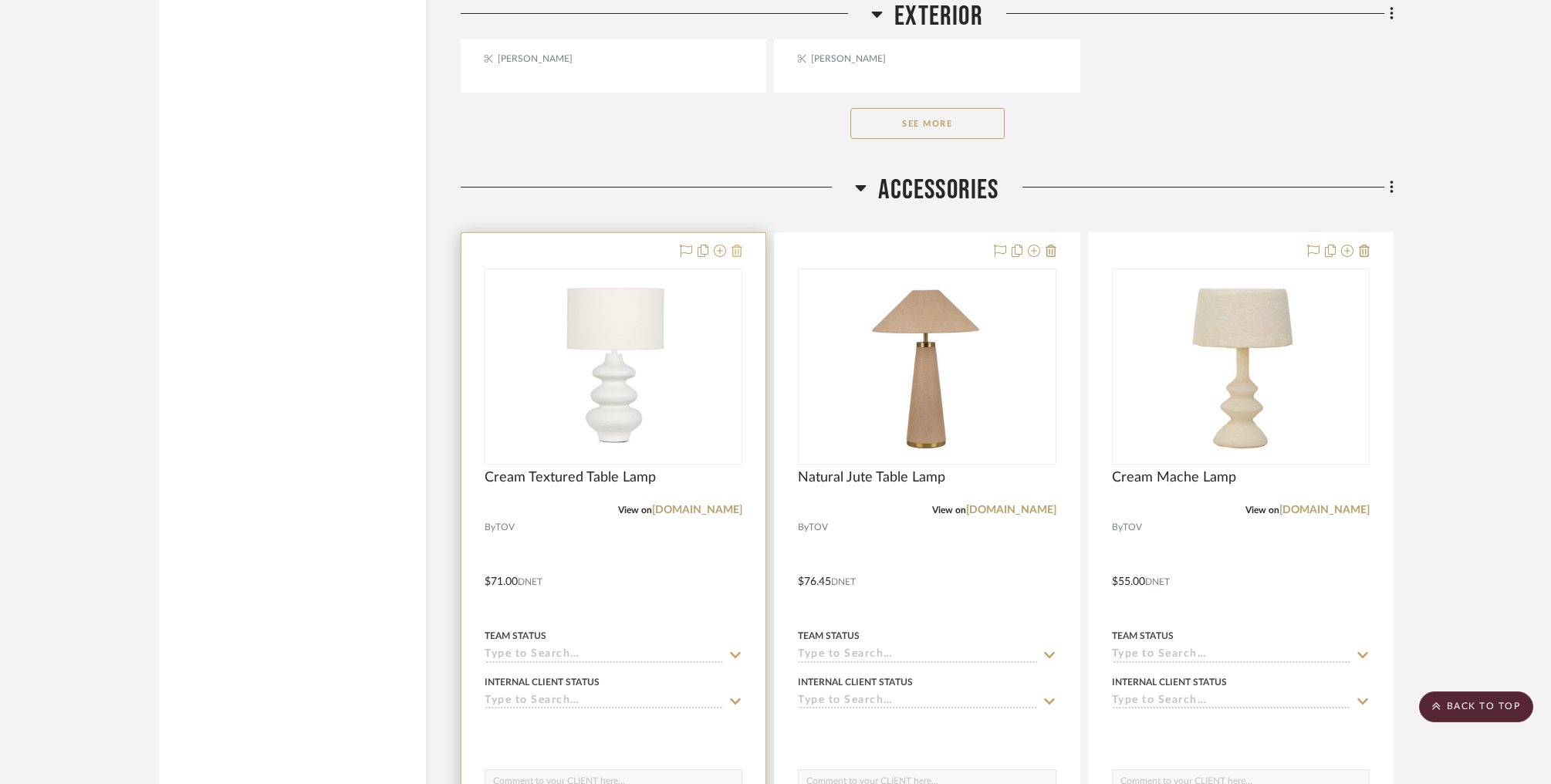
click at [738, 245] on icon at bounding box center [737, 251] width 10 height 12
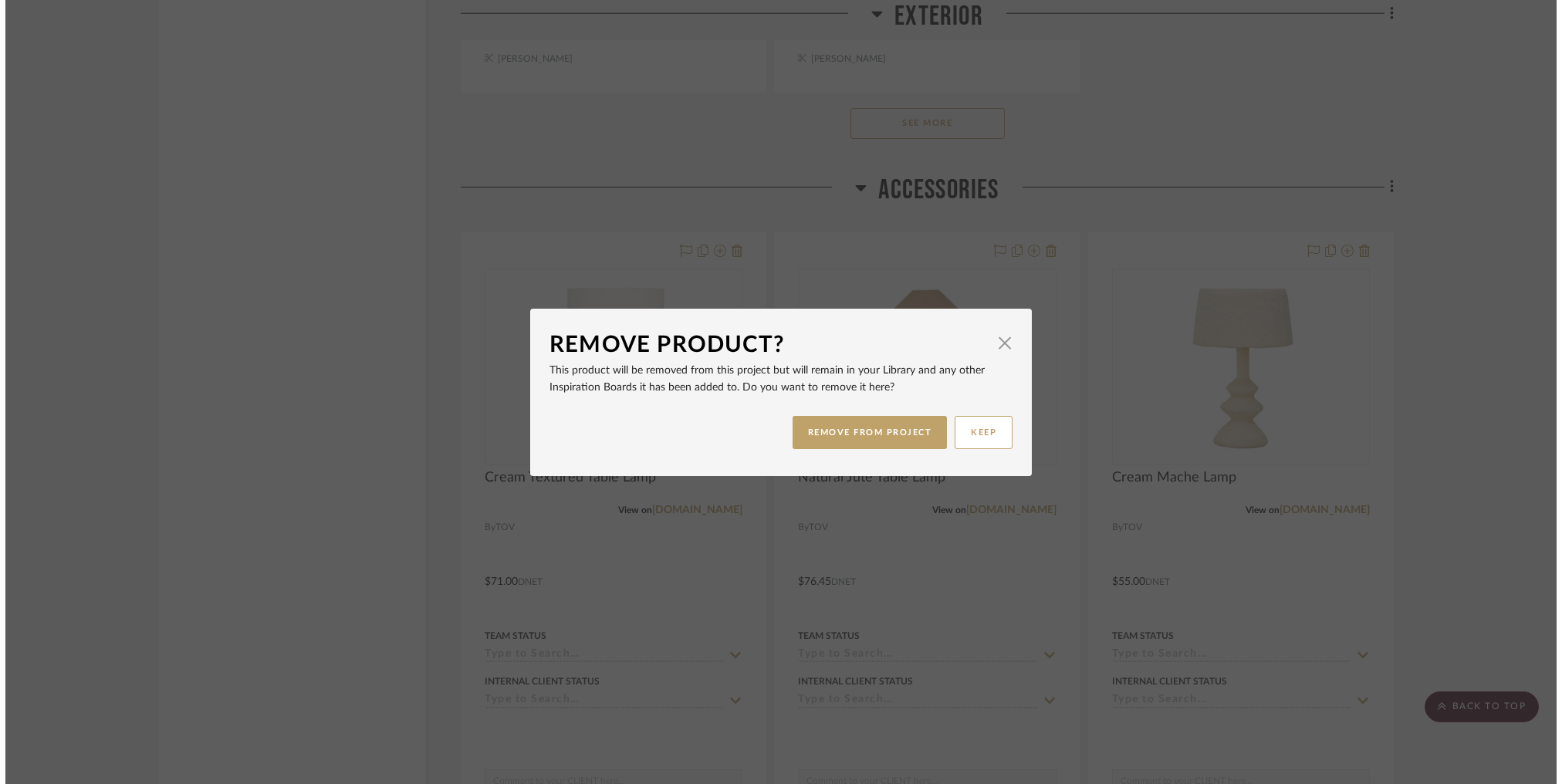
scroll to position [0, 0]
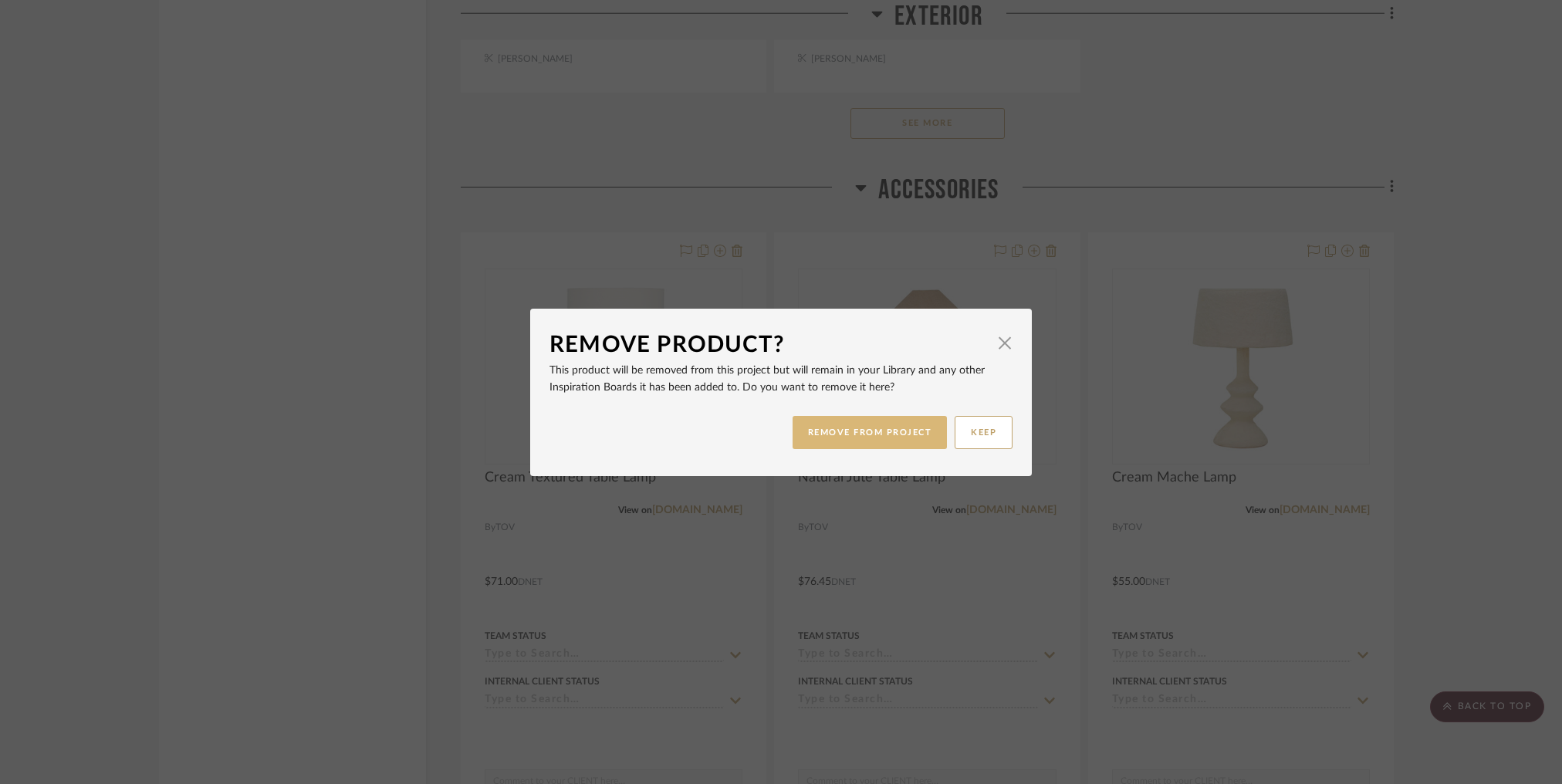
click at [874, 430] on button "REMOVE FROM PROJECT" at bounding box center [870, 432] width 155 height 33
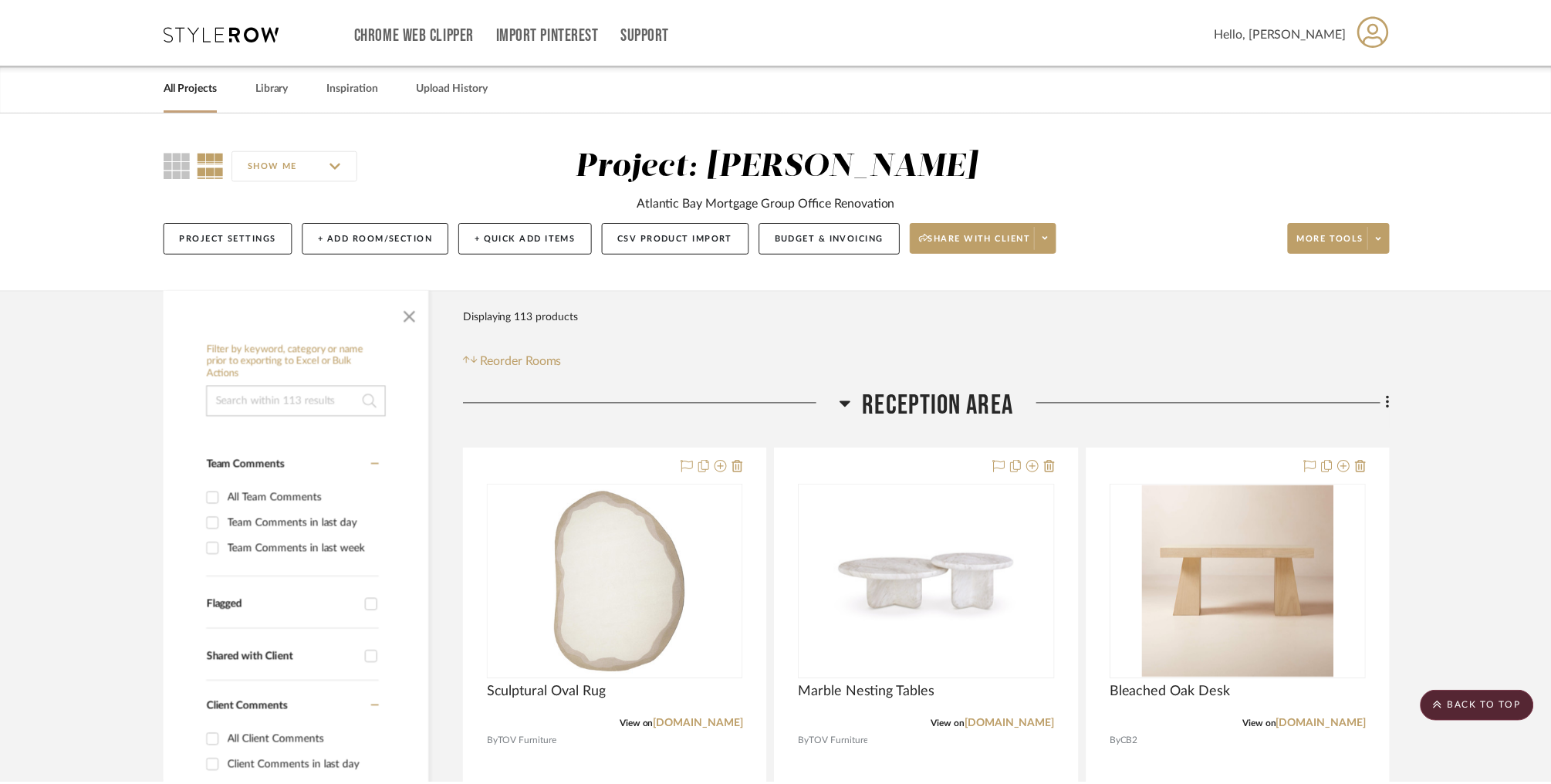
scroll to position [14171, 0]
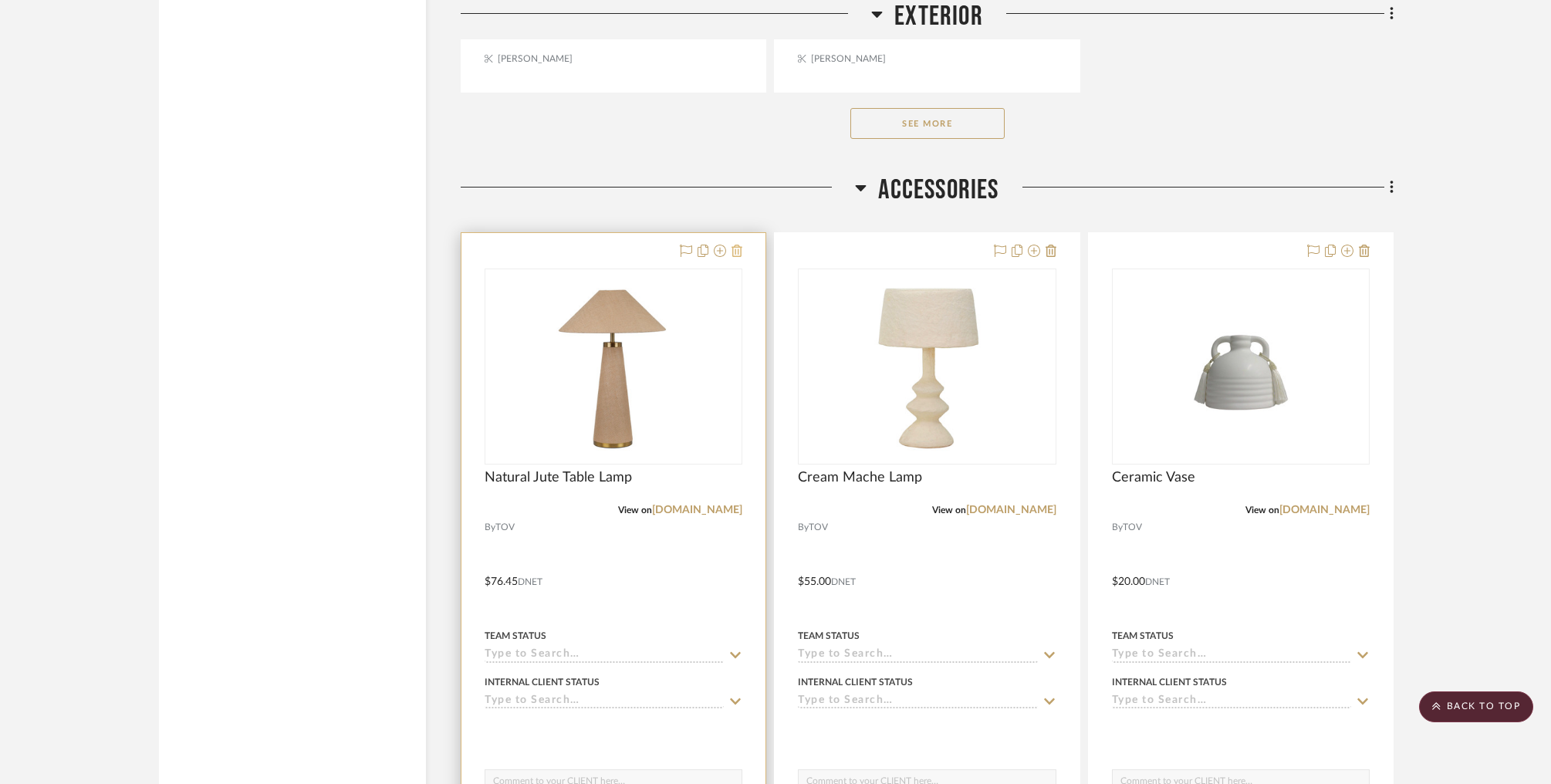
click at [741, 245] on icon at bounding box center [737, 251] width 10 height 12
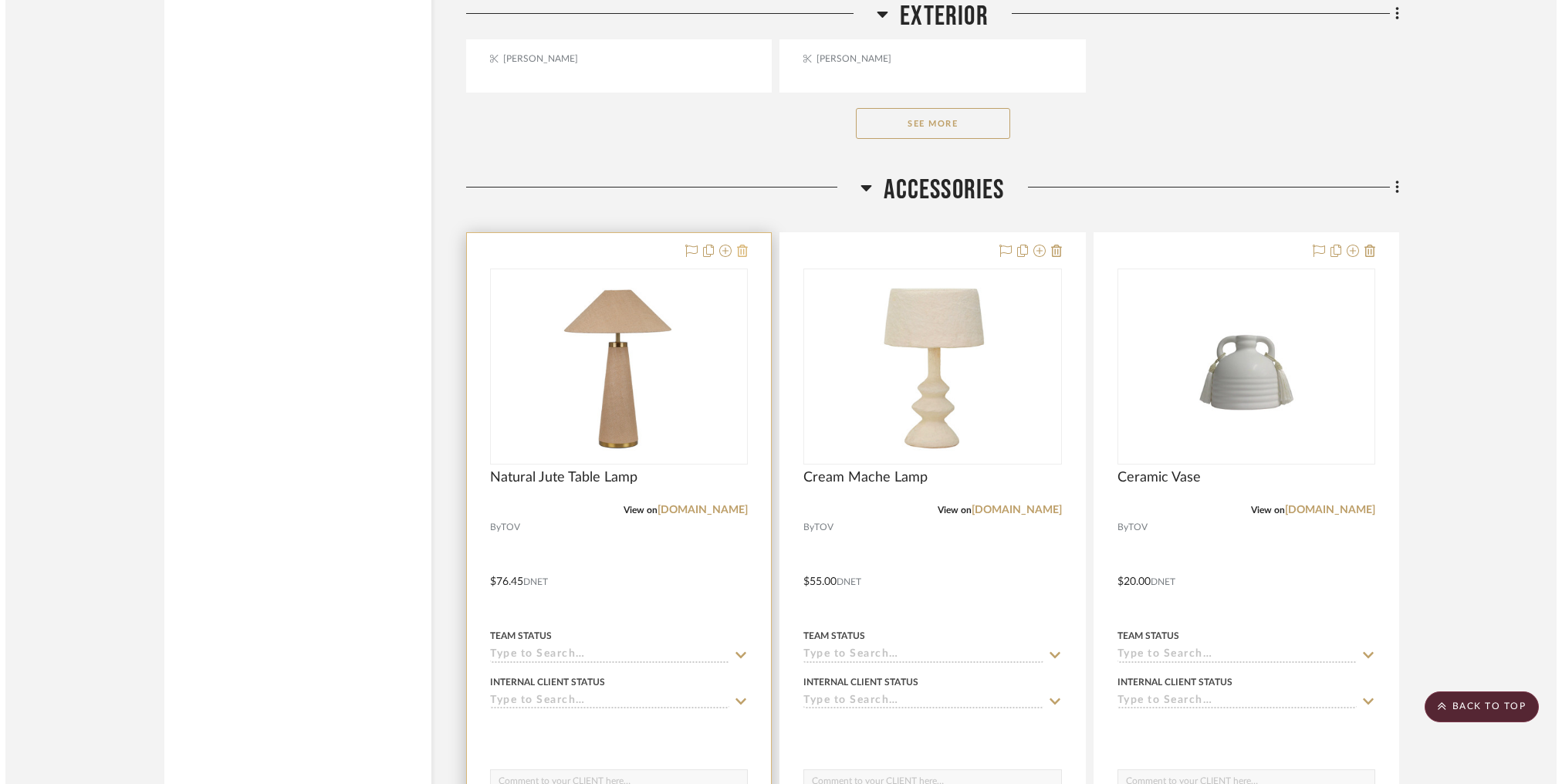
scroll to position [0, 0]
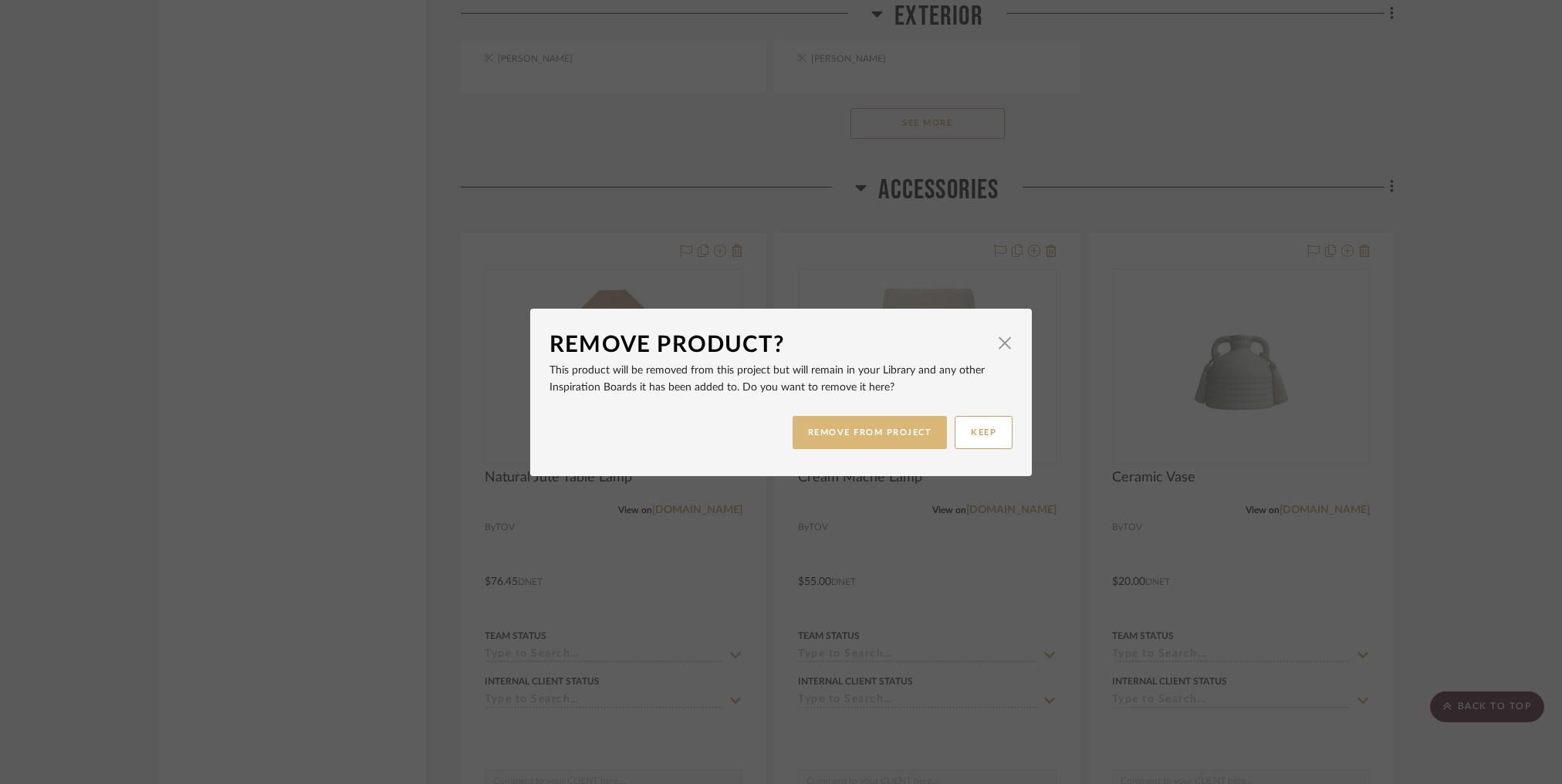
click at [854, 441] on button "REMOVE FROM PROJECT" at bounding box center [870, 432] width 155 height 33
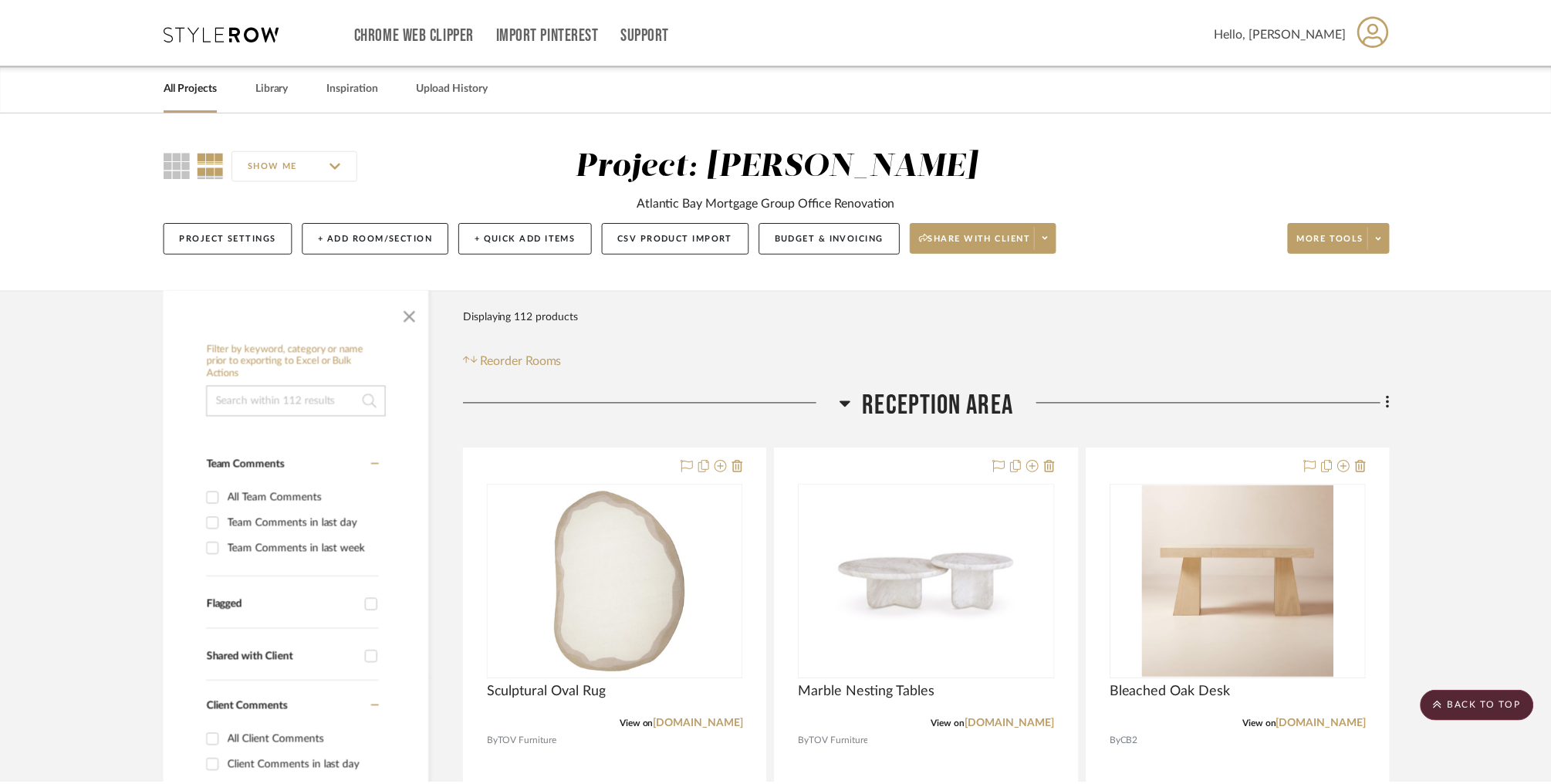
scroll to position [14171, 0]
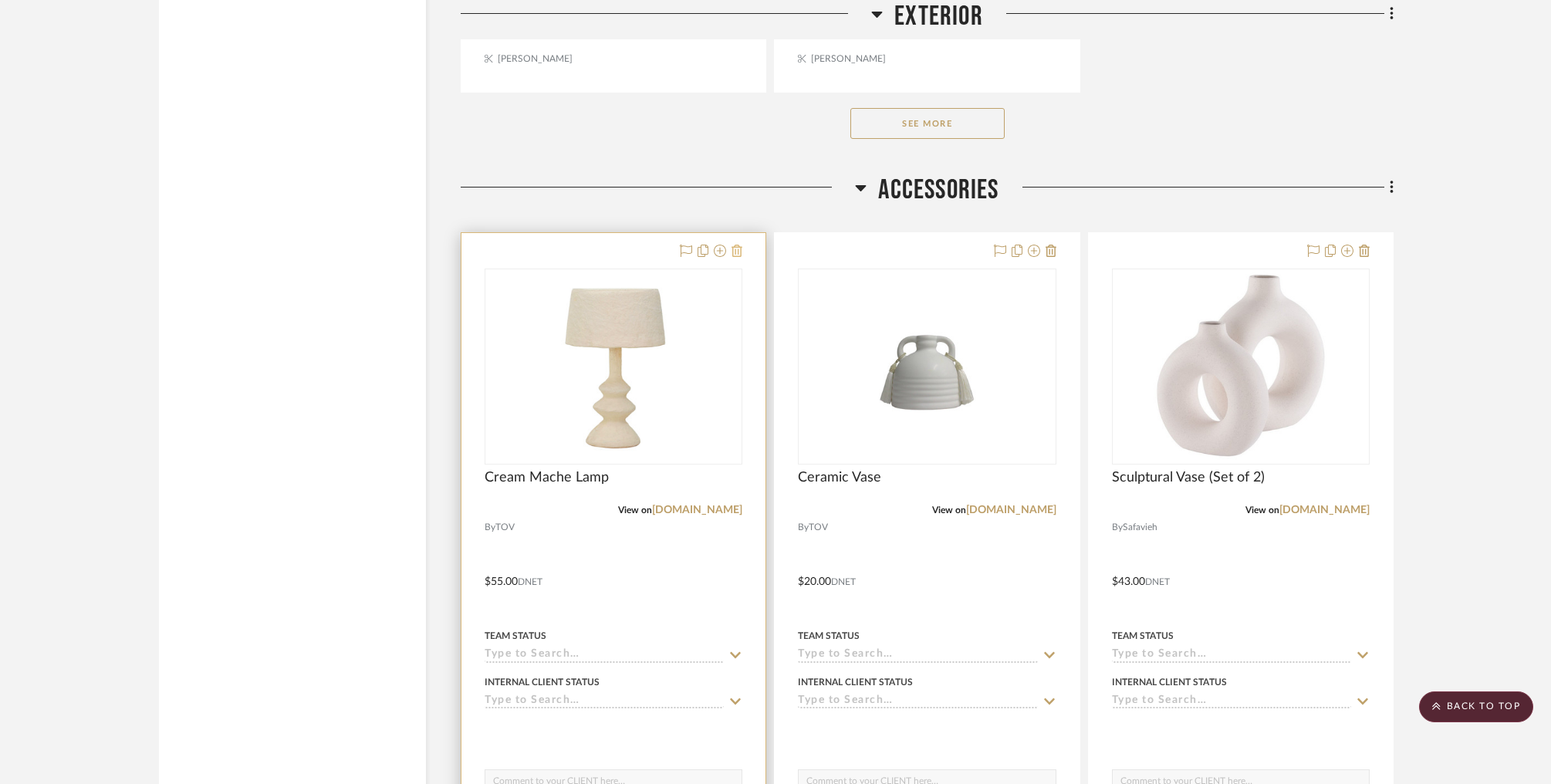
click at [738, 245] on icon at bounding box center [737, 251] width 10 height 12
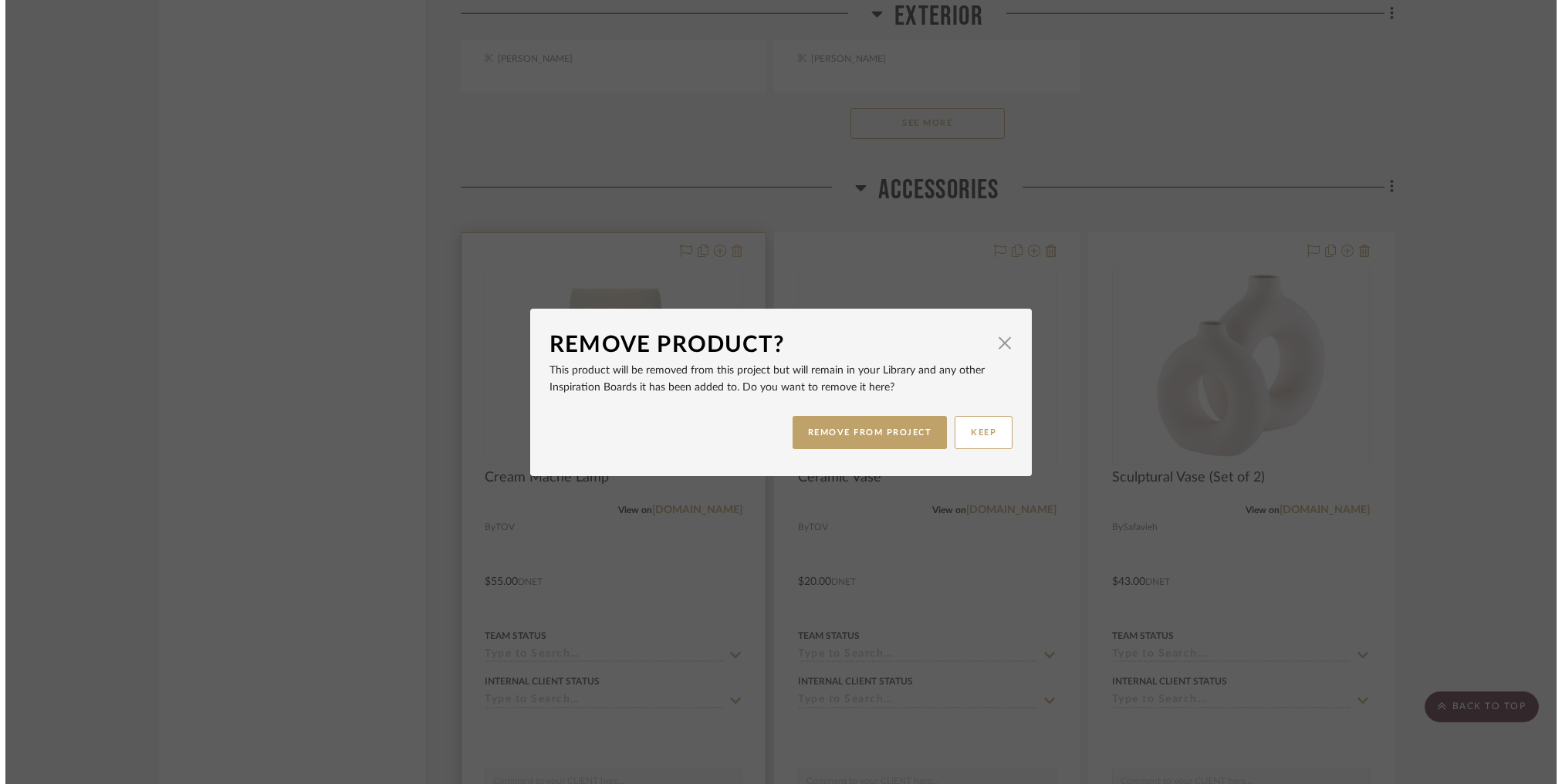
scroll to position [0, 0]
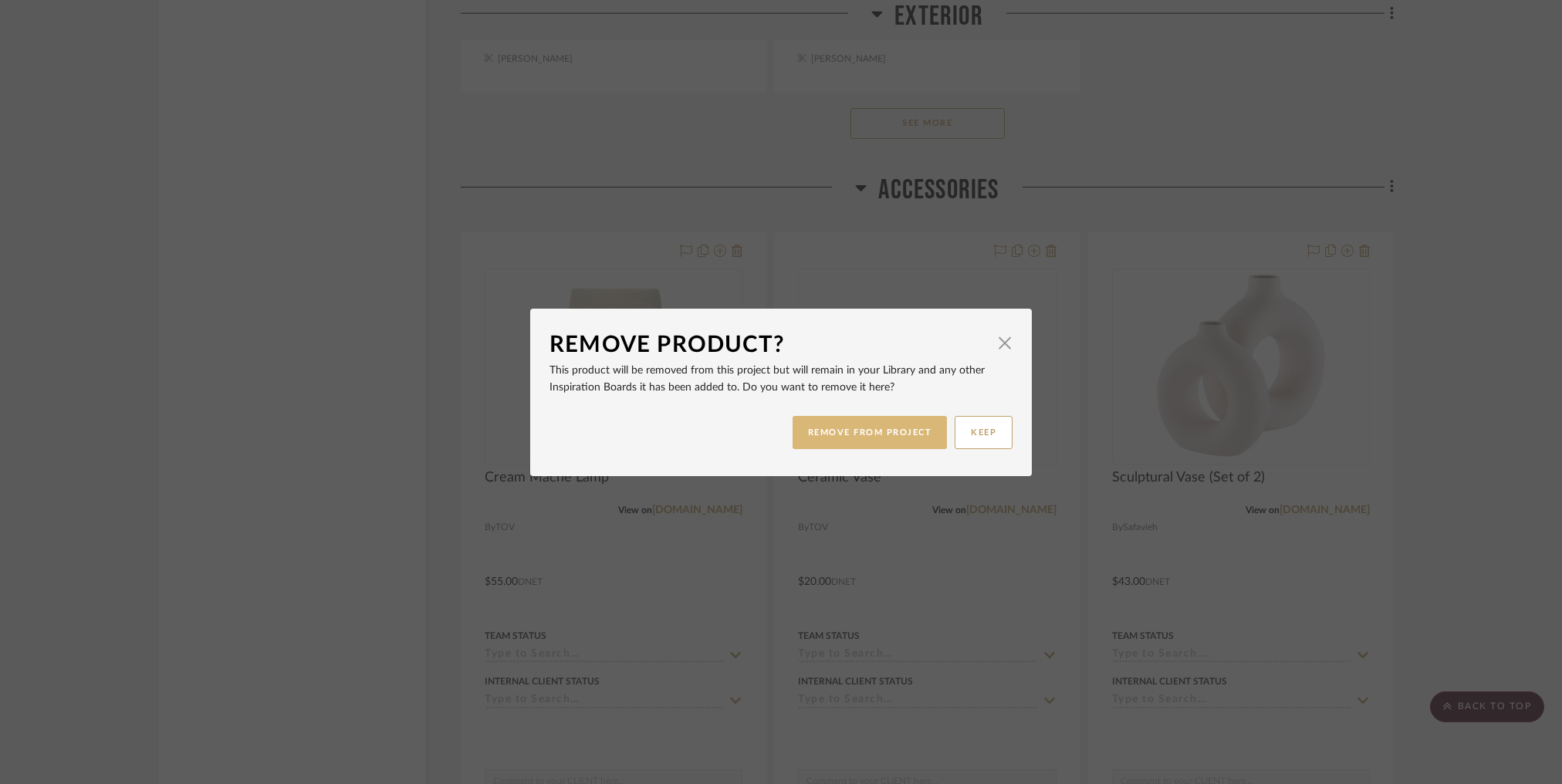
click at [870, 440] on button "REMOVE FROM PROJECT" at bounding box center [870, 432] width 155 height 33
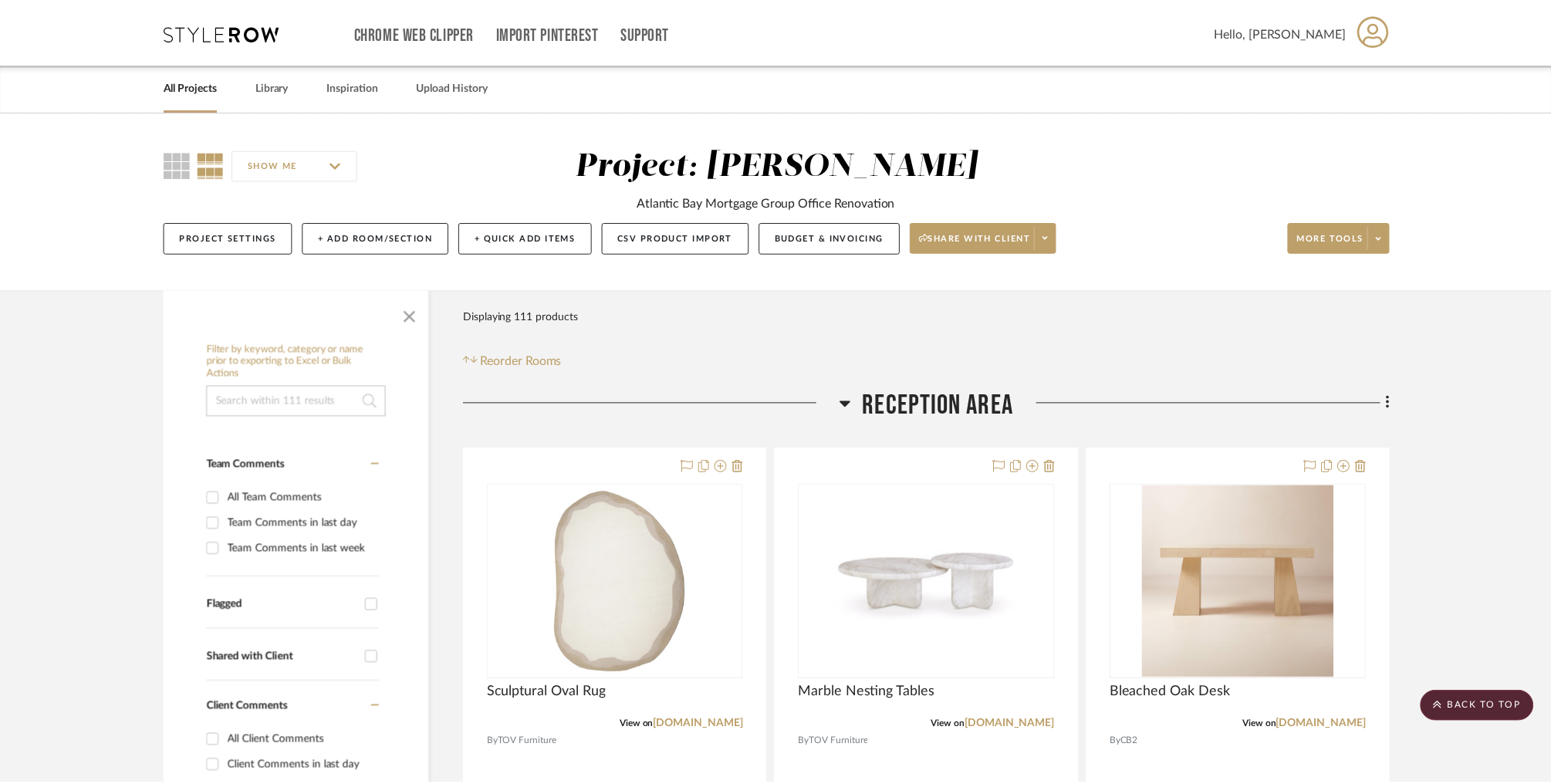
scroll to position [14171, 0]
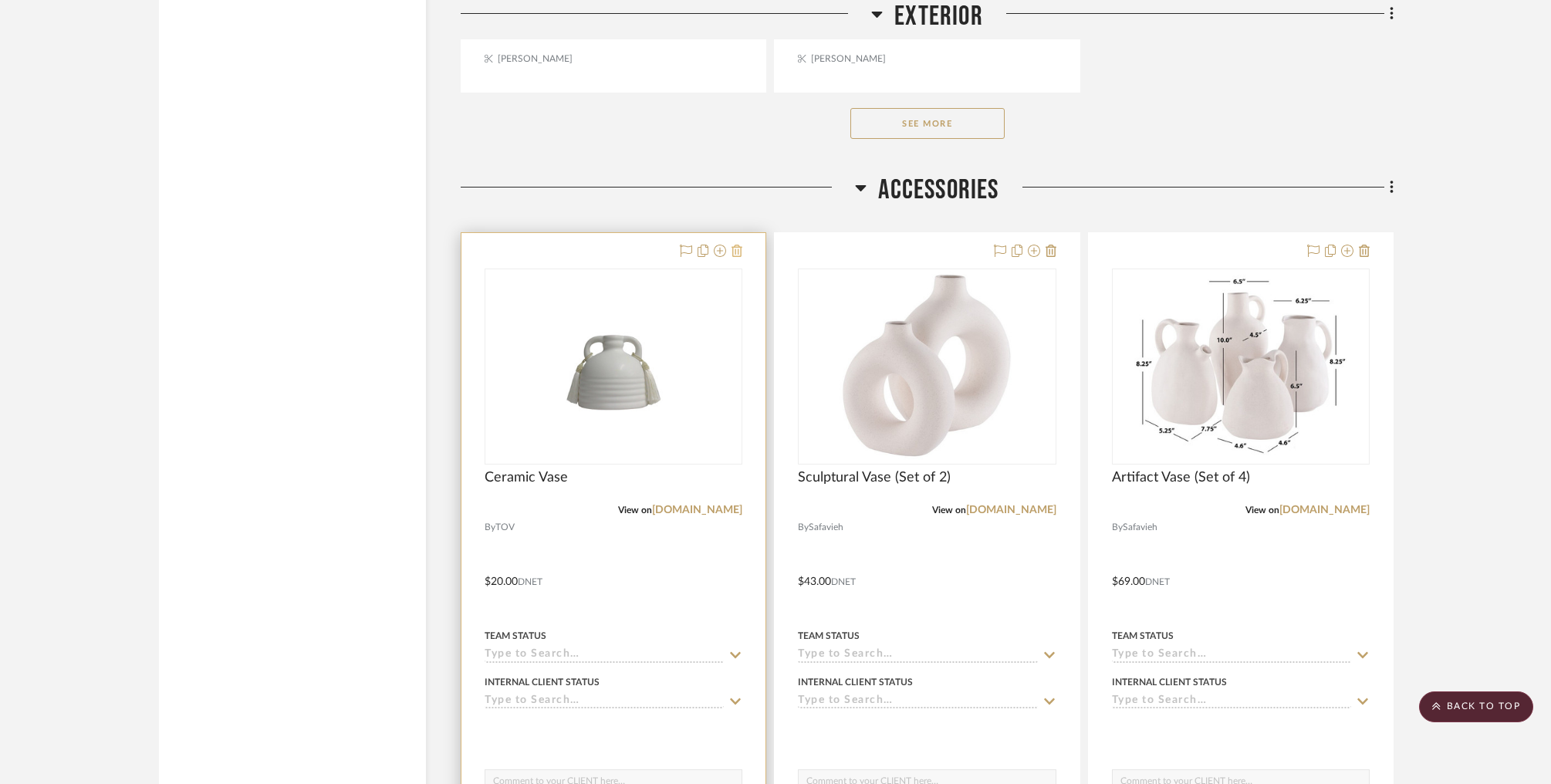
click at [738, 245] on icon at bounding box center [737, 251] width 10 height 12
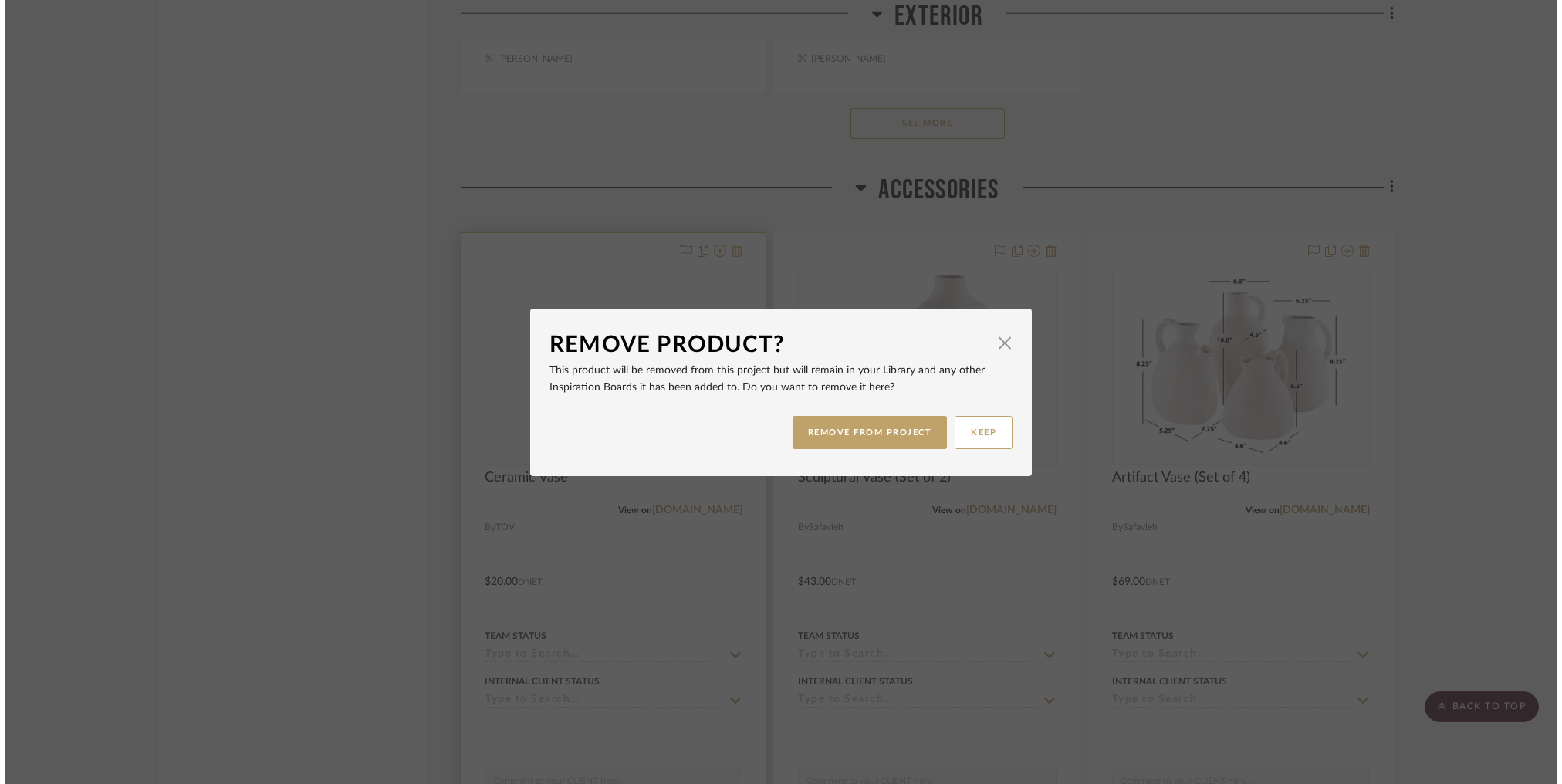
scroll to position [0, 0]
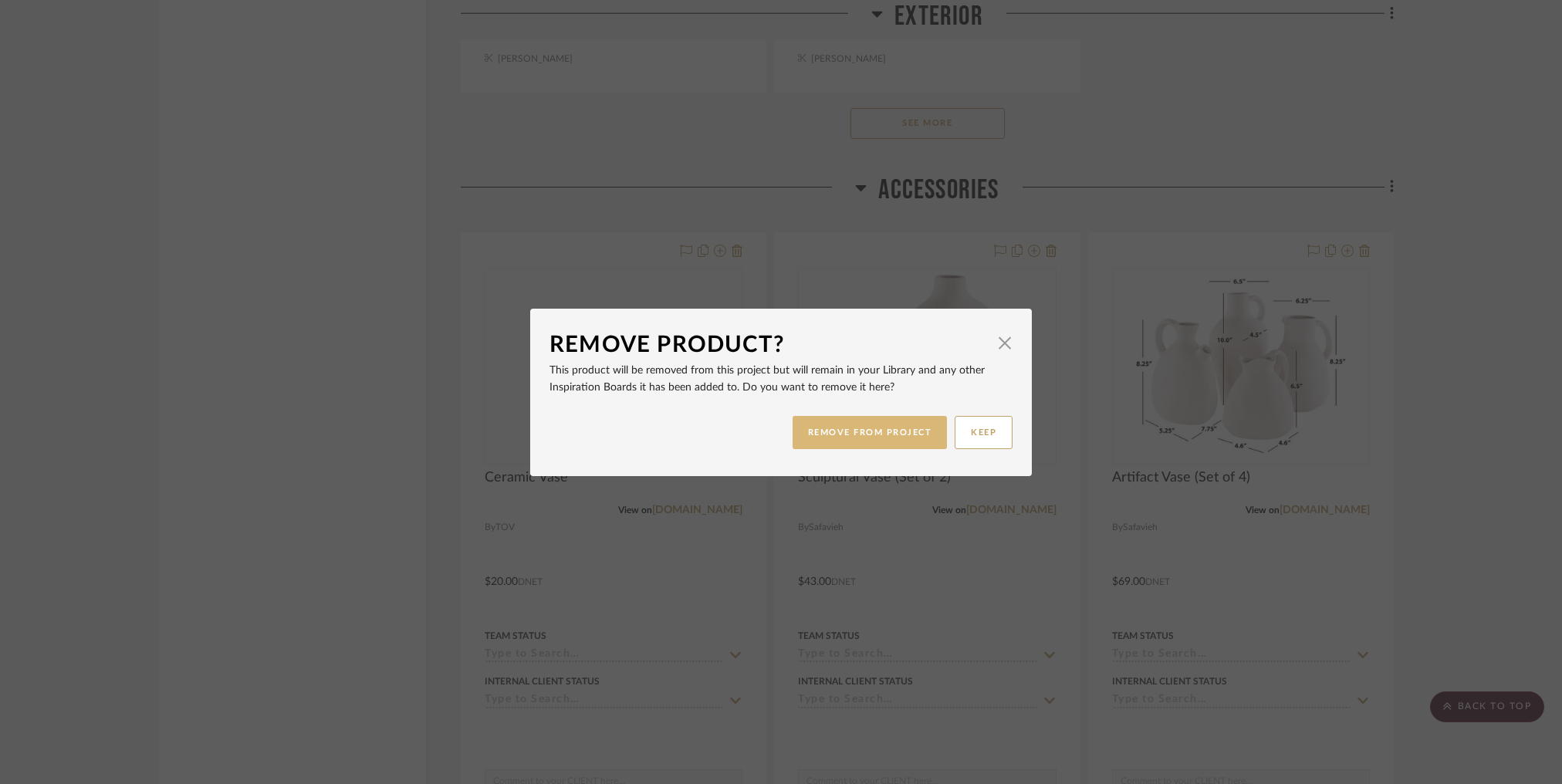
click at [852, 445] on button "REMOVE FROM PROJECT" at bounding box center [870, 432] width 155 height 33
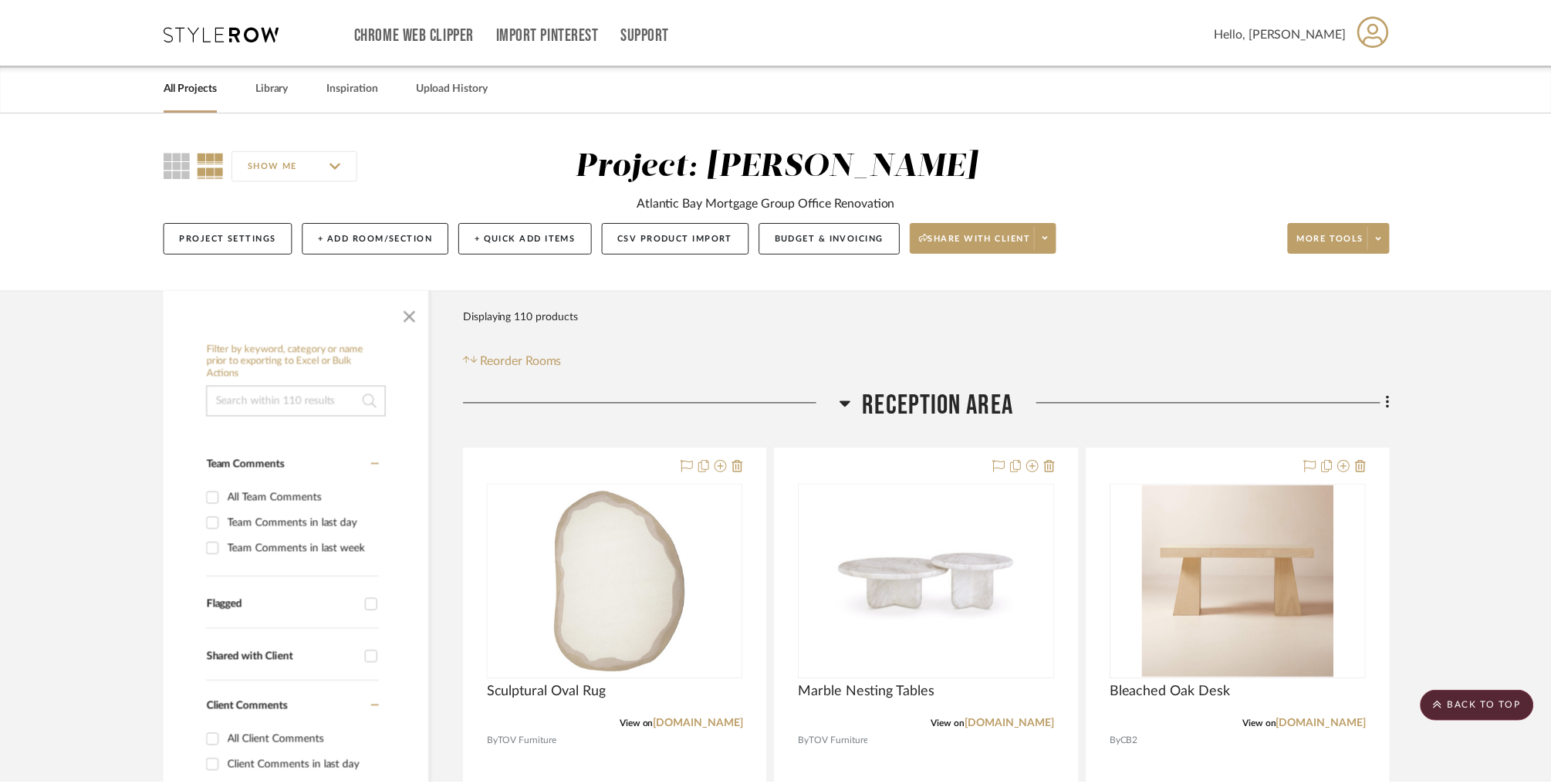
scroll to position [14171, 0]
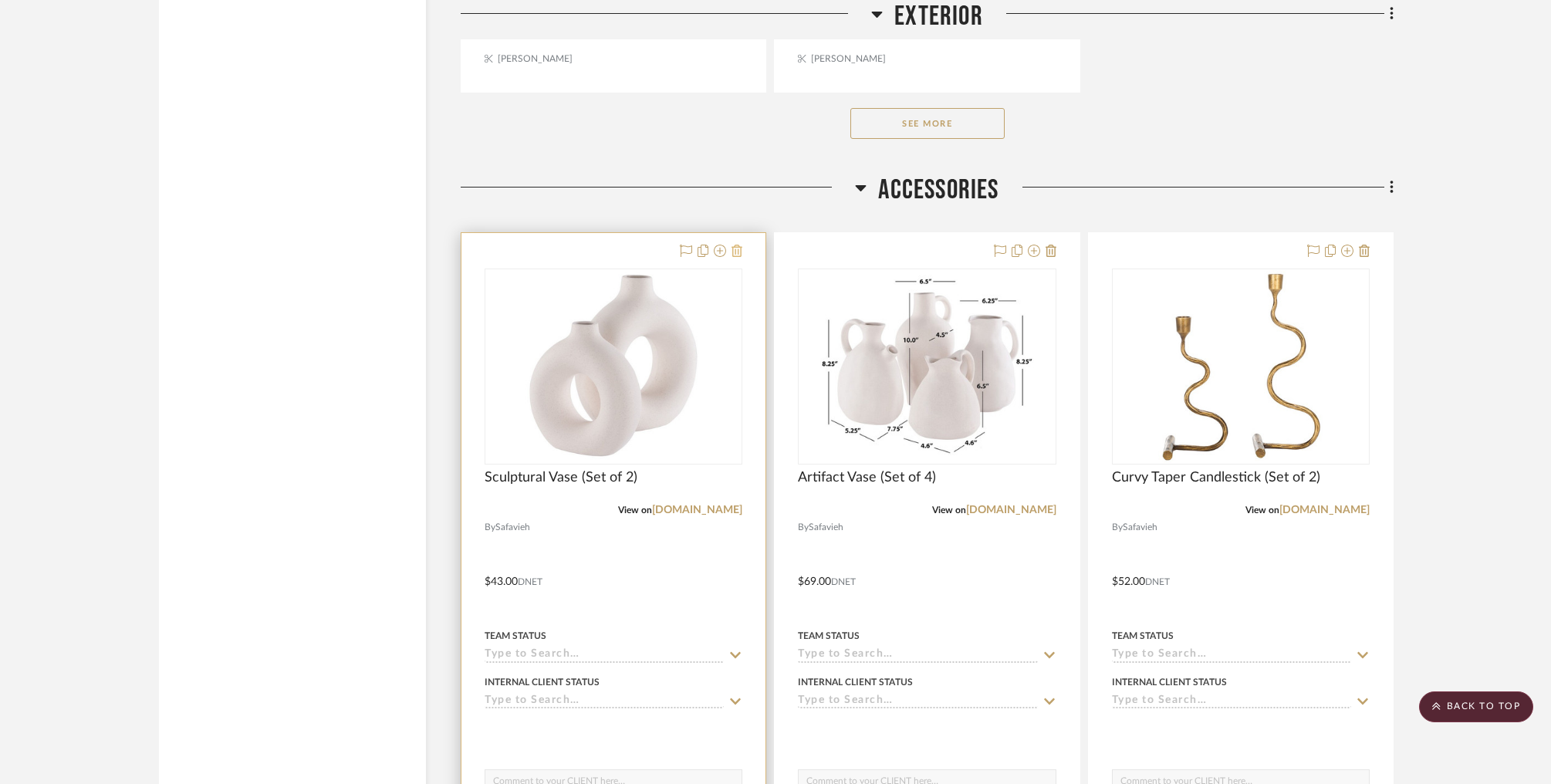
click at [734, 245] on icon at bounding box center [737, 251] width 10 height 12
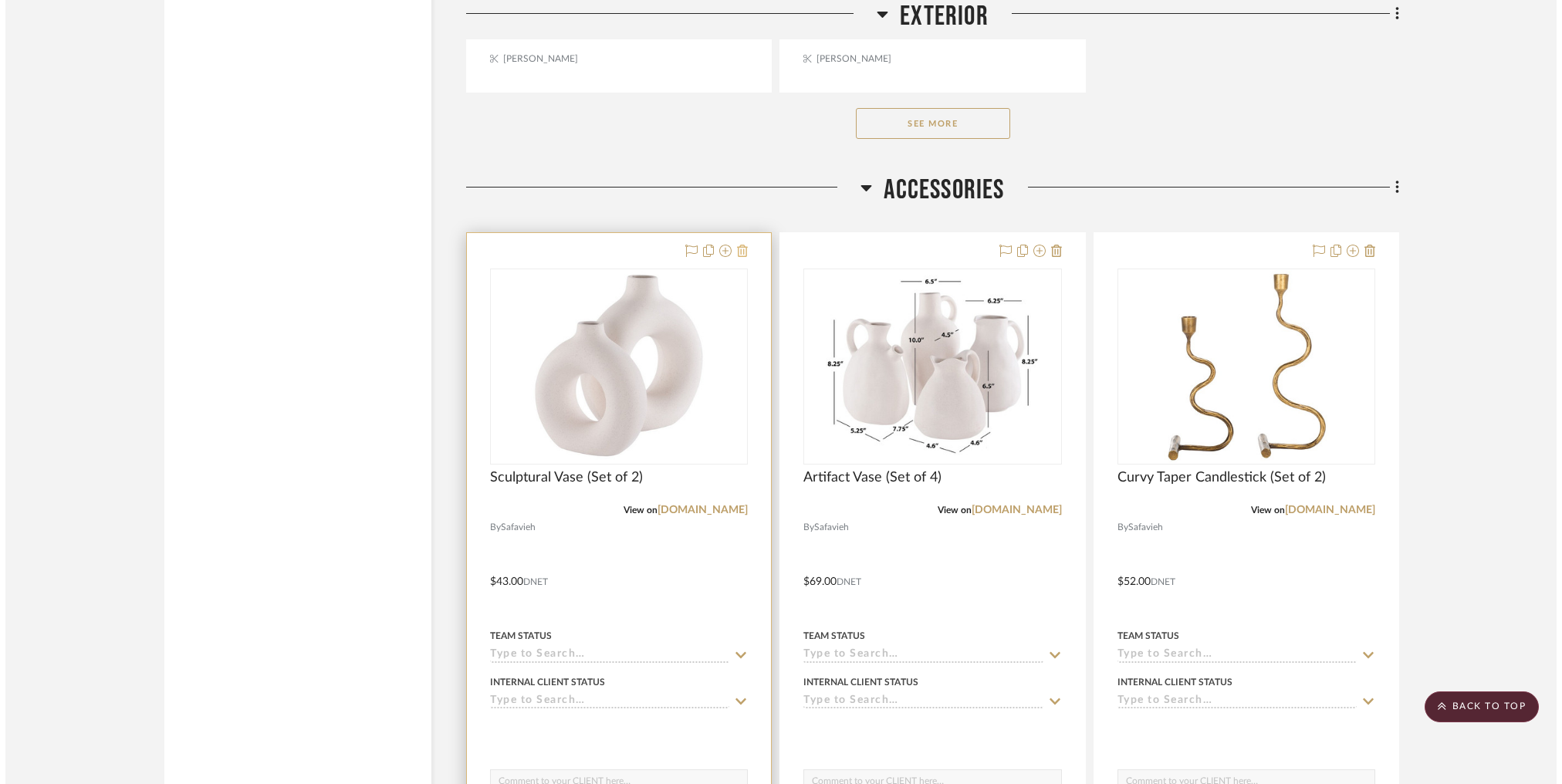
scroll to position [0, 0]
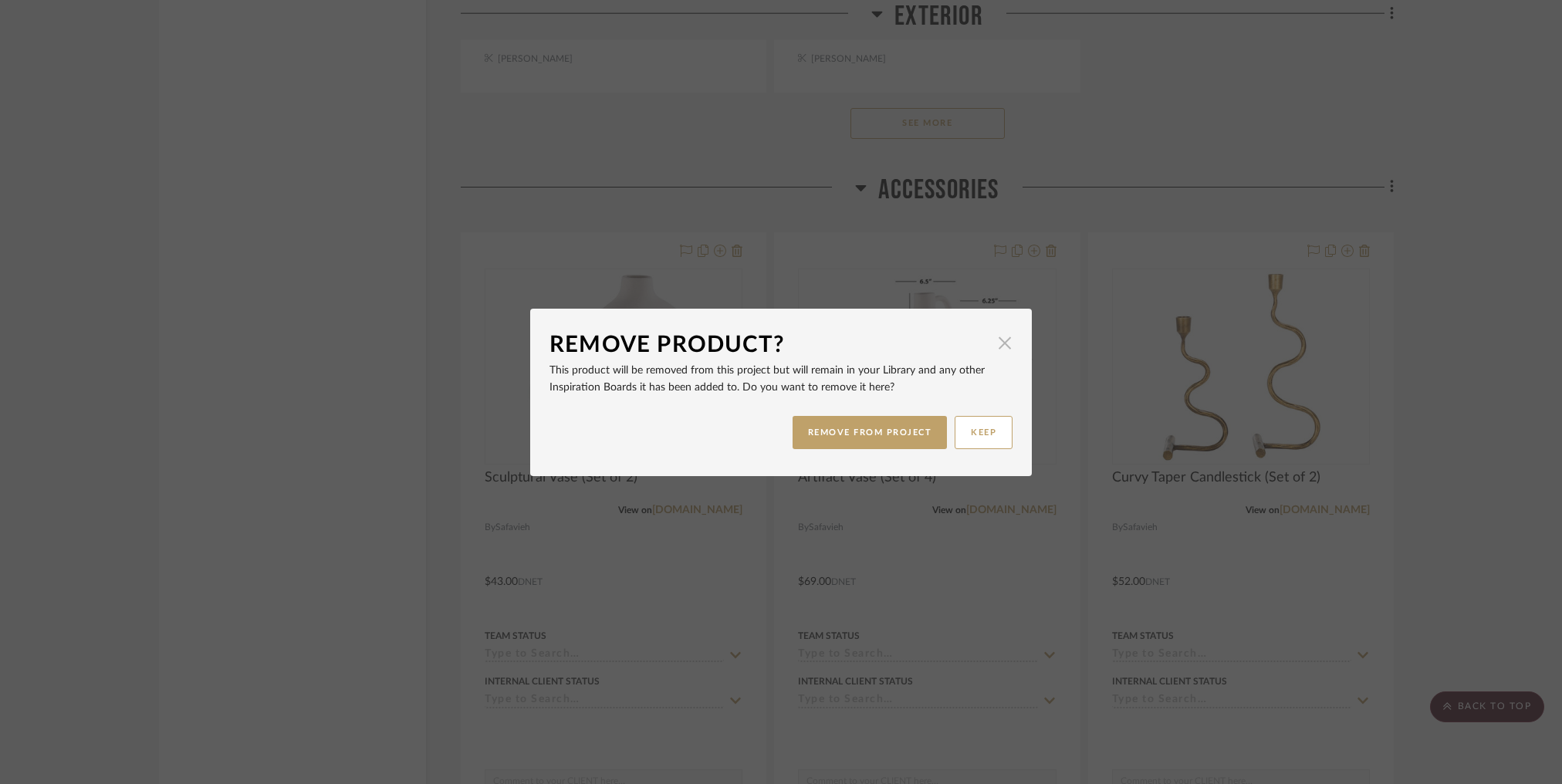
click at [901, 345] on span "button" at bounding box center [1005, 343] width 31 height 31
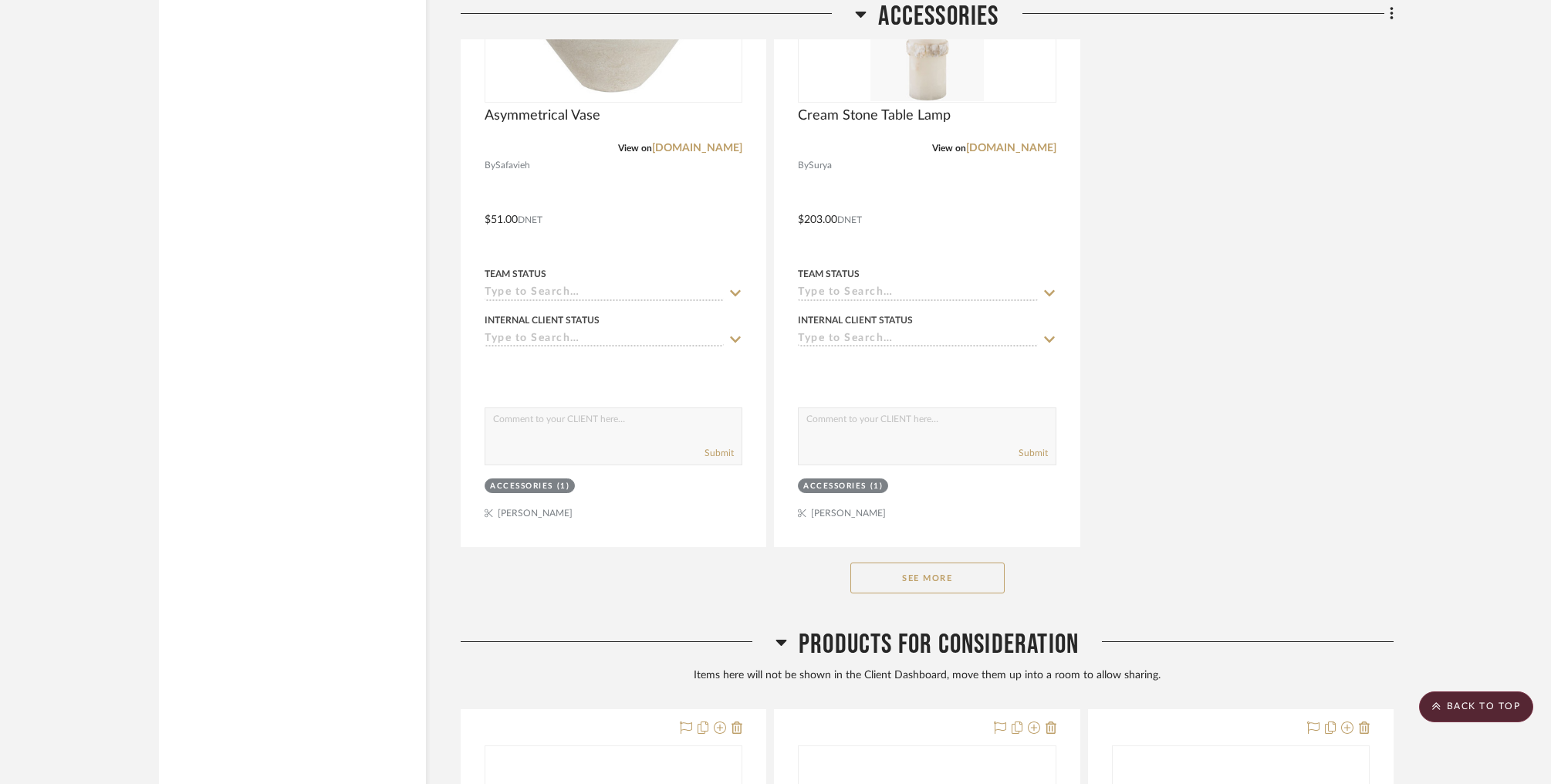
scroll to position [15918, 0]
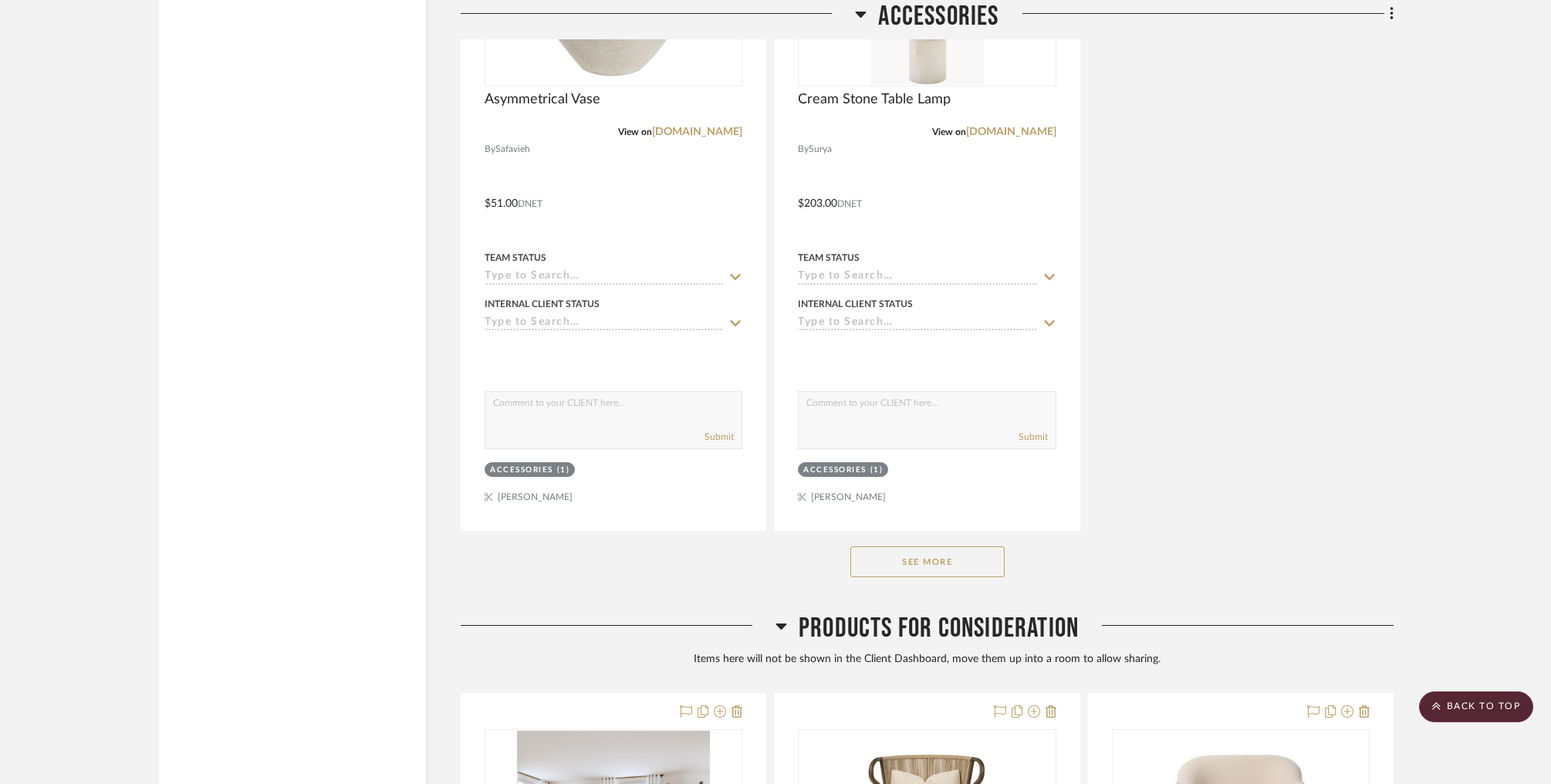
click at [901, 559] on button "See More" at bounding box center [927, 561] width 155 height 31
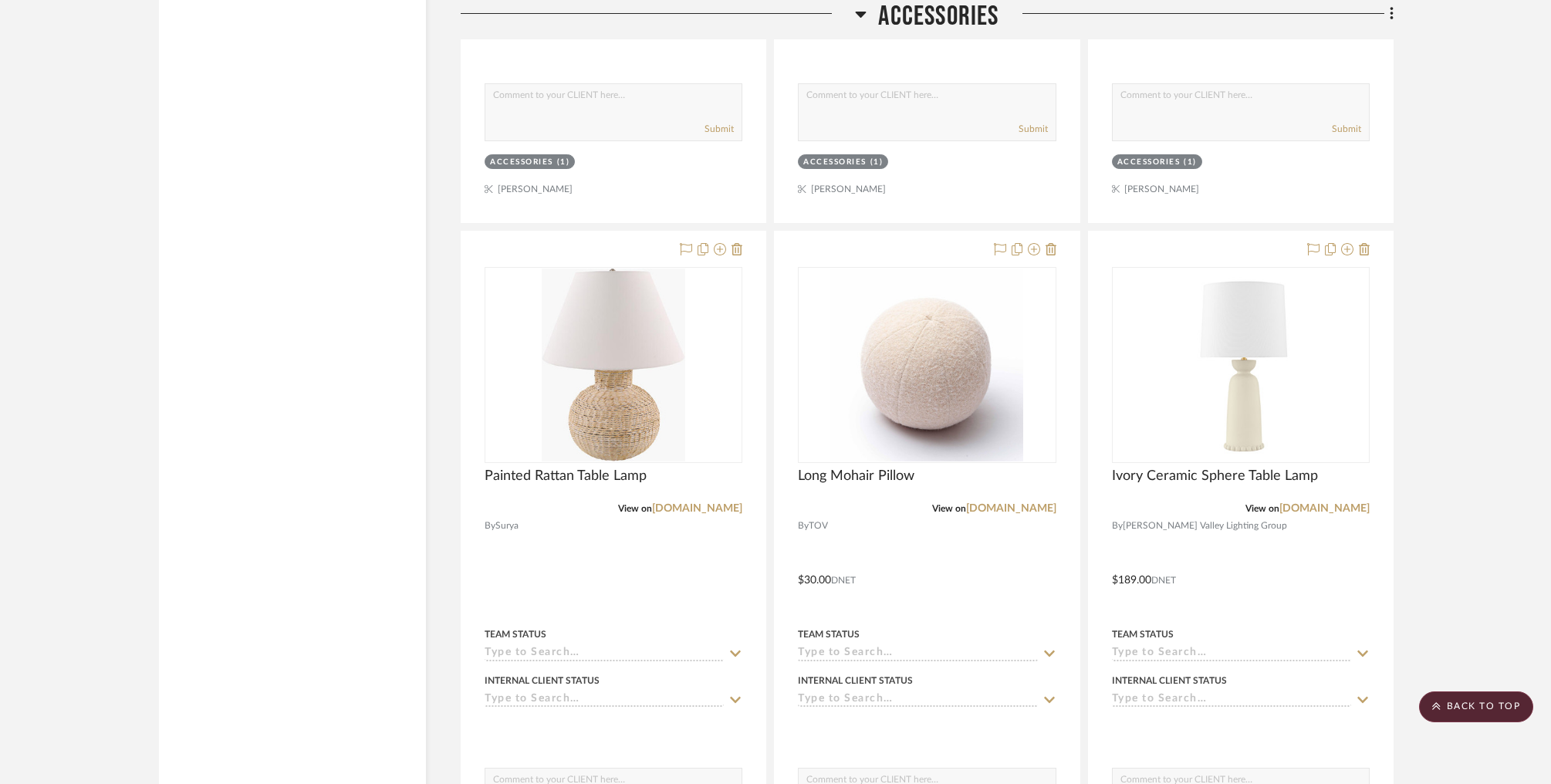
scroll to position [17767, 0]
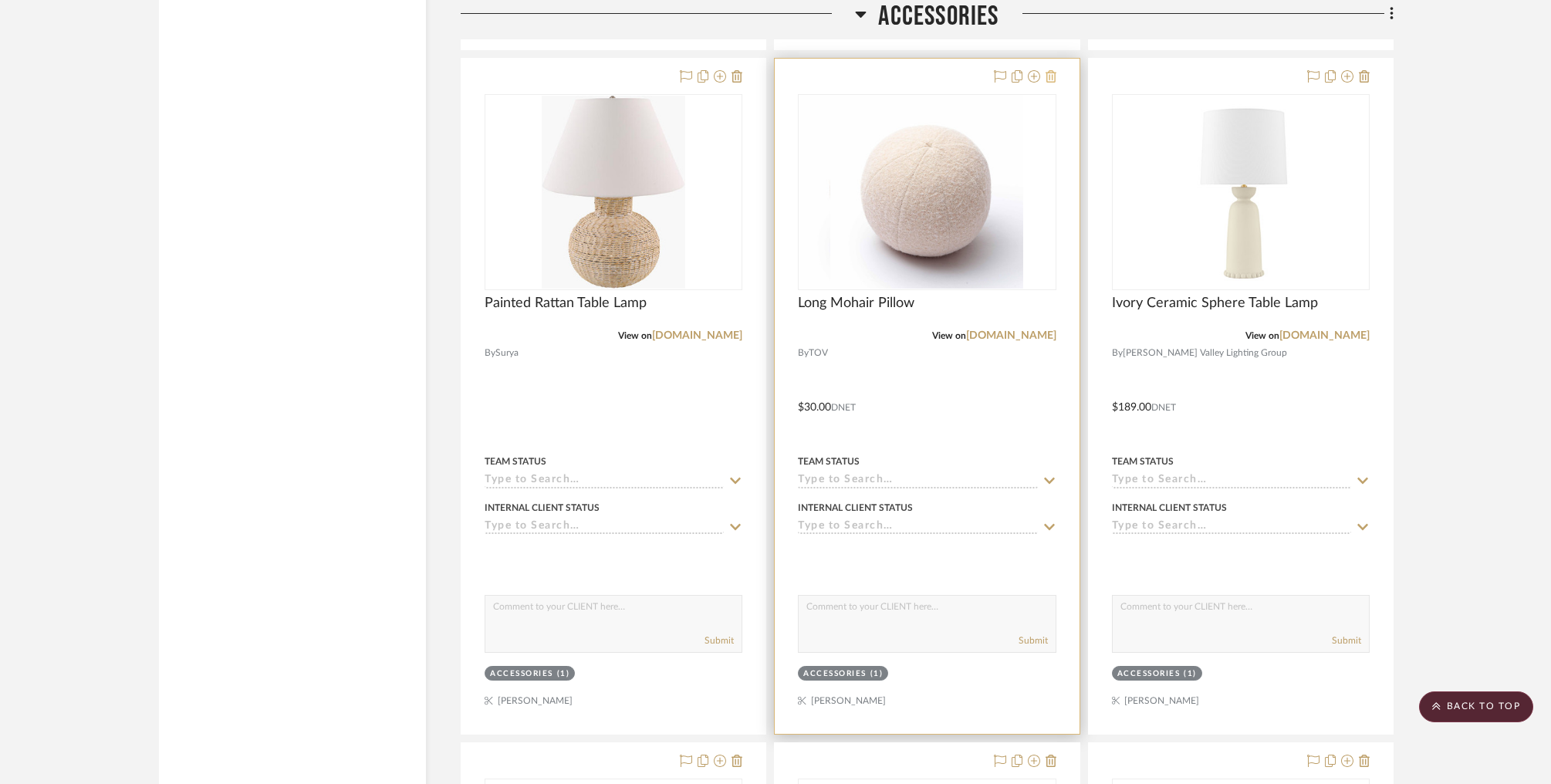
click at [901, 70] on icon at bounding box center [1050, 76] width 10 height 12
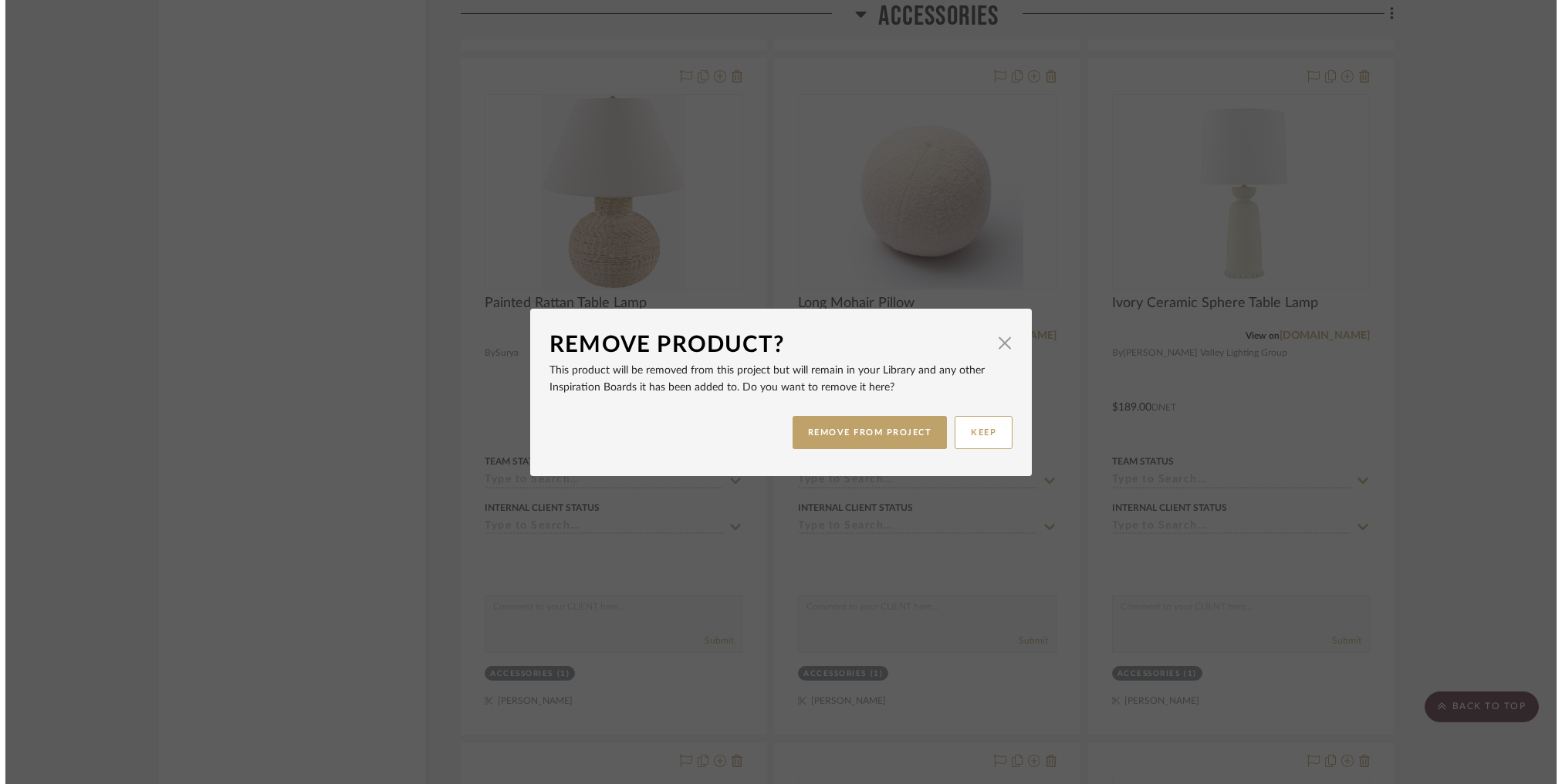
scroll to position [0, 0]
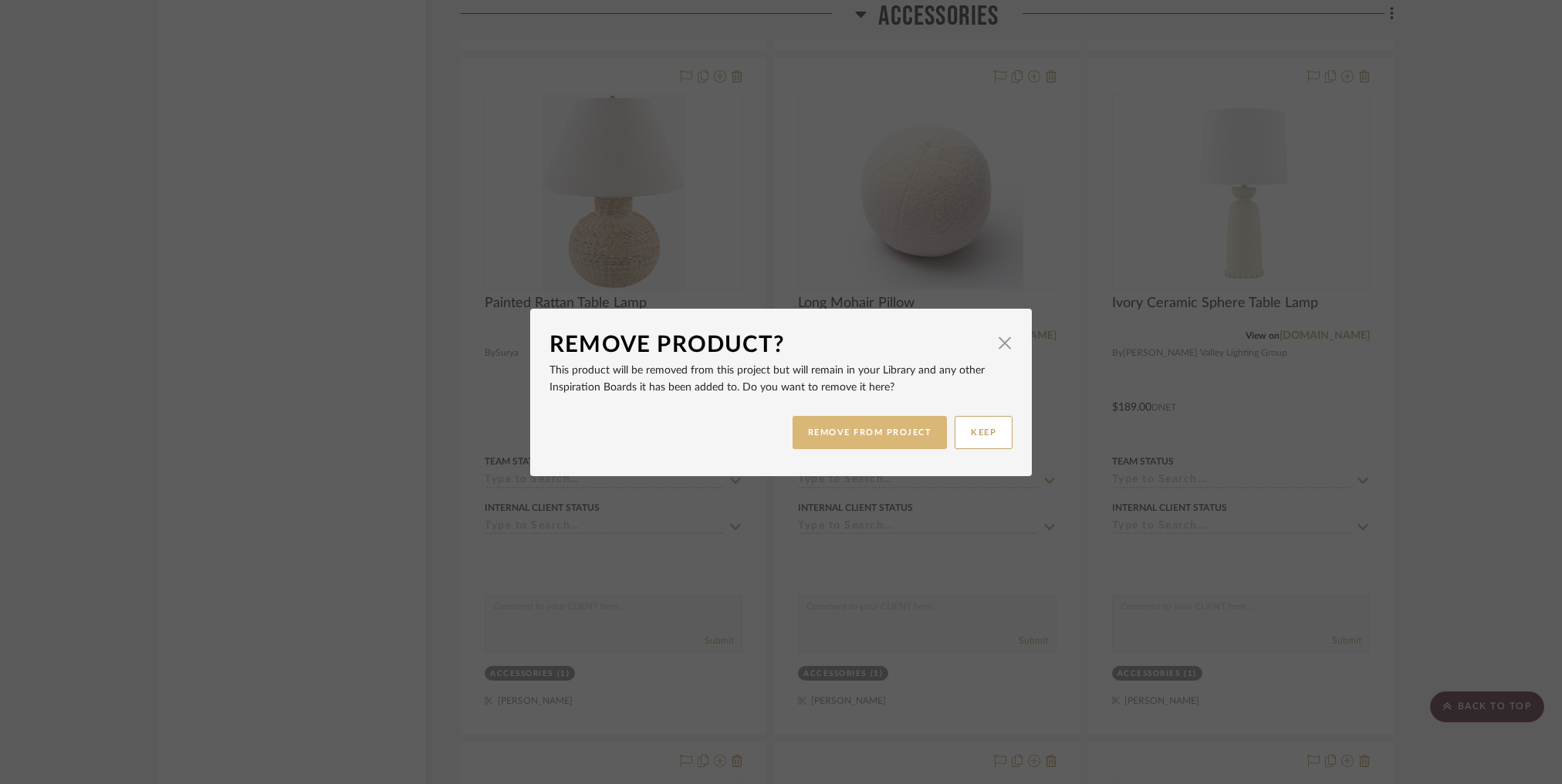
click at [901, 426] on button "REMOVE FROM PROJECT" at bounding box center [870, 432] width 155 height 33
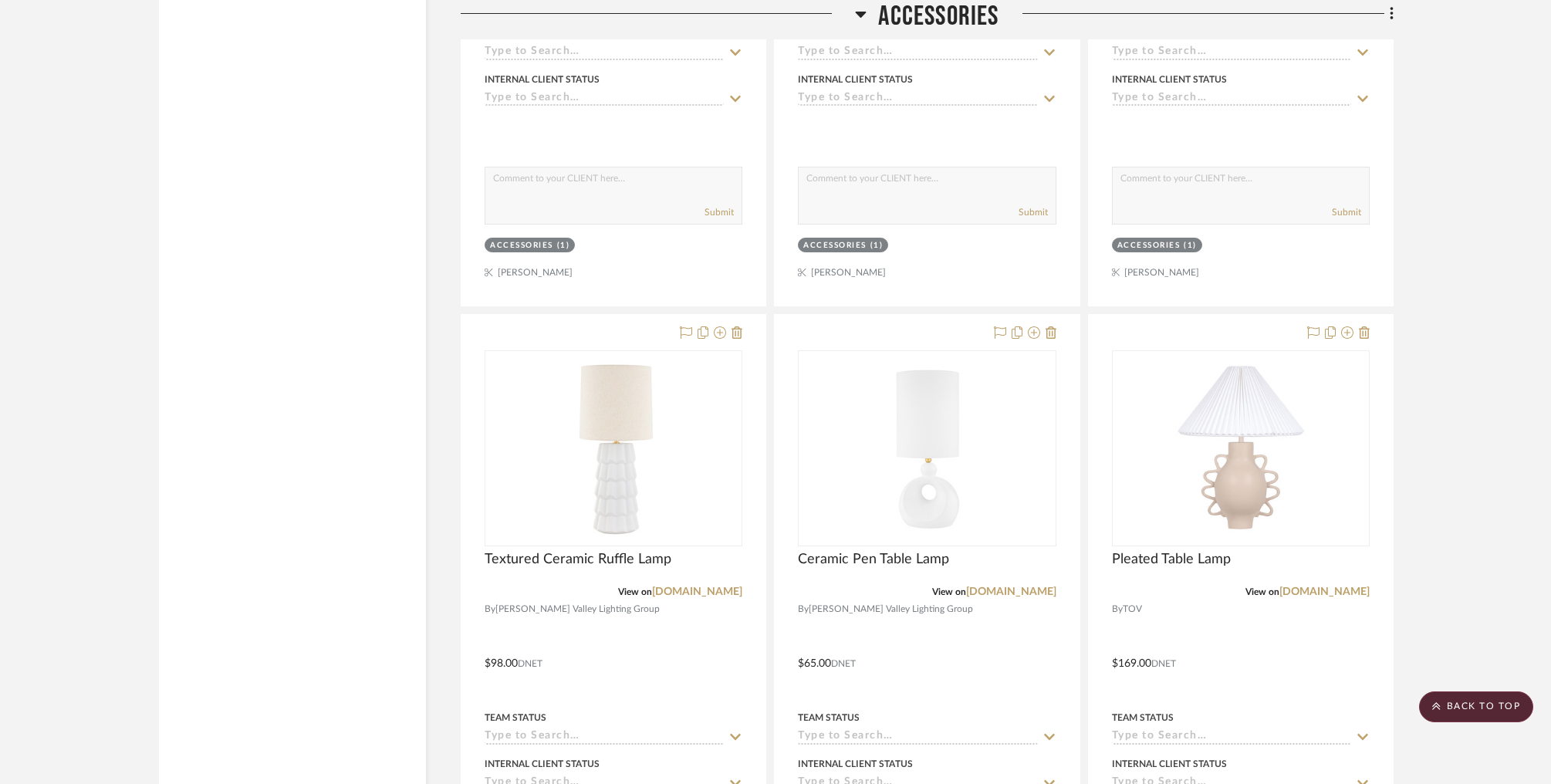
scroll to position [18328, 0]
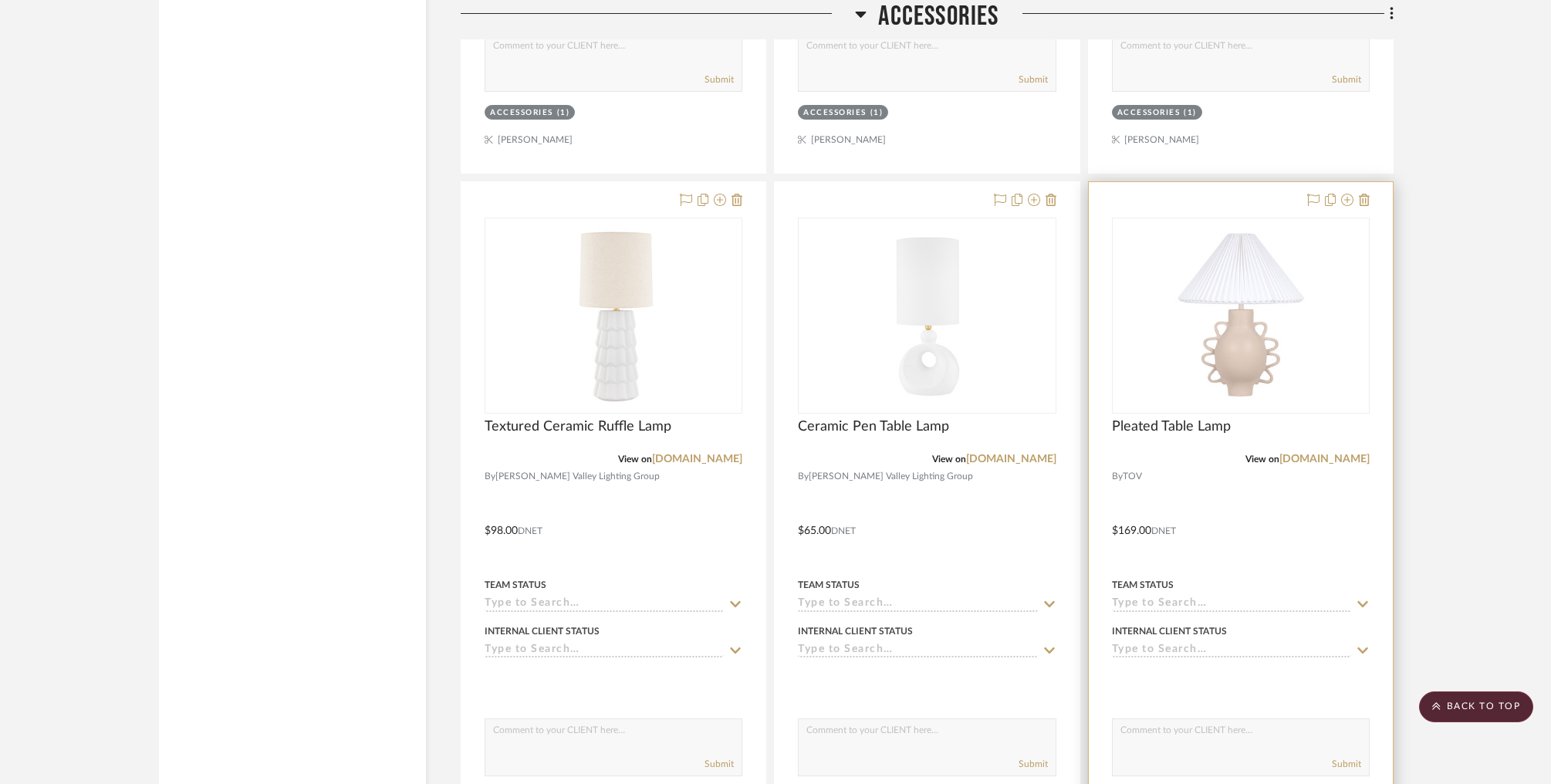
click at [901, 182] on div at bounding box center [1241, 519] width 304 height 675
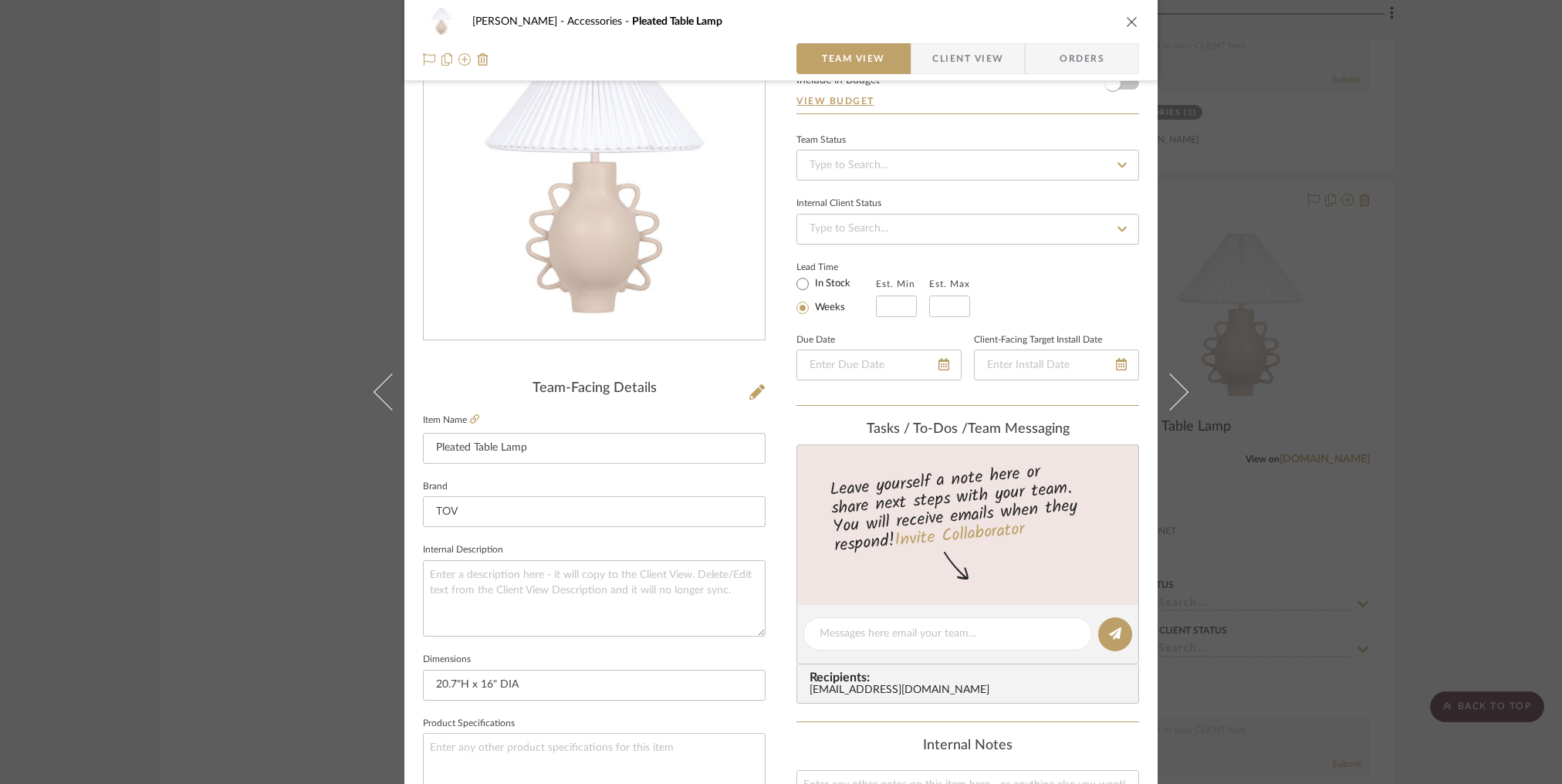
scroll to position [104, 0]
click at [901, 29] on div "Ally [PERSON_NAME] Accessories Pleated Table Lamp" at bounding box center [781, 22] width 716 height 31
click at [901, 25] on icon "close" at bounding box center [1132, 21] width 12 height 12
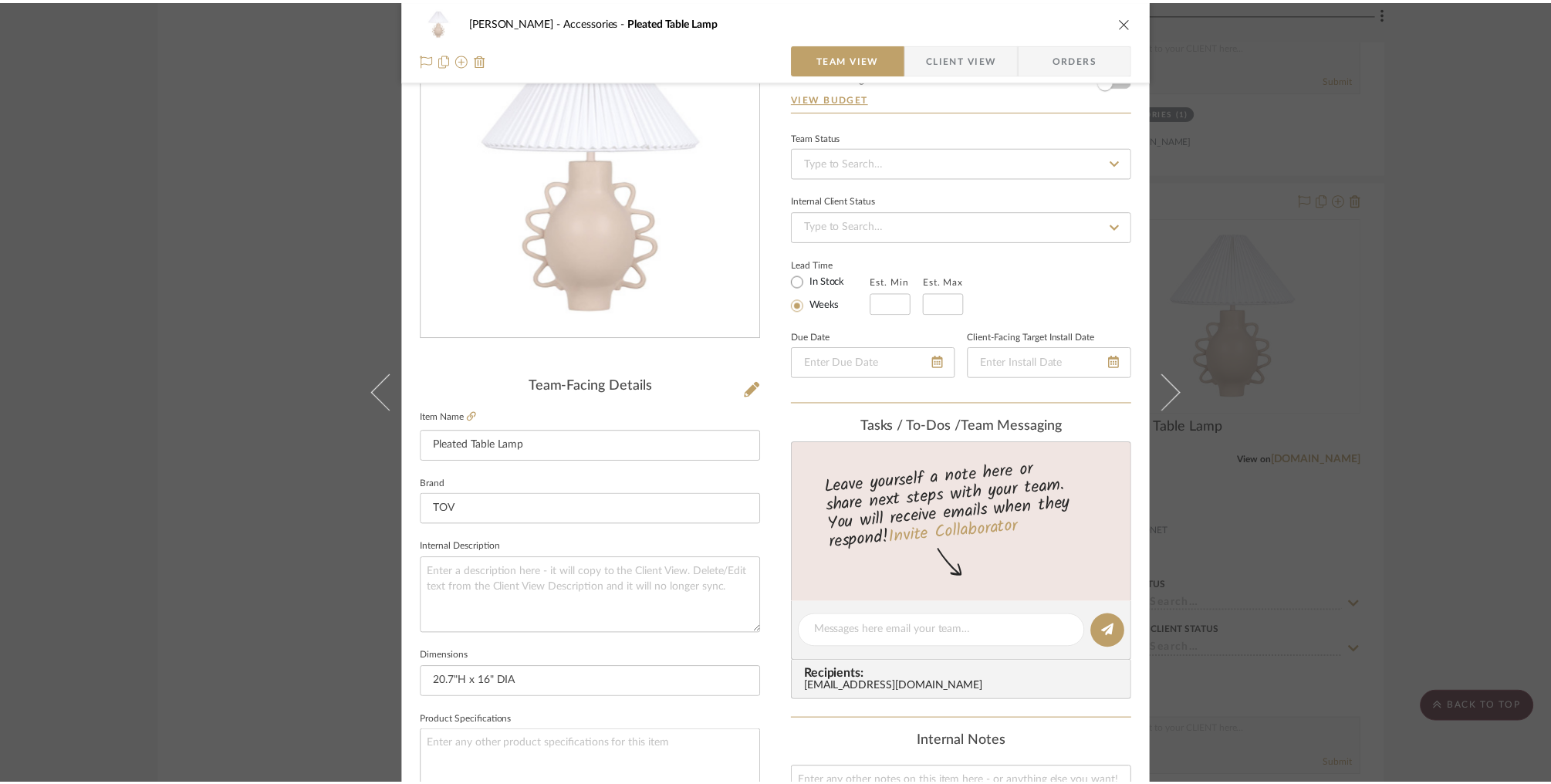
scroll to position [18328, 0]
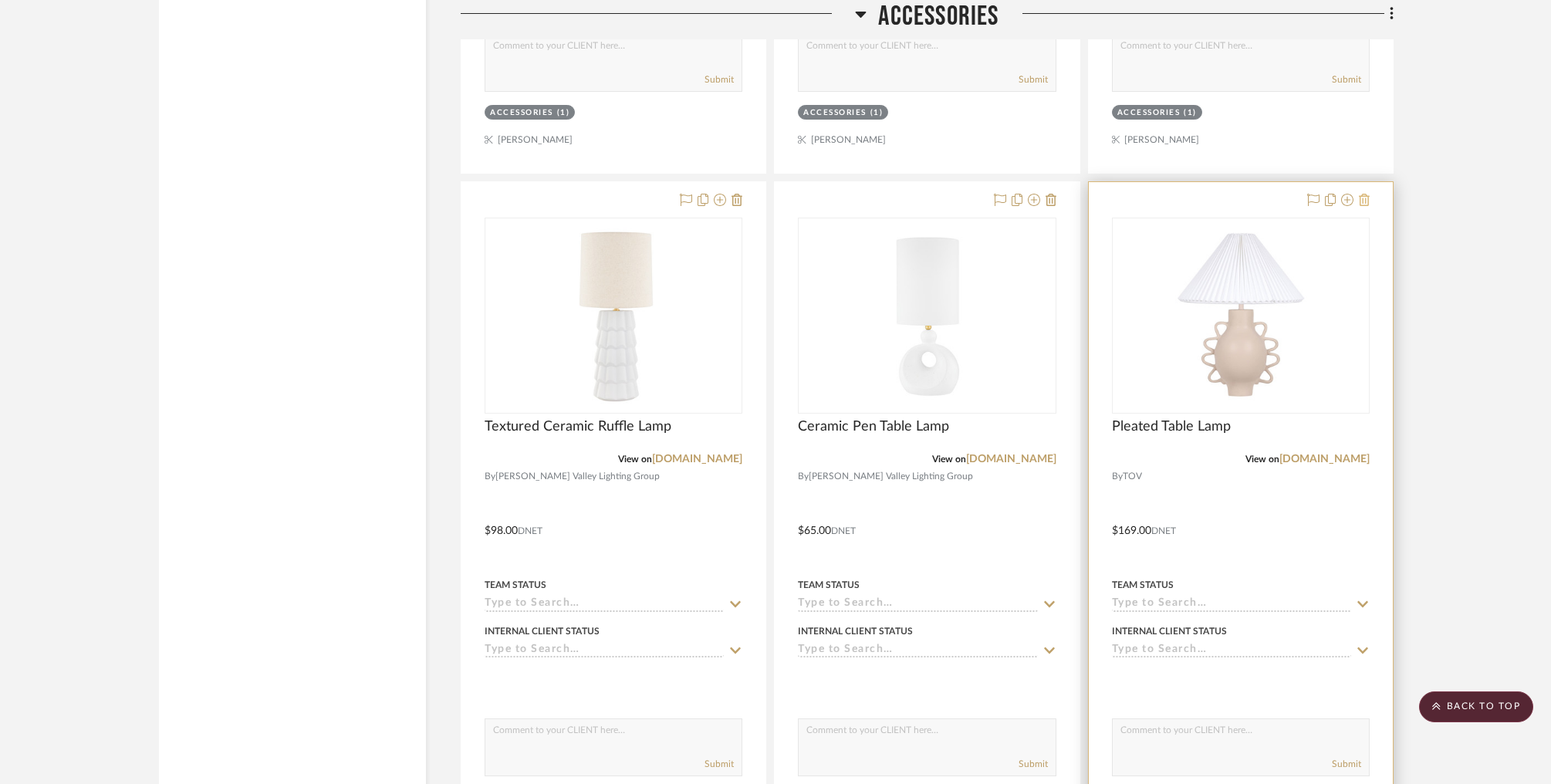
click at [901, 195] on fa-icon at bounding box center [1363, 200] width 10 height 12
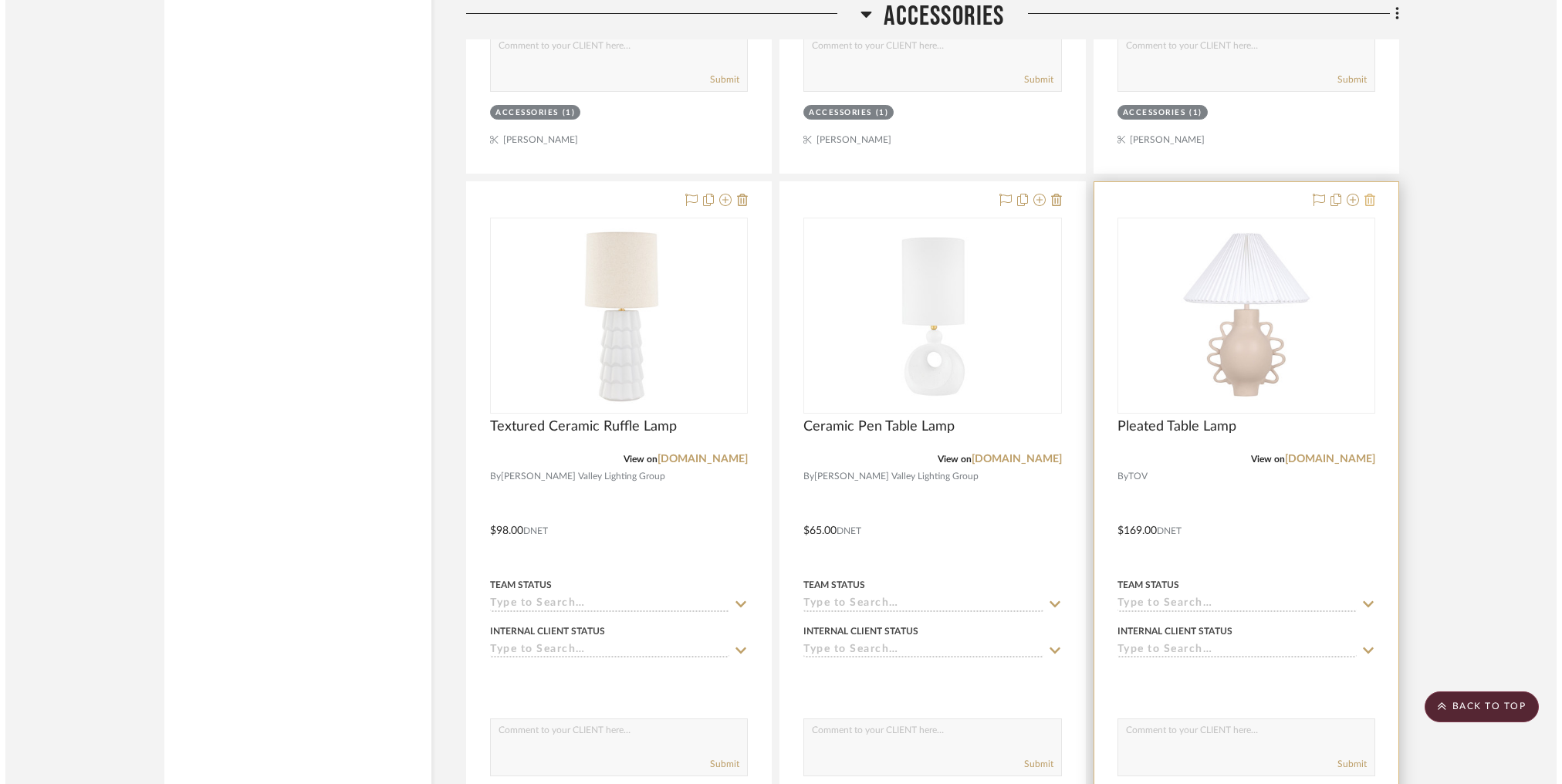
scroll to position [0, 0]
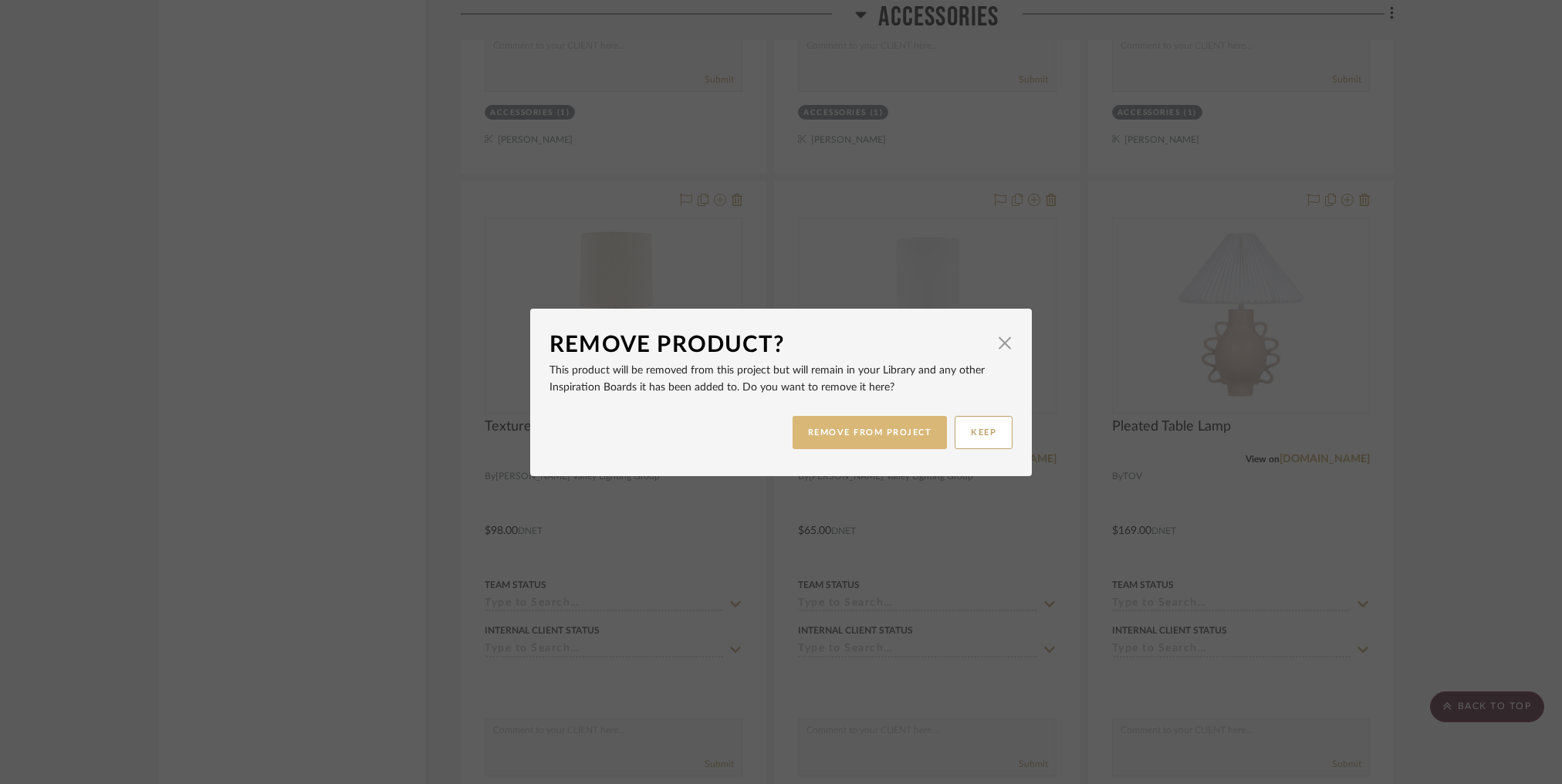
click at [850, 436] on button "REMOVE FROM PROJECT" at bounding box center [870, 432] width 155 height 33
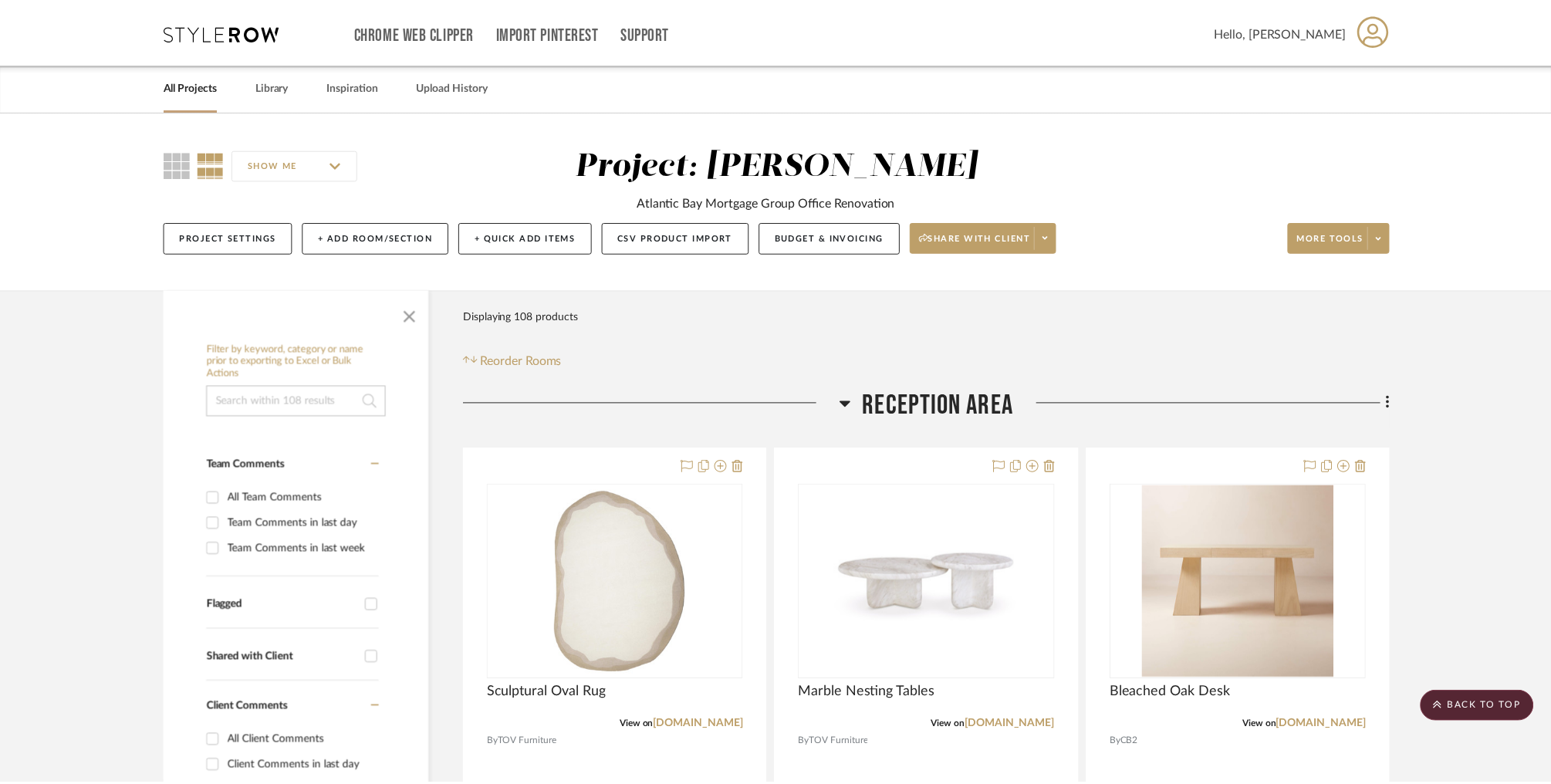
scroll to position [18328, 0]
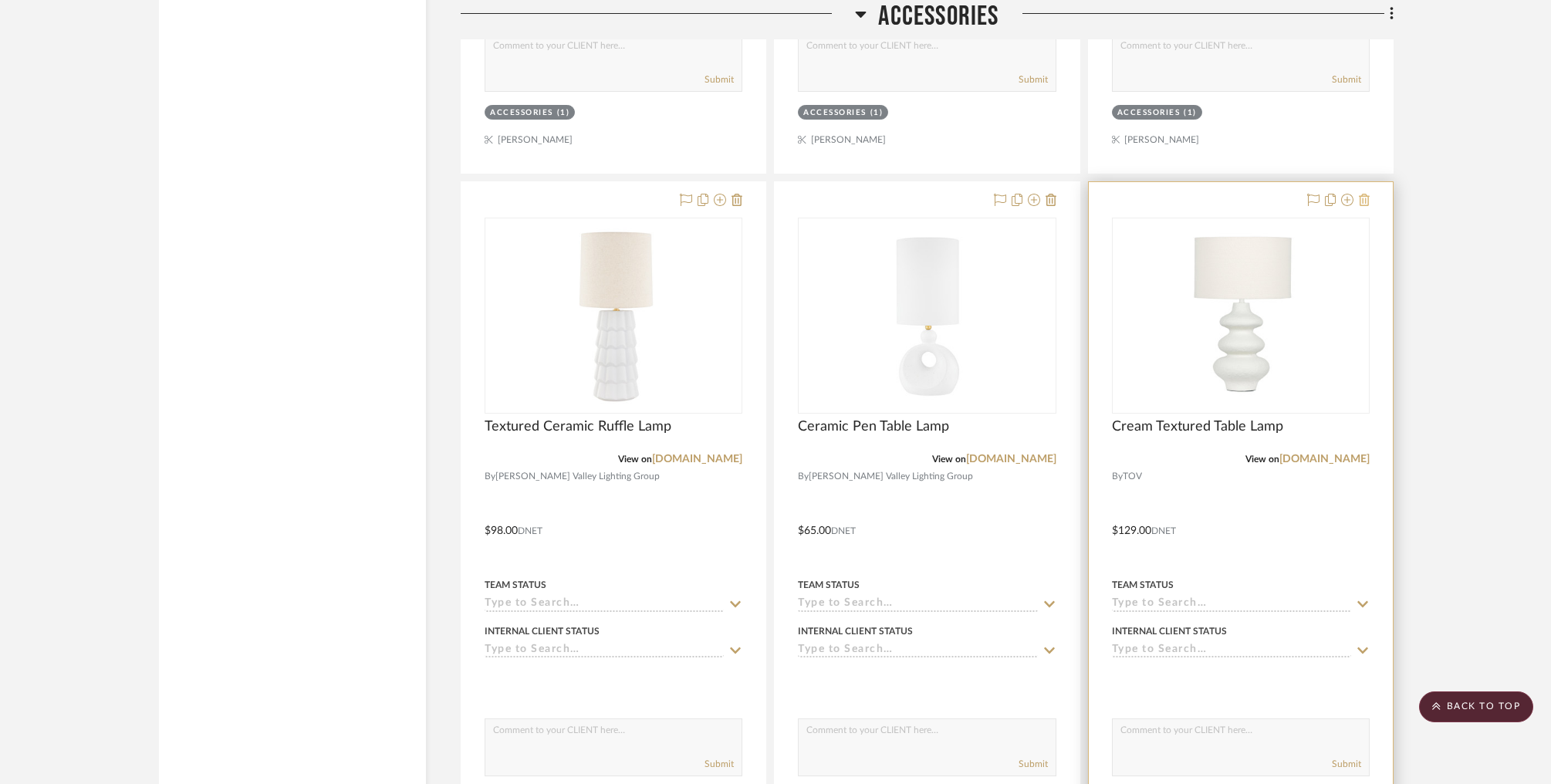
click at [901, 194] on icon at bounding box center [1363, 199] width 10 height 12
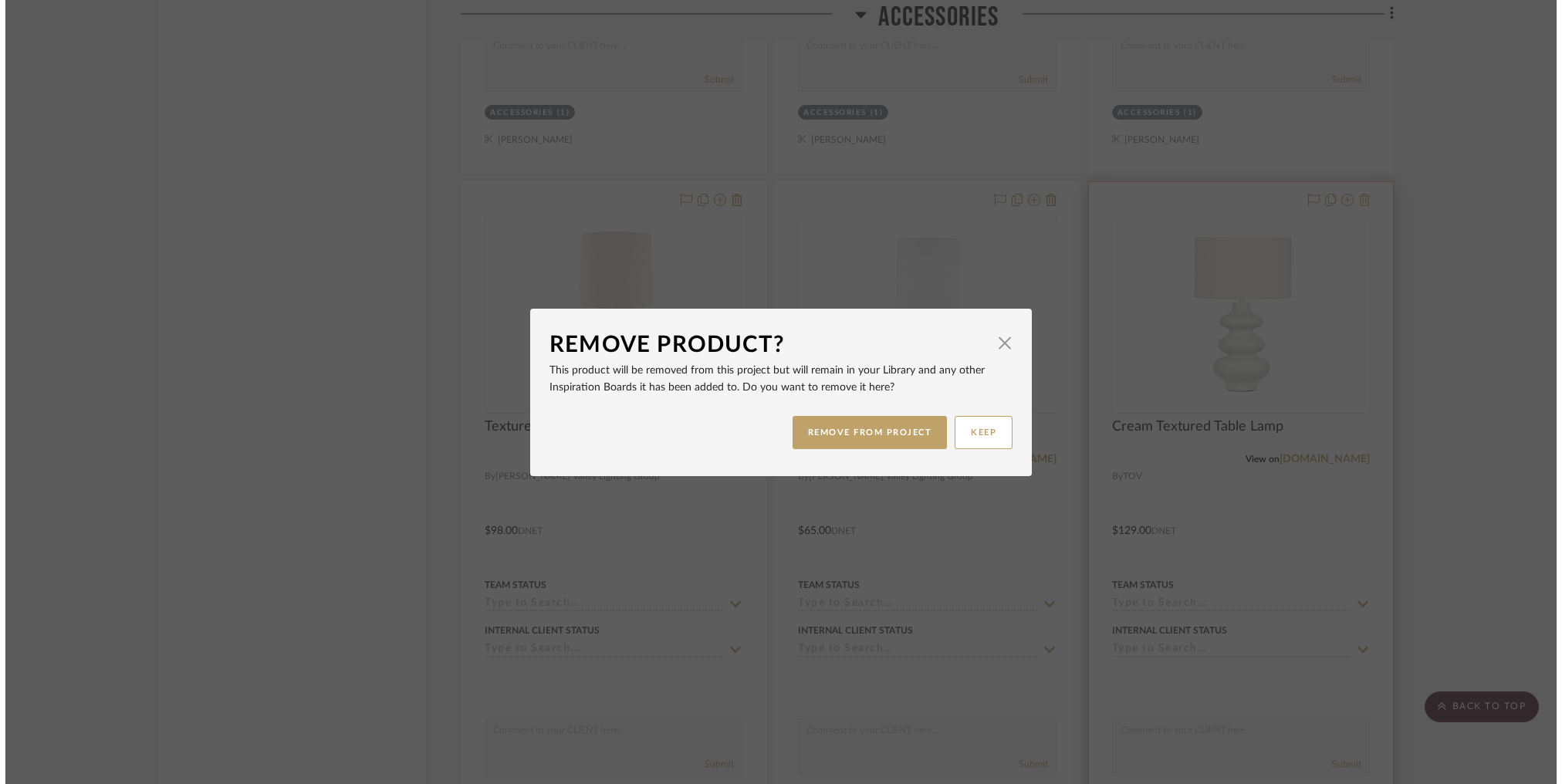
scroll to position [0, 0]
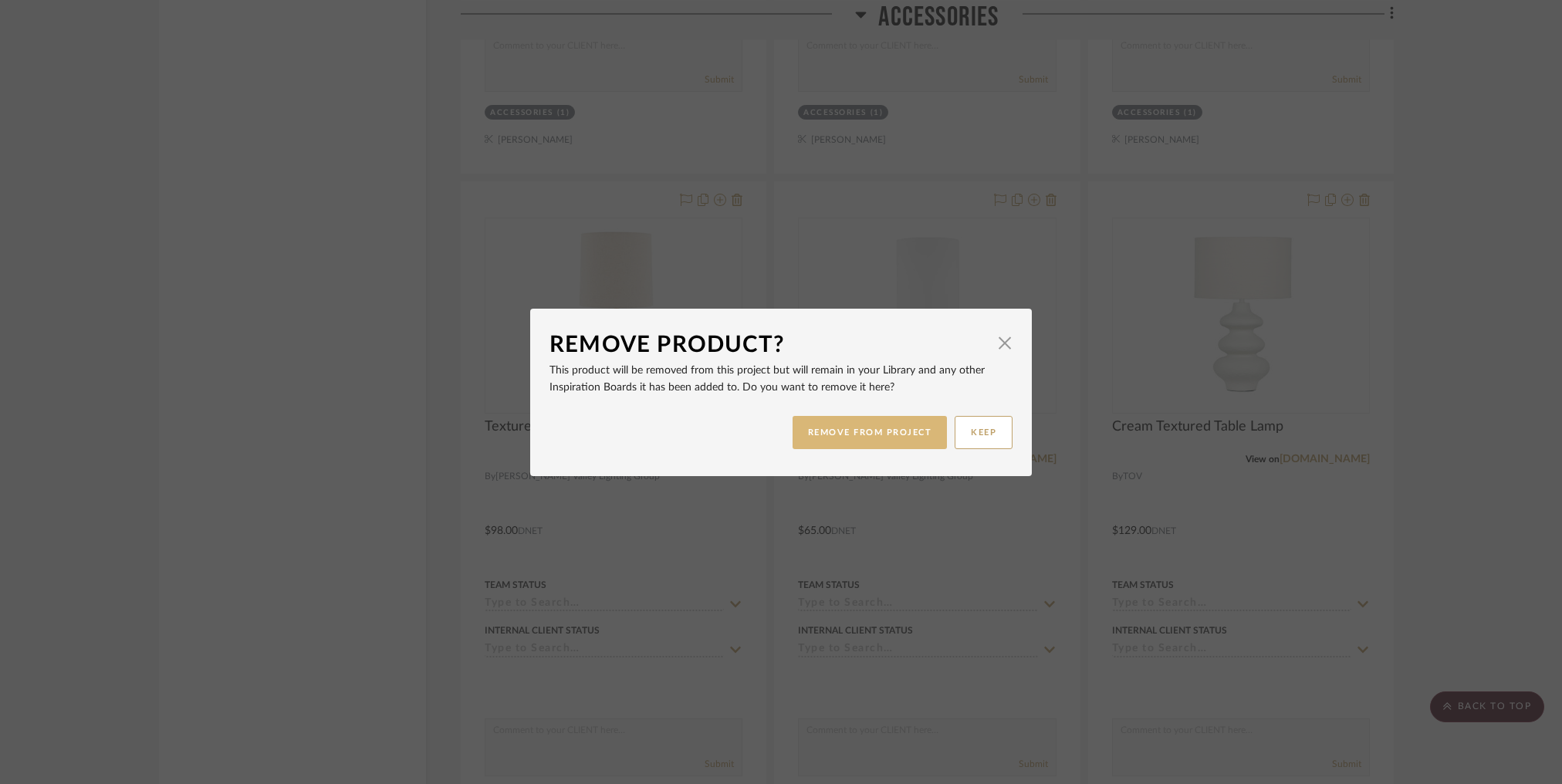
click at [856, 423] on button "REMOVE FROM PROJECT" at bounding box center [870, 432] width 155 height 33
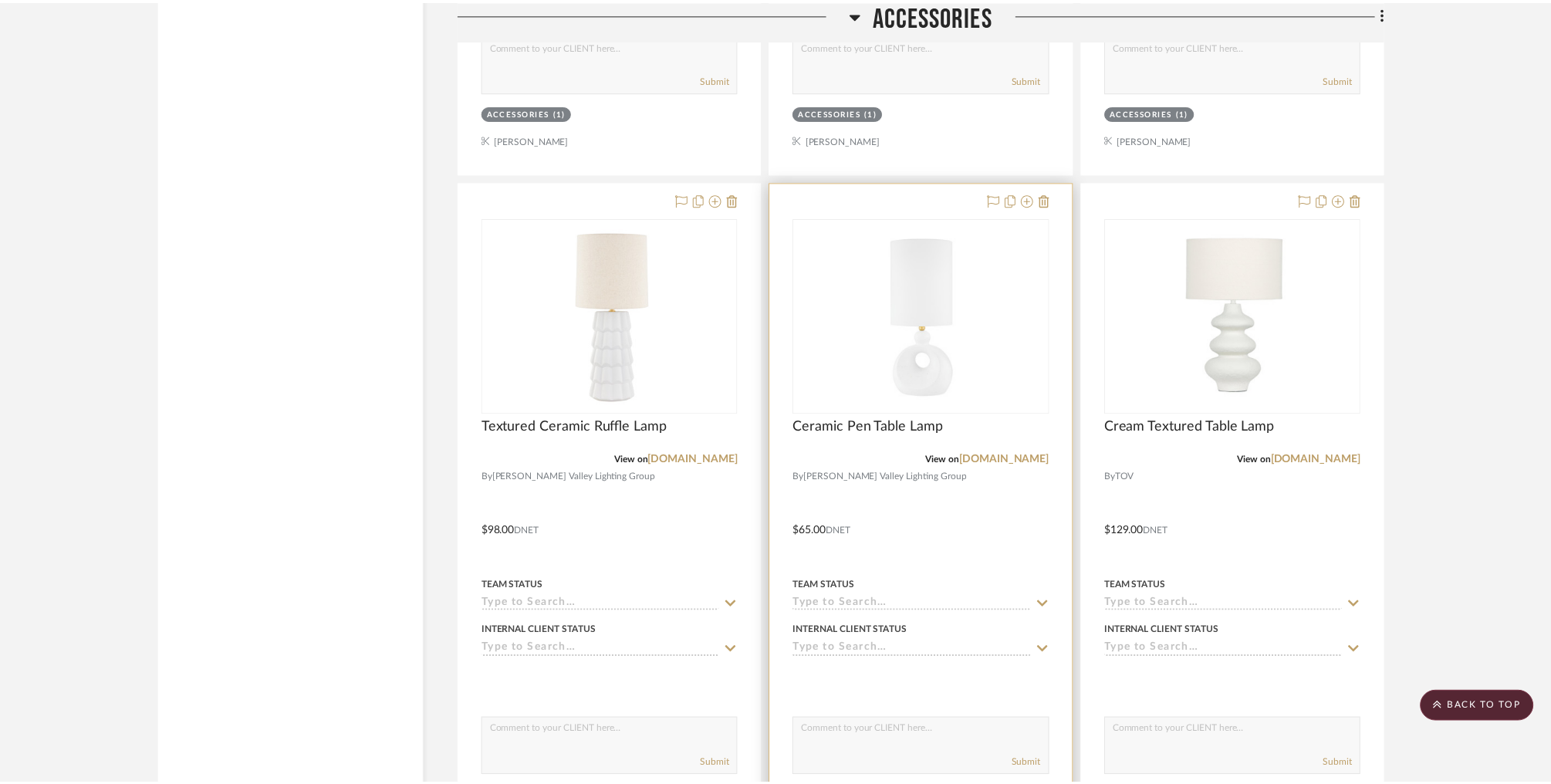
scroll to position [18328, 0]
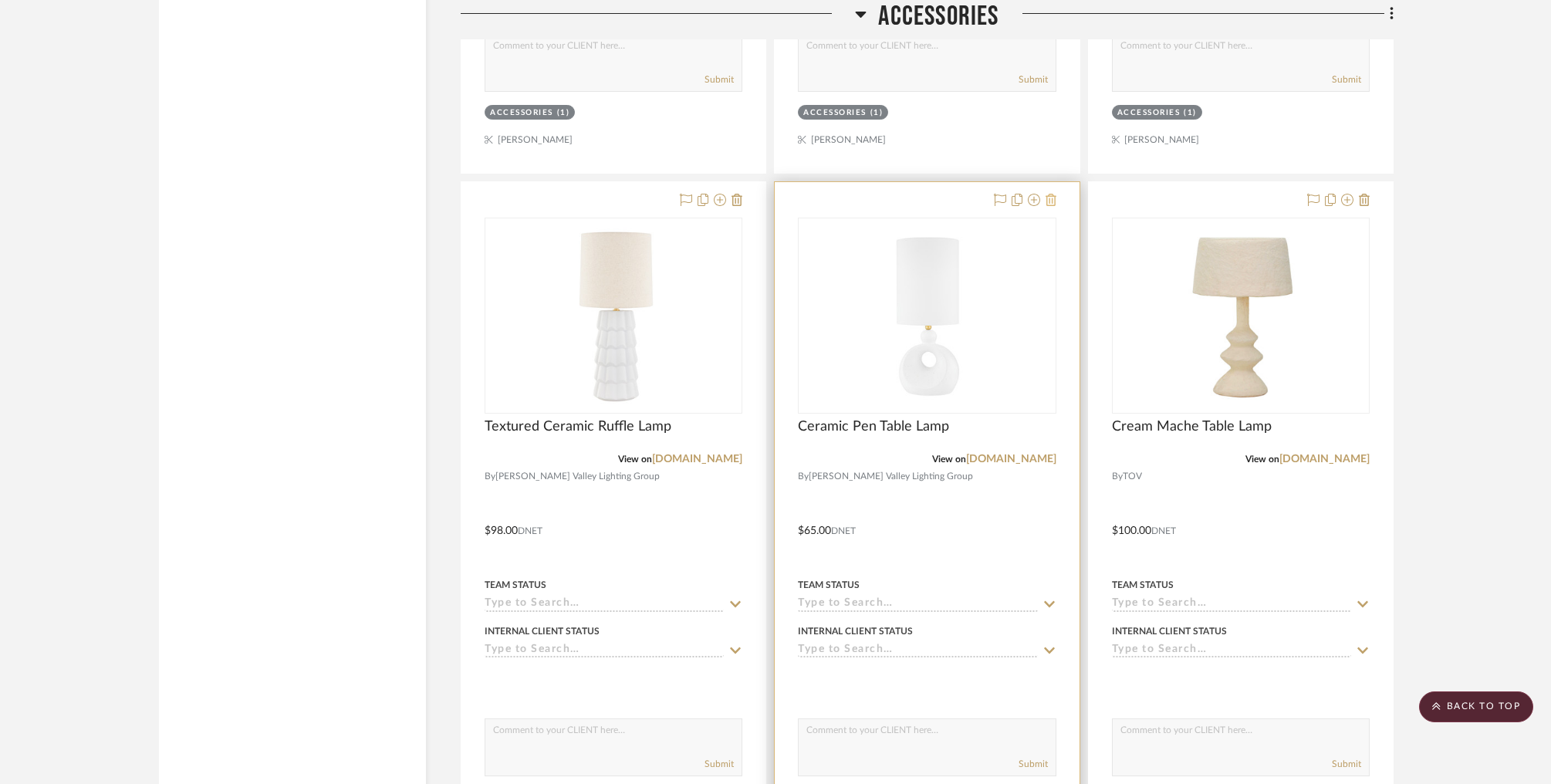
click at [901, 194] on icon at bounding box center [1050, 199] width 10 height 12
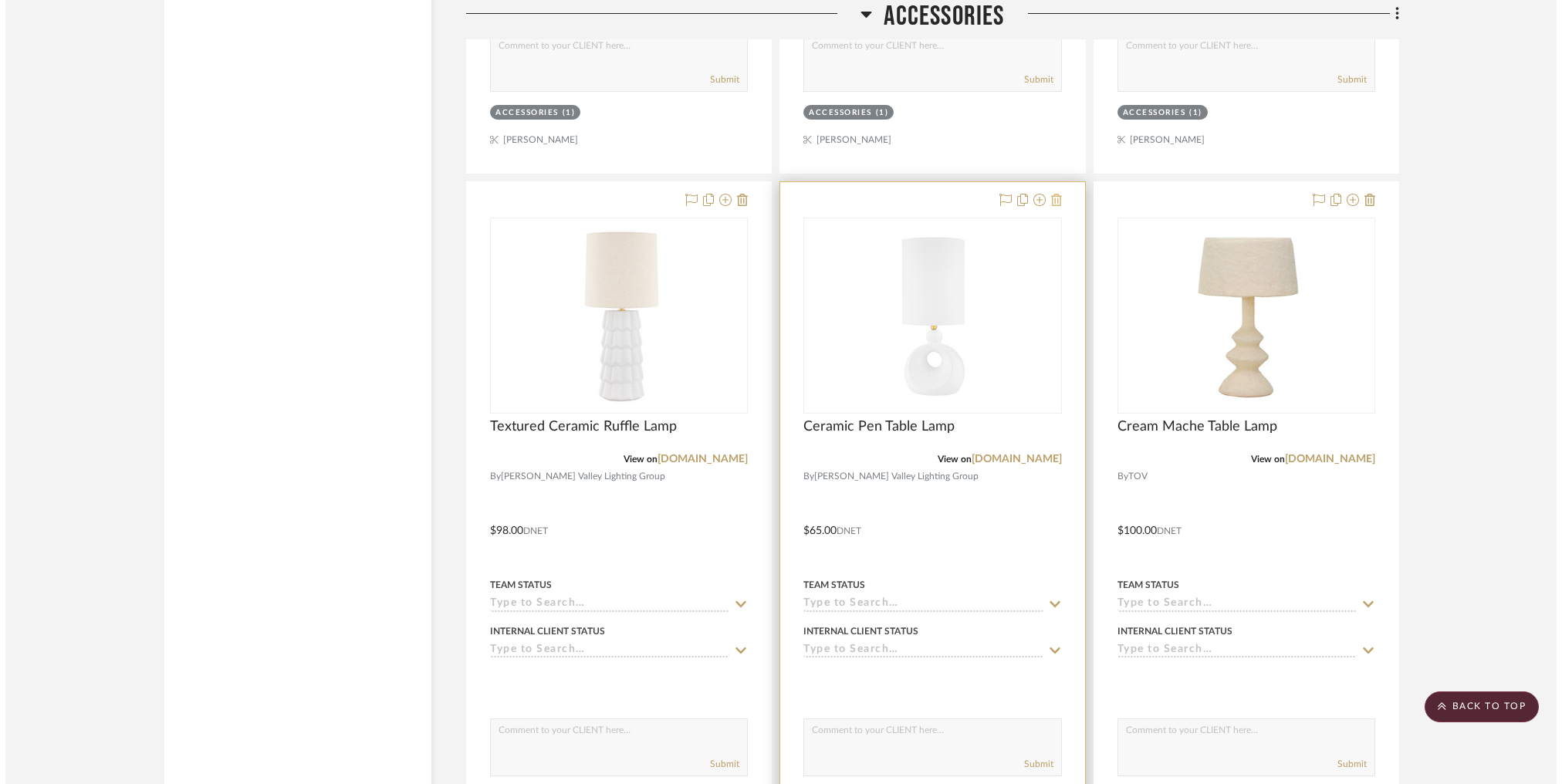
scroll to position [0, 0]
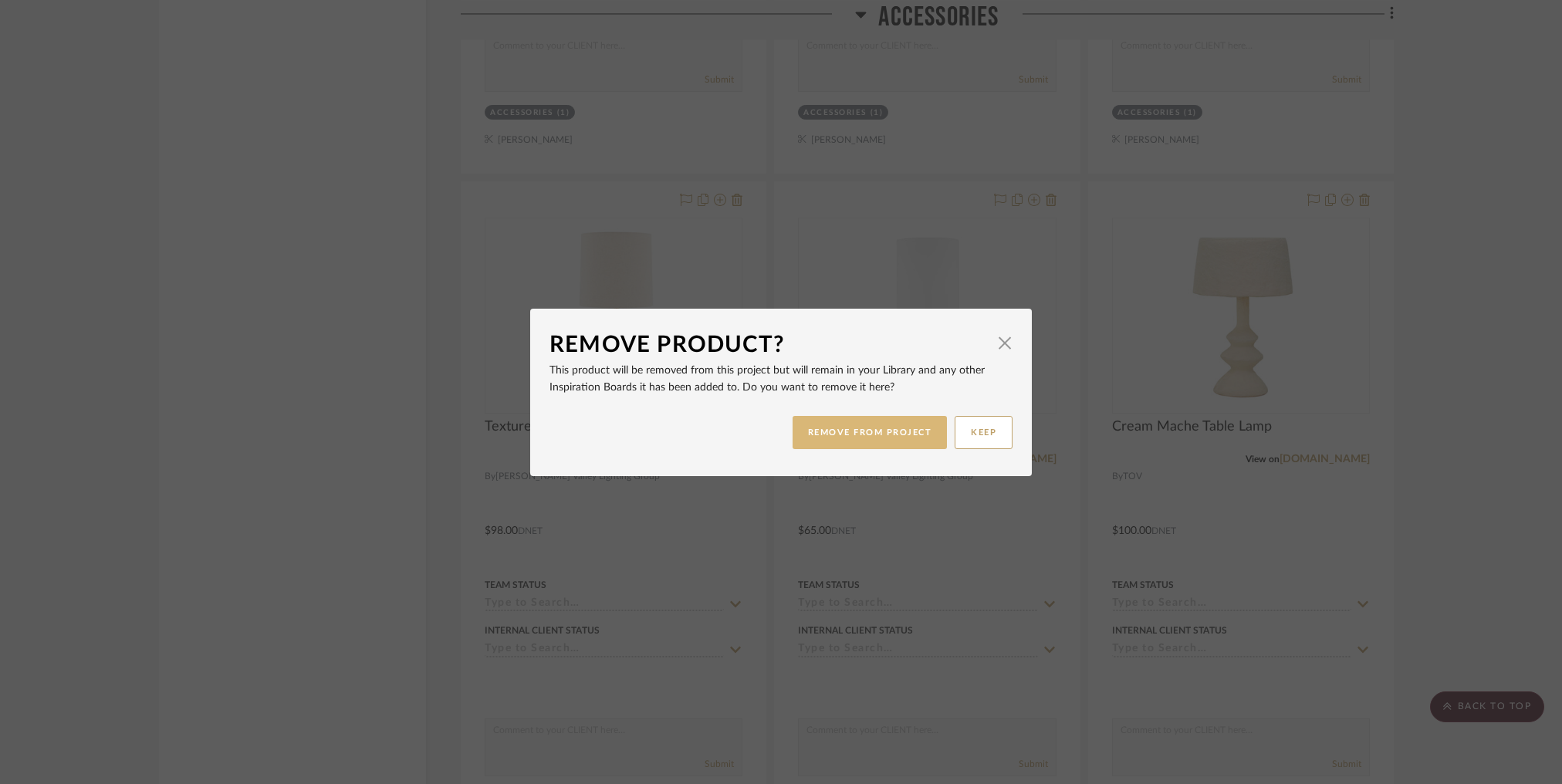
click at [855, 438] on button "REMOVE FROM PROJECT" at bounding box center [870, 432] width 155 height 33
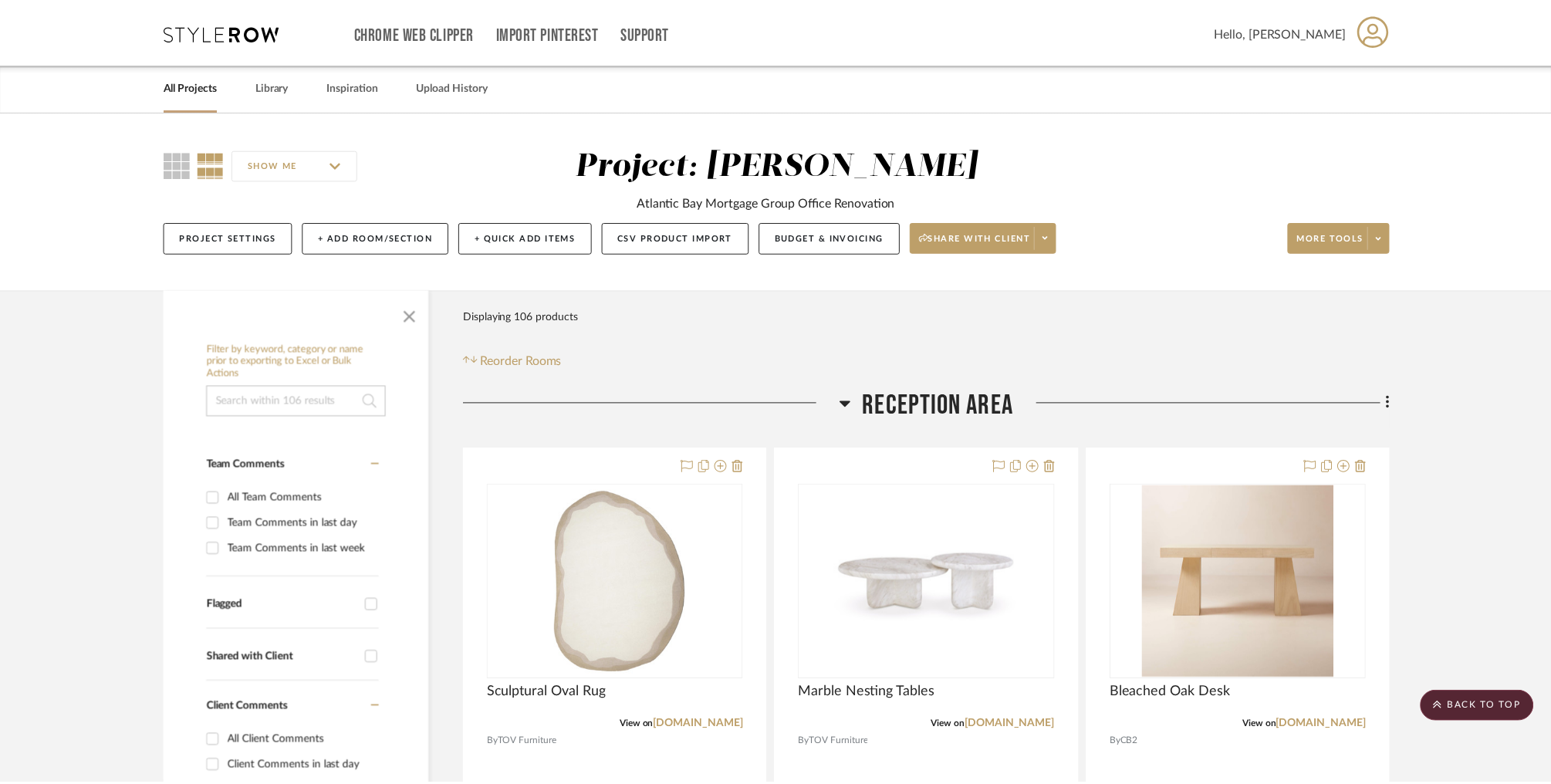
scroll to position [18328, 0]
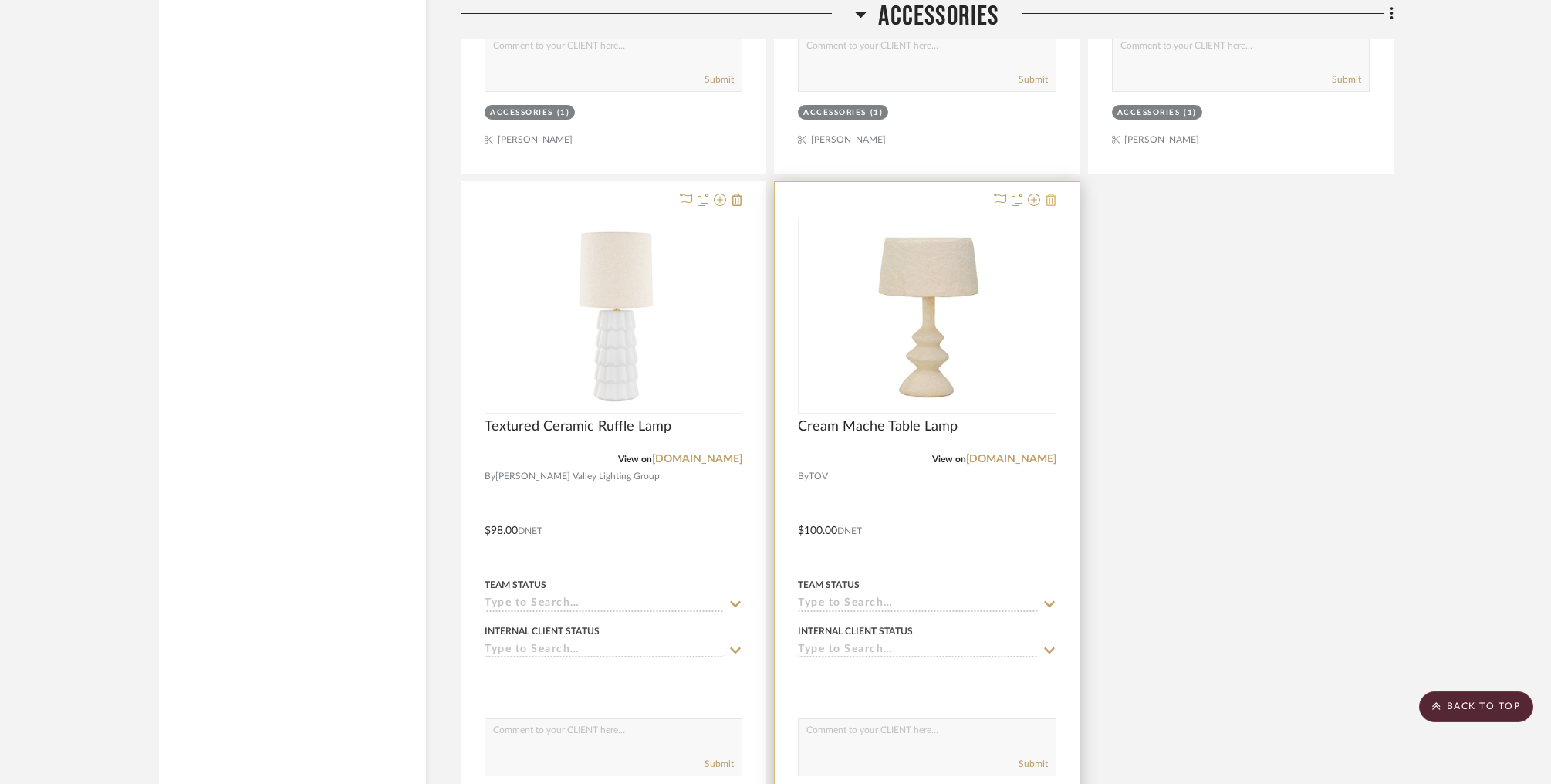
click at [901, 194] on icon at bounding box center [1050, 199] width 10 height 12
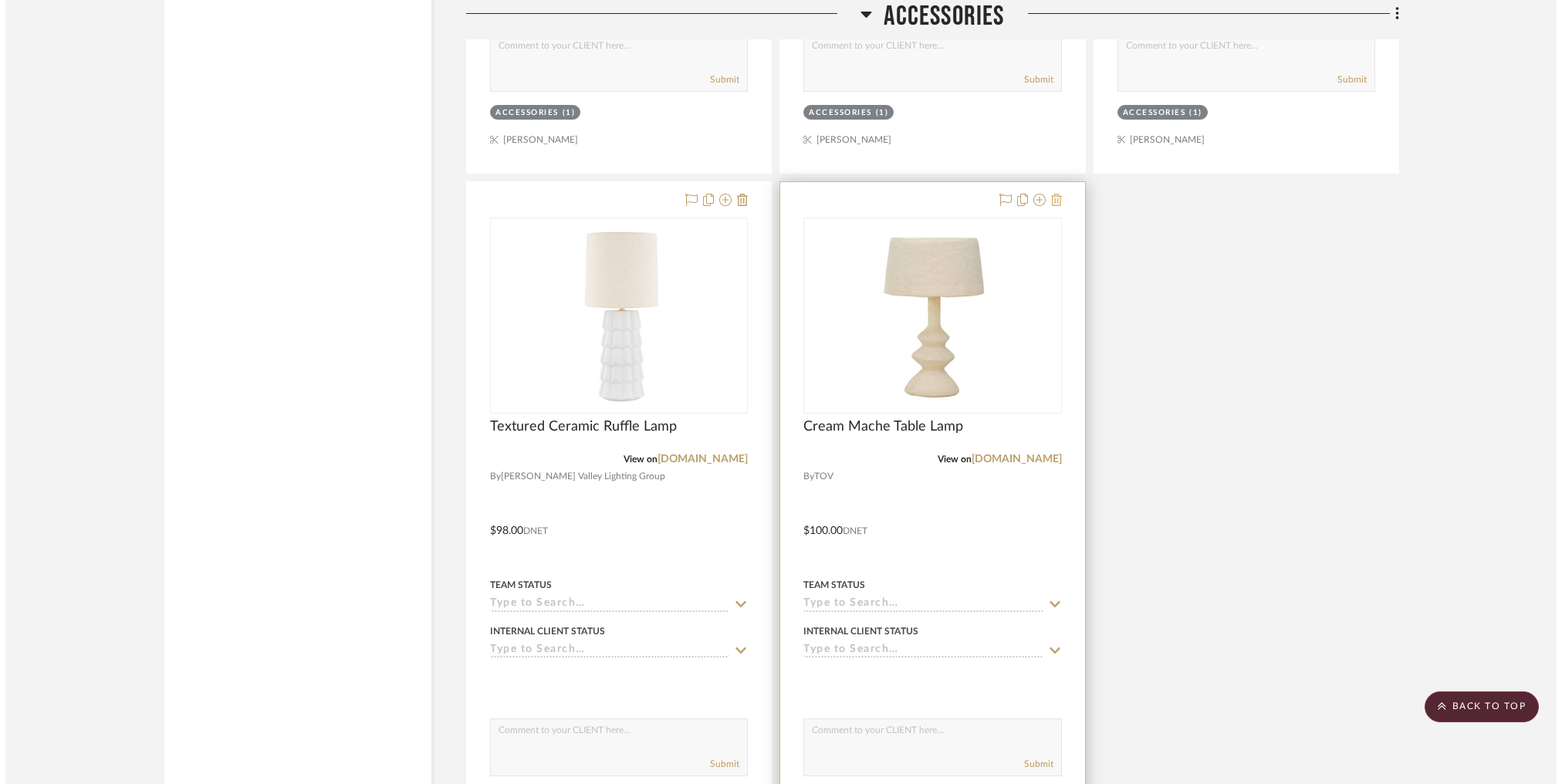
scroll to position [0, 0]
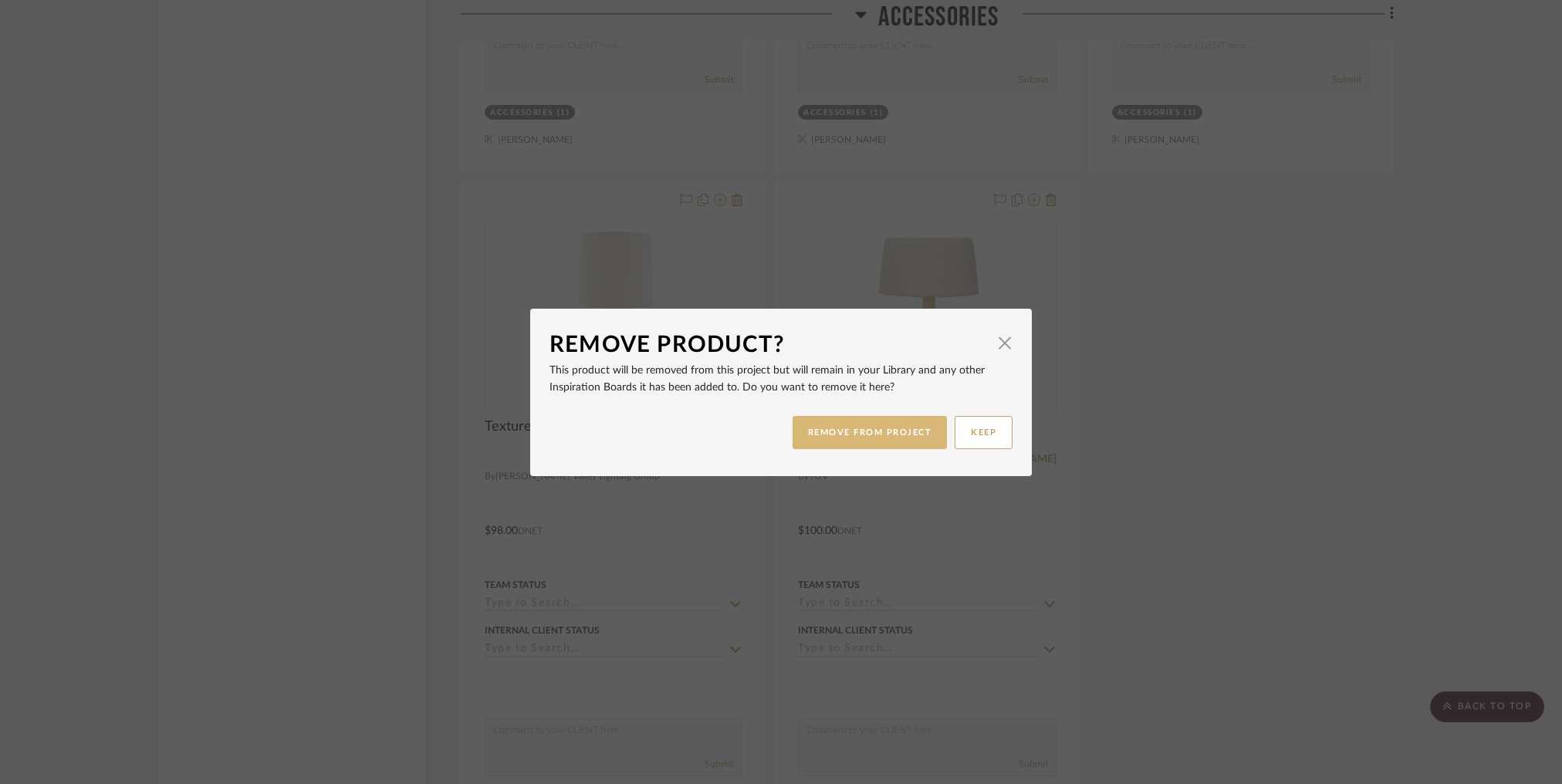
click at [856, 440] on button "REMOVE FROM PROJECT" at bounding box center [870, 432] width 155 height 33
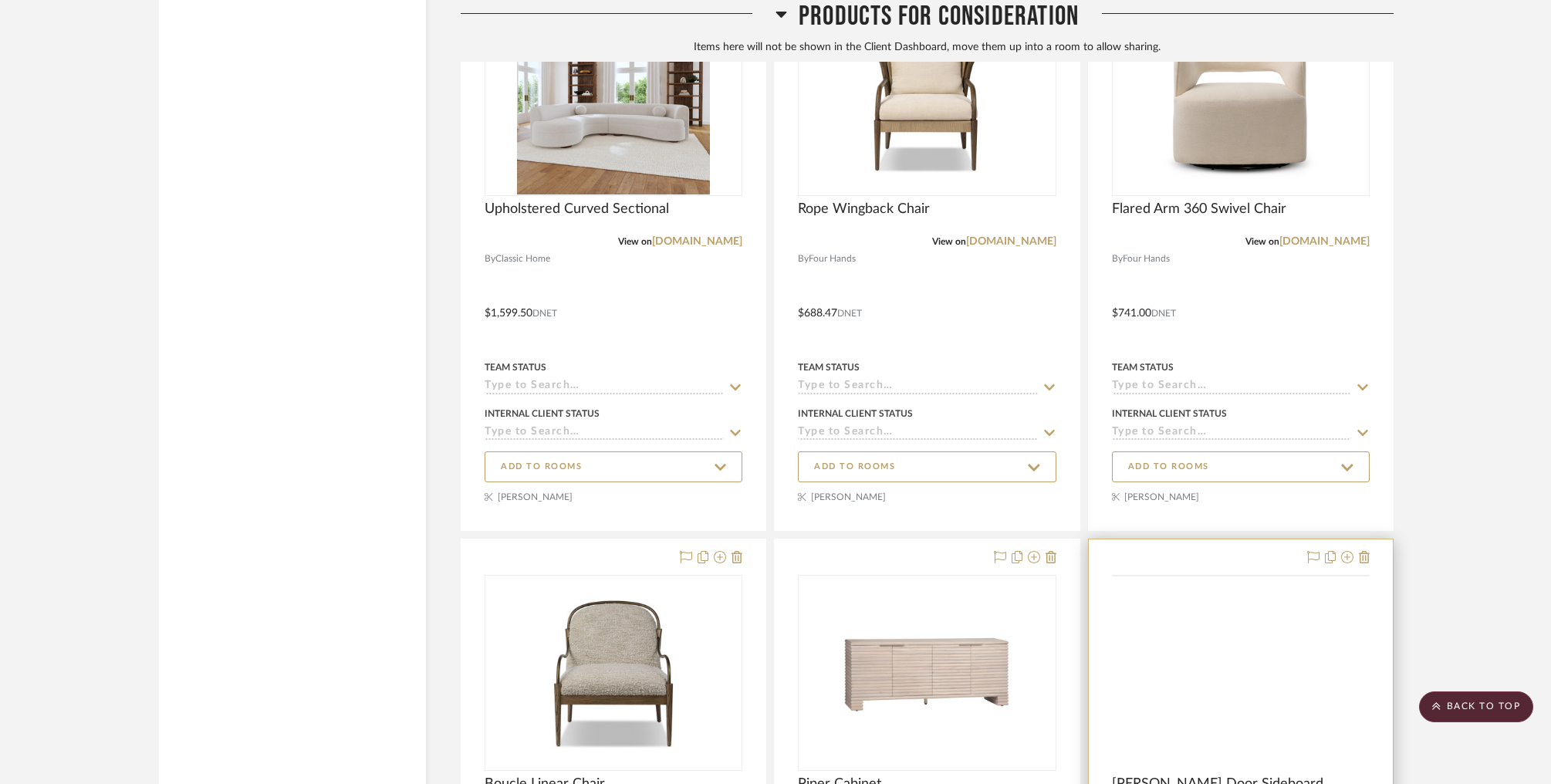
scroll to position [19461, 0]
